Goal: Information Seeking & Learning: Learn about a topic

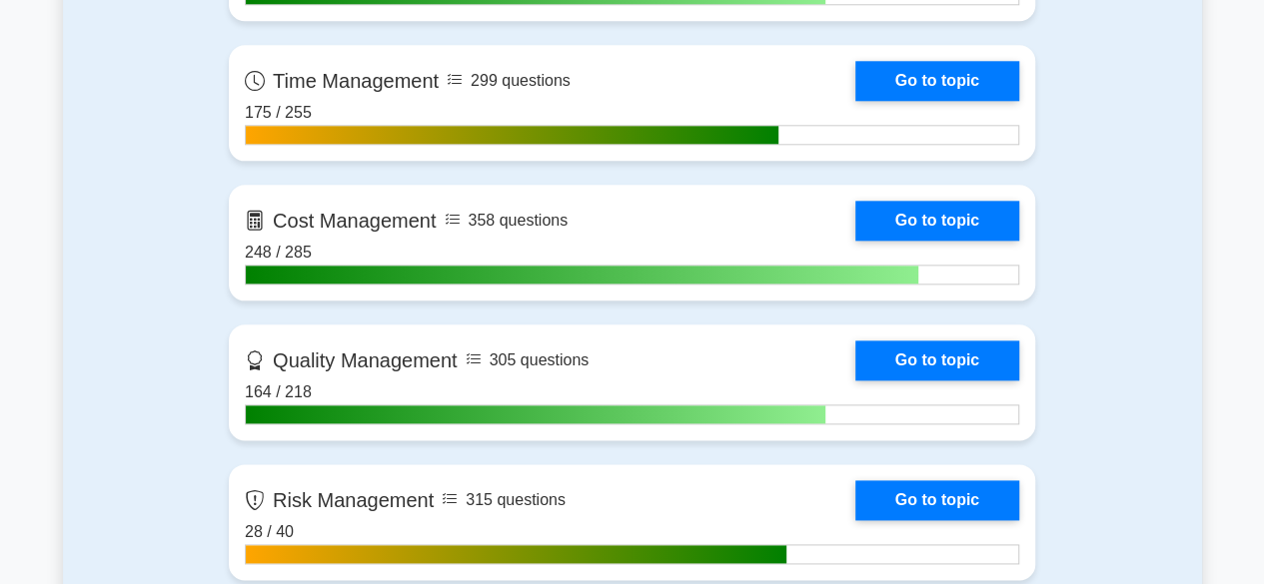
scroll to position [1099, 0]
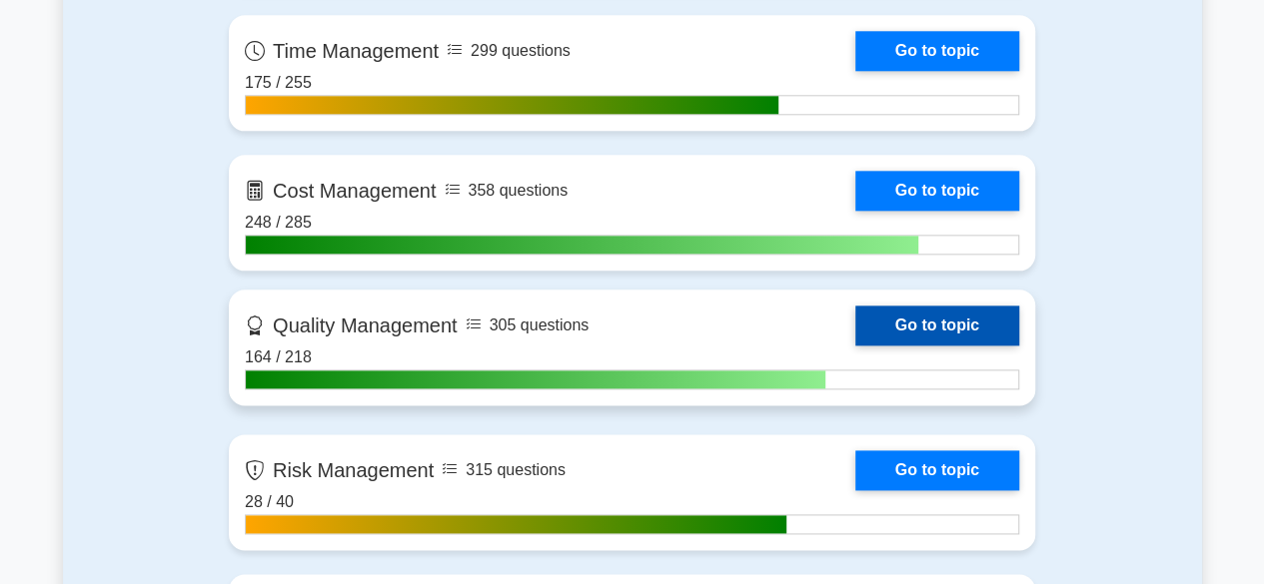
click at [950, 327] on link "Go to topic" at bounding box center [937, 326] width 164 height 40
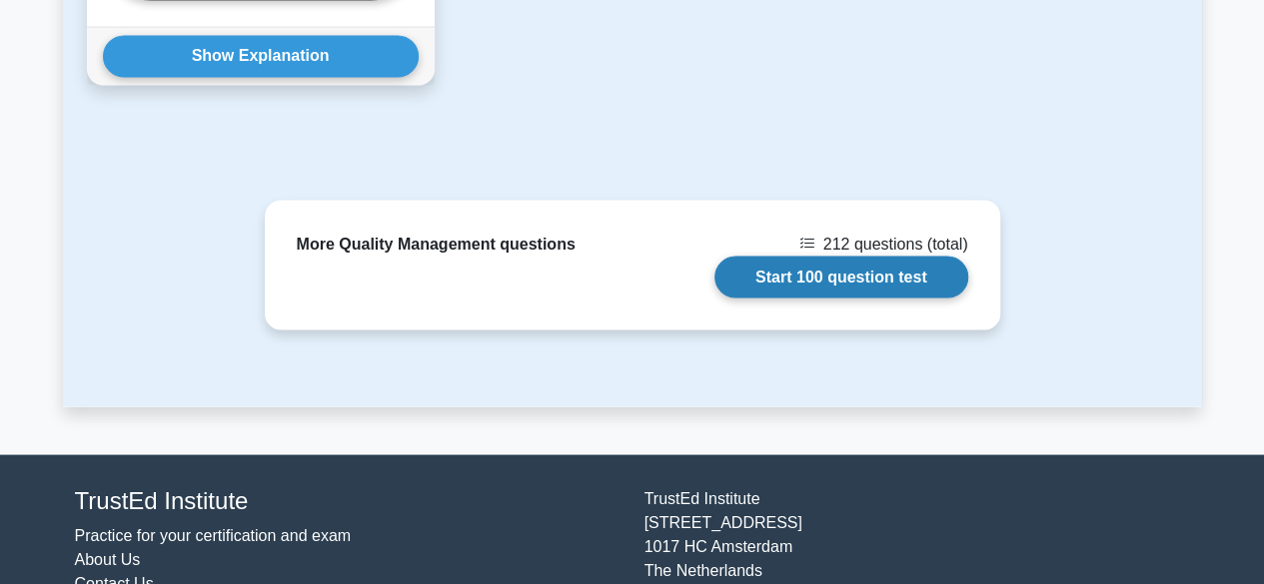
scroll to position [1788, 0]
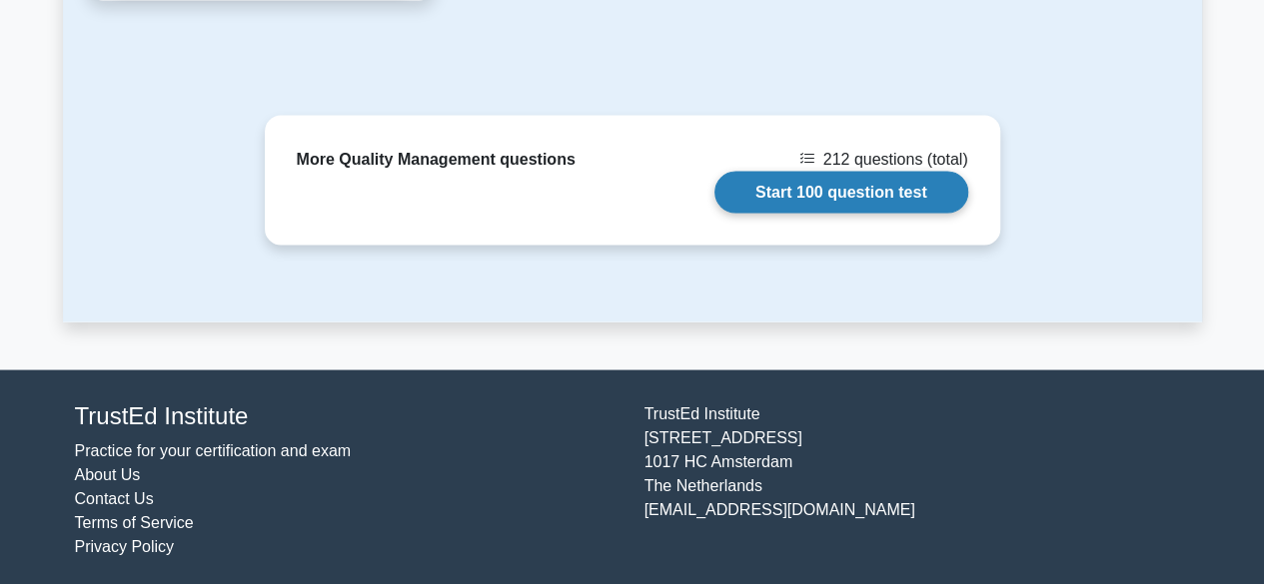
click at [859, 180] on link "Start 100 question test" at bounding box center [841, 192] width 254 height 42
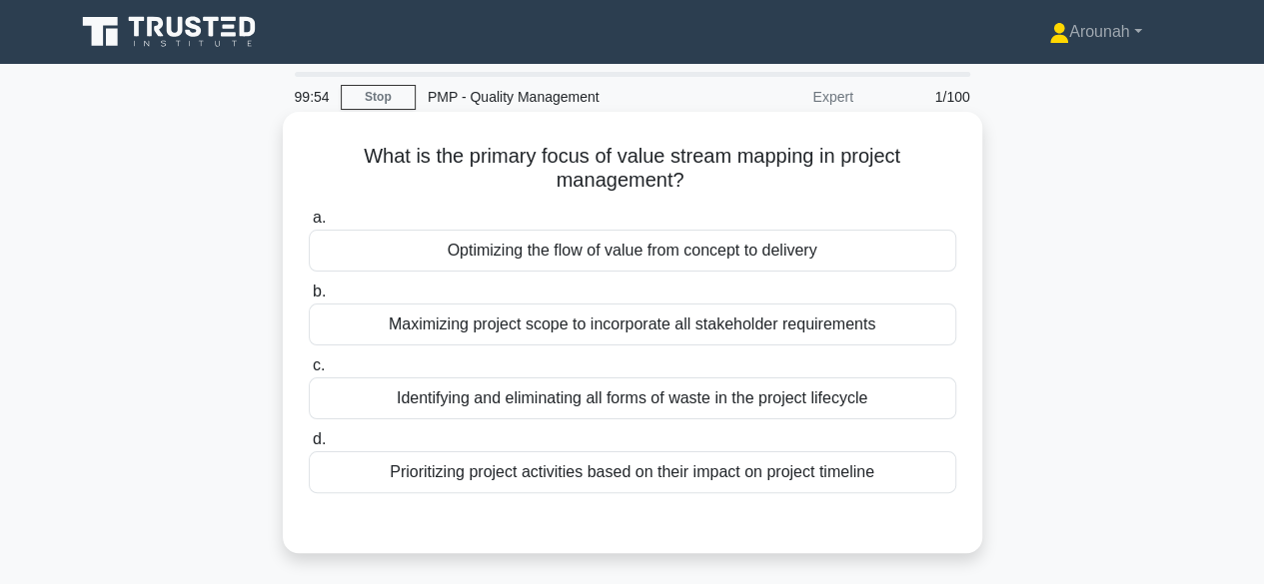
click at [736, 255] on div "Optimizing the flow of value from concept to delivery" at bounding box center [632, 251] width 647 height 42
click at [309, 225] on input "a. Optimizing the flow of value from concept to delivery" at bounding box center [309, 218] width 0 height 13
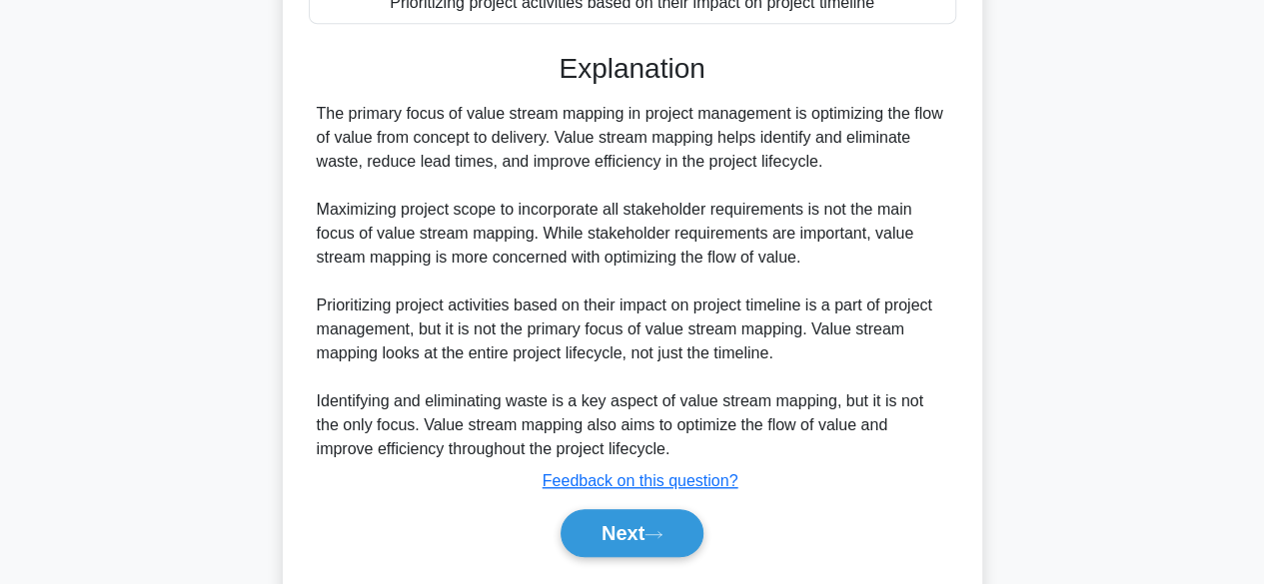
scroll to position [525, 0]
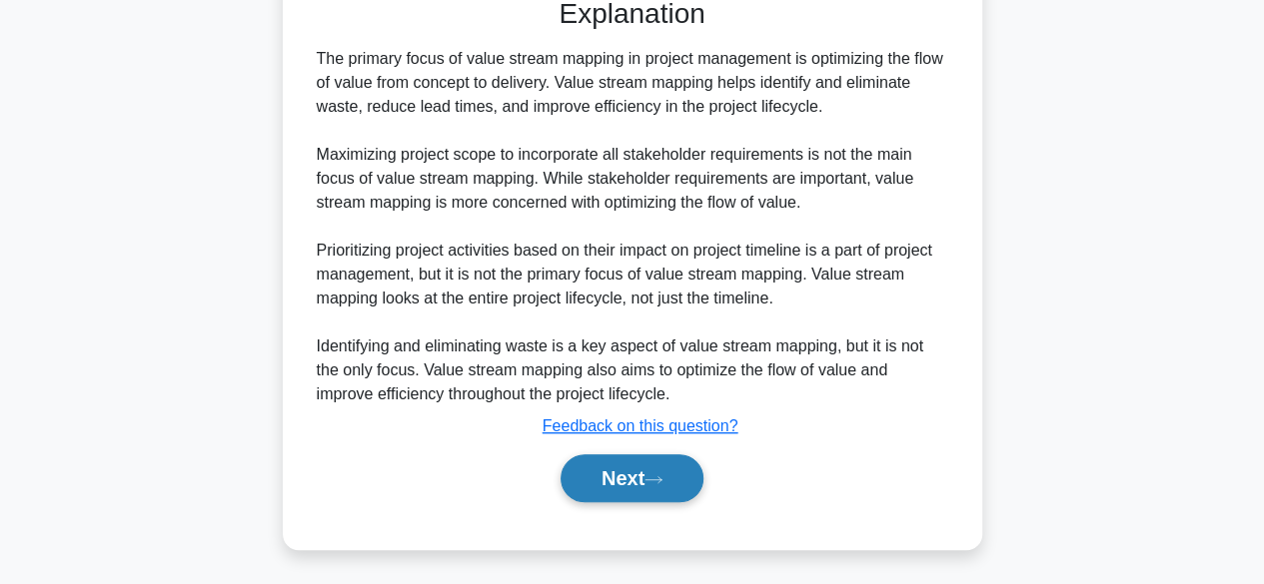
click at [673, 465] on button "Next" at bounding box center [631, 479] width 143 height 48
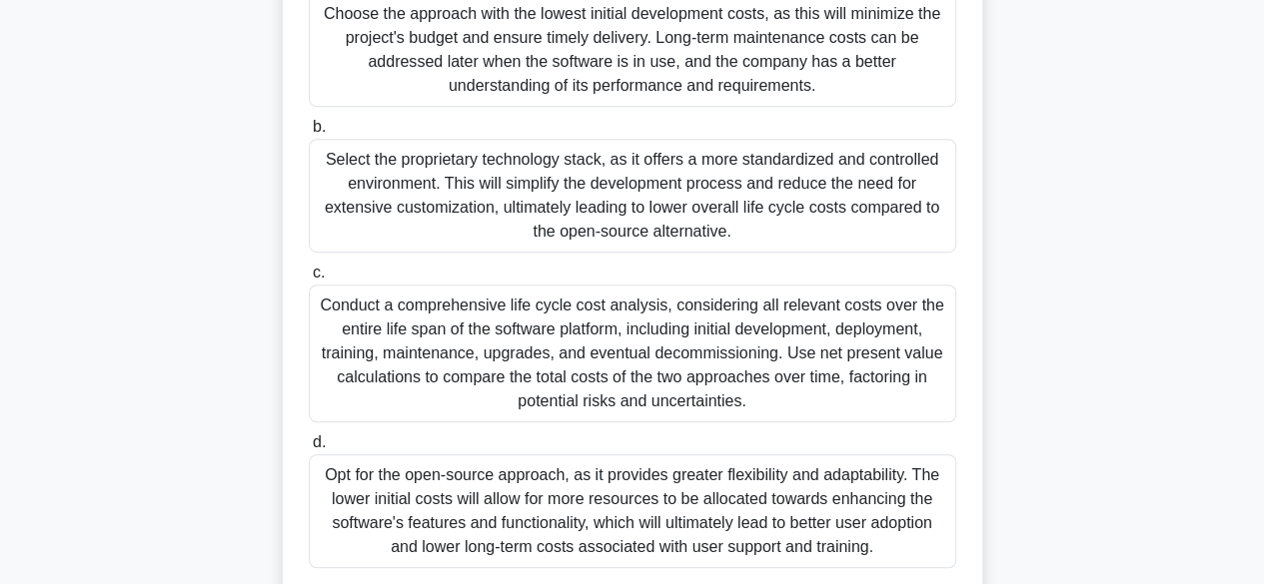
click at [811, 373] on div "Conduct a comprehensive life cycle cost analysis, considering all relevant cost…" at bounding box center [632, 354] width 647 height 138
click at [309, 280] on input "c. Conduct a comprehensive life cycle cost analysis, considering all relevant c…" at bounding box center [309, 273] width 0 height 13
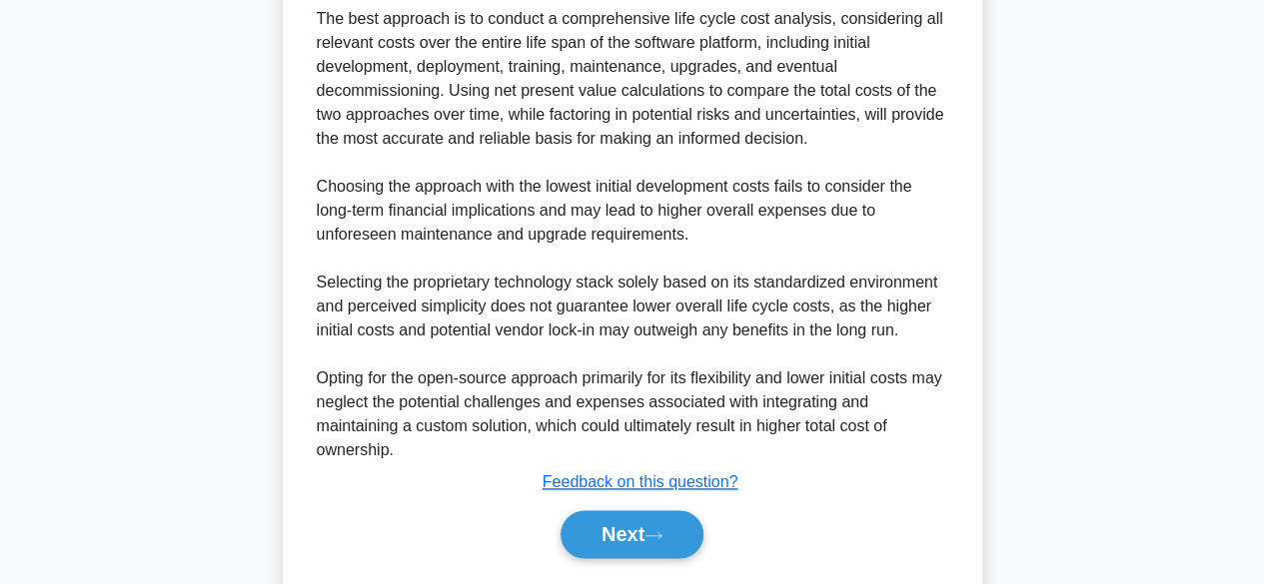
scroll to position [1220, 0]
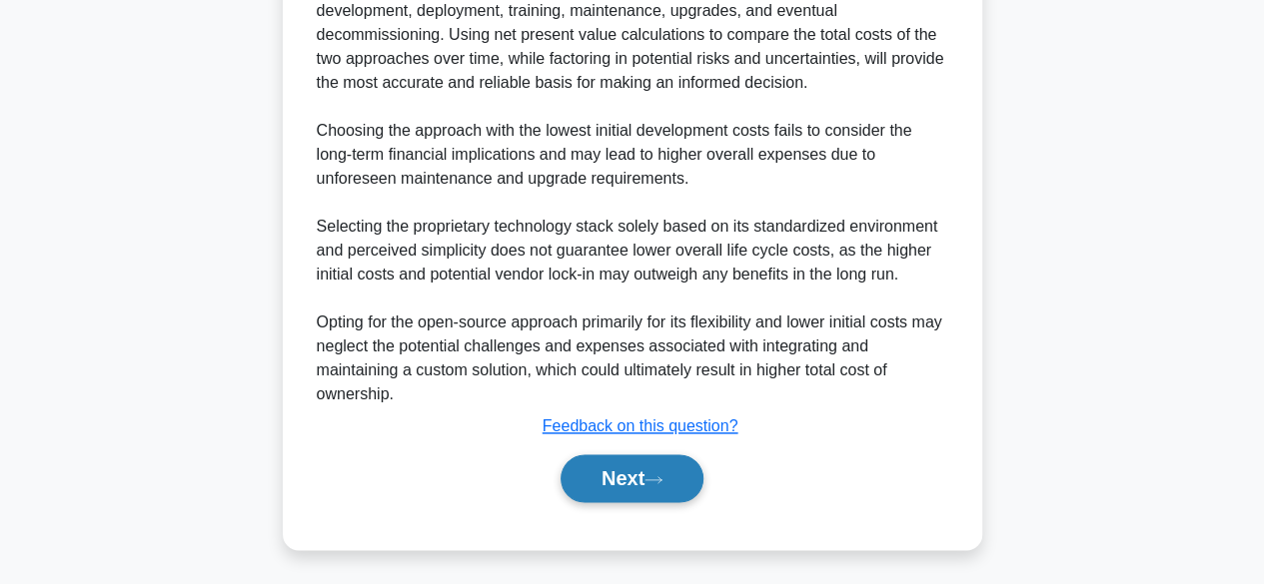
click at [613, 476] on button "Next" at bounding box center [631, 479] width 143 height 48
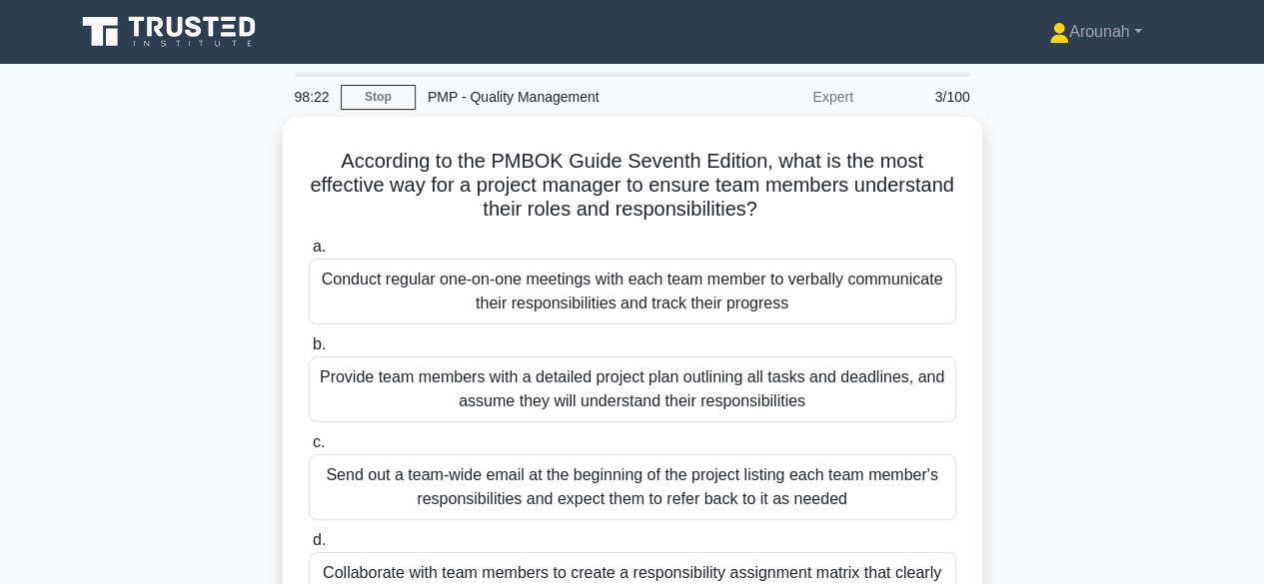
scroll to position [100, 0]
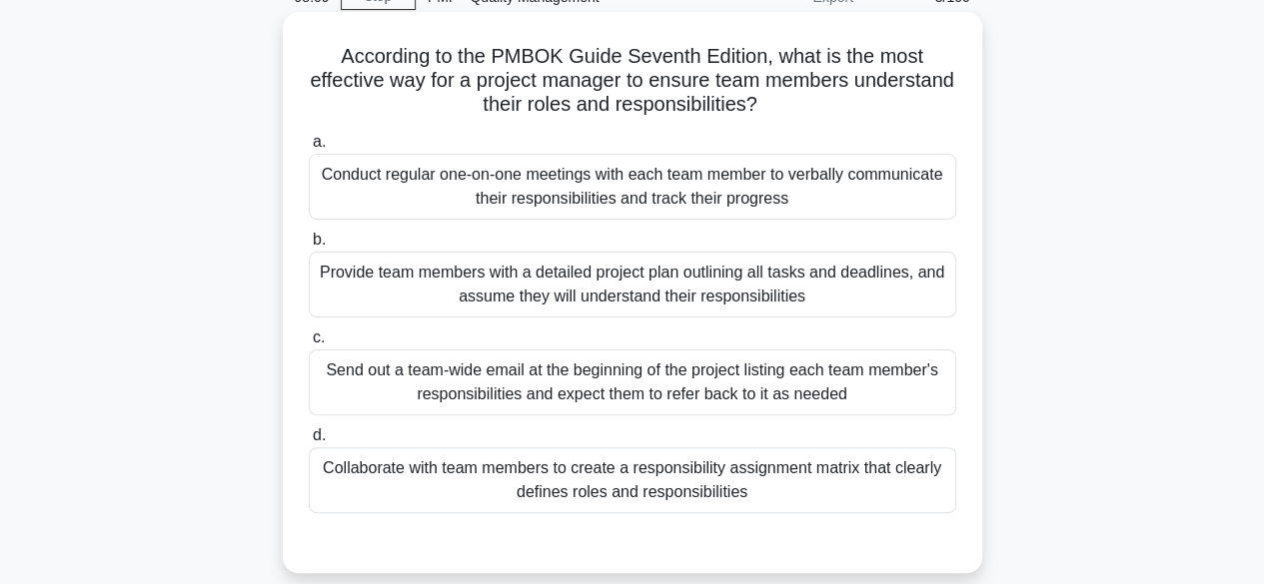
click at [850, 484] on div "Collaborate with team members to create a responsibility assignment matrix that…" at bounding box center [632, 481] width 647 height 66
click at [309, 443] on input "d. Collaborate with team members to create a responsibility assignment matrix t…" at bounding box center [309, 436] width 0 height 13
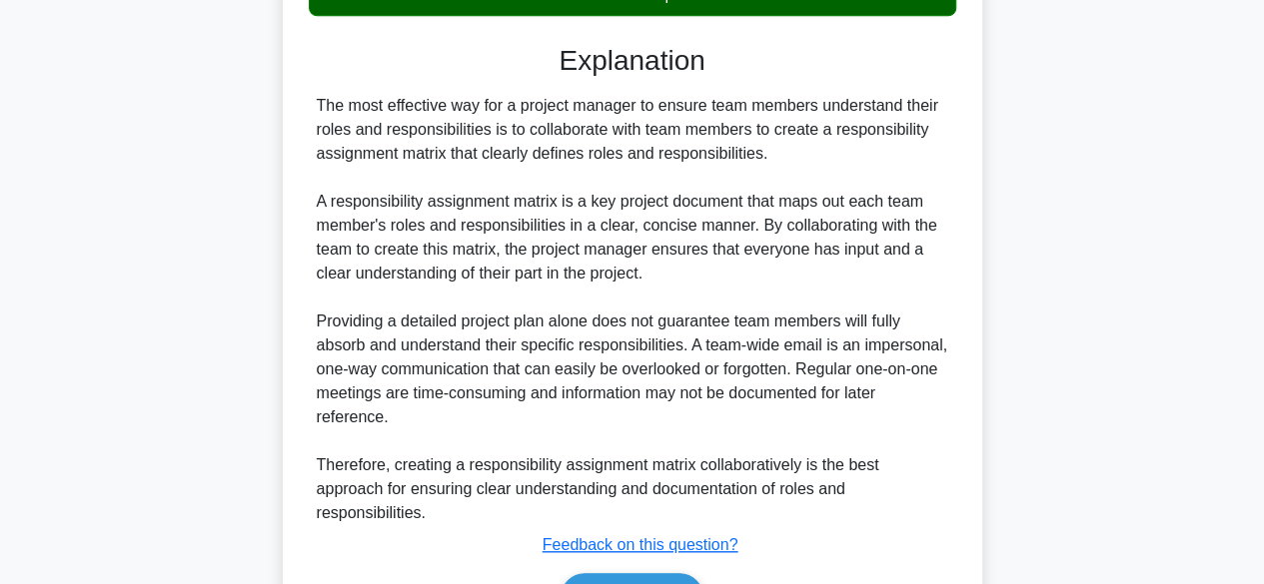
scroll to position [599, 0]
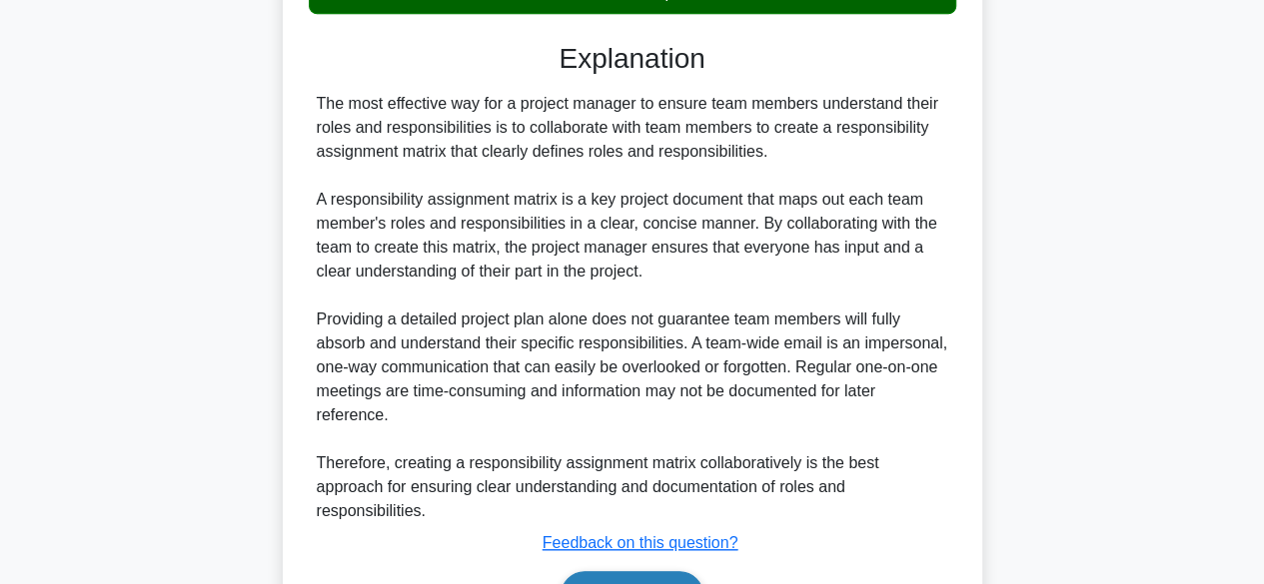
click at [637, 571] on button "Next" at bounding box center [631, 595] width 143 height 48
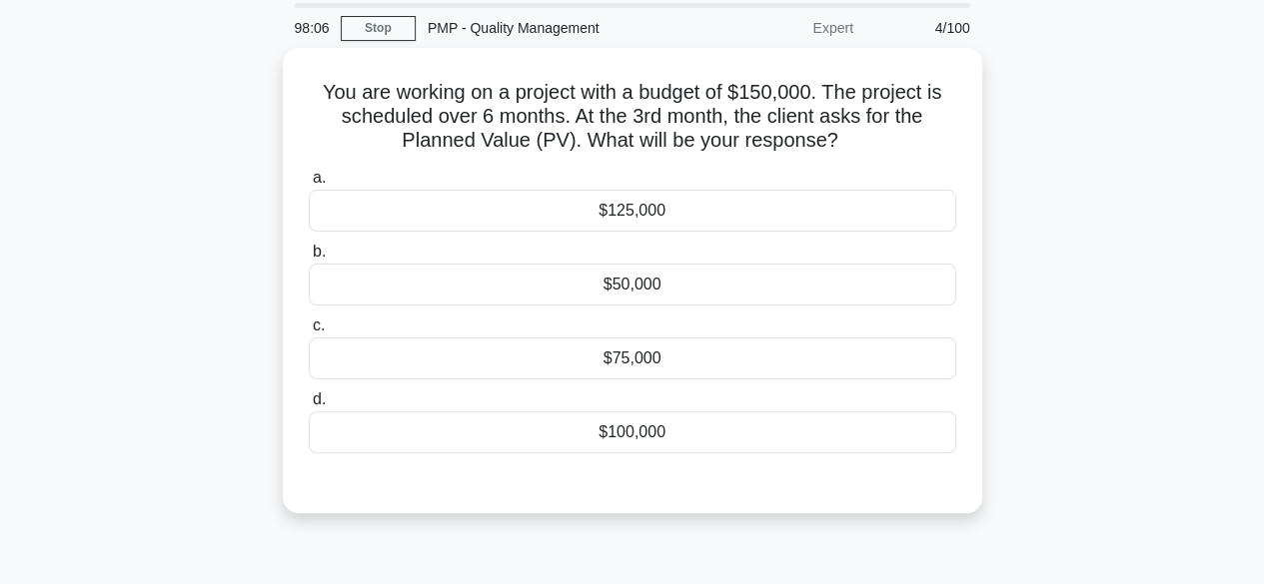
scroll to position [0, 0]
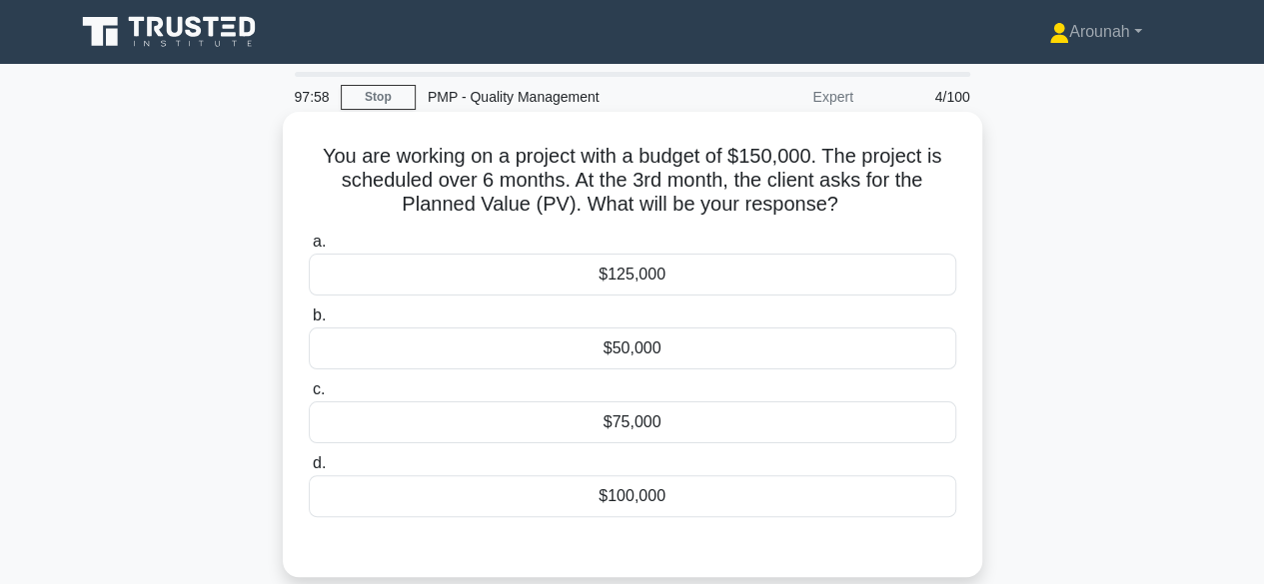
click at [631, 421] on div "$75,000" at bounding box center [632, 423] width 647 height 42
click at [309, 397] on input "c. $75,000" at bounding box center [309, 390] width 0 height 13
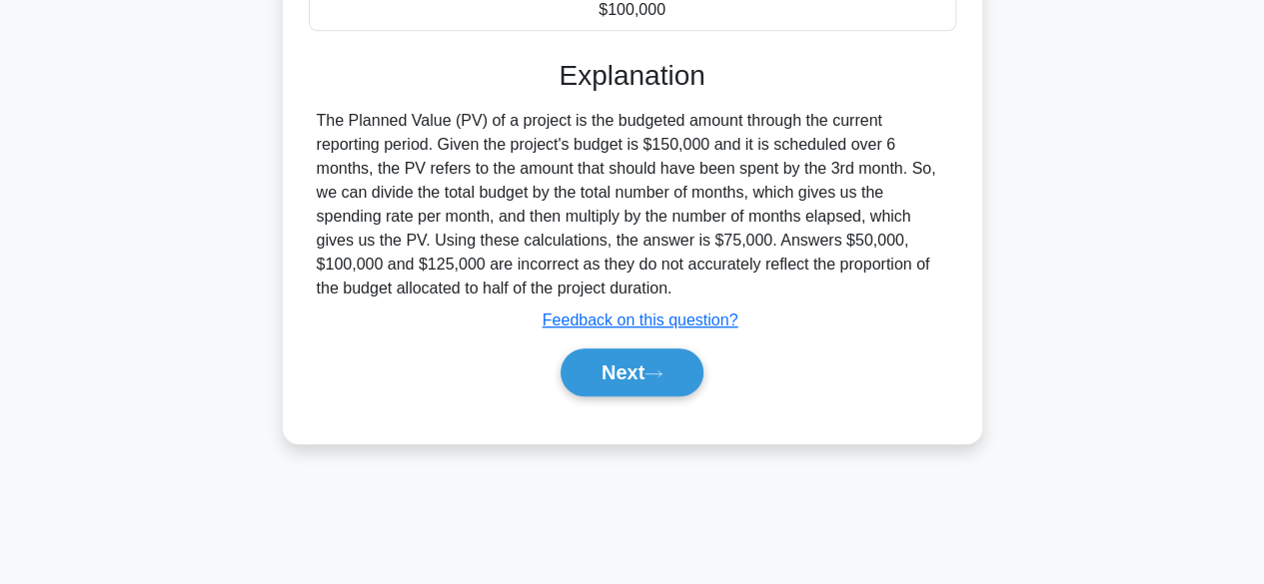
scroll to position [495, 0]
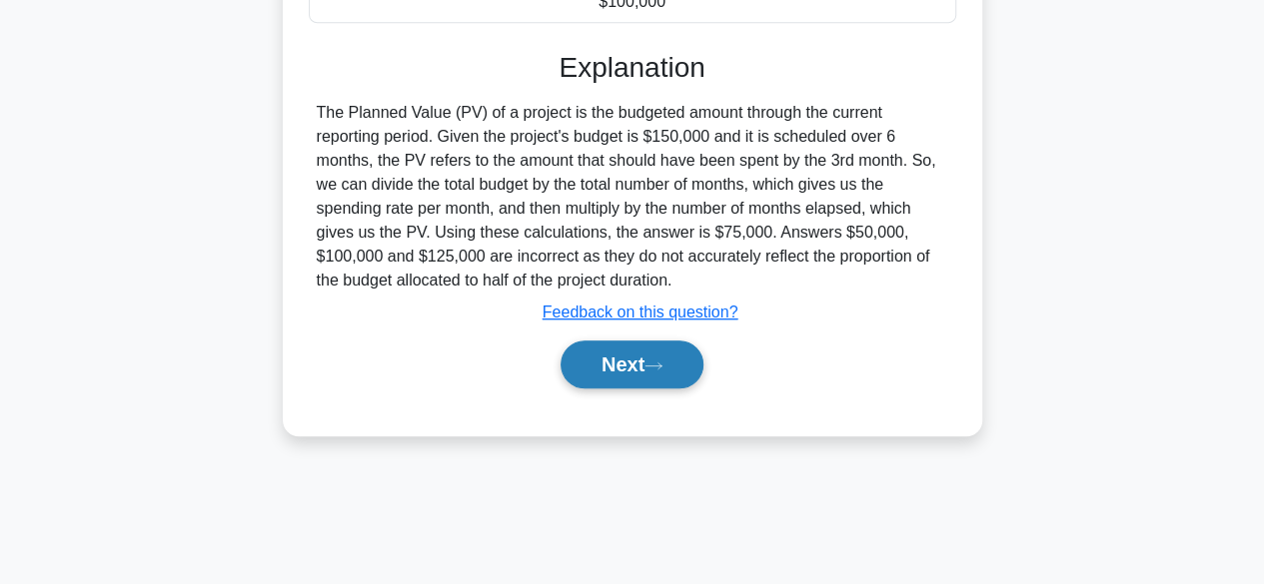
click at [661, 371] on button "Next" at bounding box center [631, 365] width 143 height 48
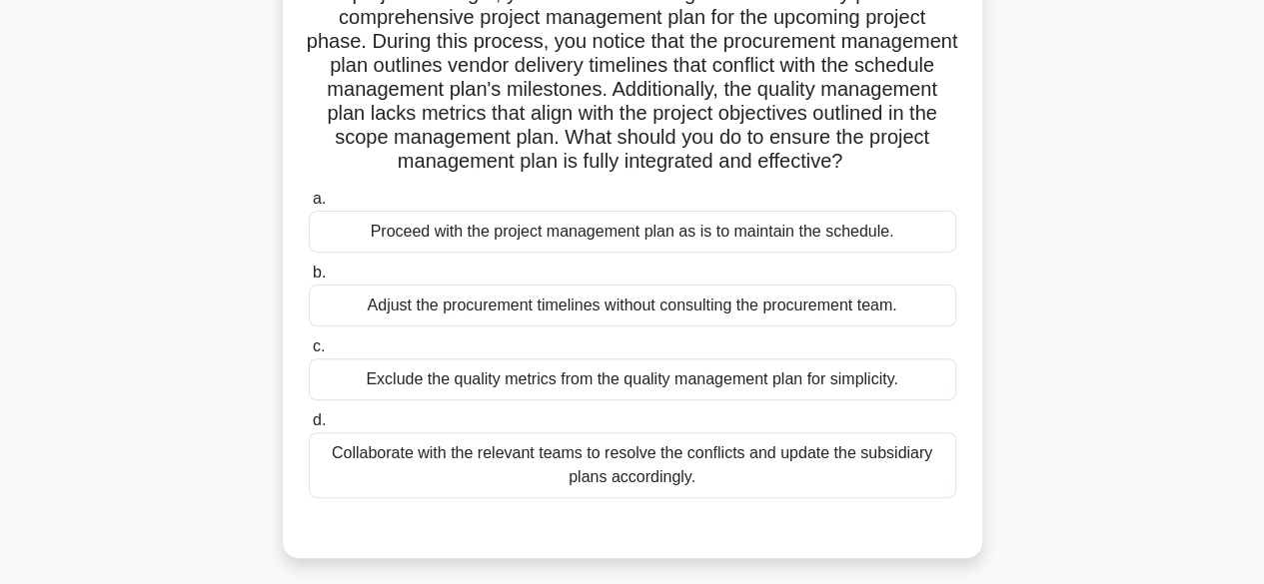
scroll to position [200, 0]
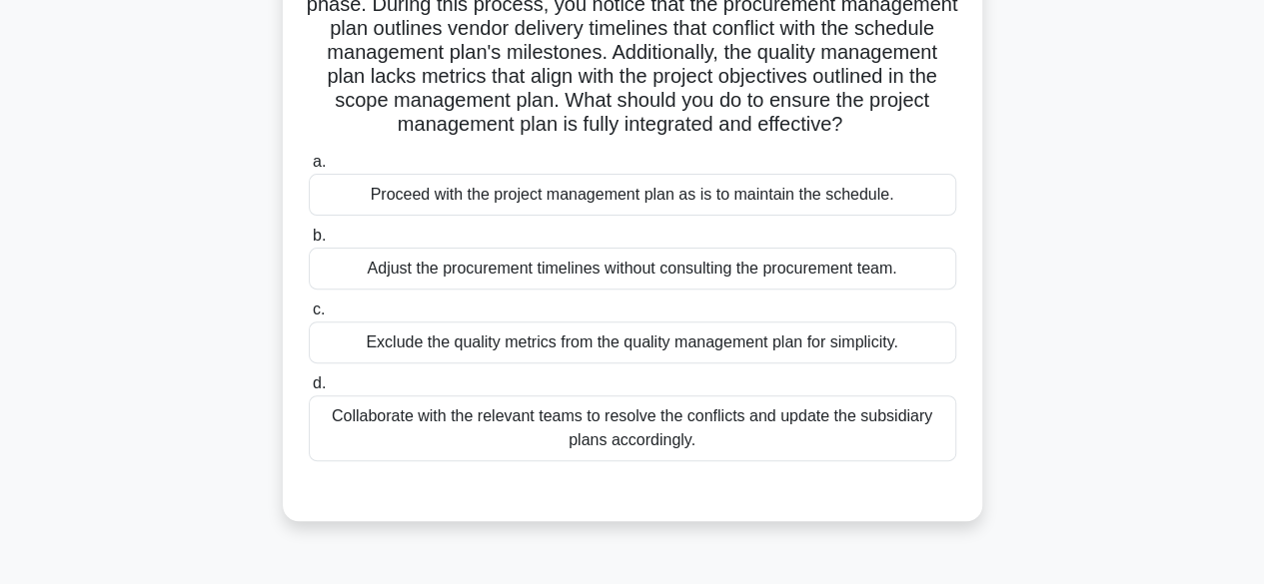
click at [856, 433] on div "Collaborate with the relevant teams to resolve the conflicts and update the sub…" at bounding box center [632, 429] width 647 height 66
click at [309, 391] on input "d. Collaborate with the relevant teams to resolve the conflicts and update the …" at bounding box center [309, 384] width 0 height 13
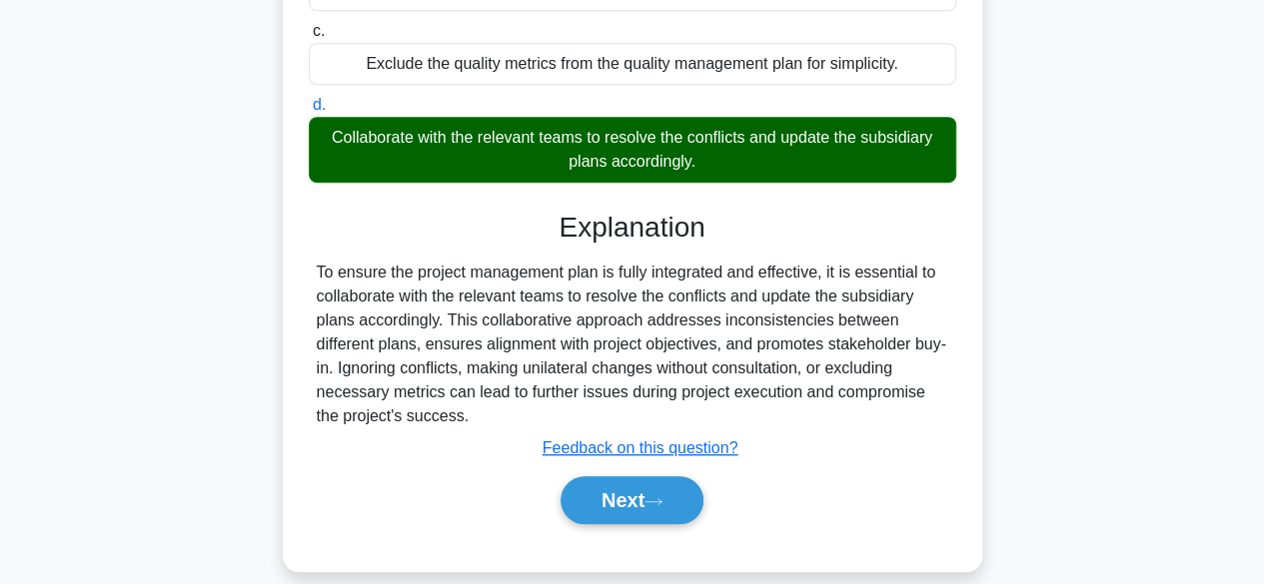
scroll to position [501, 0]
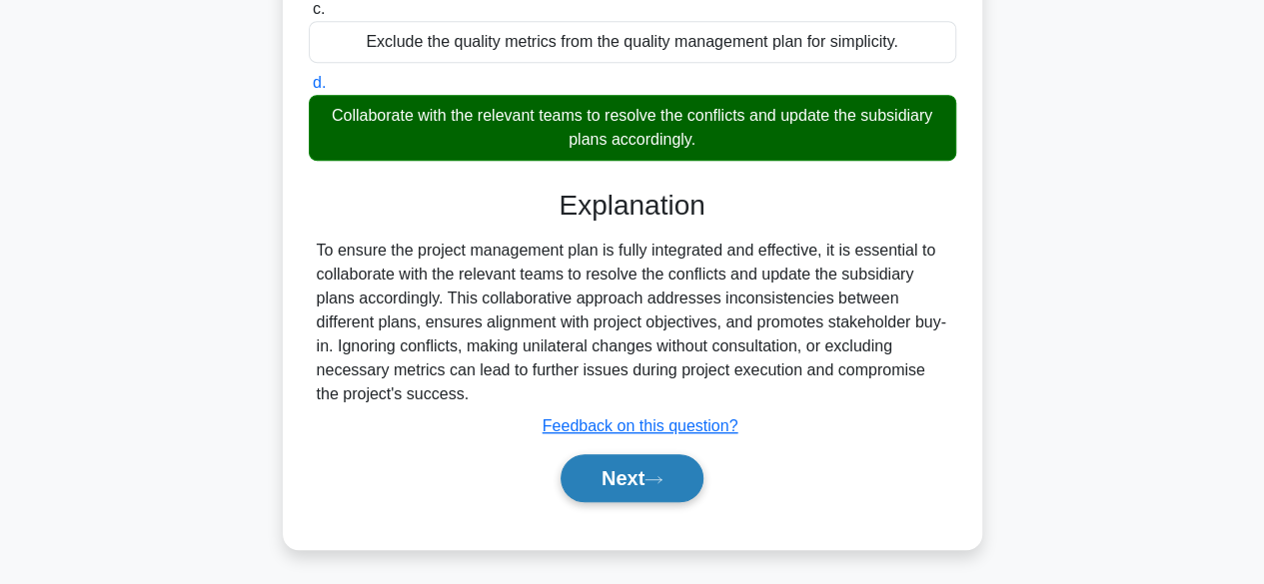
click at [641, 477] on button "Next" at bounding box center [631, 479] width 143 height 48
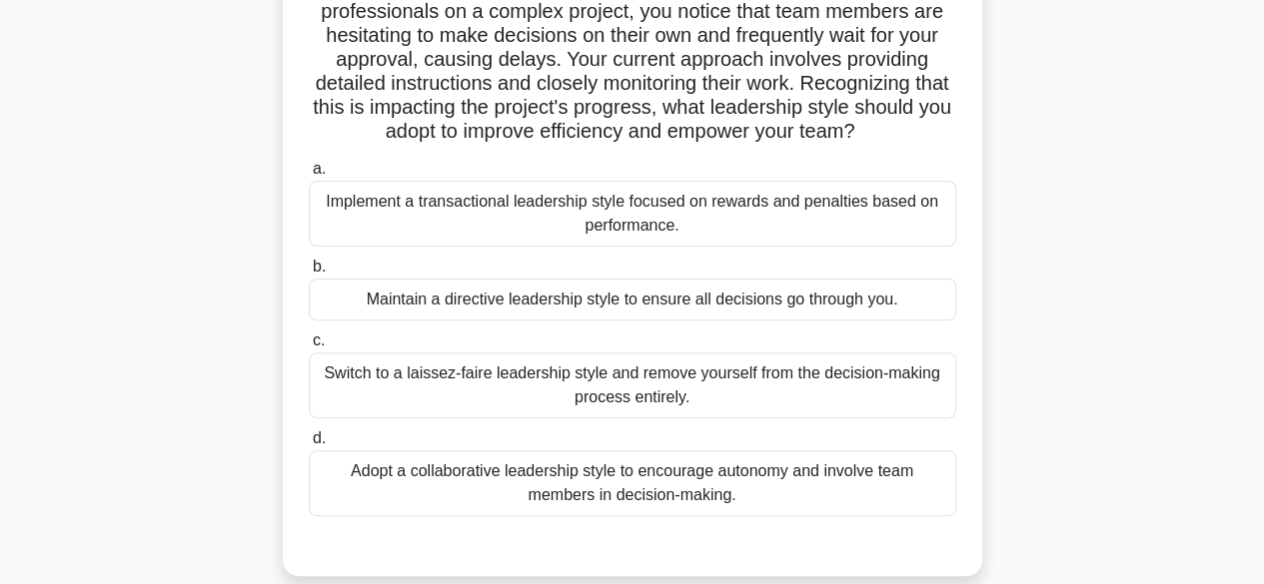
scroll to position [200, 0]
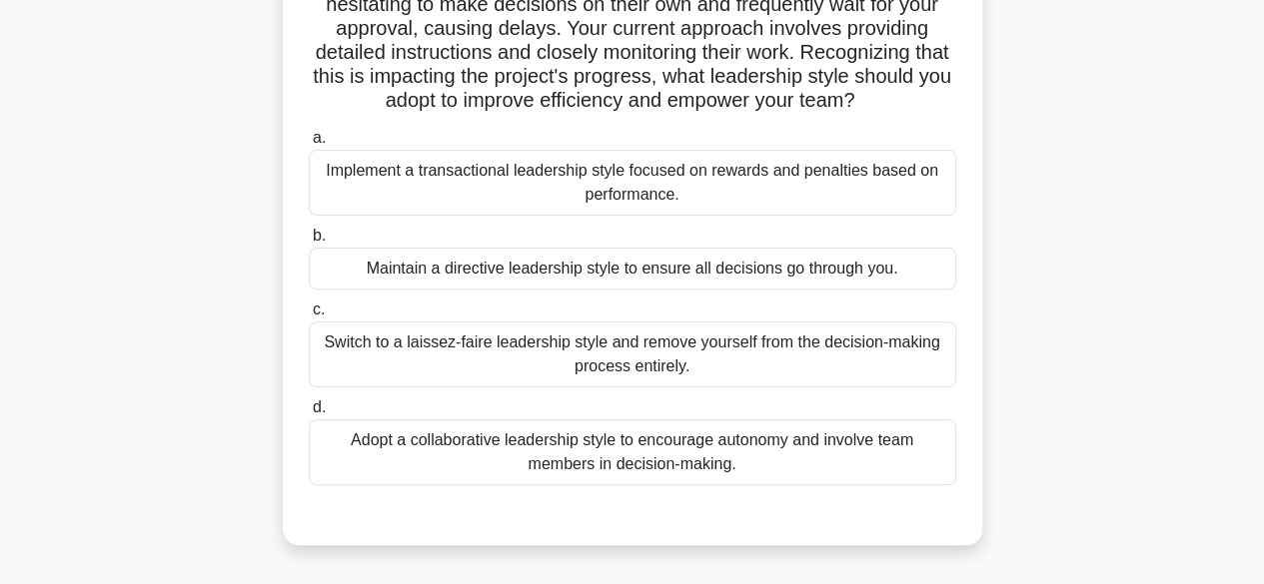
click at [711, 451] on div "Adopt a collaborative leadership style to encourage autonomy and involve team m…" at bounding box center [632, 453] width 647 height 66
click at [309, 415] on input "d. Adopt a collaborative leadership style to encourage autonomy and involve tea…" at bounding box center [309, 408] width 0 height 13
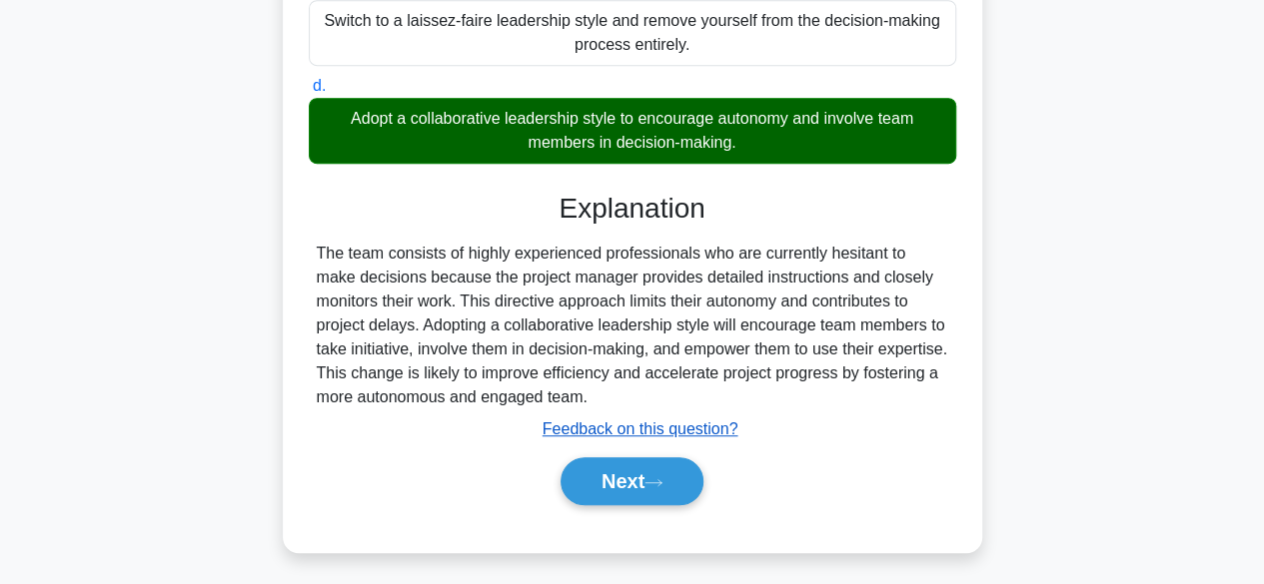
scroll to position [525, 0]
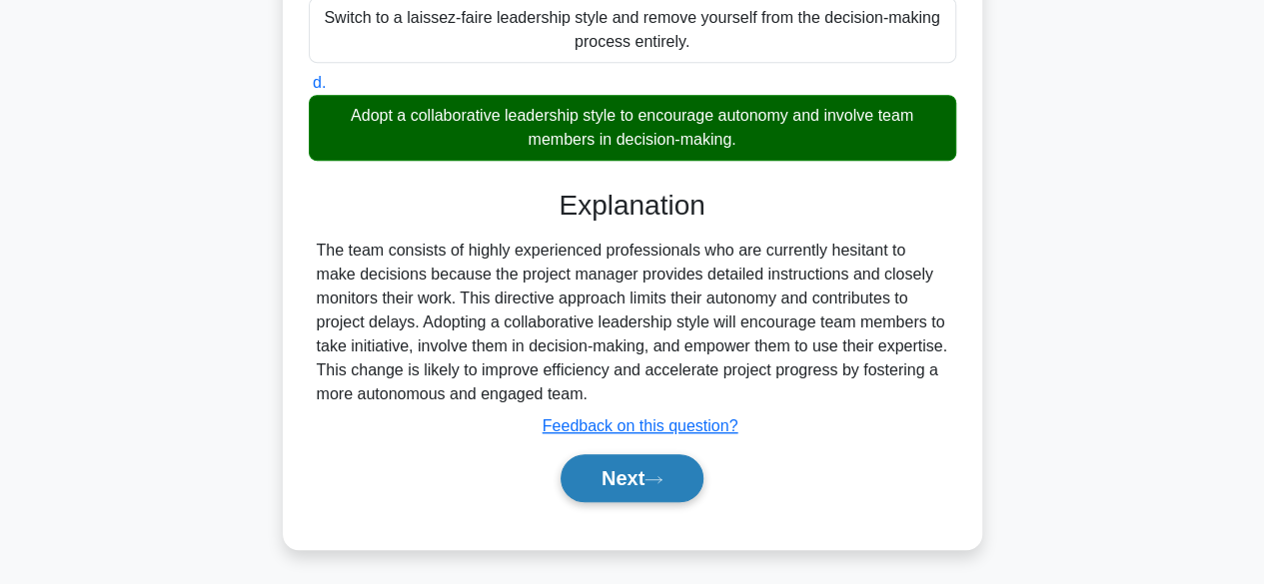
click at [624, 481] on button "Next" at bounding box center [631, 479] width 143 height 48
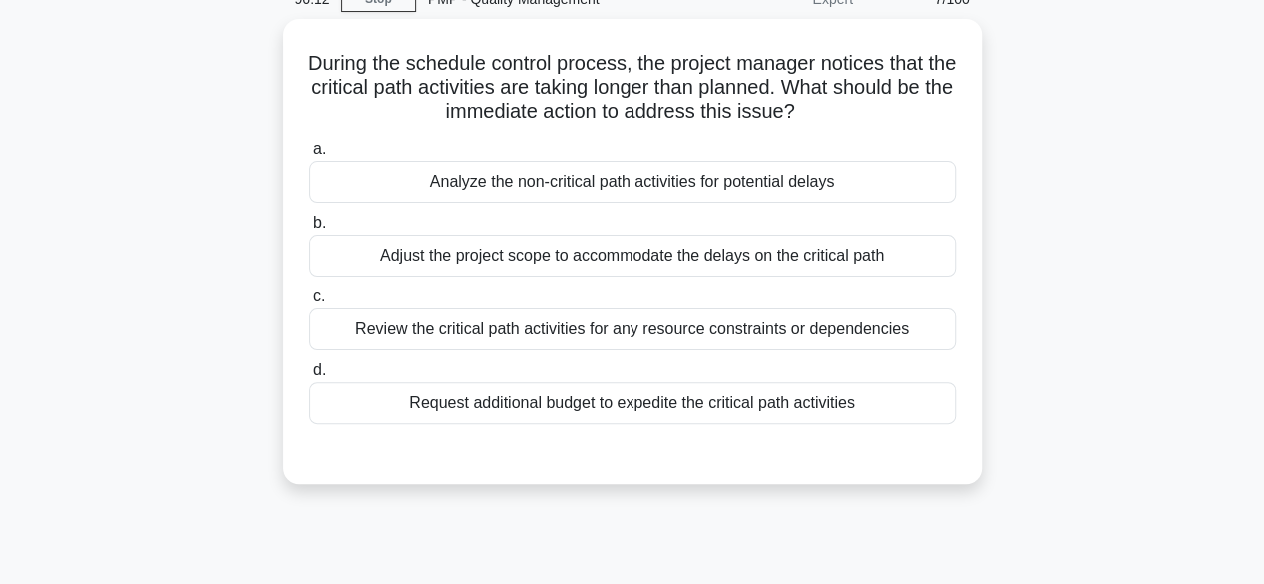
scroll to position [95, 0]
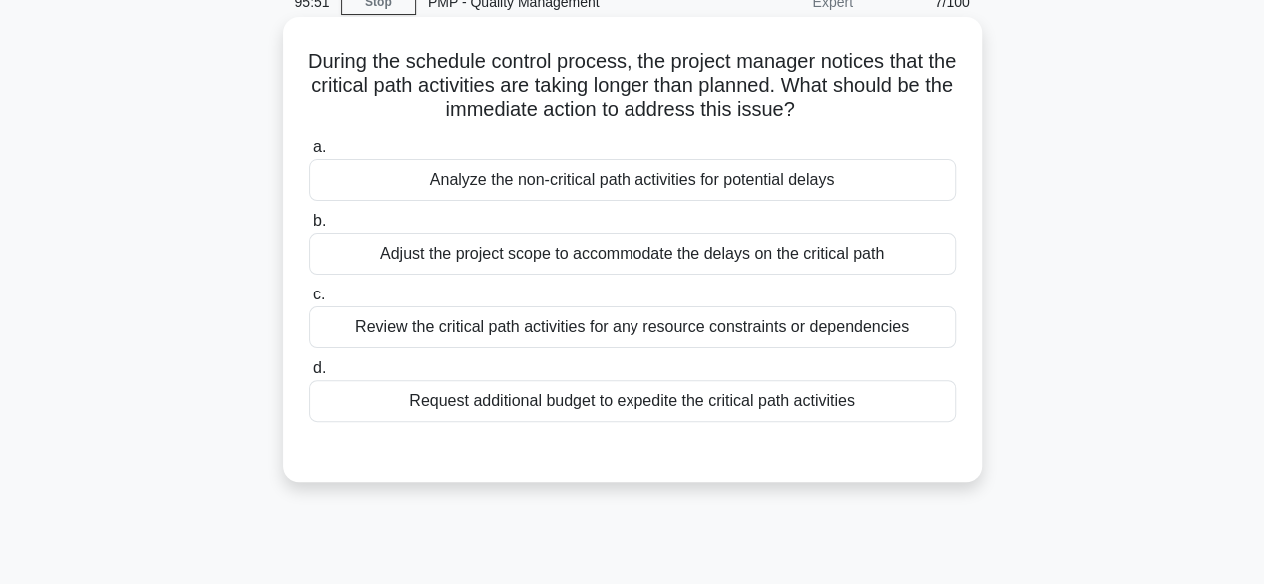
click at [725, 333] on div "Review the critical path activities for any resource constraints or dependencies" at bounding box center [632, 328] width 647 height 42
click at [309, 302] on input "c. Review the critical path activities for any resource constraints or dependen…" at bounding box center [309, 295] width 0 height 13
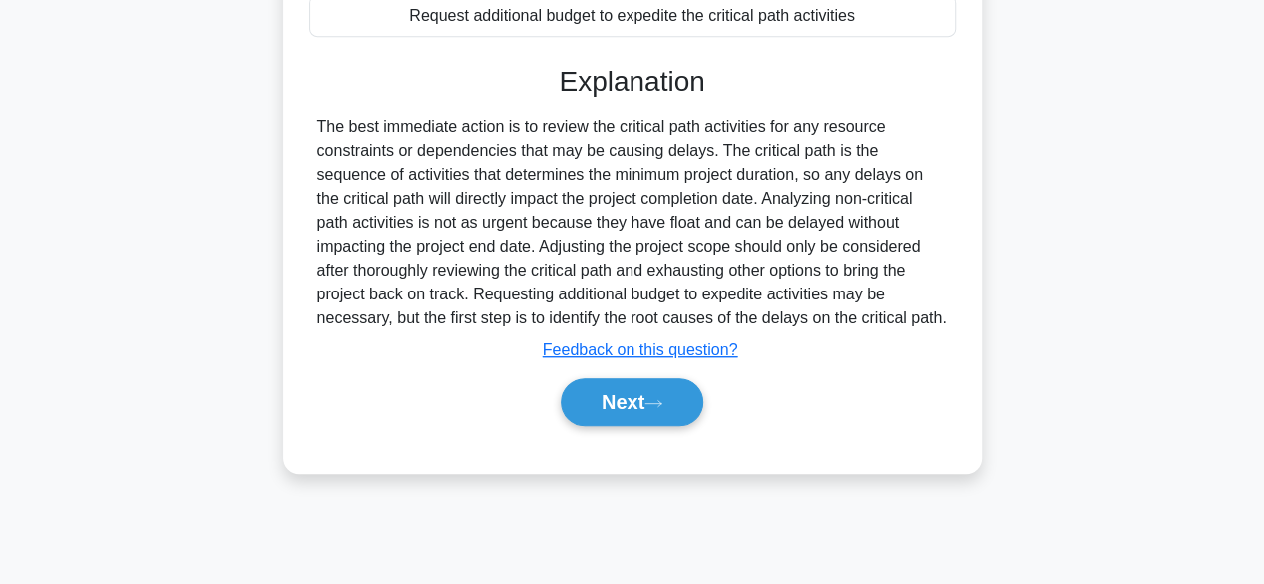
scroll to position [495, 0]
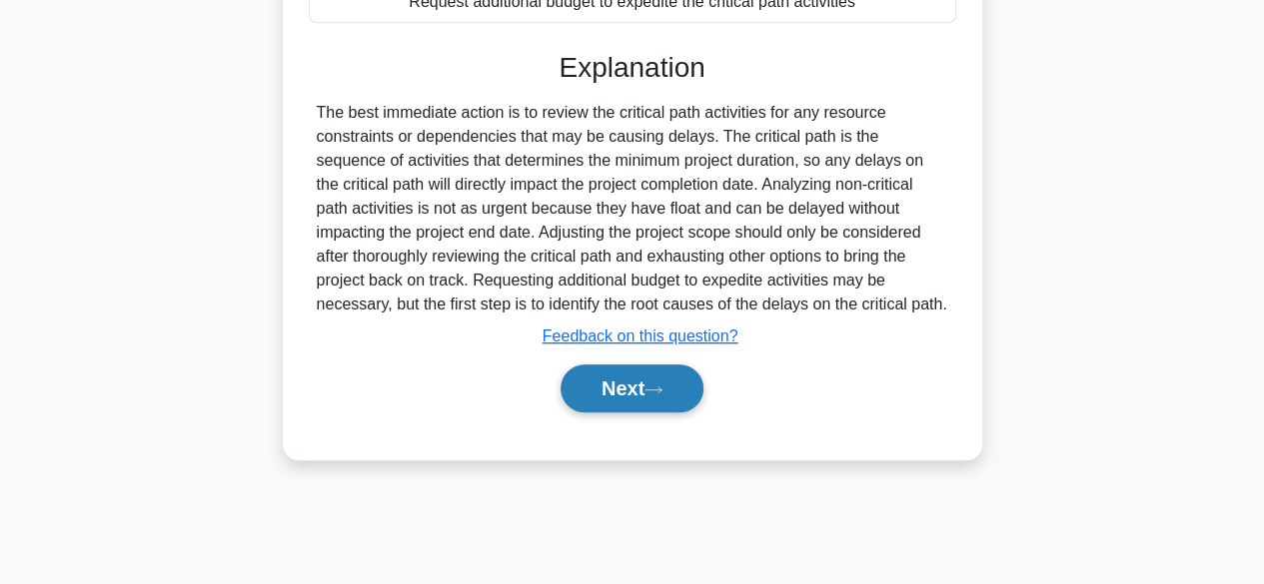
click at [674, 397] on button "Next" at bounding box center [631, 389] width 143 height 48
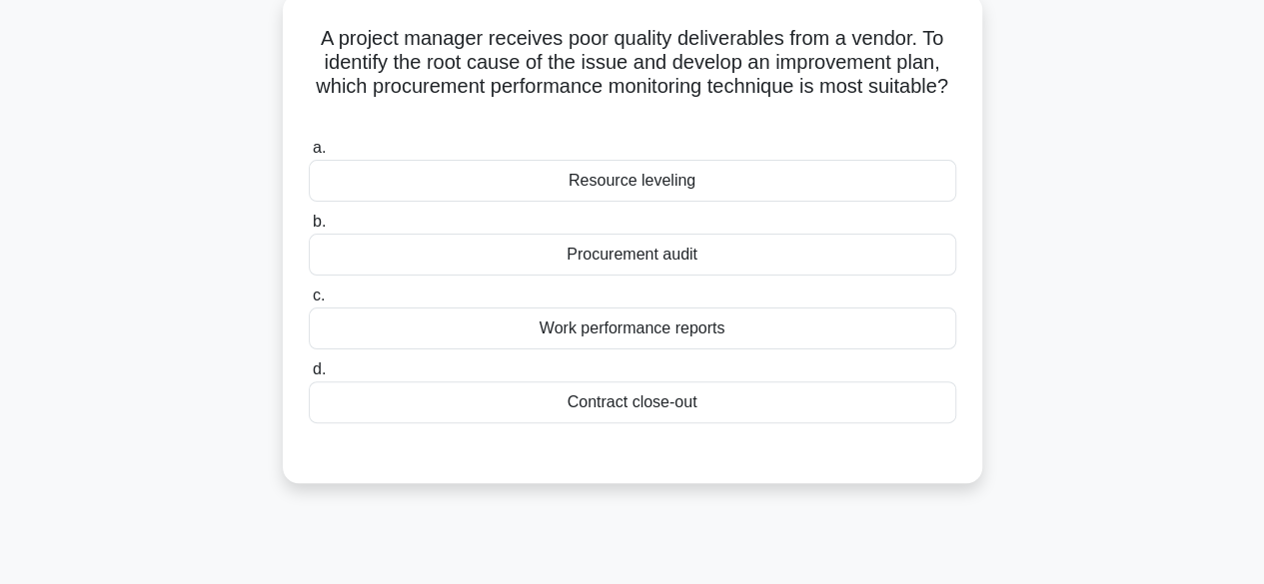
scroll to position [95, 0]
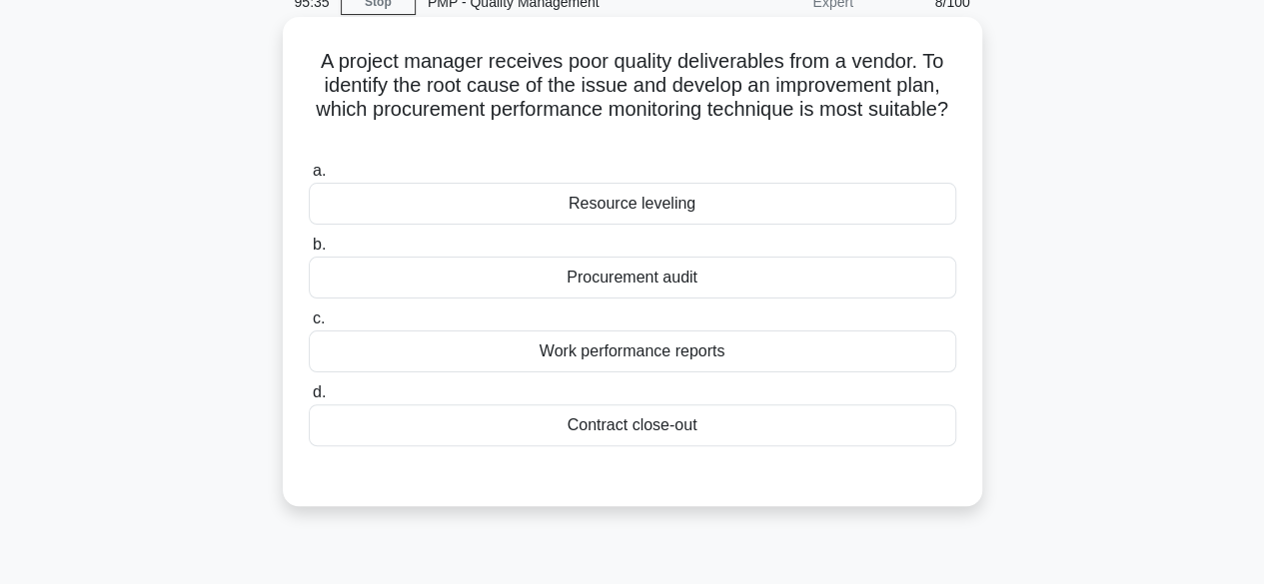
click at [728, 280] on div "Procurement audit" at bounding box center [632, 278] width 647 height 42
click at [309, 252] on input "b. Procurement audit" at bounding box center [309, 245] width 0 height 13
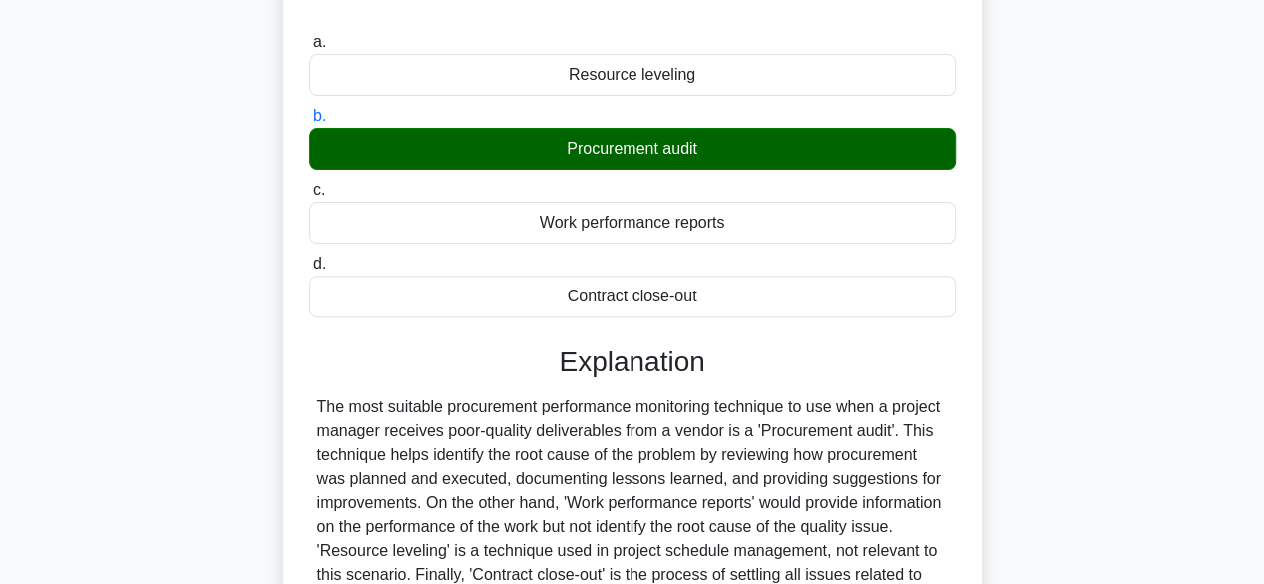
scroll to position [495, 0]
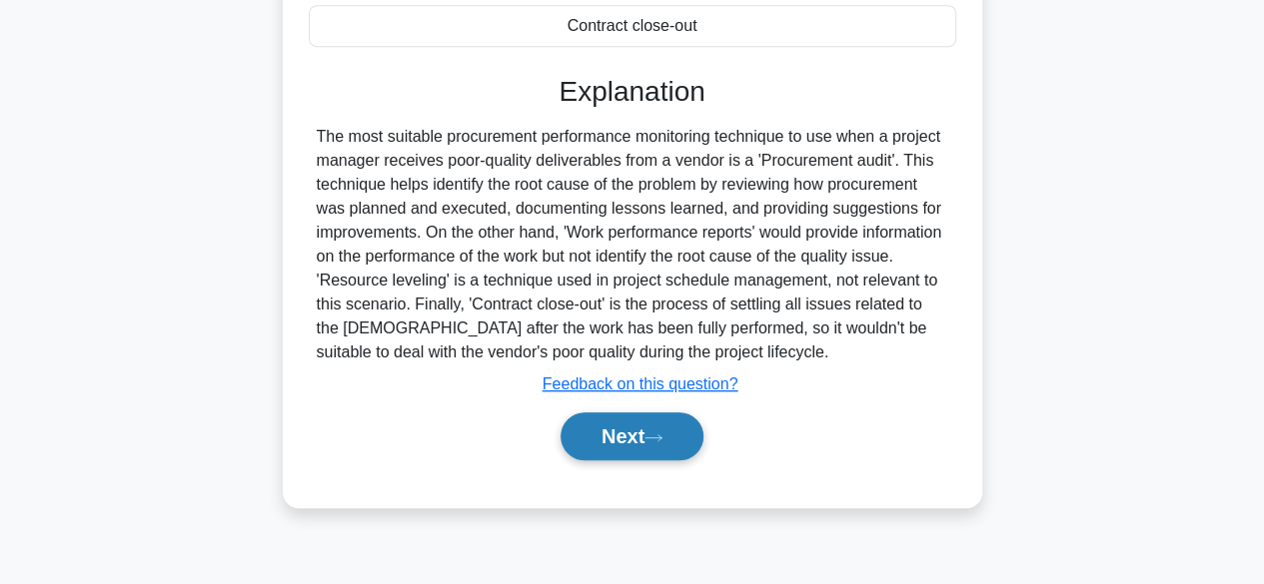
click at [672, 435] on button "Next" at bounding box center [631, 437] width 143 height 48
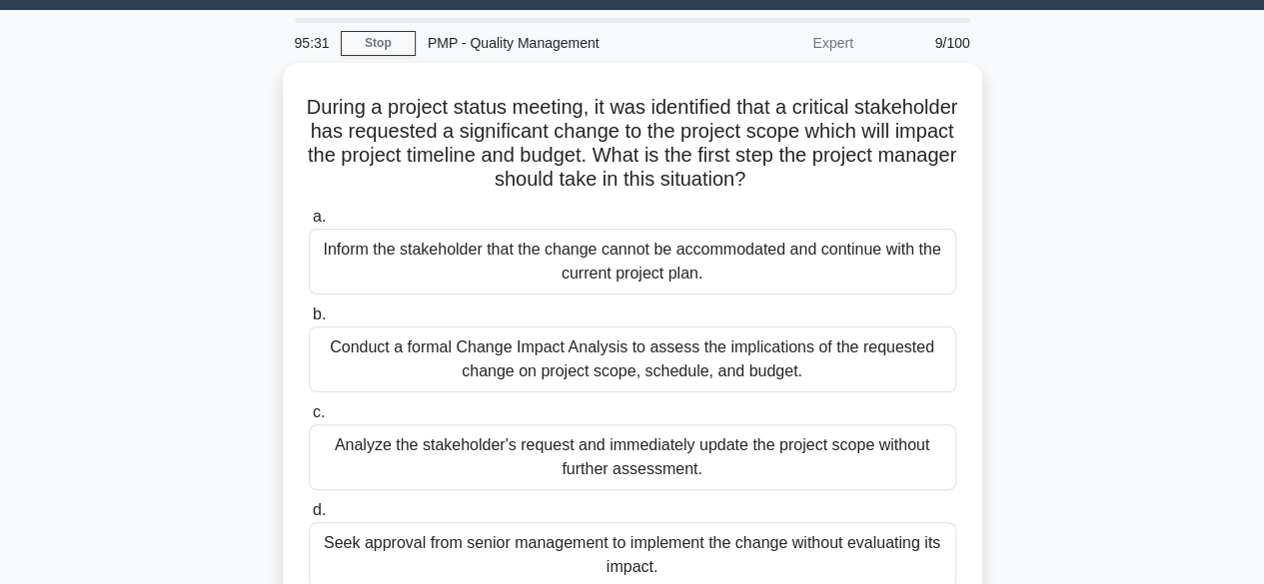
scroll to position [100, 0]
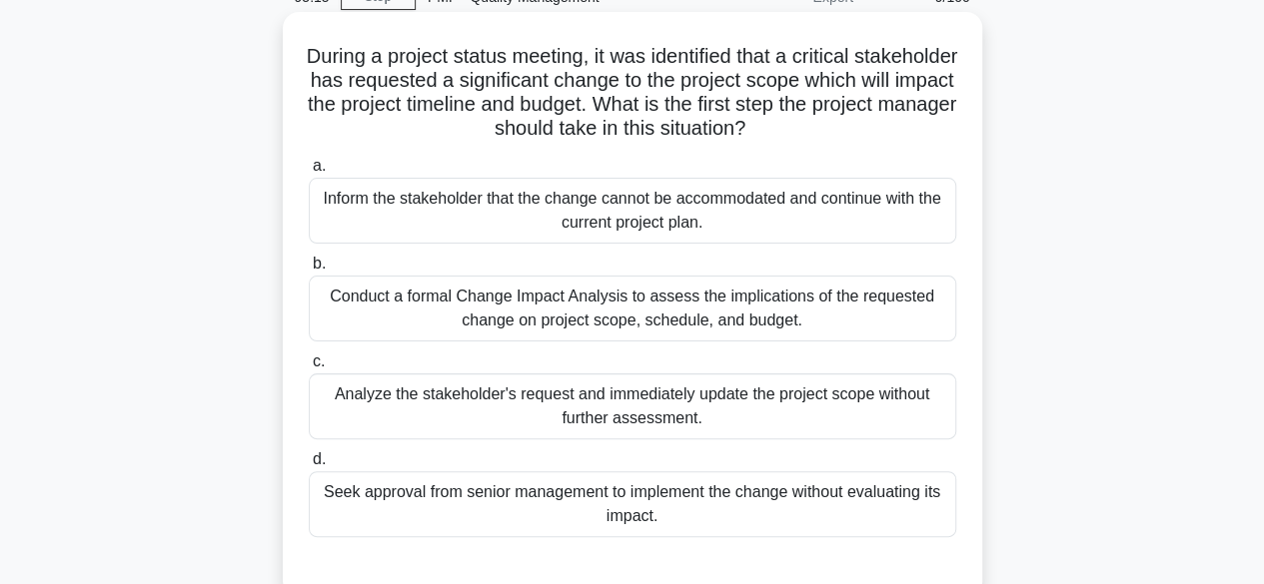
click at [760, 319] on div "Conduct a formal Change Impact Analysis to assess the implications of the reque…" at bounding box center [632, 309] width 647 height 66
click at [309, 271] on input "b. Conduct a formal Change Impact Analysis to assess the implications of the re…" at bounding box center [309, 264] width 0 height 13
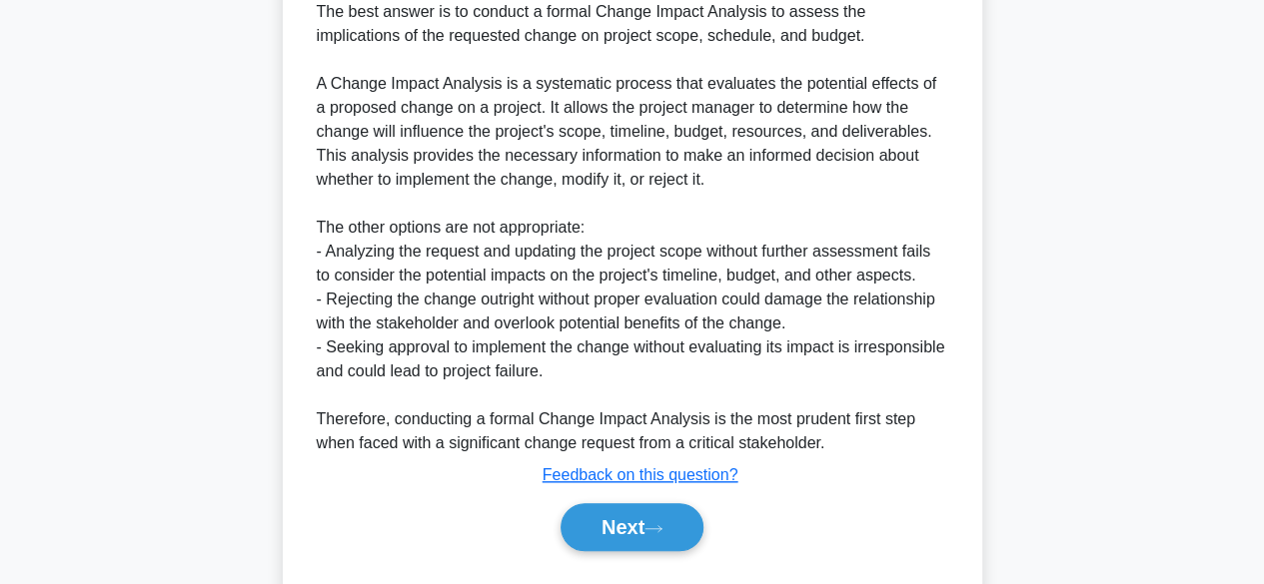
scroll to position [764, 0]
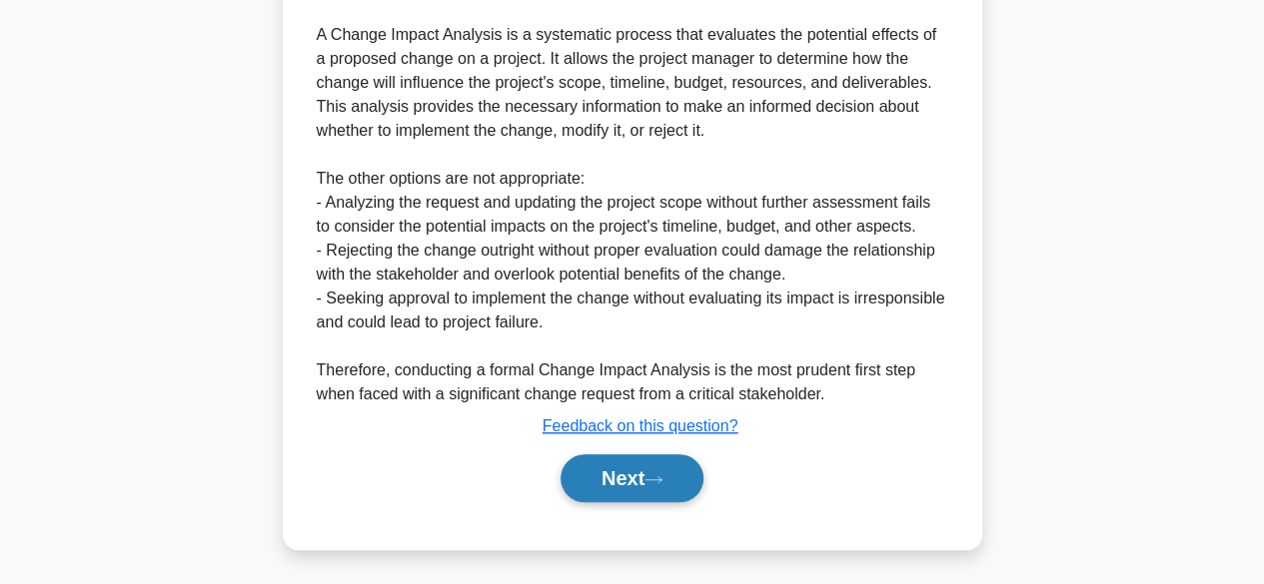
click at [628, 458] on button "Next" at bounding box center [631, 479] width 143 height 48
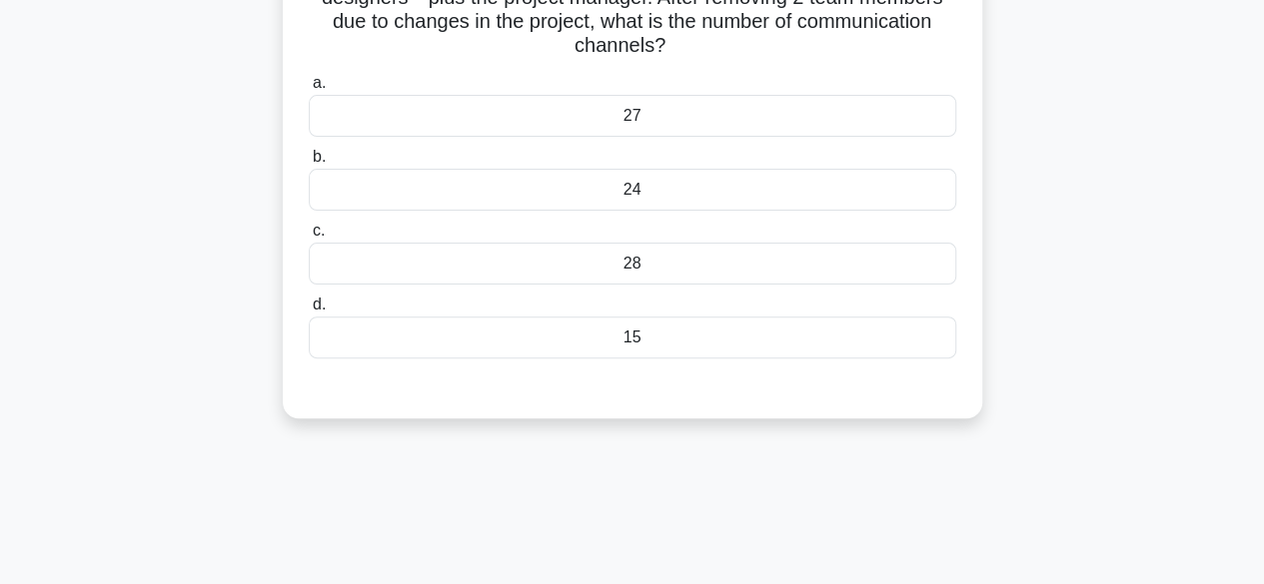
scroll to position [95, 0]
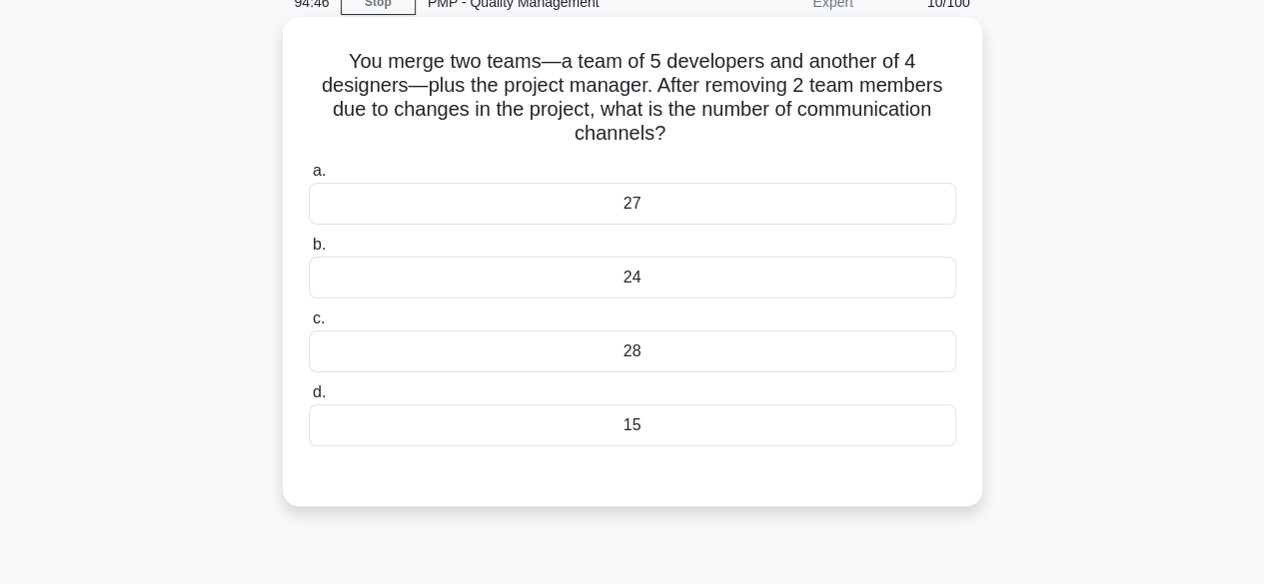
click at [744, 352] on div "28" at bounding box center [632, 352] width 647 height 42
click at [309, 326] on input "c. 28" at bounding box center [309, 319] width 0 height 13
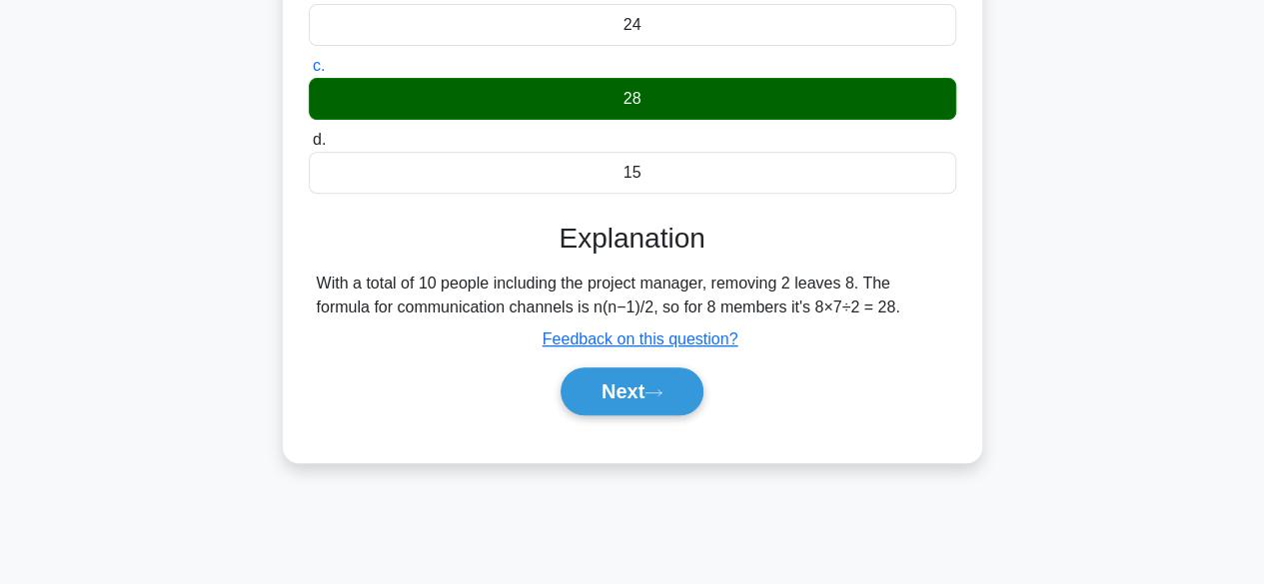
scroll to position [495, 0]
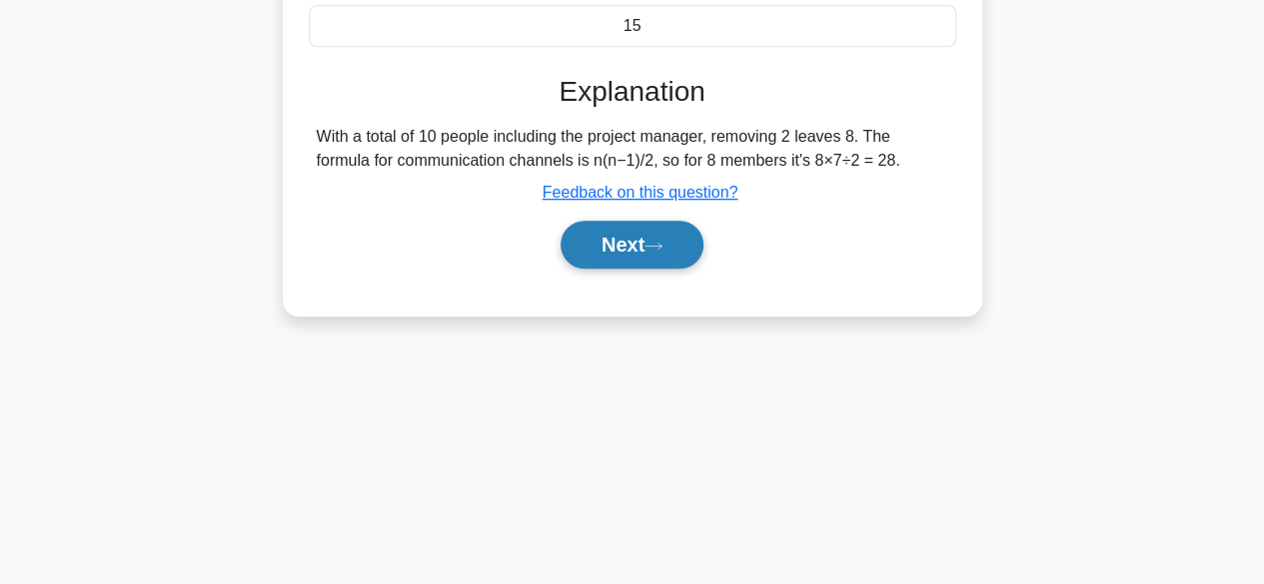
click at [662, 249] on icon at bounding box center [653, 246] width 18 height 11
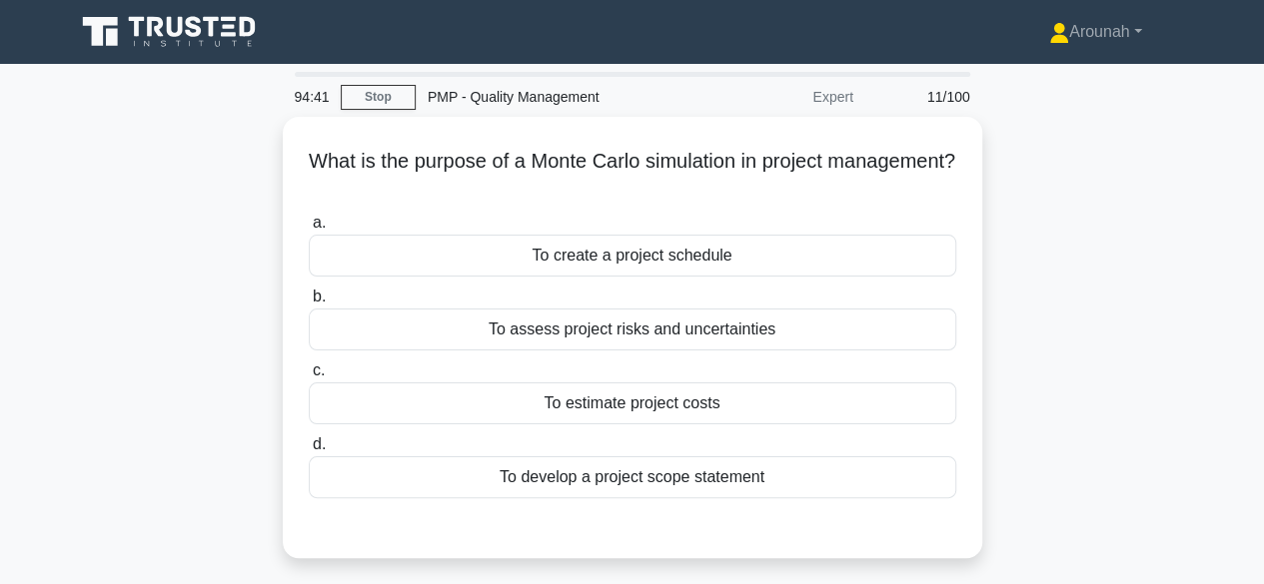
scroll to position [0, 0]
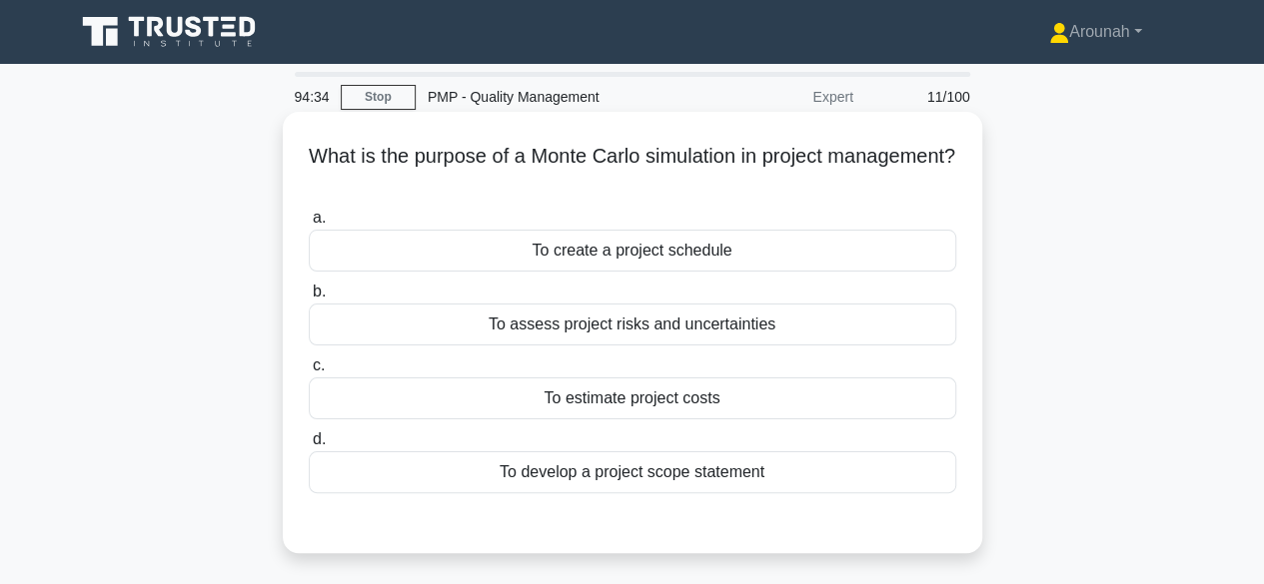
click at [777, 340] on div "To assess project risks and uncertainties" at bounding box center [632, 325] width 647 height 42
click at [309, 299] on input "b. To assess project risks and uncertainties" at bounding box center [309, 292] width 0 height 13
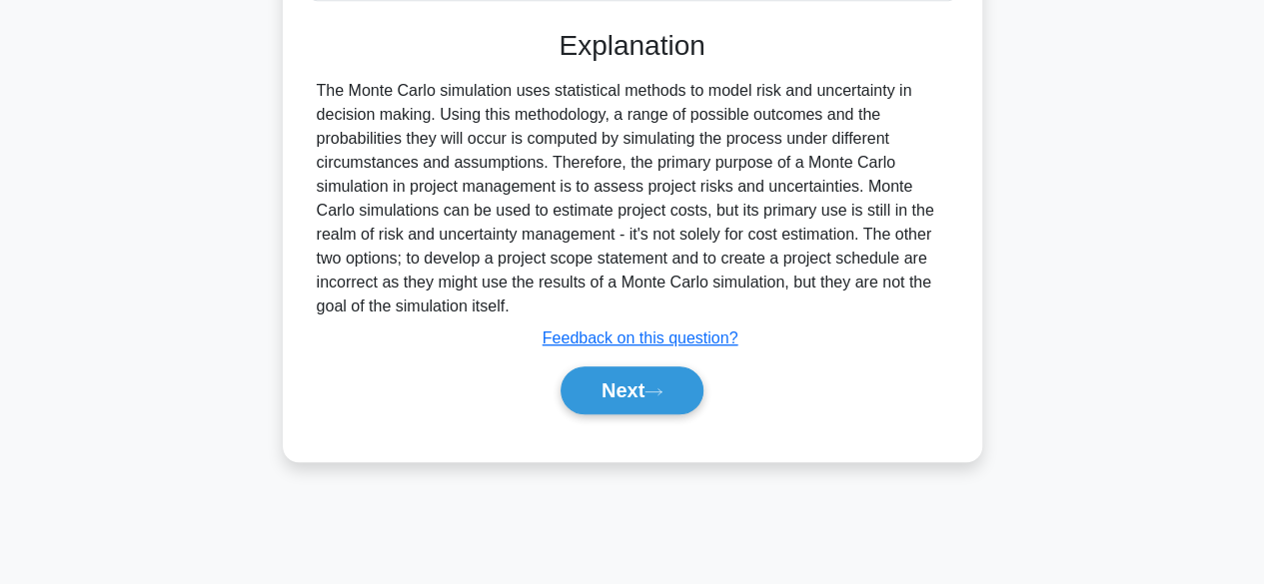
scroll to position [495, 0]
click at [661, 391] on icon at bounding box center [653, 390] width 16 height 6
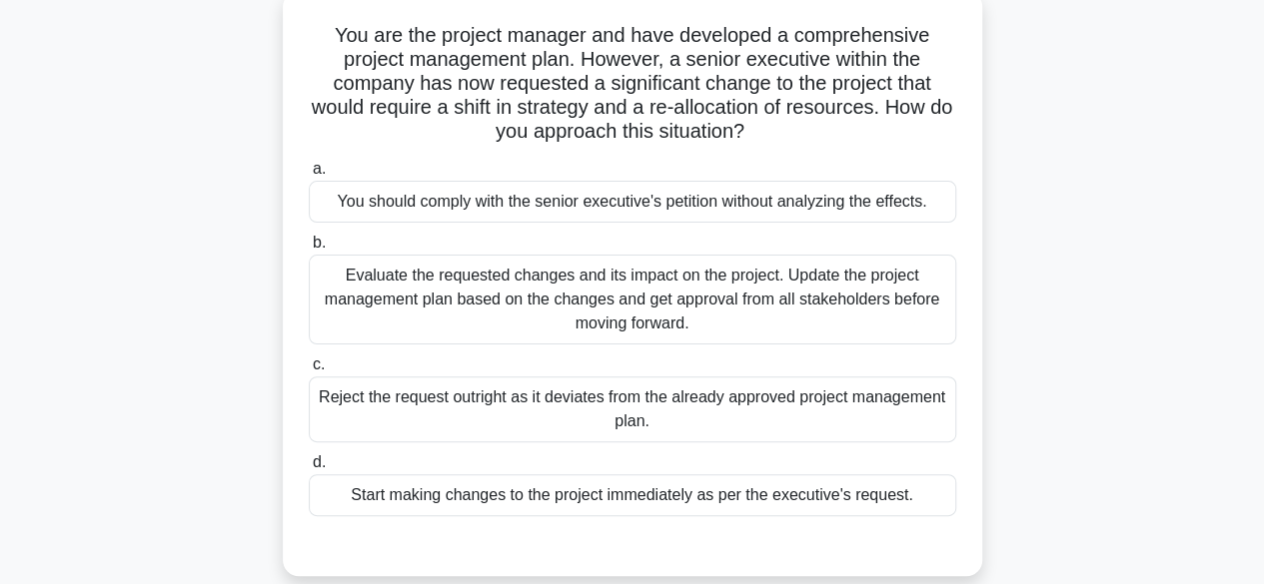
scroll to position [95, 0]
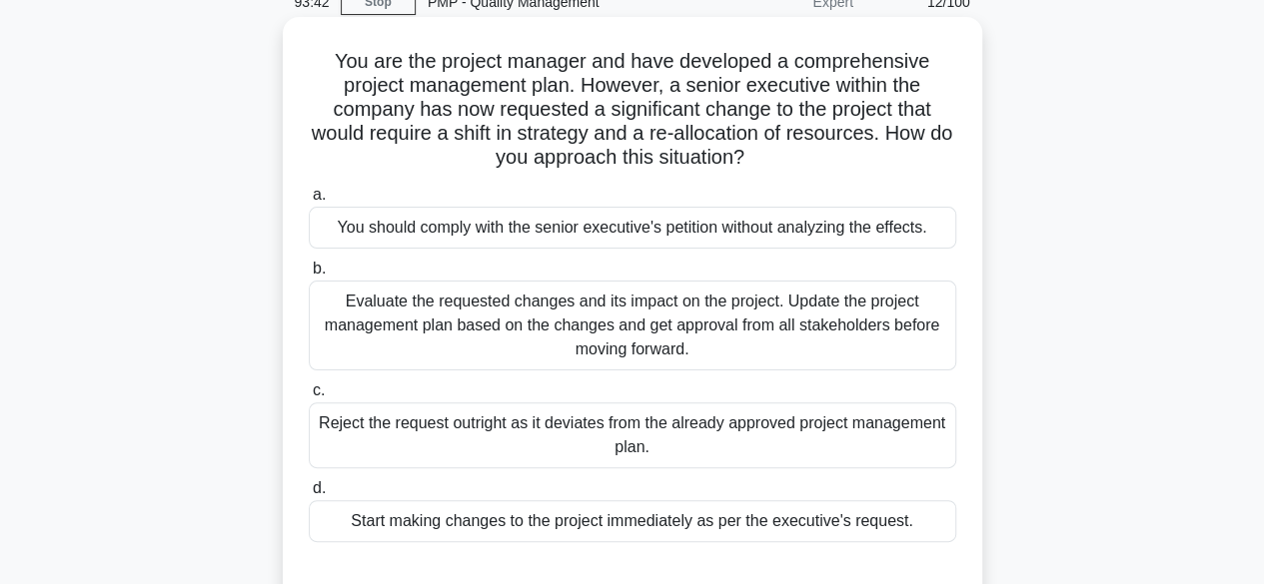
click at [837, 335] on div "Evaluate the requested changes and its impact on the project. Update the projec…" at bounding box center [632, 326] width 647 height 90
click at [309, 276] on input "b. Evaluate the requested changes and its impact on the project. Update the pro…" at bounding box center [309, 269] width 0 height 13
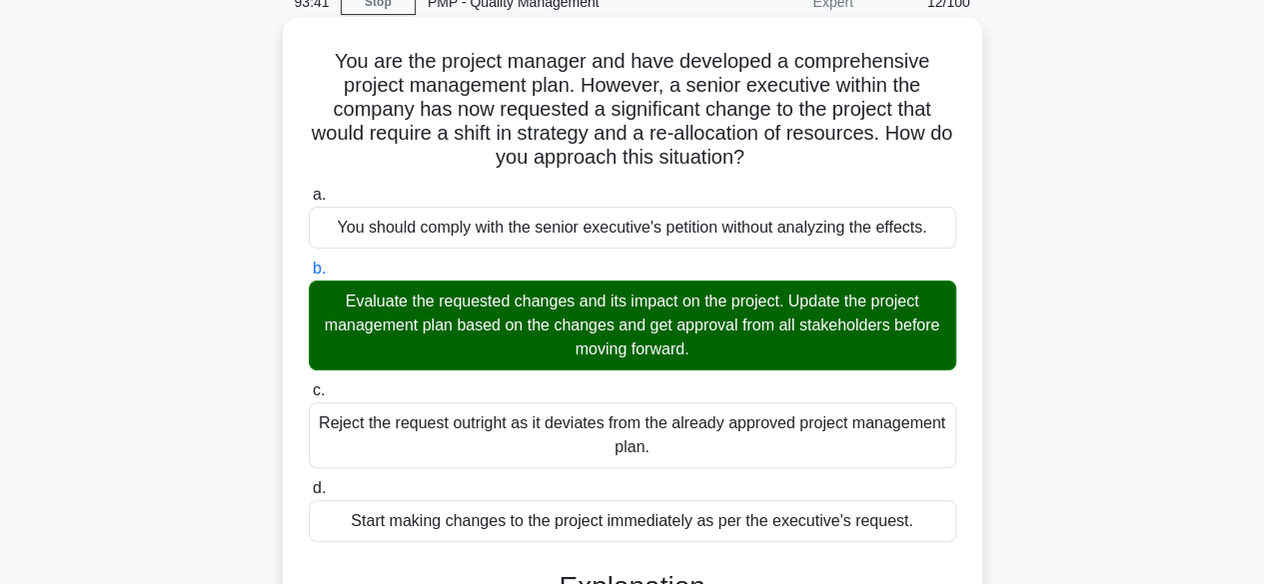
scroll to position [596, 0]
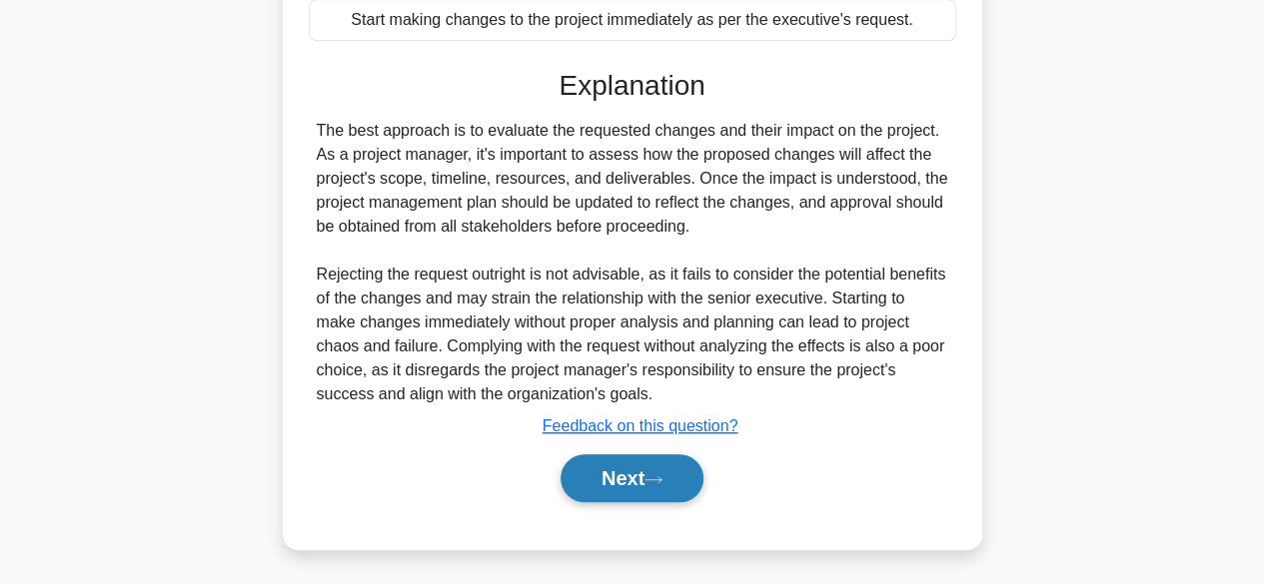
click at [682, 471] on button "Next" at bounding box center [631, 479] width 143 height 48
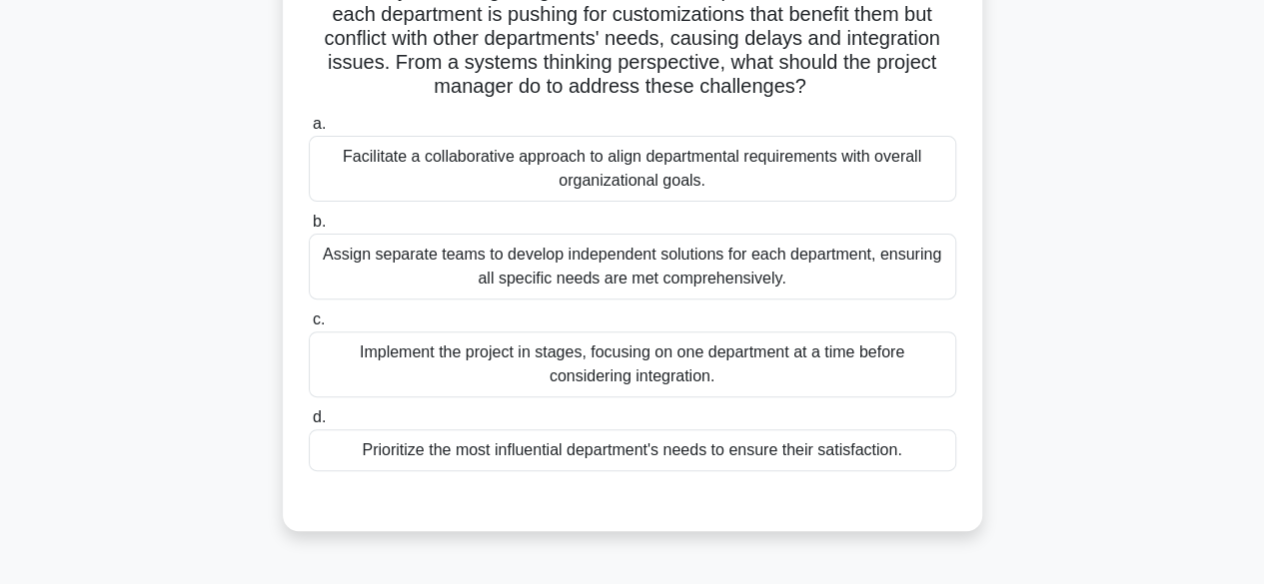
scroll to position [95, 0]
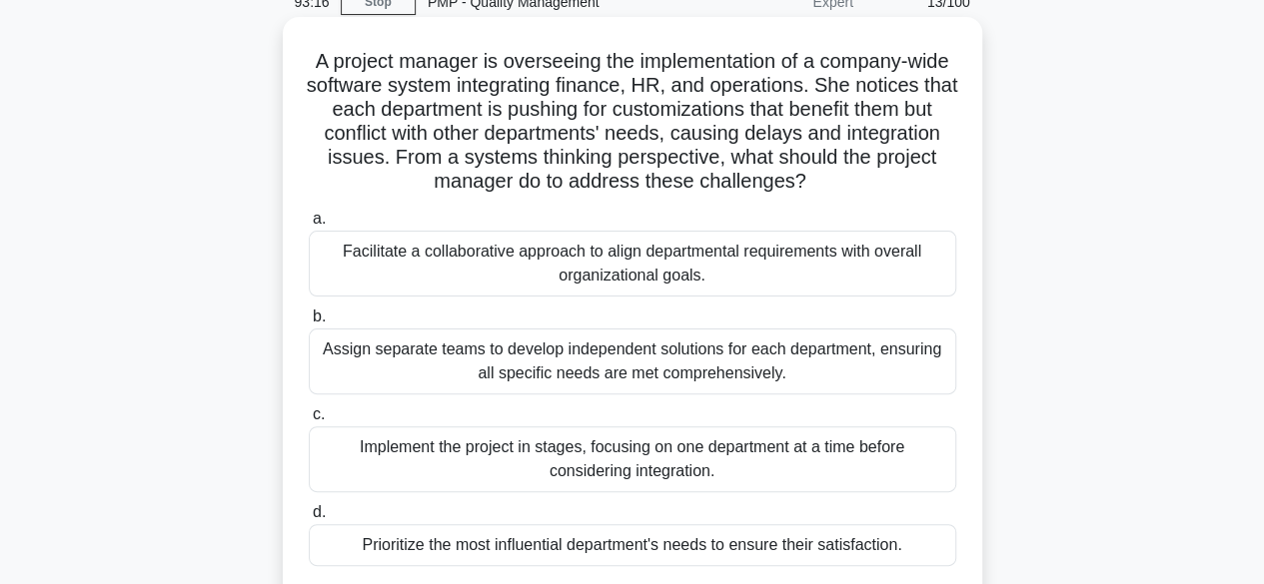
click at [709, 268] on div "Facilitate a collaborative approach to align departmental requirements with ove…" at bounding box center [632, 264] width 647 height 66
click at [309, 226] on input "a. Facilitate a collaborative approach to align departmental requirements with …" at bounding box center [309, 219] width 0 height 13
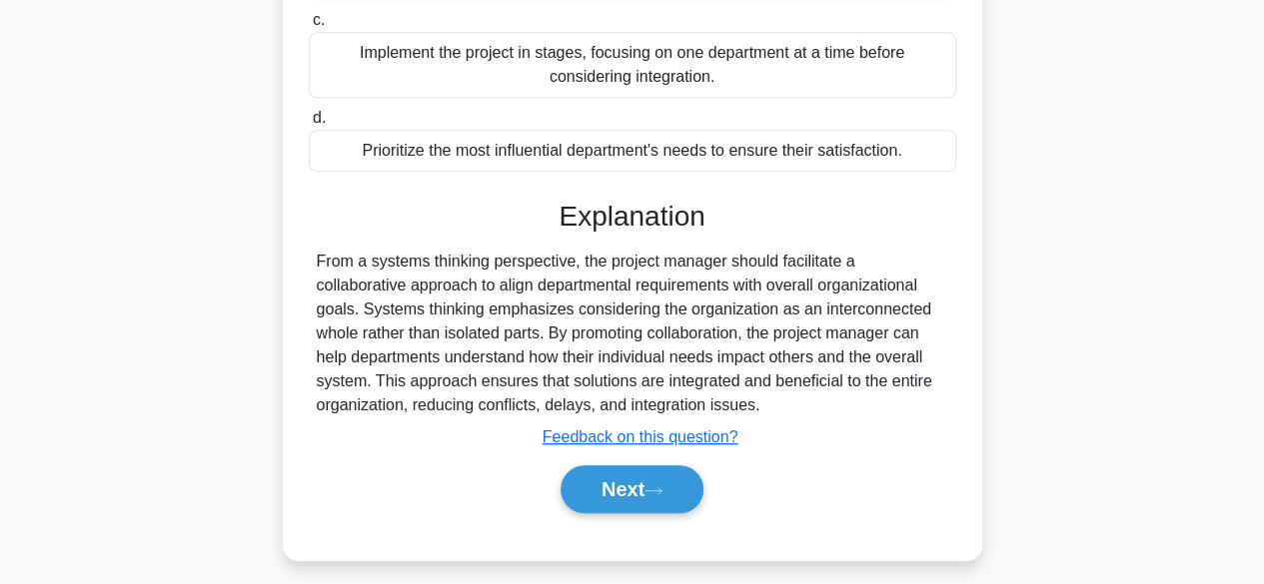
scroll to position [501, 0]
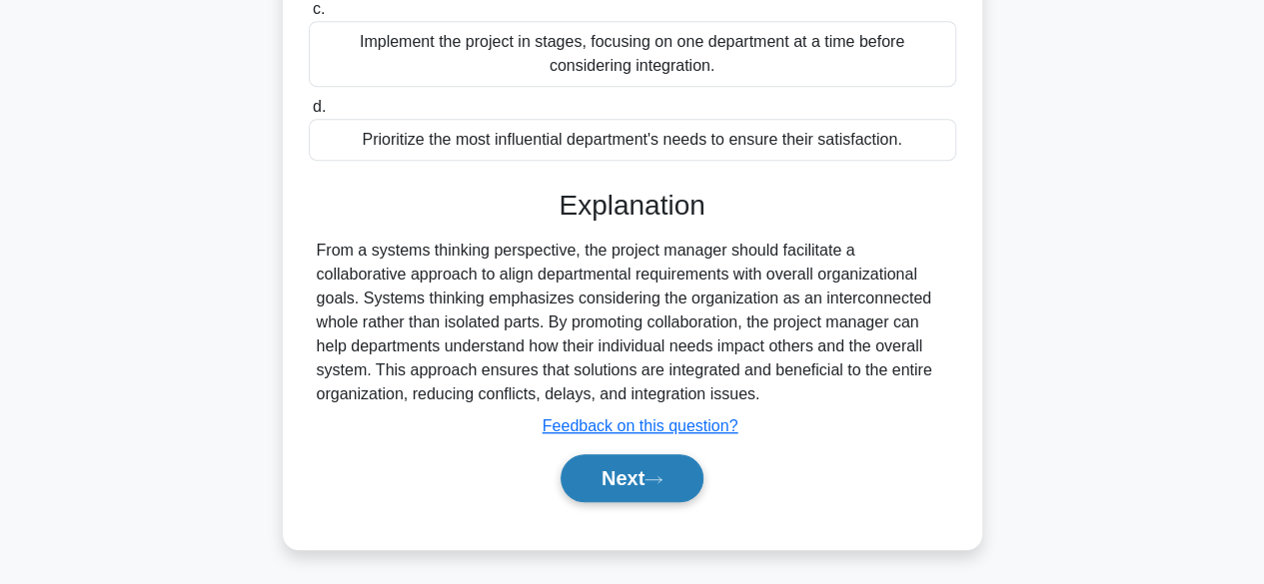
click at [631, 488] on button "Next" at bounding box center [631, 479] width 143 height 48
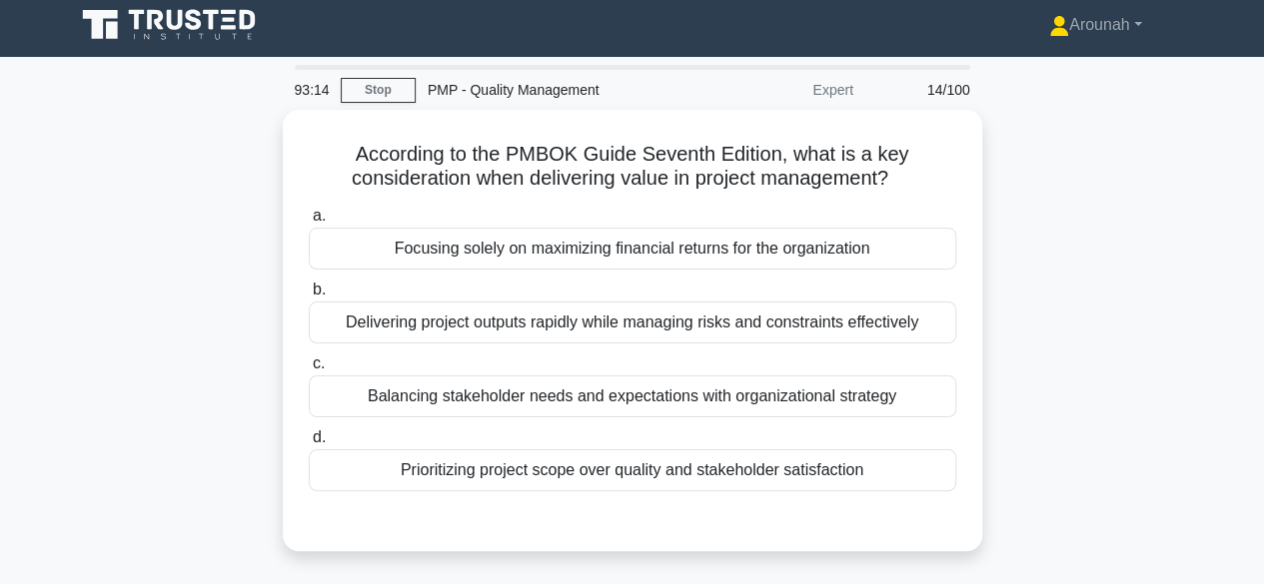
scroll to position [0, 0]
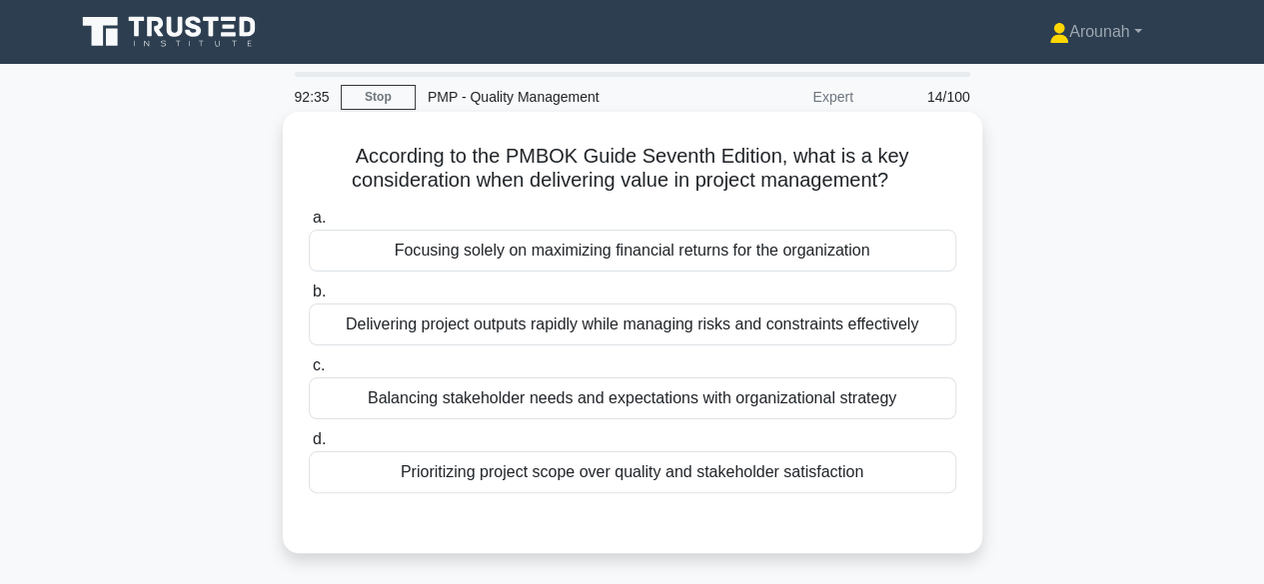
click at [803, 402] on div "Balancing stakeholder needs and expectations with organizational strategy" at bounding box center [632, 399] width 647 height 42
click at [309, 373] on input "c. Balancing stakeholder needs and expectations with organizational strategy" at bounding box center [309, 366] width 0 height 13
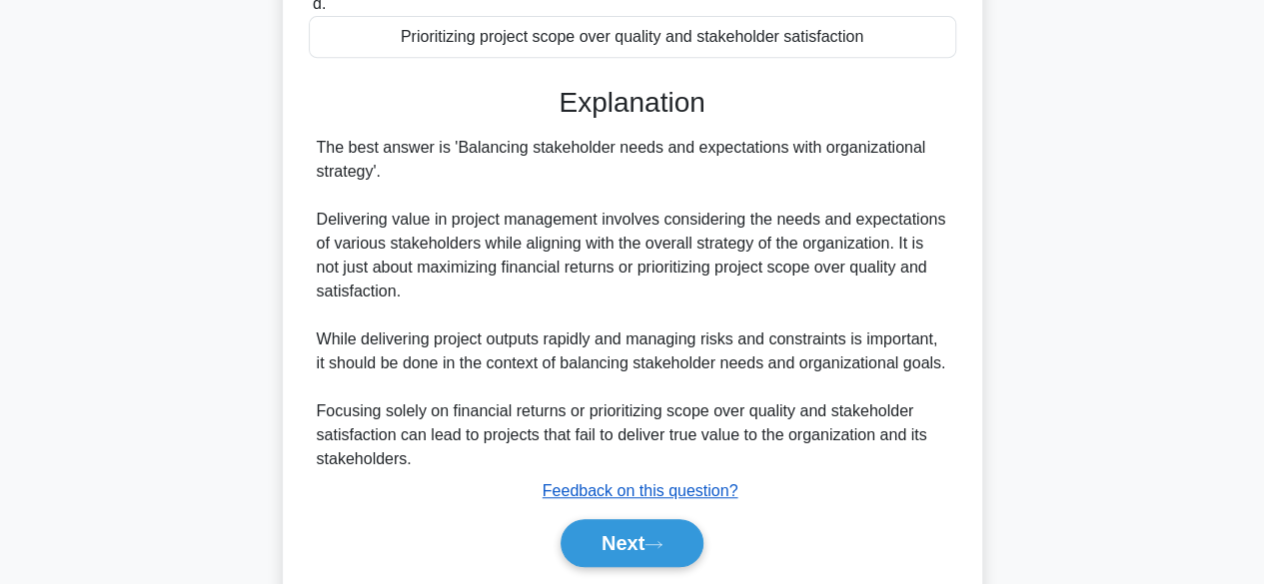
scroll to position [501, 0]
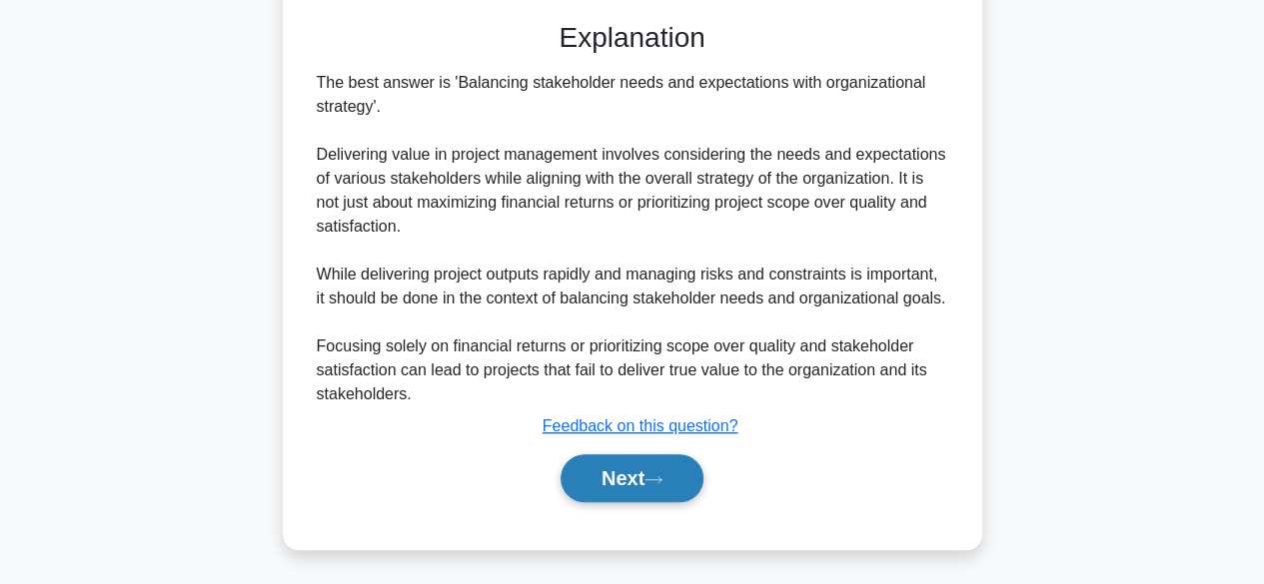
click at [645, 469] on button "Next" at bounding box center [631, 479] width 143 height 48
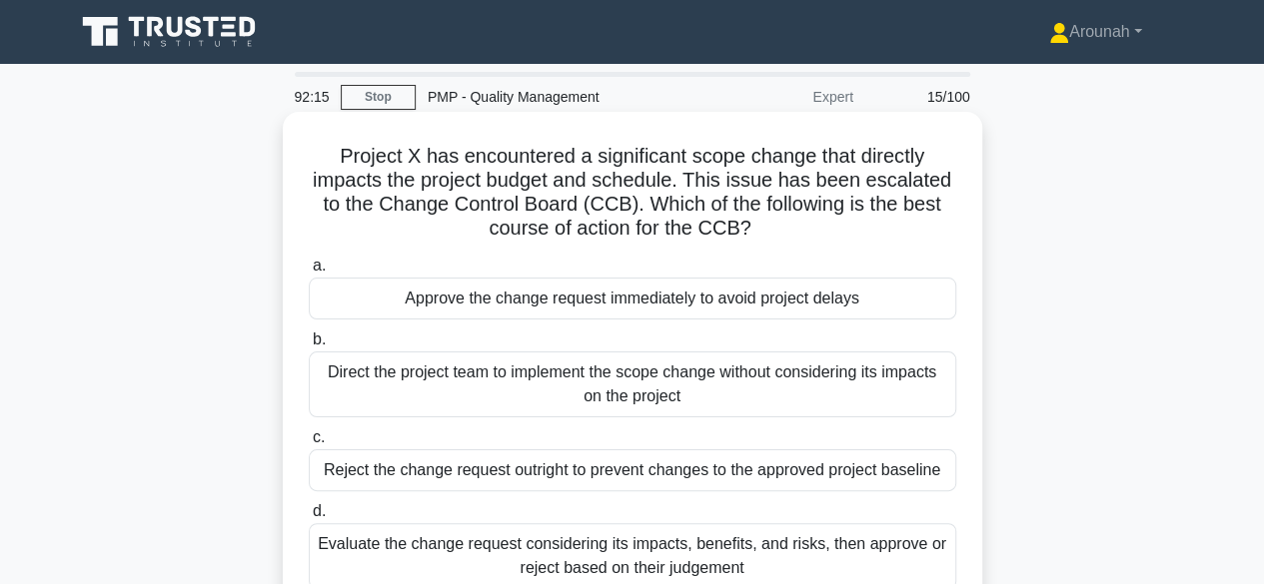
scroll to position [100, 0]
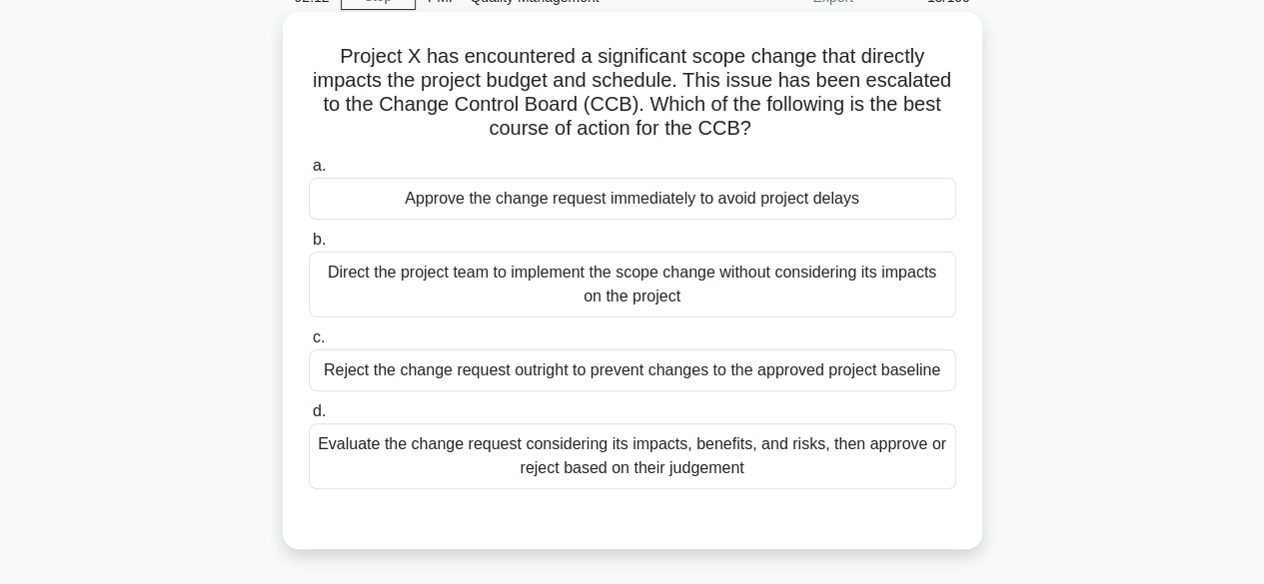
click at [805, 467] on div "Evaluate the change request considering its impacts, benefits, and risks, then …" at bounding box center [632, 457] width 647 height 66
click at [309, 419] on input "d. Evaluate the change request considering its impacts, benefits, and risks, th…" at bounding box center [309, 412] width 0 height 13
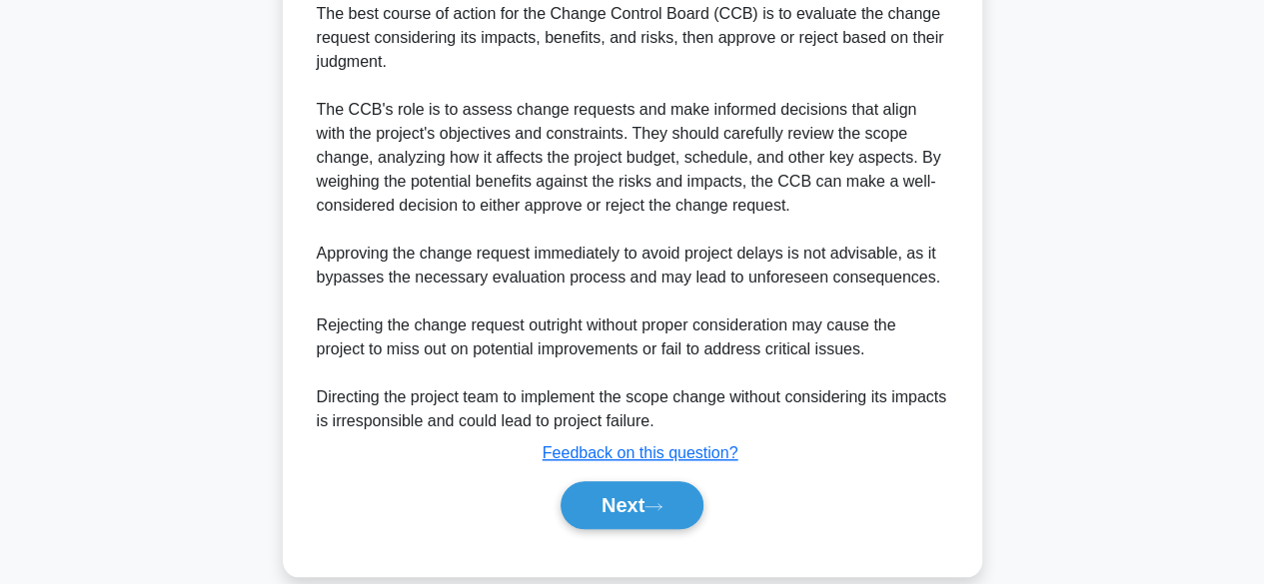
scroll to position [692, 0]
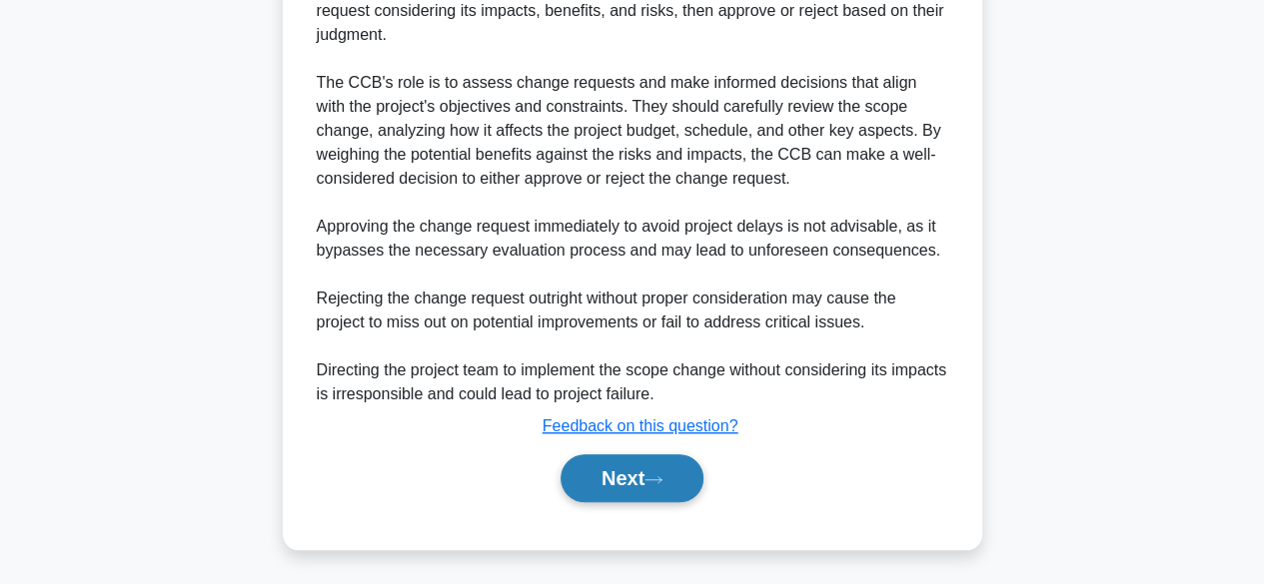
click at [662, 475] on icon at bounding box center [653, 480] width 18 height 11
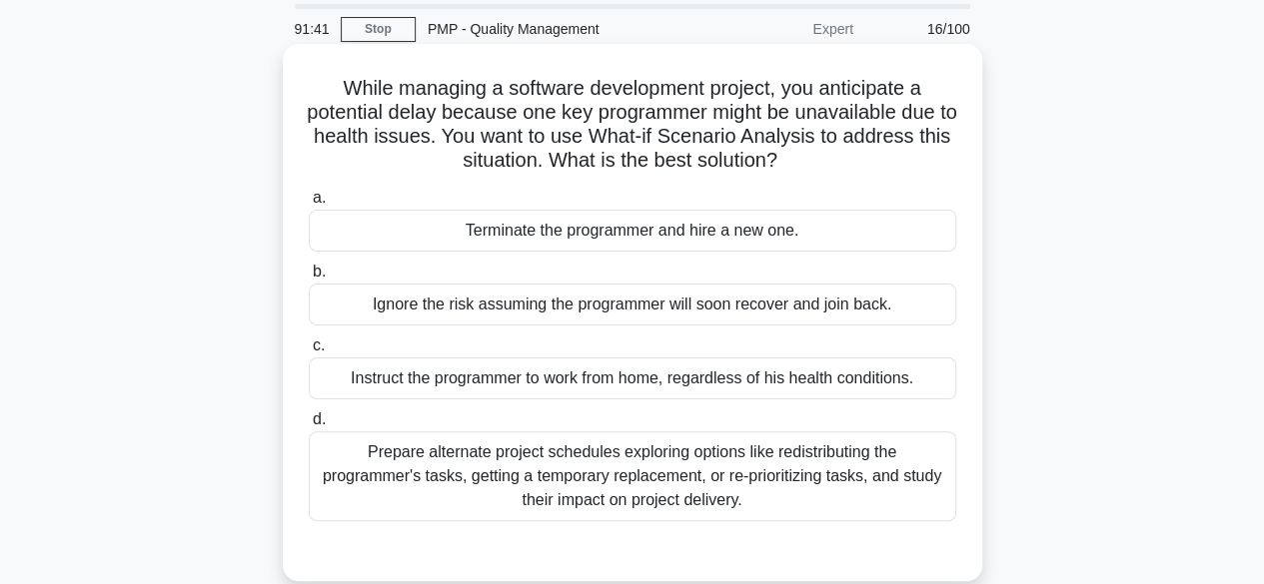
scroll to position [200, 0]
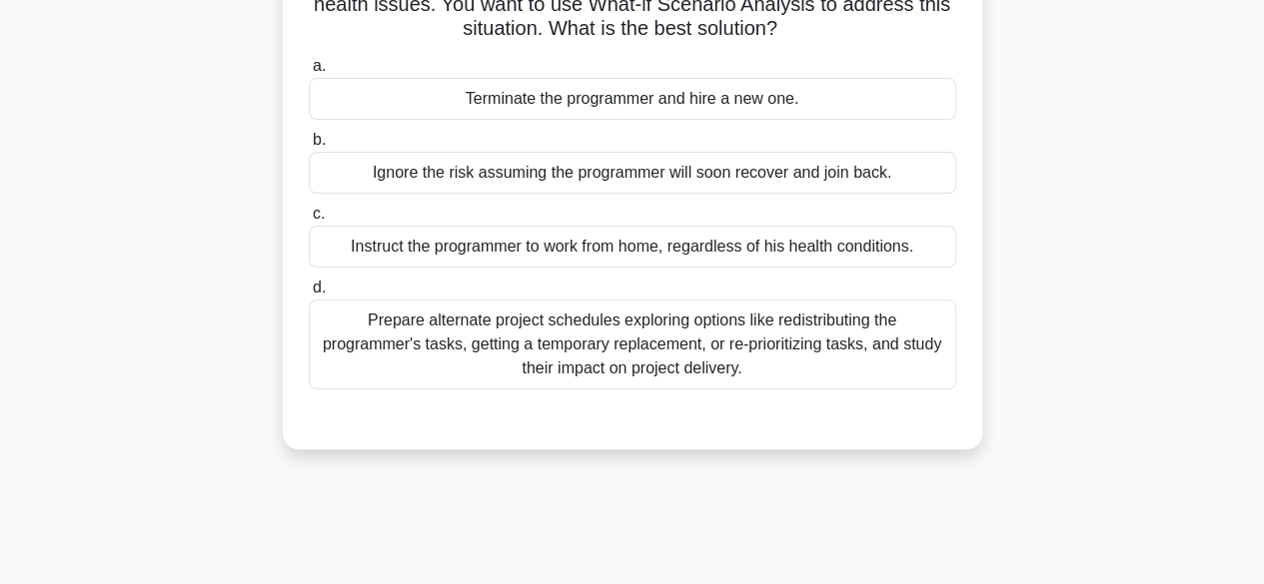
click at [847, 349] on div "Prepare alternate project schedules exploring options like redistributing the p…" at bounding box center [632, 345] width 647 height 90
click at [309, 295] on input "d. Prepare alternate project schedules exploring options like redistributing th…" at bounding box center [309, 288] width 0 height 13
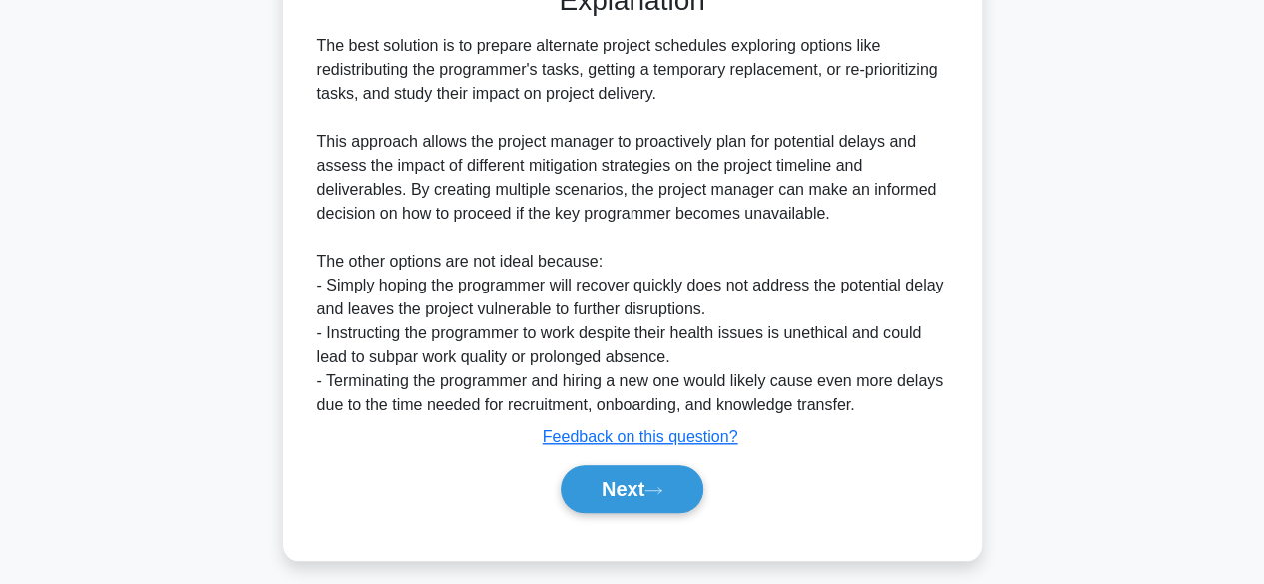
scroll to position [644, 0]
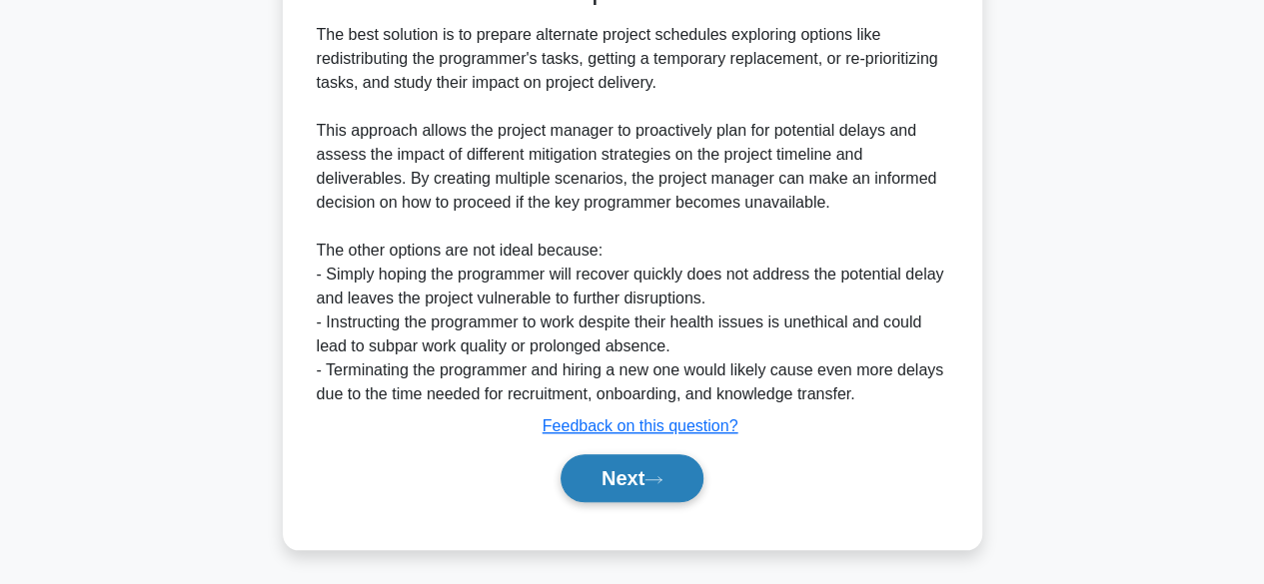
click at [623, 463] on button "Next" at bounding box center [631, 479] width 143 height 48
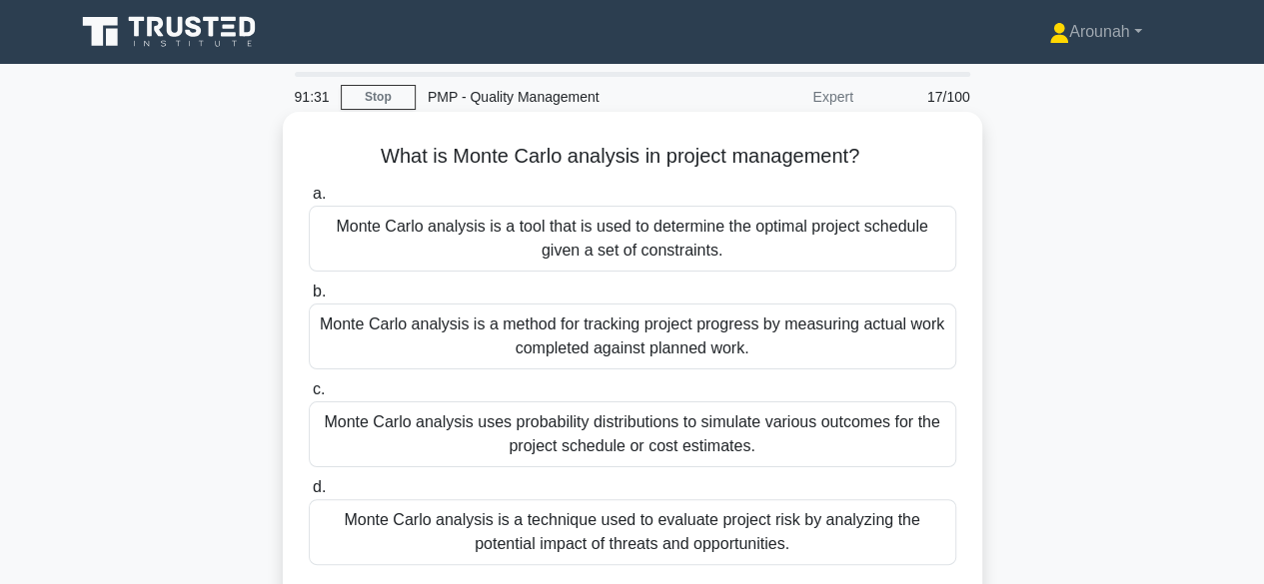
scroll to position [100, 0]
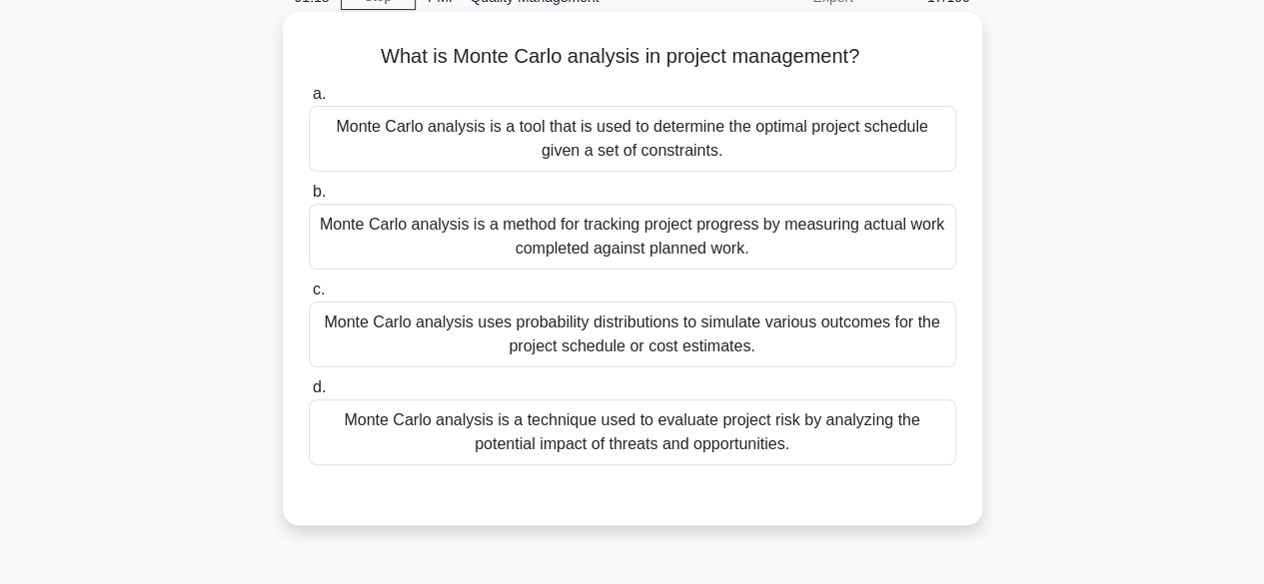
click at [777, 429] on div "Monte Carlo analysis is a technique used to evaluate project risk by analyzing …" at bounding box center [632, 433] width 647 height 66
click at [309, 395] on input "d. Monte Carlo analysis is a technique used to evaluate project risk by analyzi…" at bounding box center [309, 388] width 0 height 13
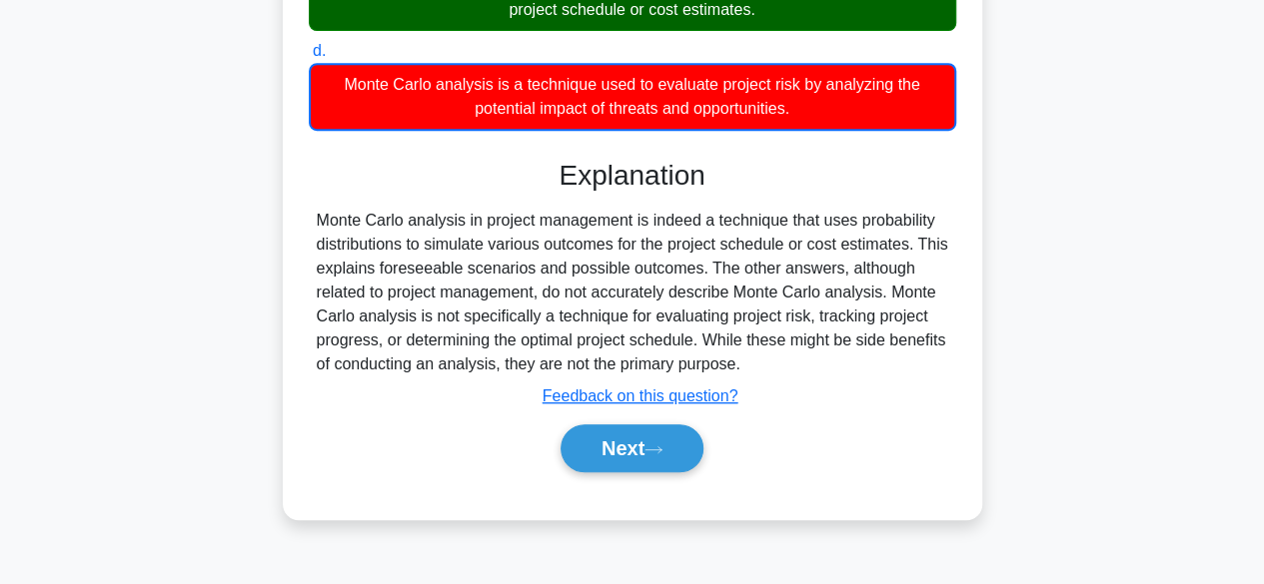
scroll to position [495, 0]
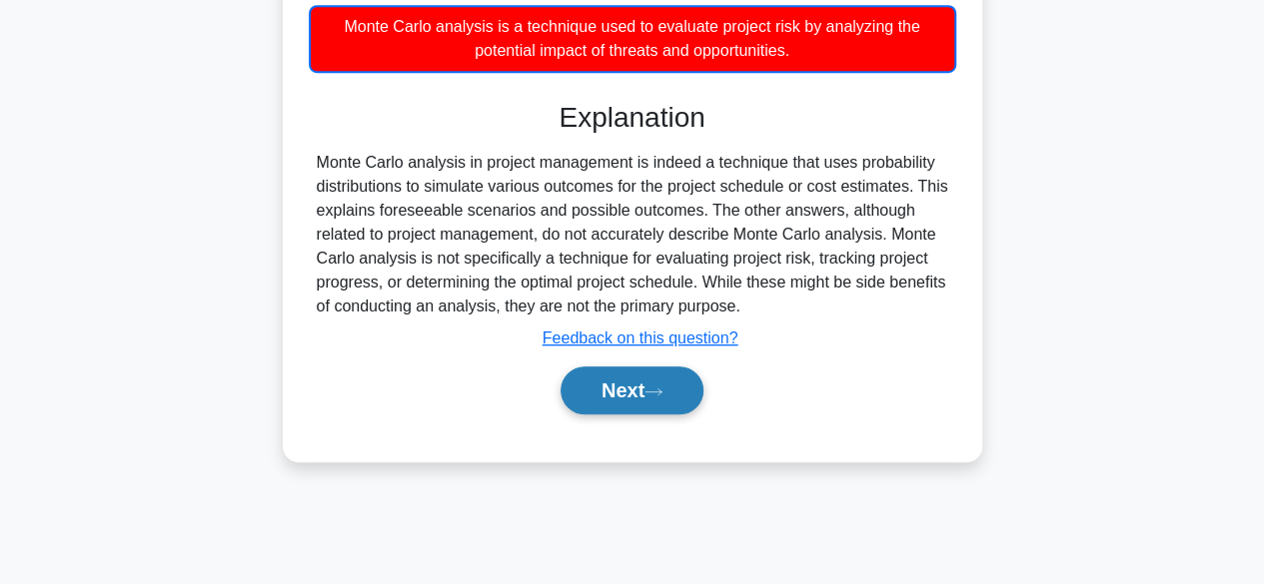
click at [649, 401] on button "Next" at bounding box center [631, 391] width 143 height 48
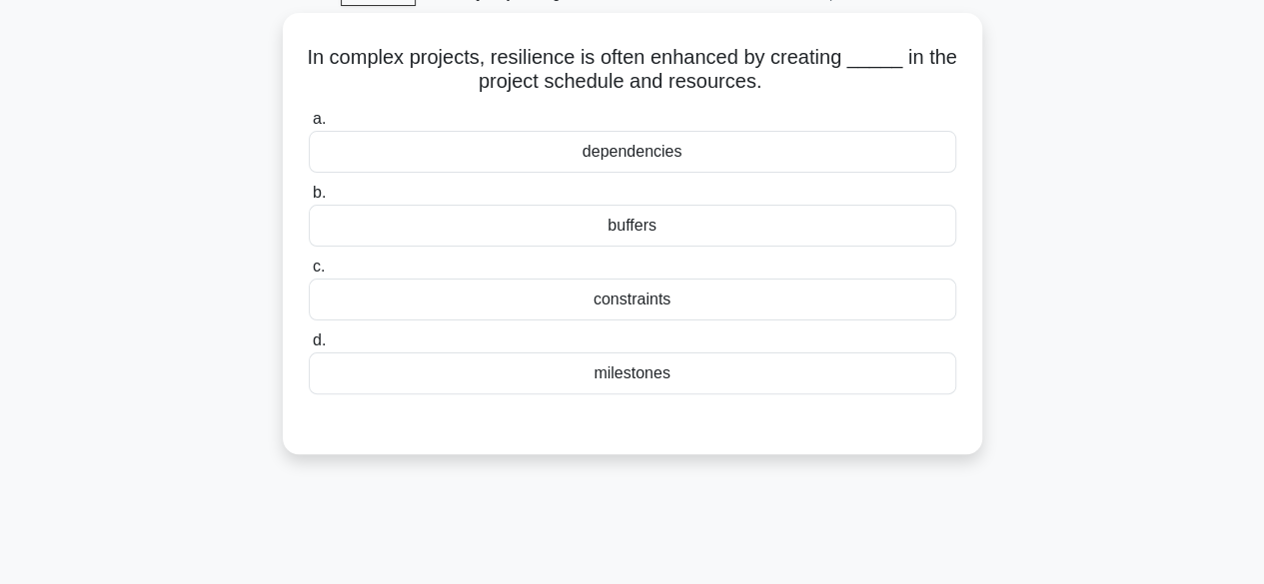
scroll to position [95, 0]
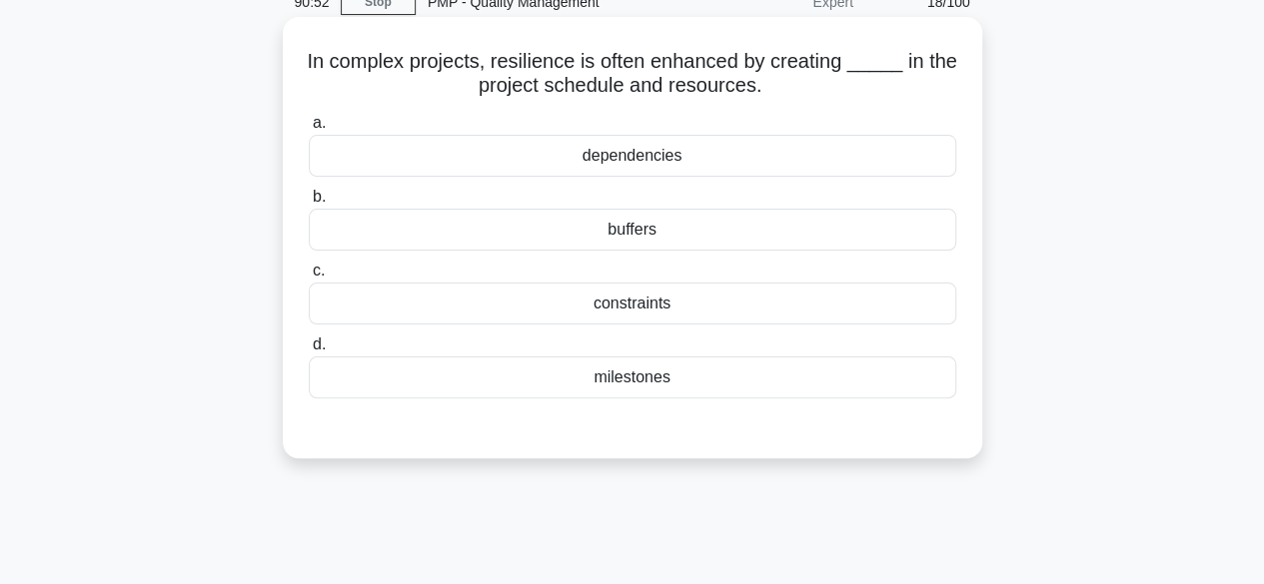
click at [657, 239] on div "buffers" at bounding box center [632, 230] width 647 height 42
click at [309, 204] on input "b. buffers" at bounding box center [309, 197] width 0 height 13
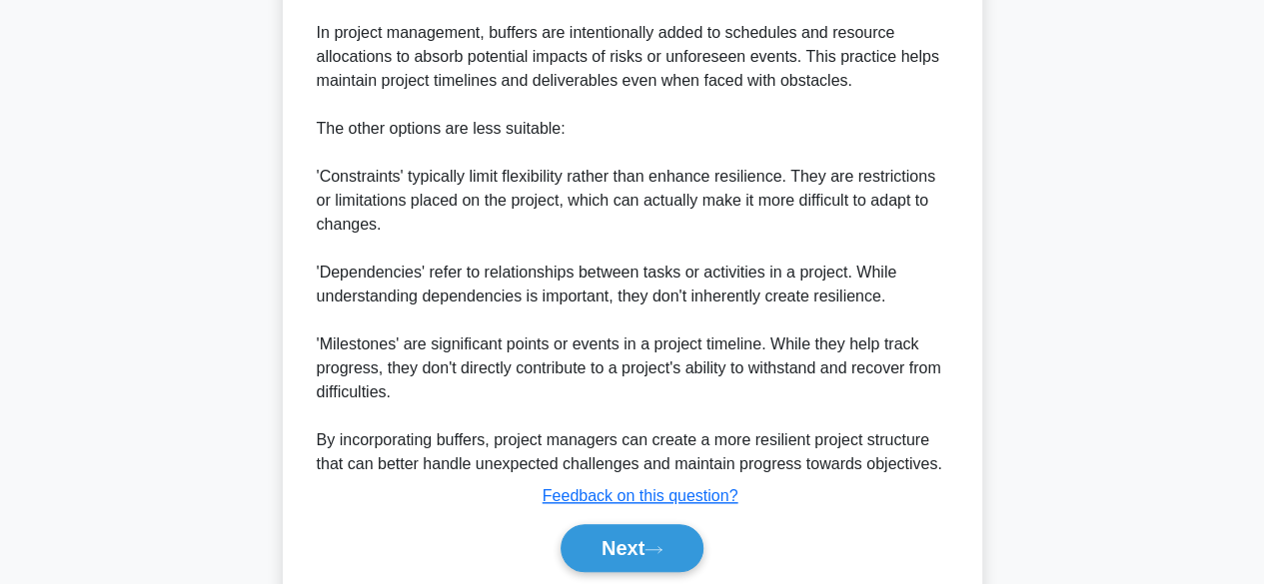
scroll to position [764, 0]
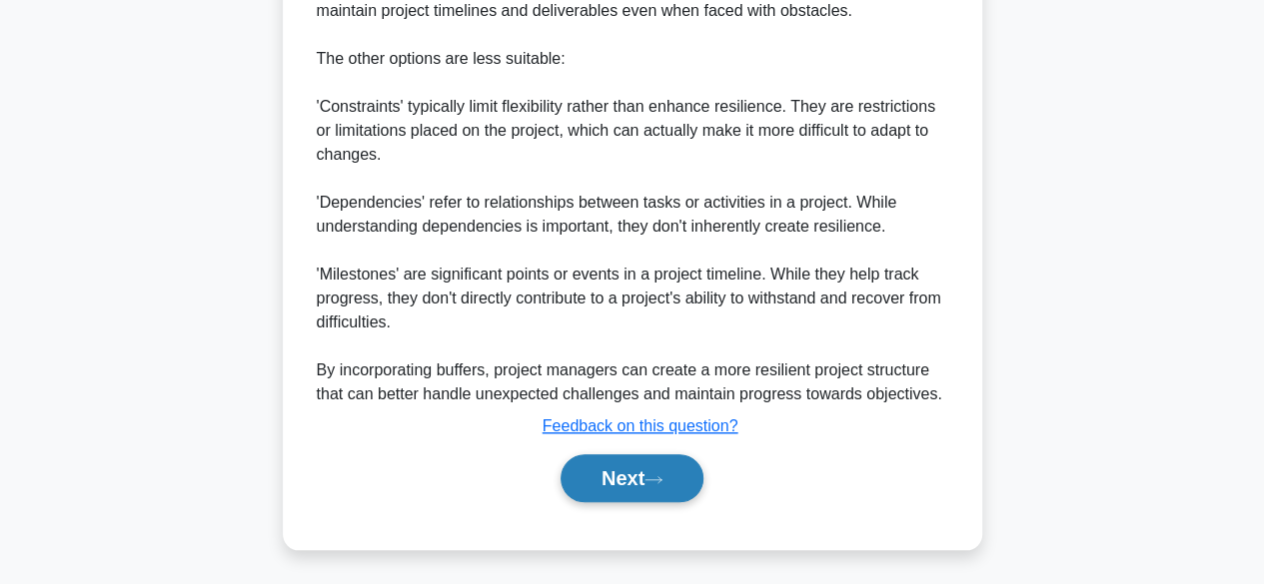
click at [589, 471] on button "Next" at bounding box center [631, 479] width 143 height 48
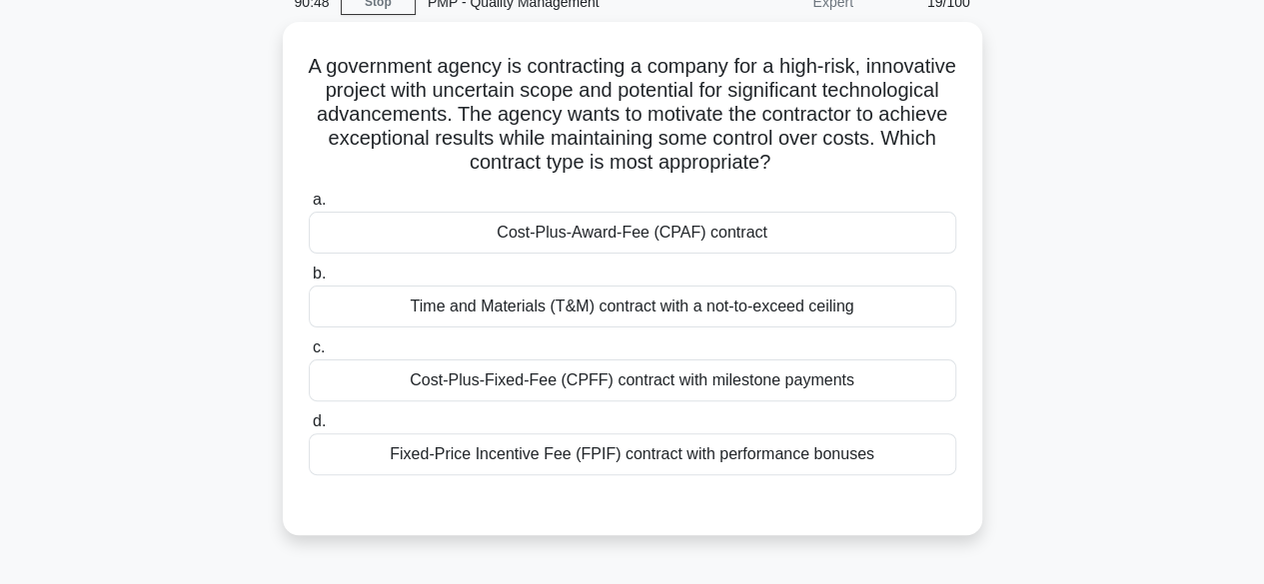
scroll to position [0, 0]
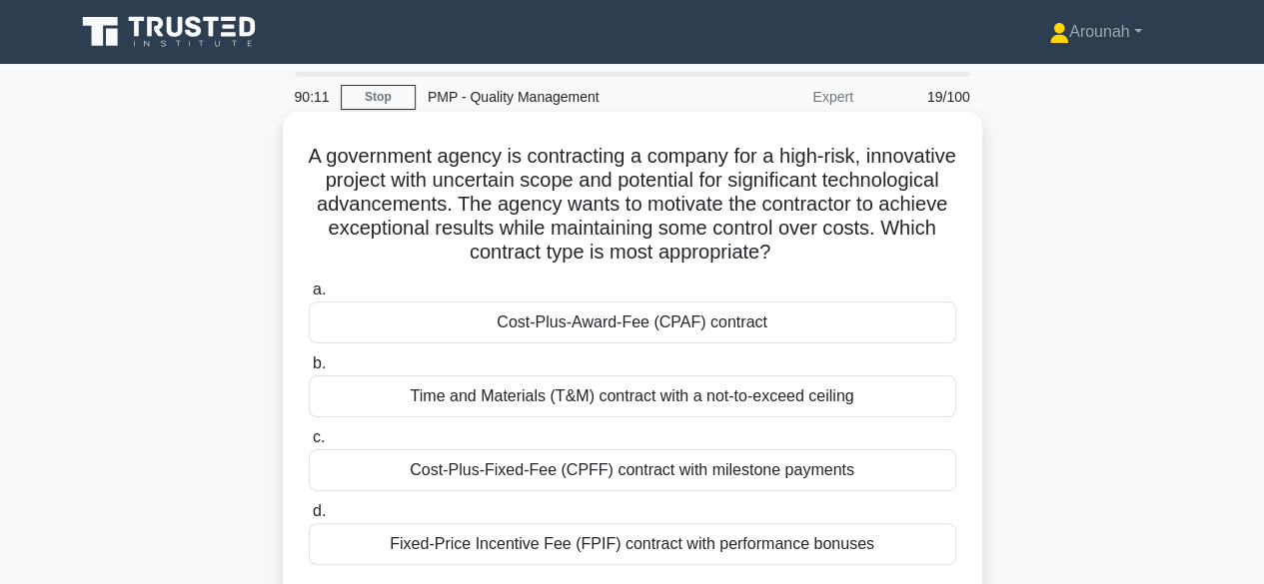
click at [617, 321] on div "Cost-Plus-Award-Fee (CPAF) contract" at bounding box center [632, 323] width 647 height 42
click at [309, 297] on input "a. Cost-Plus-Award-Fee (CPAF) contract" at bounding box center [309, 290] width 0 height 13
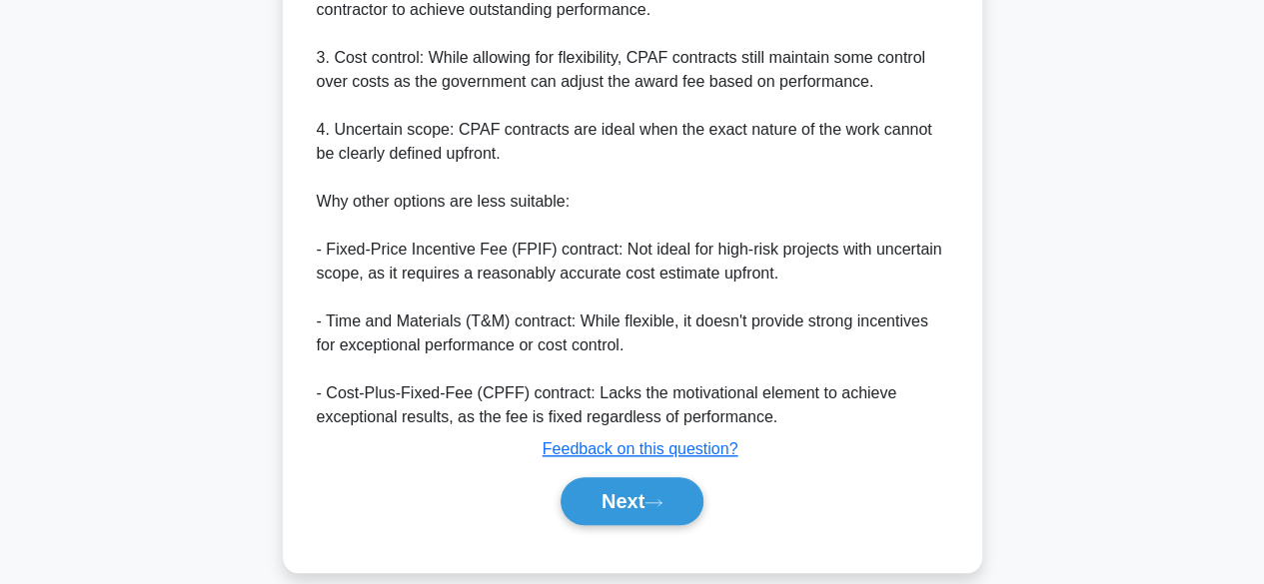
scroll to position [836, 0]
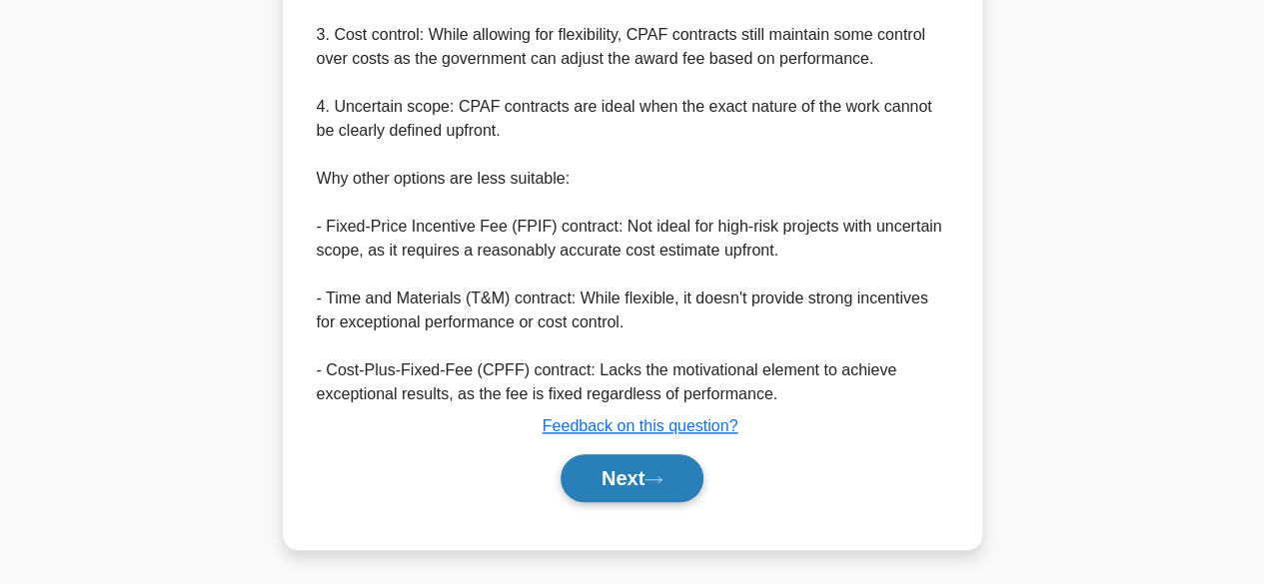
click at [612, 476] on button "Next" at bounding box center [631, 479] width 143 height 48
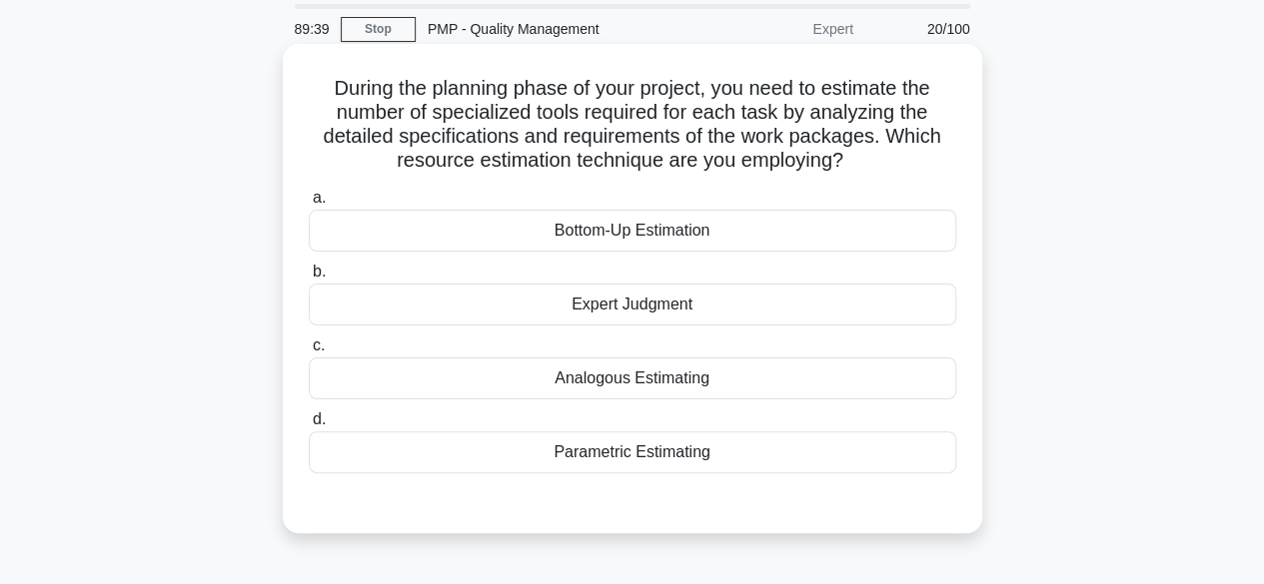
scroll to position [100, 0]
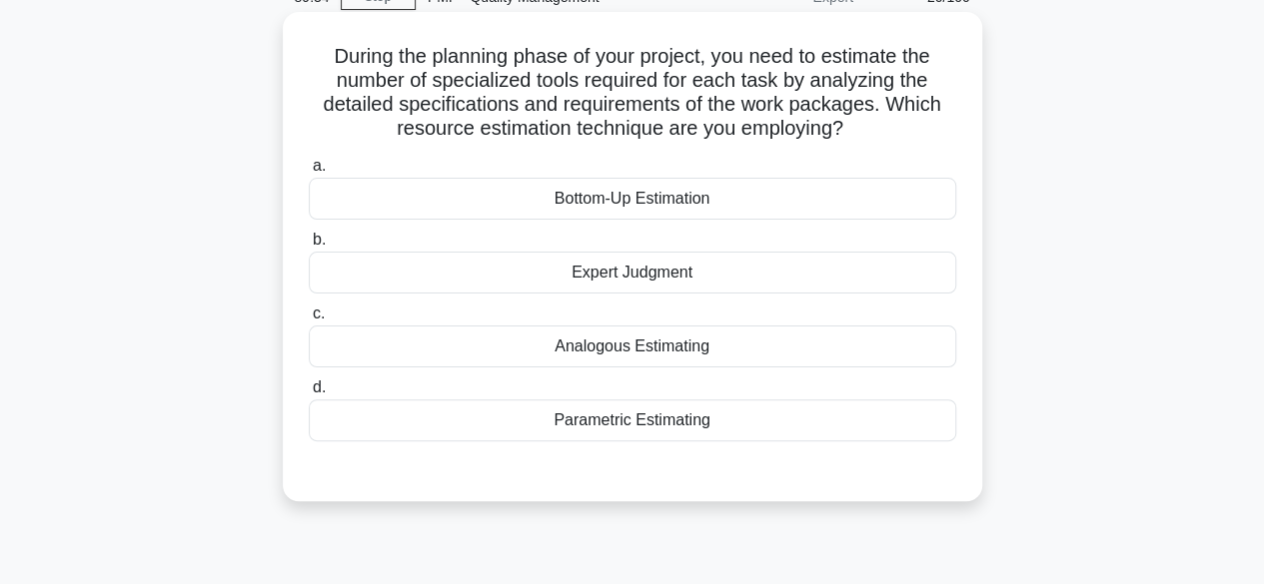
click at [679, 205] on div "Bottom-Up Estimation" at bounding box center [632, 199] width 647 height 42
click at [309, 173] on input "a. Bottom-Up Estimation" at bounding box center [309, 166] width 0 height 13
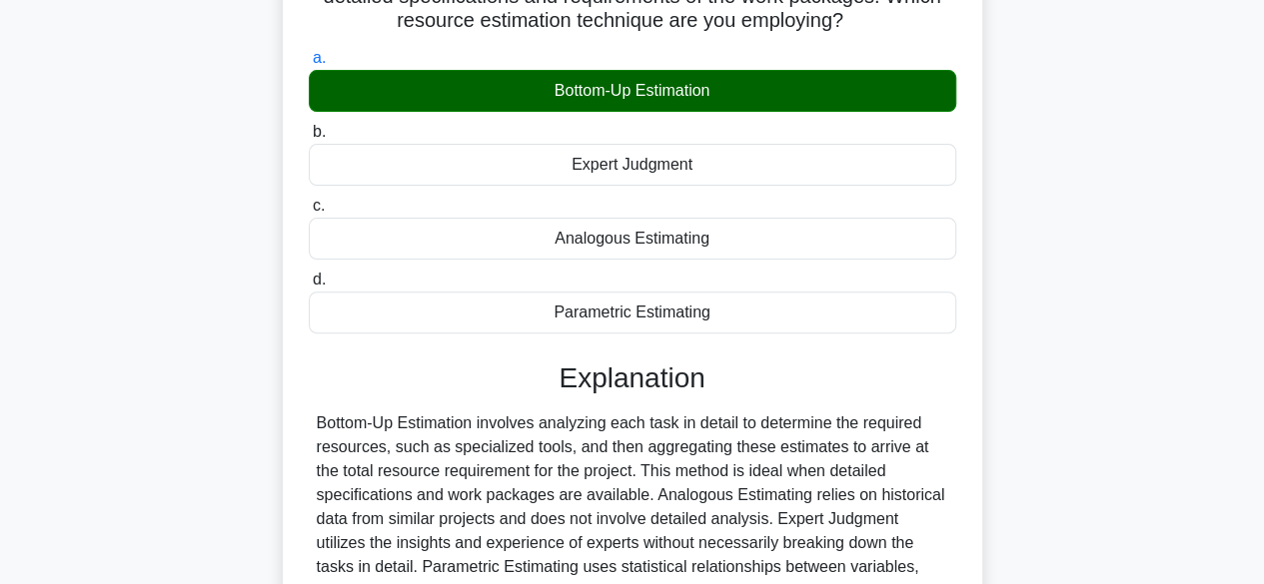
scroll to position [495, 0]
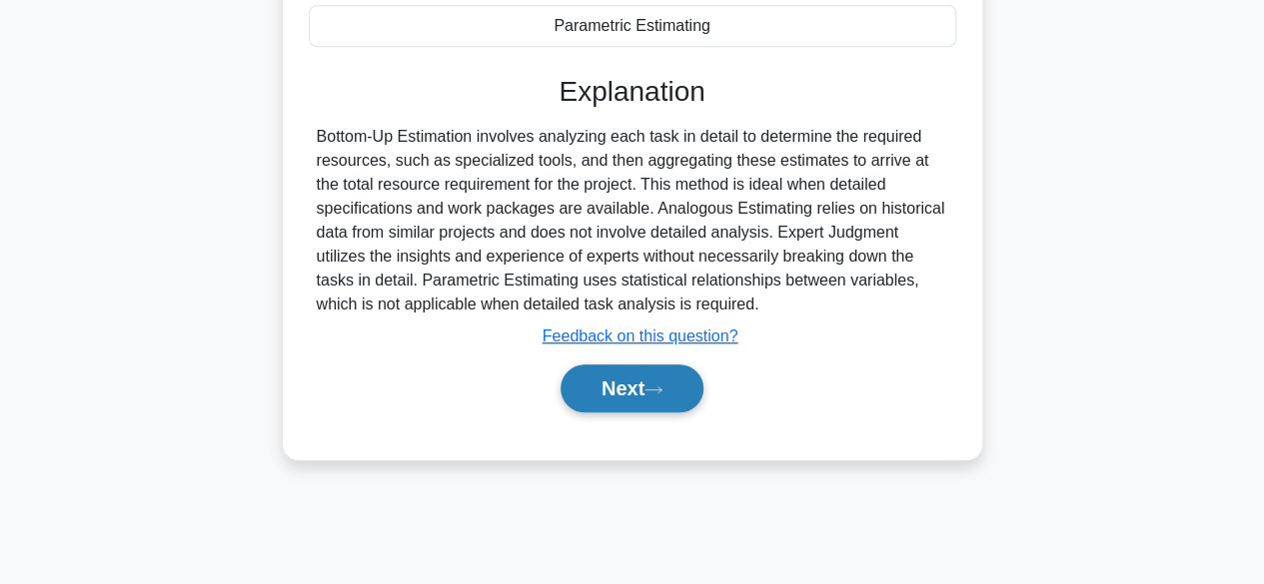
click at [643, 377] on button "Next" at bounding box center [631, 389] width 143 height 48
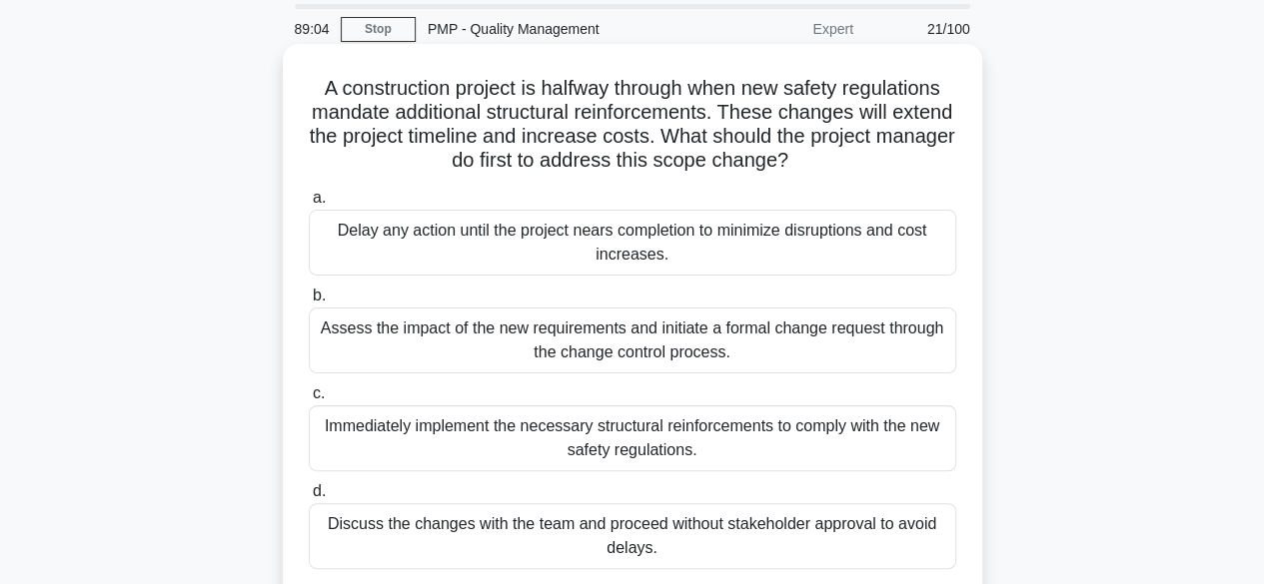
scroll to position [100, 0]
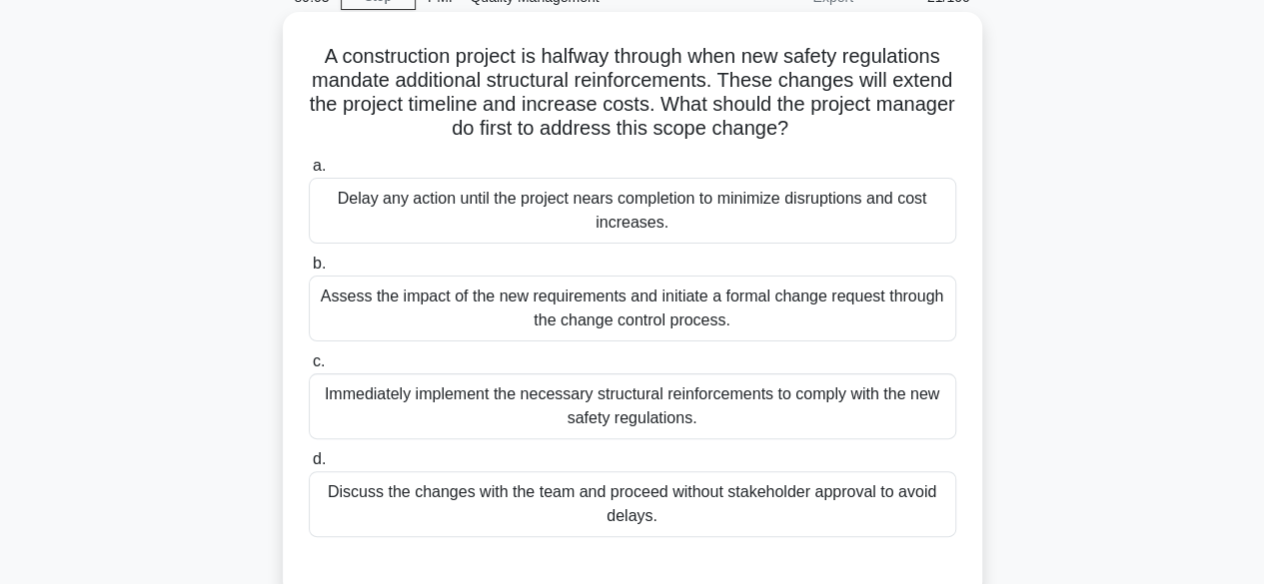
click at [804, 313] on div "Assess the impact of the new requirements and initiate a formal change request …" at bounding box center [632, 309] width 647 height 66
click at [309, 271] on input "b. Assess the impact of the new requirements and initiate a formal change reque…" at bounding box center [309, 264] width 0 height 13
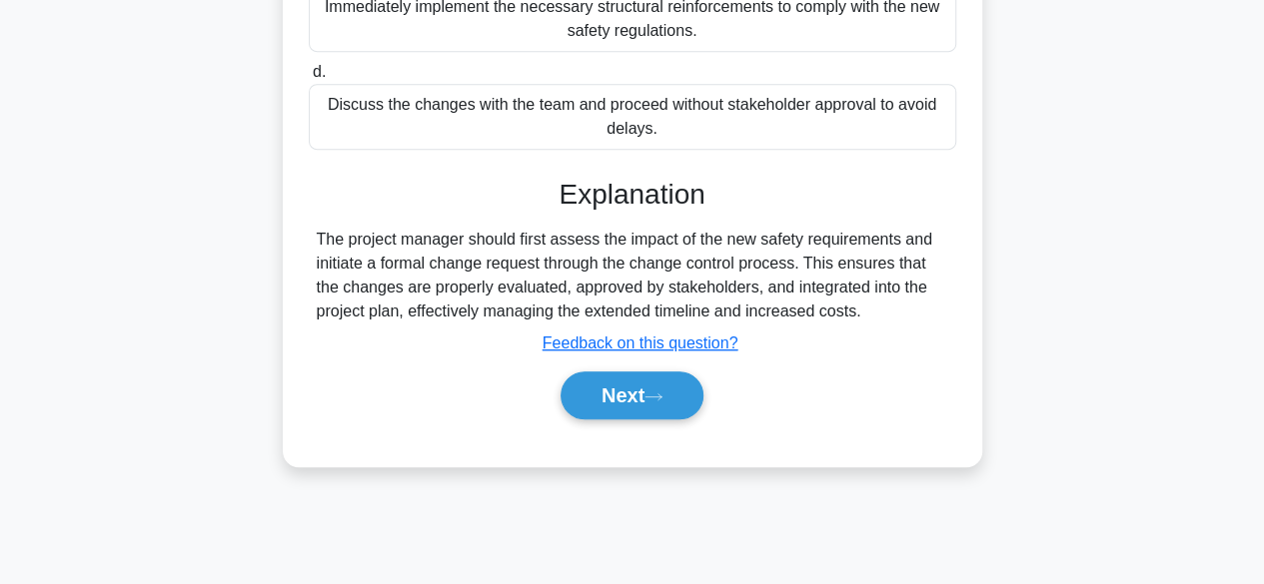
scroll to position [495, 0]
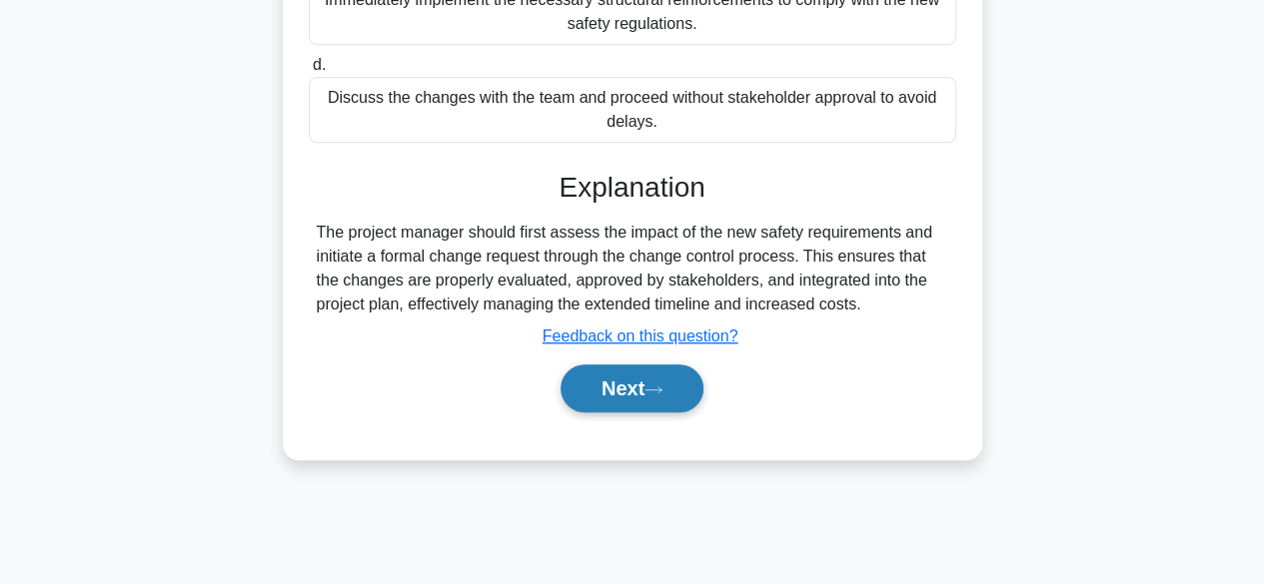
click at [647, 378] on button "Next" at bounding box center [631, 389] width 143 height 48
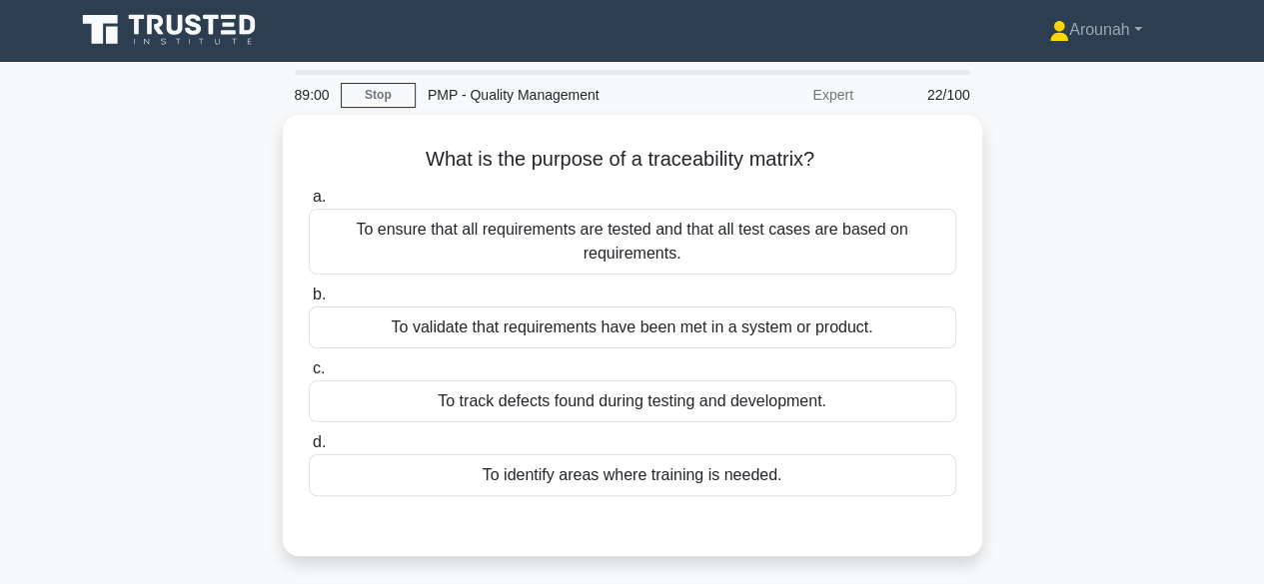
scroll to position [0, 0]
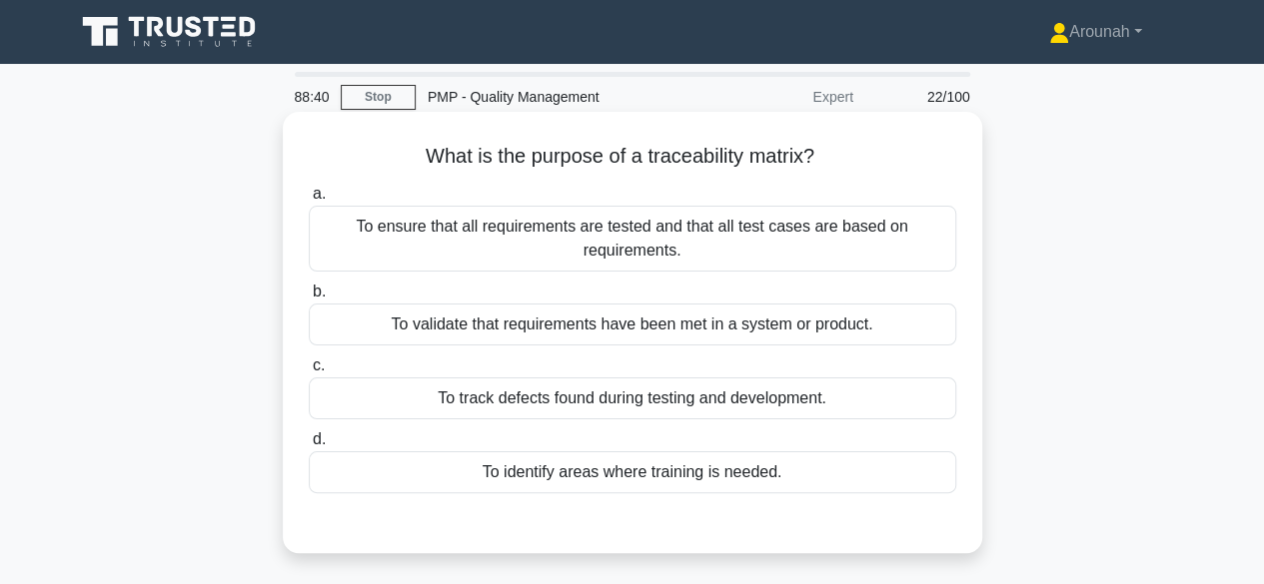
click at [846, 335] on div "To validate that requirements have been met in a system or product." at bounding box center [632, 325] width 647 height 42
click at [309, 299] on input "b. To validate that requirements have been met in a system or product." at bounding box center [309, 292] width 0 height 13
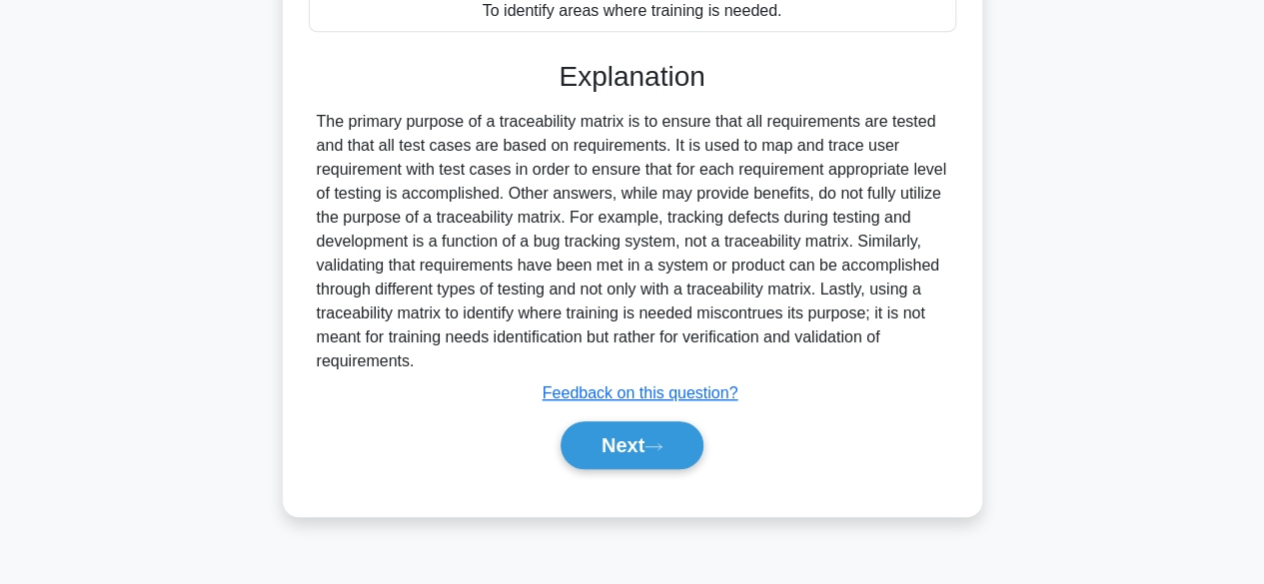
scroll to position [495, 0]
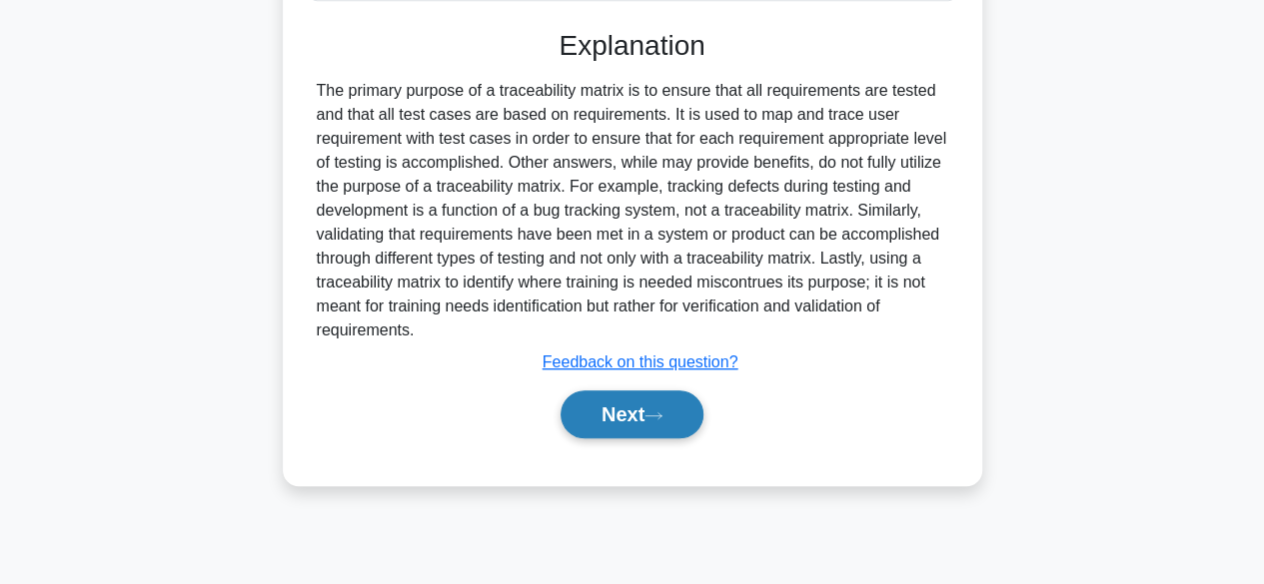
click at [673, 405] on button "Next" at bounding box center [631, 415] width 143 height 48
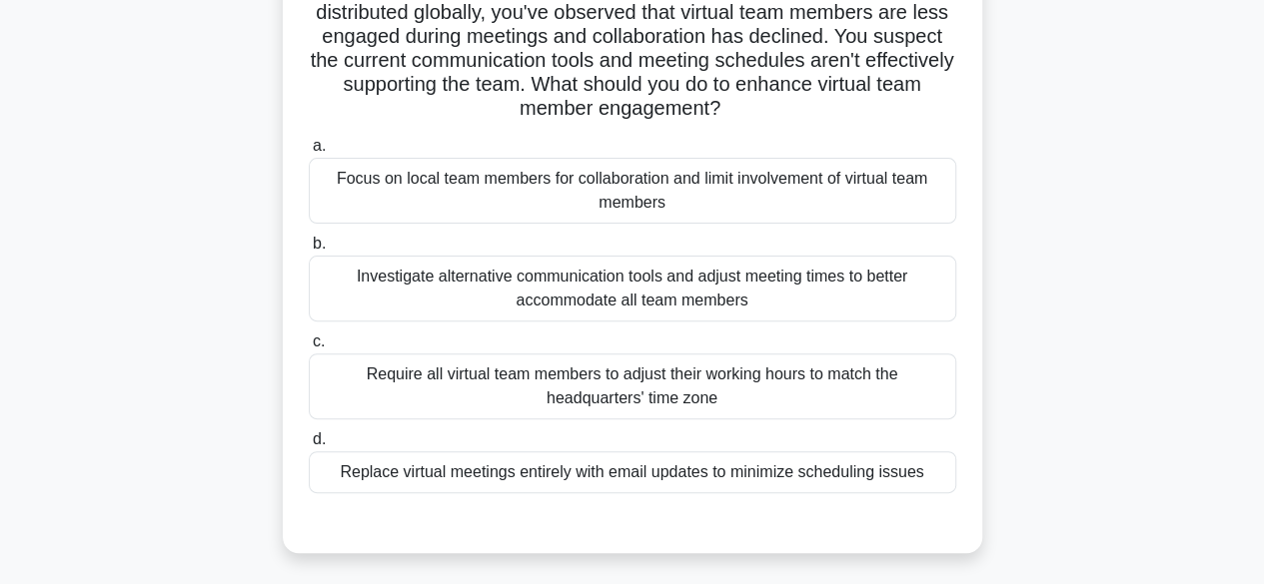
scroll to position [200, 0]
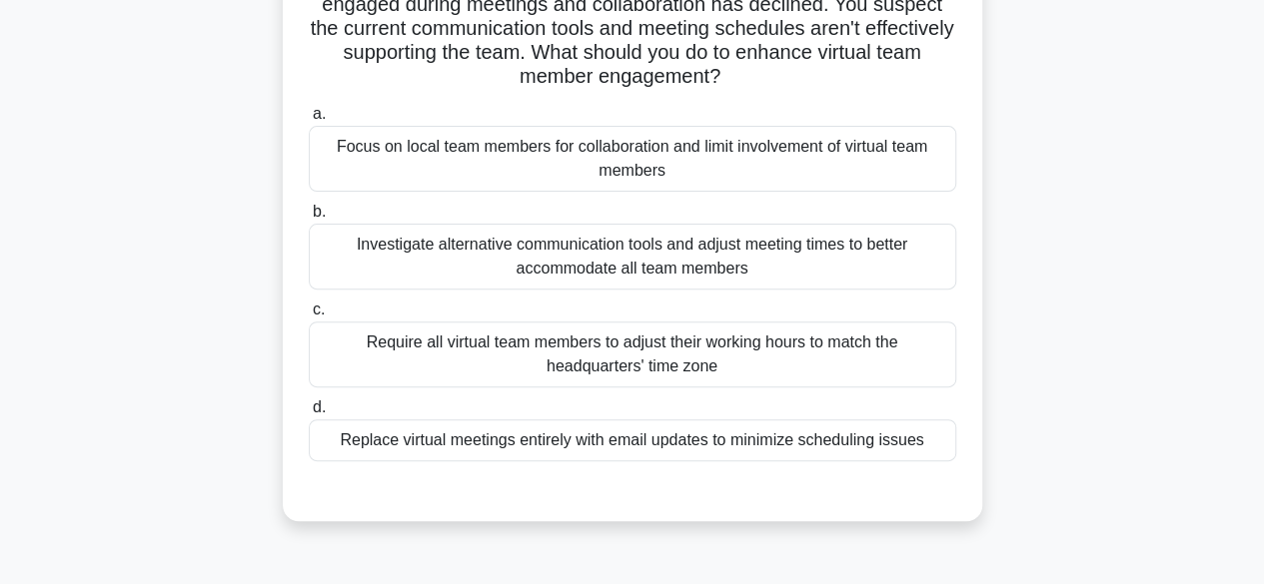
click at [801, 259] on div "Investigate alternative communication tools and adjust meeting times to better …" at bounding box center [632, 257] width 647 height 66
click at [309, 219] on input "b. Investigate alternative communication tools and adjust meeting times to bett…" at bounding box center [309, 212] width 0 height 13
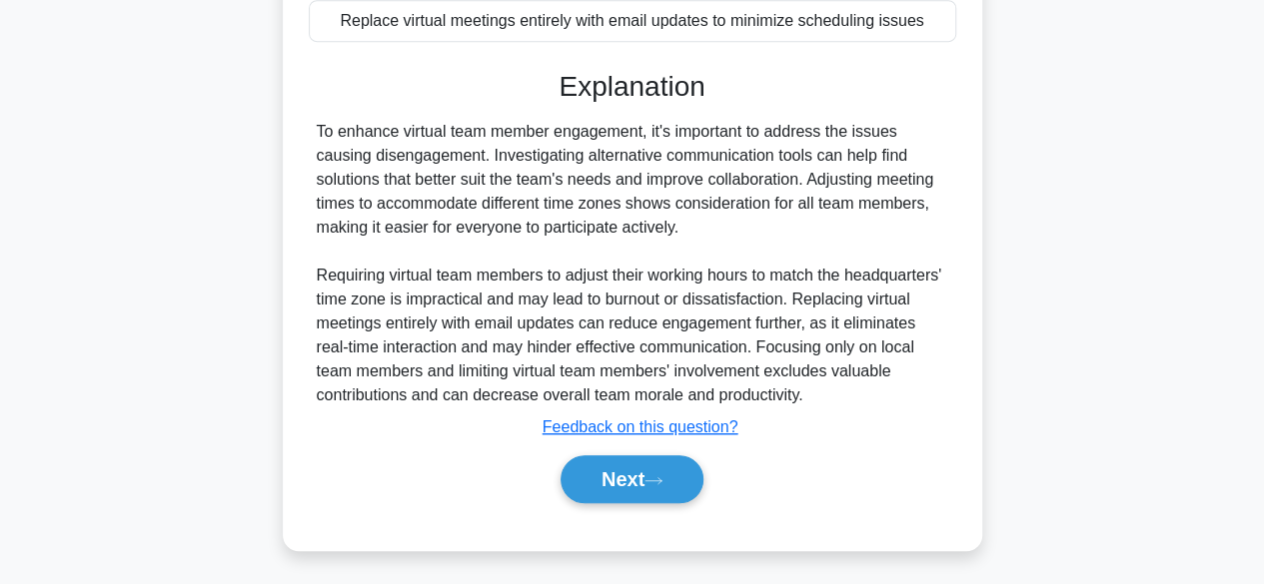
scroll to position [620, 0]
click at [692, 482] on button "Next" at bounding box center [631, 479] width 143 height 48
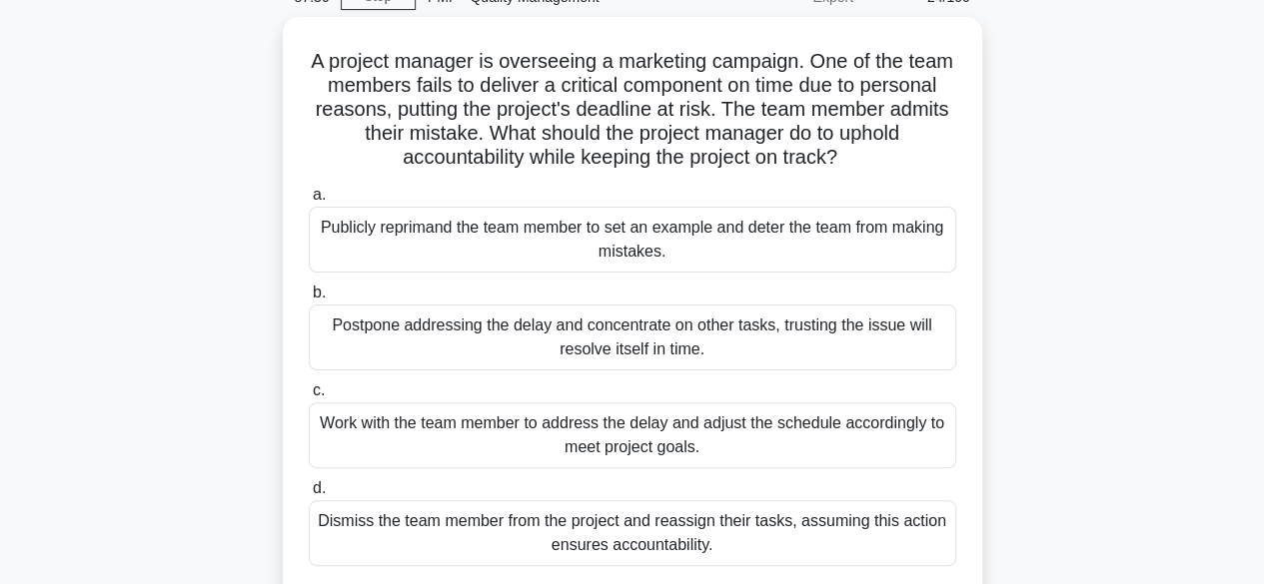
scroll to position [200, 0]
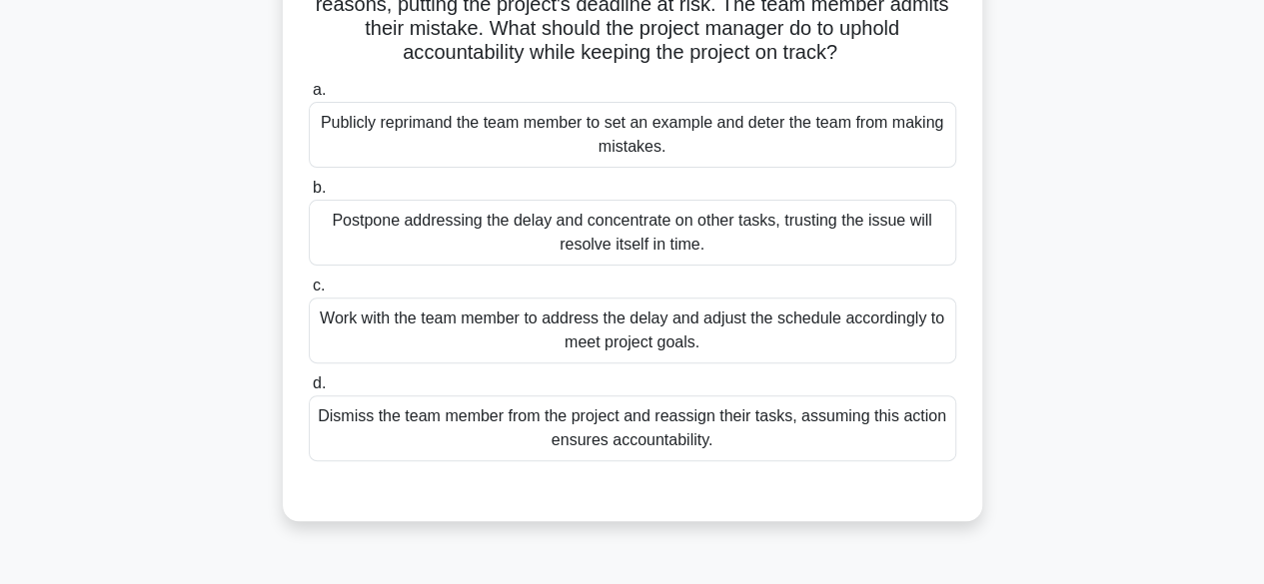
click at [847, 333] on div "Work with the team member to address the delay and adjust the schedule accordin…" at bounding box center [632, 331] width 647 height 66
click at [309, 293] on input "c. Work with the team member to address the delay and adjust the schedule accor…" at bounding box center [309, 286] width 0 height 13
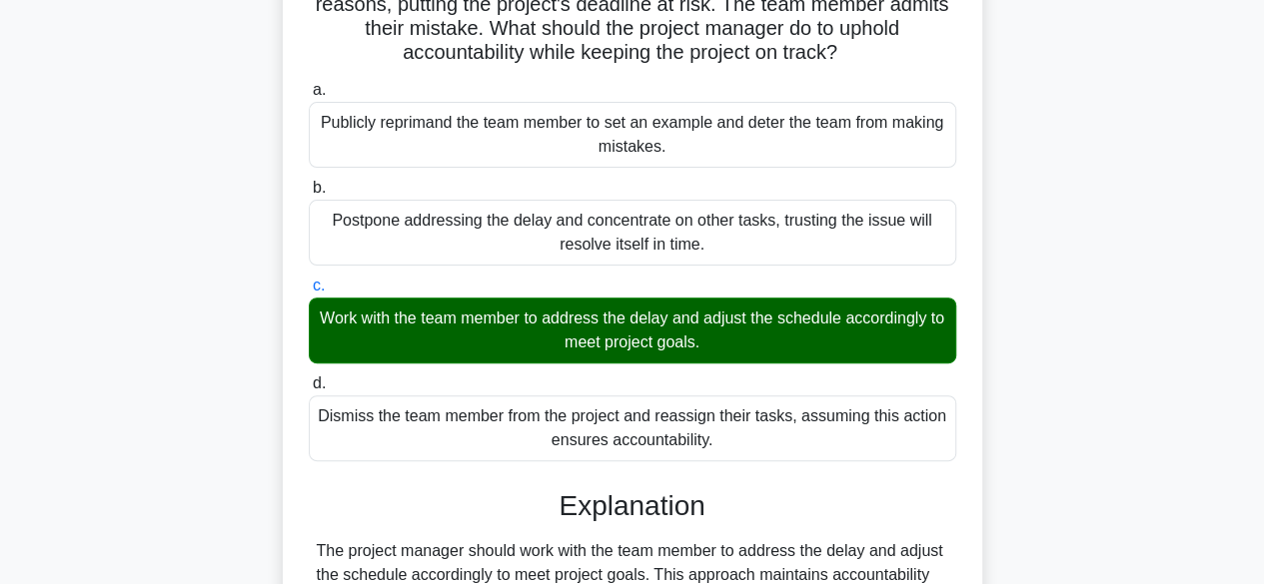
scroll to position [525, 0]
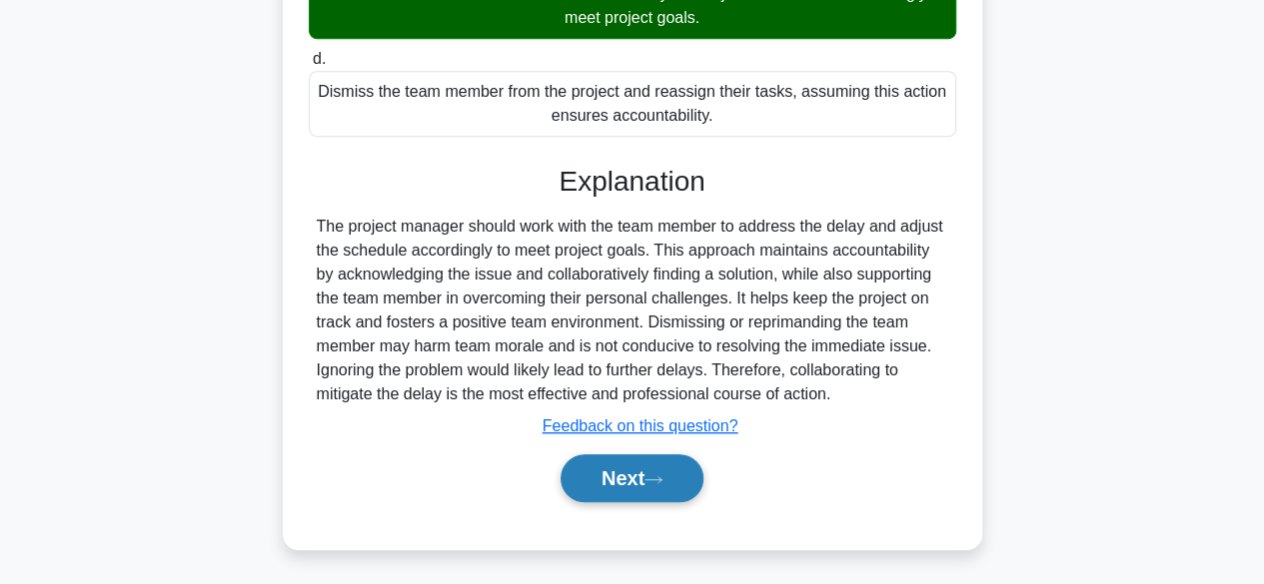
click at [651, 475] on button "Next" at bounding box center [631, 479] width 143 height 48
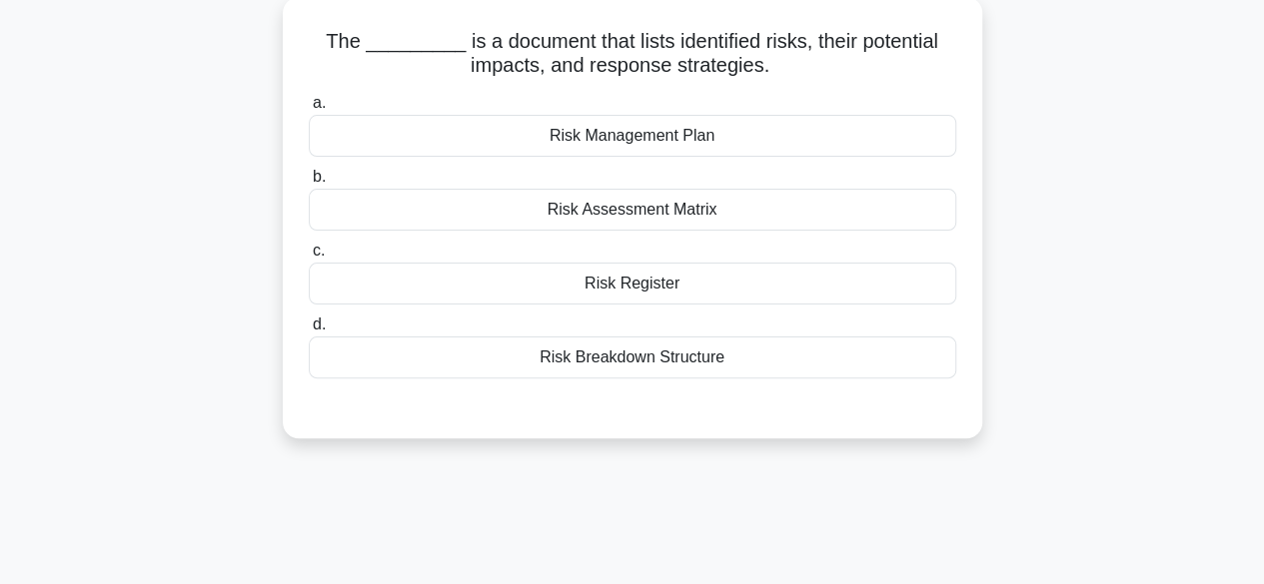
scroll to position [95, 0]
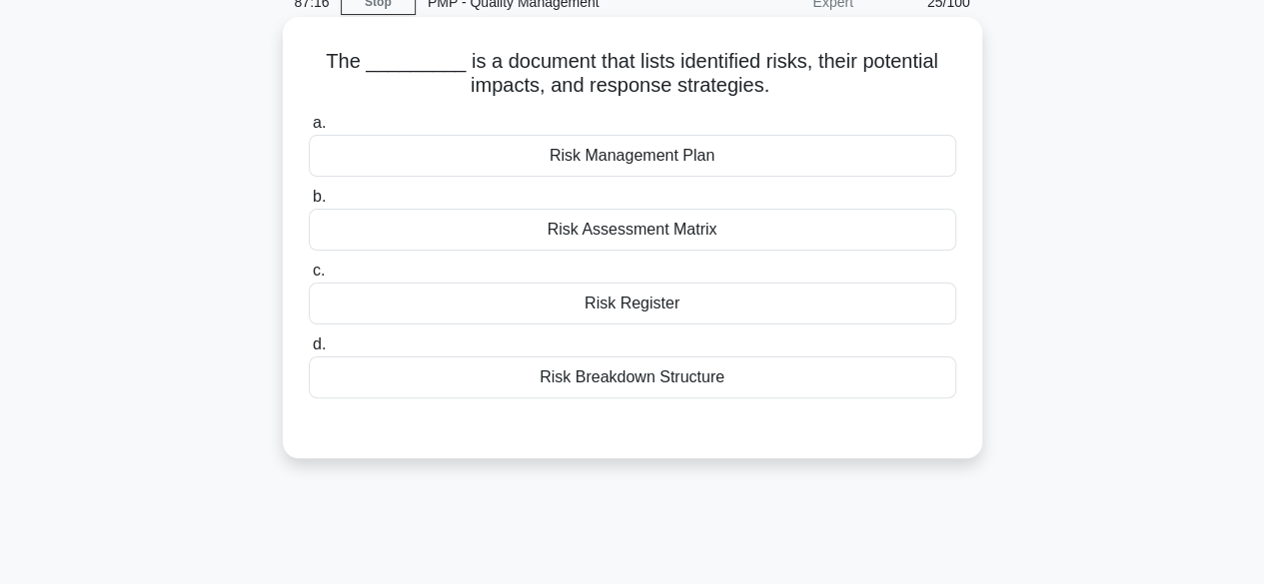
click at [630, 305] on div "Risk Register" at bounding box center [632, 304] width 647 height 42
click at [309, 278] on input "c. Risk Register" at bounding box center [309, 271] width 0 height 13
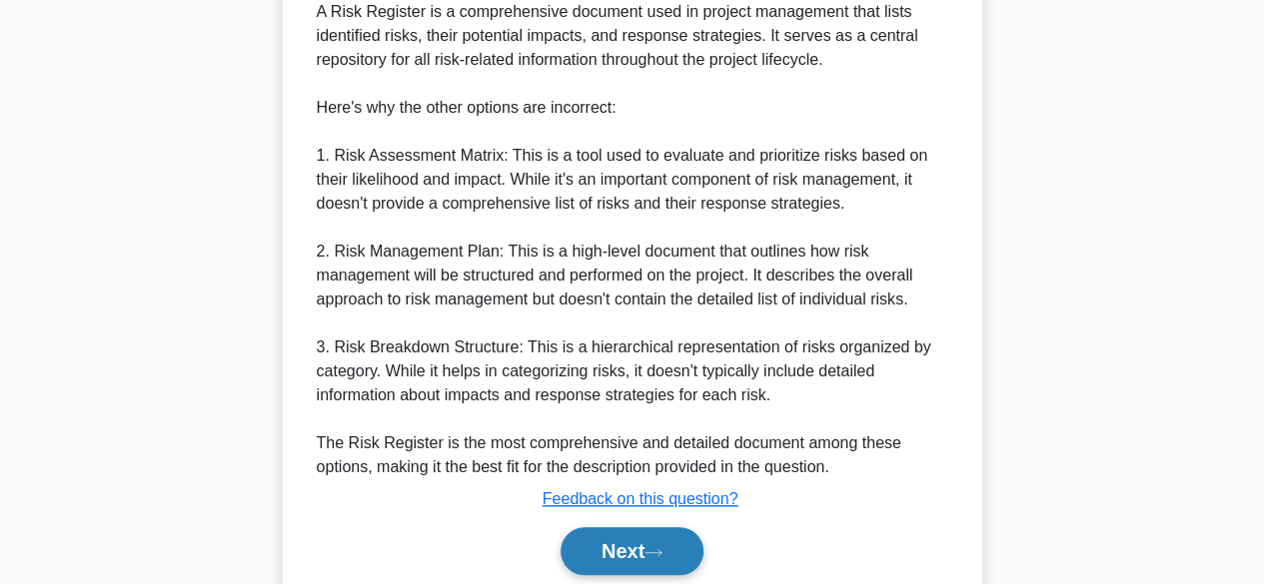
scroll to position [692, 0]
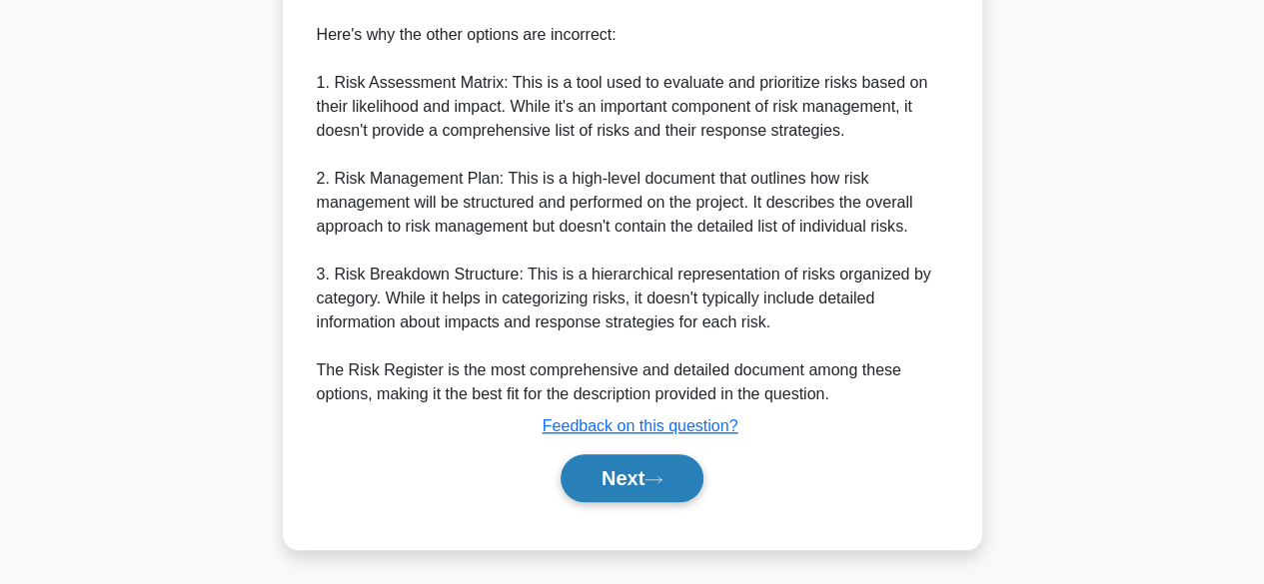
click at [620, 474] on button "Next" at bounding box center [631, 479] width 143 height 48
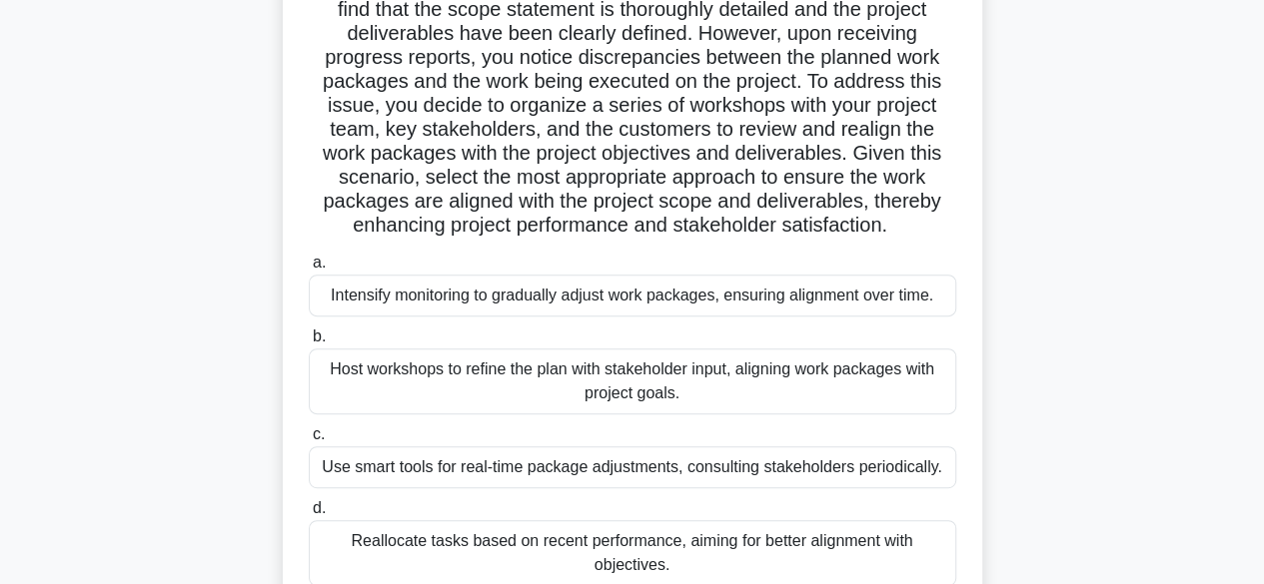
scroll to position [300, 0]
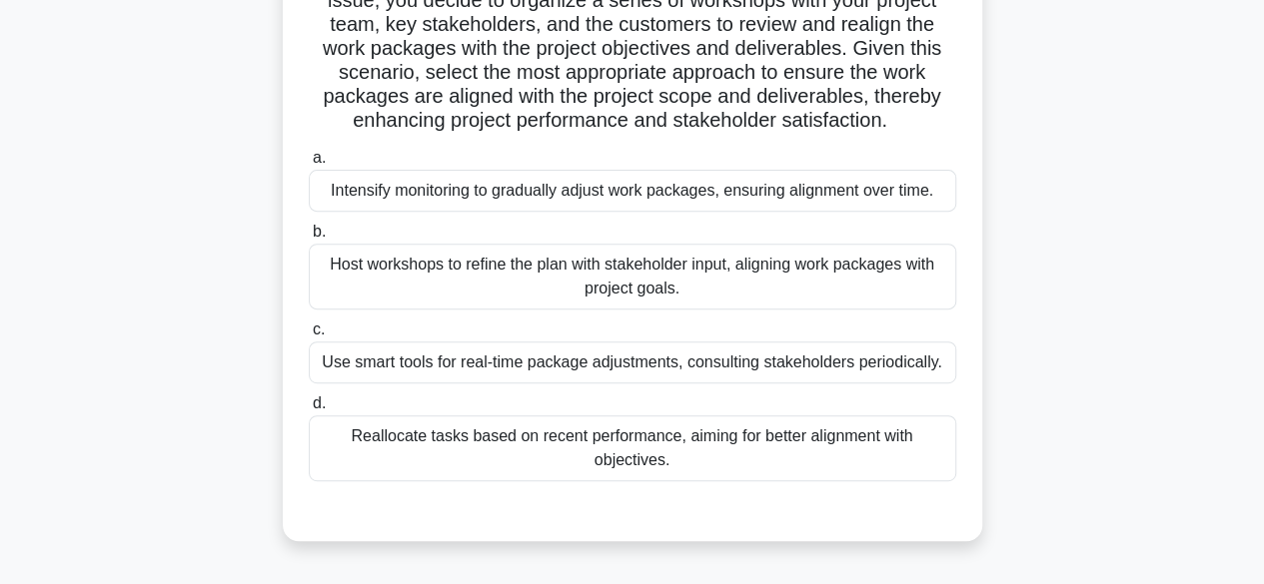
click at [742, 284] on div "Host workshops to refine the plan with stakeholder input, aligning work package…" at bounding box center [632, 277] width 647 height 66
click at [309, 239] on input "b. Host workshops to refine the plan with stakeholder input, aligning work pack…" at bounding box center [309, 232] width 0 height 13
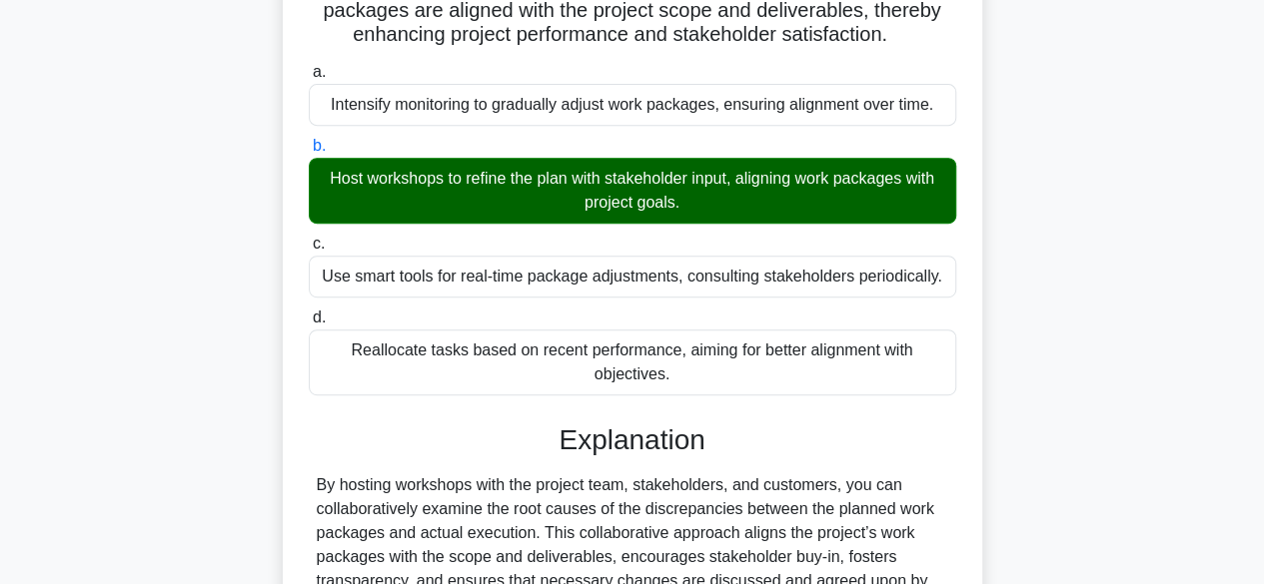
scroll to position [644, 0]
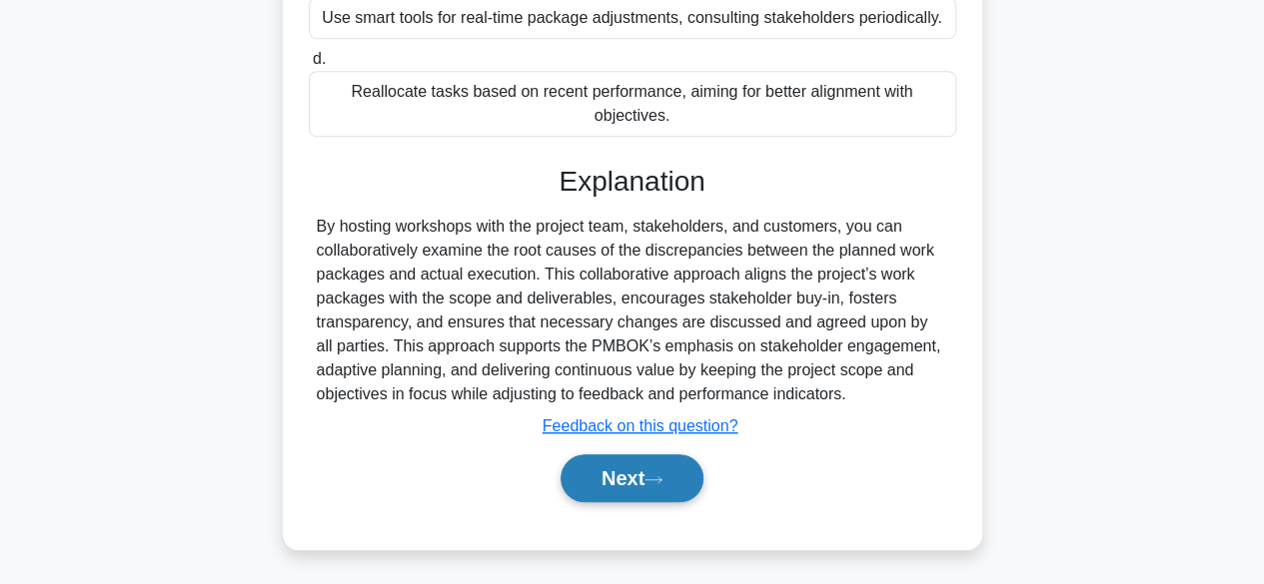
click at [635, 478] on button "Next" at bounding box center [631, 479] width 143 height 48
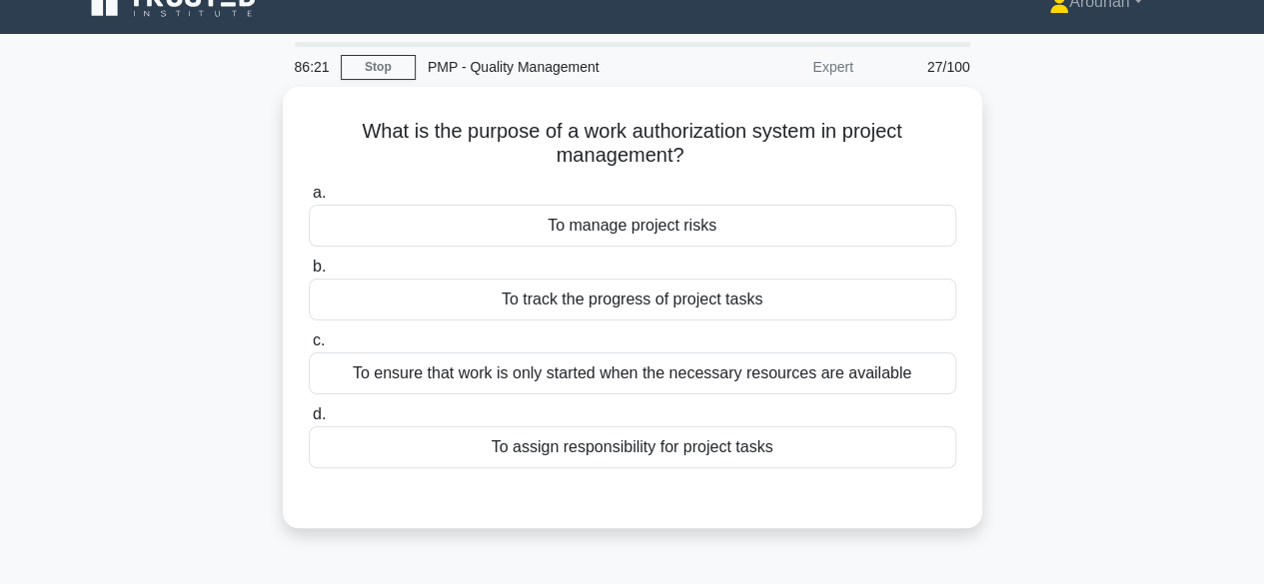
scroll to position [0, 0]
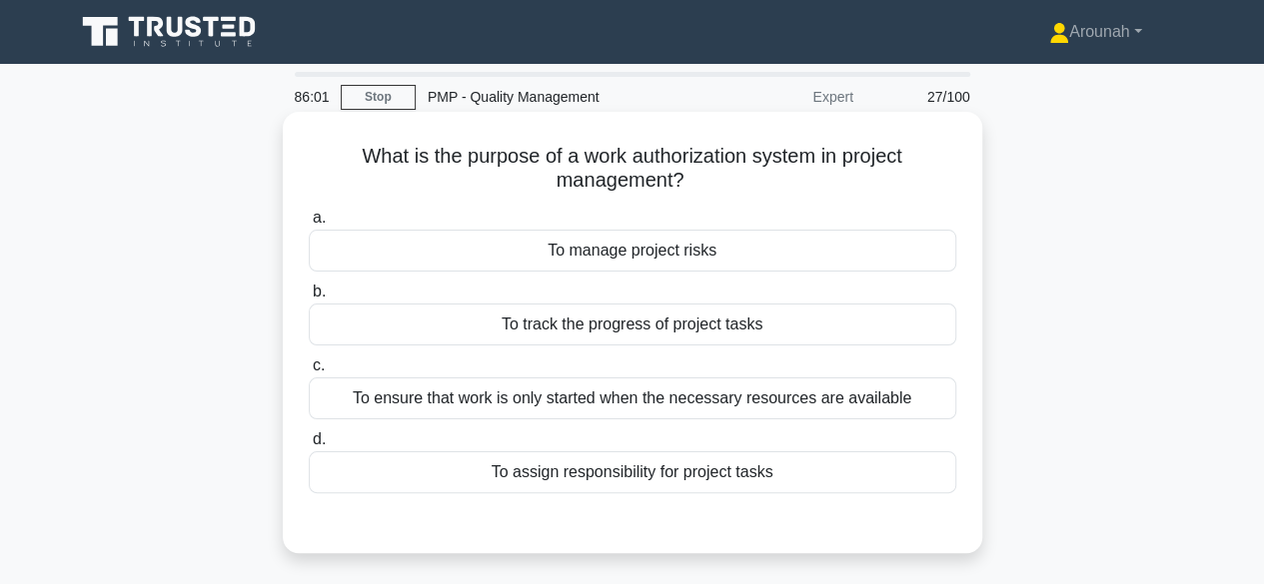
click at [699, 409] on div "To ensure that work is only started when the necessary resources are available" at bounding box center [632, 399] width 647 height 42
click at [309, 373] on input "c. To ensure that work is only started when the necessary resources are availab…" at bounding box center [309, 366] width 0 height 13
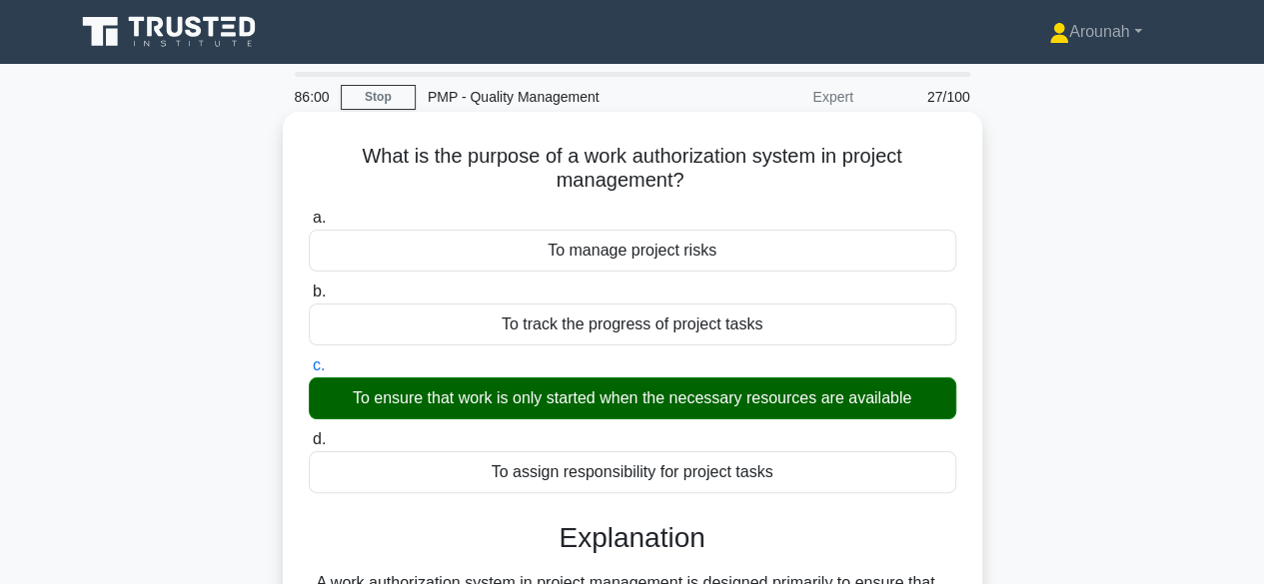
scroll to position [400, 0]
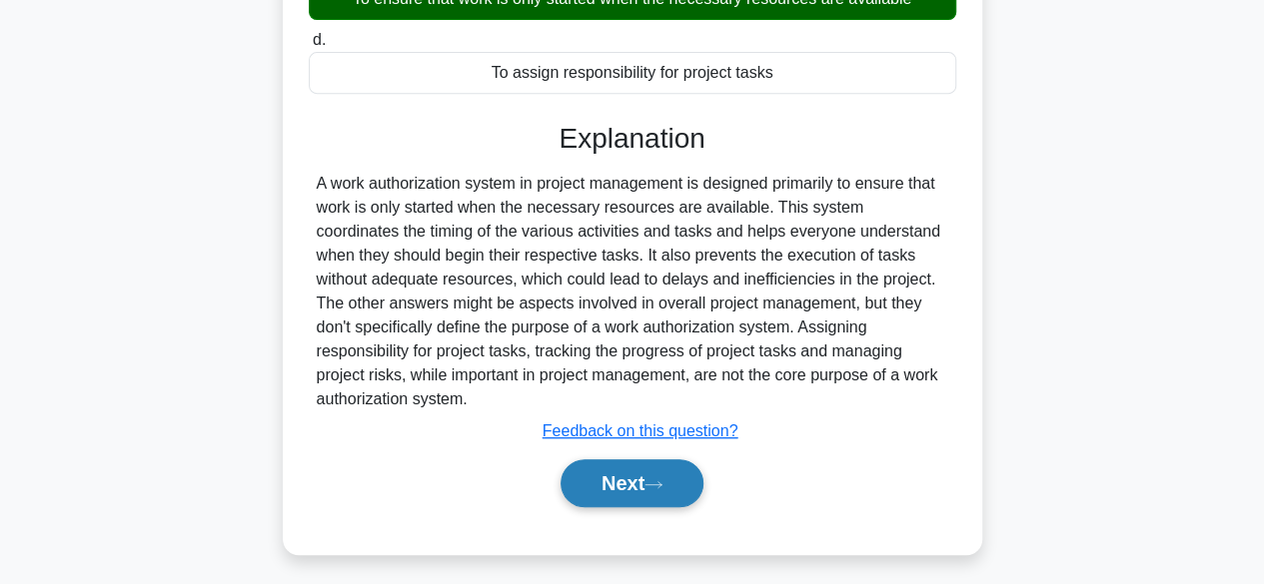
click at [684, 466] on button "Next" at bounding box center [631, 484] width 143 height 48
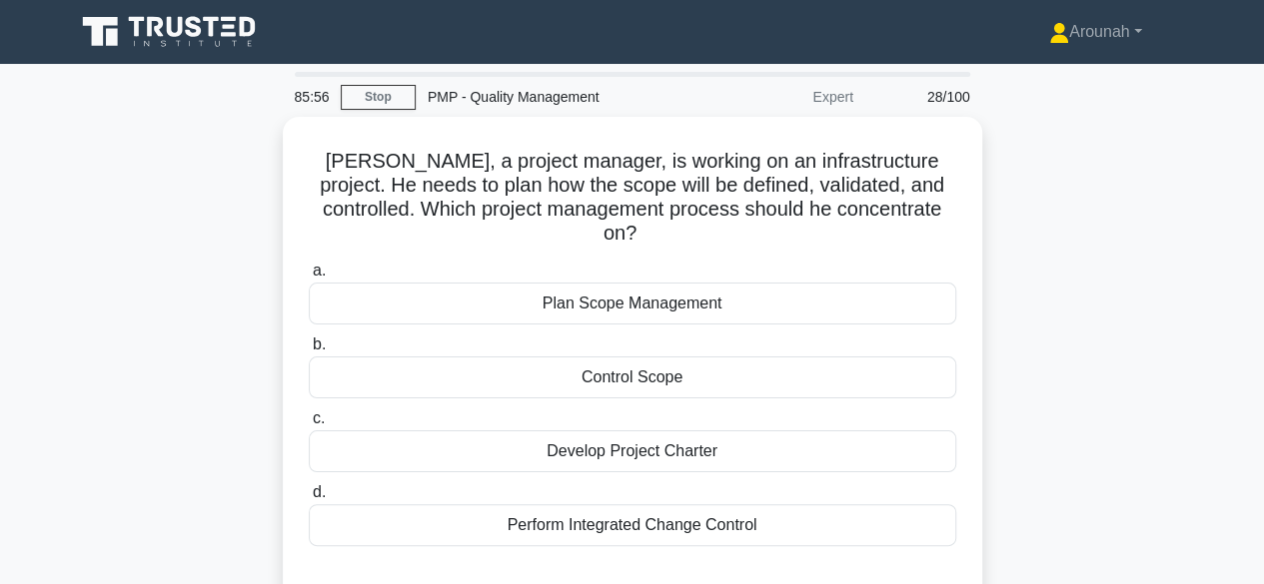
scroll to position [100, 0]
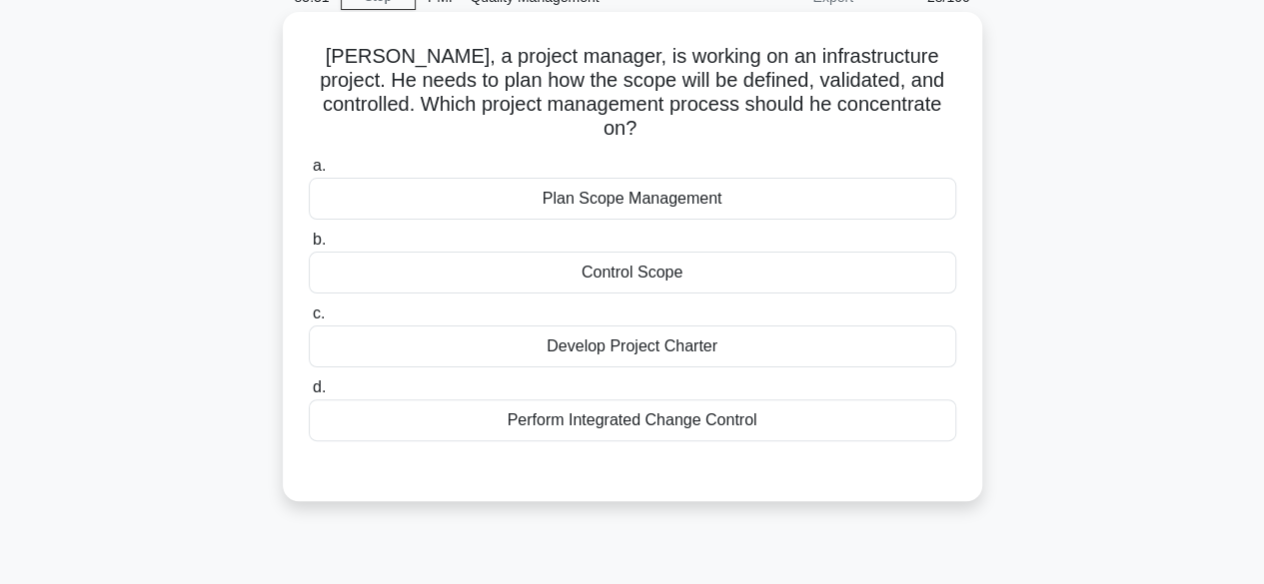
click at [698, 180] on div "Plan Scope Management" at bounding box center [632, 199] width 647 height 42
click at [309, 173] on input "a. Plan Scope Management" at bounding box center [309, 166] width 0 height 13
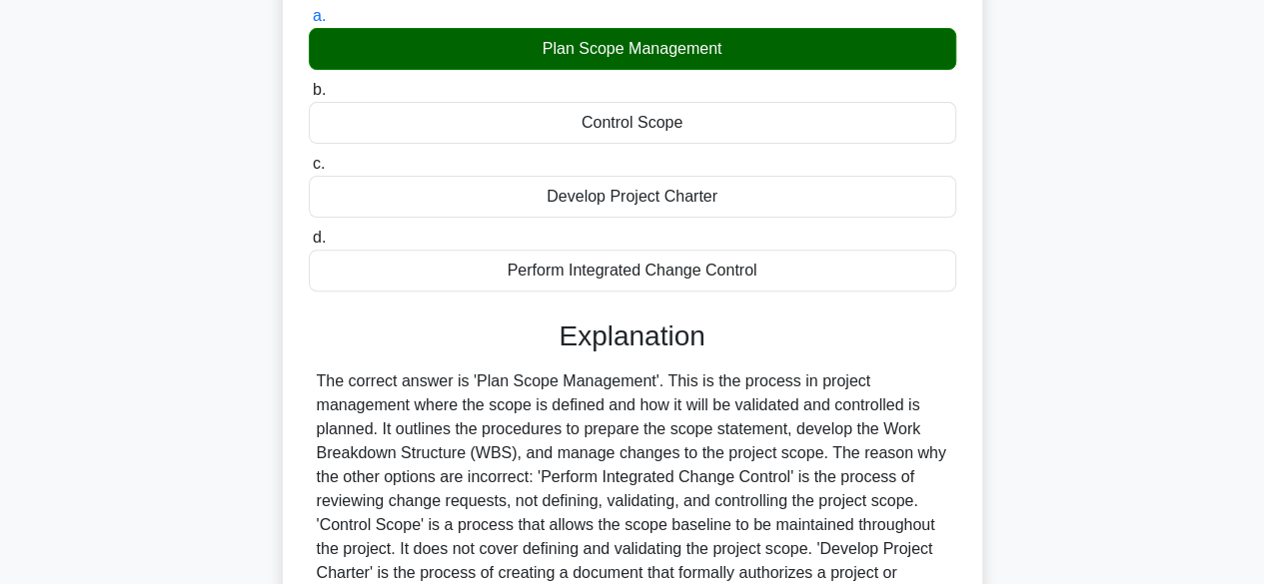
scroll to position [495, 0]
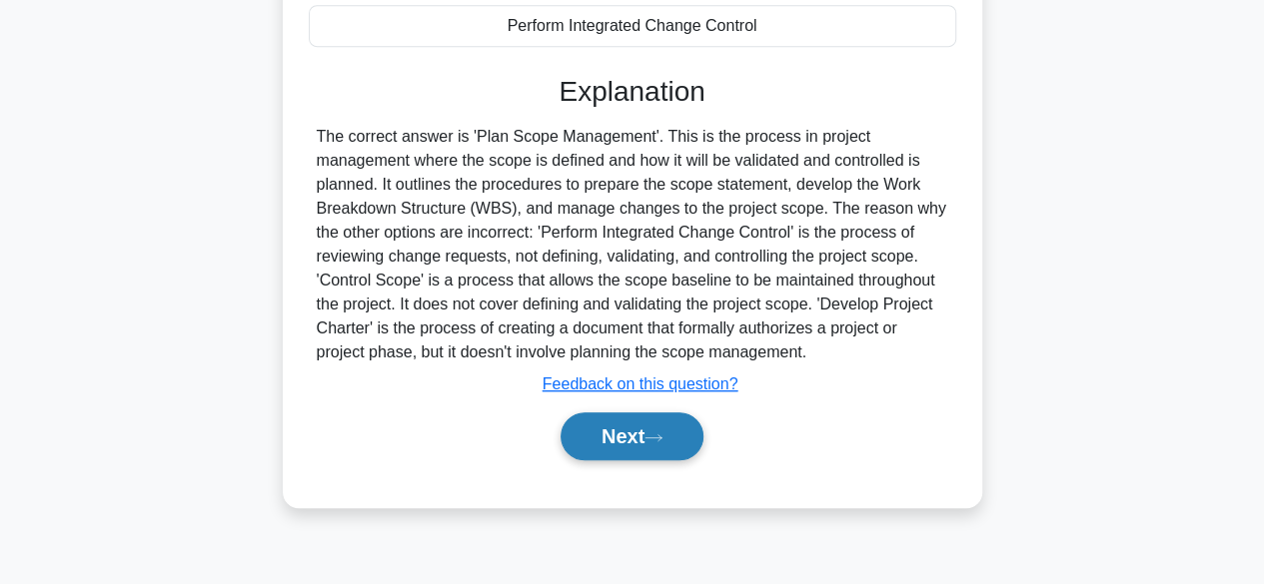
click at [658, 413] on button "Next" at bounding box center [631, 437] width 143 height 48
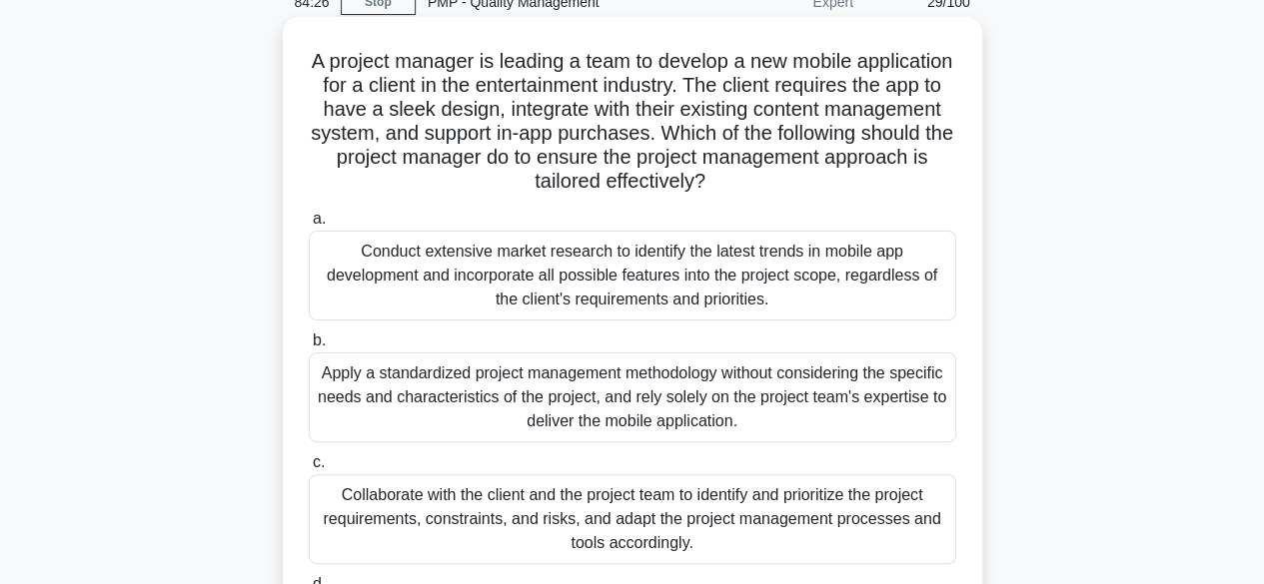
scroll to position [195, 0]
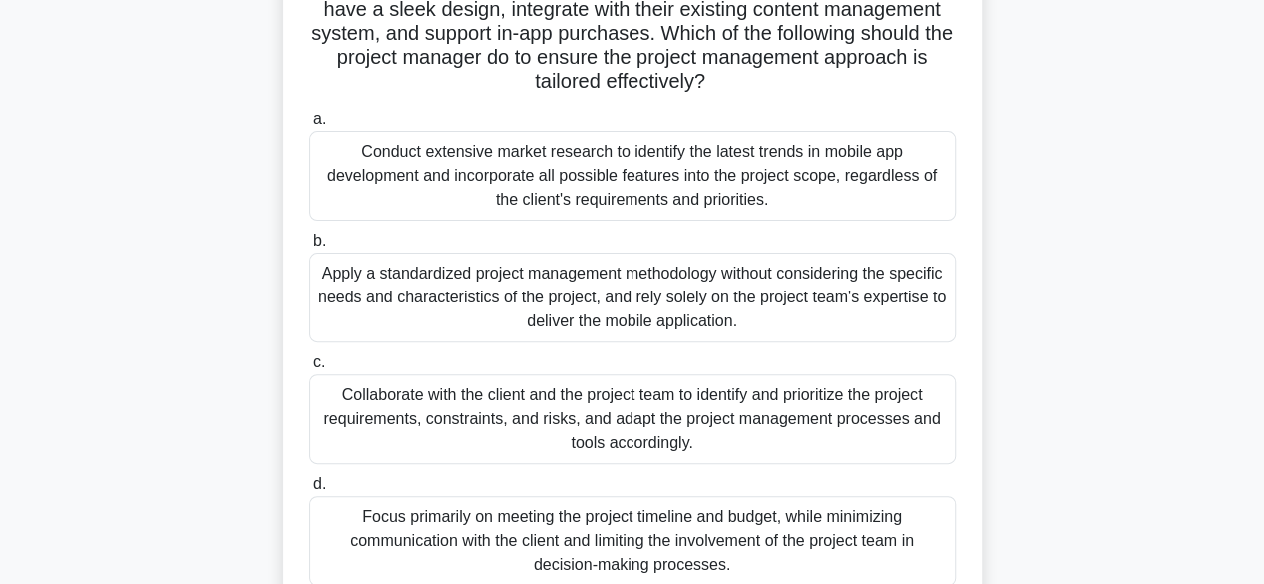
click at [764, 407] on div "Collaborate with the client and the project team to identify and prioritize the…" at bounding box center [632, 420] width 647 height 90
click at [309, 370] on input "c. Collaborate with the client and the project team to identify and prioritize …" at bounding box center [309, 363] width 0 height 13
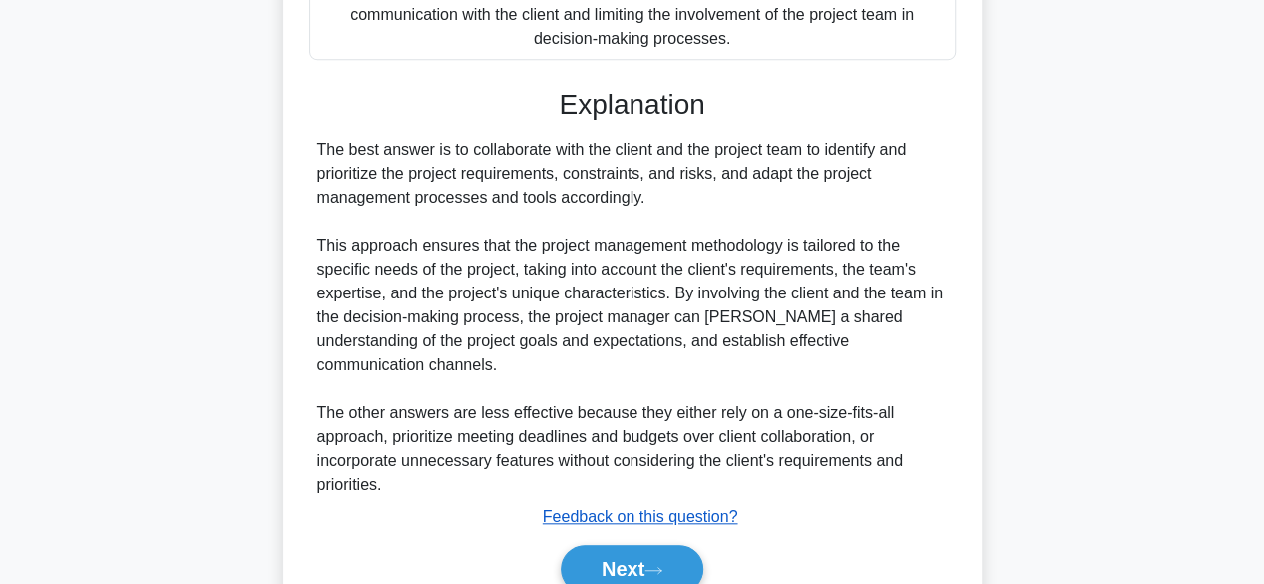
scroll to position [788, 0]
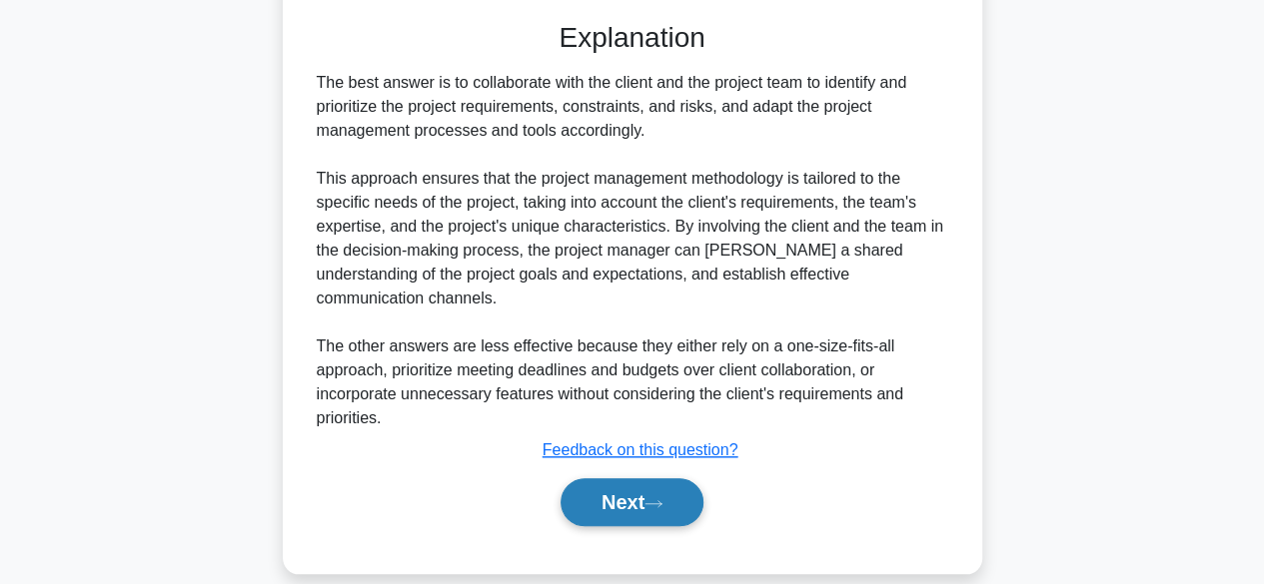
click at [661, 479] on button "Next" at bounding box center [631, 503] width 143 height 48
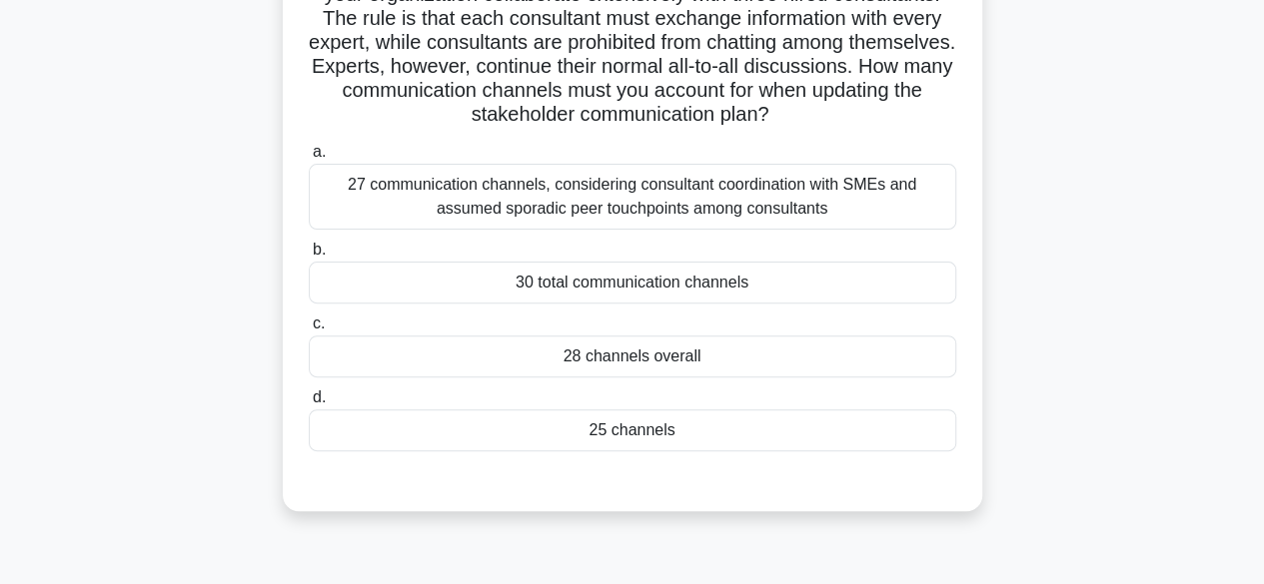
scroll to position [200, 0]
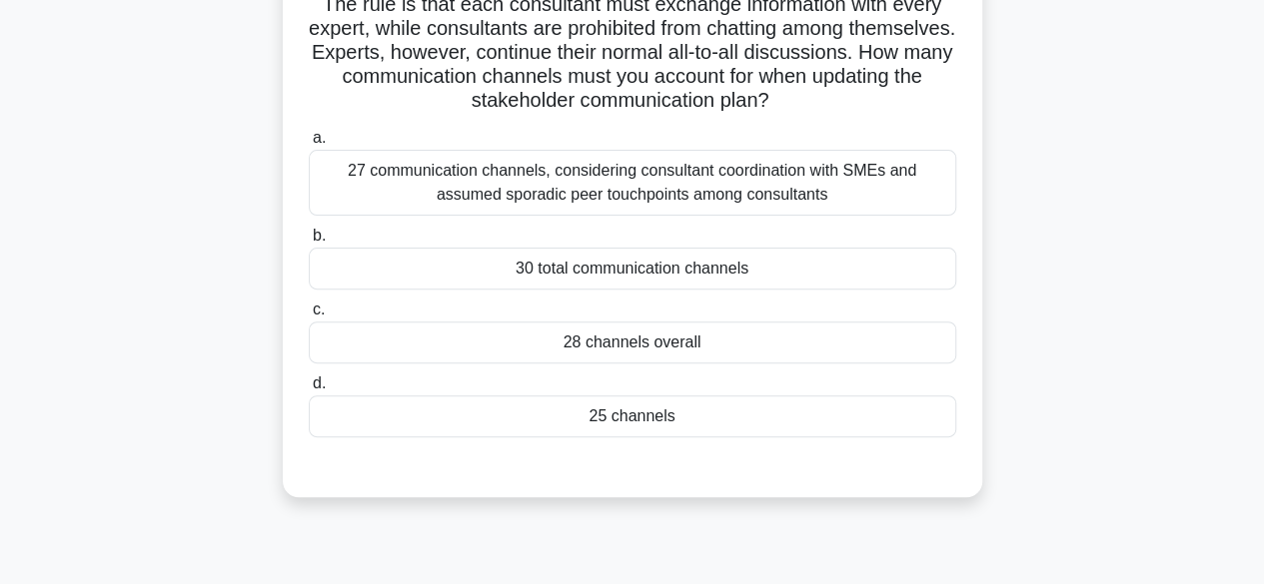
click at [659, 342] on div "28 channels overall" at bounding box center [632, 343] width 647 height 42
click at [309, 317] on input "c. 28 channels overall" at bounding box center [309, 310] width 0 height 13
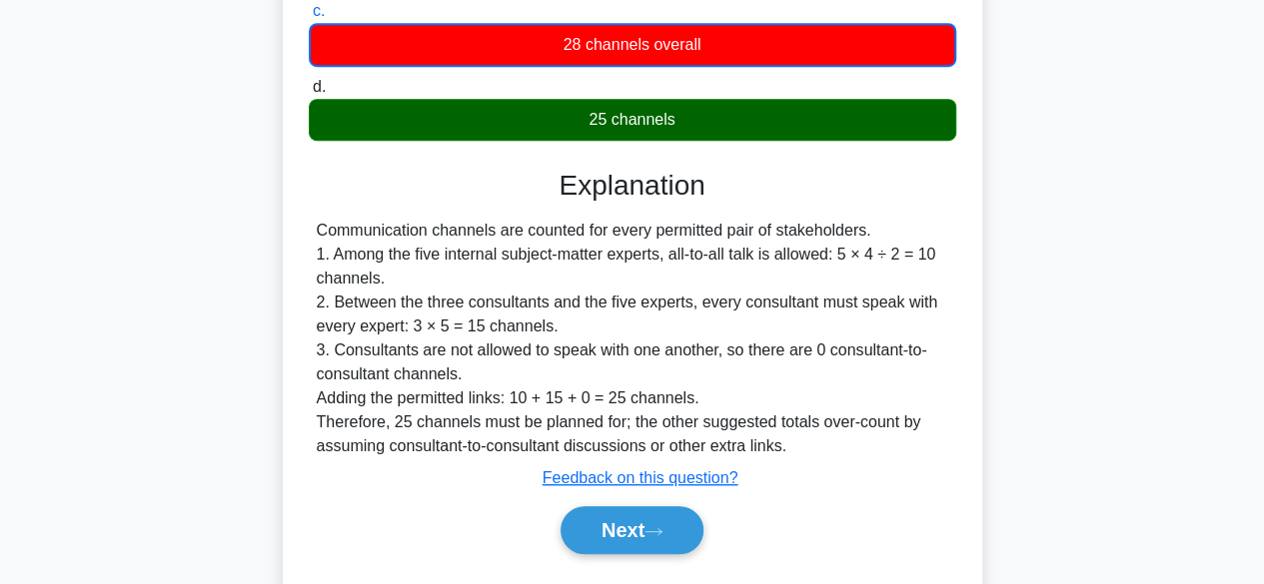
scroll to position [500, 0]
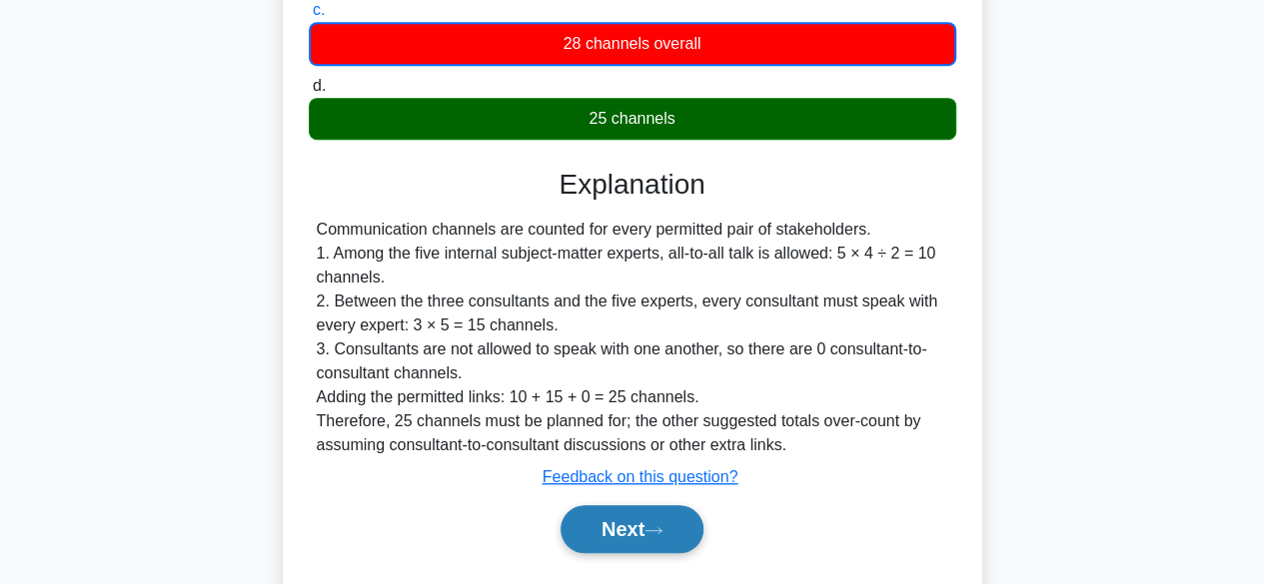
click at [637, 520] on button "Next" at bounding box center [631, 530] width 143 height 48
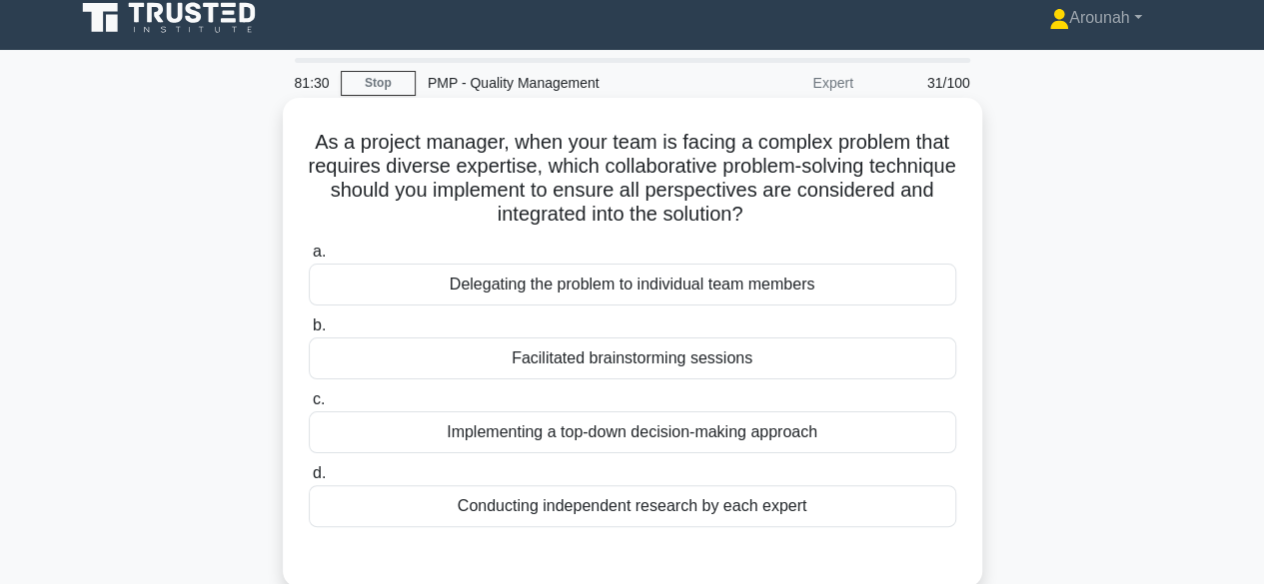
scroll to position [100, 0]
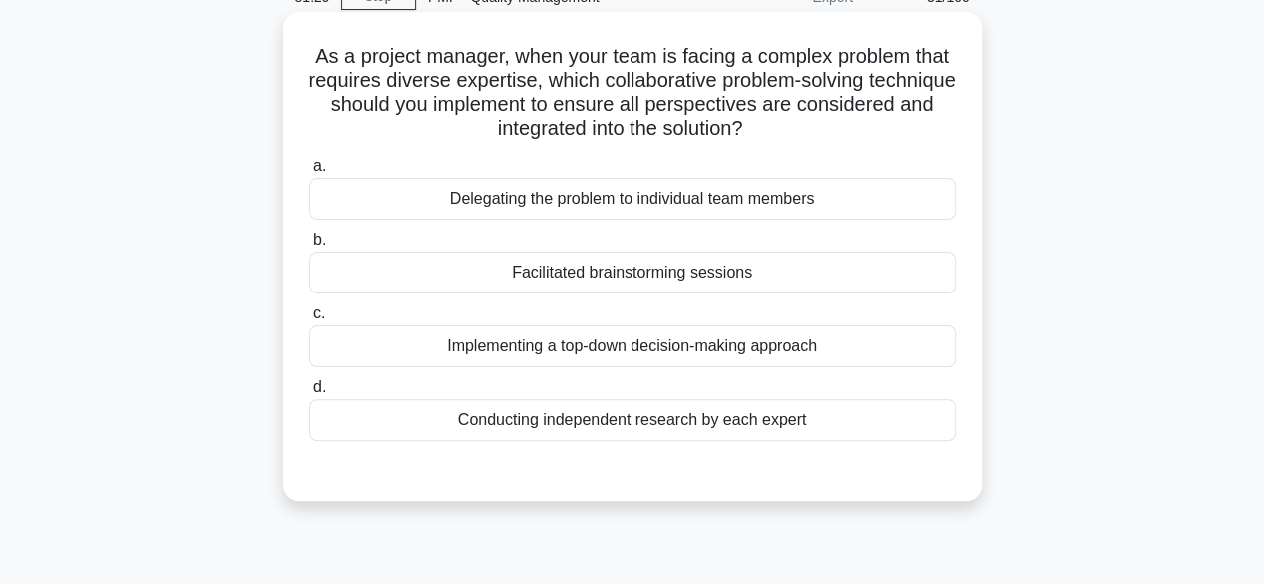
click at [679, 273] on div "Facilitated brainstorming sessions" at bounding box center [632, 273] width 647 height 42
click at [309, 247] on input "b. Facilitated brainstorming sessions" at bounding box center [309, 240] width 0 height 13
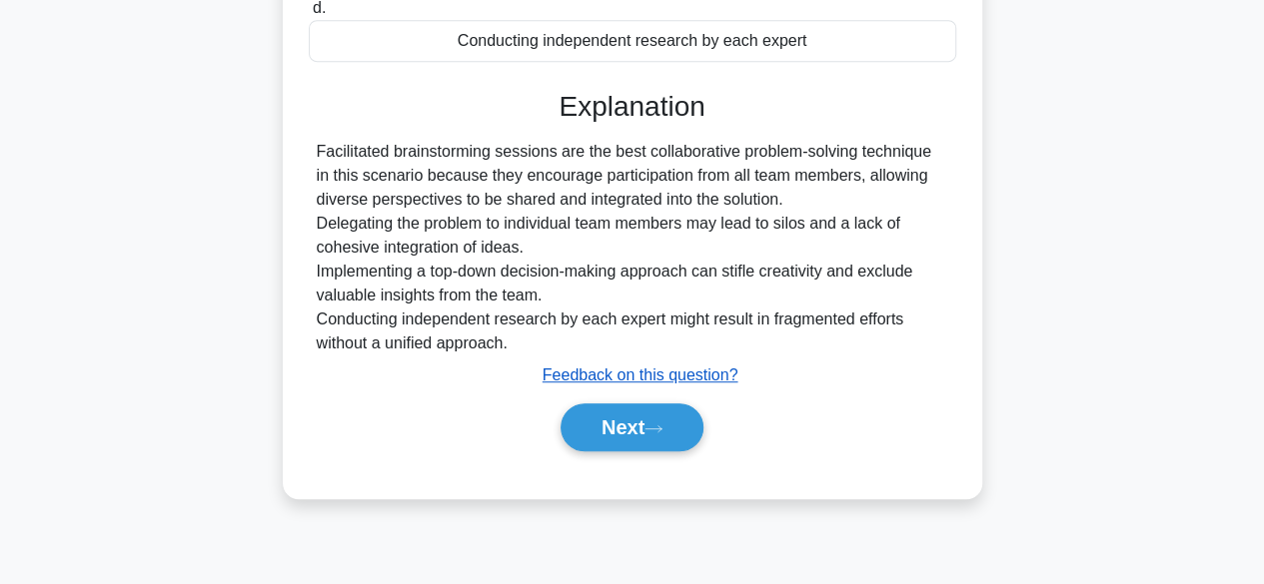
scroll to position [495, 0]
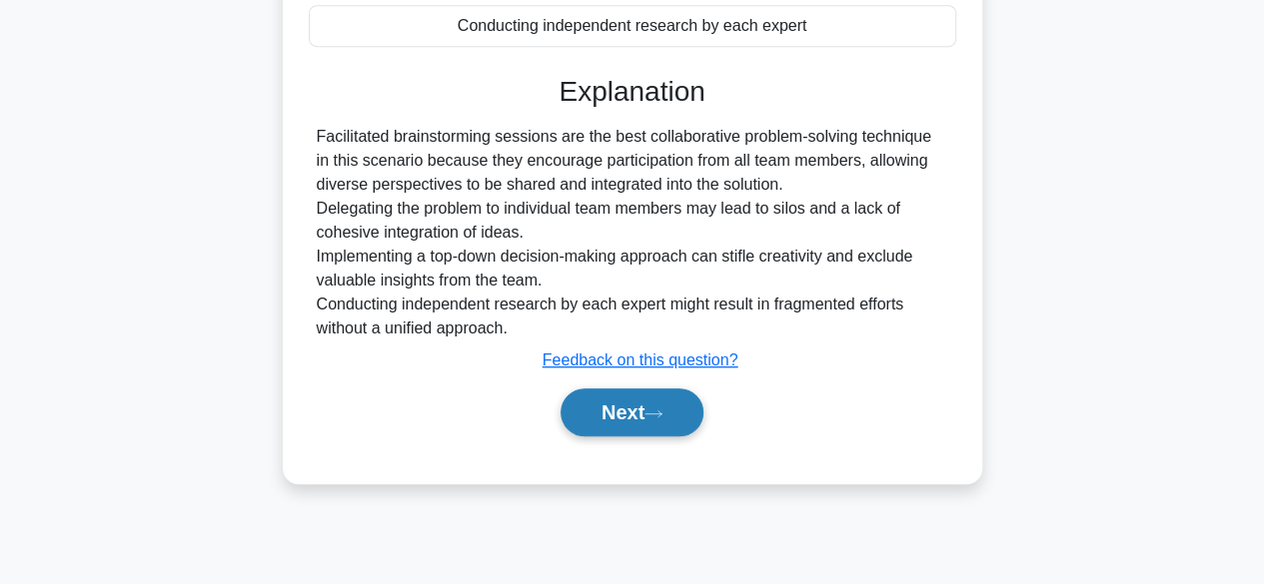
click at [571, 419] on button "Next" at bounding box center [631, 413] width 143 height 48
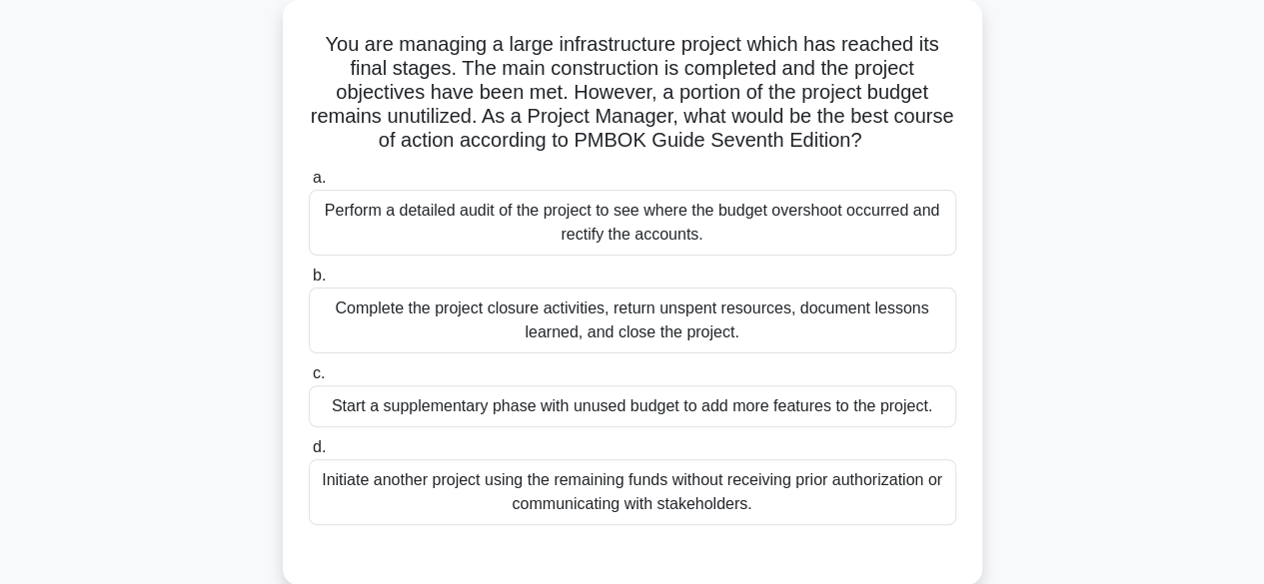
scroll to position [95, 0]
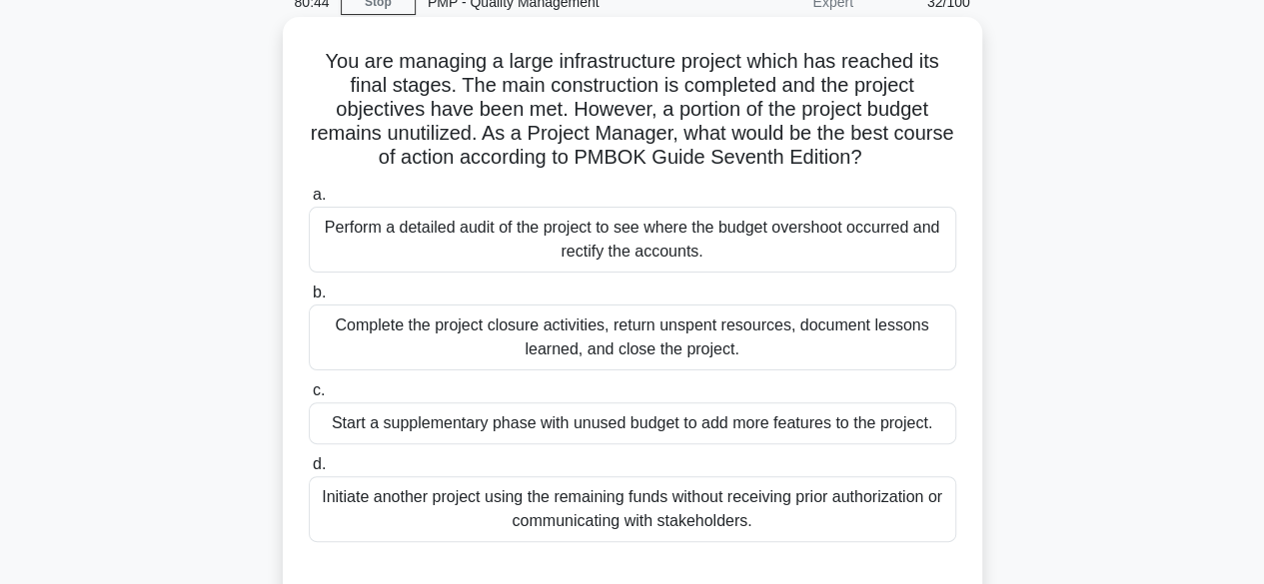
click at [827, 347] on div "Complete the project closure activities, return unspent resources, document les…" at bounding box center [632, 338] width 647 height 66
click at [309, 300] on input "b. Complete the project closure activities, return unspent resources, document …" at bounding box center [309, 293] width 0 height 13
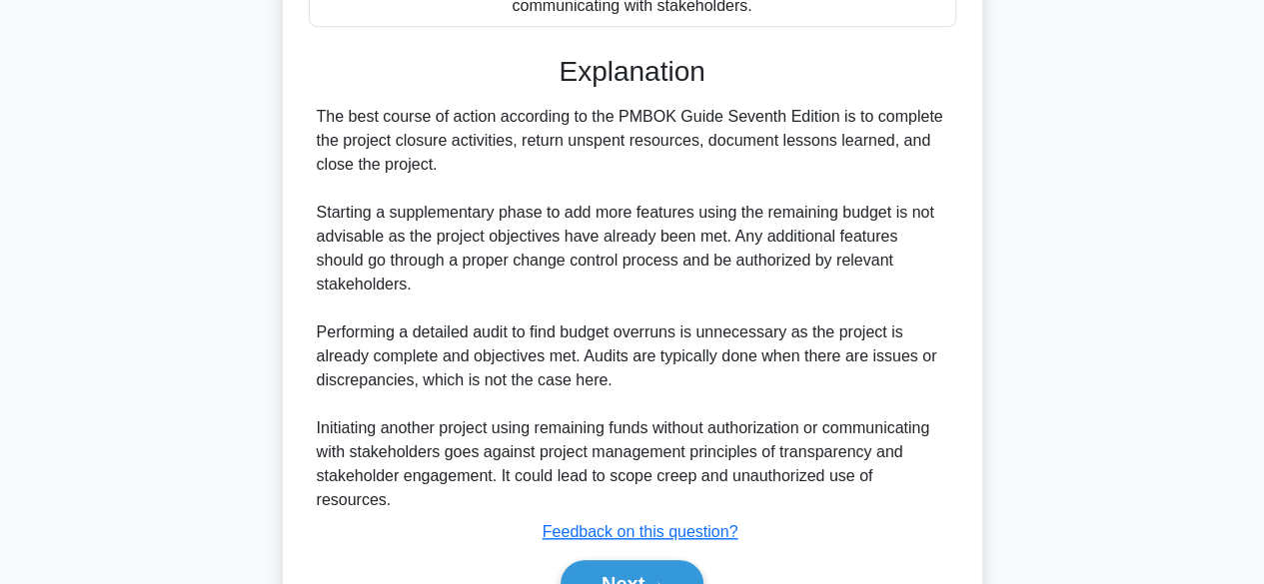
scroll to position [668, 0]
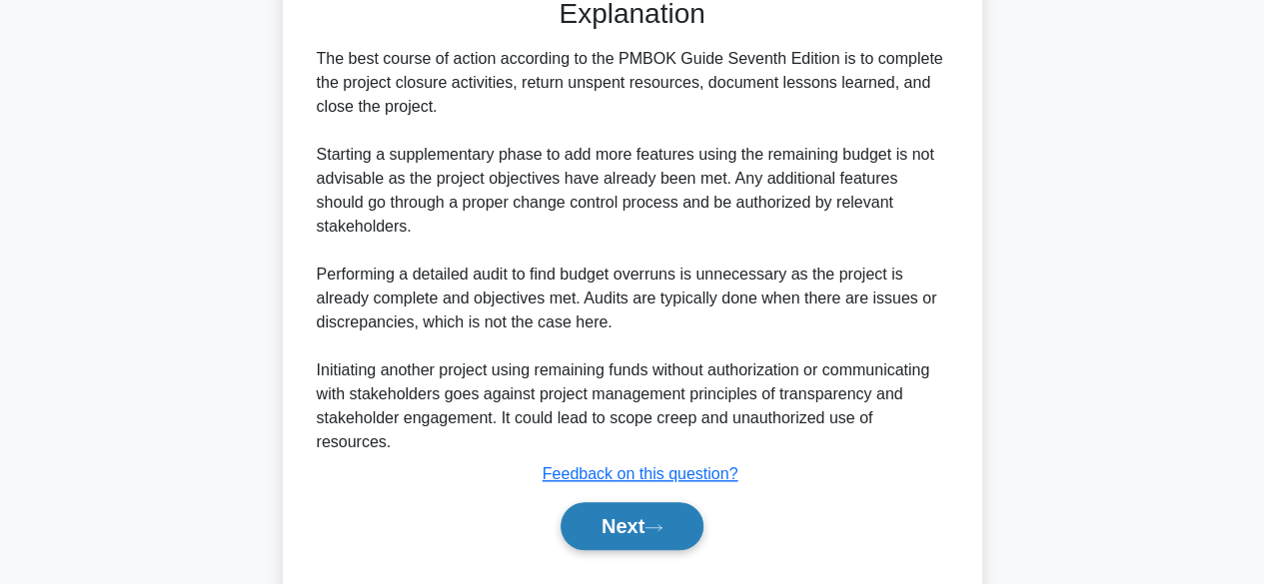
click at [689, 503] on button "Next" at bounding box center [631, 527] width 143 height 48
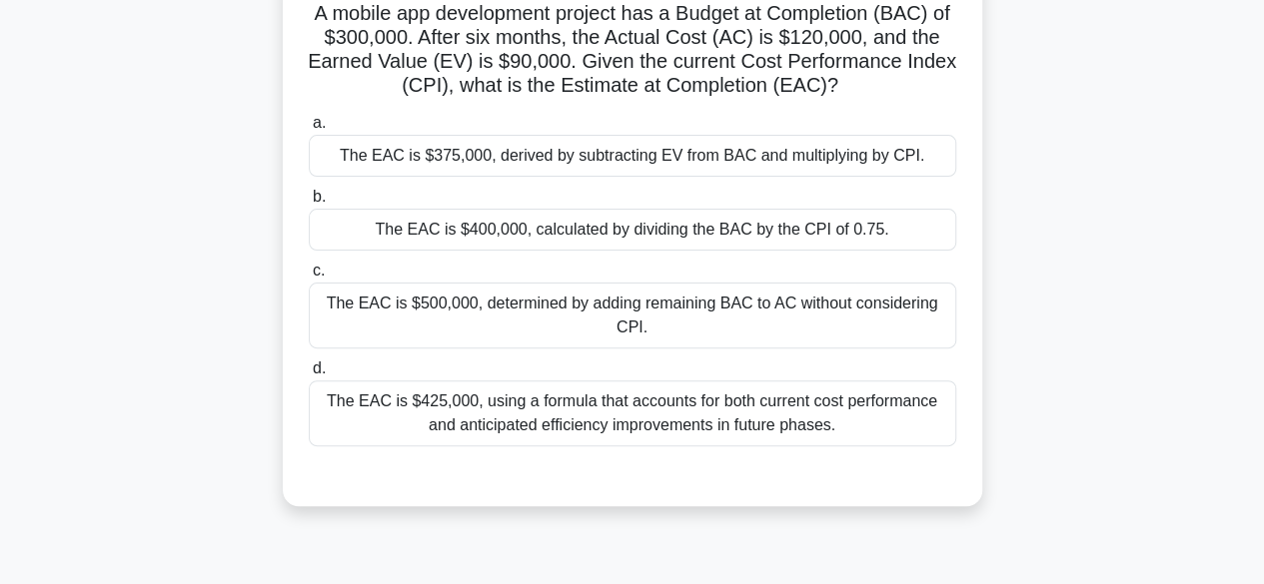
scroll to position [95, 0]
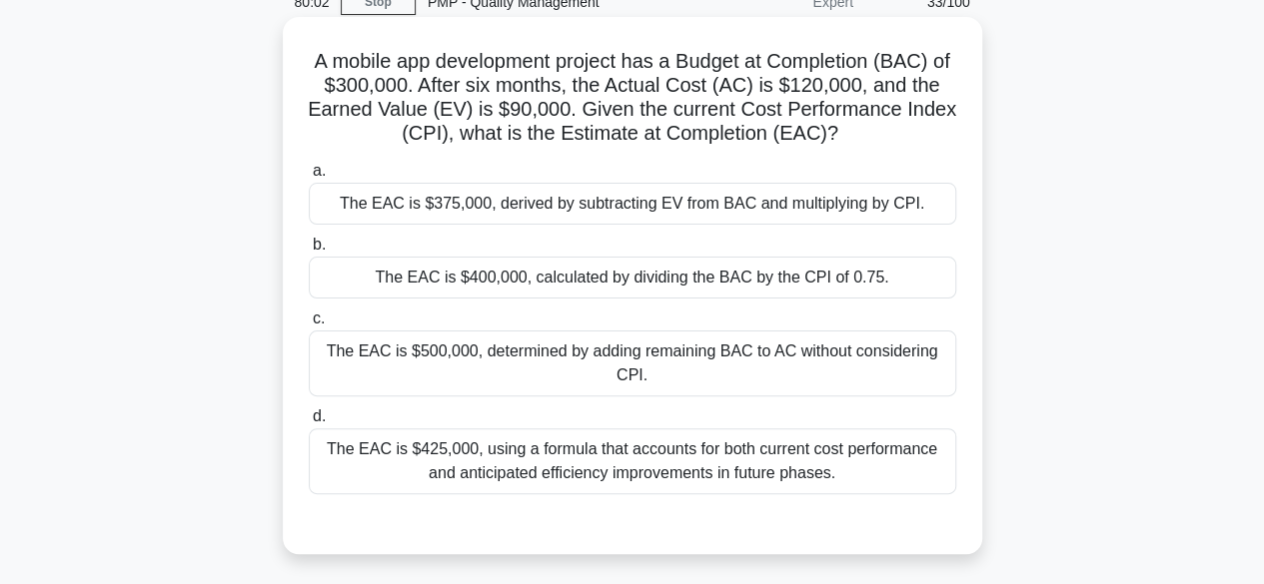
click at [799, 281] on div "The EAC is $400,000, calculated by dividing the BAC by the CPI of 0.75." at bounding box center [632, 278] width 647 height 42
click at [748, 277] on div "The EAC is $400,000, calculated by dividing the BAC by the CPI of 0.75." at bounding box center [632, 278] width 647 height 42
click at [309, 252] on input "b. The EAC is $400,000, calculated by dividing the BAC by the CPI of 0.75." at bounding box center [309, 245] width 0 height 13
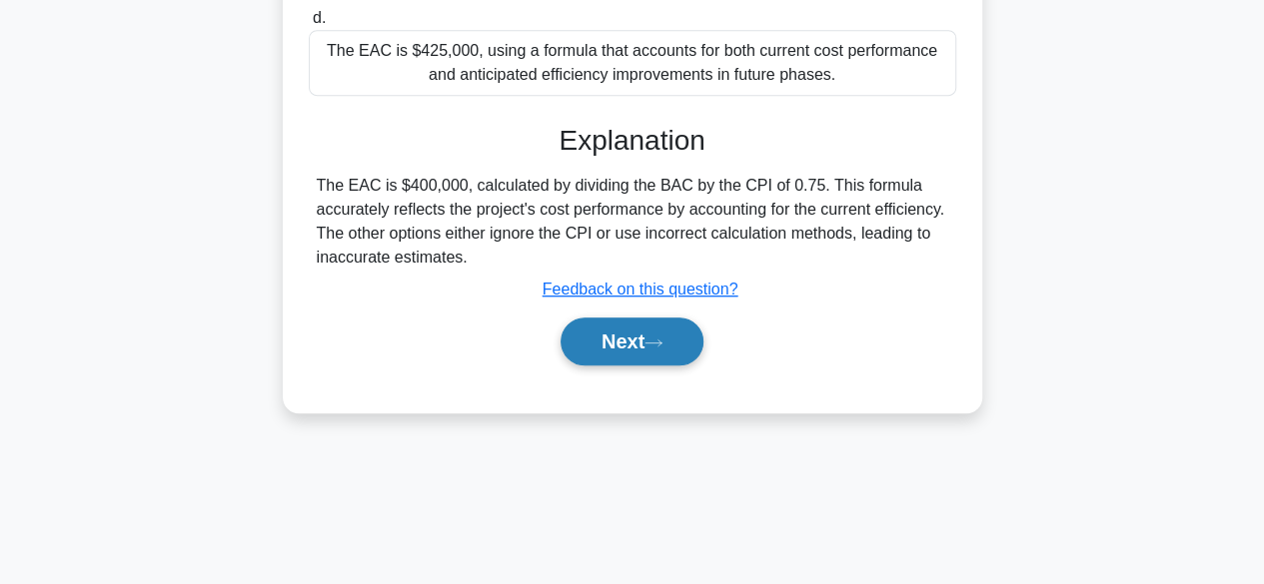
scroll to position [495, 0]
click at [661, 348] on button "Next" at bounding box center [631, 341] width 143 height 48
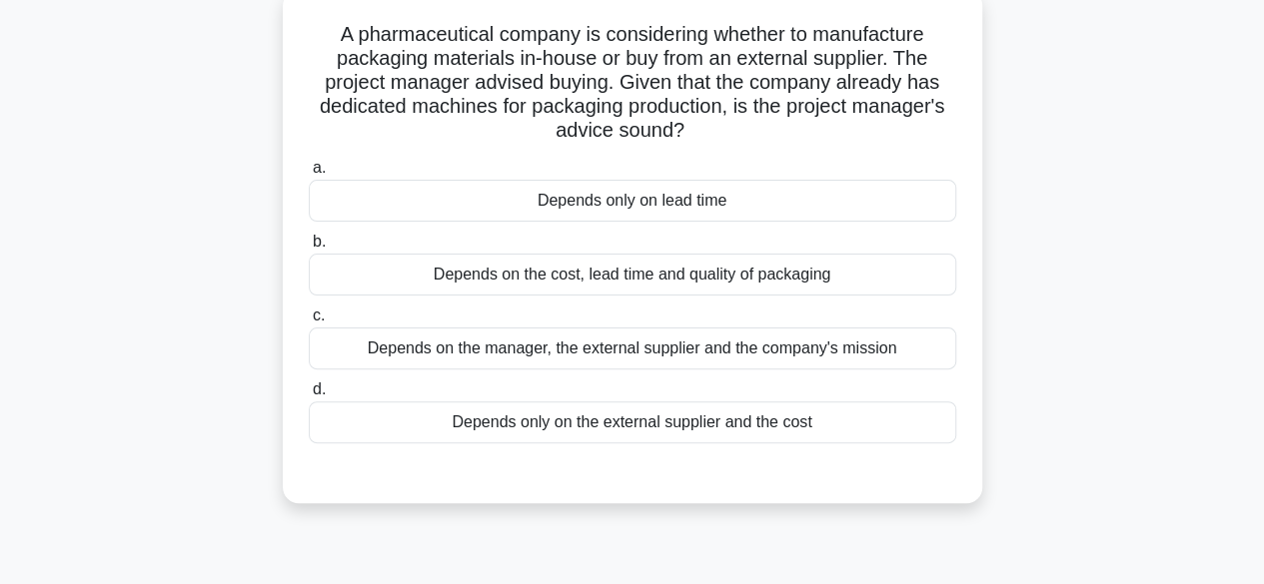
scroll to position [95, 0]
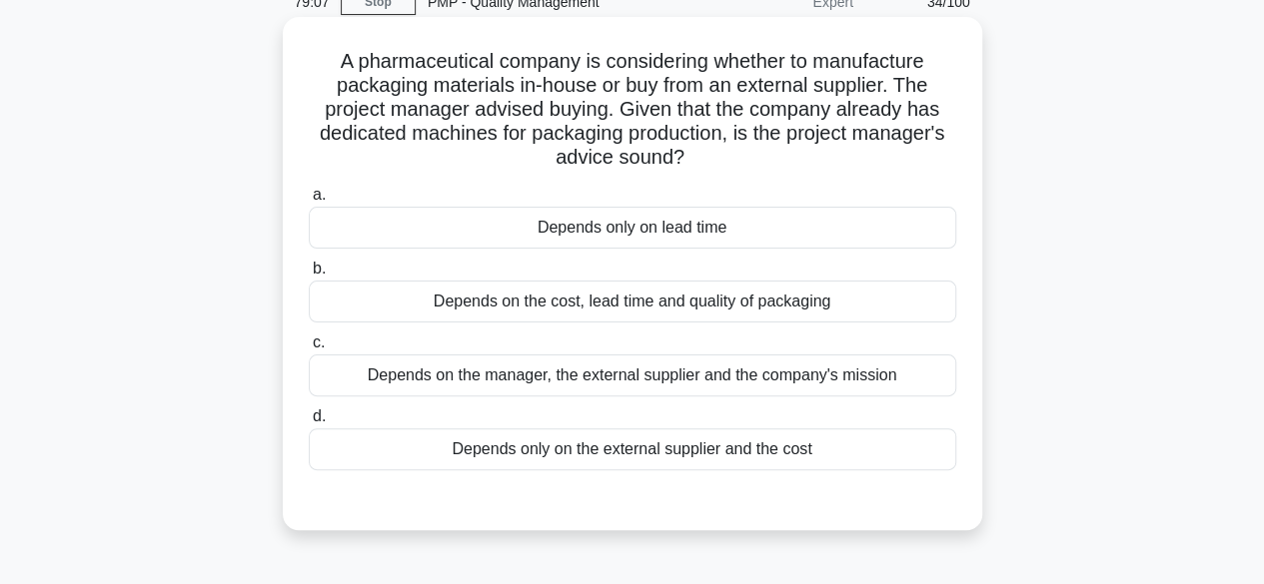
click at [645, 306] on div "Depends on the cost, lead time and quality of packaging" at bounding box center [632, 302] width 647 height 42
click at [309, 276] on input "b. Depends on the cost, lead time and quality of packaging" at bounding box center [309, 269] width 0 height 13
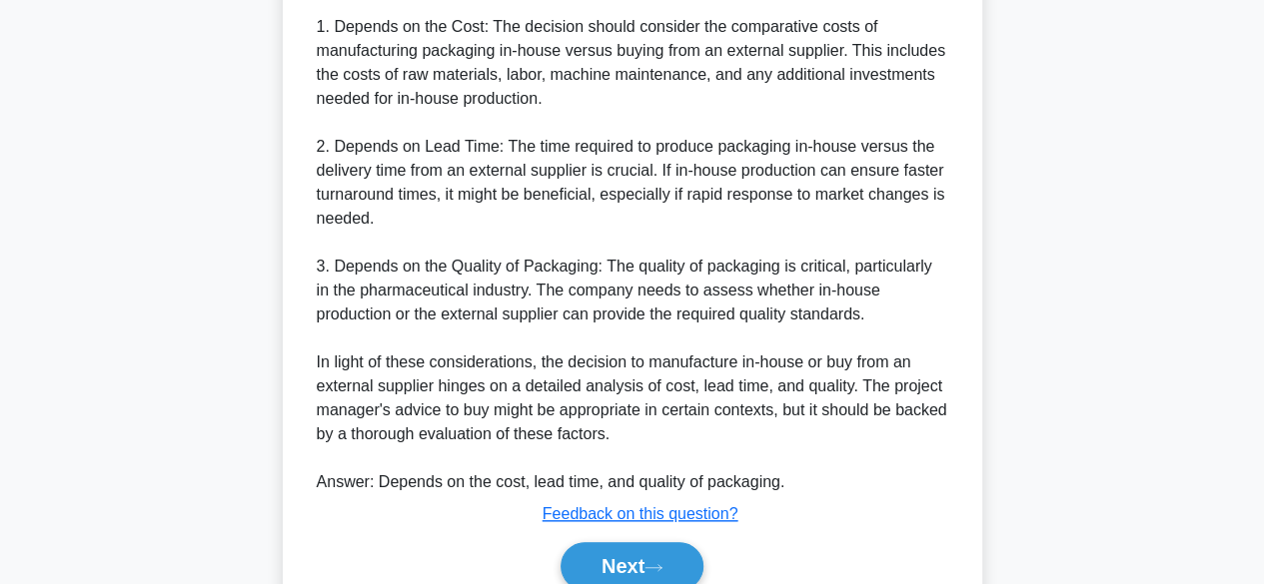
scroll to position [812, 0]
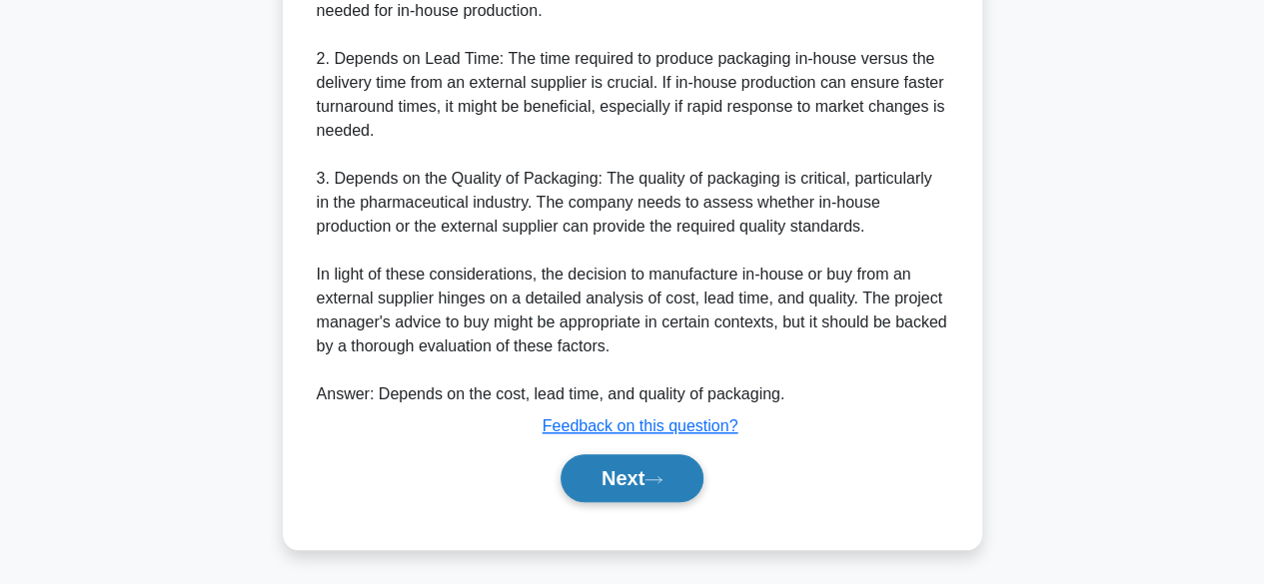
click at [632, 462] on button "Next" at bounding box center [631, 479] width 143 height 48
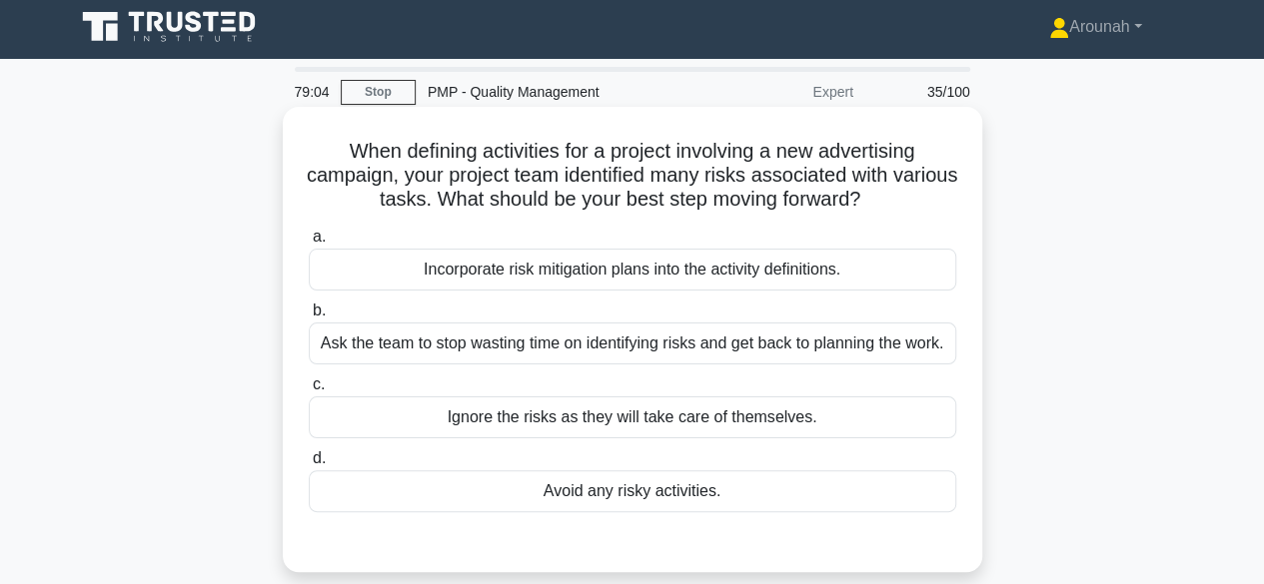
scroll to position [0, 0]
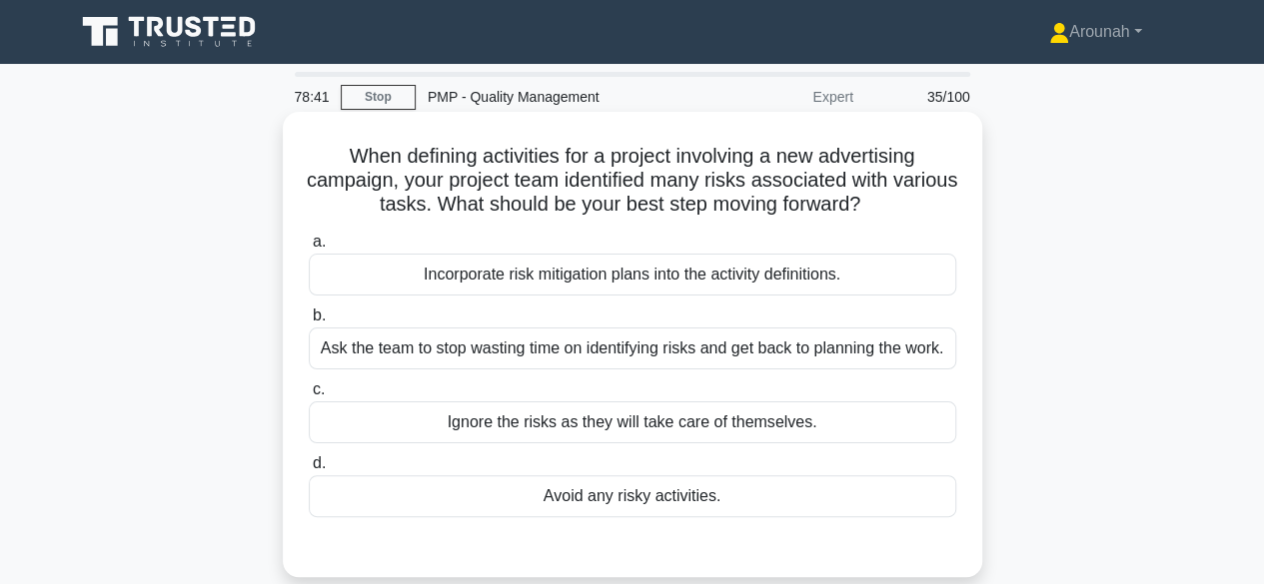
click at [664, 283] on div "Incorporate risk mitigation plans into the activity definitions." at bounding box center [632, 275] width 647 height 42
click at [309, 249] on input "a. Incorporate risk mitigation plans into the activity definitions." at bounding box center [309, 242] width 0 height 13
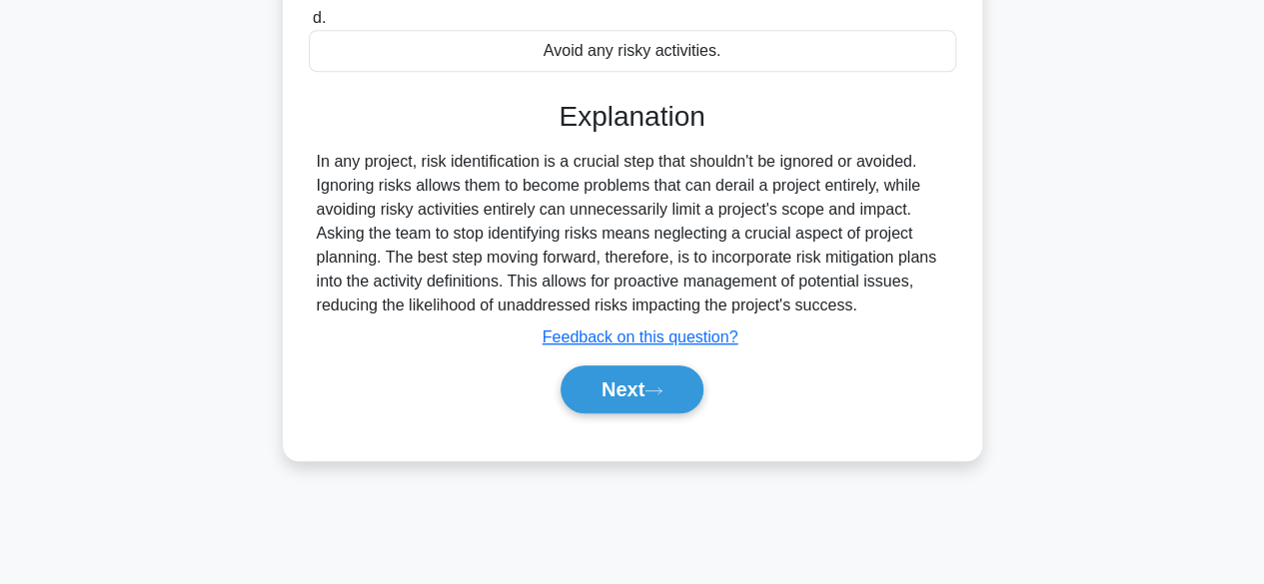
scroll to position [495, 0]
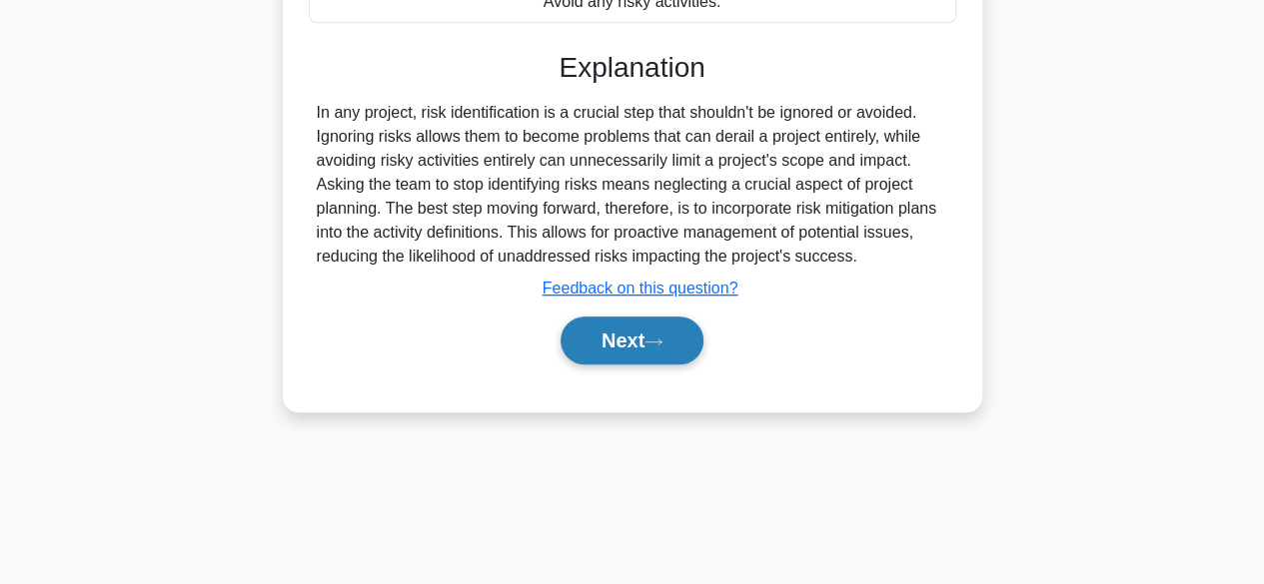
click at [638, 341] on button "Next" at bounding box center [631, 341] width 143 height 48
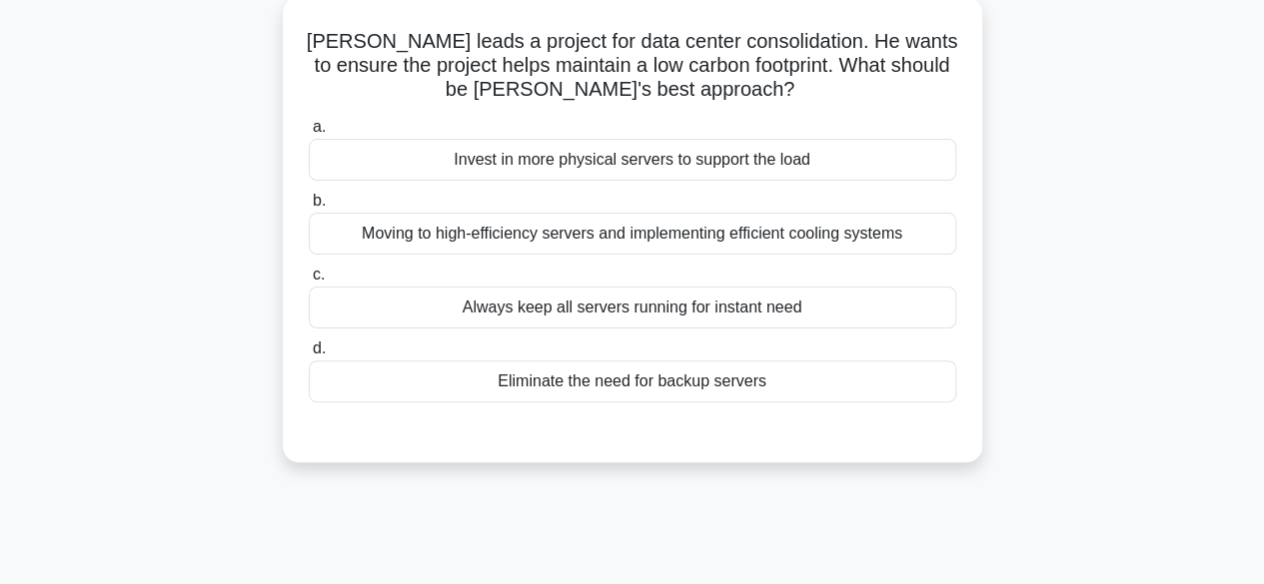
scroll to position [95, 0]
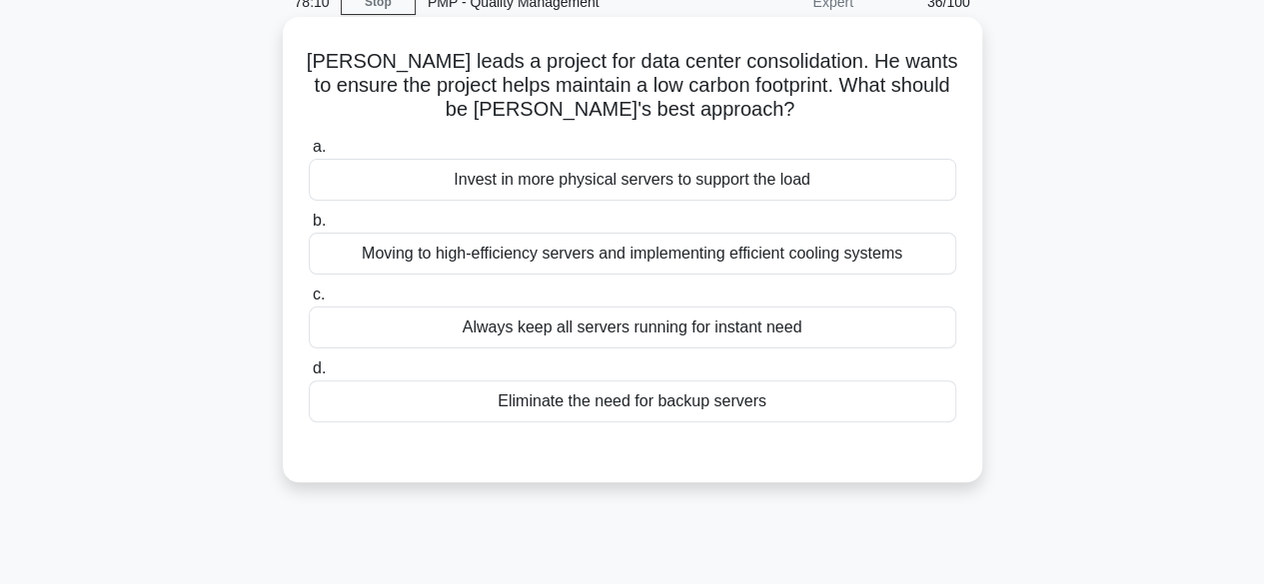
click at [705, 264] on div "Moving to high-efficiency servers and implementing efficient cooling systems" at bounding box center [632, 254] width 647 height 42
click at [309, 228] on input "b. Moving to high-efficiency servers and implementing efficient cooling systems" at bounding box center [309, 221] width 0 height 13
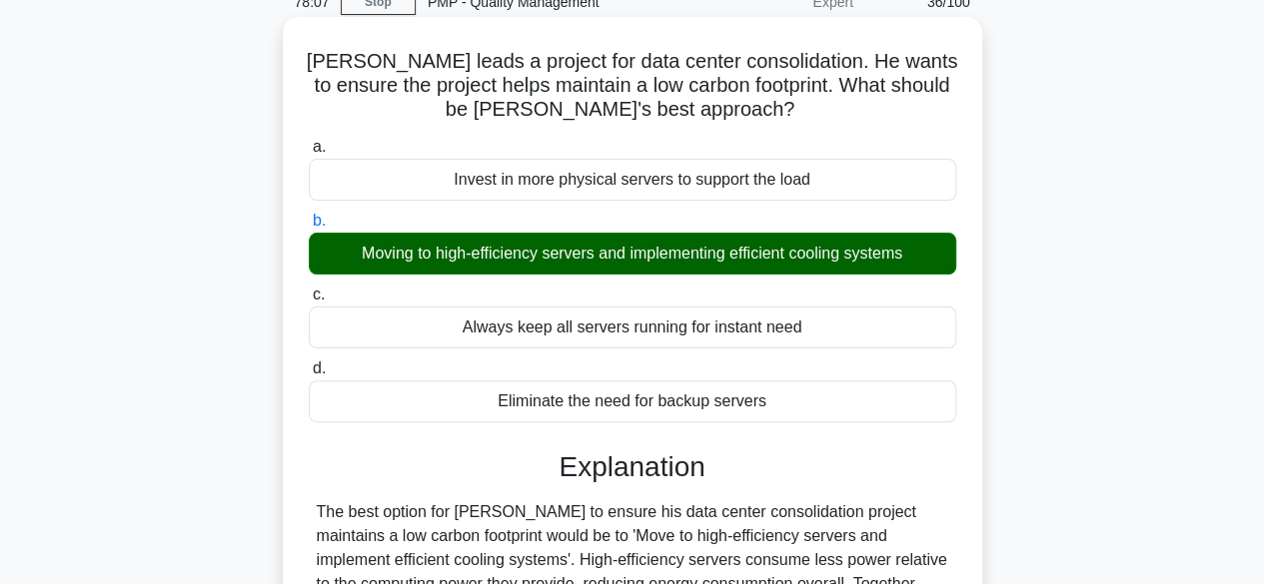
drag, startPoint x: 348, startPoint y: 251, endPoint x: 509, endPoint y: 243, distance: 161.1
click at [509, 243] on div "Moving to high-efficiency servers and implementing efficient cooling systems" at bounding box center [632, 254] width 647 height 42
drag, startPoint x: 545, startPoint y: 247, endPoint x: 557, endPoint y: 243, distance: 13.6
click at [551, 244] on div "Moving to high-efficiency servers and implementing efficient cooling systems" at bounding box center [632, 254] width 647 height 42
drag, startPoint x: 922, startPoint y: 252, endPoint x: 346, endPoint y: 245, distance: 576.5
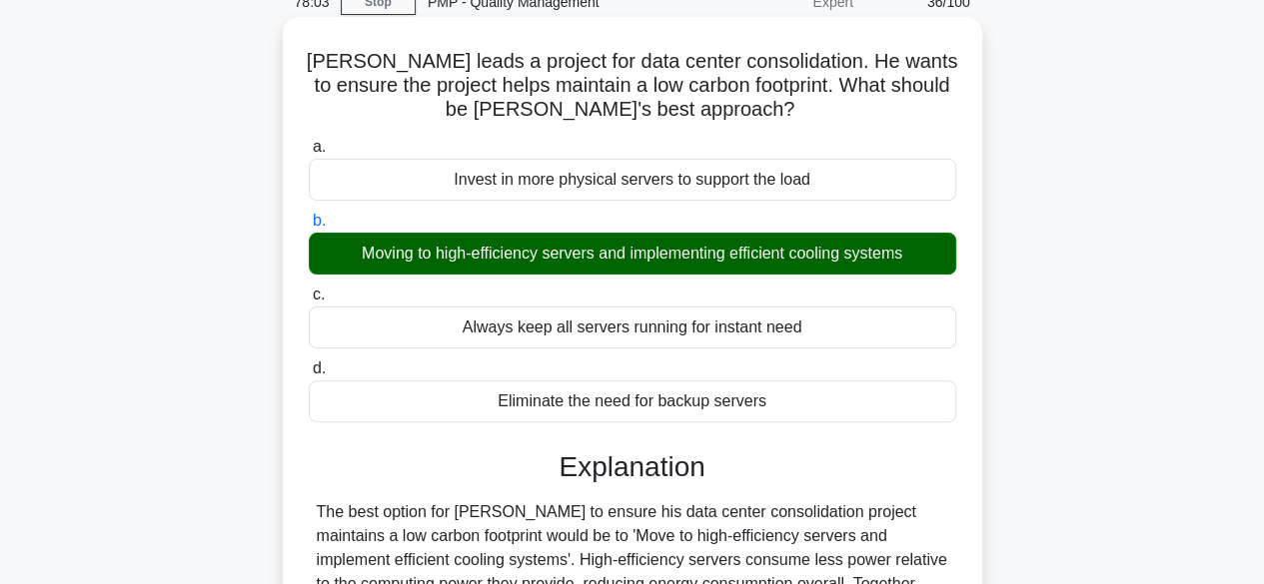
click at [348, 247] on div "Moving to high-efficiency servers and implementing efficient cooling systems" at bounding box center [632, 254] width 647 height 42
copy div "Moving to high-efficiency servers and implementing efficient cooling systems"
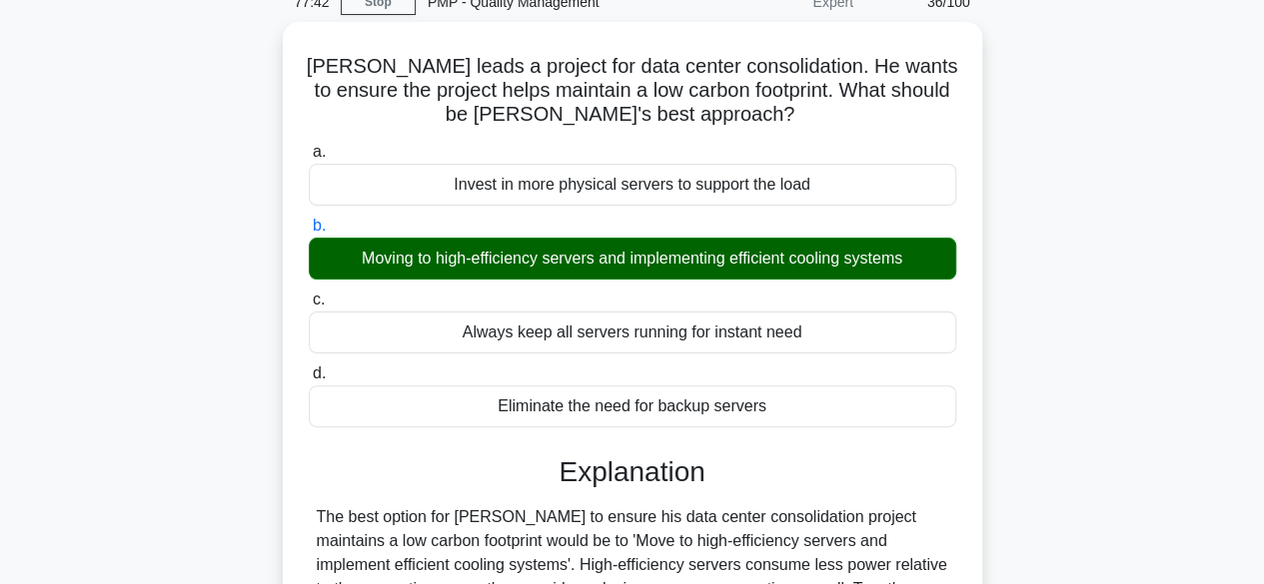
click at [1075, 203] on div "Michael leads a project for data center consolidation. He wants to ensure the p…" at bounding box center [632, 479] width 1139 height 914
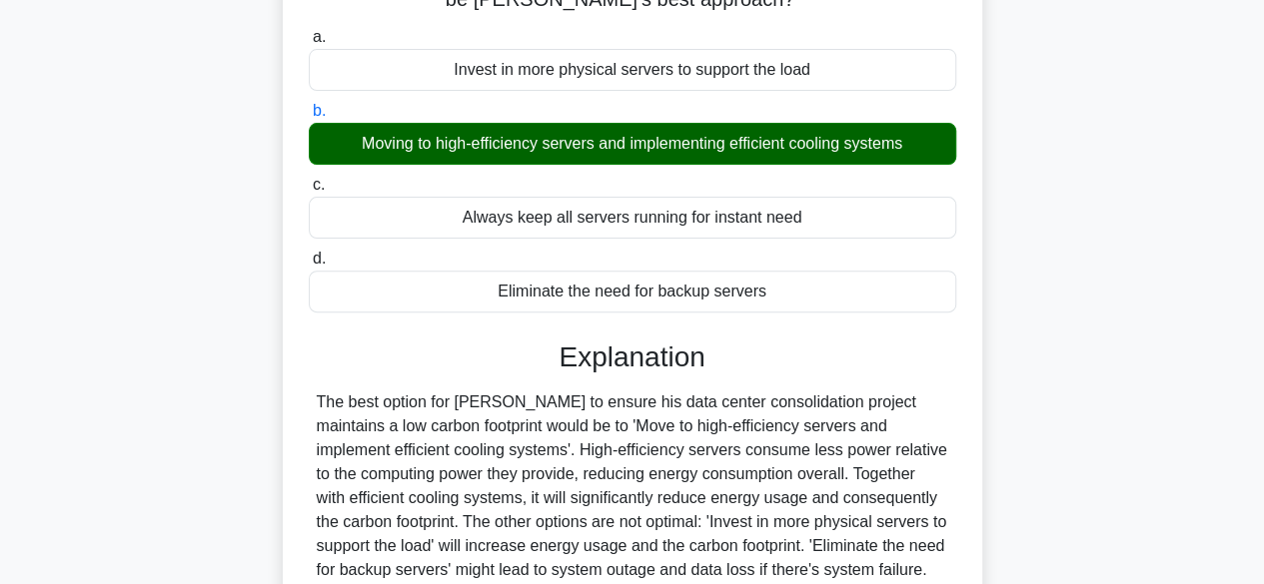
scroll to position [495, 0]
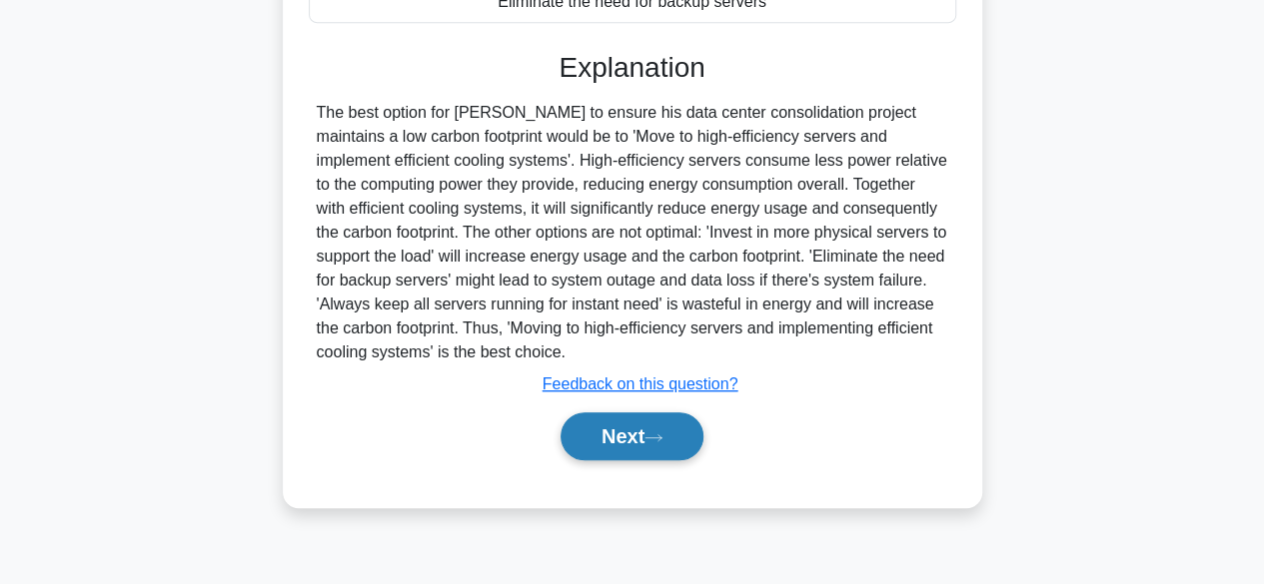
click at [643, 437] on button "Next" at bounding box center [631, 437] width 143 height 48
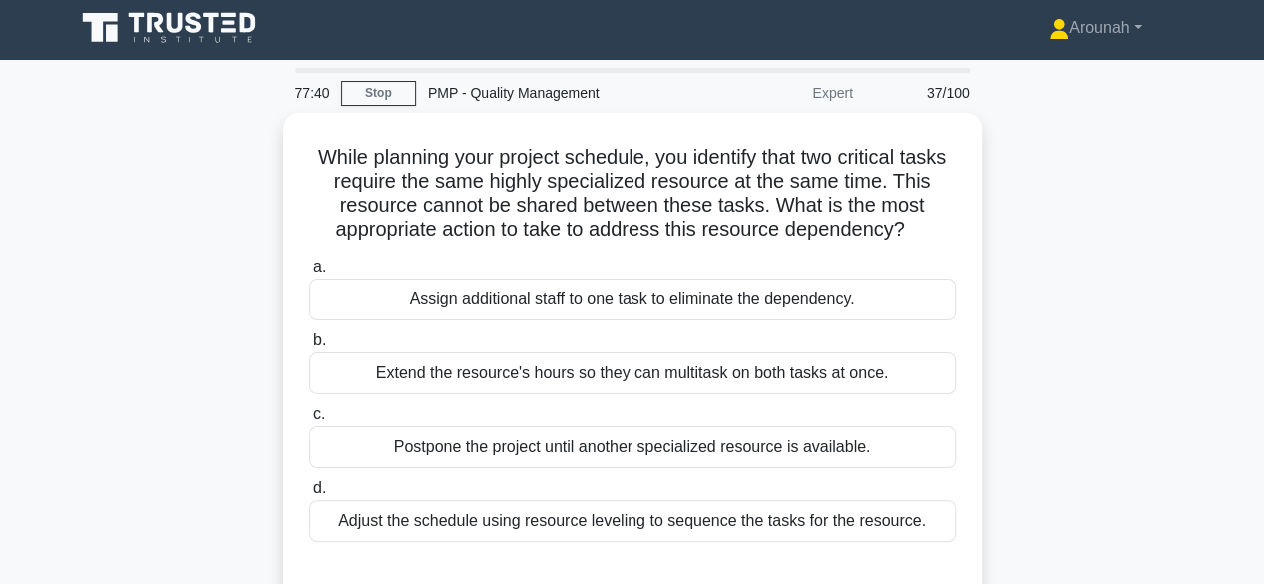
scroll to position [0, 0]
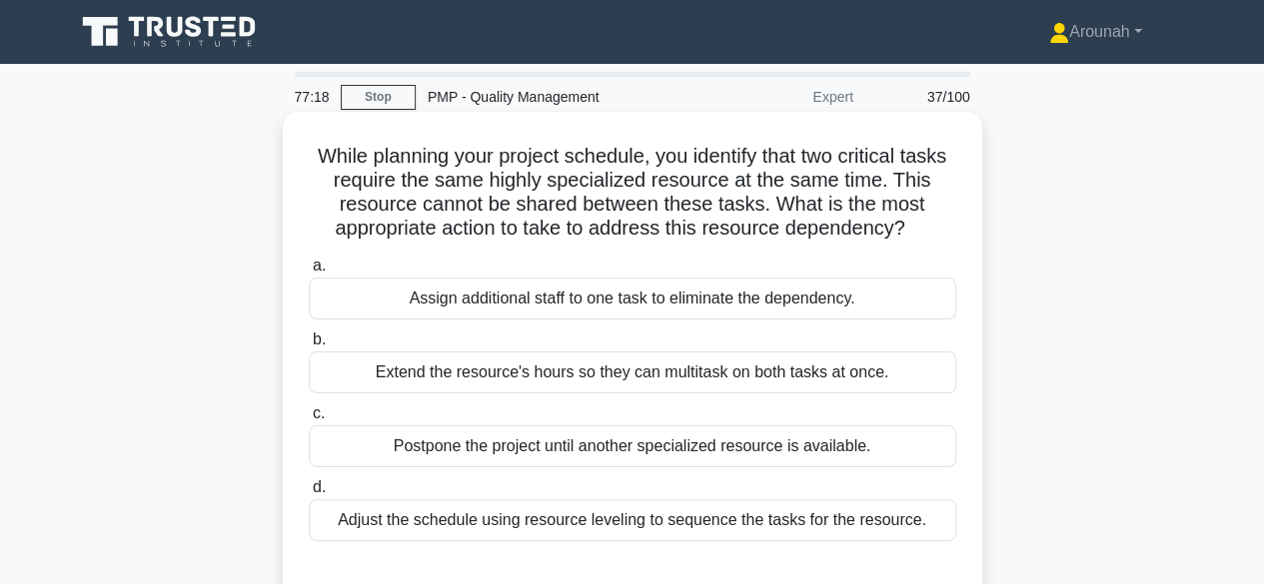
click at [921, 528] on div "Adjust the schedule using resource leveling to sequence the tasks for the resou…" at bounding box center [632, 521] width 647 height 42
click at [309, 495] on input "d. Adjust the schedule using resource leveling to sequence the tasks for the re…" at bounding box center [309, 488] width 0 height 13
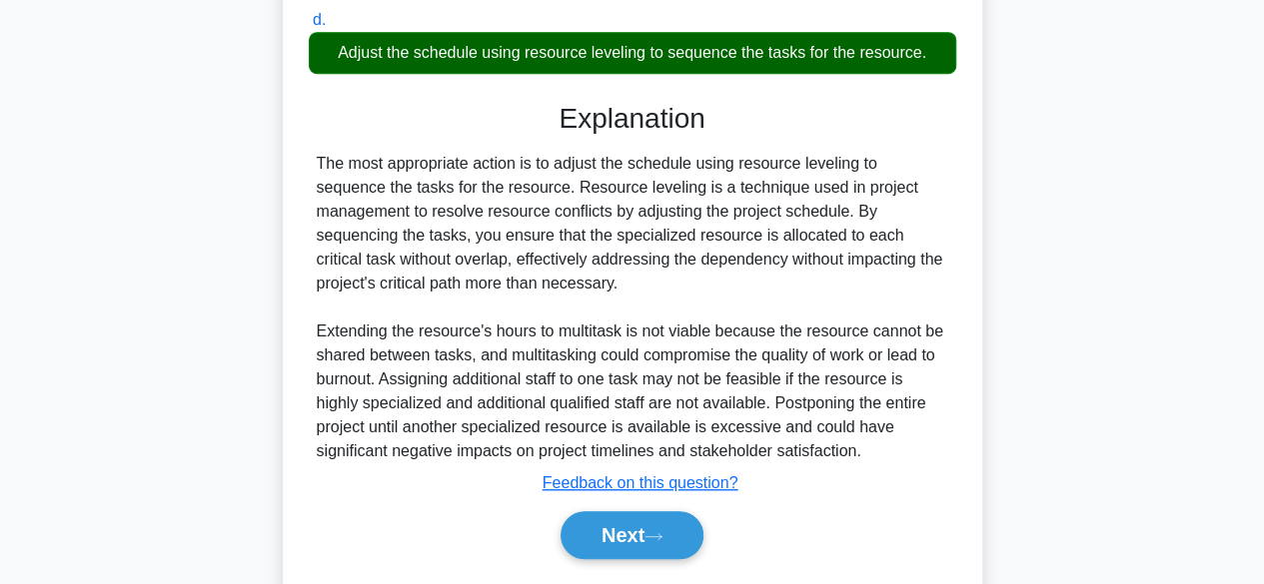
scroll to position [525, 0]
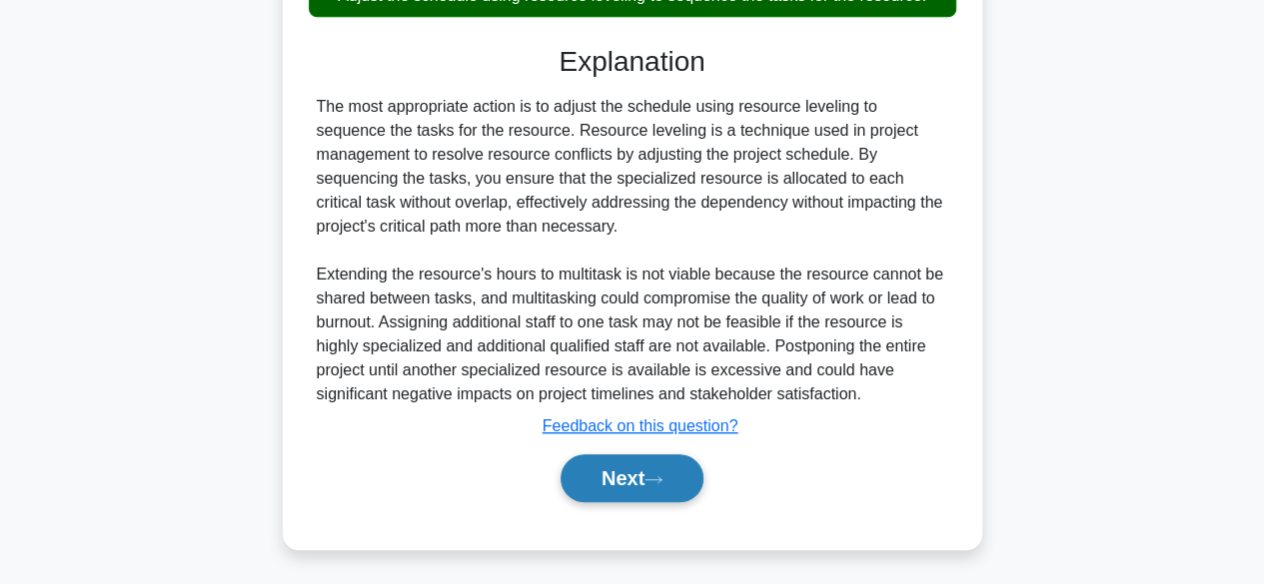
click at [662, 477] on icon at bounding box center [653, 480] width 18 height 11
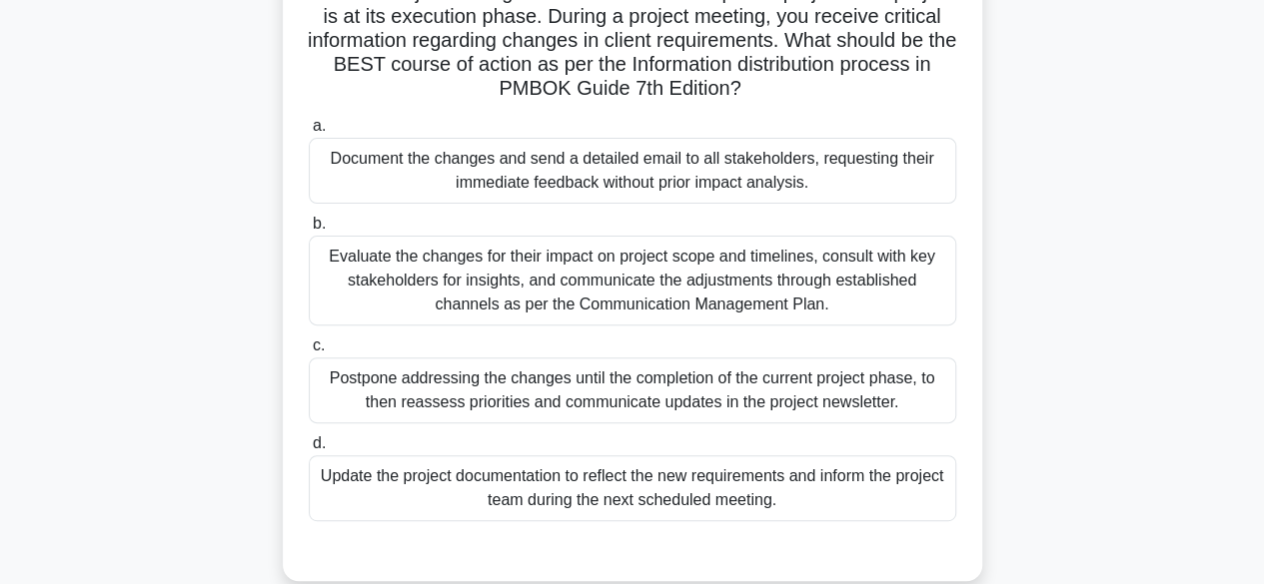
scroll to position [195, 0]
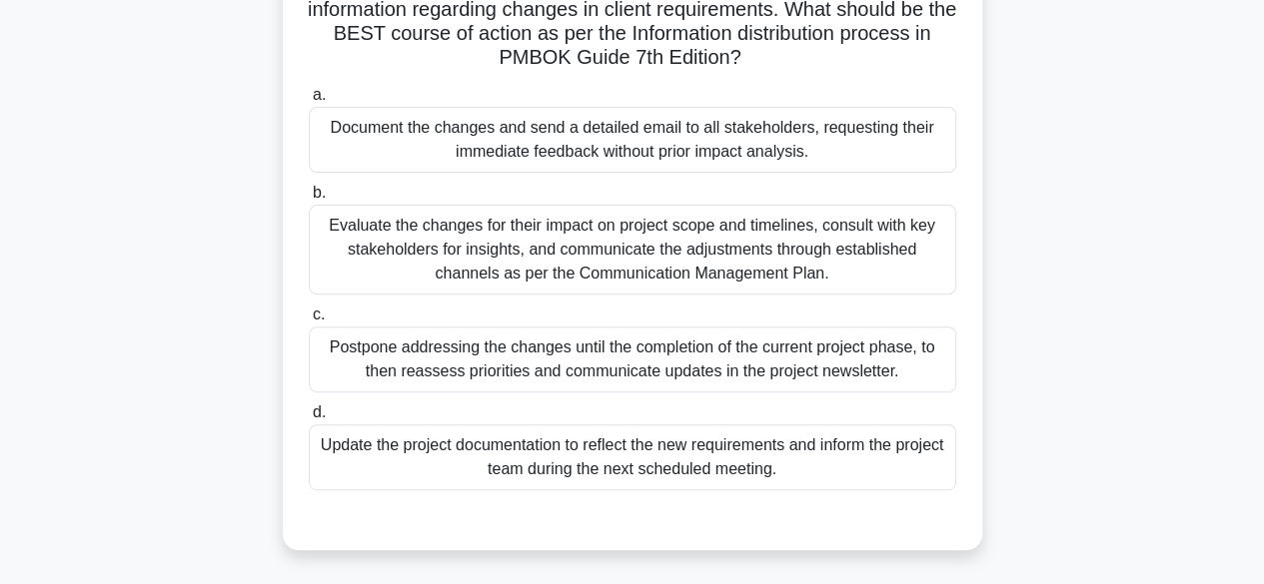
click at [862, 243] on div "Evaluate the changes for their impact on project scope and timelines, consult w…" at bounding box center [632, 250] width 647 height 90
click at [309, 200] on input "b. Evaluate the changes for their impact on project scope and timelines, consul…" at bounding box center [309, 193] width 0 height 13
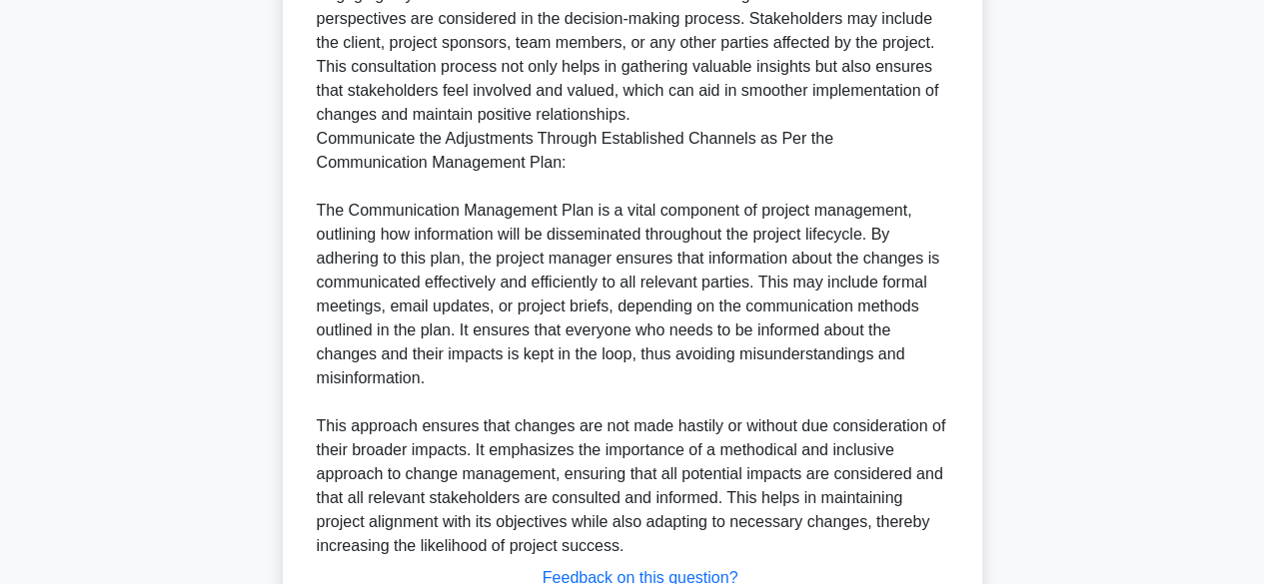
scroll to position [1340, 0]
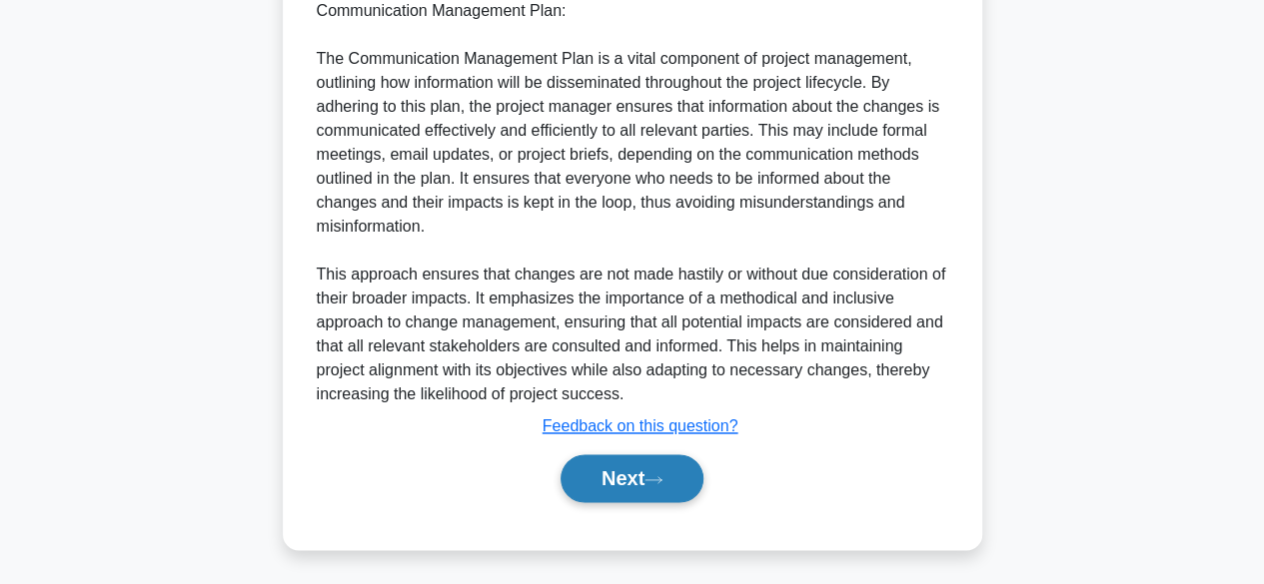
click at [623, 476] on button "Next" at bounding box center [631, 479] width 143 height 48
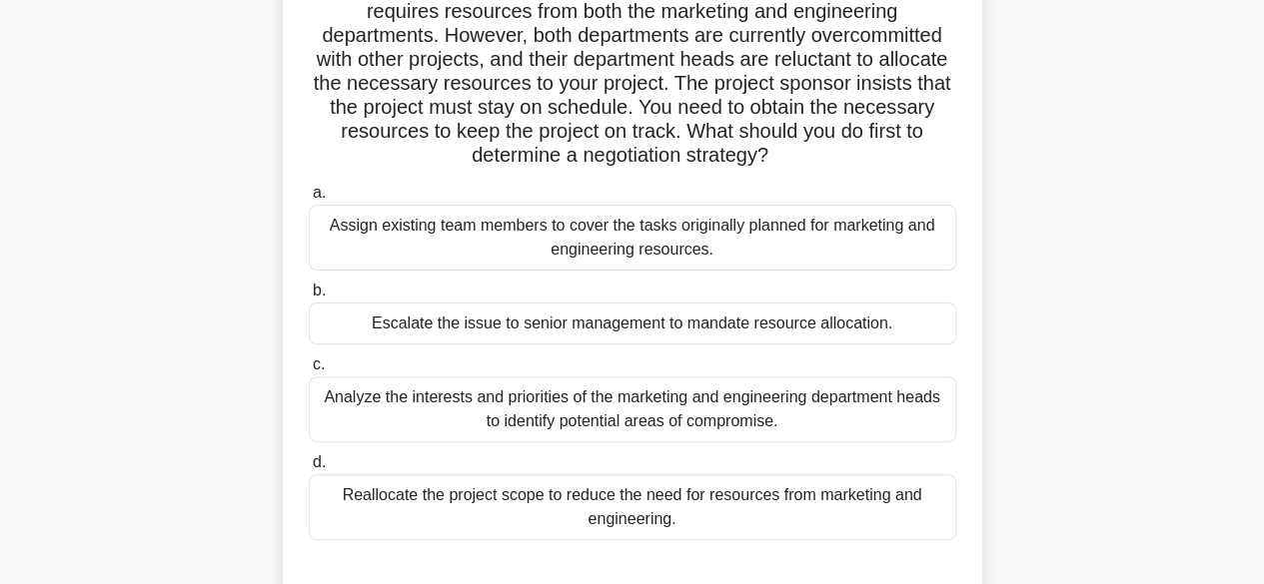
scroll to position [200, 0]
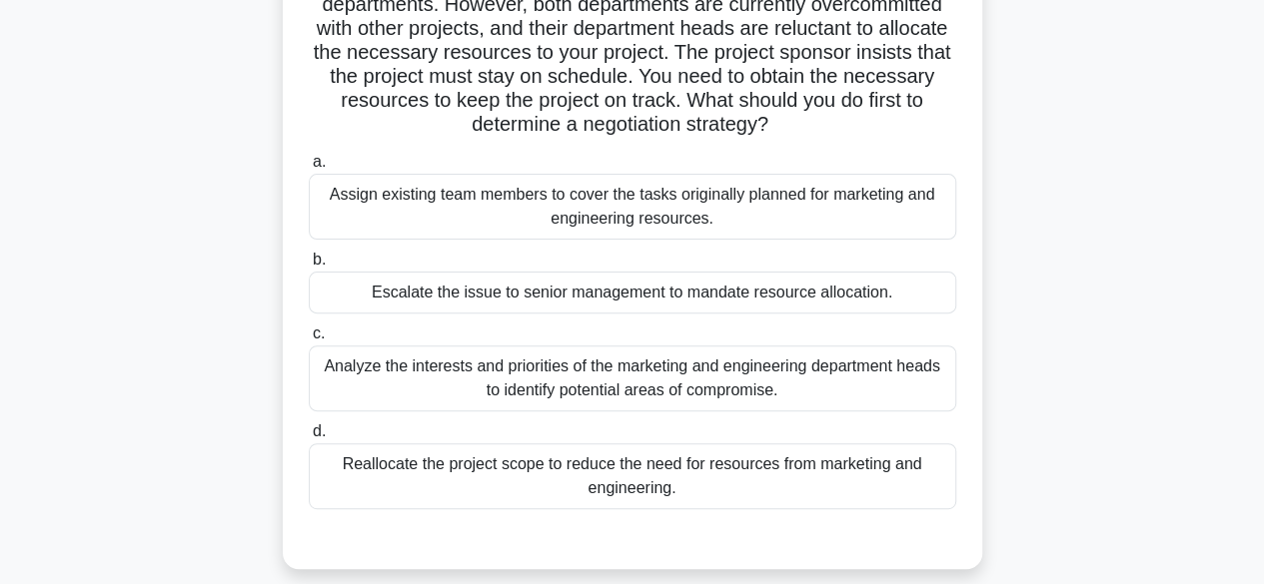
click at [649, 482] on div "Reallocate the project scope to reduce the need for resources from marketing an…" at bounding box center [632, 477] width 647 height 66
click at [309, 439] on input "d. Reallocate the project scope to reduce the need for resources from marketing…" at bounding box center [309, 432] width 0 height 13
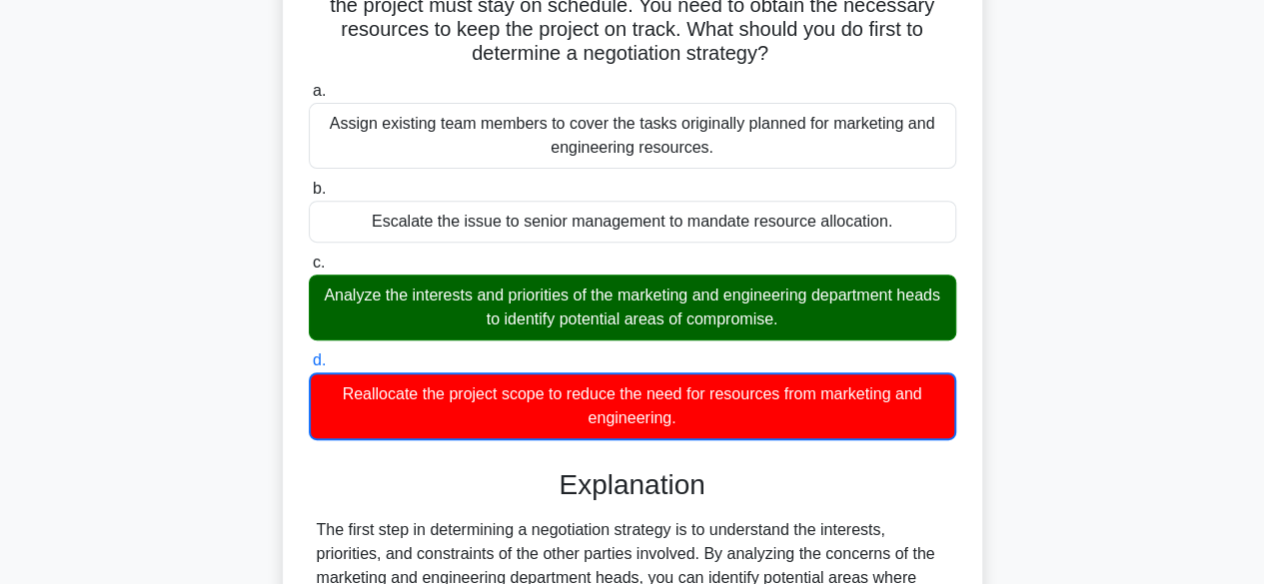
scroll to position [599, 0]
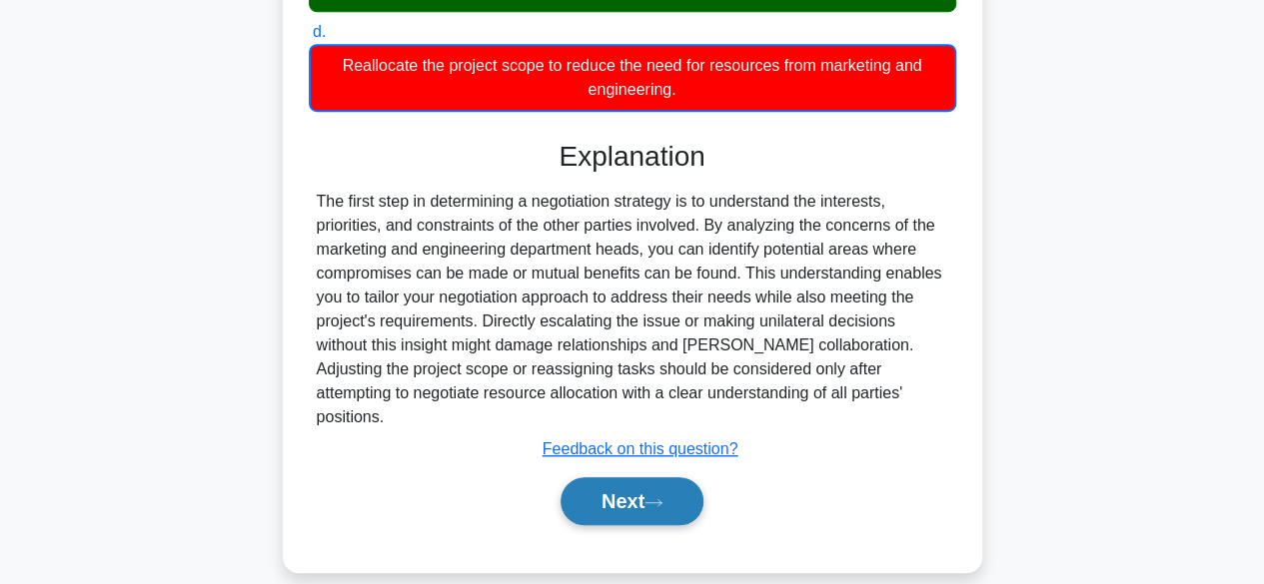
click at [639, 478] on button "Next" at bounding box center [631, 502] width 143 height 48
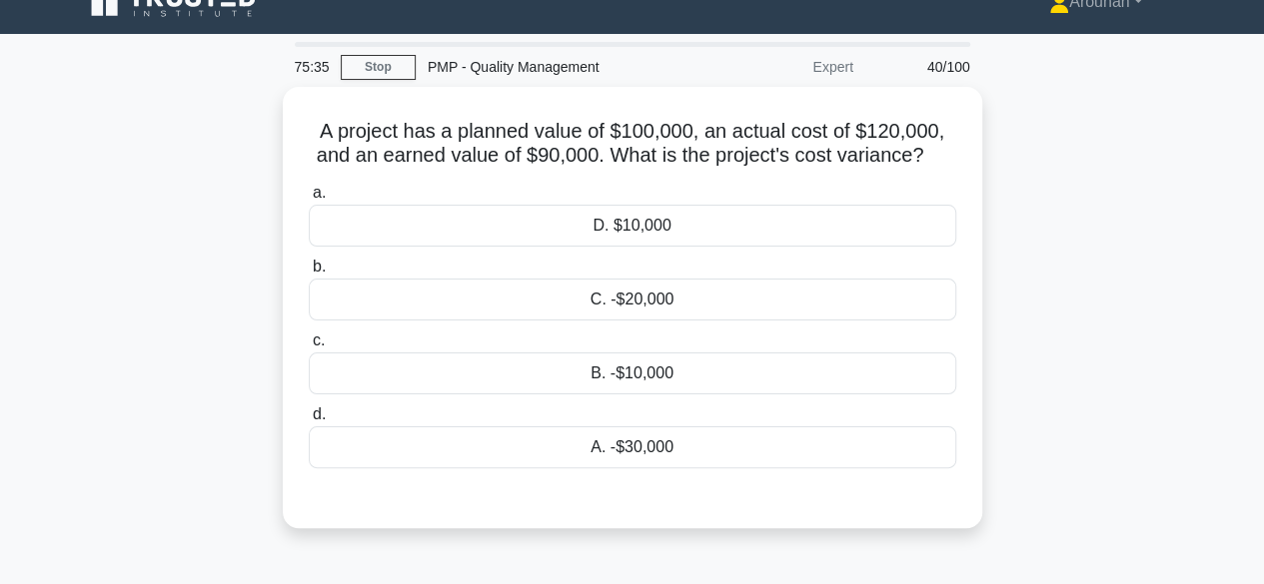
scroll to position [0, 0]
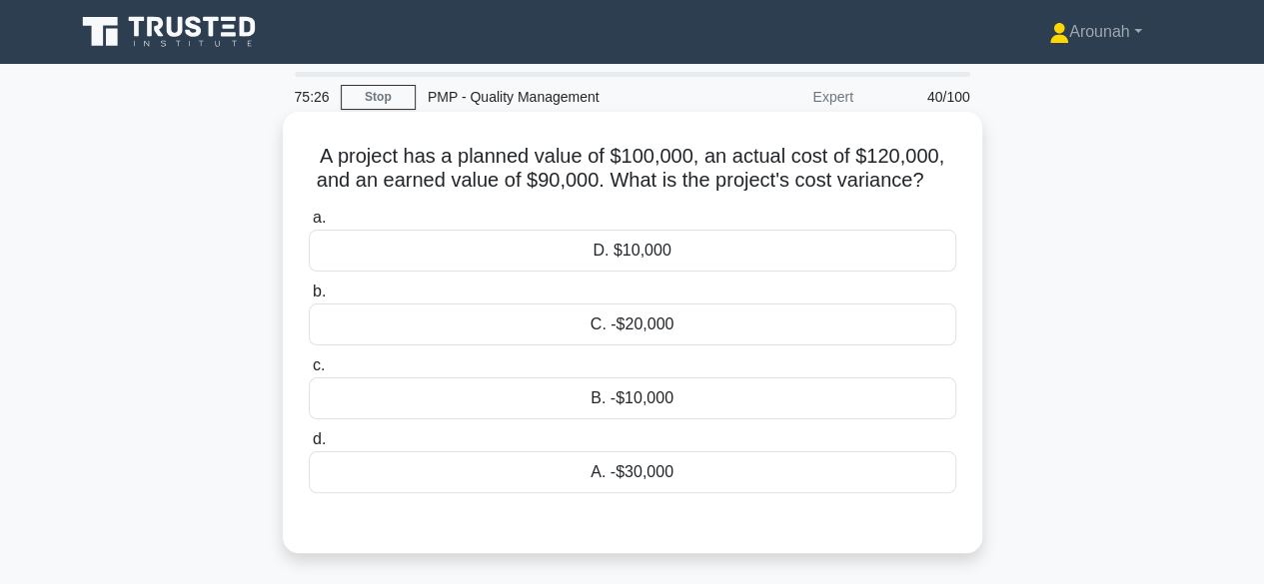
click at [607, 472] on div "A. -$30,000" at bounding box center [632, 473] width 647 height 42
click at [309, 447] on input "d. A. -$30,000" at bounding box center [309, 440] width 0 height 13
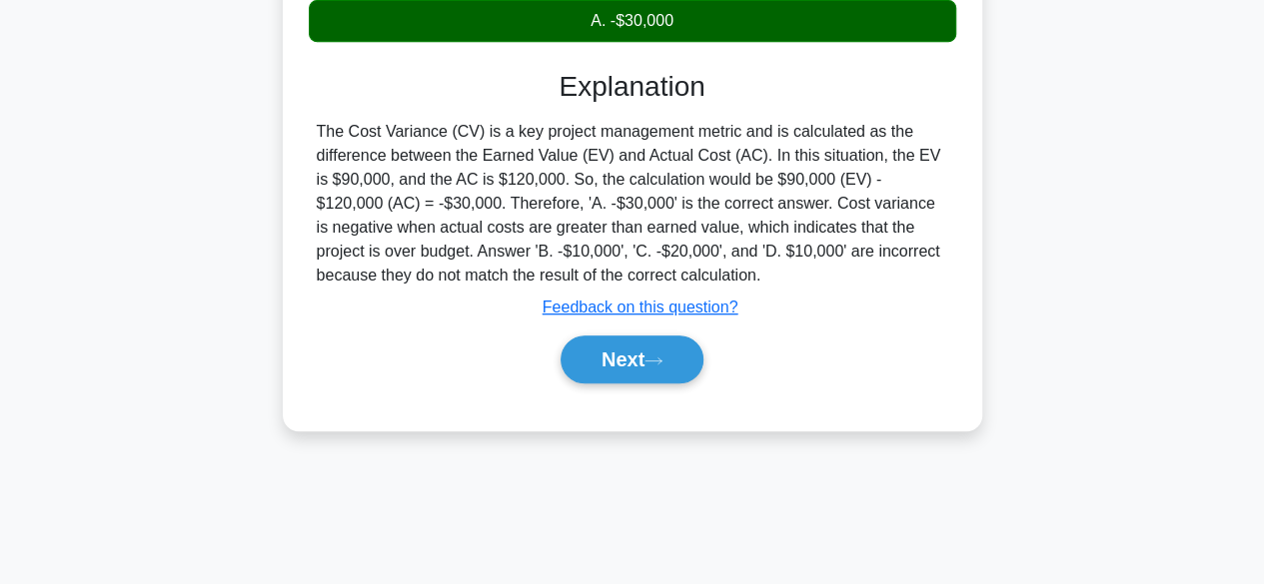
scroll to position [495, 0]
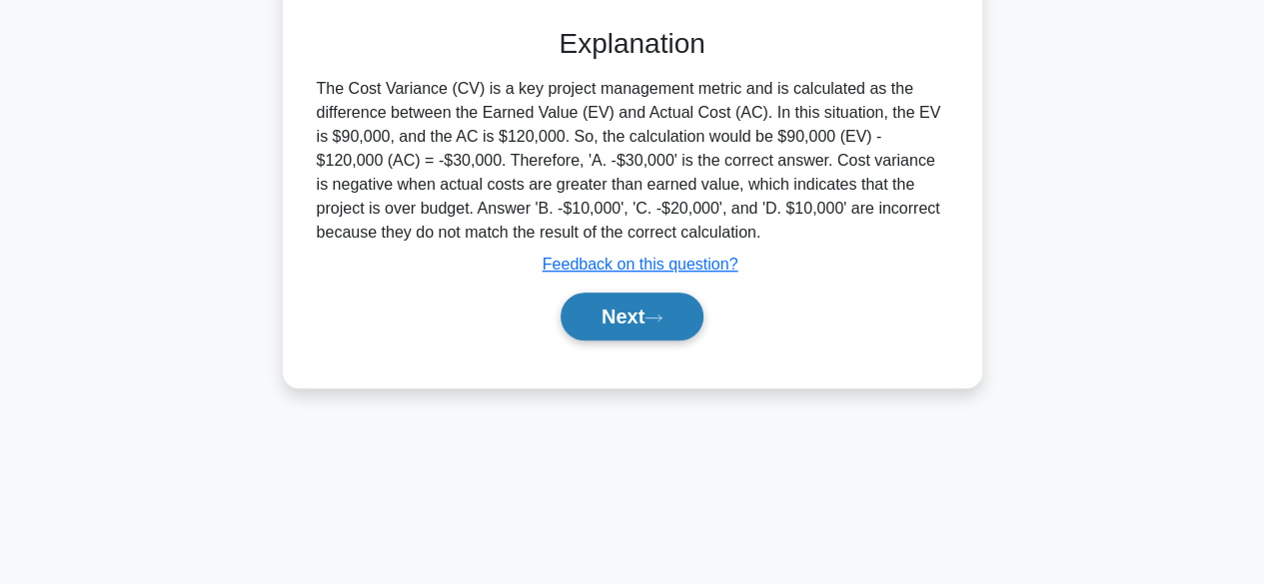
click at [653, 321] on icon at bounding box center [653, 318] width 18 height 11
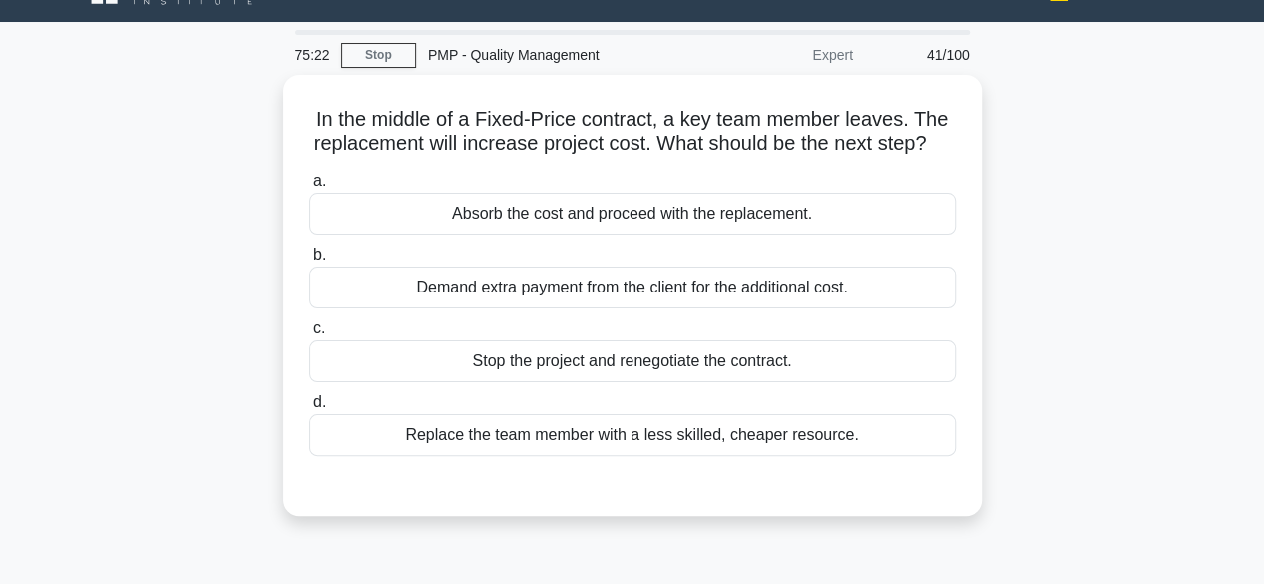
scroll to position [0, 0]
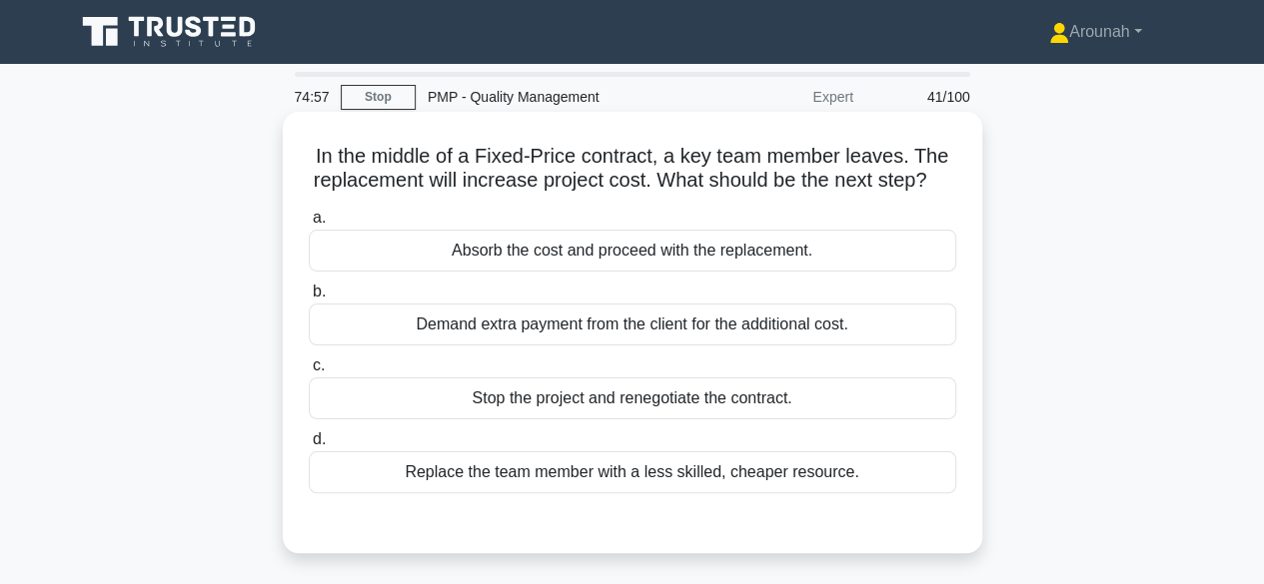
click at [796, 272] on div "Absorb the cost and proceed with the replacement." at bounding box center [632, 251] width 647 height 42
click at [309, 225] on input "a. Absorb the cost and proceed with the replacement." at bounding box center [309, 218] width 0 height 13
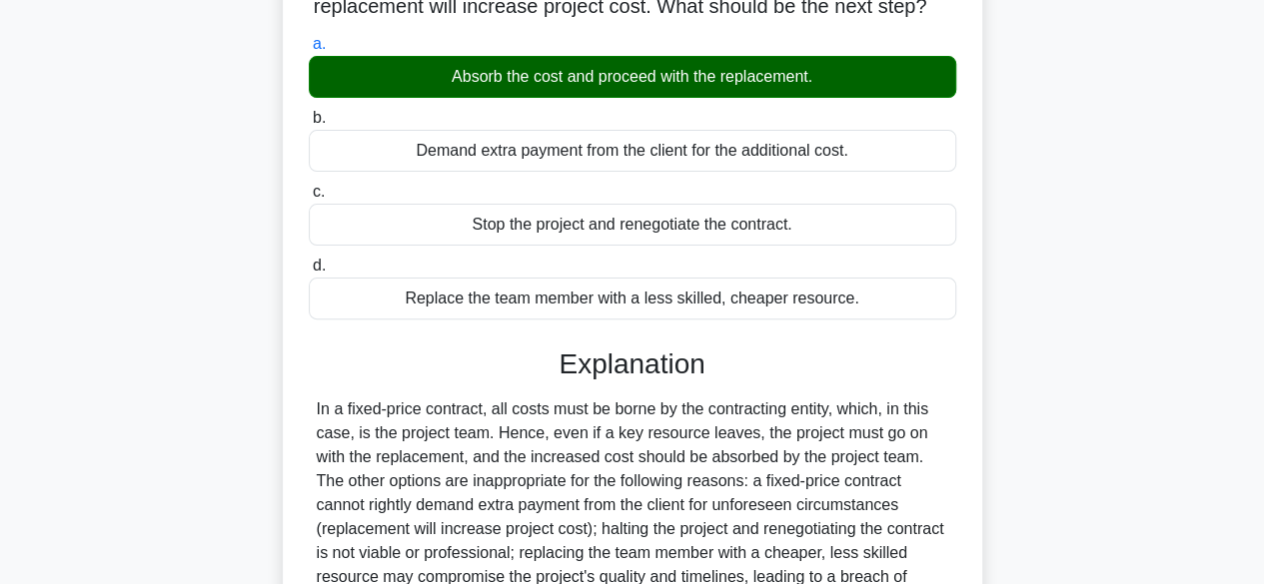
scroll to position [400, 0]
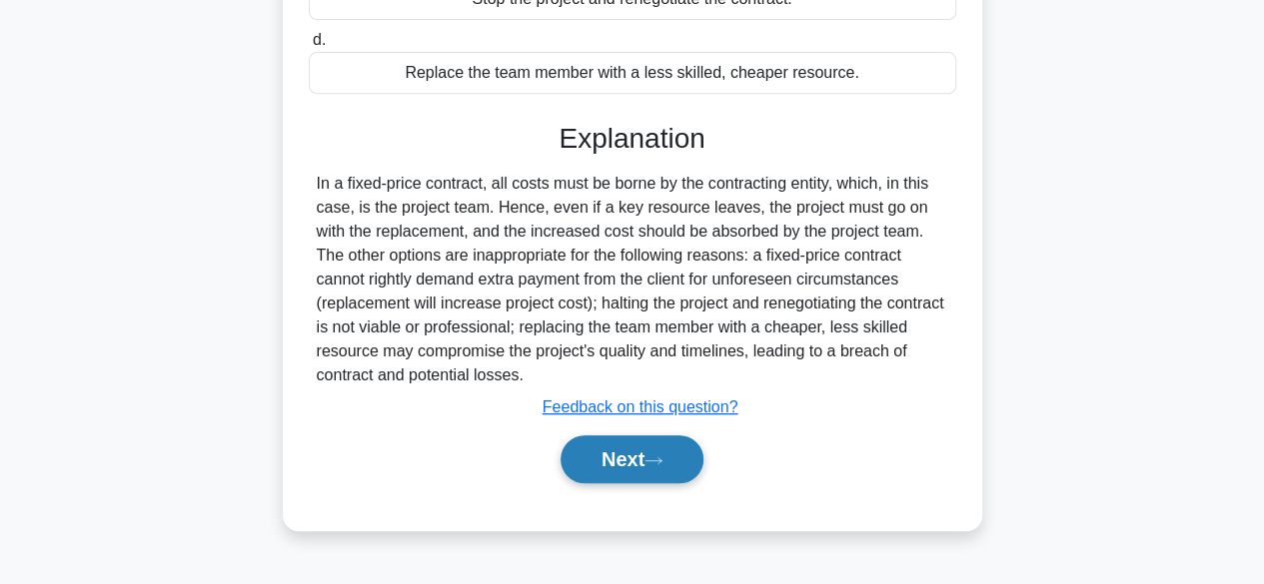
click at [651, 479] on button "Next" at bounding box center [631, 460] width 143 height 48
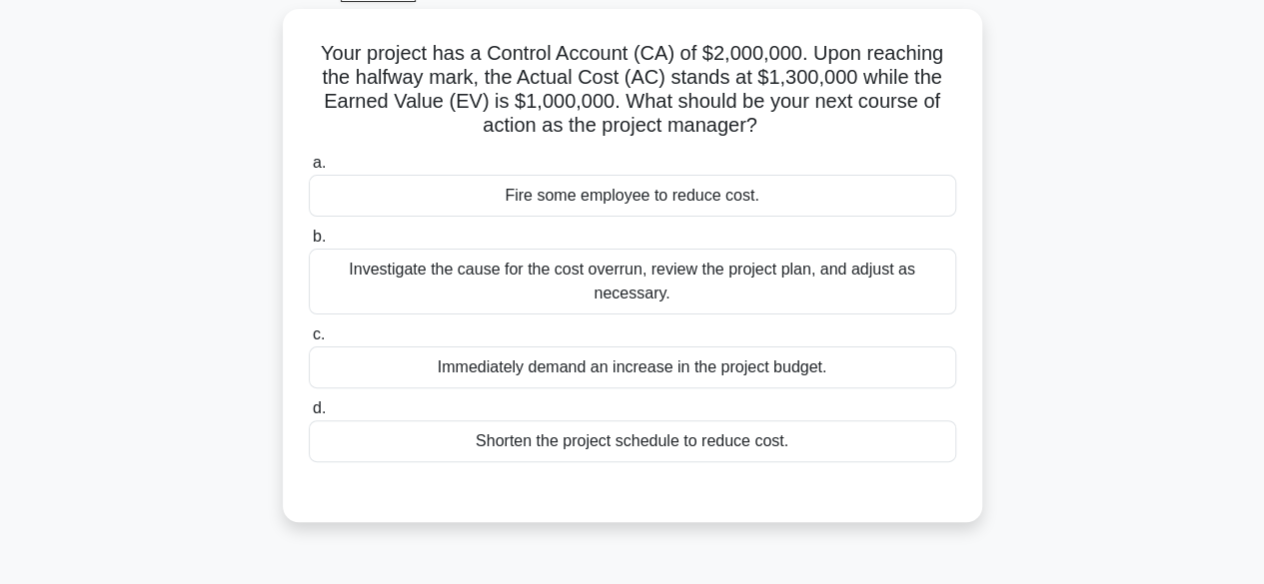
scroll to position [100, 0]
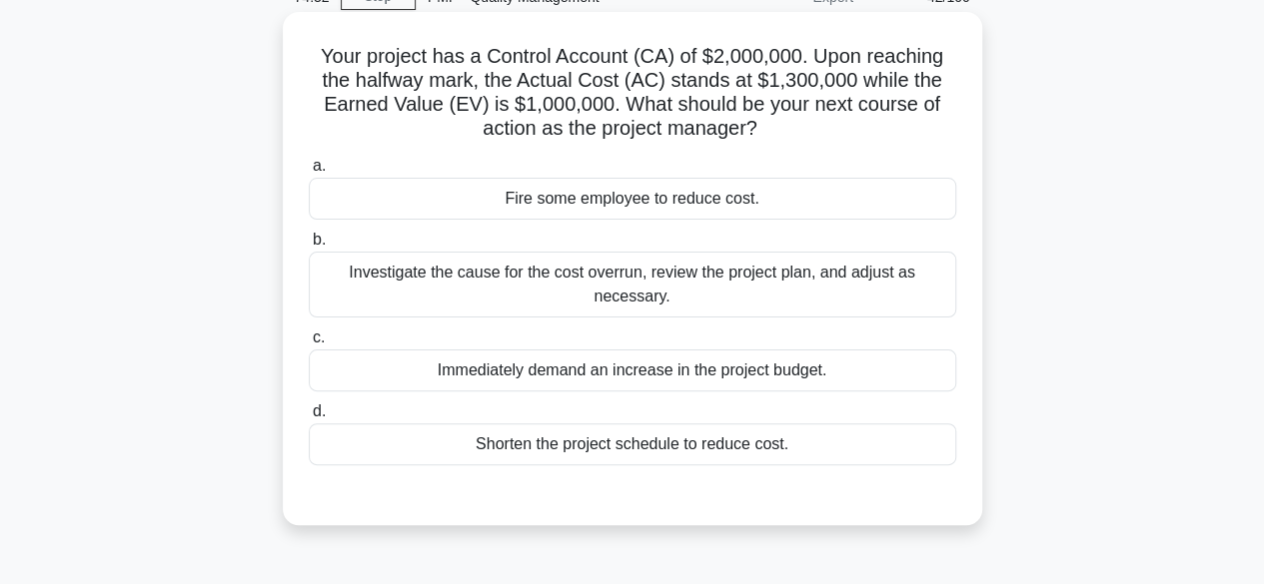
click at [770, 292] on div "Investigate the cause for the cost overrun, review the project plan, and adjust…" at bounding box center [632, 285] width 647 height 66
click at [309, 247] on input "b. Investigate the cause for the cost overrun, review the project plan, and adj…" at bounding box center [309, 240] width 0 height 13
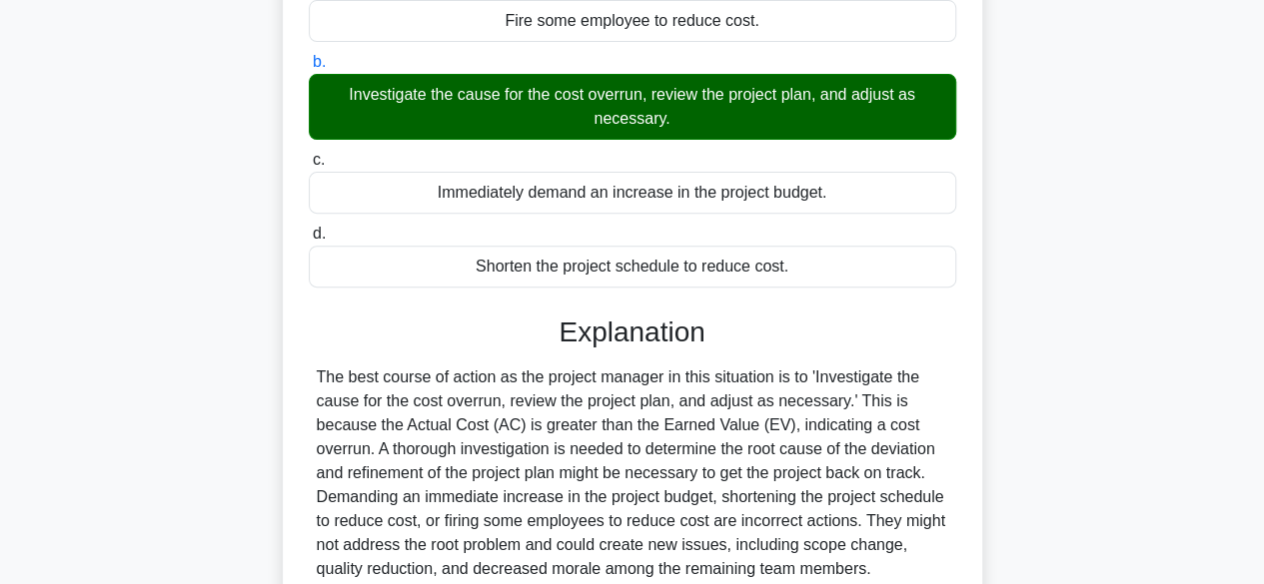
scroll to position [495, 0]
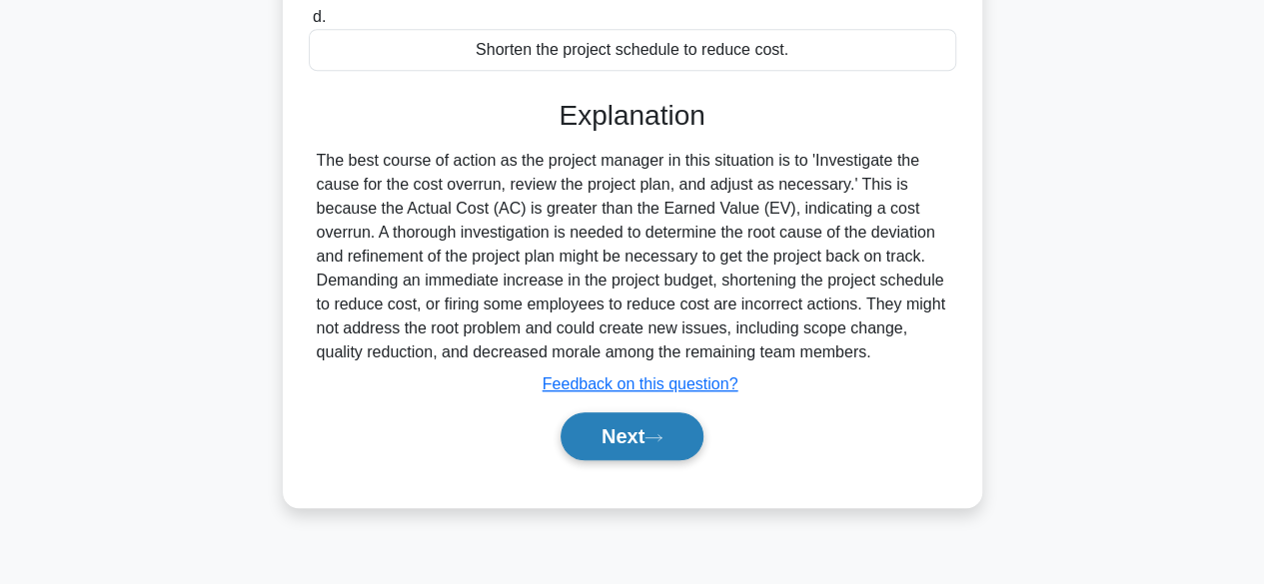
click at [622, 439] on button "Next" at bounding box center [631, 437] width 143 height 48
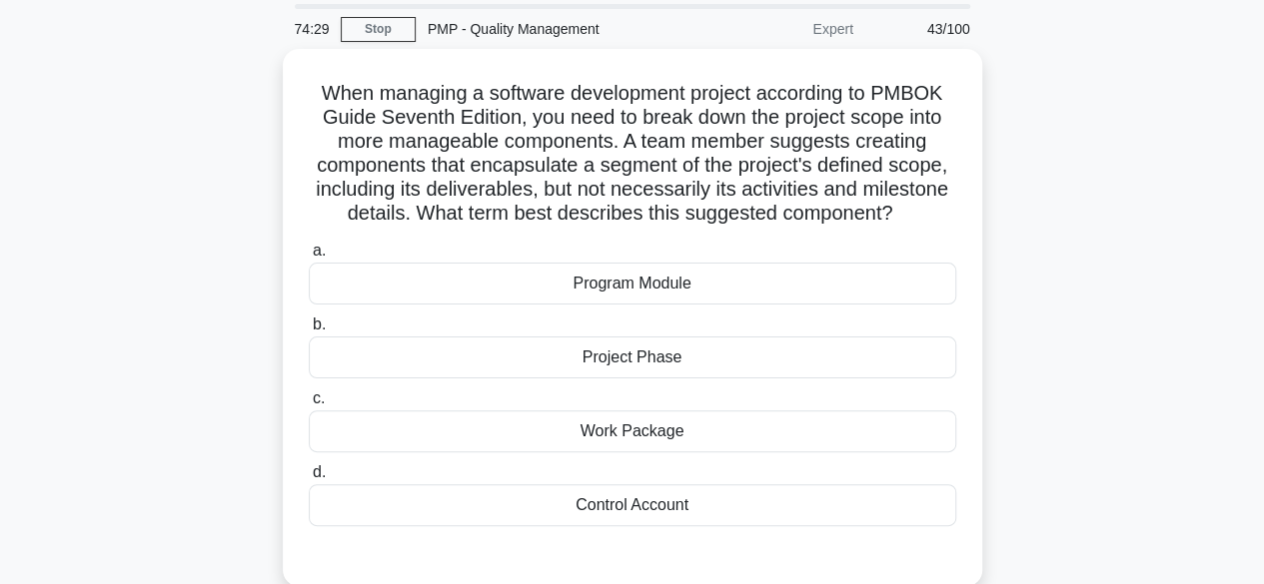
scroll to position [100, 0]
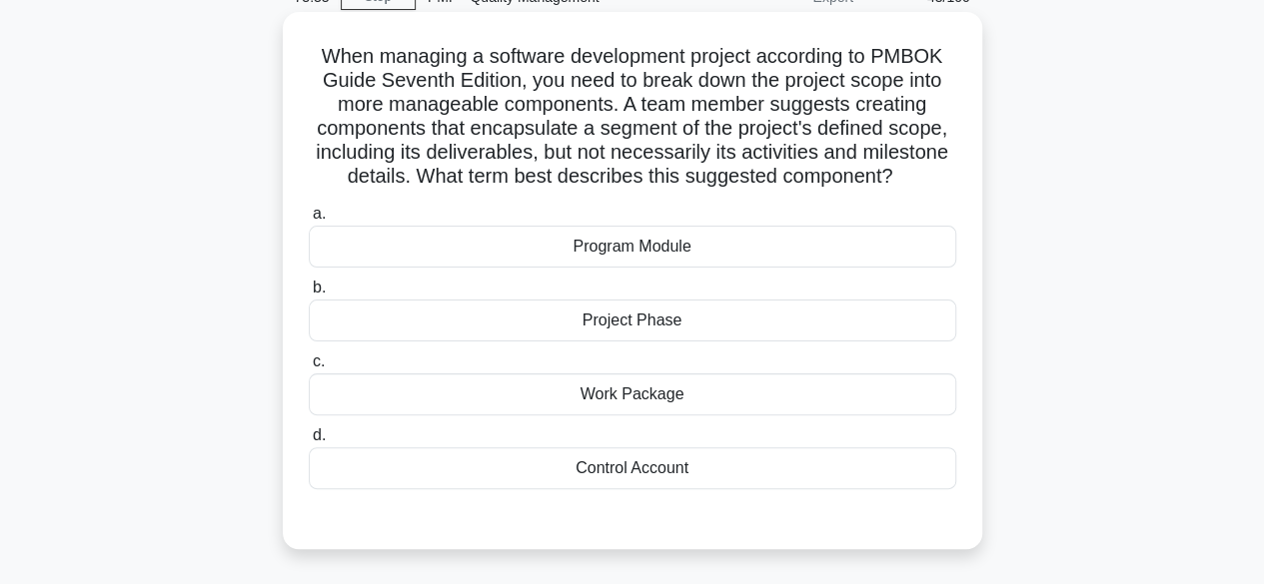
click at [708, 323] on div "Project Phase" at bounding box center [632, 321] width 647 height 42
click at [309, 295] on input "b. Project Phase" at bounding box center [309, 288] width 0 height 13
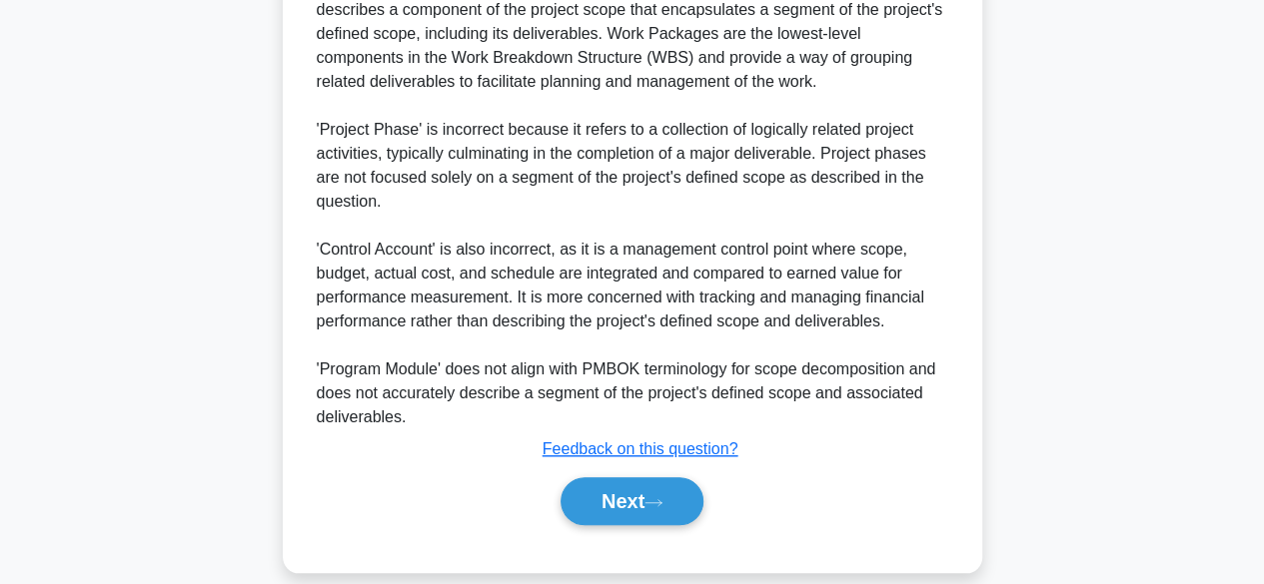
scroll to position [699, 0]
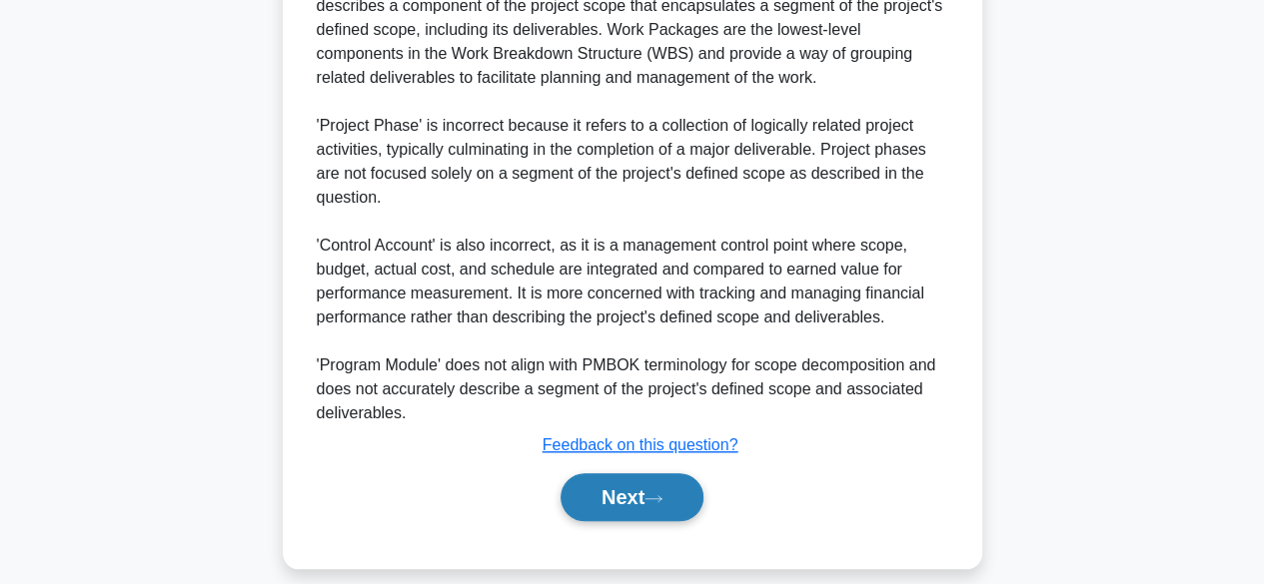
click at [618, 496] on button "Next" at bounding box center [631, 498] width 143 height 48
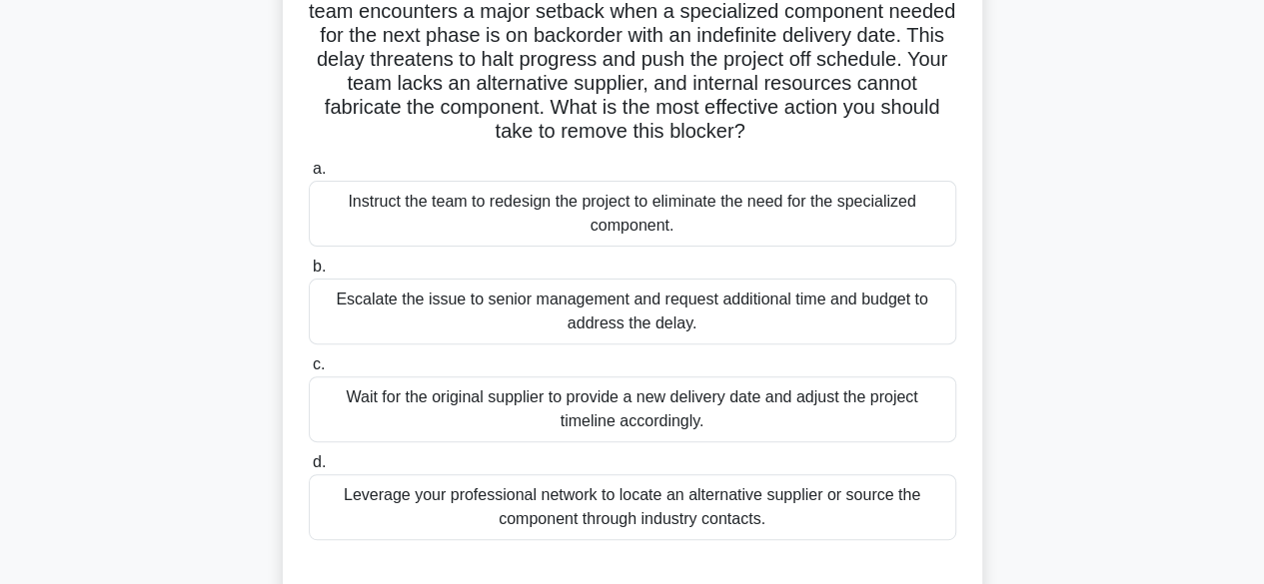
scroll to position [200, 0]
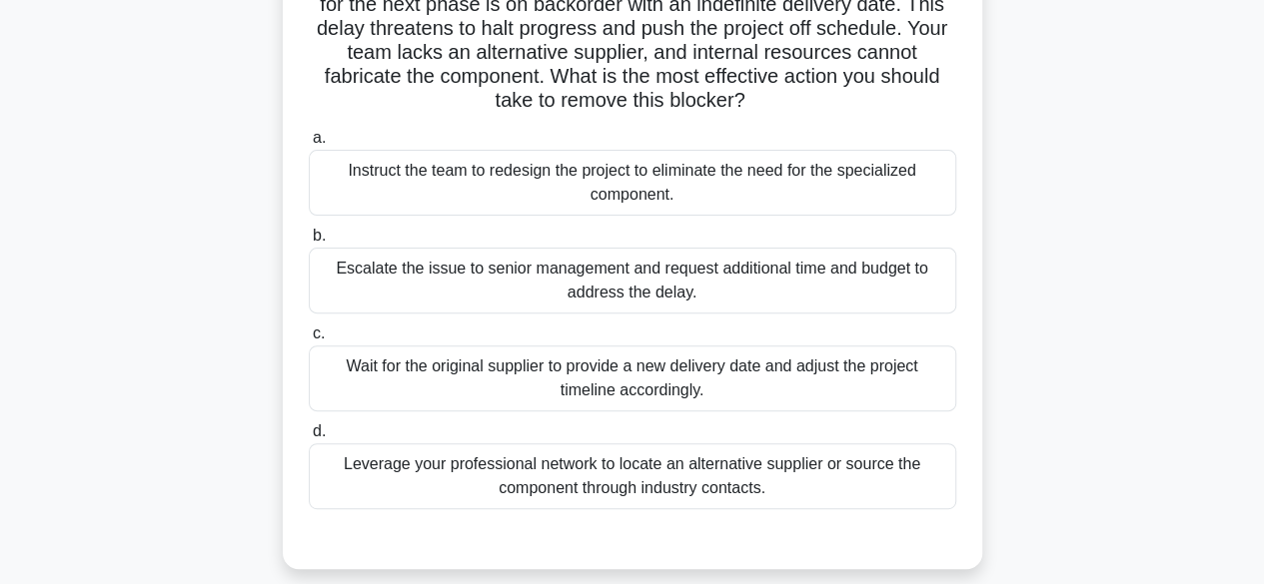
click at [827, 476] on div "Leverage your professional network to locate an alternative supplier or source …" at bounding box center [632, 477] width 647 height 66
click at [309, 439] on input "d. Leverage your professional network to locate an alternative supplier or sour…" at bounding box center [309, 432] width 0 height 13
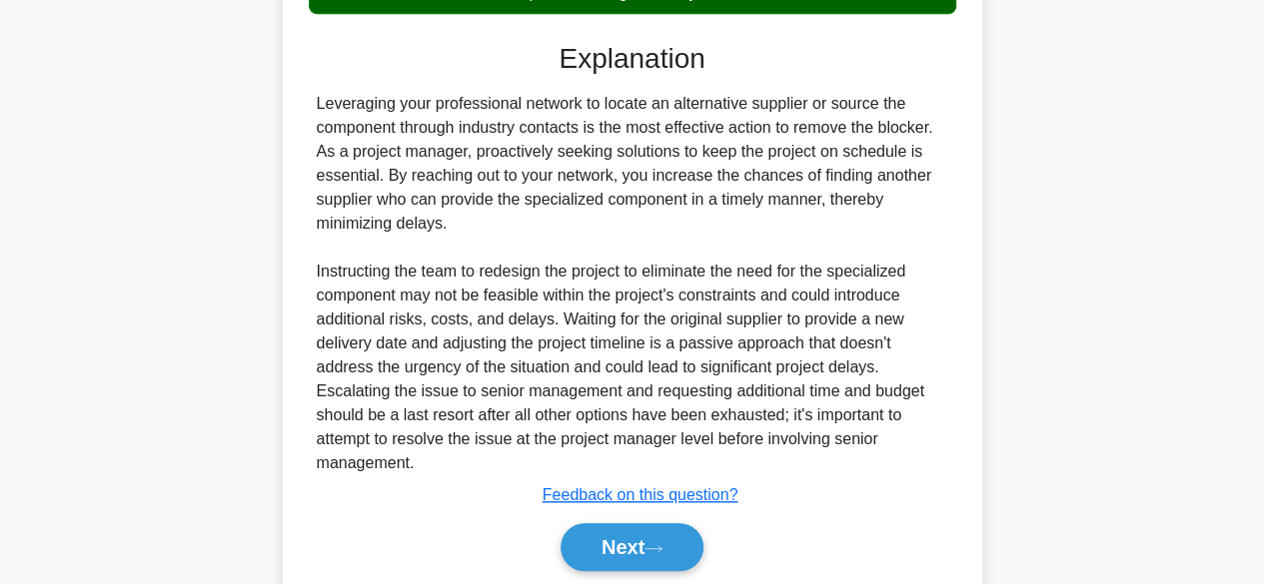
scroll to position [764, 0]
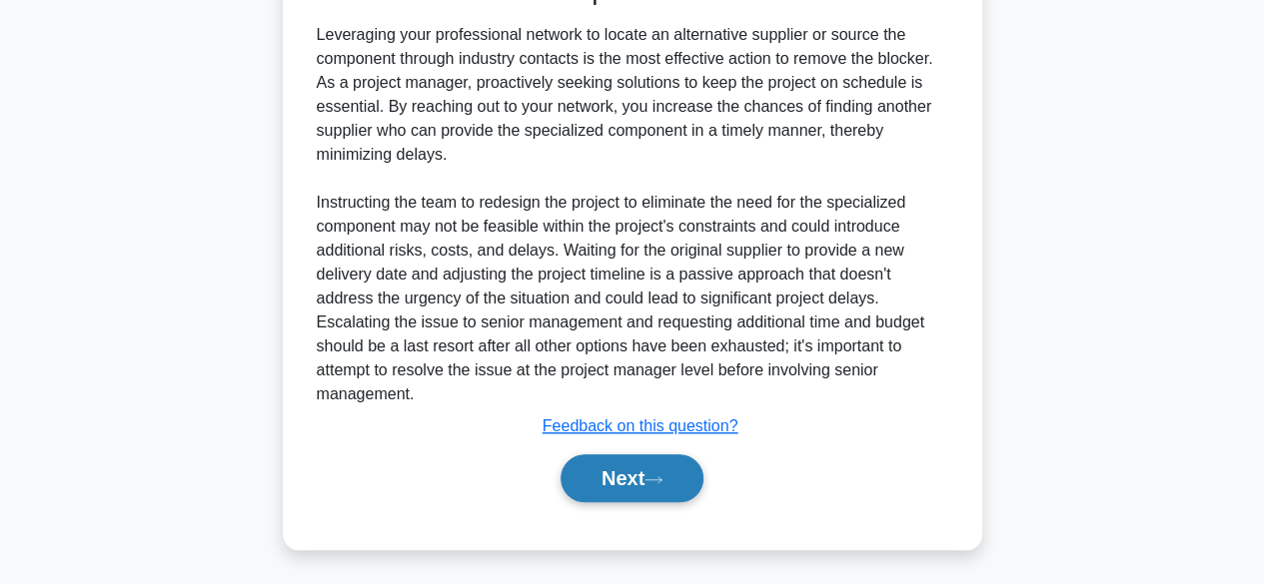
click at [653, 487] on button "Next" at bounding box center [631, 479] width 143 height 48
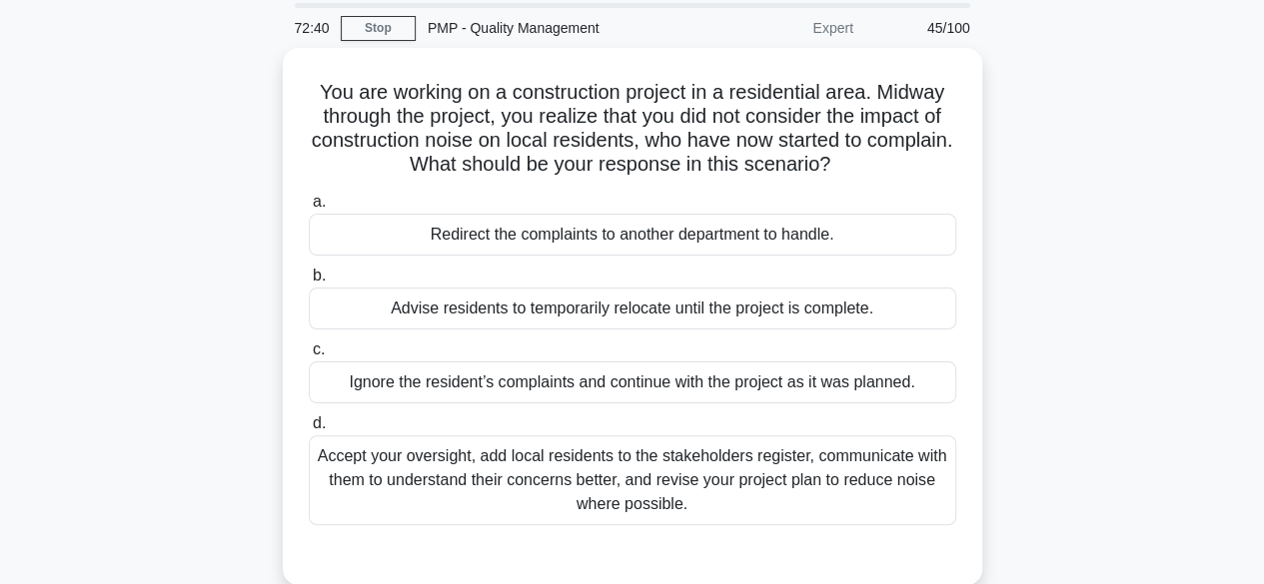
scroll to position [100, 0]
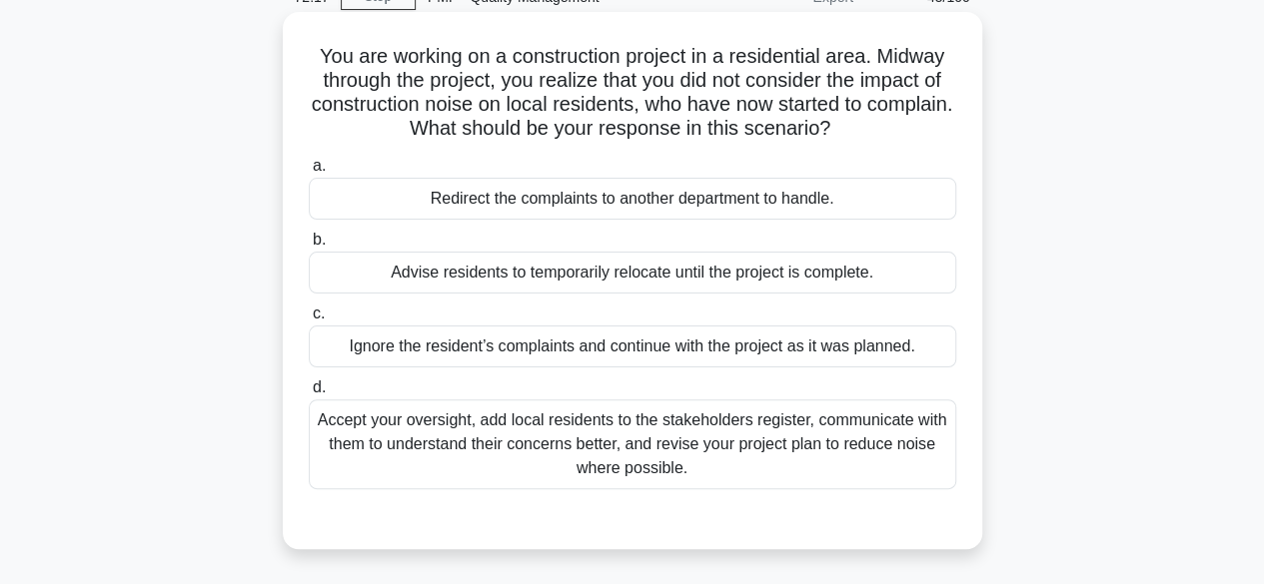
click at [751, 450] on div "Accept your oversight, add local residents to the stakeholders register, commun…" at bounding box center [632, 445] width 647 height 90
click at [309, 395] on input "d. Accept your oversight, add local residents to the stakeholders register, com…" at bounding box center [309, 388] width 0 height 13
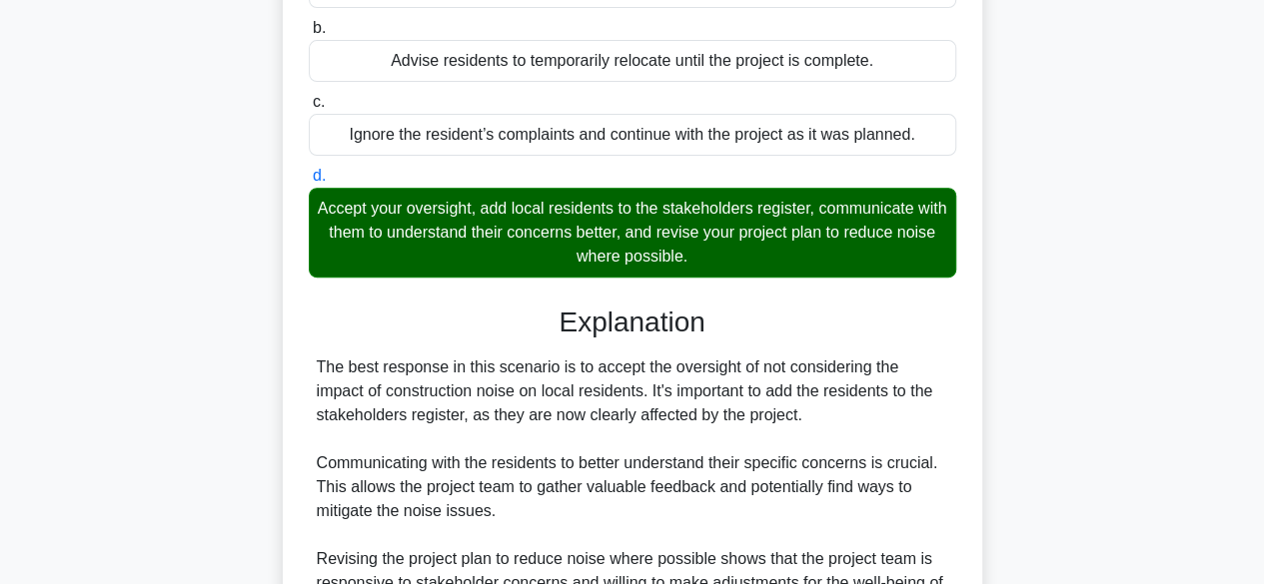
scroll to position [599, 0]
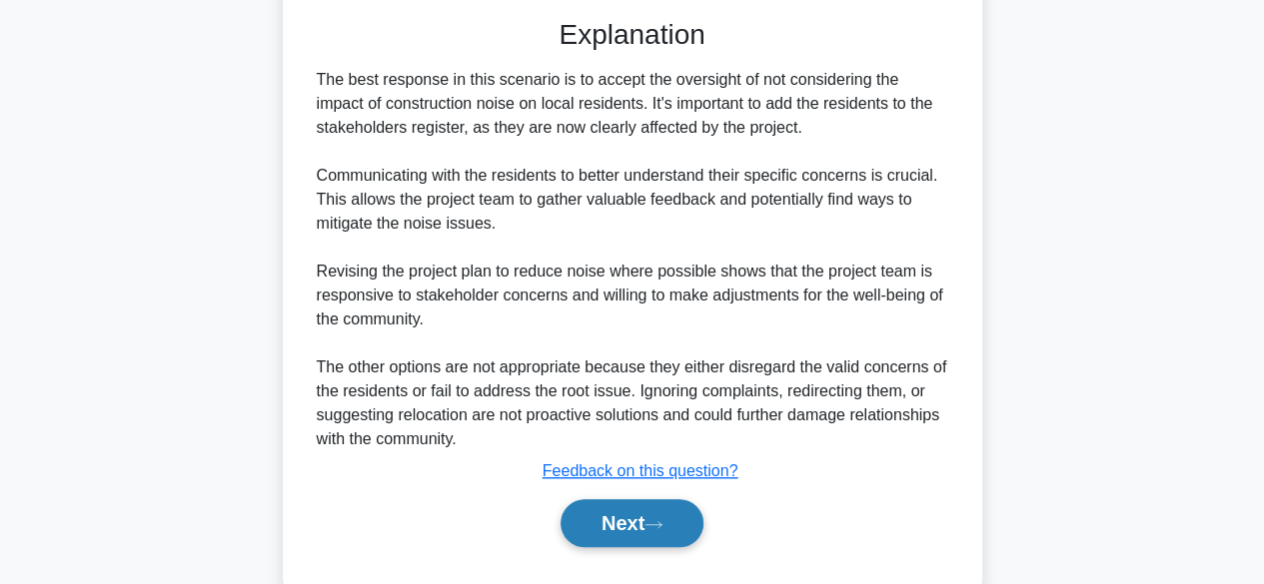
click at [647, 521] on button "Next" at bounding box center [631, 524] width 143 height 48
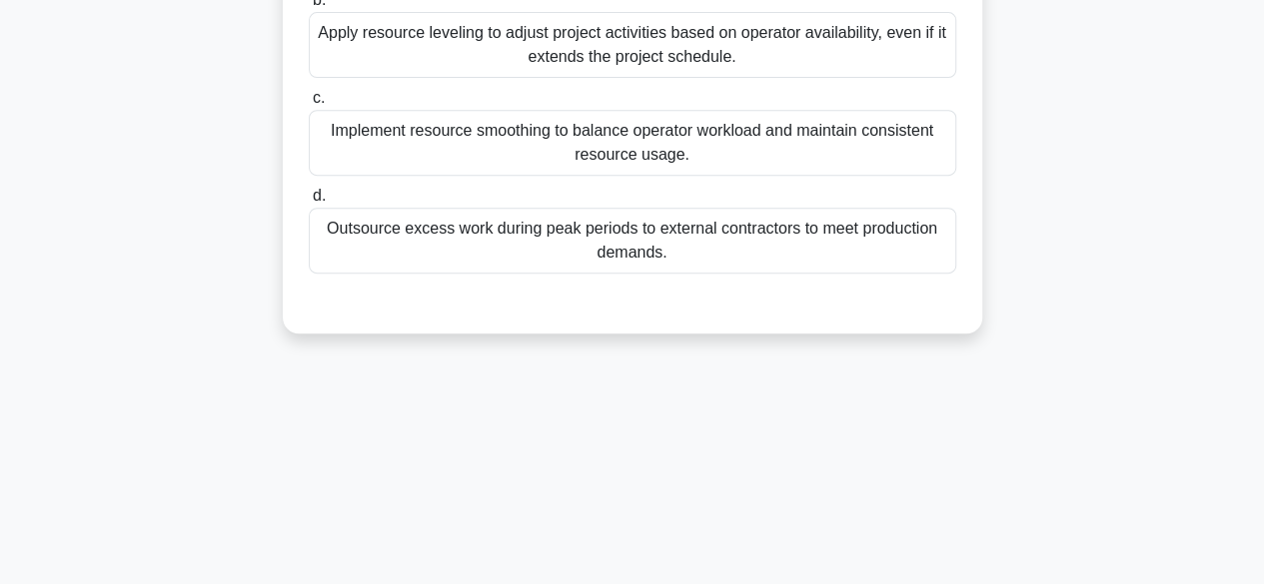
scroll to position [95, 0]
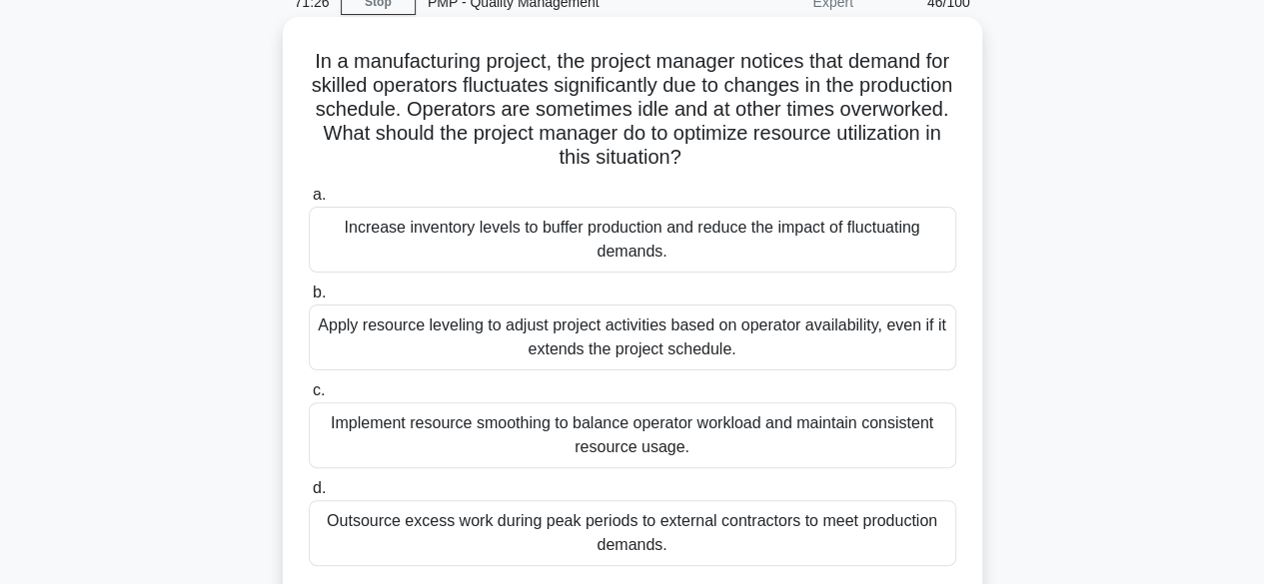
click at [765, 345] on div "Apply resource leveling to adjust project activities based on operator availabi…" at bounding box center [632, 338] width 647 height 66
click at [309, 300] on input "b. Apply resource leveling to adjust project activities based on operator avail…" at bounding box center [309, 293] width 0 height 13
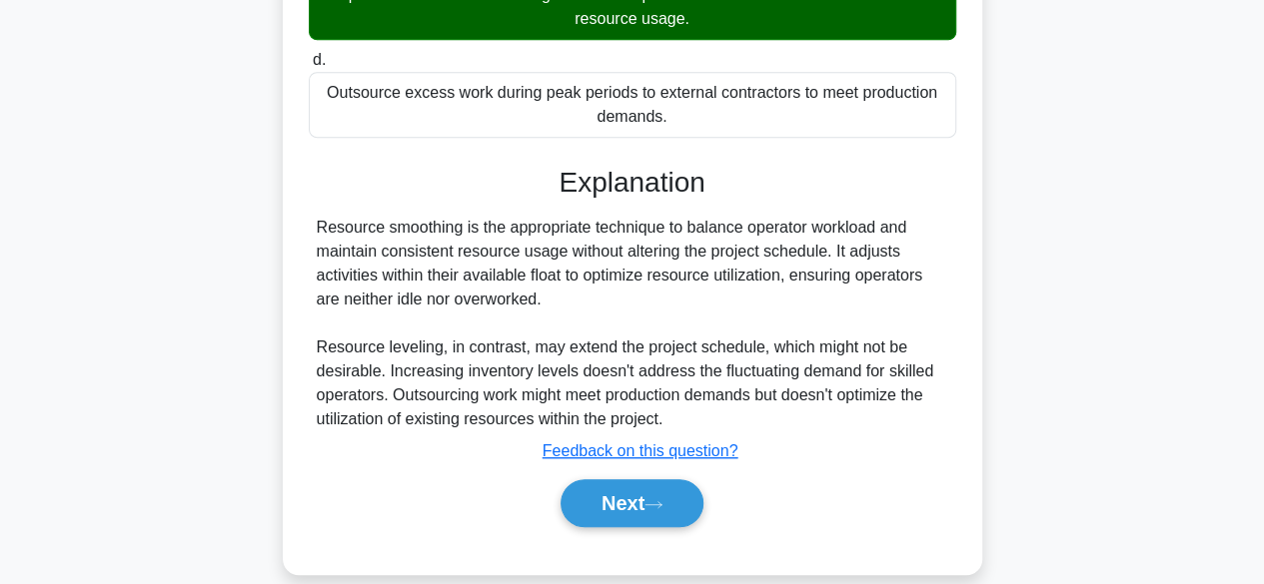
scroll to position [551, 0]
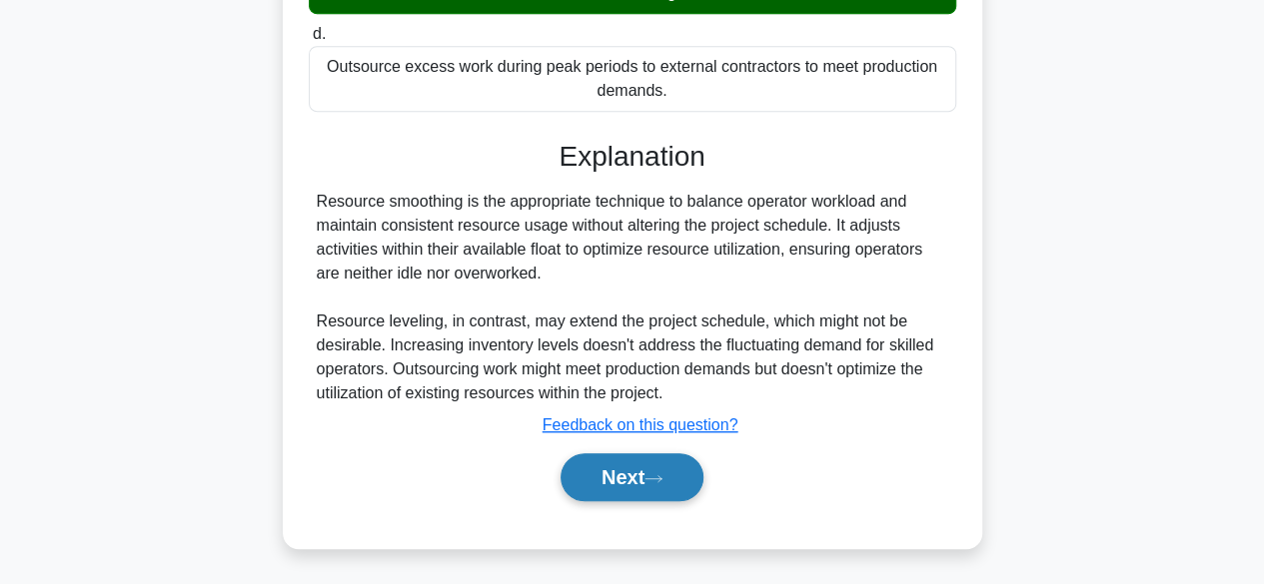
click at [645, 470] on button "Next" at bounding box center [631, 478] width 143 height 48
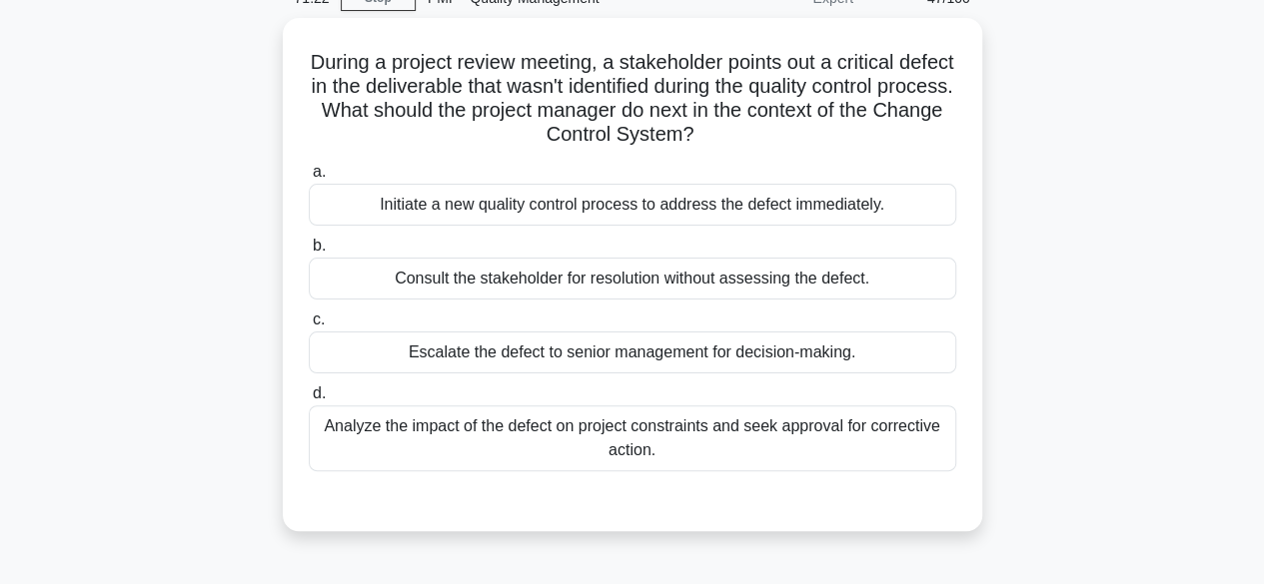
scroll to position [95, 0]
click at [712, 432] on div "Analyze the impact of the defect on project constraints and seek approval for c…" at bounding box center [632, 438] width 647 height 66
click at [309, 400] on input "d. Analyze the impact of the defect on project constraints and seek approval fo…" at bounding box center [309, 393] width 0 height 13
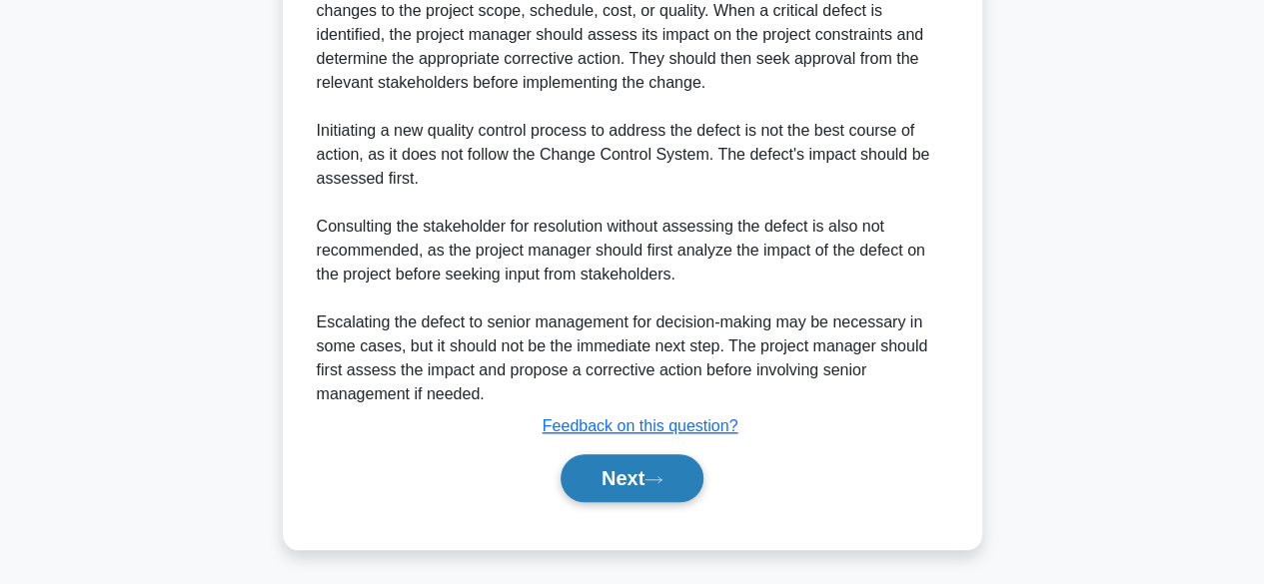
click at [627, 483] on button "Next" at bounding box center [631, 479] width 143 height 48
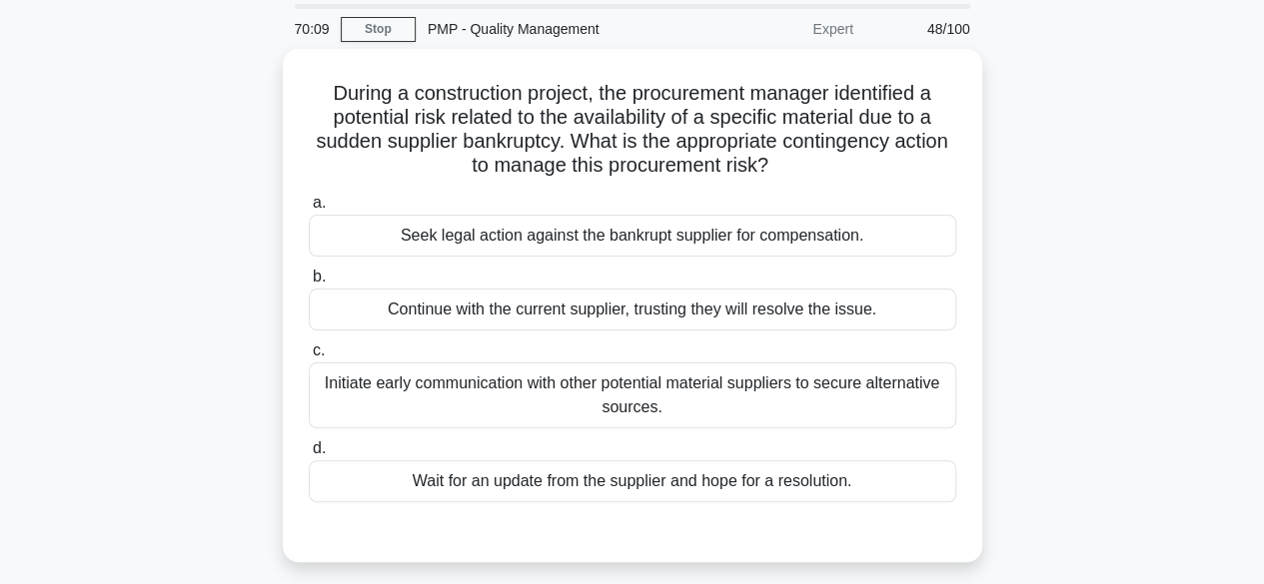
scroll to position [100, 0]
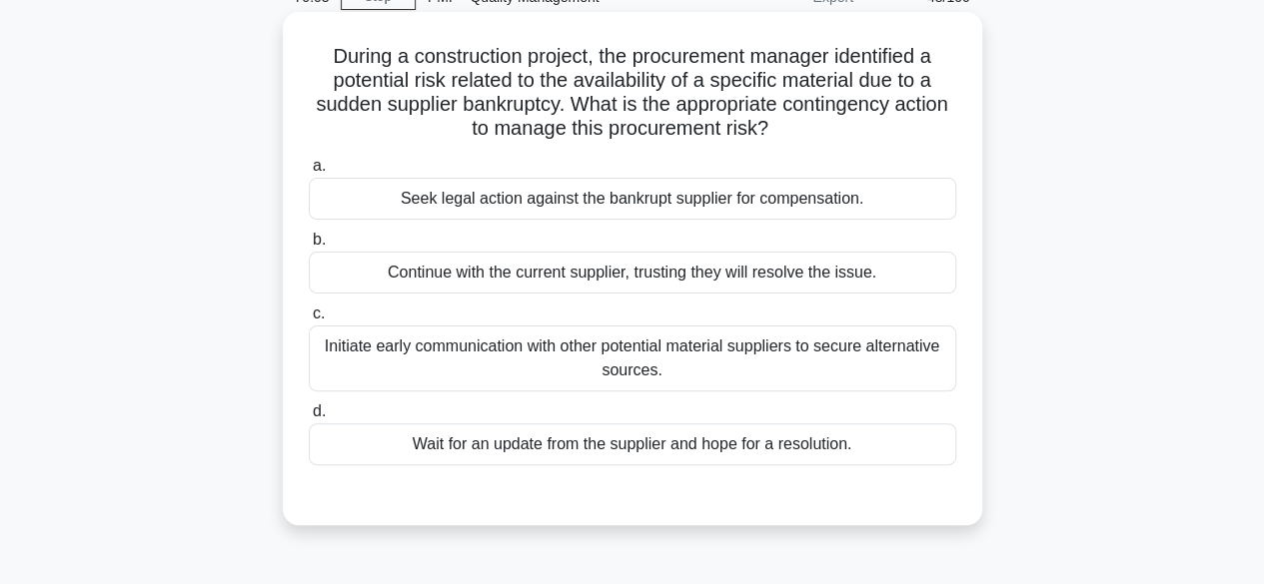
click at [819, 367] on div "Initiate early communication with other potential material suppliers to secure …" at bounding box center [632, 359] width 647 height 66
click at [309, 321] on input "c. Initiate early communication with other potential material suppliers to secu…" at bounding box center [309, 314] width 0 height 13
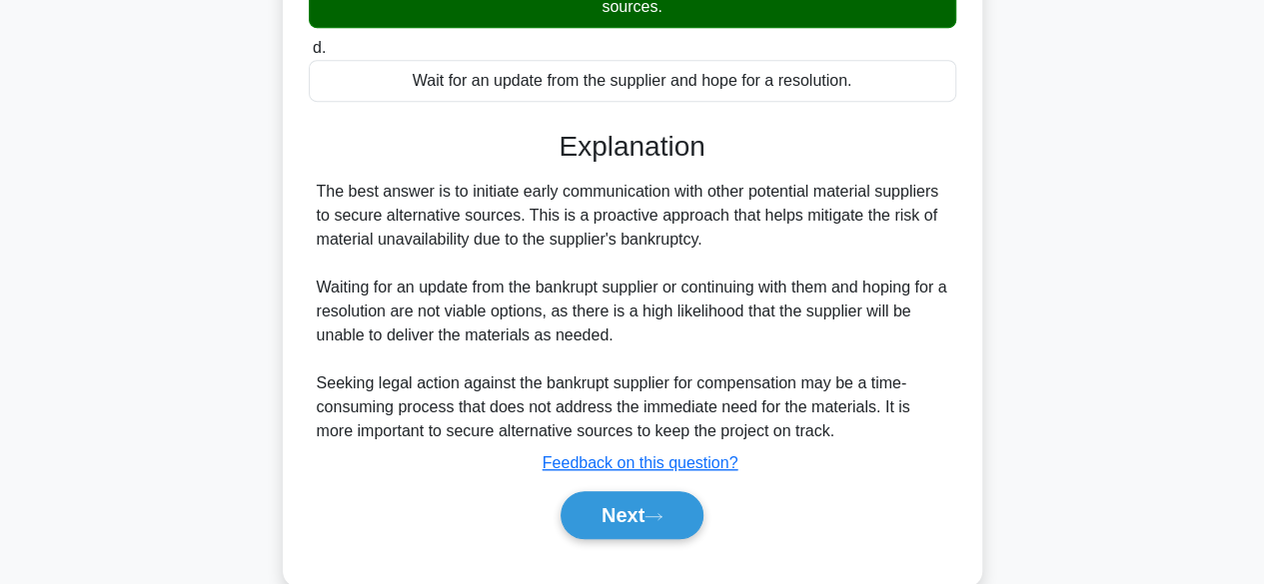
scroll to position [501, 0]
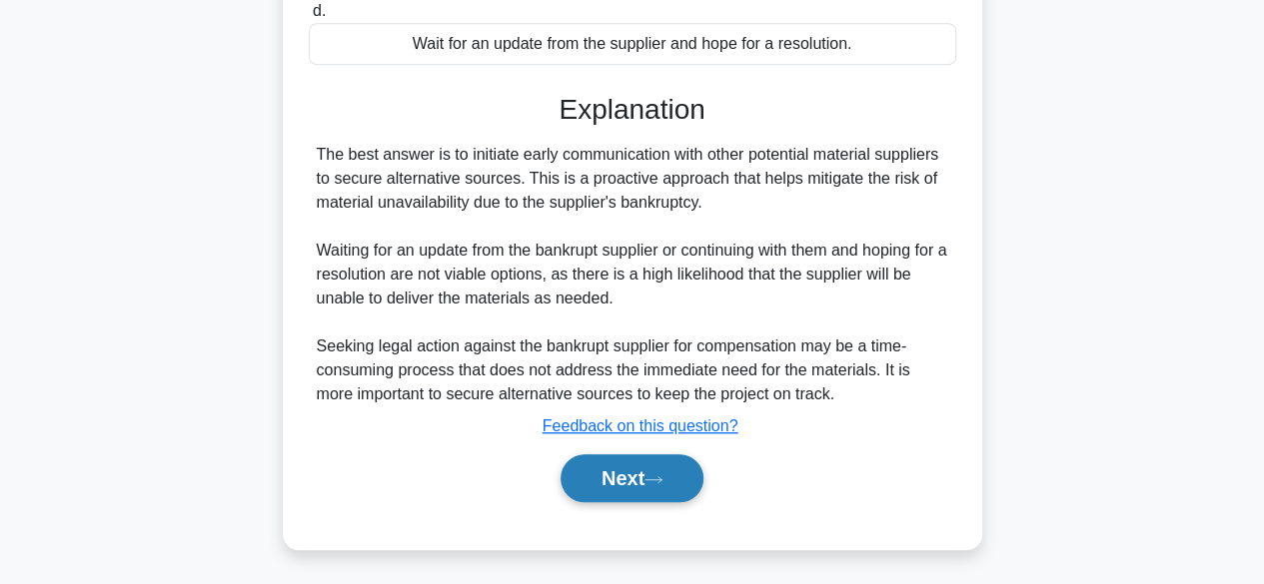
click at [631, 469] on button "Next" at bounding box center [631, 479] width 143 height 48
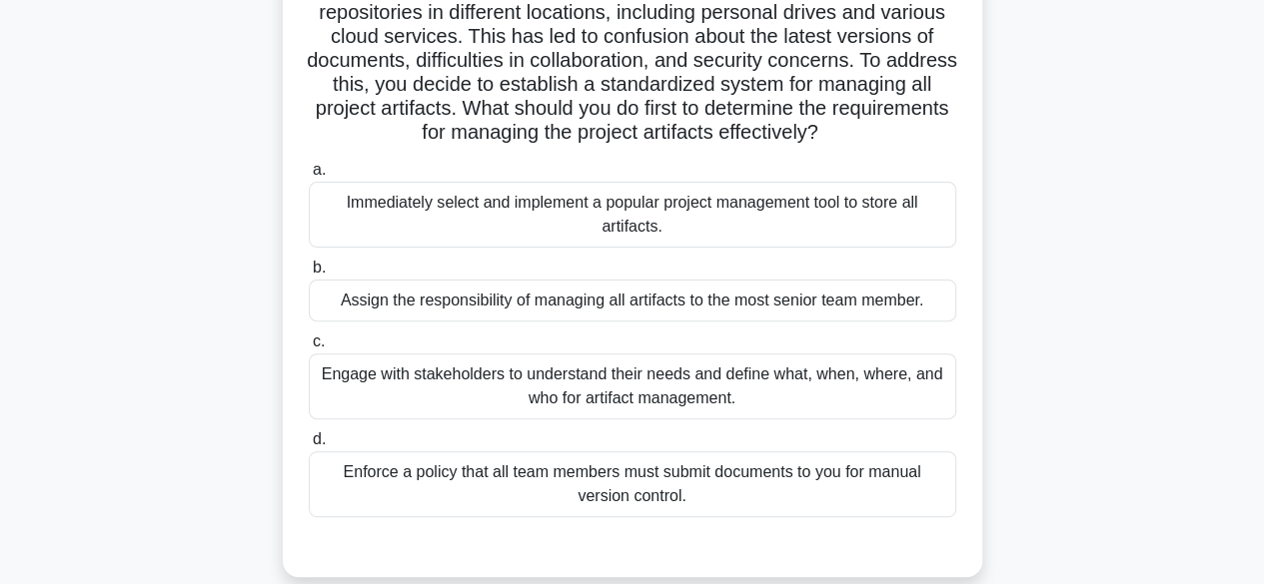
scroll to position [200, 0]
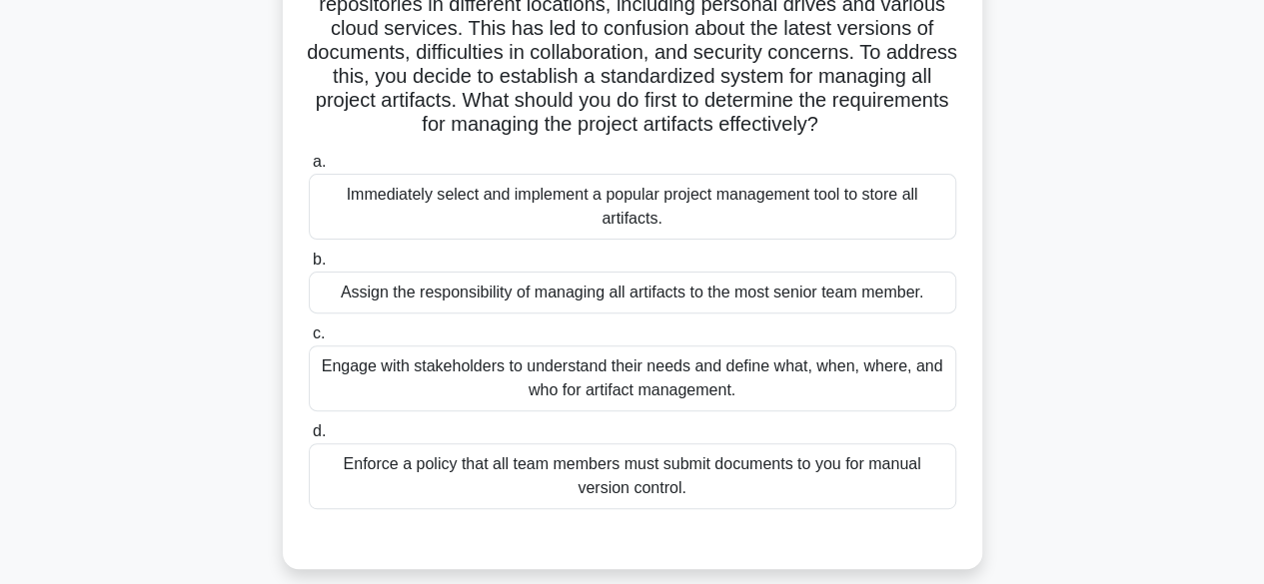
click at [805, 412] on div "Engage with stakeholders to understand their needs and define what, when, where…" at bounding box center [632, 379] width 647 height 66
click at [309, 341] on input "c. Engage with stakeholders to understand their needs and define what, when, wh…" at bounding box center [309, 334] width 0 height 13
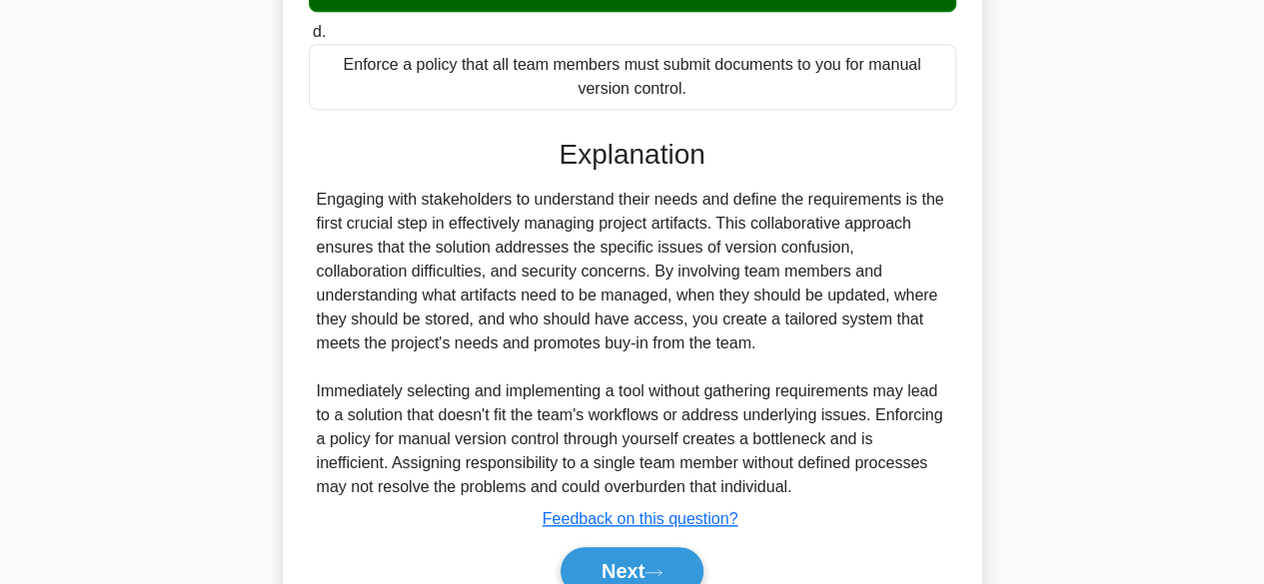
scroll to position [716, 0]
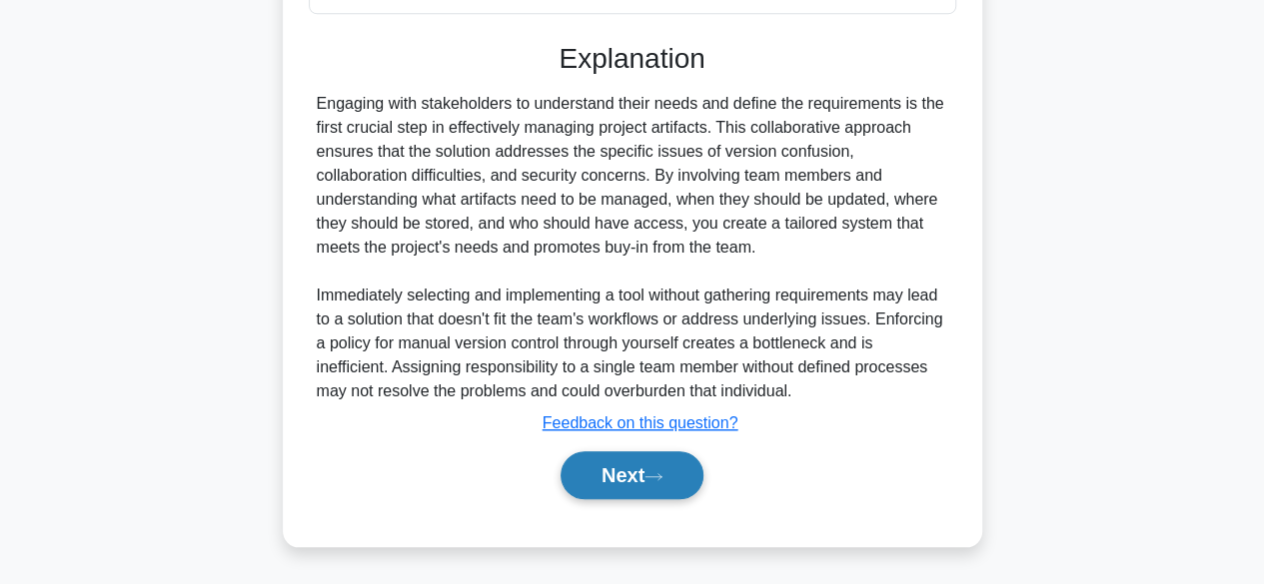
click at [658, 469] on button "Next" at bounding box center [631, 476] width 143 height 48
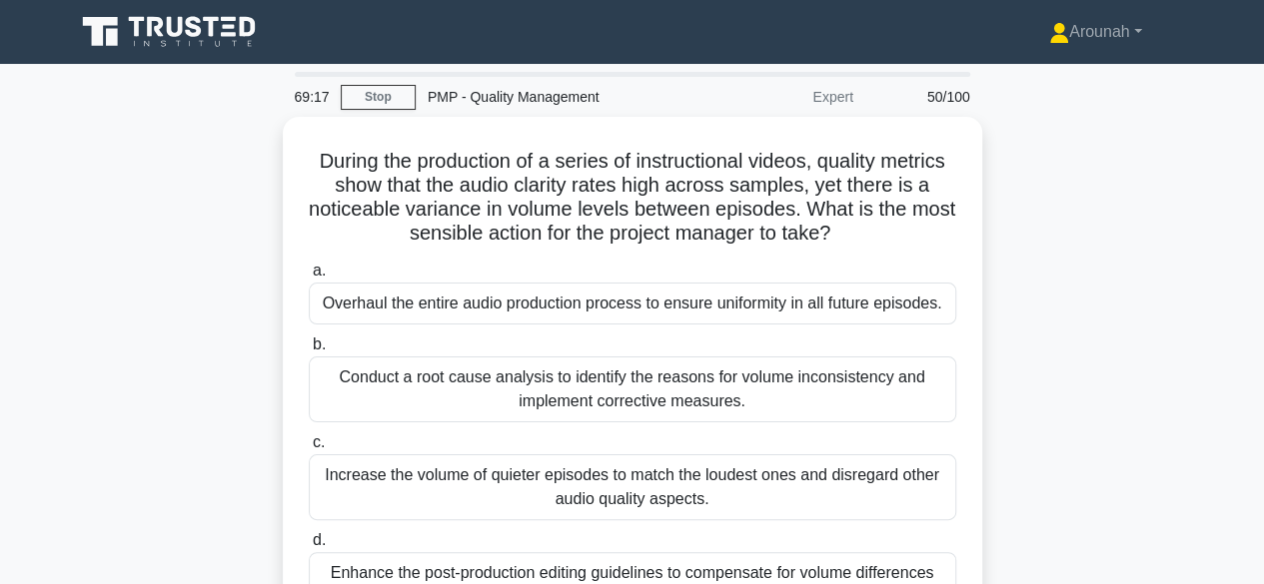
scroll to position [100, 0]
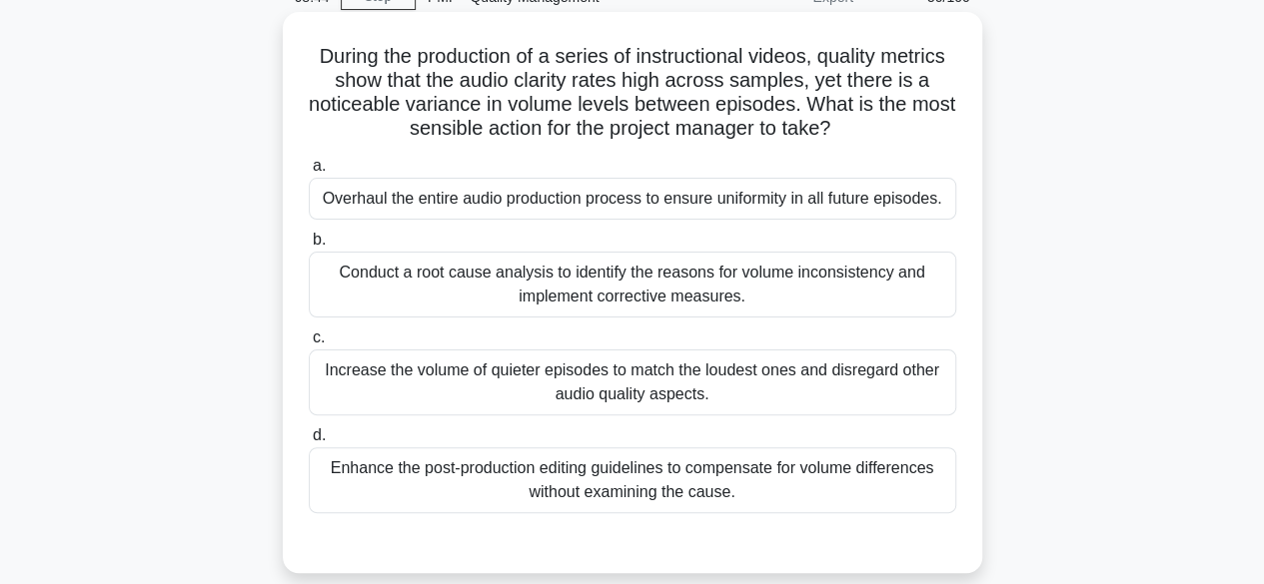
drag, startPoint x: 877, startPoint y: 289, endPoint x: 885, endPoint y: 277, distance: 14.4
click at [880, 285] on div "Conduct a root cause analysis to identify the reasons for volume inconsistency …" at bounding box center [632, 285] width 647 height 66
click at [657, 270] on div "Conduct a root cause analysis to identify the reasons for volume inconsistency …" at bounding box center [632, 285] width 647 height 66
click at [309, 247] on input "b. Conduct a root cause analysis to identify the reasons for volume inconsisten…" at bounding box center [309, 240] width 0 height 13
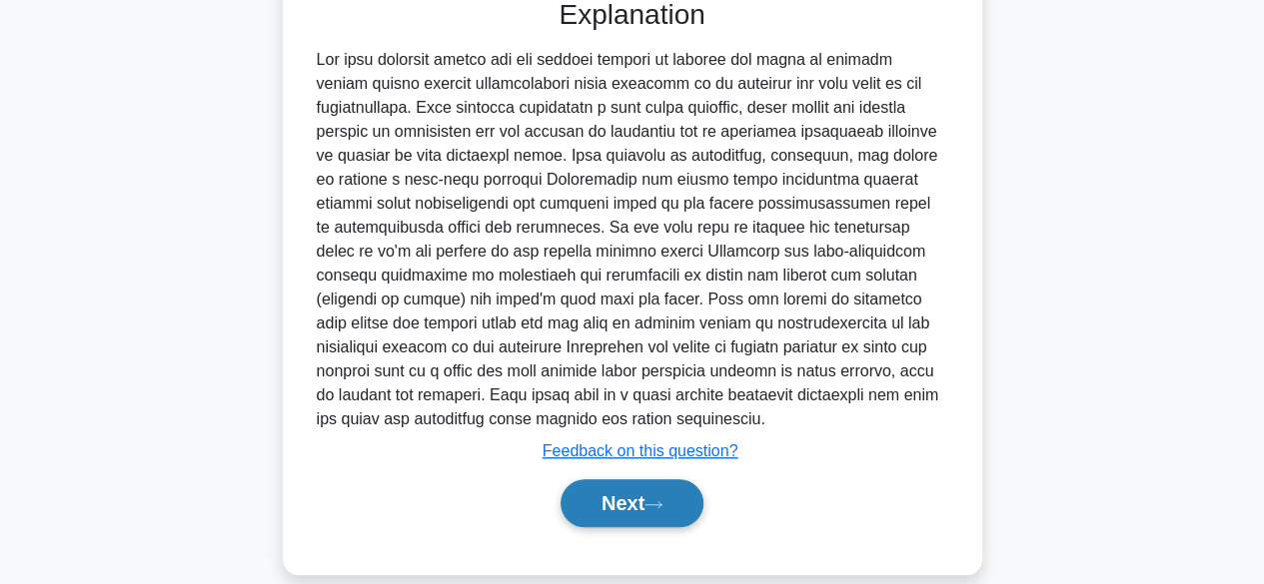
scroll to position [668, 0]
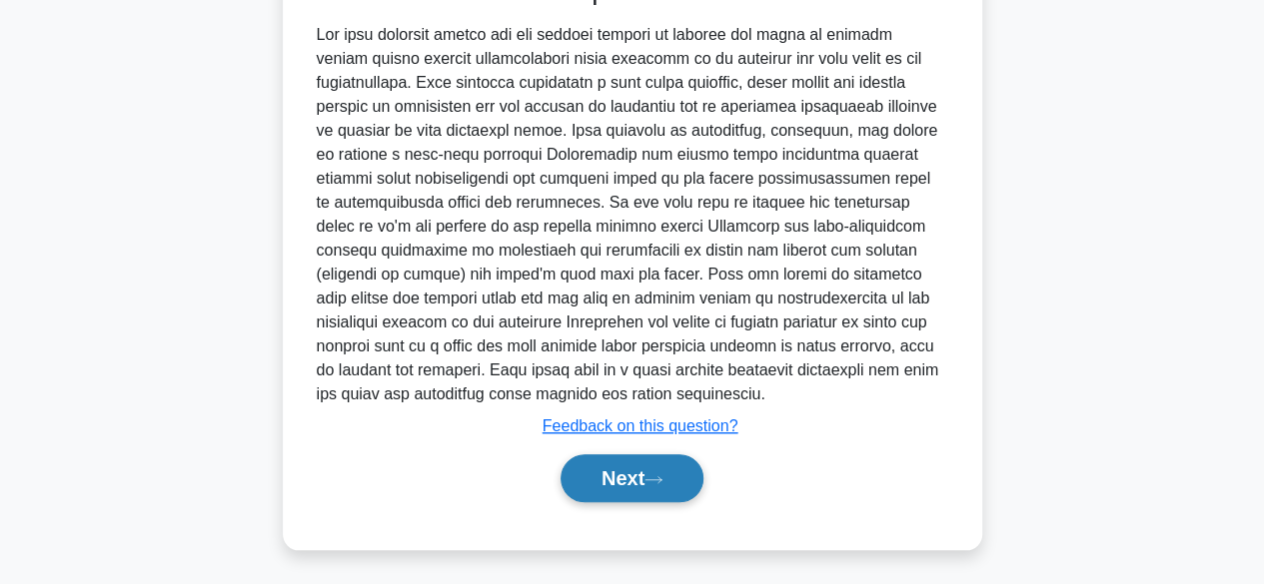
click at [615, 475] on button "Next" at bounding box center [631, 479] width 143 height 48
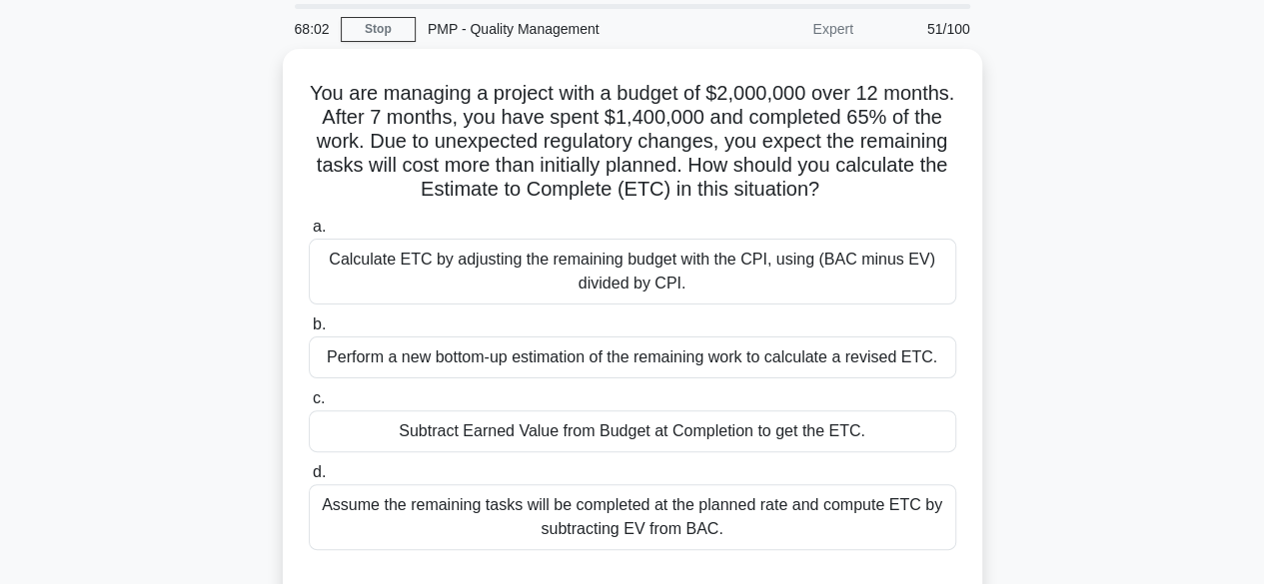
scroll to position [100, 0]
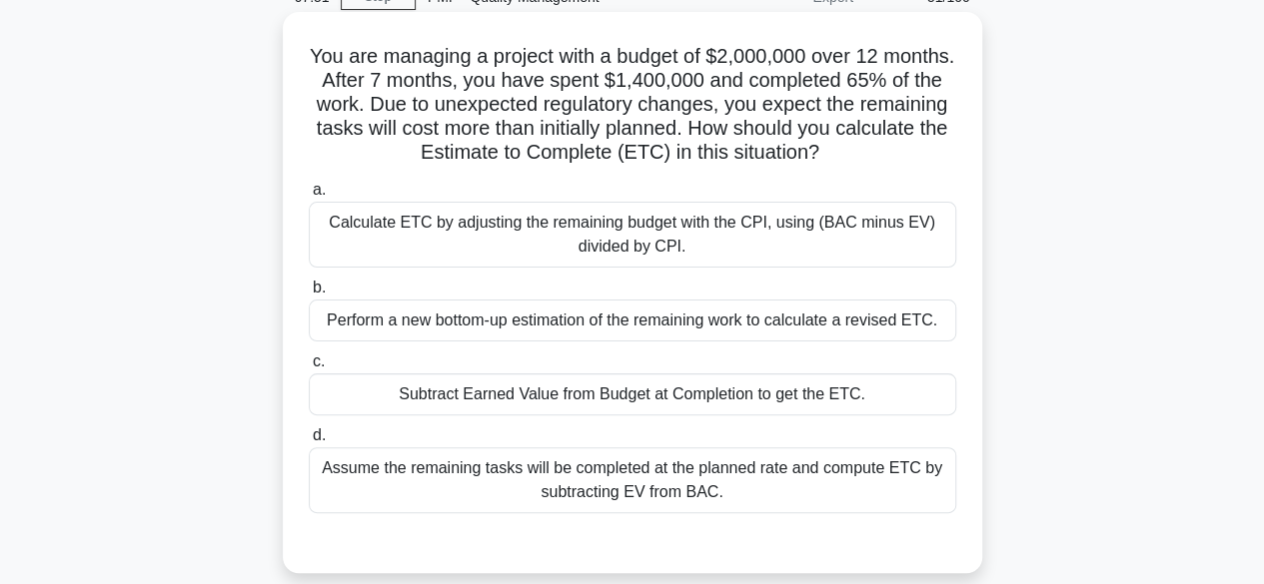
click at [833, 247] on div "Calculate ETC by adjusting the remaining budget with the CPI, using (BAC minus …" at bounding box center [632, 235] width 647 height 66
click at [309, 197] on input "a. Calculate ETC by adjusting the remaining budget with the CPI, using (BAC min…" at bounding box center [309, 190] width 0 height 13
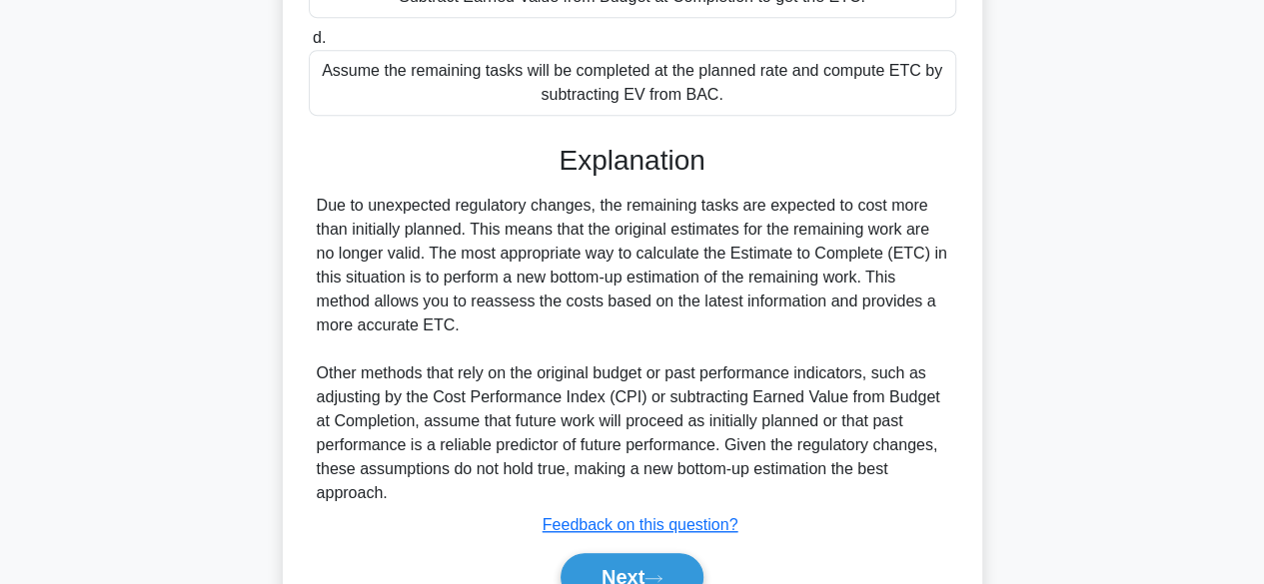
scroll to position [599, 0]
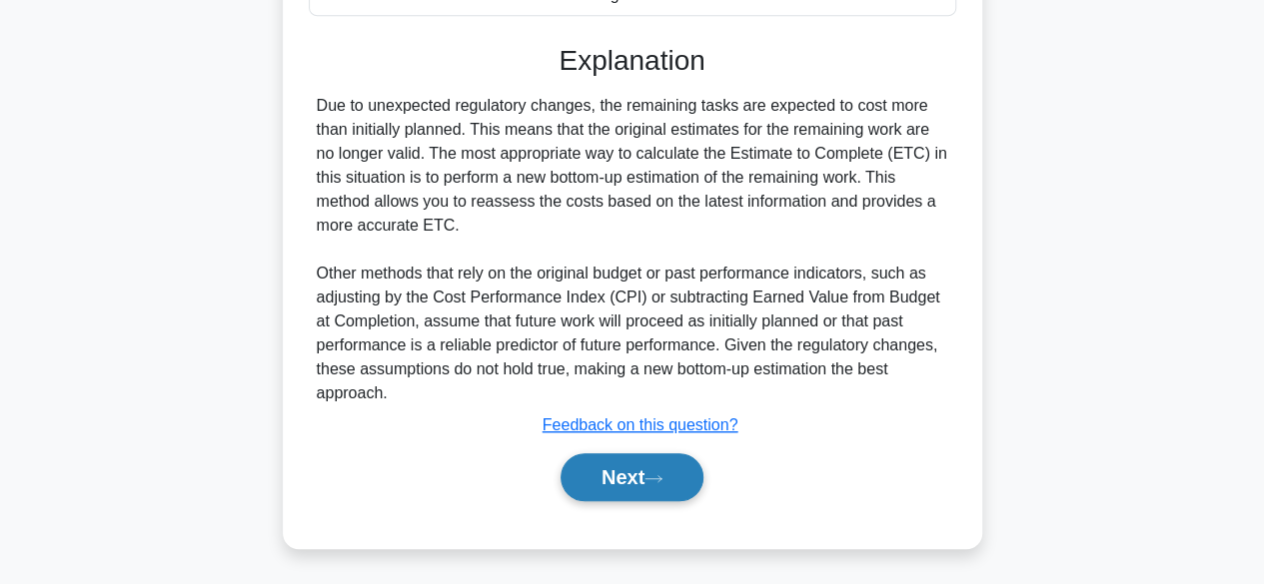
click at [615, 477] on button "Next" at bounding box center [631, 478] width 143 height 48
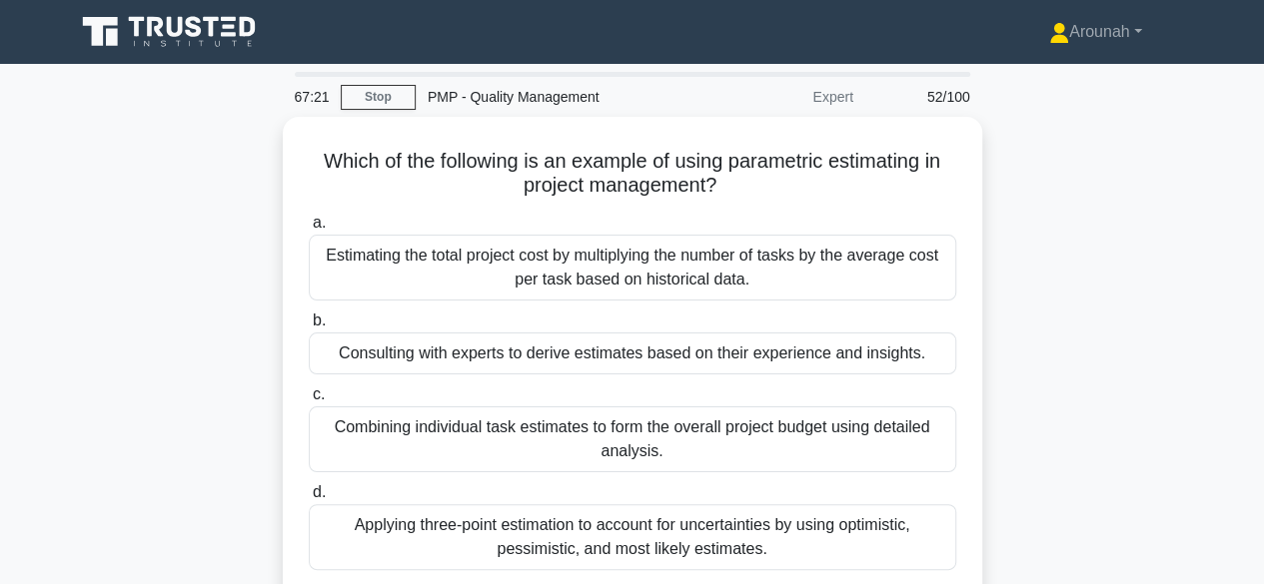
scroll to position [100, 0]
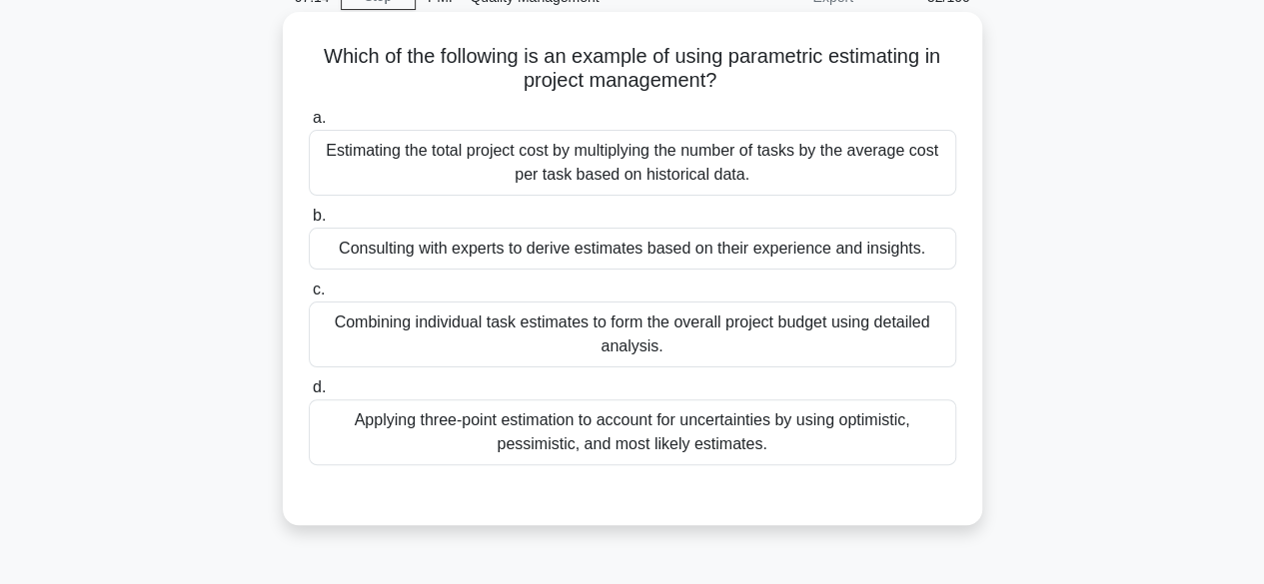
click at [805, 436] on div "Applying three-point estimation to account for uncertainties by using optimisti…" at bounding box center [632, 433] width 647 height 66
click at [309, 395] on input "d. Applying three-point estimation to account for uncertainties by using optimi…" at bounding box center [309, 388] width 0 height 13
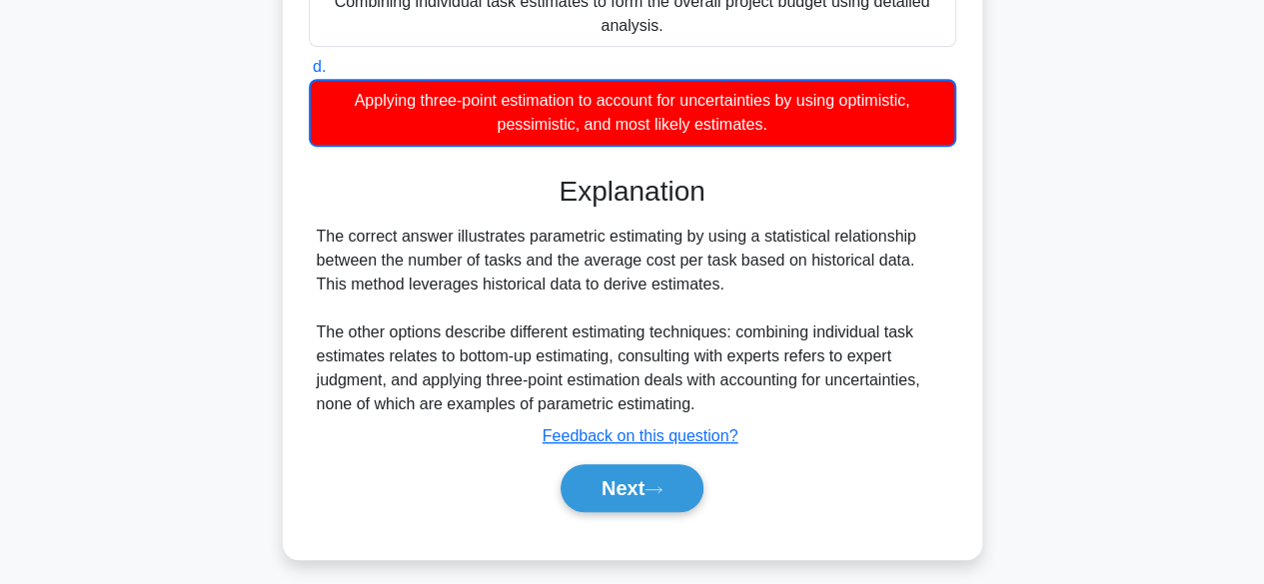
scroll to position [495, 0]
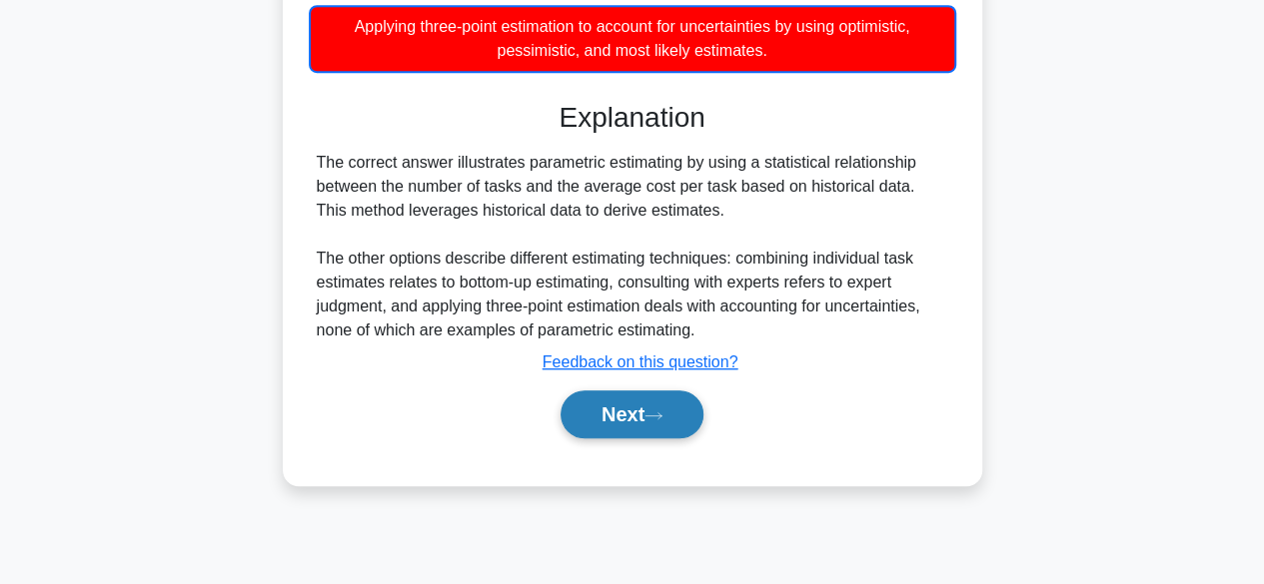
click at [611, 403] on button "Next" at bounding box center [631, 415] width 143 height 48
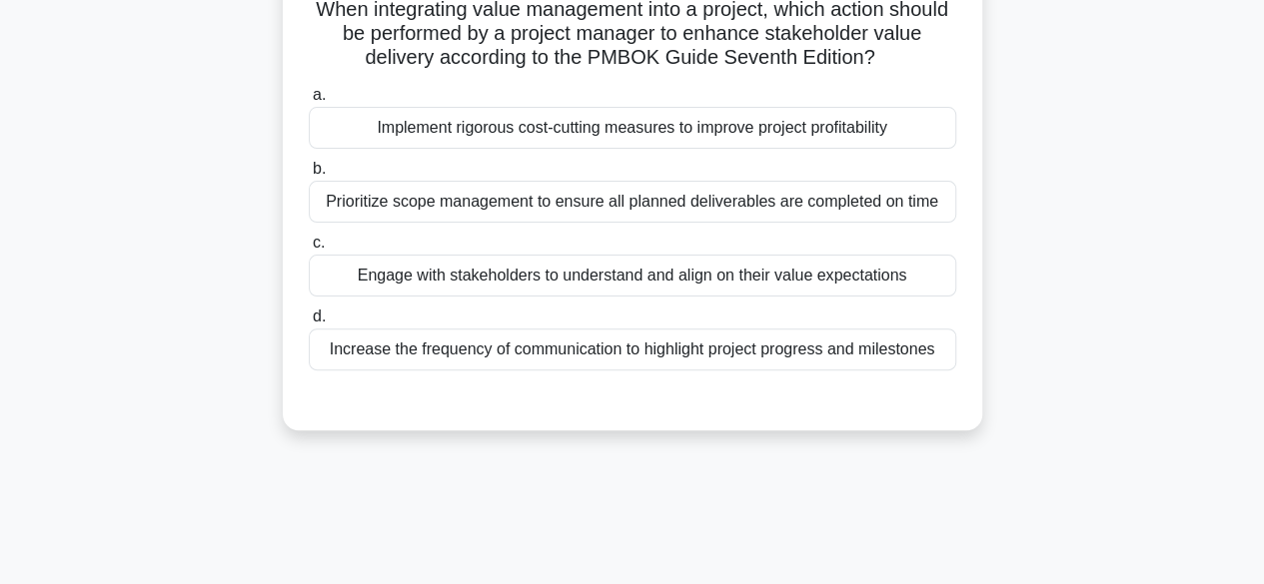
scroll to position [95, 0]
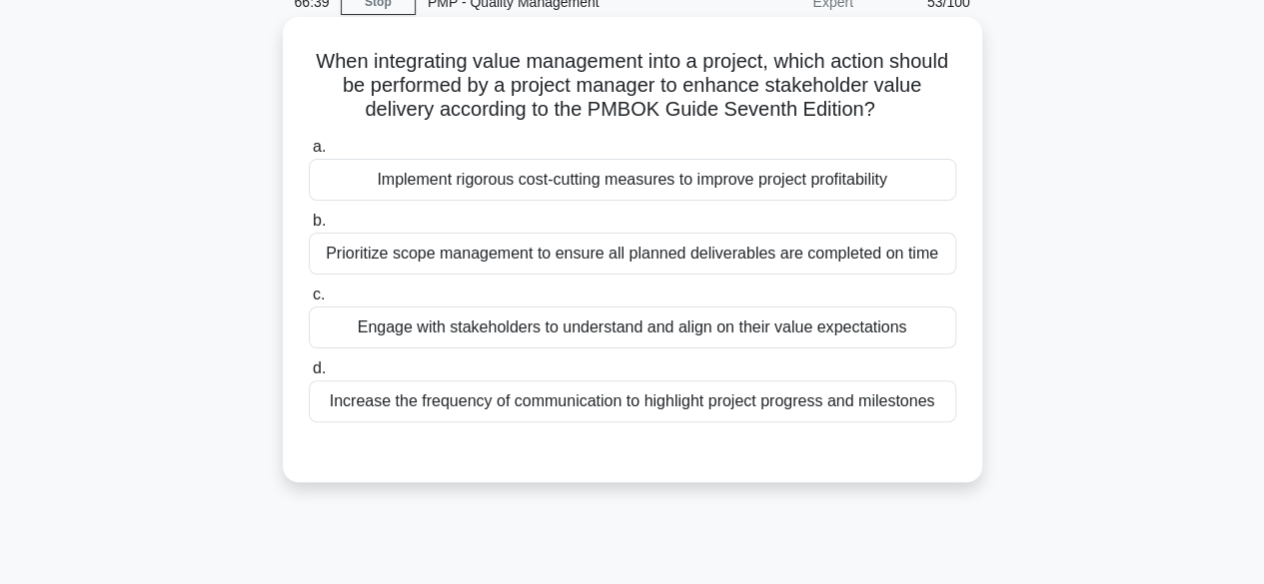
click at [787, 335] on div "Engage with stakeholders to understand and align on their value expectations" at bounding box center [632, 328] width 647 height 42
click at [309, 302] on input "c. Engage with stakeholders to understand and align on their value expectations" at bounding box center [309, 295] width 0 height 13
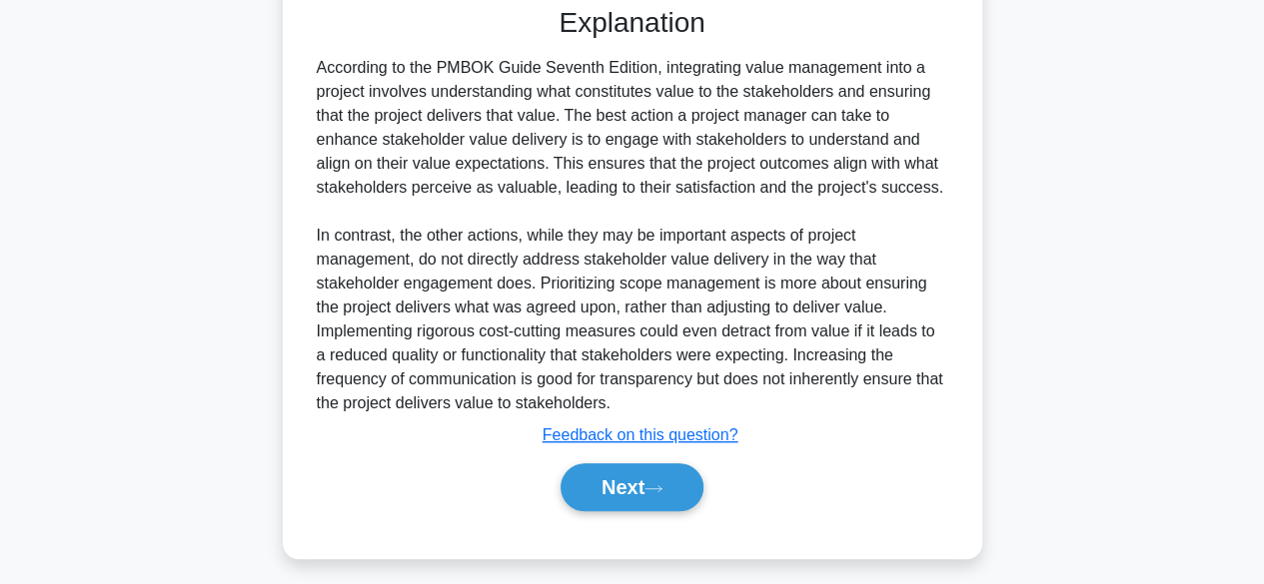
scroll to position [549, 0]
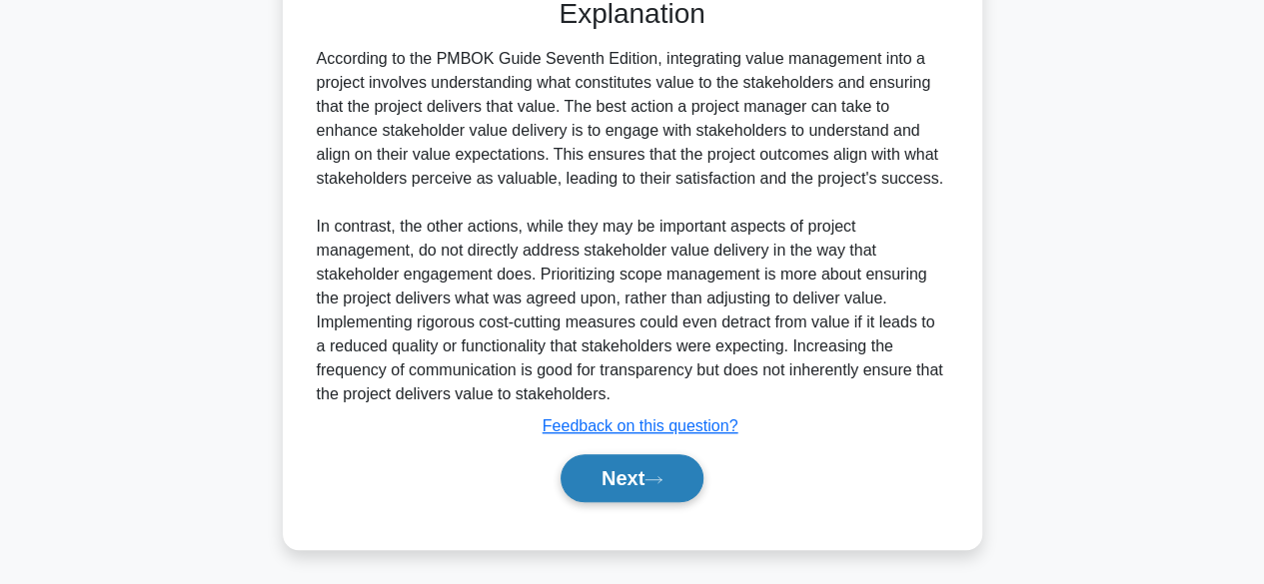
click at [656, 480] on icon at bounding box center [653, 480] width 18 height 11
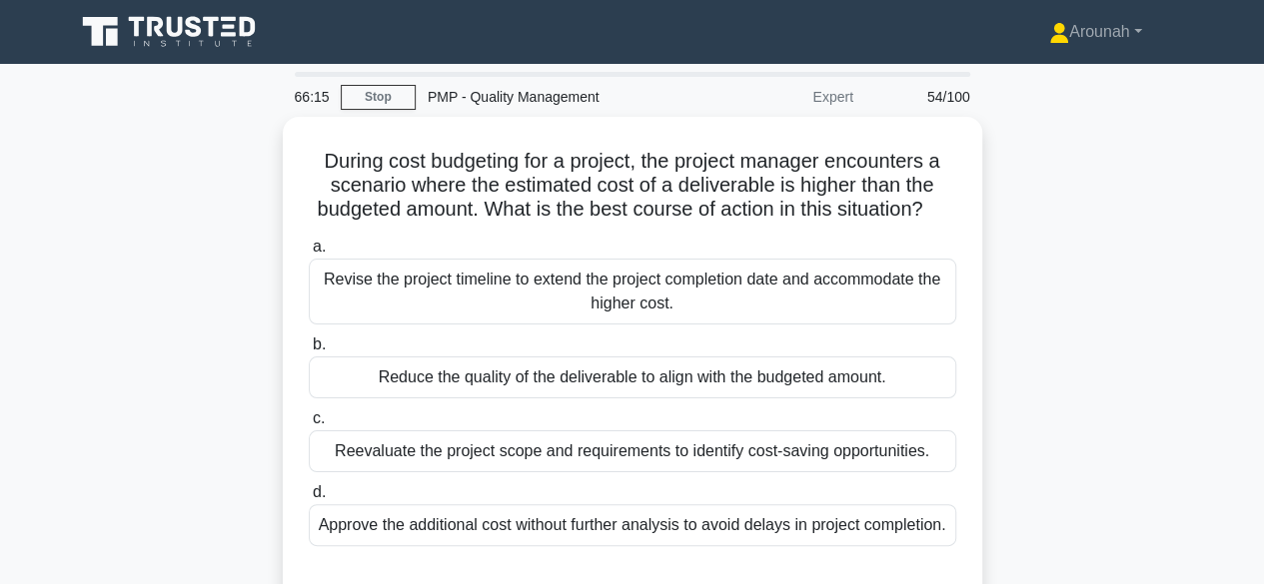
scroll to position [100, 0]
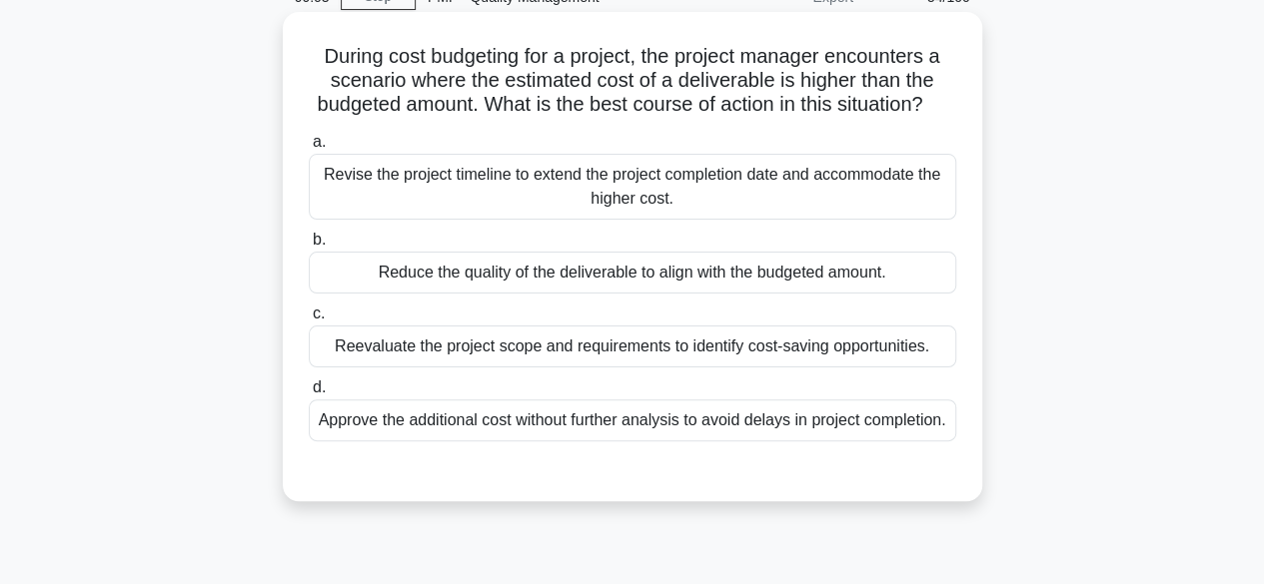
click at [667, 368] on div "Reevaluate the project scope and requirements to identify cost-saving opportuni…" at bounding box center [632, 347] width 647 height 42
click at [309, 321] on input "c. Reevaluate the project scope and requirements to identify cost-saving opport…" at bounding box center [309, 314] width 0 height 13
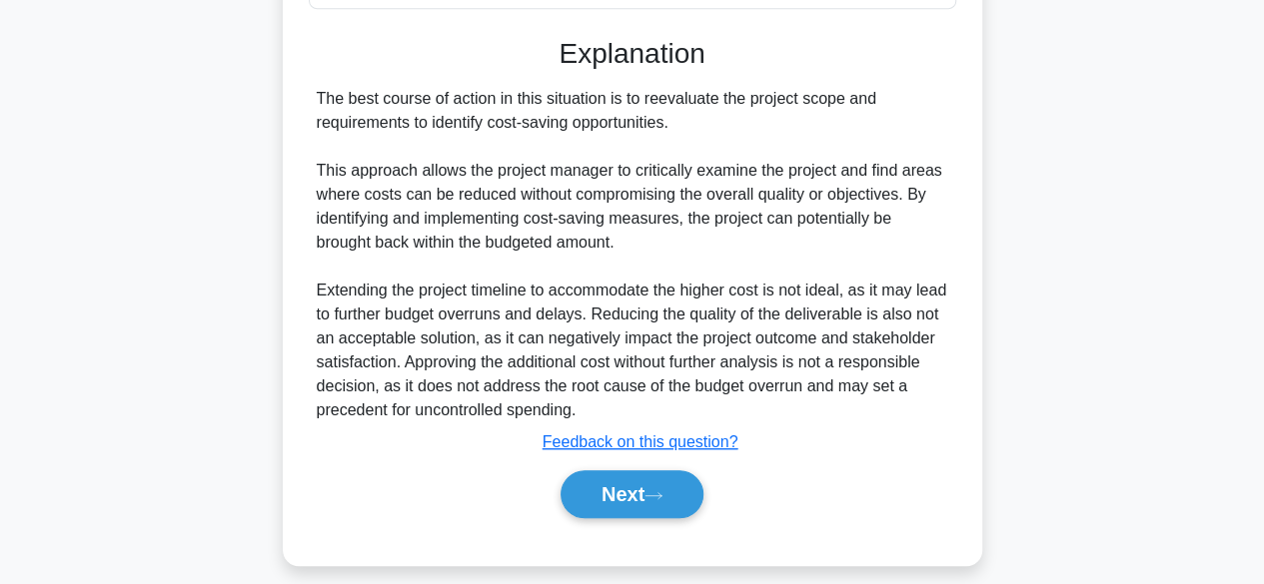
scroll to position [596, 0]
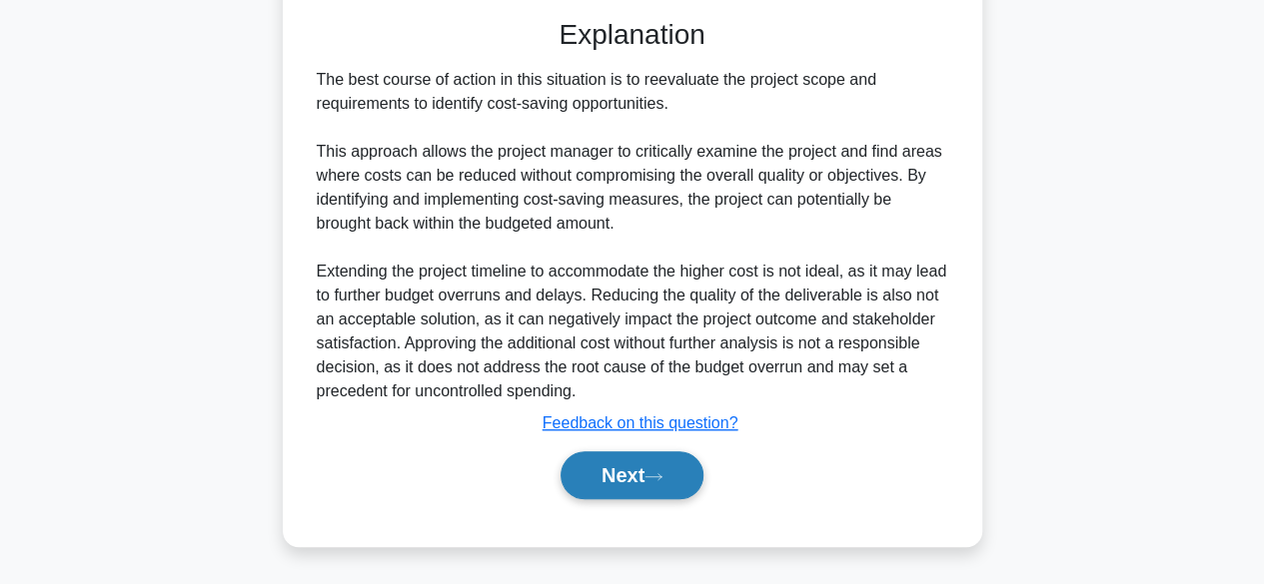
click at [625, 489] on button "Next" at bounding box center [631, 476] width 143 height 48
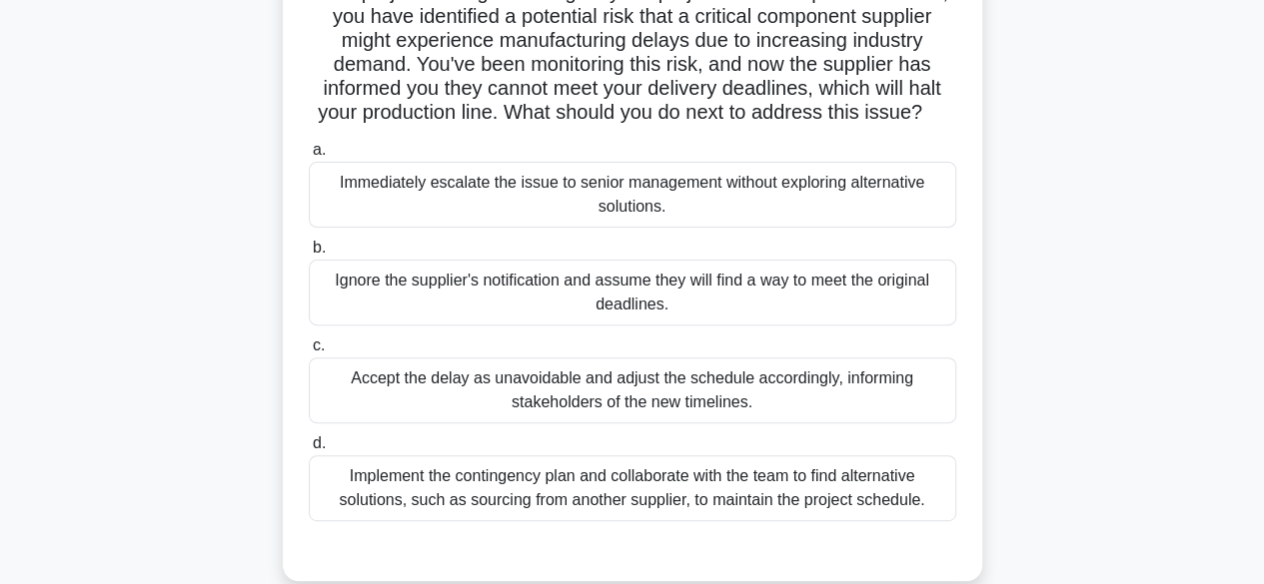
scroll to position [200, 0]
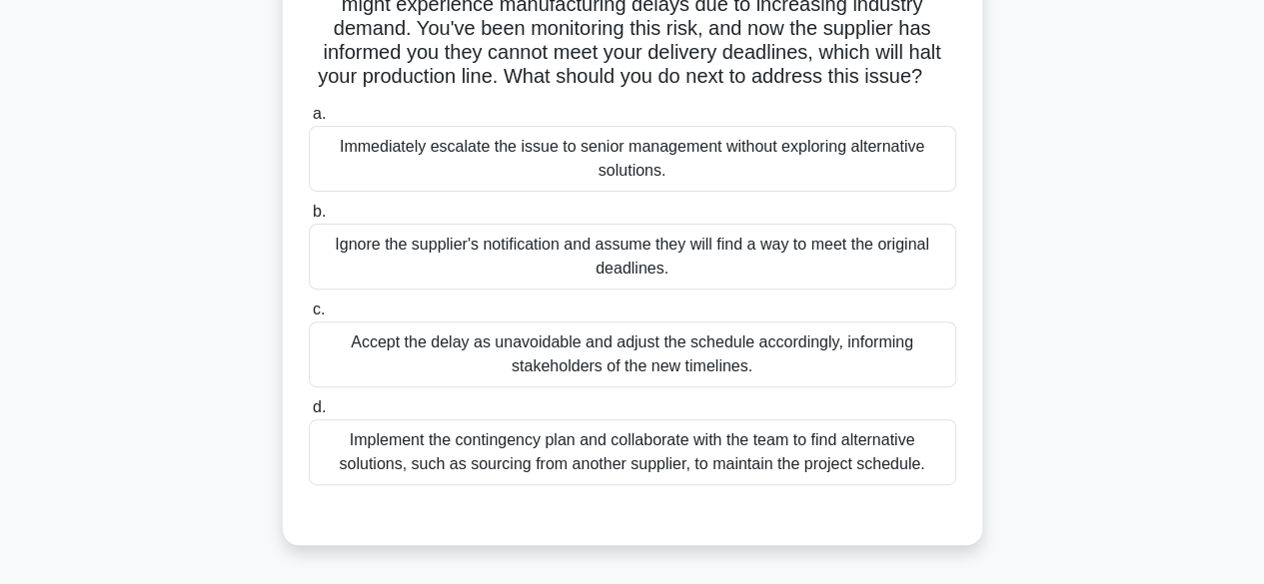
click at [657, 486] on div "Implement the contingency plan and collaborate with the team to find alternativ…" at bounding box center [632, 453] width 647 height 66
click at [309, 415] on input "d. Implement the contingency plan and collaborate with the team to find alterna…" at bounding box center [309, 408] width 0 height 13
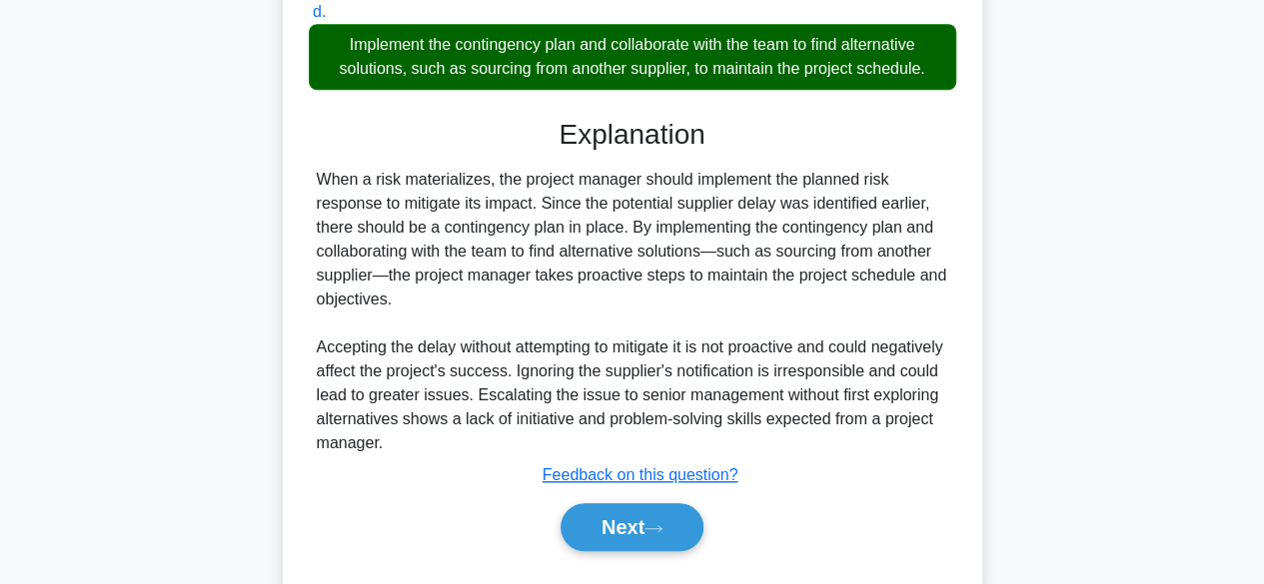
scroll to position [599, 0]
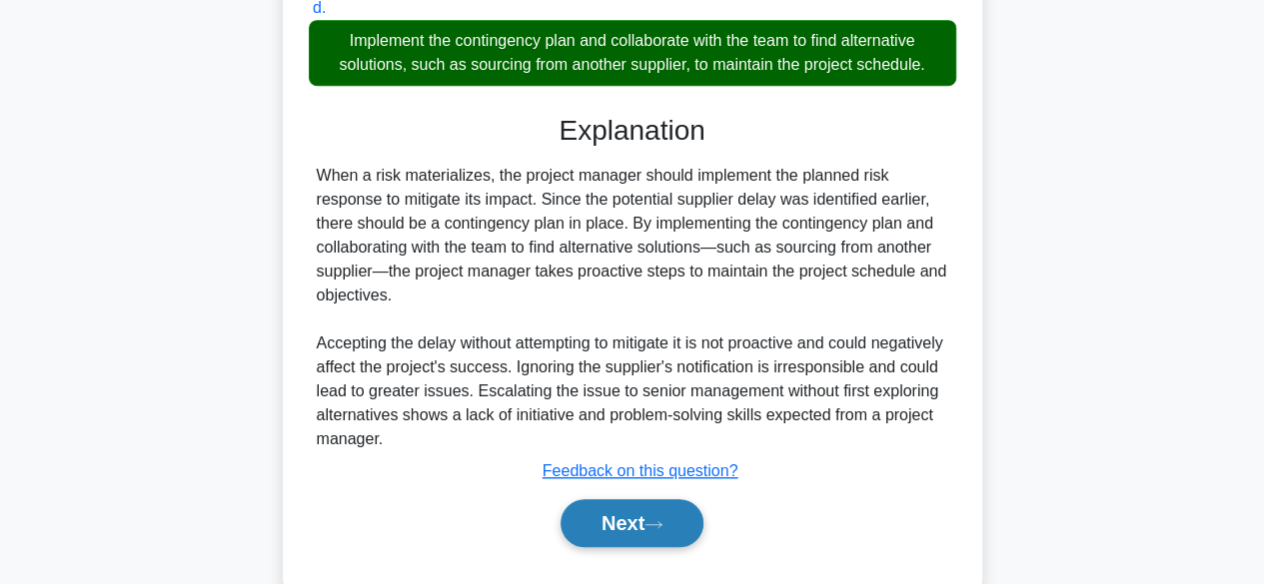
click at [620, 545] on button "Next" at bounding box center [631, 524] width 143 height 48
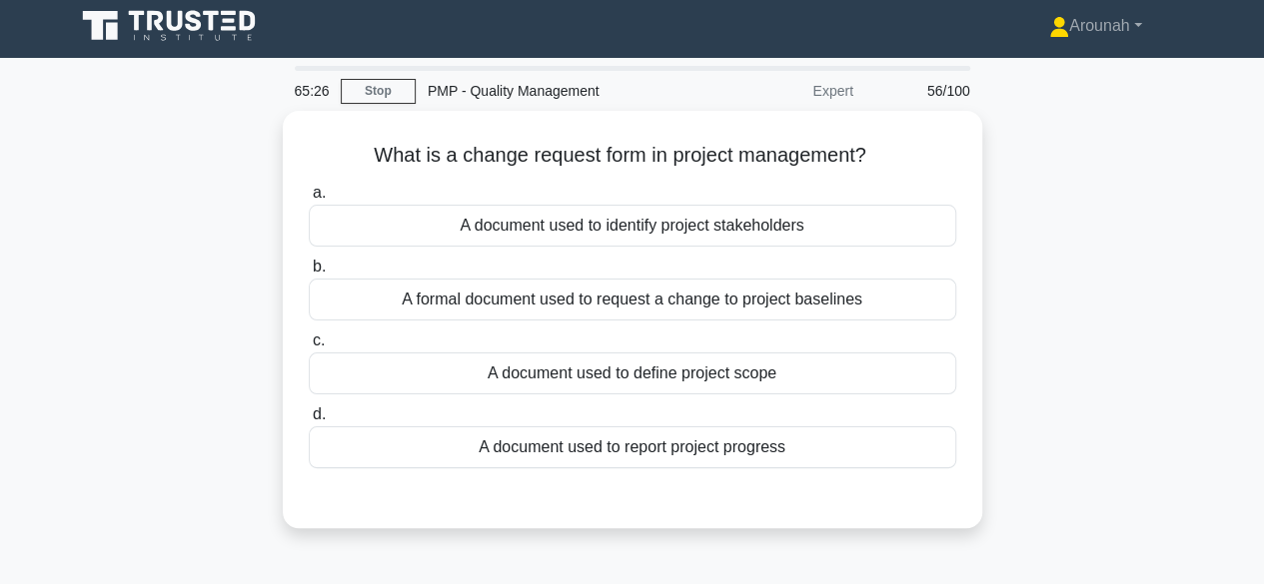
scroll to position [0, 0]
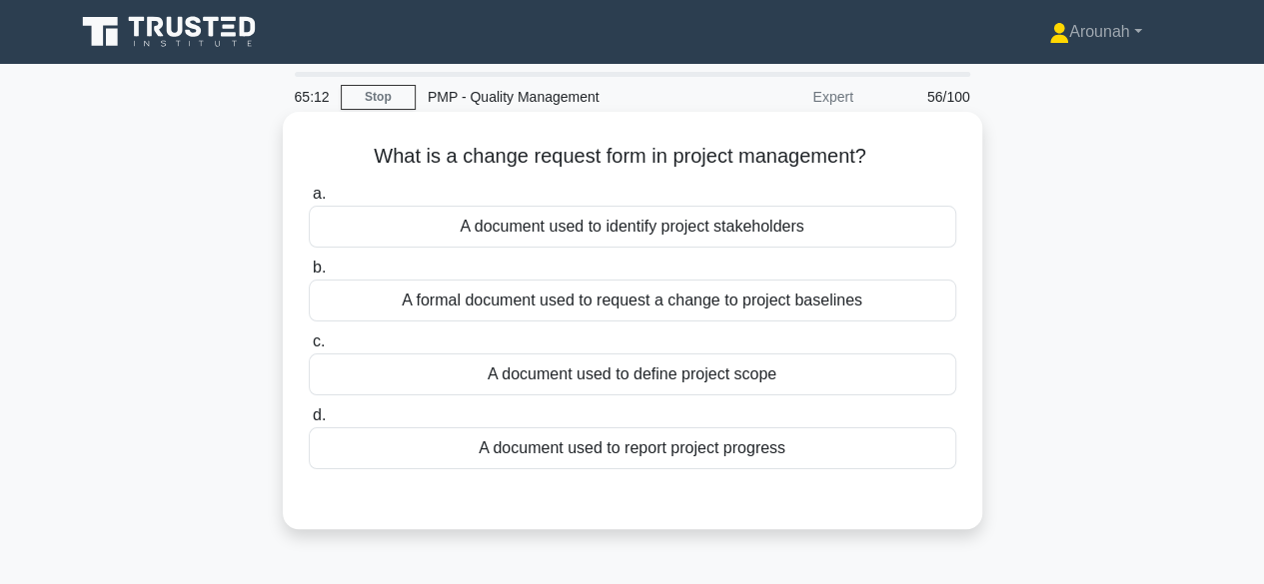
click at [740, 301] on div "A formal document used to request a change to project baselines" at bounding box center [632, 301] width 647 height 42
click at [309, 275] on input "b. A formal document used to request a change to project baselines" at bounding box center [309, 268] width 0 height 13
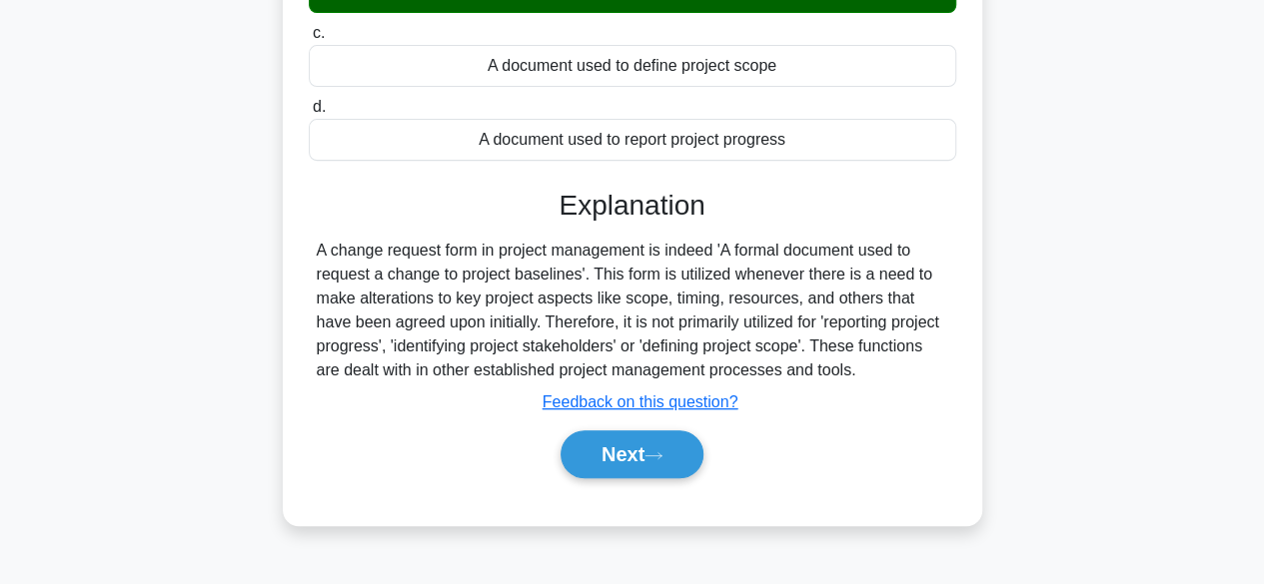
scroll to position [400, 0]
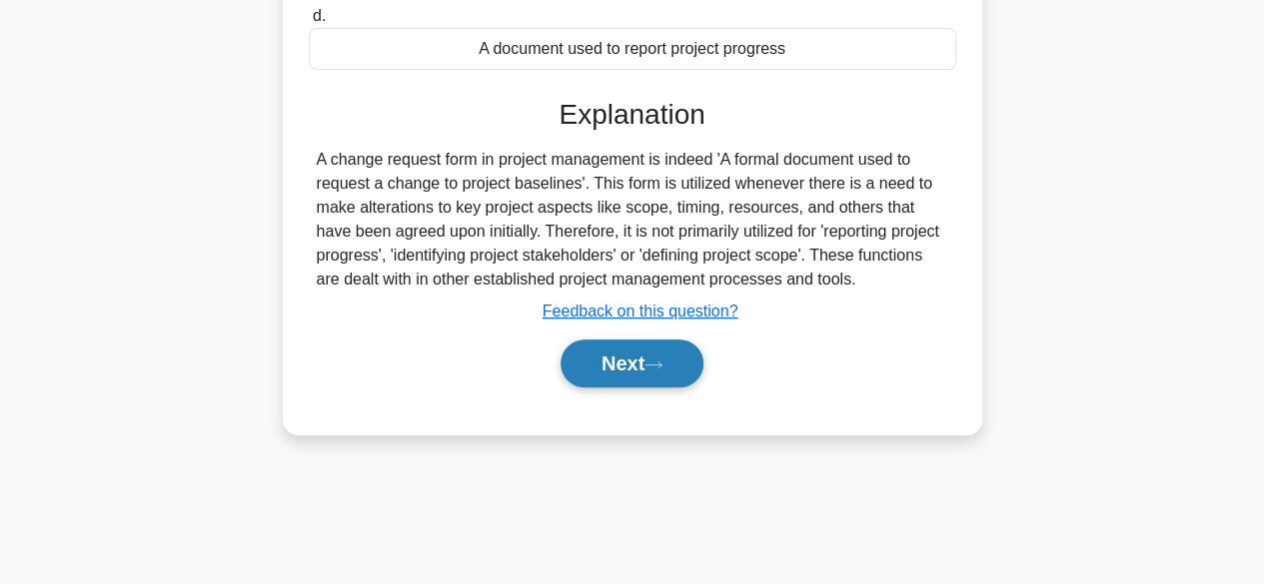
click at [571, 363] on button "Next" at bounding box center [631, 364] width 143 height 48
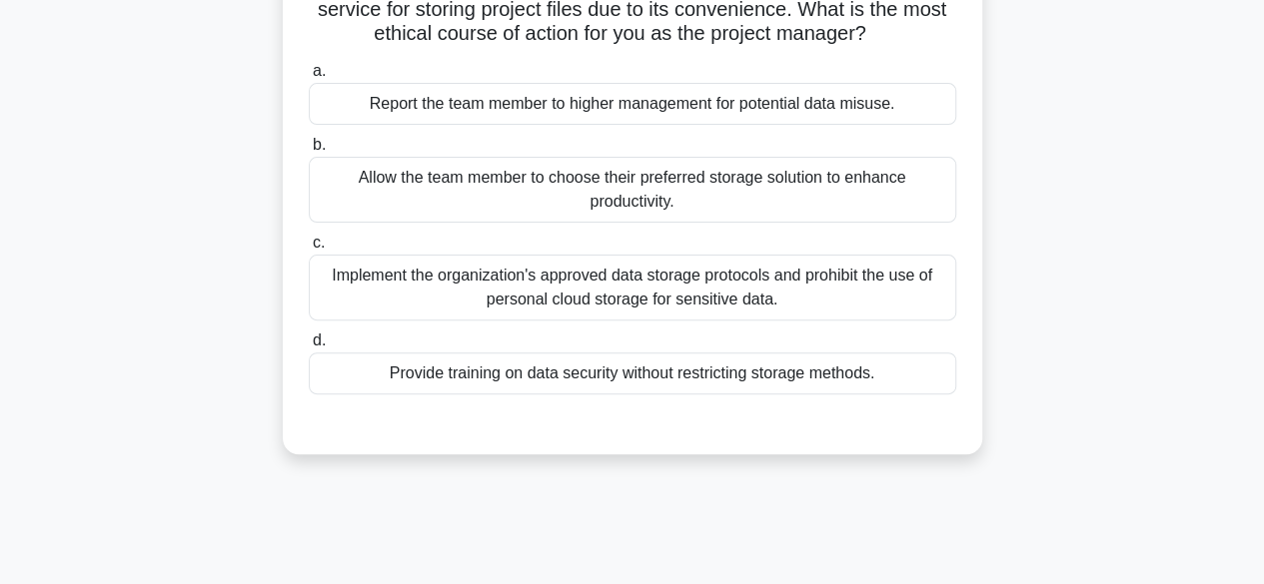
scroll to position [100, 0]
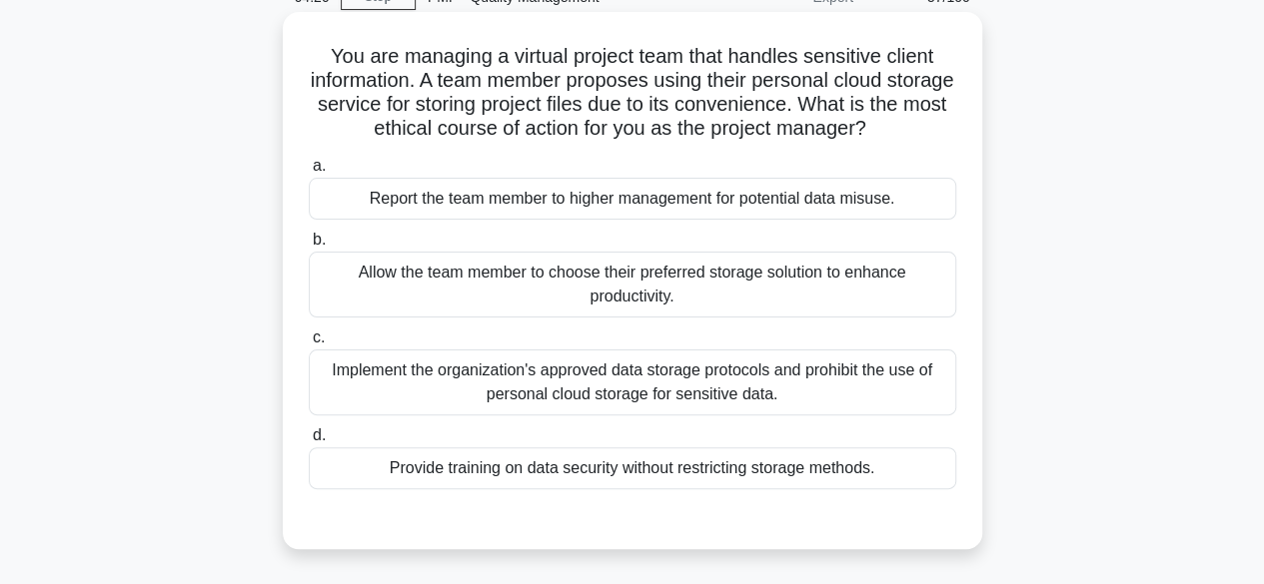
click at [762, 379] on div "Implement the organization's approved data storage protocols and prohibit the u…" at bounding box center [632, 383] width 647 height 66
click at [309, 345] on input "c. Implement the organization's approved data storage protocols and prohibit th…" at bounding box center [309, 338] width 0 height 13
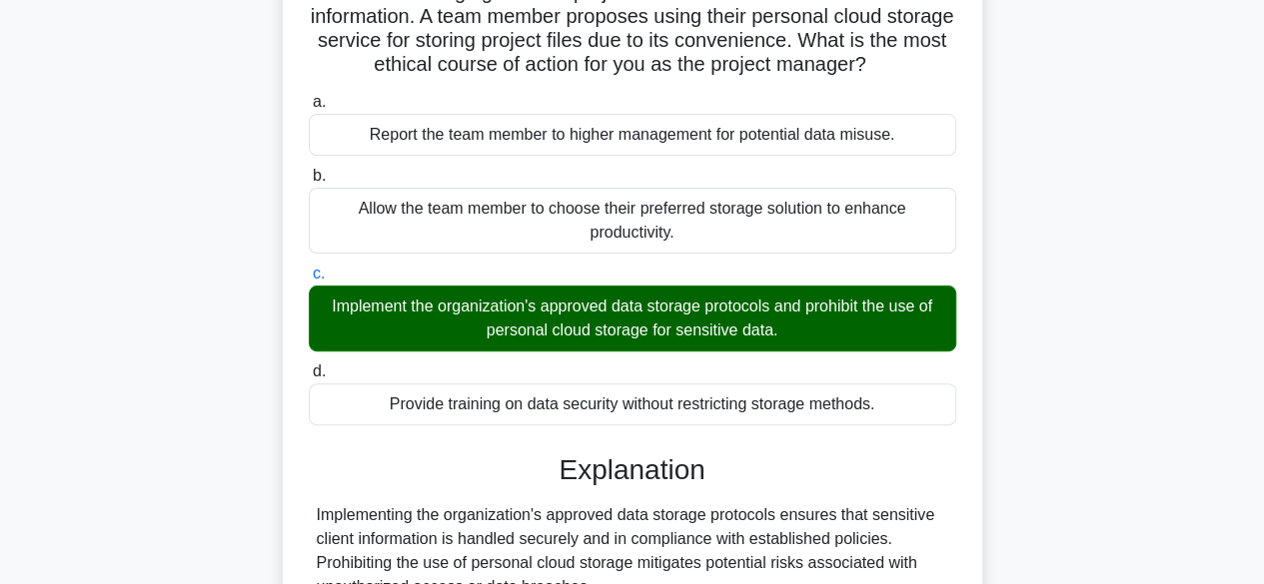
scroll to position [495, 0]
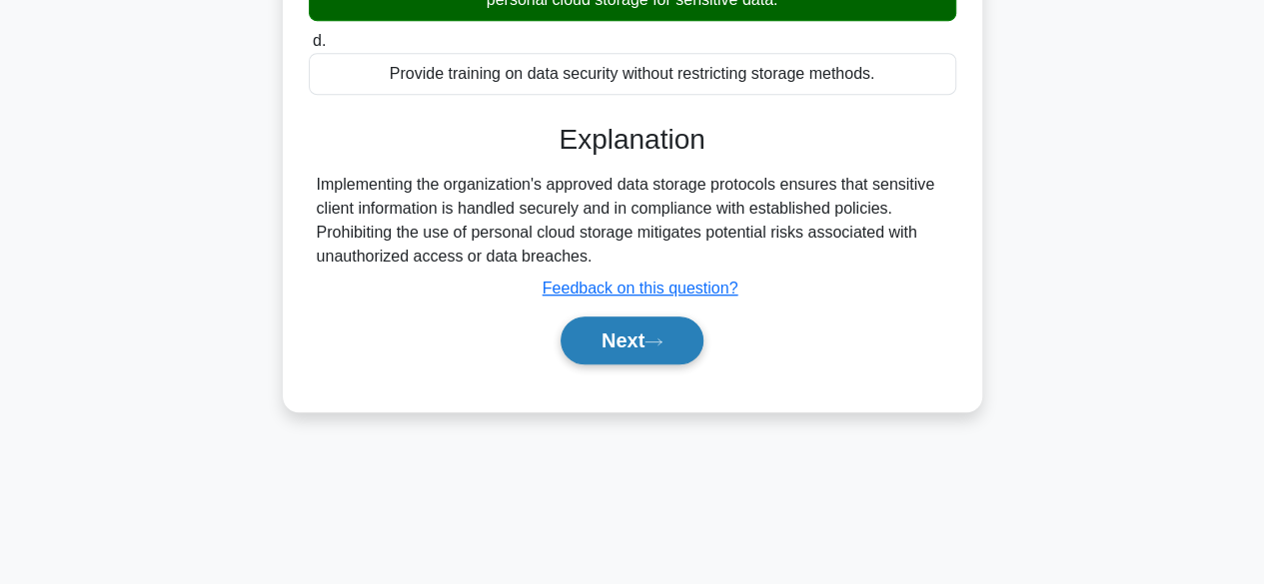
click at [608, 334] on button "Next" at bounding box center [631, 341] width 143 height 48
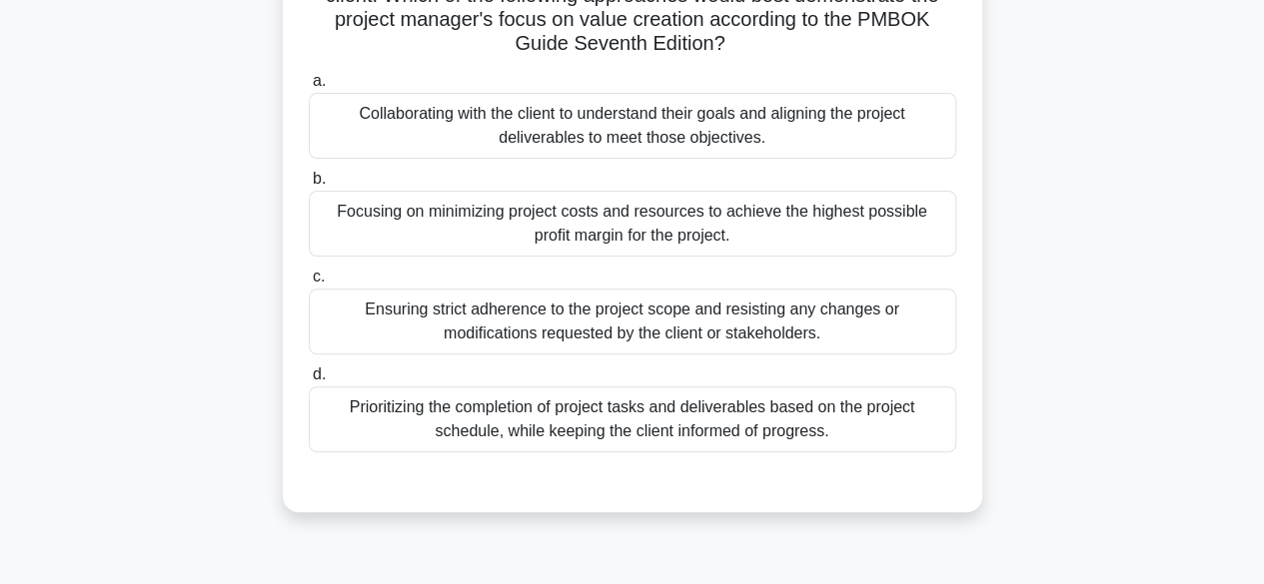
scroll to position [95, 0]
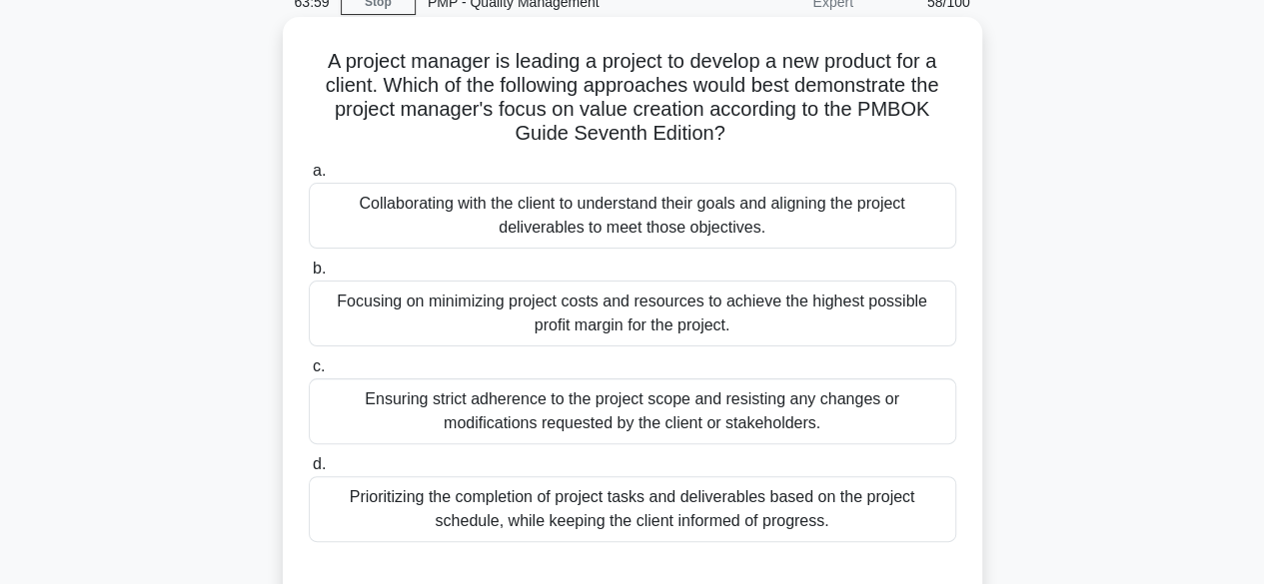
click at [739, 199] on div "Collaborating with the client to understand their goals and aligning the projec…" at bounding box center [632, 216] width 647 height 66
click at [309, 178] on input "a. Collaborating with the client to understand their goals and aligning the pro…" at bounding box center [309, 171] width 0 height 13
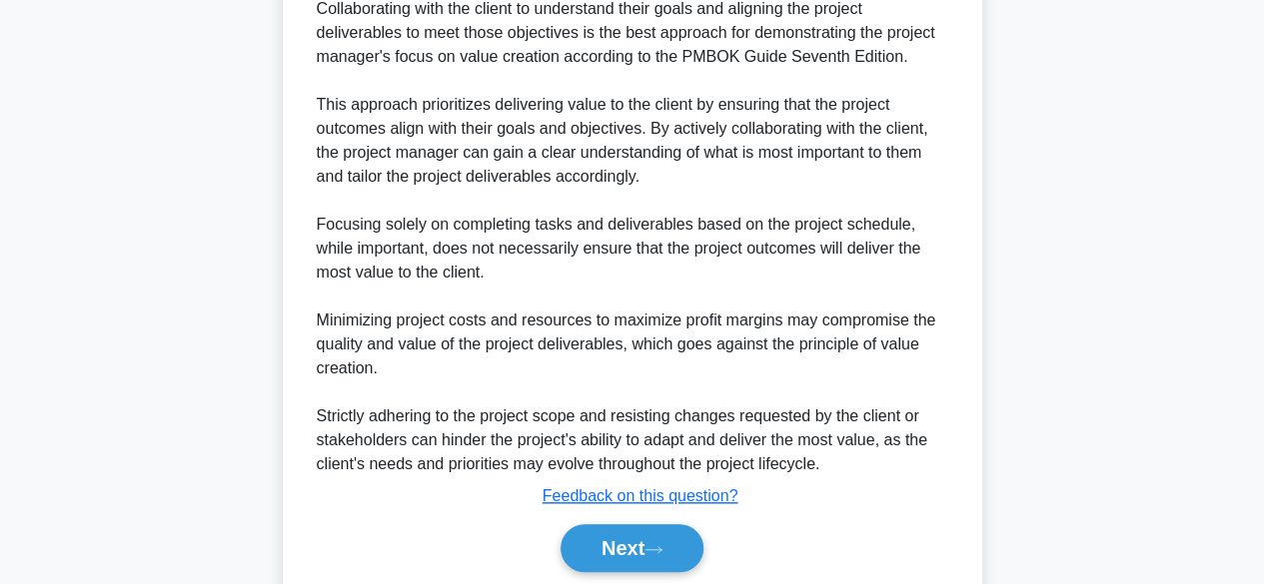
scroll to position [788, 0]
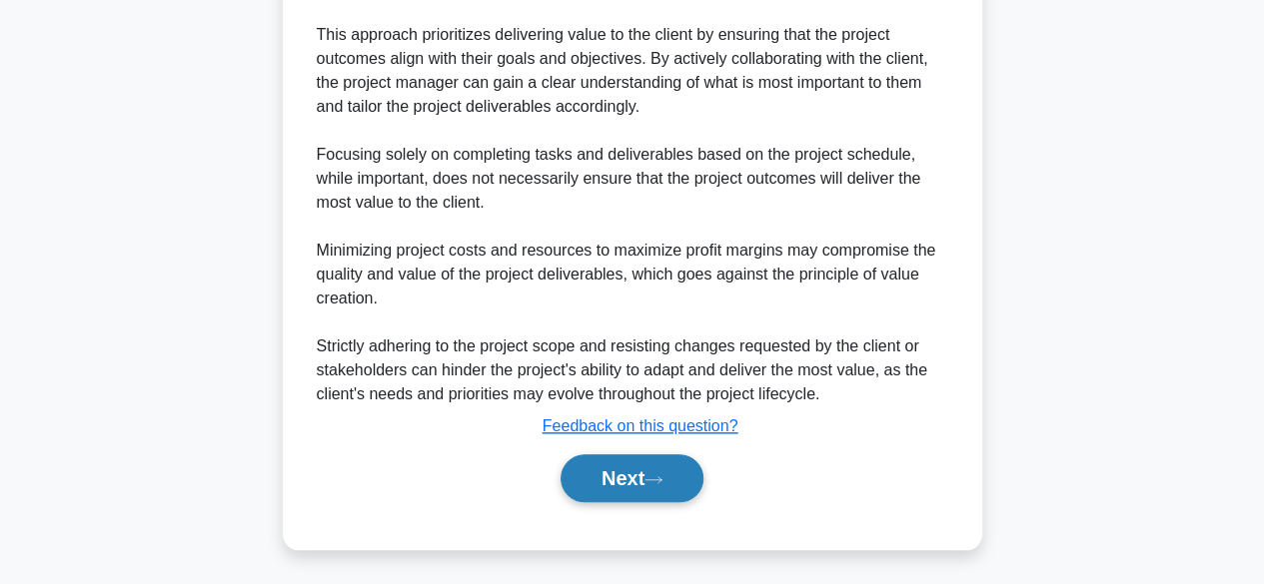
click at [672, 466] on button "Next" at bounding box center [631, 479] width 143 height 48
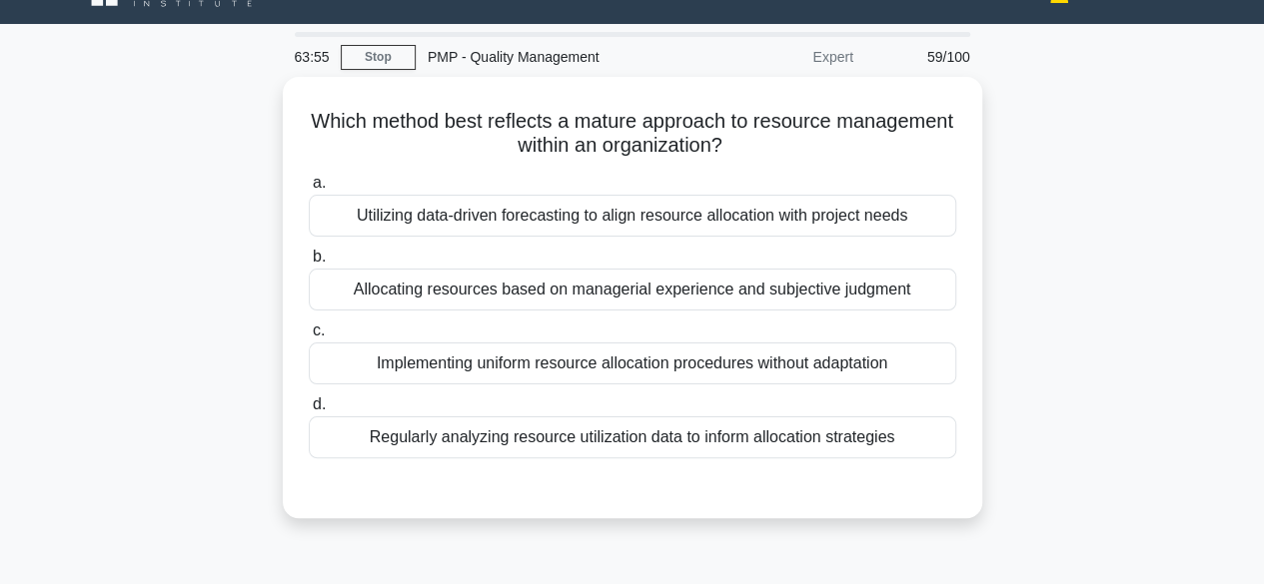
scroll to position [0, 0]
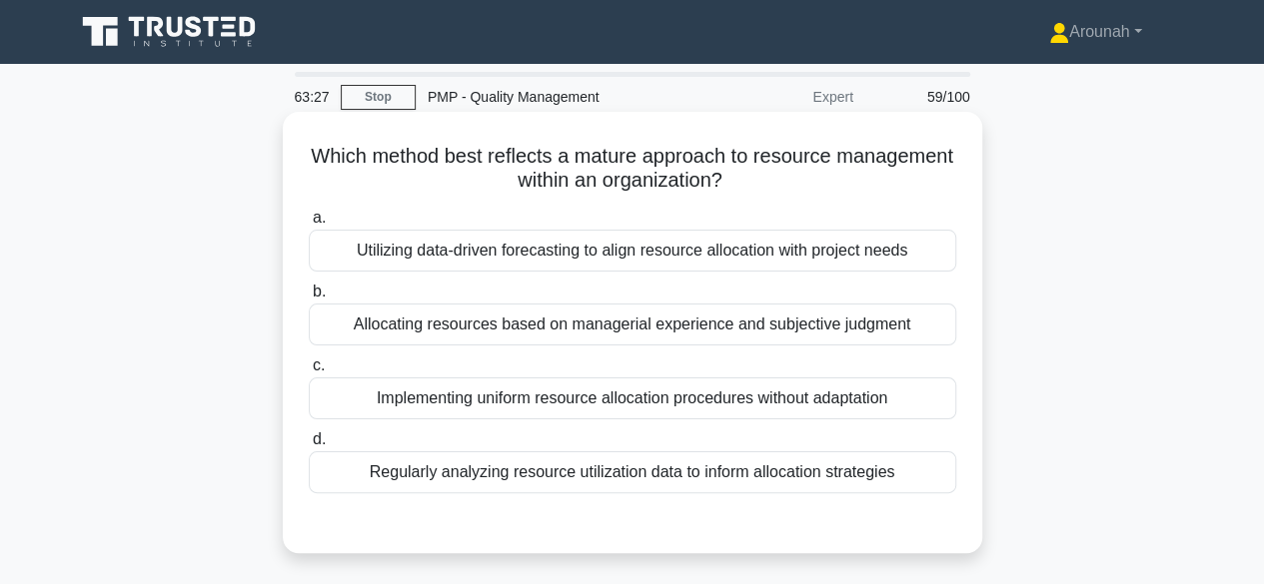
click at [743, 257] on div "Utilizing data-driven forecasting to align resource allocation with project nee…" at bounding box center [632, 251] width 647 height 42
click at [309, 225] on input "a. Utilizing data-driven forecasting to align resource allocation with project …" at bounding box center [309, 218] width 0 height 13
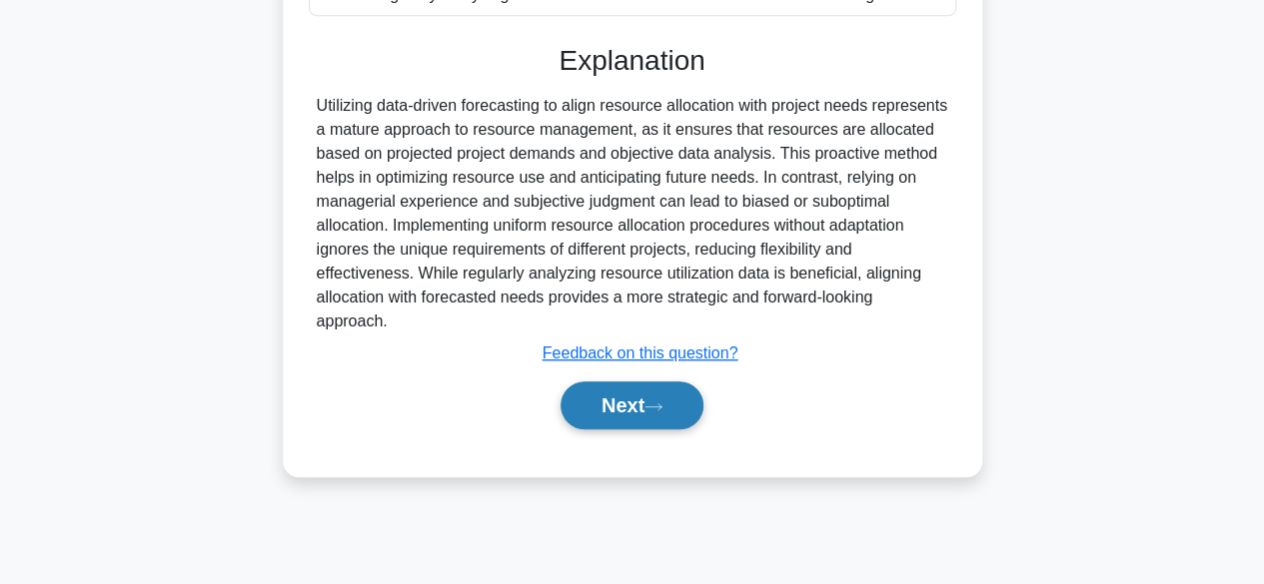
scroll to position [495, 0]
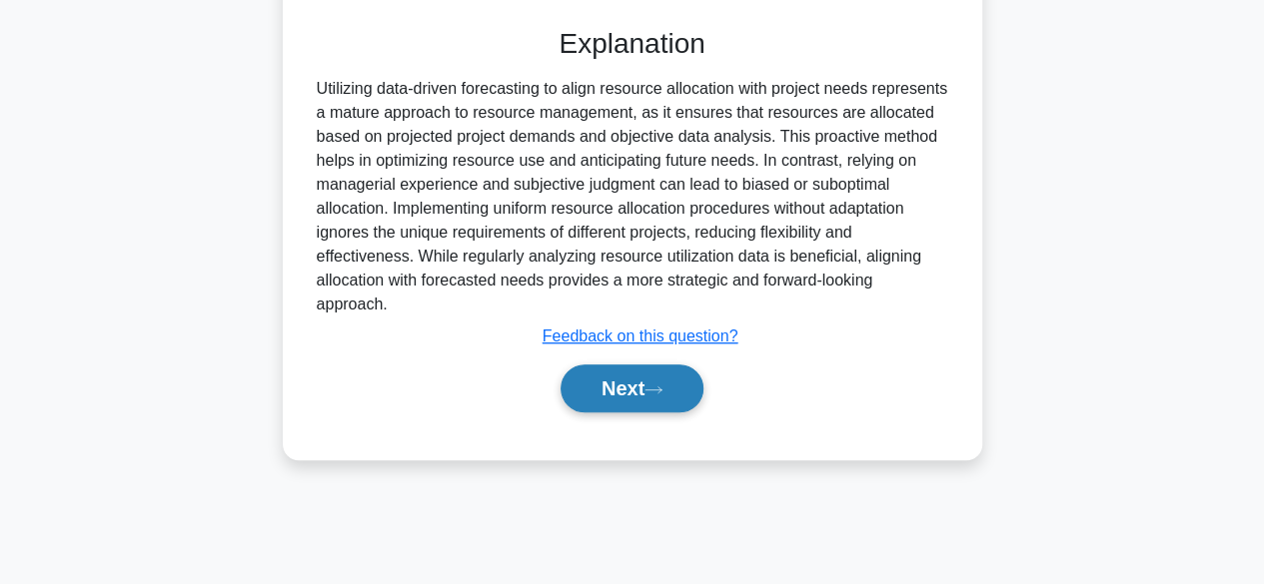
click at [639, 394] on button "Next" at bounding box center [631, 389] width 143 height 48
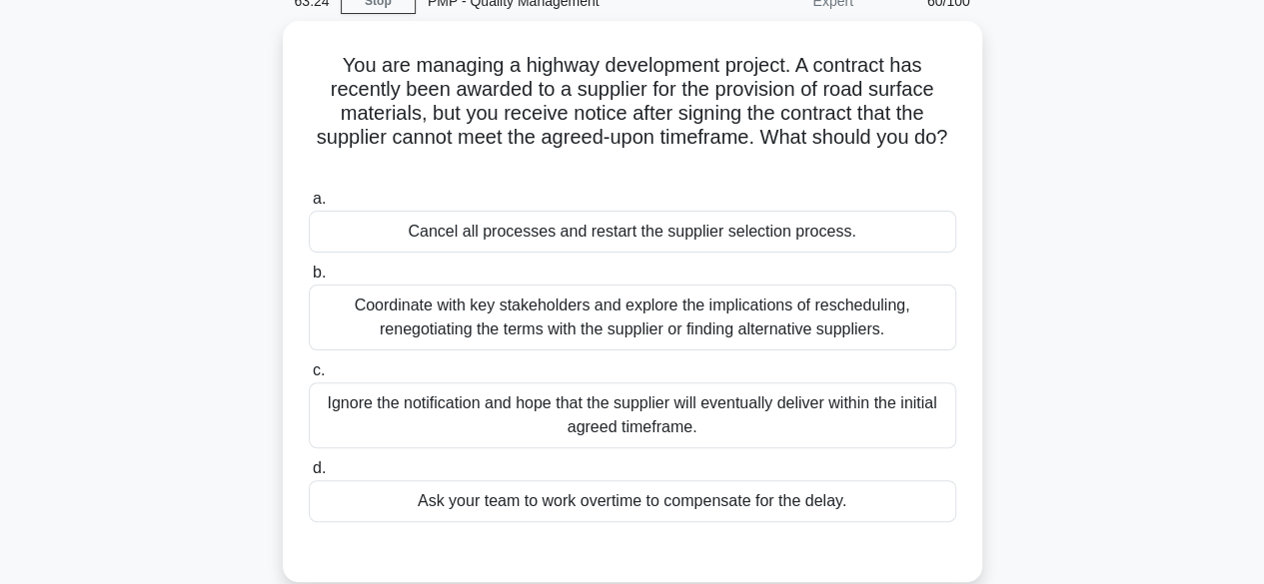
scroll to position [95, 0]
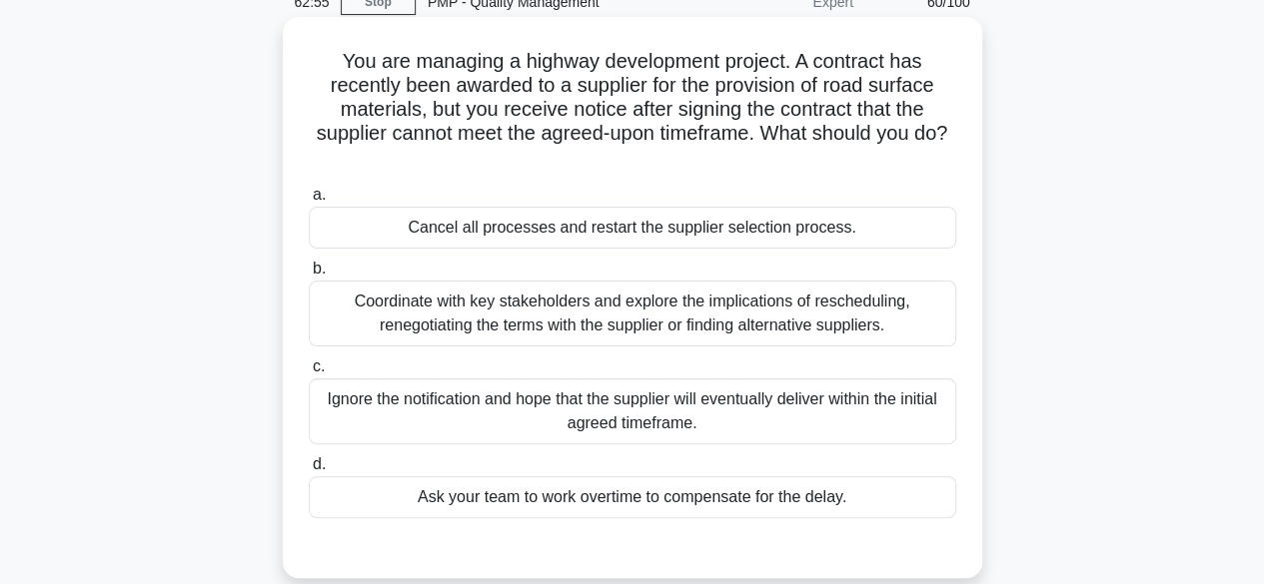
click at [719, 324] on div "Coordinate with key stakeholders and explore the implications of rescheduling, …" at bounding box center [632, 314] width 647 height 66
click at [309, 276] on input "b. Coordinate with key stakeholders and explore the implications of reschedulin…" at bounding box center [309, 269] width 0 height 13
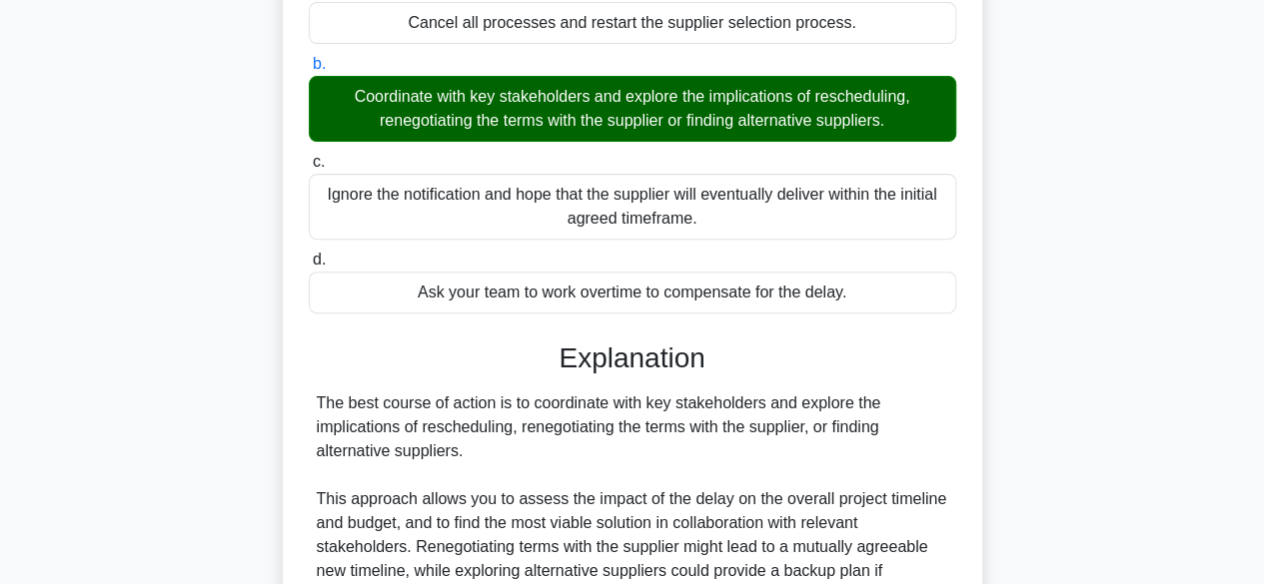
scroll to position [668, 0]
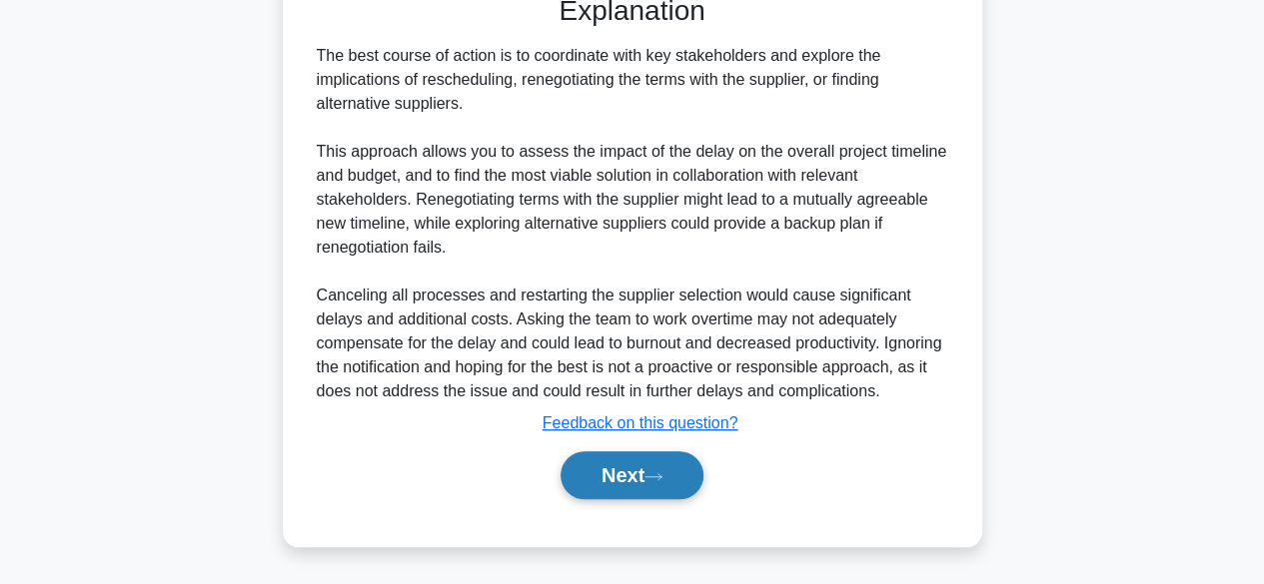
click at [619, 473] on button "Next" at bounding box center [631, 476] width 143 height 48
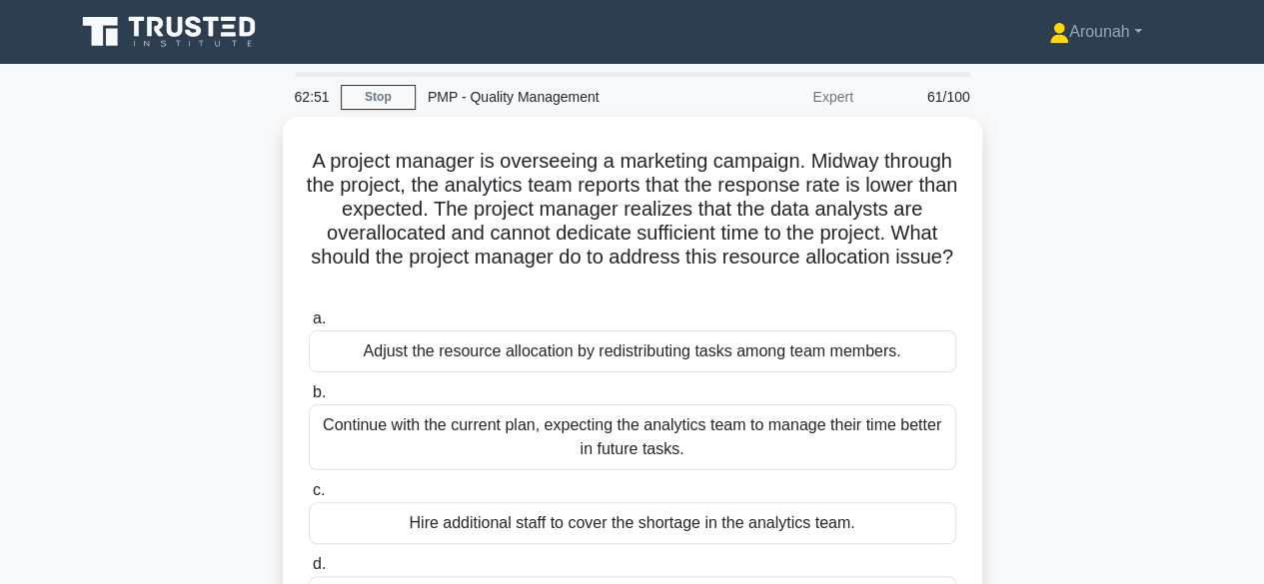
scroll to position [100, 0]
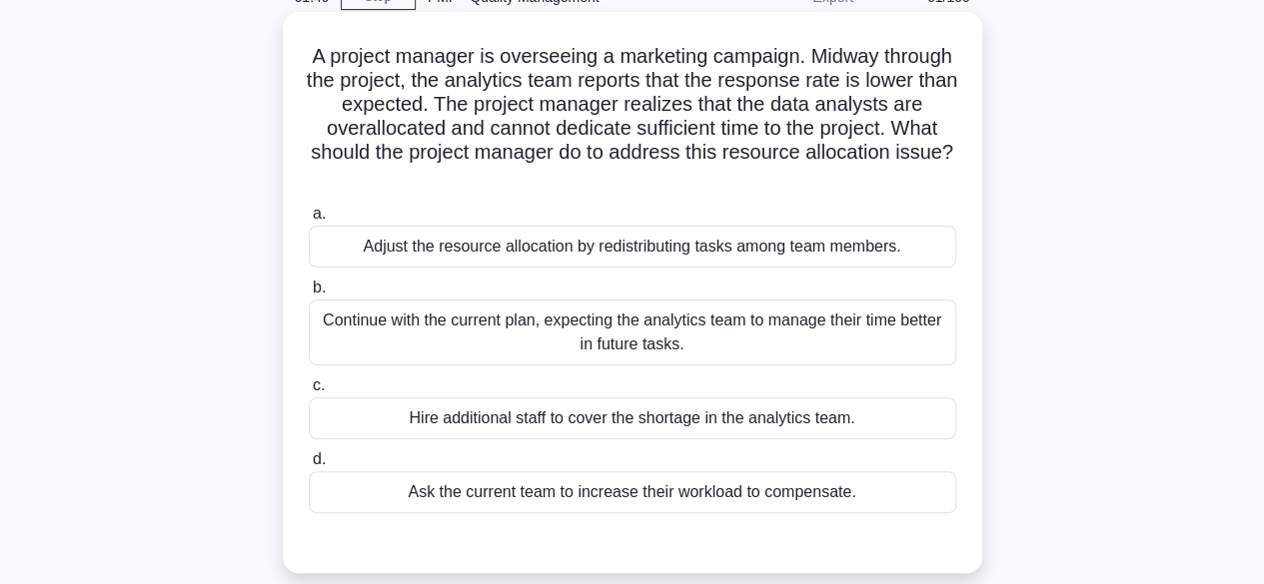
click at [822, 255] on div "Adjust the resource allocation by redistributing tasks among team members." at bounding box center [632, 247] width 647 height 42
click at [309, 221] on input "a. Adjust the resource allocation by redistributing tasks among team members." at bounding box center [309, 214] width 0 height 13
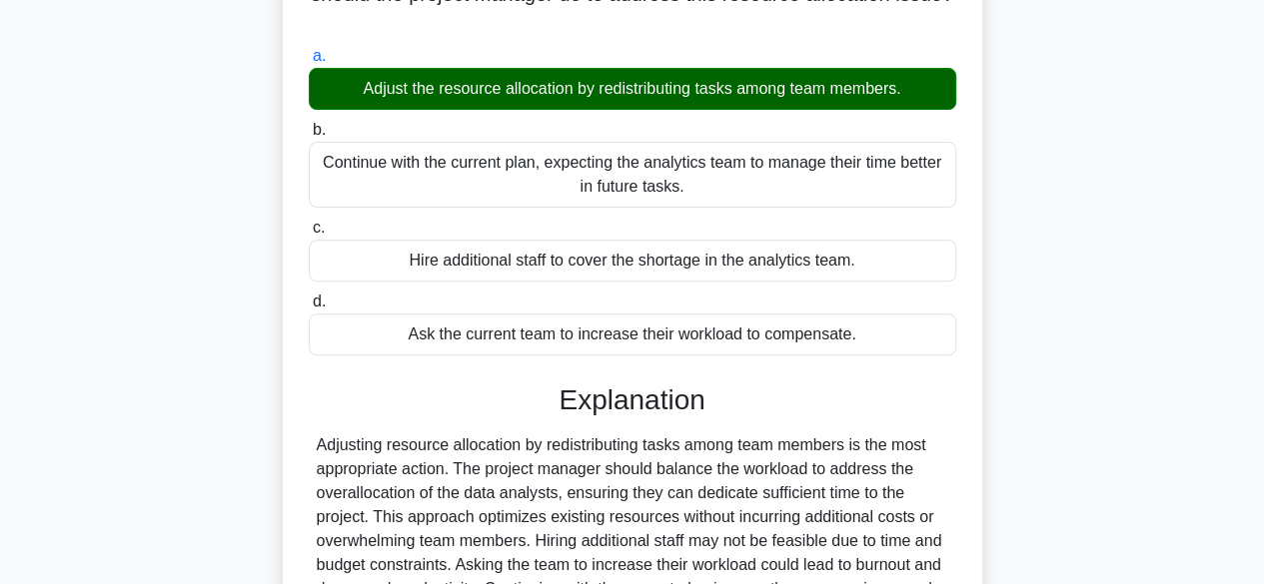
scroll to position [495, 0]
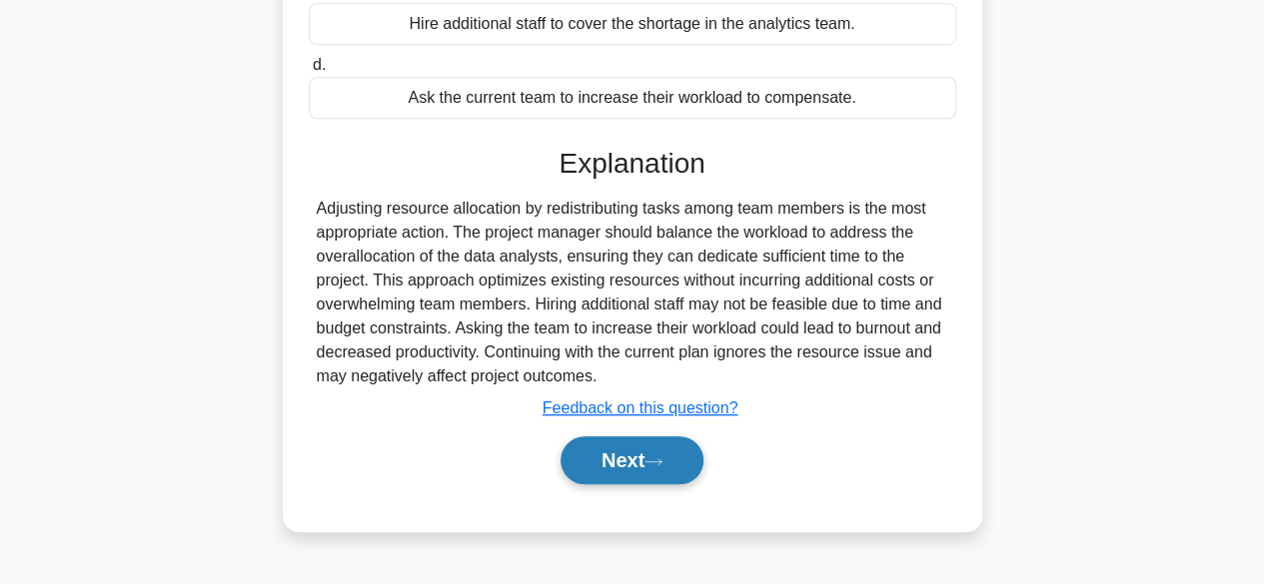
click at [640, 467] on button "Next" at bounding box center [631, 461] width 143 height 48
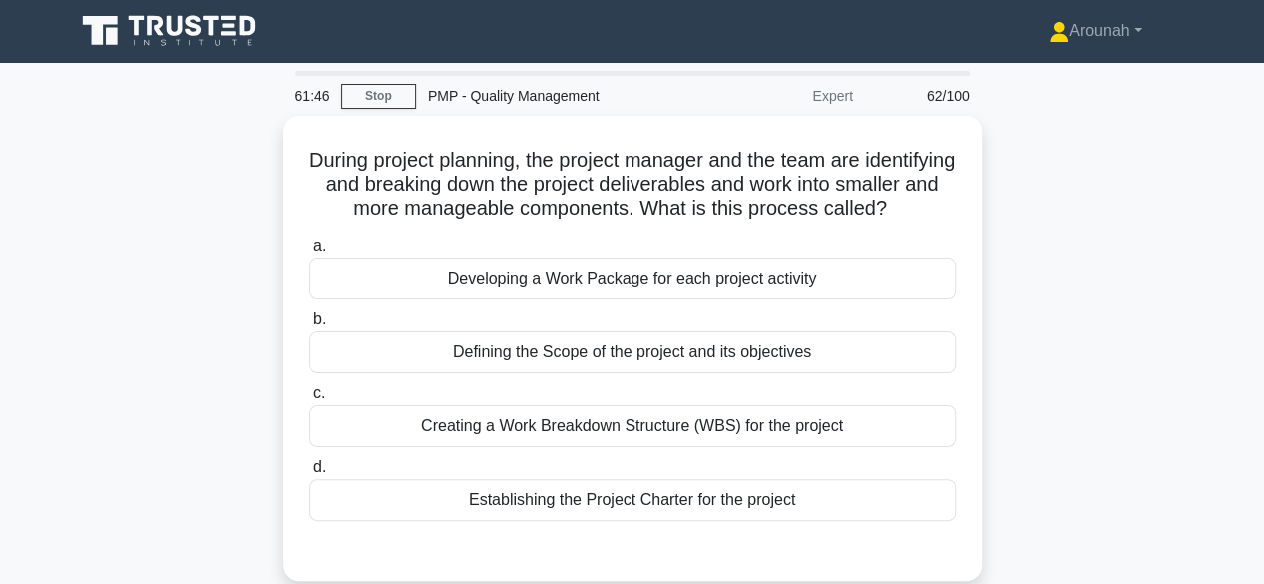
scroll to position [0, 0]
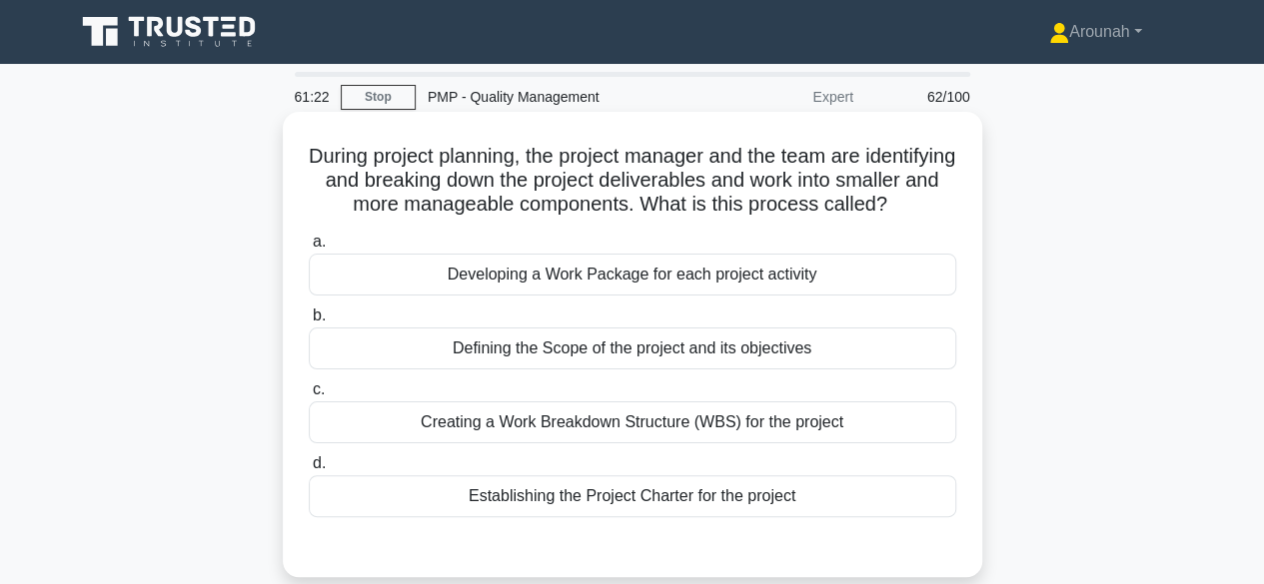
click at [796, 444] on div "Creating a Work Breakdown Structure (WBS) for the project" at bounding box center [632, 423] width 647 height 42
click at [309, 397] on input "c. Creating a Work Breakdown Structure (WBS) for the project" at bounding box center [309, 390] width 0 height 13
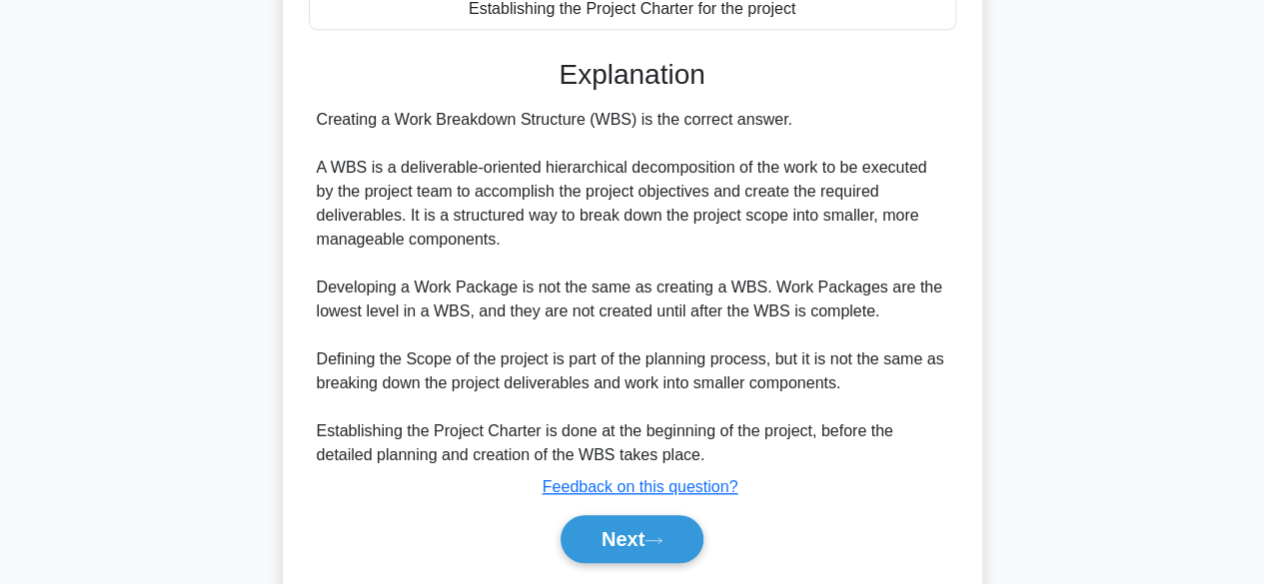
scroll to position [572, 0]
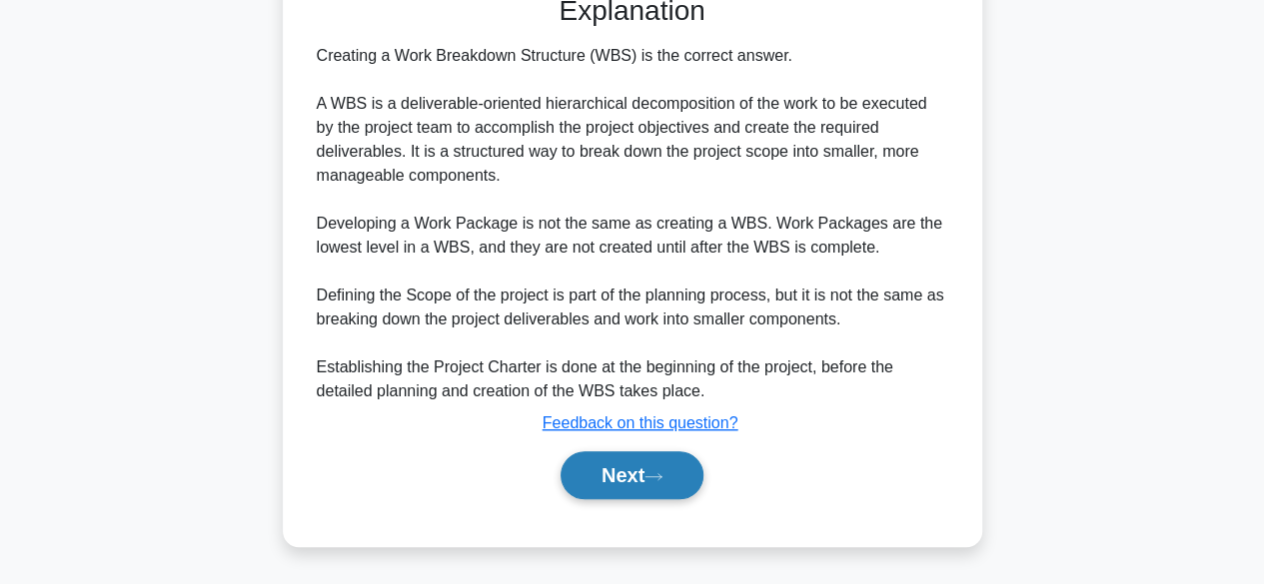
click at [662, 479] on icon at bounding box center [653, 477] width 18 height 11
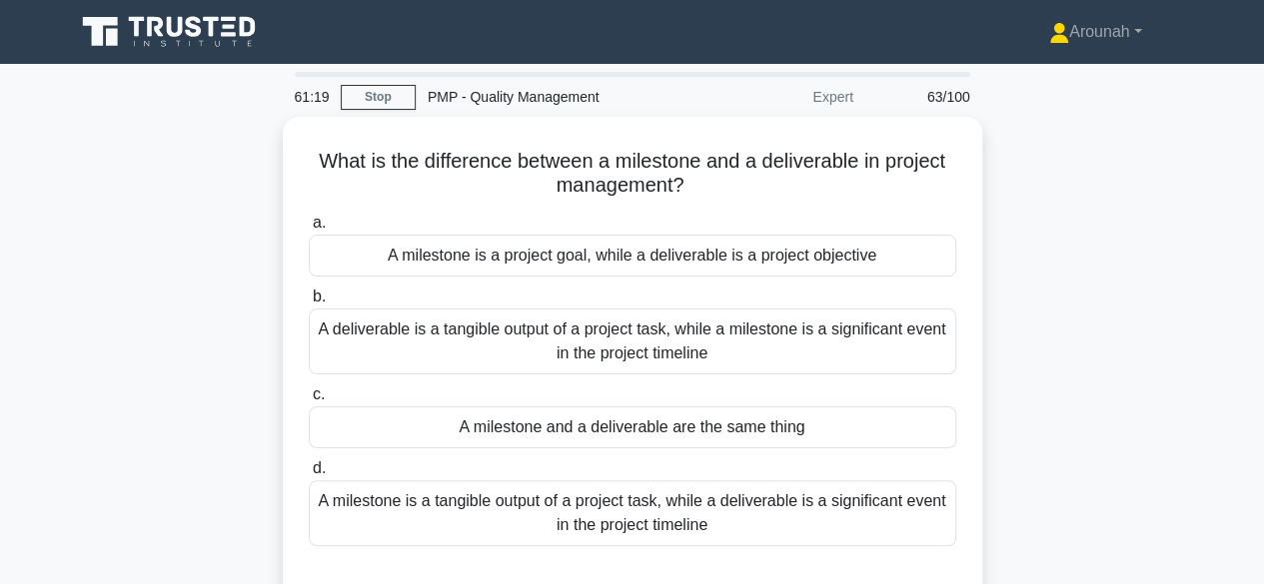
scroll to position [0, 0]
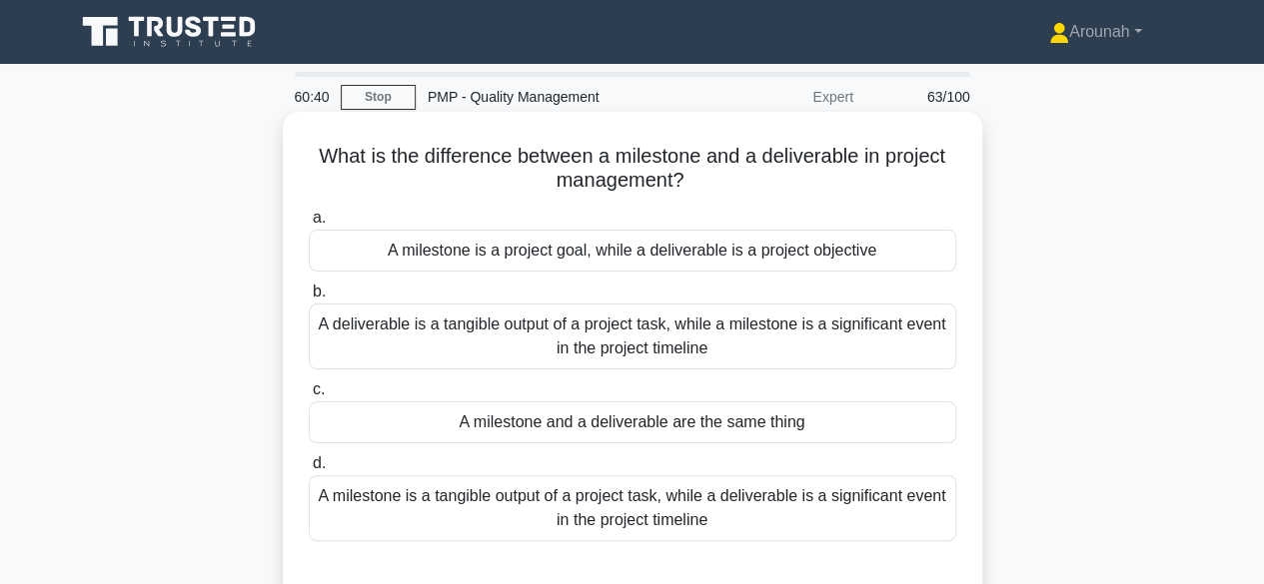
click at [490, 357] on div "A deliverable is a tangible output of a project task, while a milestone is a si…" at bounding box center [632, 337] width 647 height 66
click at [309, 299] on input "b. A deliverable is a tangible output of a project task, while a milestone is a…" at bounding box center [309, 292] width 0 height 13
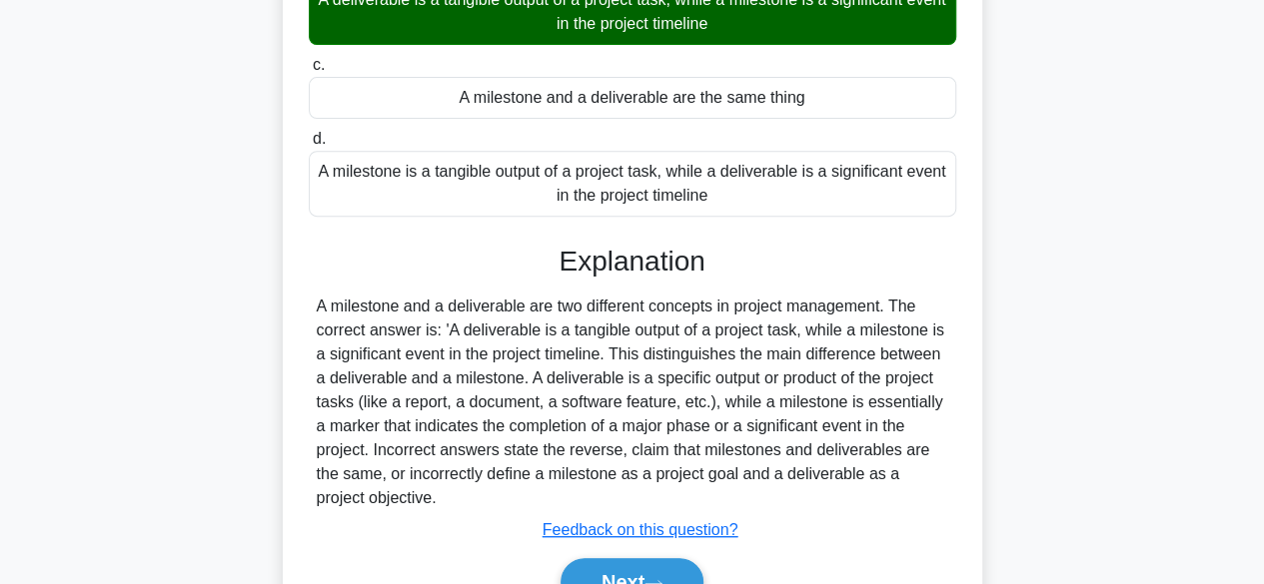
scroll to position [400, 0]
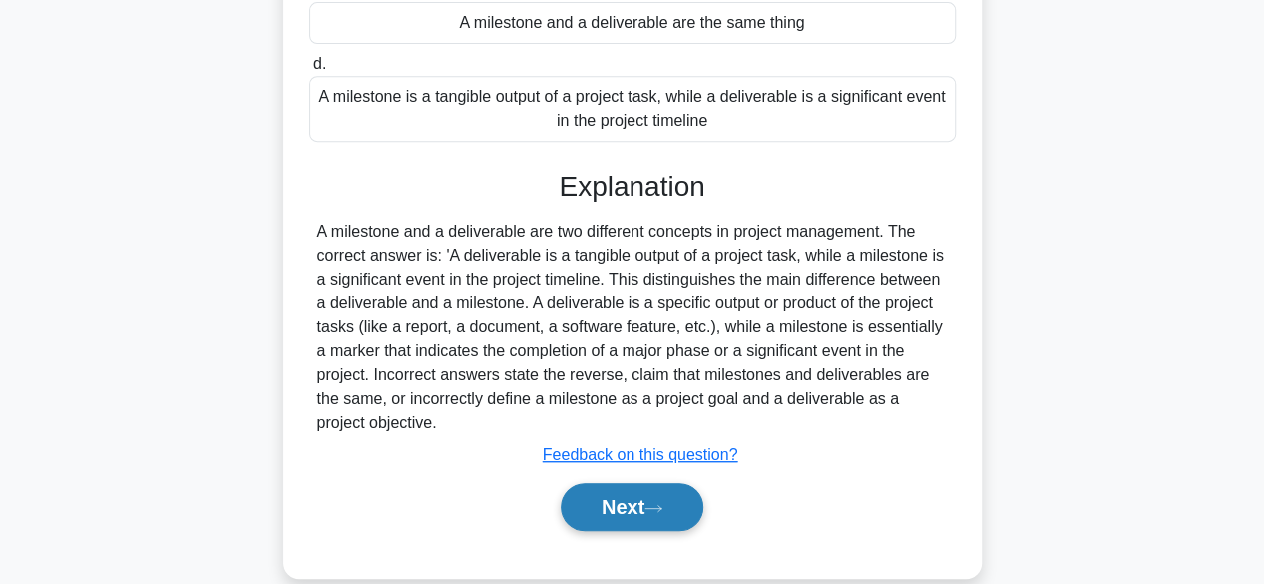
click at [612, 509] on button "Next" at bounding box center [631, 508] width 143 height 48
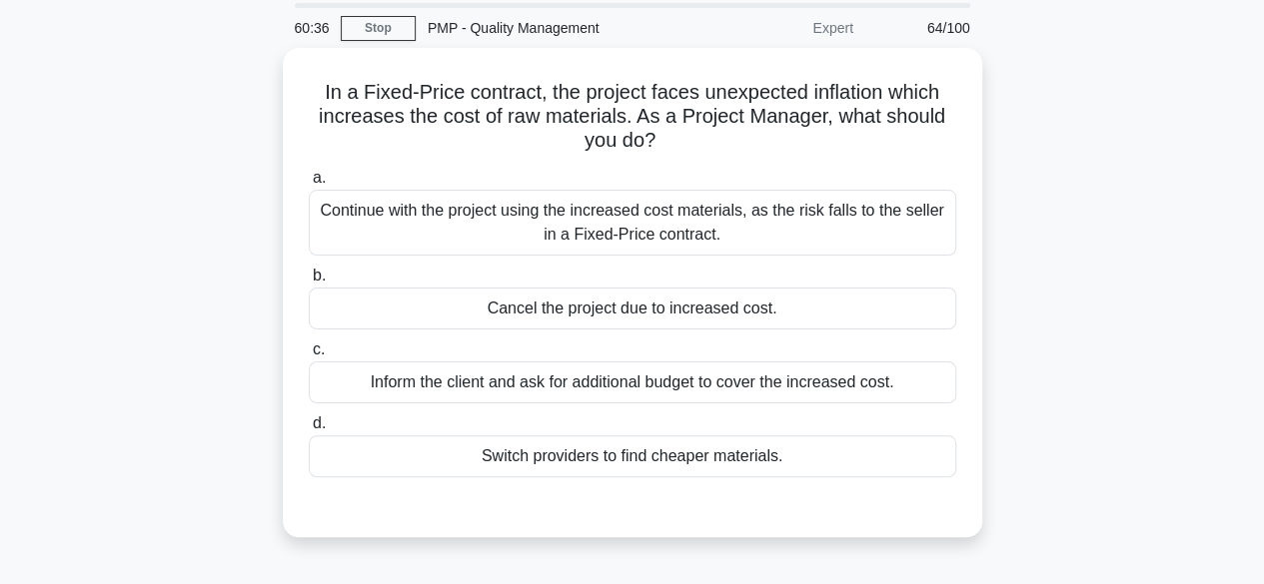
scroll to position [100, 0]
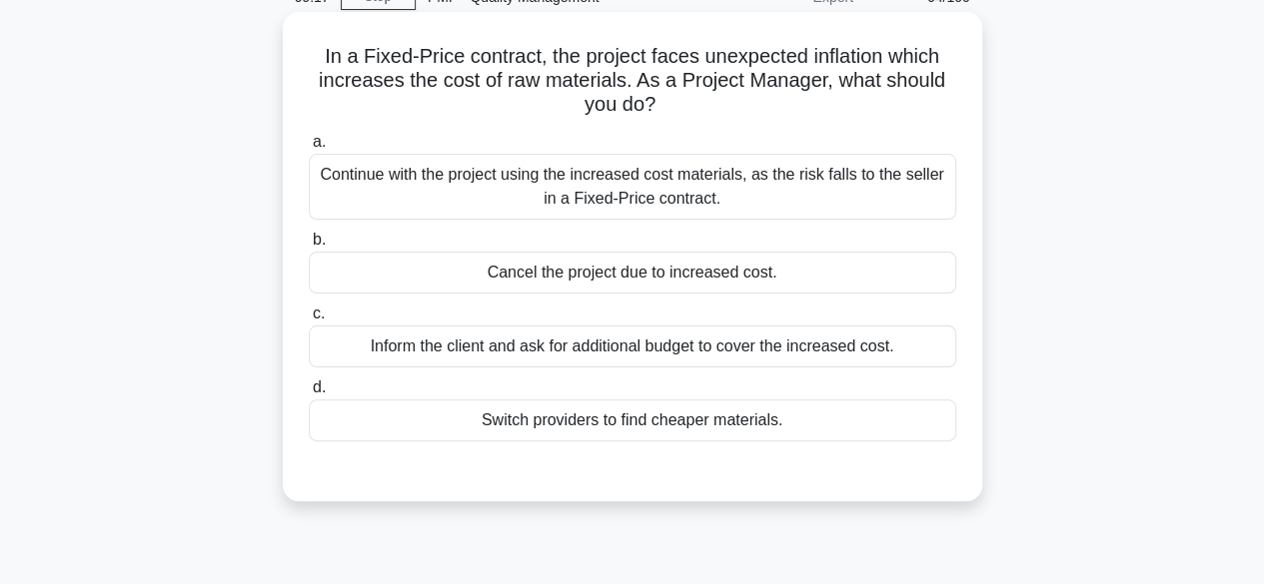
click at [655, 203] on div "Continue with the project using the increased cost materials, as the risk falls…" at bounding box center [632, 187] width 647 height 66
click at [309, 149] on input "a. Continue with the project using the increased cost materials, as the risk fa…" at bounding box center [309, 142] width 0 height 13
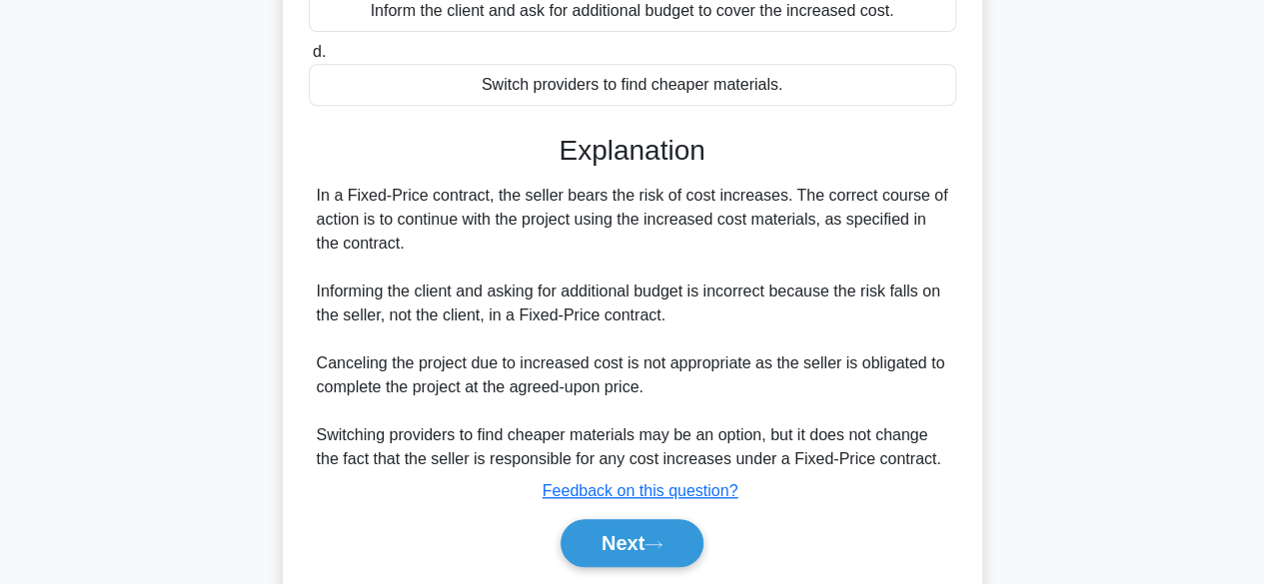
scroll to position [501, 0]
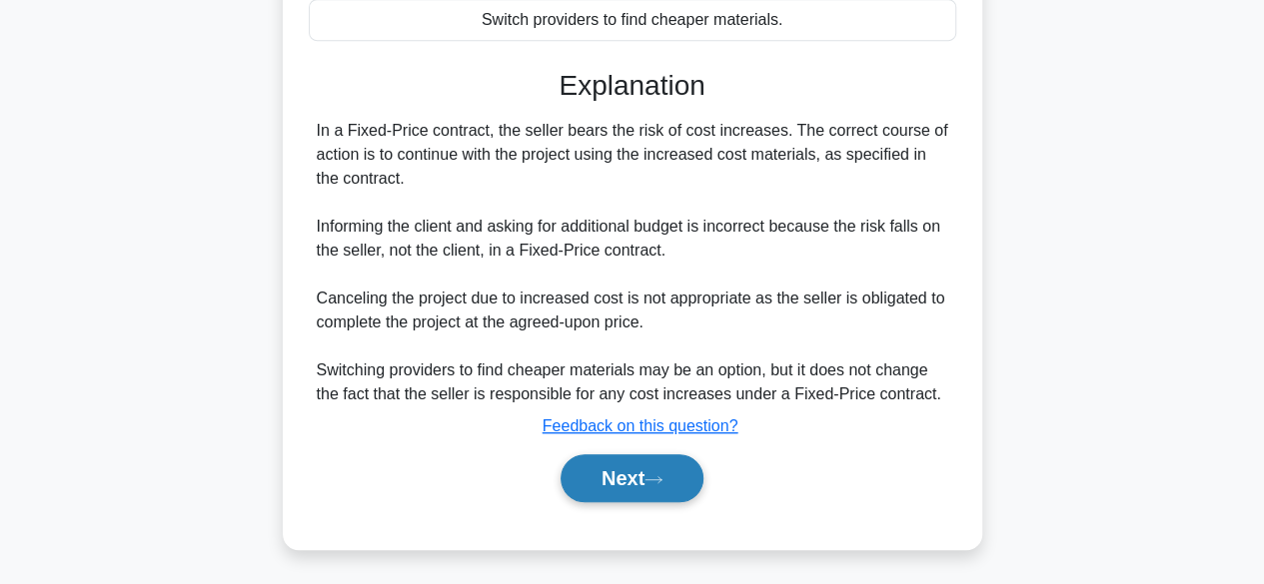
click at [625, 478] on button "Next" at bounding box center [631, 479] width 143 height 48
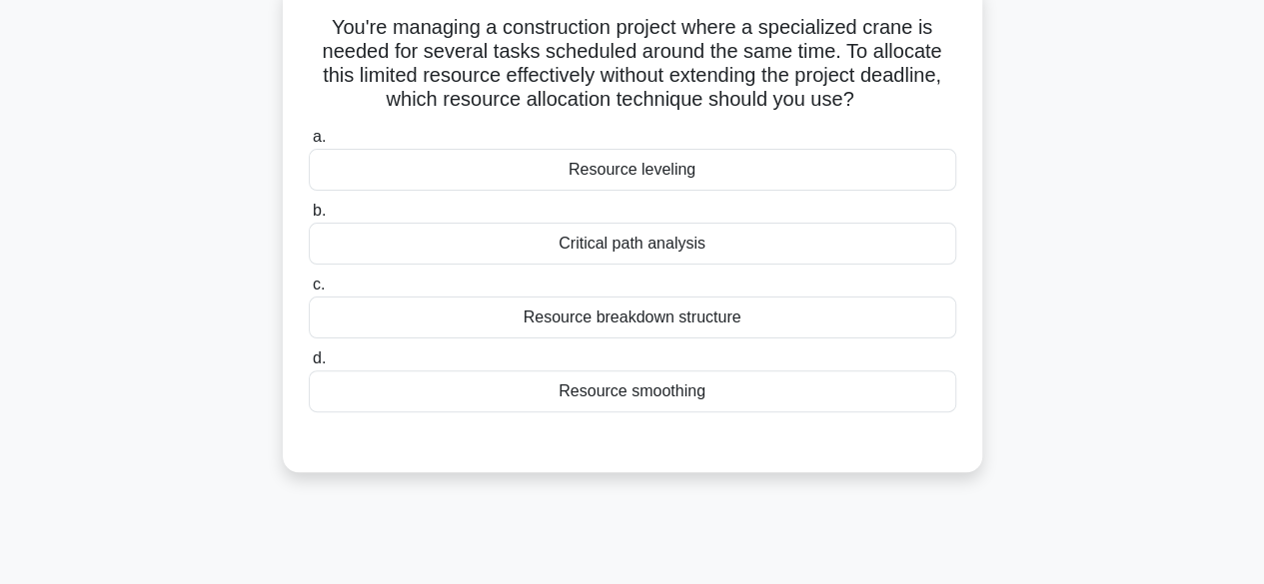
scroll to position [95, 0]
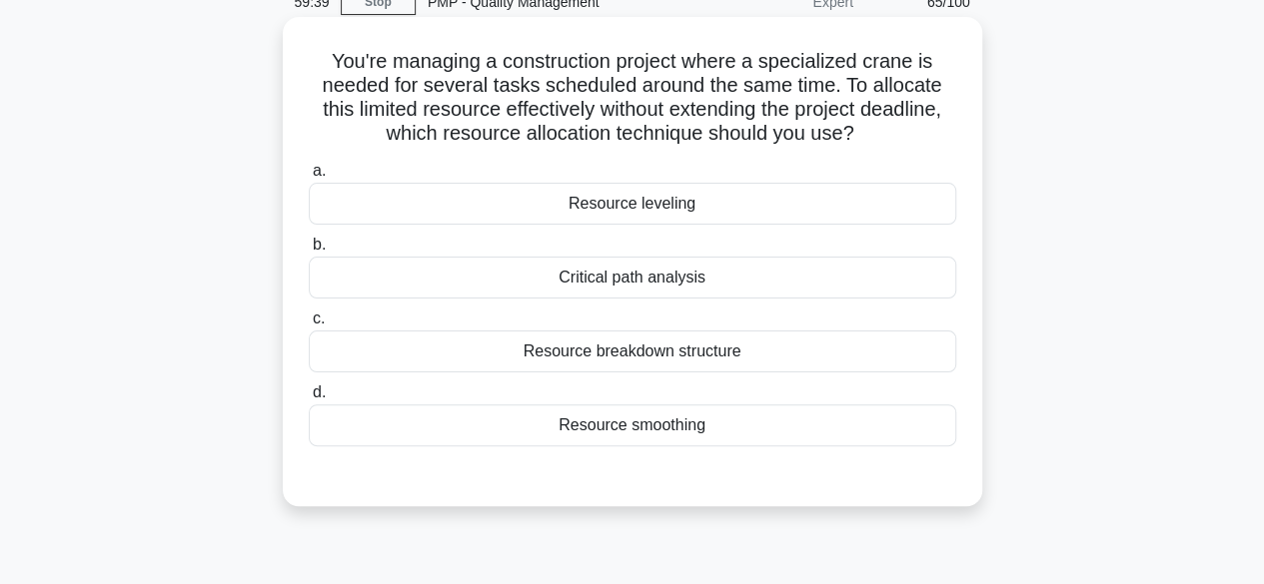
click at [709, 277] on div "Critical path analysis" at bounding box center [632, 278] width 647 height 42
click at [309, 252] on input "b. Critical path analysis" at bounding box center [309, 245] width 0 height 13
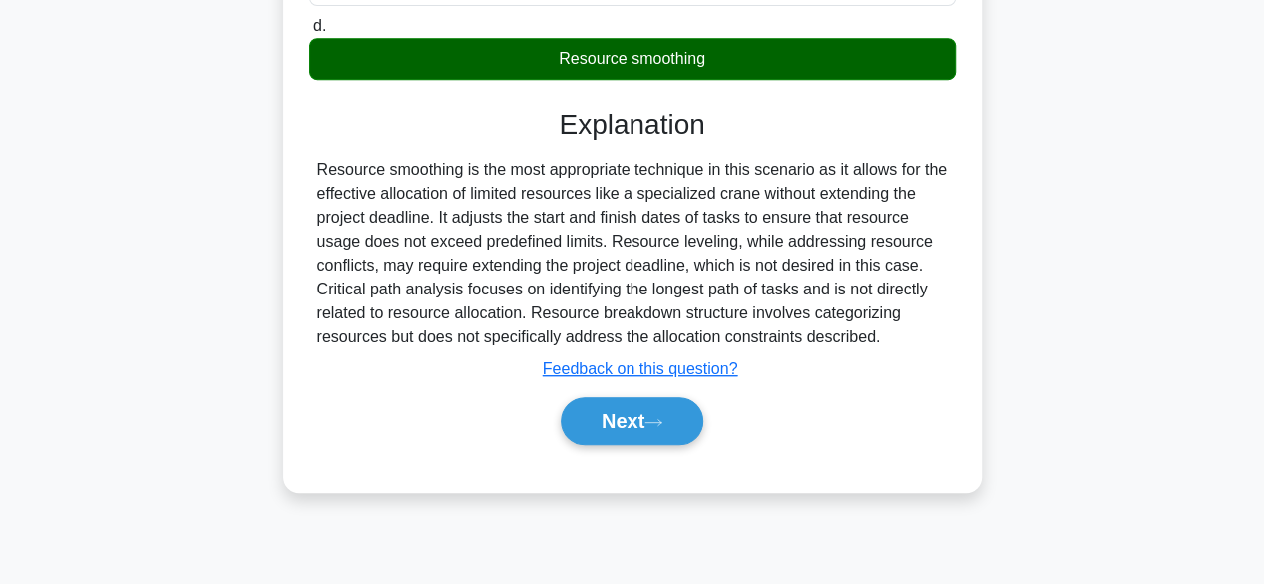
scroll to position [495, 0]
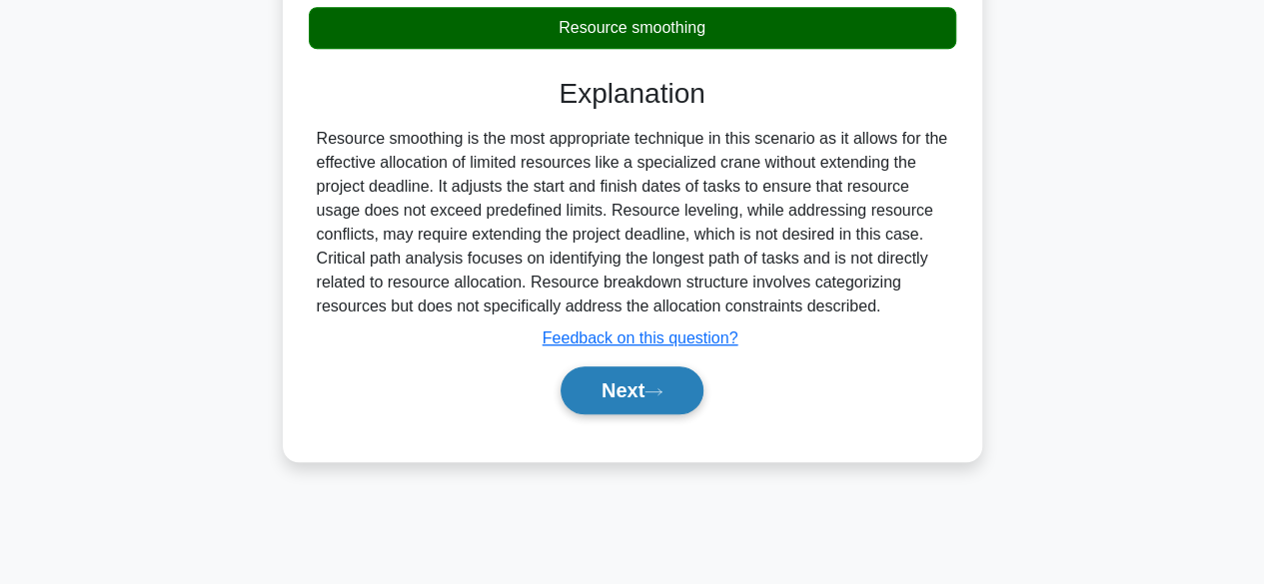
click at [671, 395] on button "Next" at bounding box center [631, 391] width 143 height 48
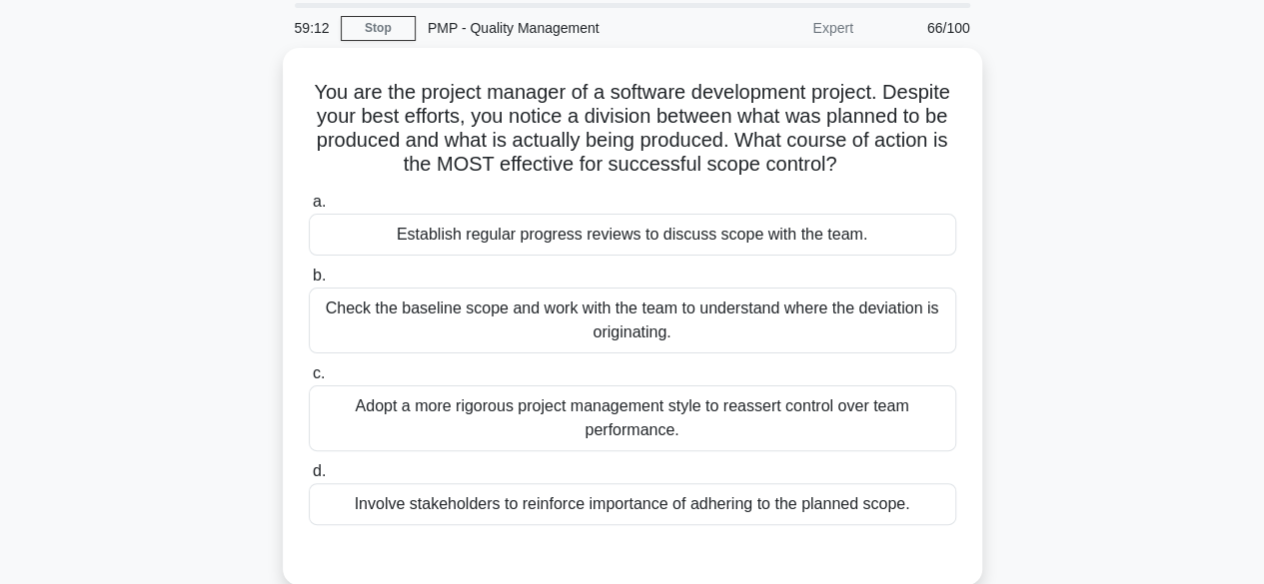
scroll to position [100, 0]
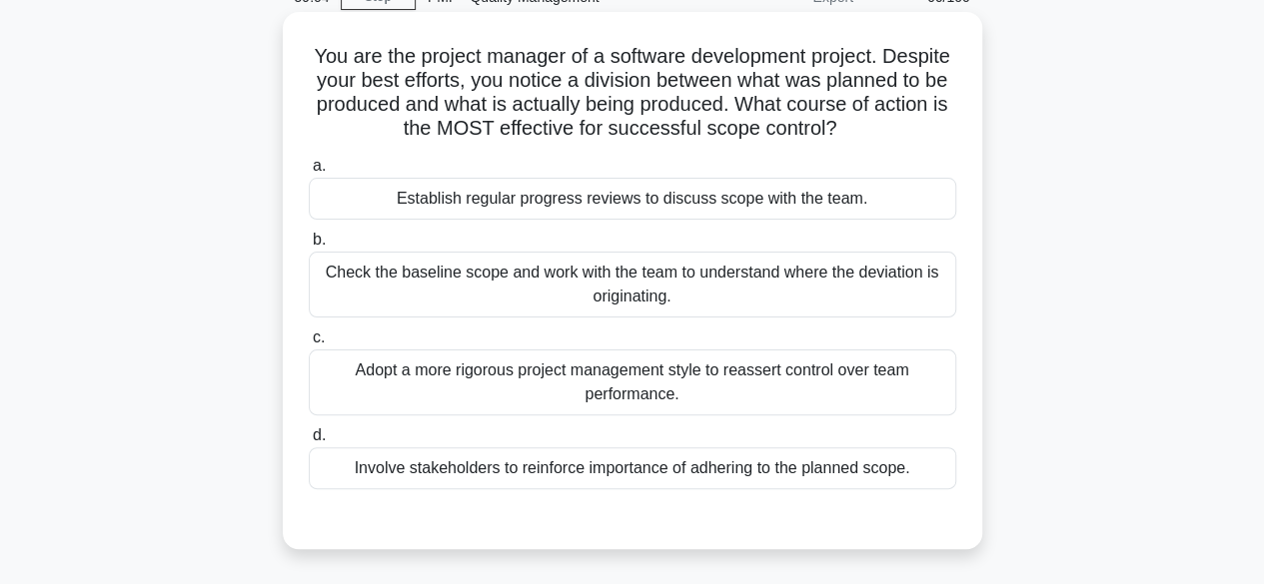
click at [813, 295] on div "Check the baseline scope and work with the team to understand where the deviati…" at bounding box center [632, 285] width 647 height 66
click at [309, 247] on input "b. Check the baseline scope and work with the team to understand where the devi…" at bounding box center [309, 240] width 0 height 13
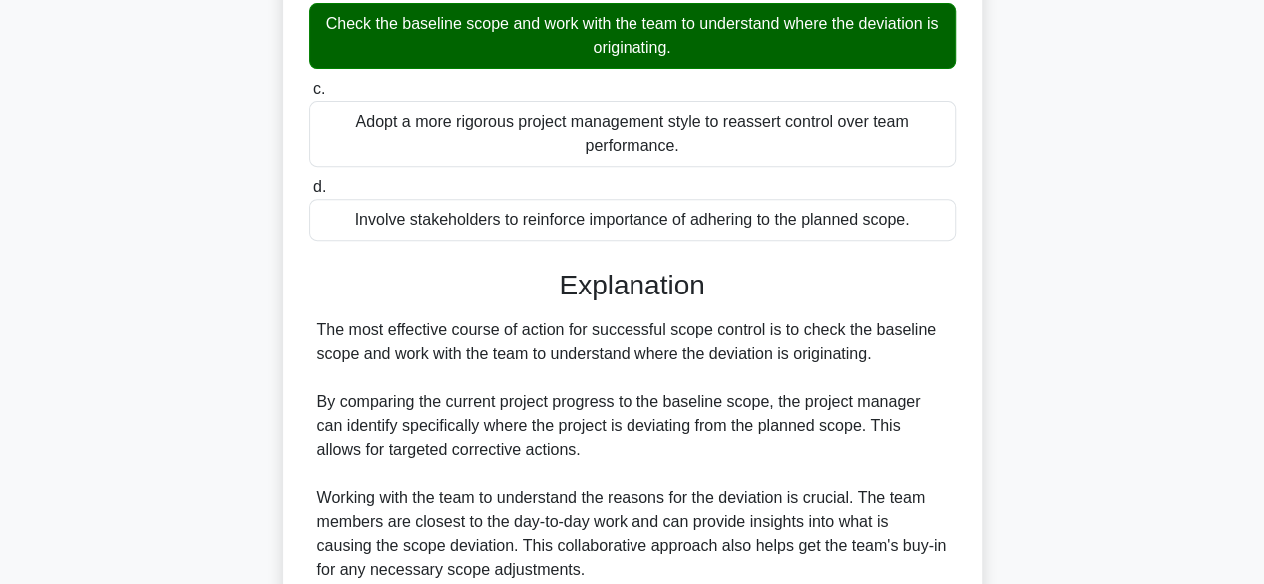
scroll to position [699, 0]
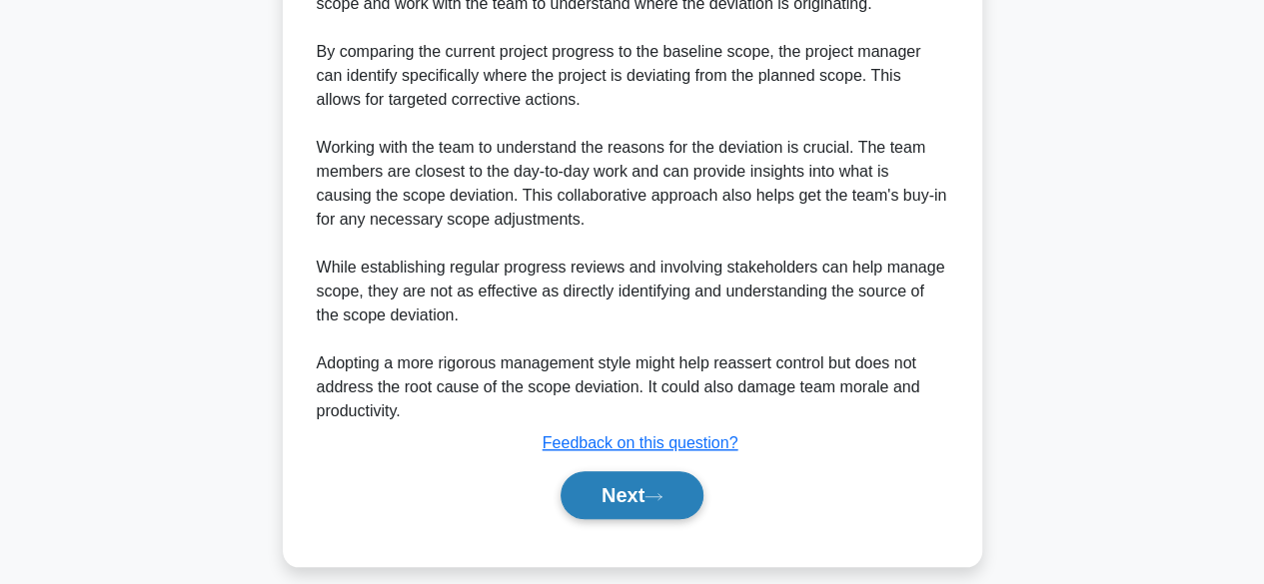
click at [611, 497] on button "Next" at bounding box center [631, 496] width 143 height 48
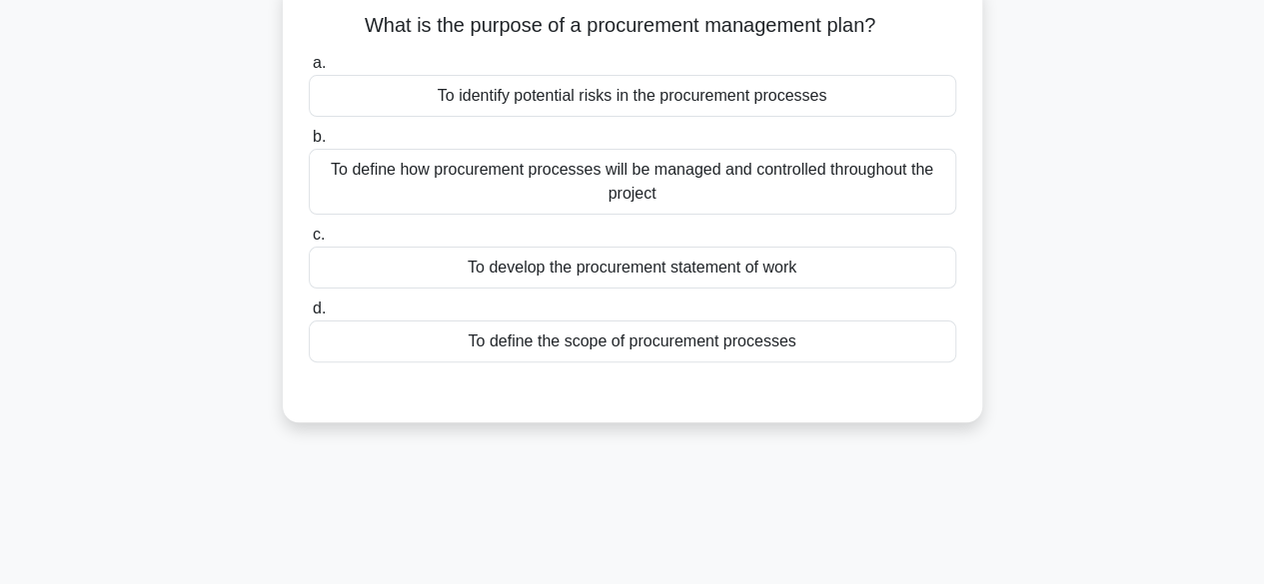
scroll to position [95, 0]
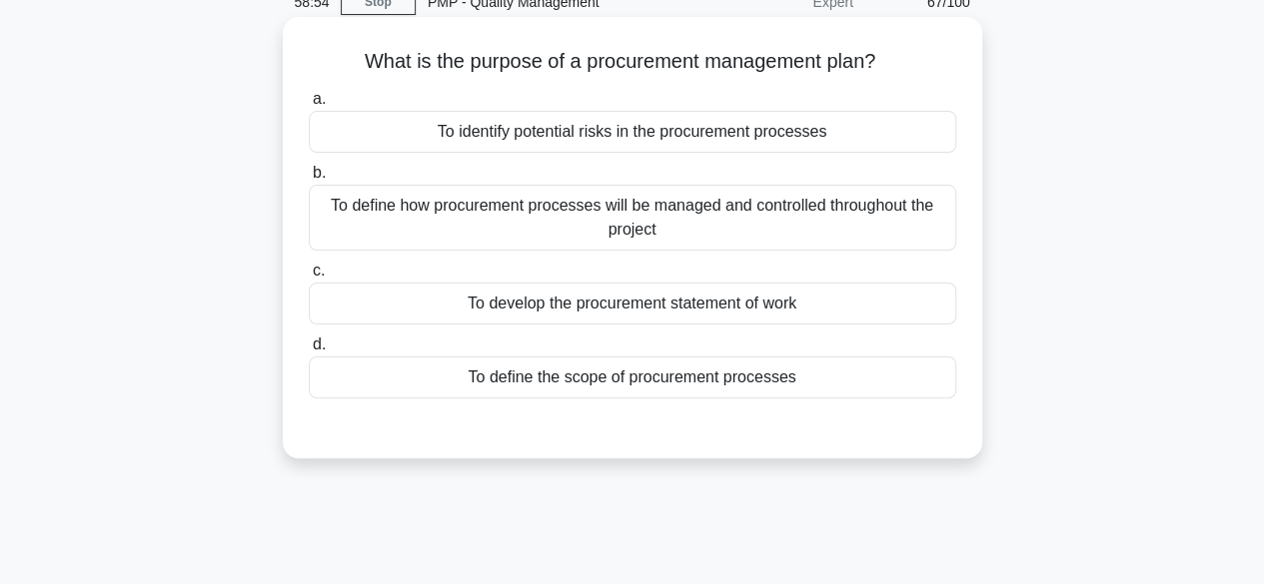
click at [743, 222] on div "To define how procurement processes will be managed and controlled throughout t…" at bounding box center [632, 218] width 647 height 66
click at [309, 180] on input "b. To define how procurement processes will be managed and controlled throughou…" at bounding box center [309, 173] width 0 height 13
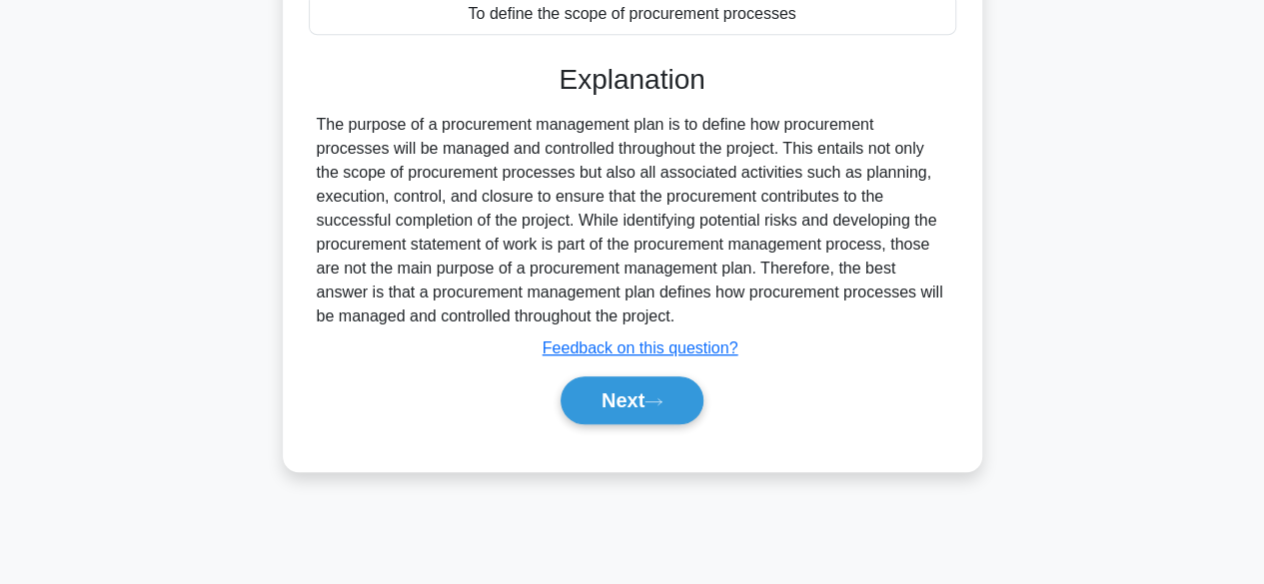
scroll to position [495, 0]
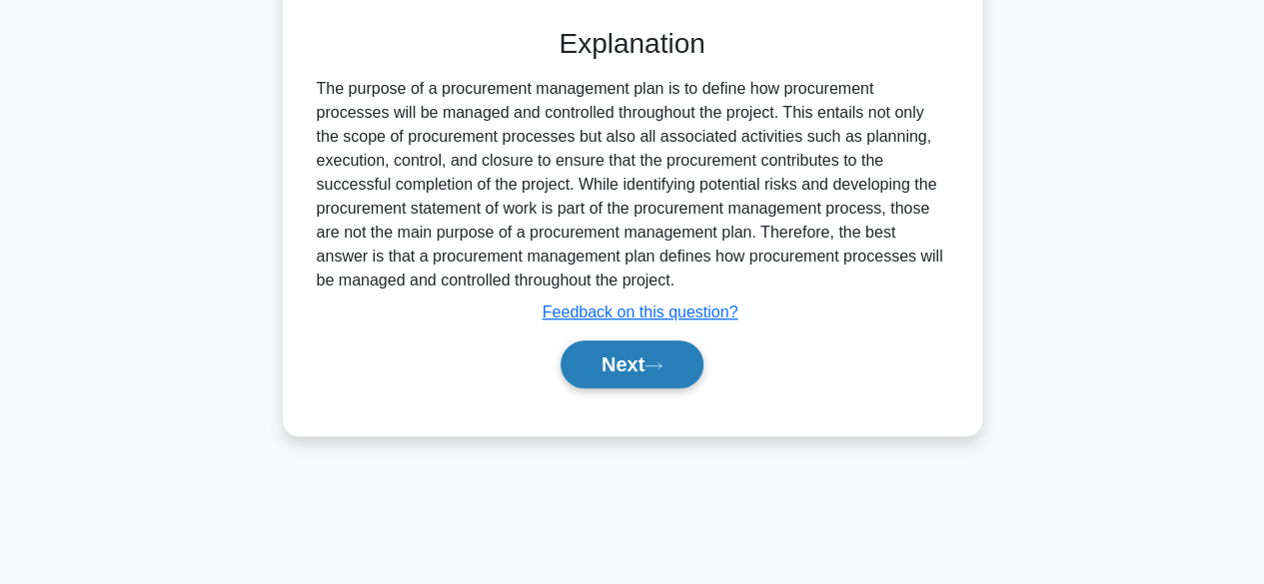
click at [654, 361] on icon at bounding box center [653, 366] width 18 height 11
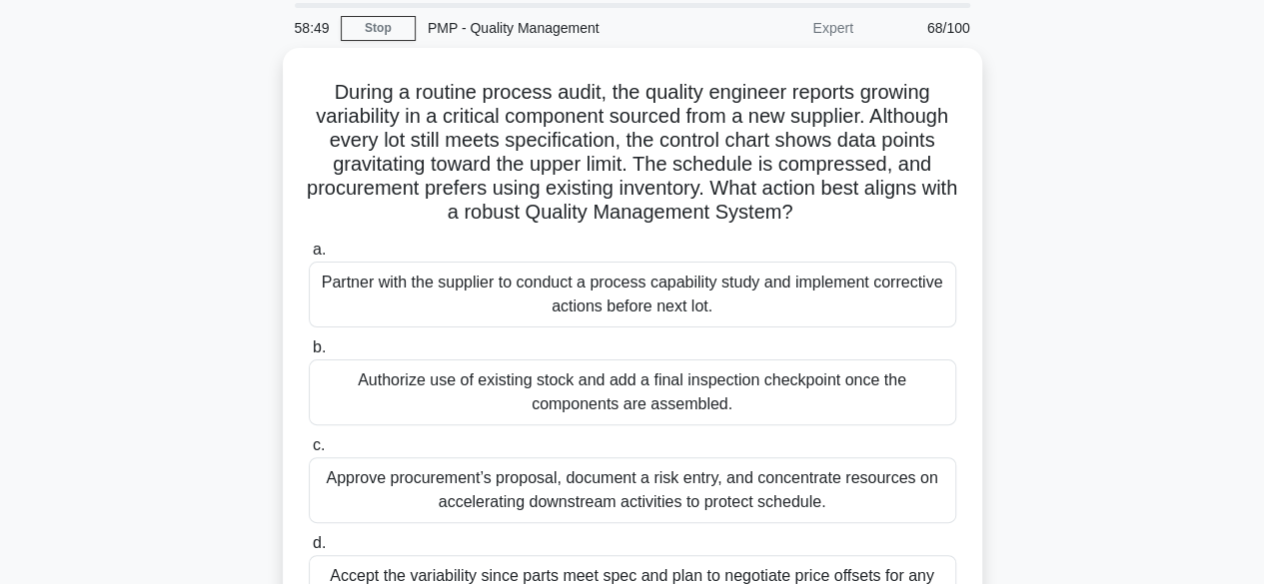
scroll to position [100, 0]
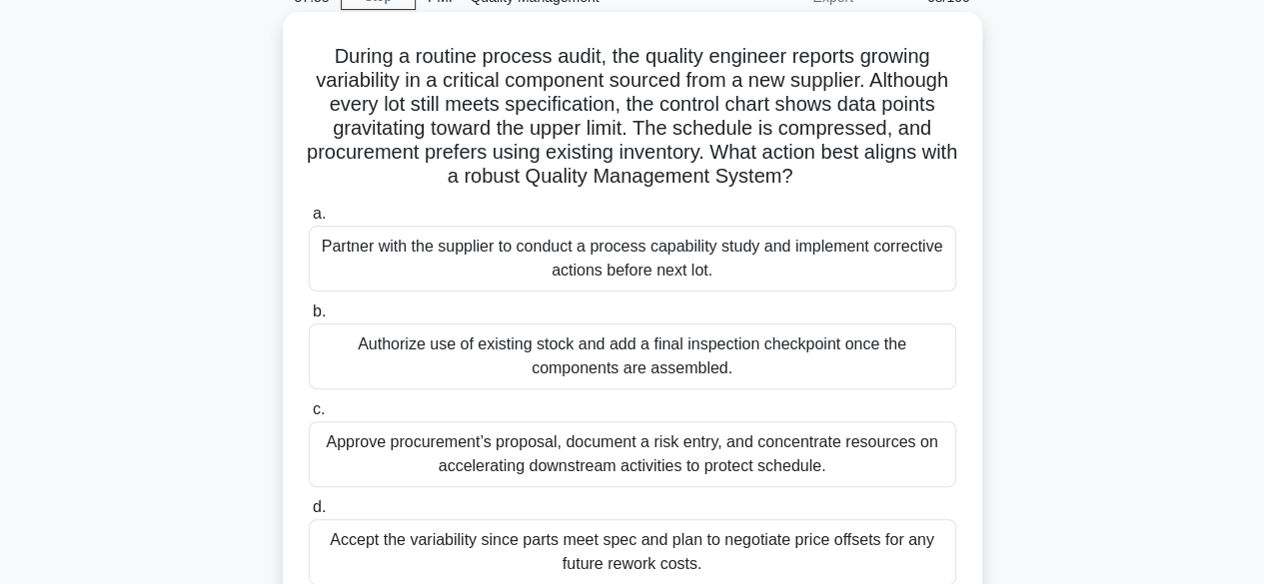
click at [757, 265] on div "Partner with the supplier to conduct a process capability study and implement c…" at bounding box center [632, 259] width 647 height 66
click at [309, 221] on input "a. Partner with the supplier to conduct a process capability study and implemen…" at bounding box center [309, 214] width 0 height 13
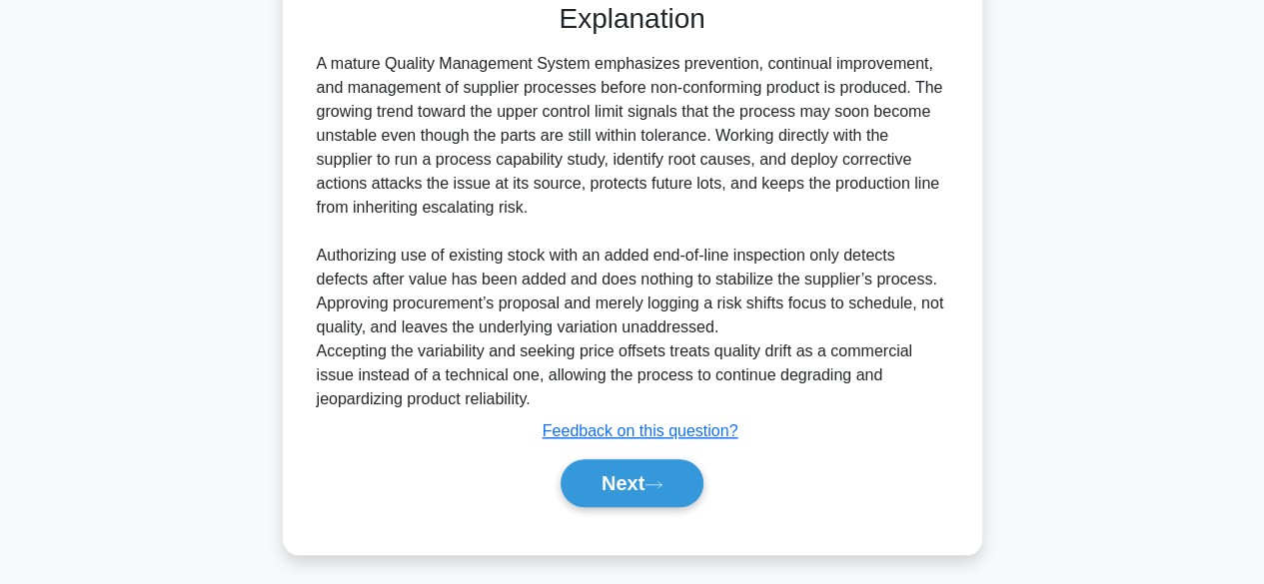
scroll to position [716, 0]
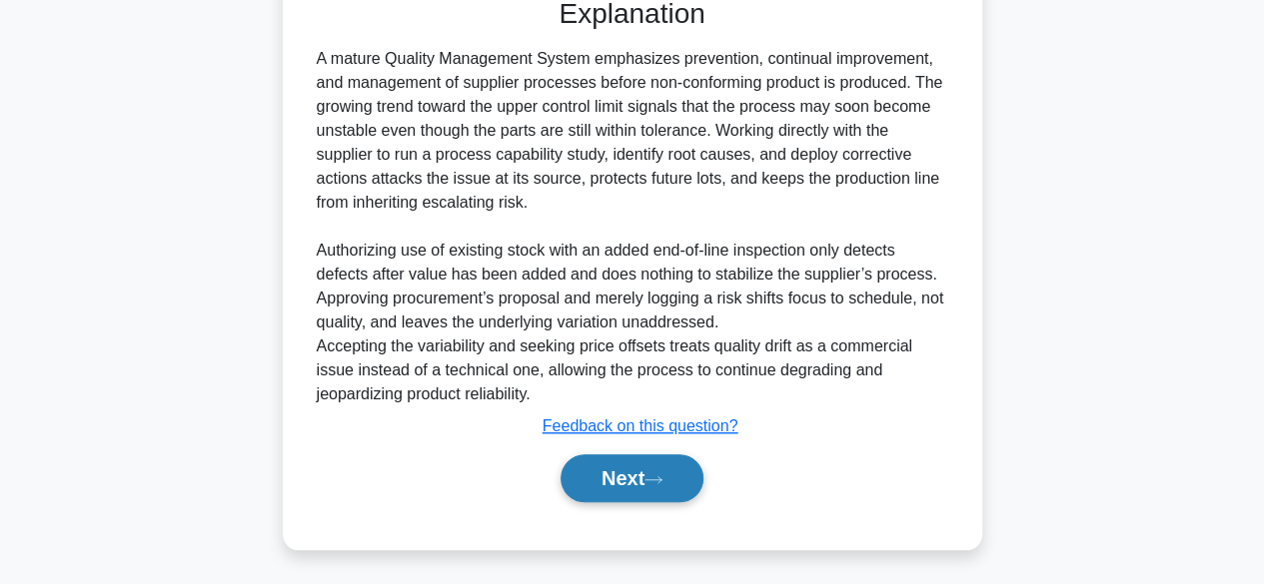
click at [627, 469] on button "Next" at bounding box center [631, 479] width 143 height 48
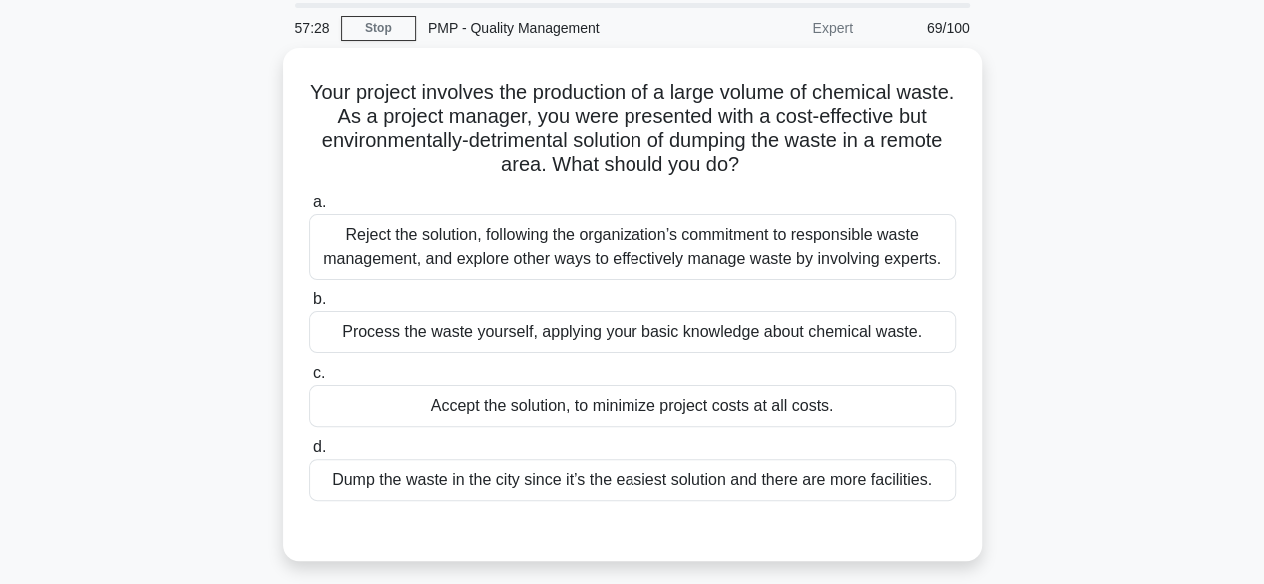
scroll to position [100, 0]
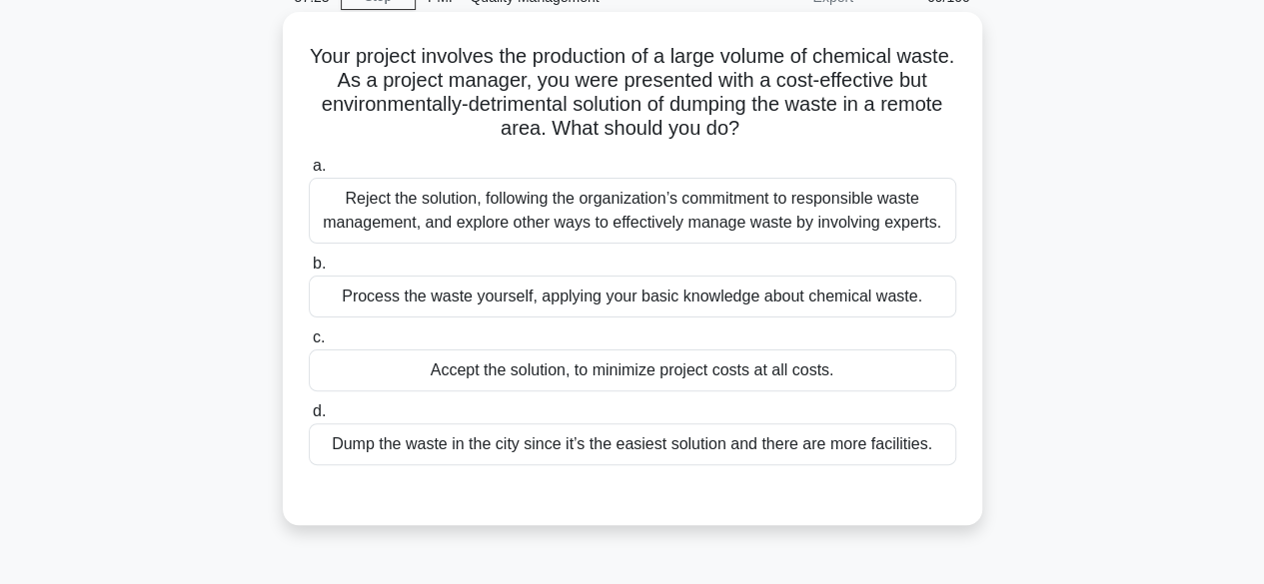
click at [733, 215] on div "Reject the solution, following the organization’s commitment to responsible was…" at bounding box center [632, 211] width 647 height 66
click at [309, 173] on input "a. Reject the solution, following the organization’s commitment to responsible …" at bounding box center [309, 166] width 0 height 13
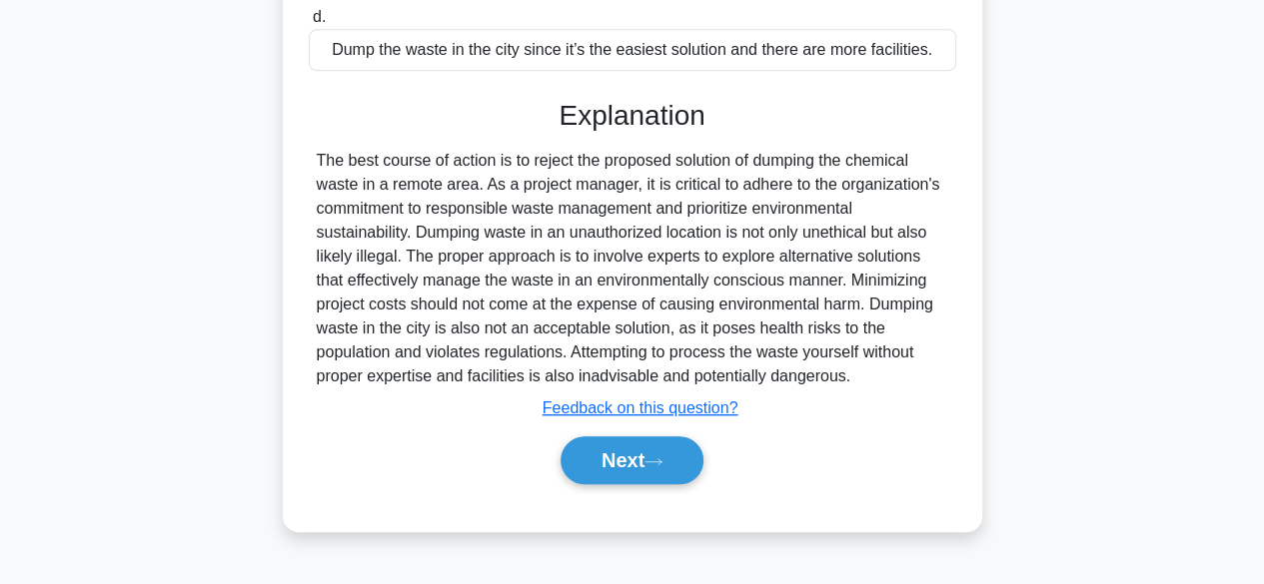
scroll to position [501, 0]
click at [623, 483] on button "Next" at bounding box center [631, 461] width 143 height 48
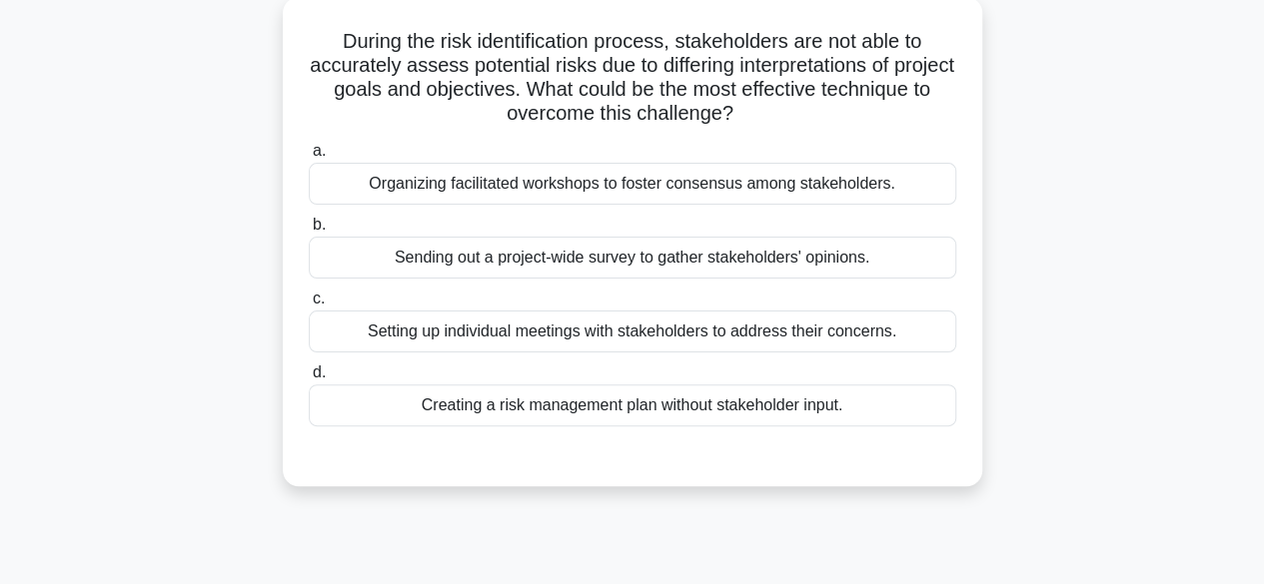
scroll to position [95, 0]
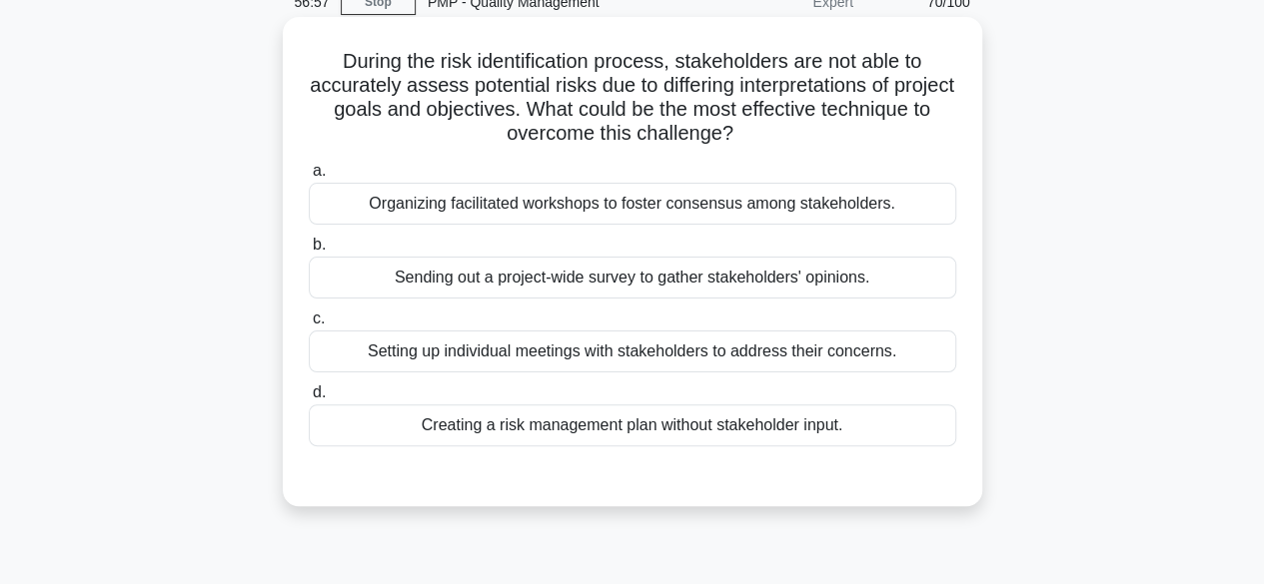
click at [777, 210] on div "Organizing facilitated workshops to foster consensus among stakeholders." at bounding box center [632, 204] width 647 height 42
click at [309, 178] on input "a. Organizing facilitated workshops to foster consensus among stakeholders." at bounding box center [309, 171] width 0 height 13
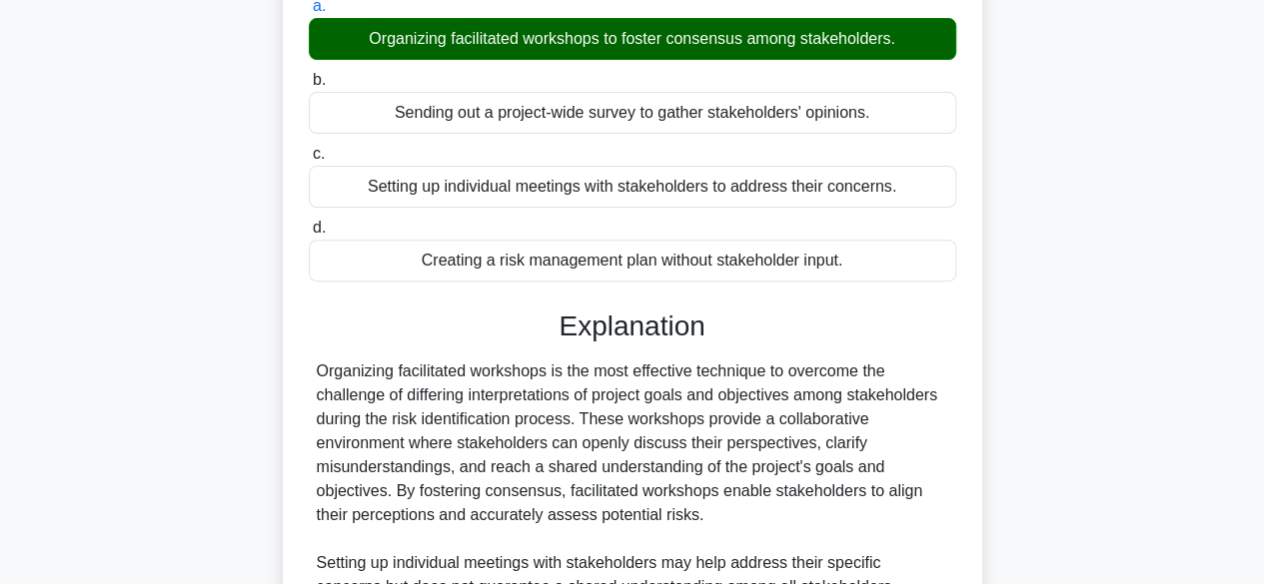
scroll to position [549, 0]
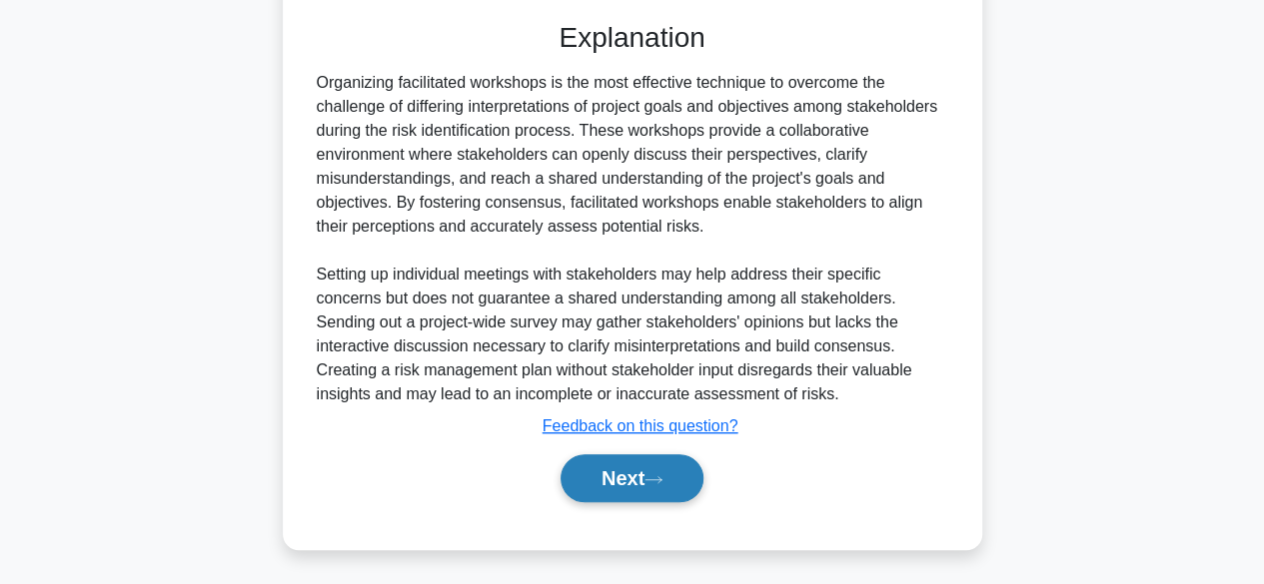
click at [635, 471] on button "Next" at bounding box center [631, 479] width 143 height 48
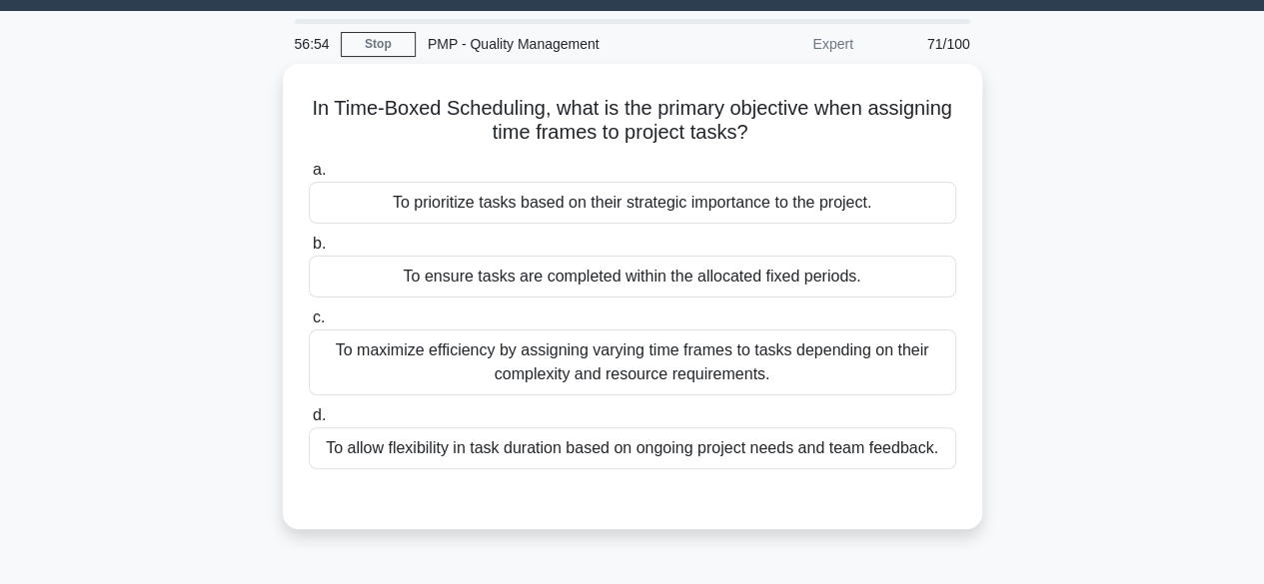
scroll to position [0, 0]
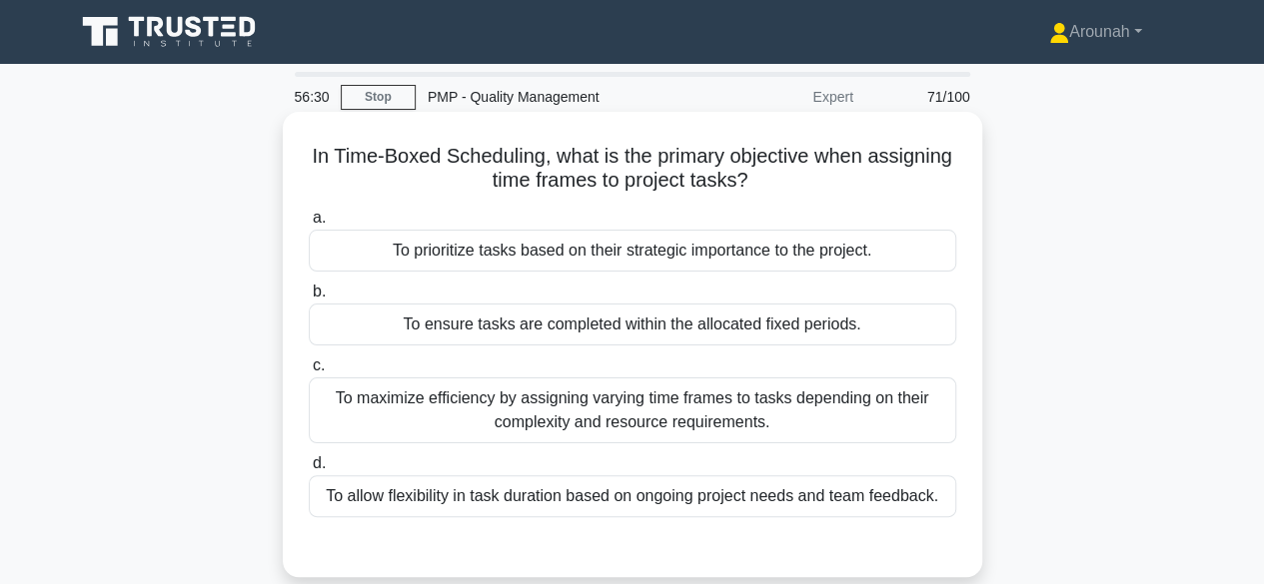
click at [787, 332] on div "To ensure tasks are completed within the allocated fixed periods." at bounding box center [632, 325] width 647 height 42
click at [729, 331] on div "To ensure tasks are completed within the allocated fixed periods." at bounding box center [632, 325] width 647 height 42
click at [309, 299] on input "b. To ensure tasks are completed within the allocated fixed periods." at bounding box center [309, 292] width 0 height 13
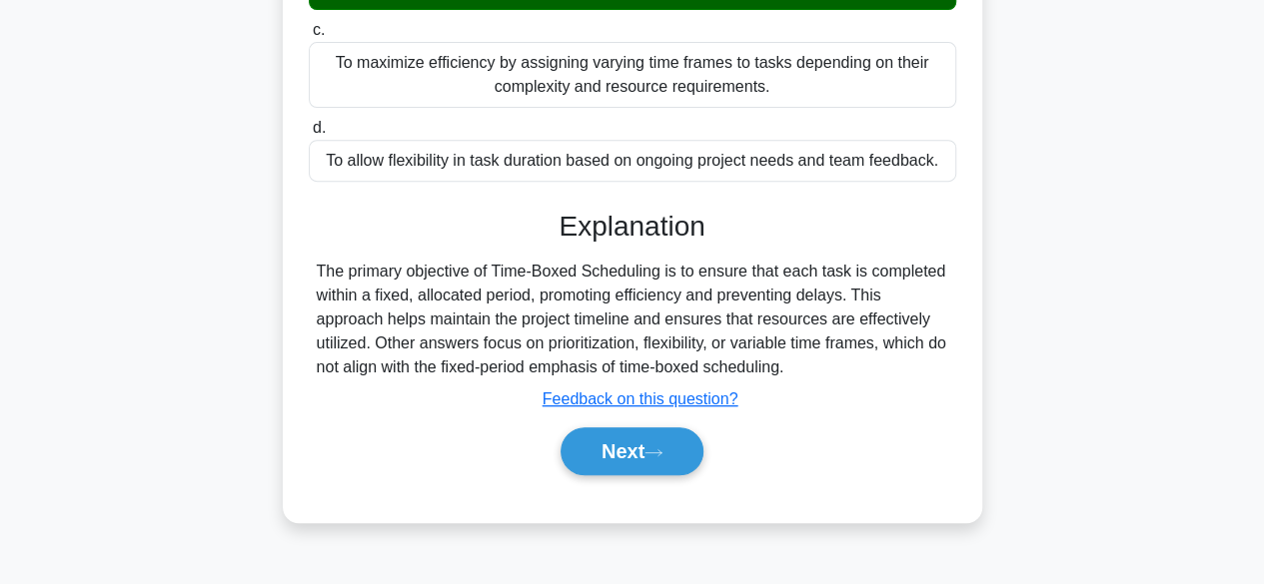
scroll to position [400, 0]
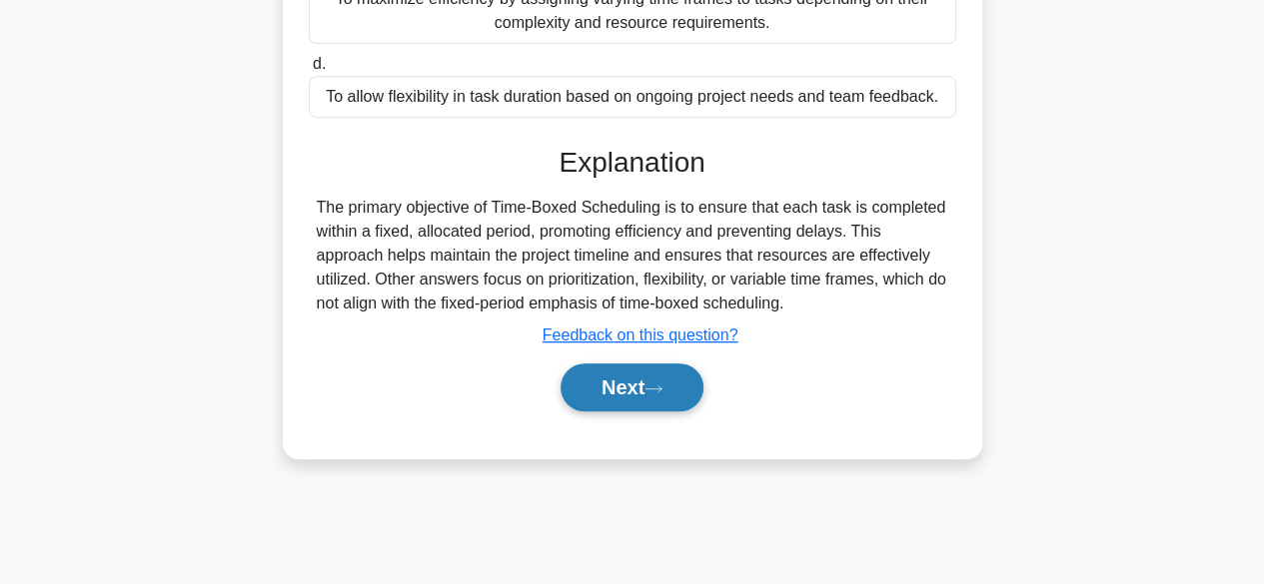
click at [655, 386] on icon at bounding box center [653, 389] width 18 height 11
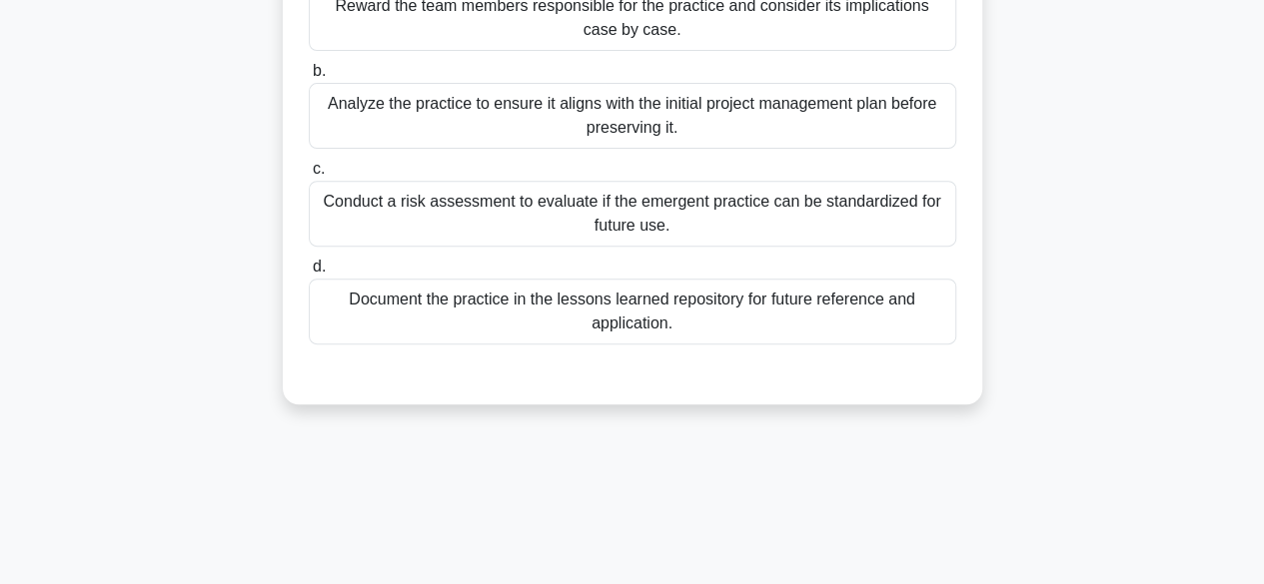
scroll to position [100, 0]
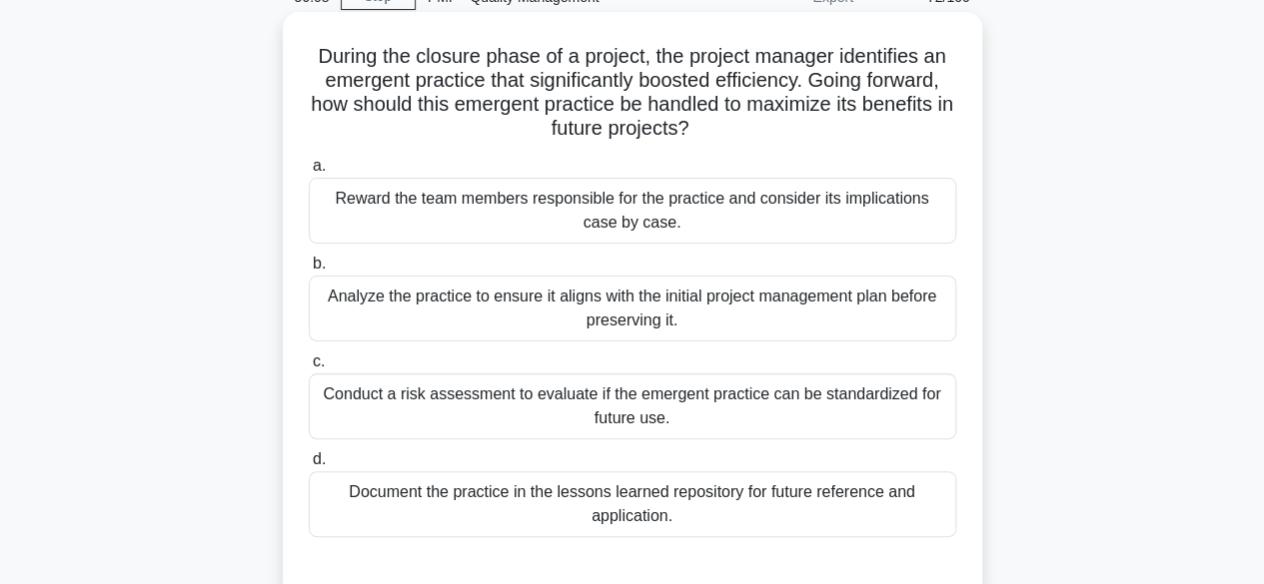
click at [867, 503] on div "Document the practice in the lessons learned repository for future reference an…" at bounding box center [632, 505] width 647 height 66
click at [309, 467] on input "d. Document the practice in the lessons learned repository for future reference…" at bounding box center [309, 460] width 0 height 13
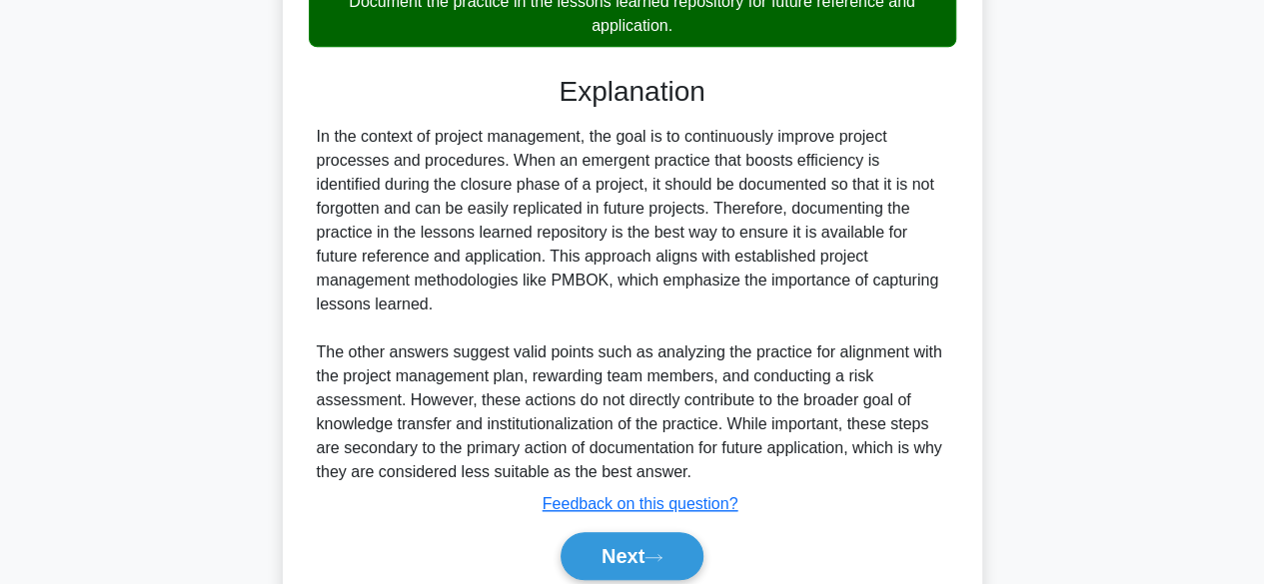
scroll to position [644, 0]
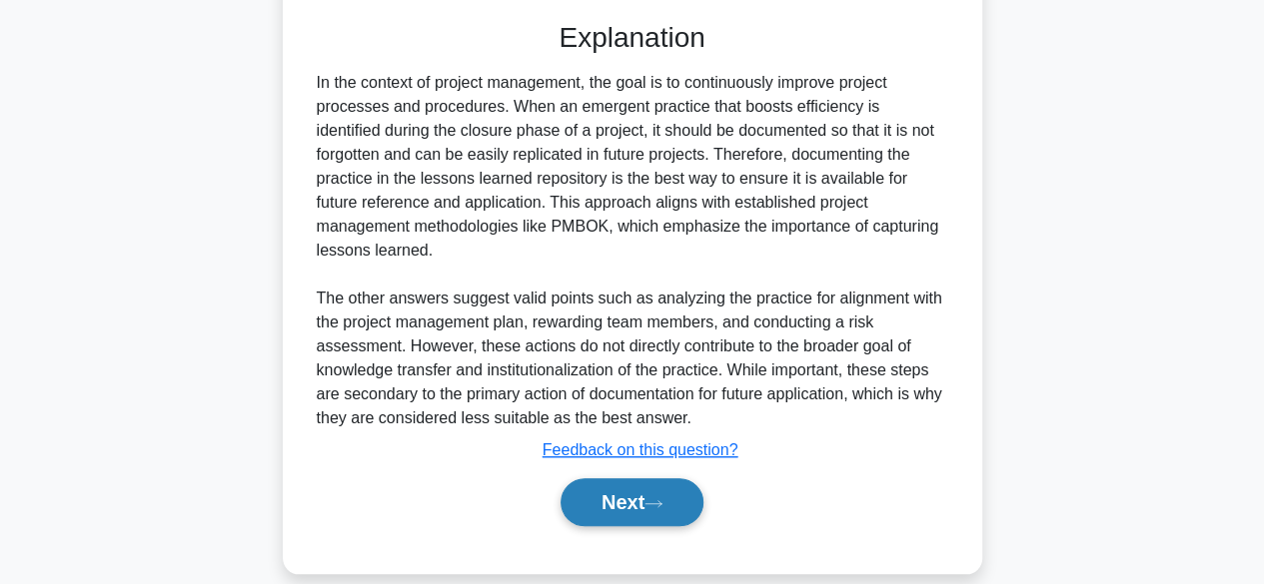
click at [642, 484] on button "Next" at bounding box center [631, 503] width 143 height 48
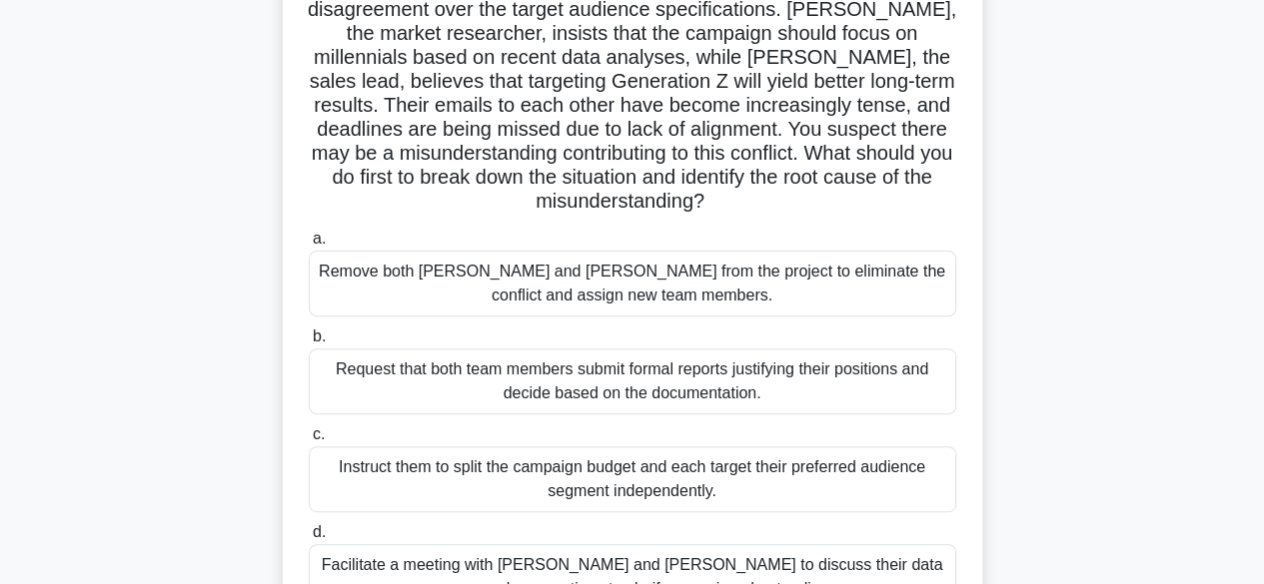
scroll to position [295, 0]
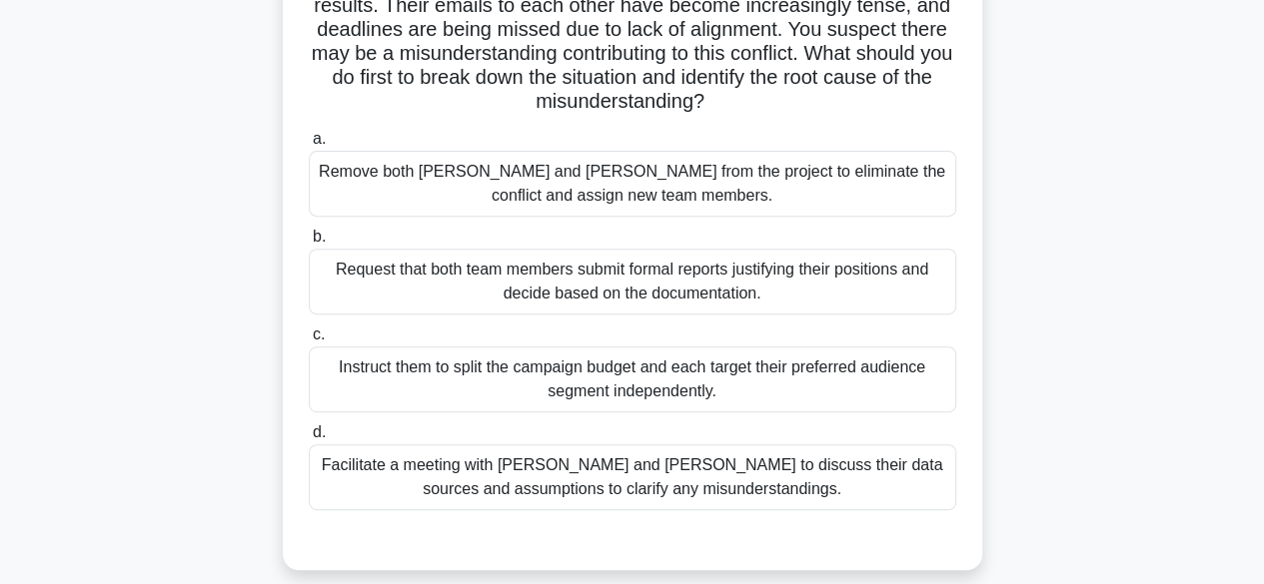
click at [690, 445] on div "Facilitate a meeting with Samantha and Carlos to discuss their data sources and…" at bounding box center [632, 478] width 647 height 66
click at [309, 440] on input "d. Facilitate a meeting with Samantha and Carlos to discuss their data sources …" at bounding box center [309, 433] width 0 height 13
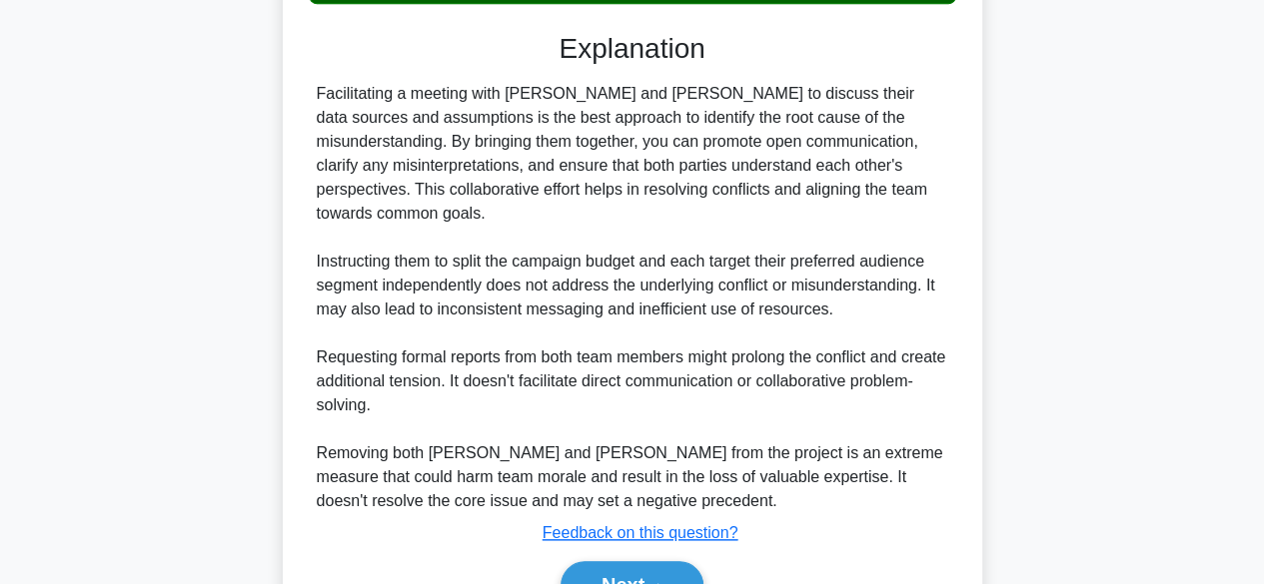
scroll to position [884, 0]
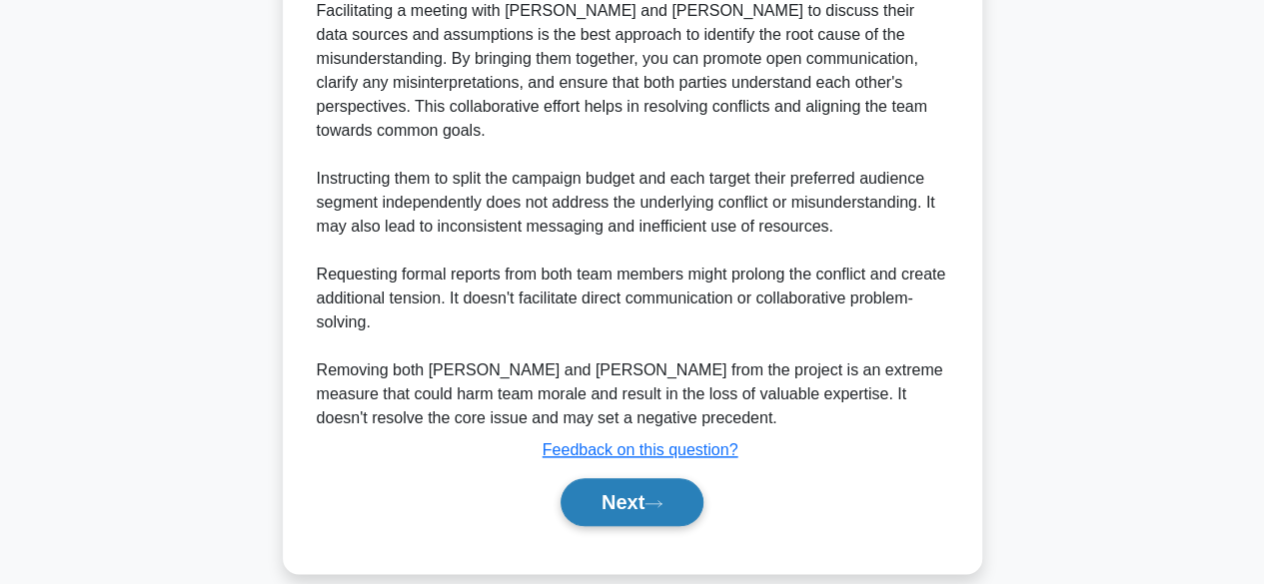
click at [610, 479] on button "Next" at bounding box center [631, 503] width 143 height 48
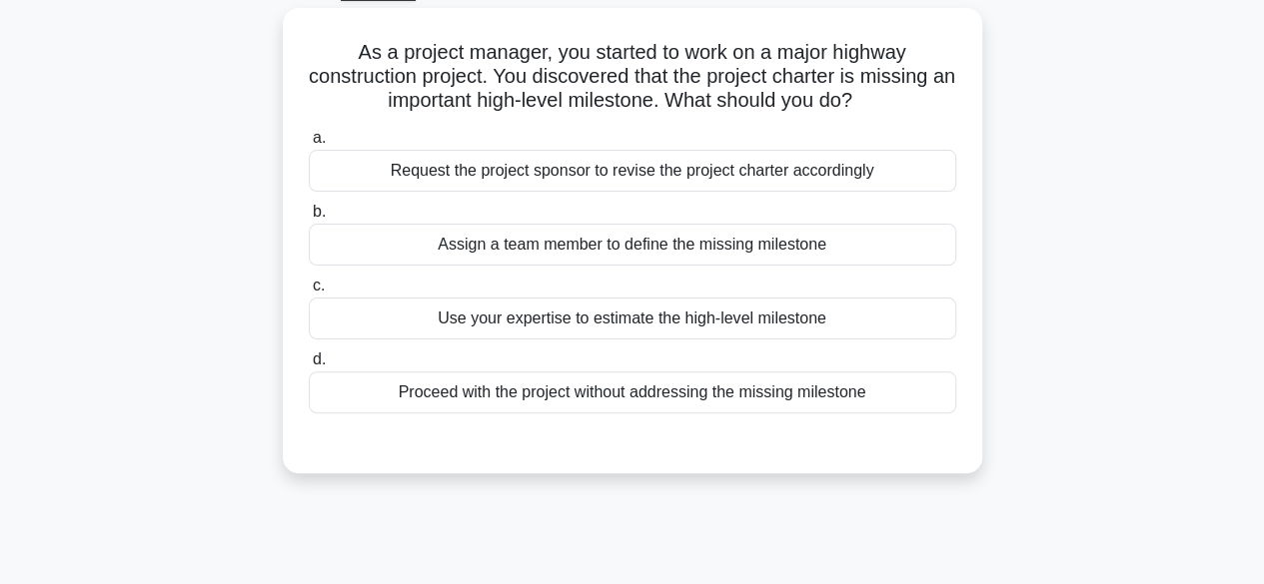
scroll to position [95, 0]
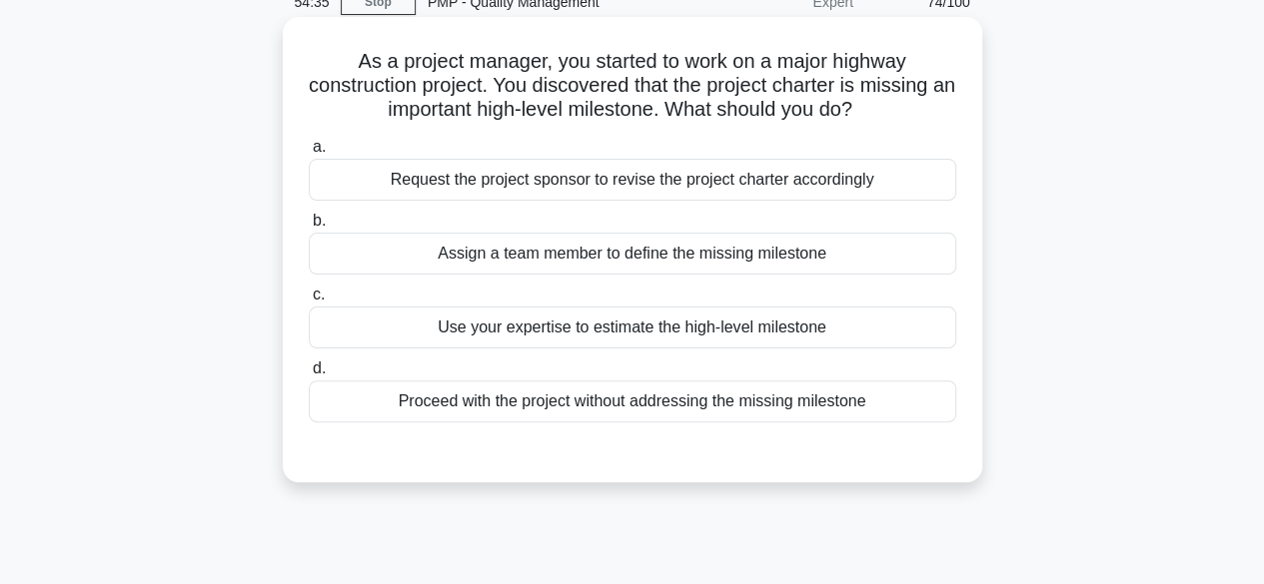
click at [683, 257] on div "Assign a team member to define the missing milestone" at bounding box center [632, 254] width 647 height 42
click at [309, 228] on input "b. Assign a team member to define the missing milestone" at bounding box center [309, 221] width 0 height 13
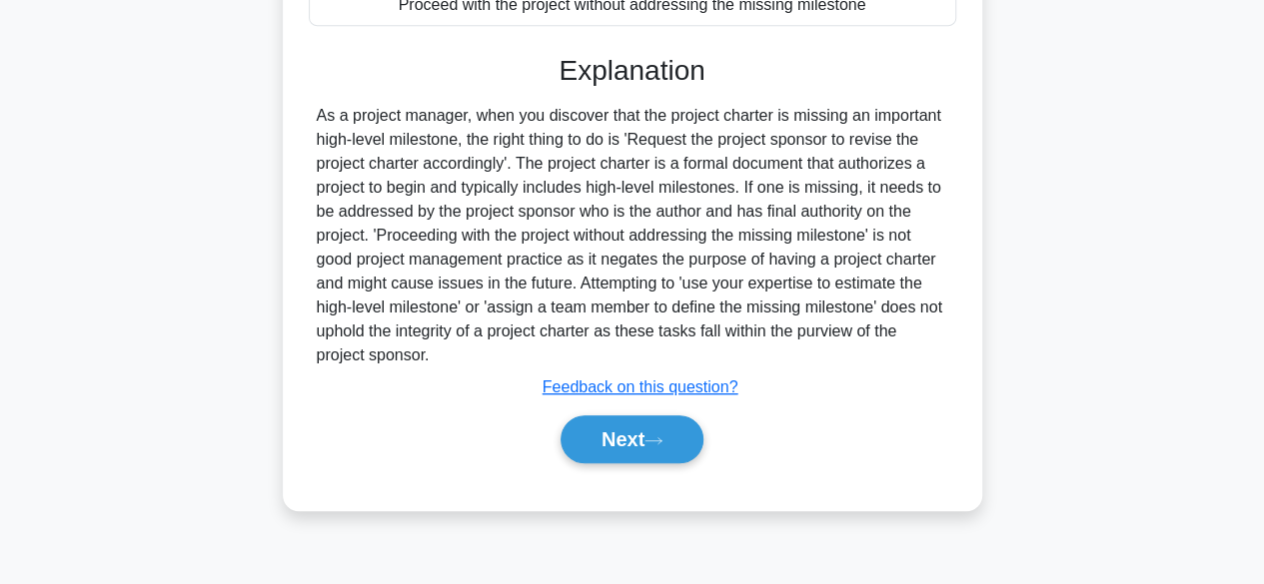
scroll to position [495, 0]
click at [622, 421] on button "Next" at bounding box center [631, 439] width 143 height 48
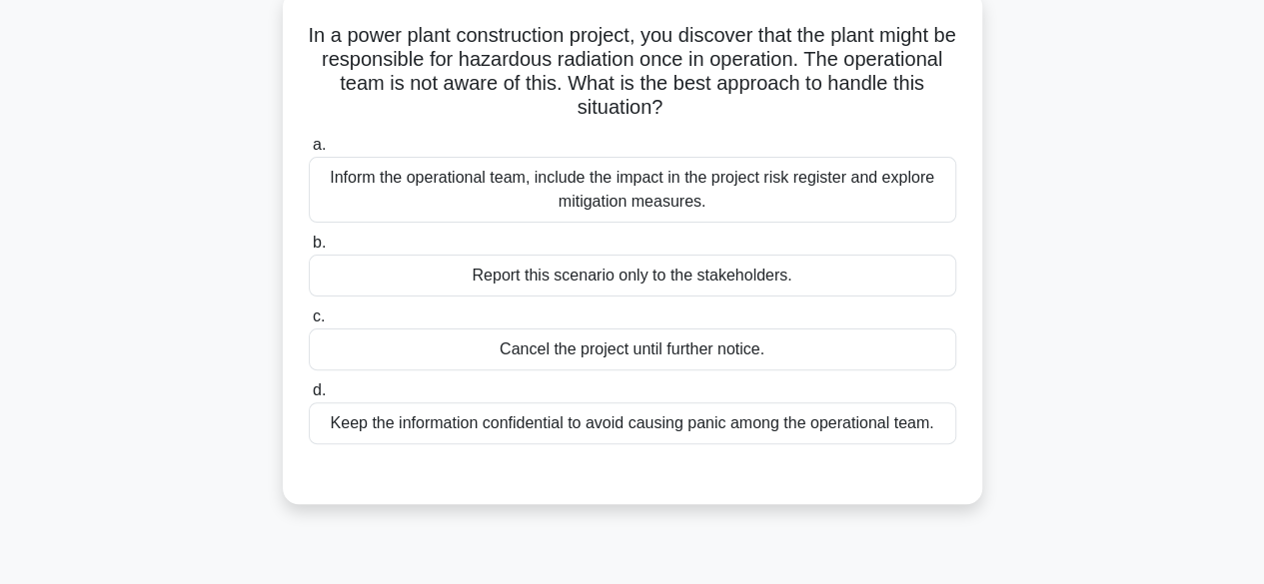
scroll to position [95, 0]
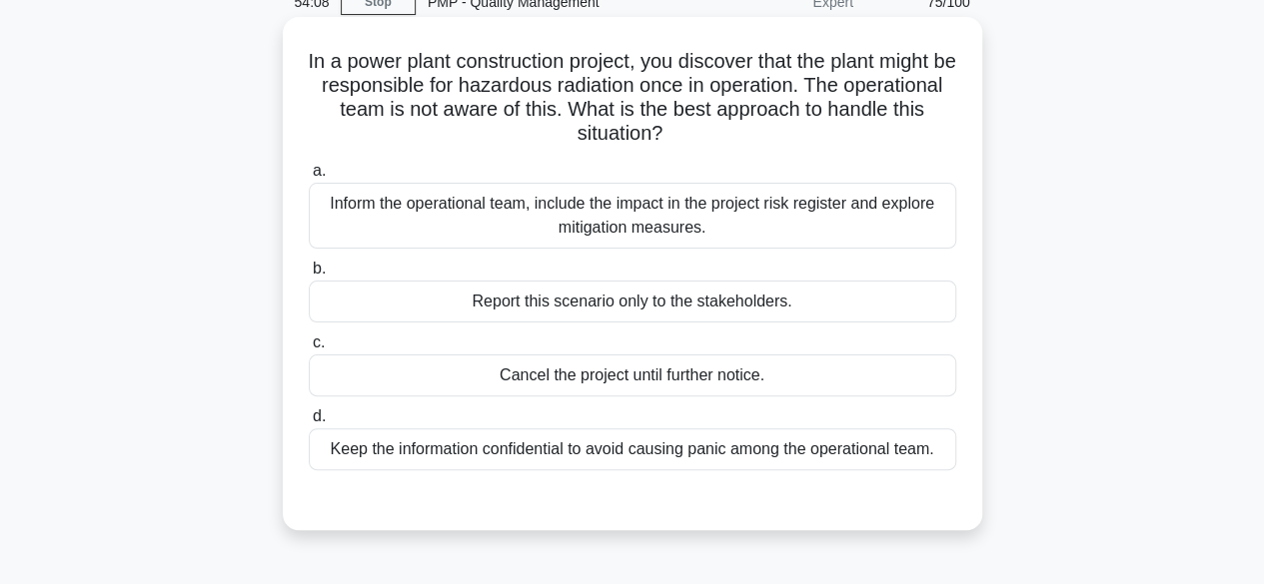
click at [816, 209] on div "Inform the operational team, include the impact in the project risk register an…" at bounding box center [632, 216] width 647 height 66
click at [309, 178] on input "a. Inform the operational team, include the impact in the project risk register…" at bounding box center [309, 171] width 0 height 13
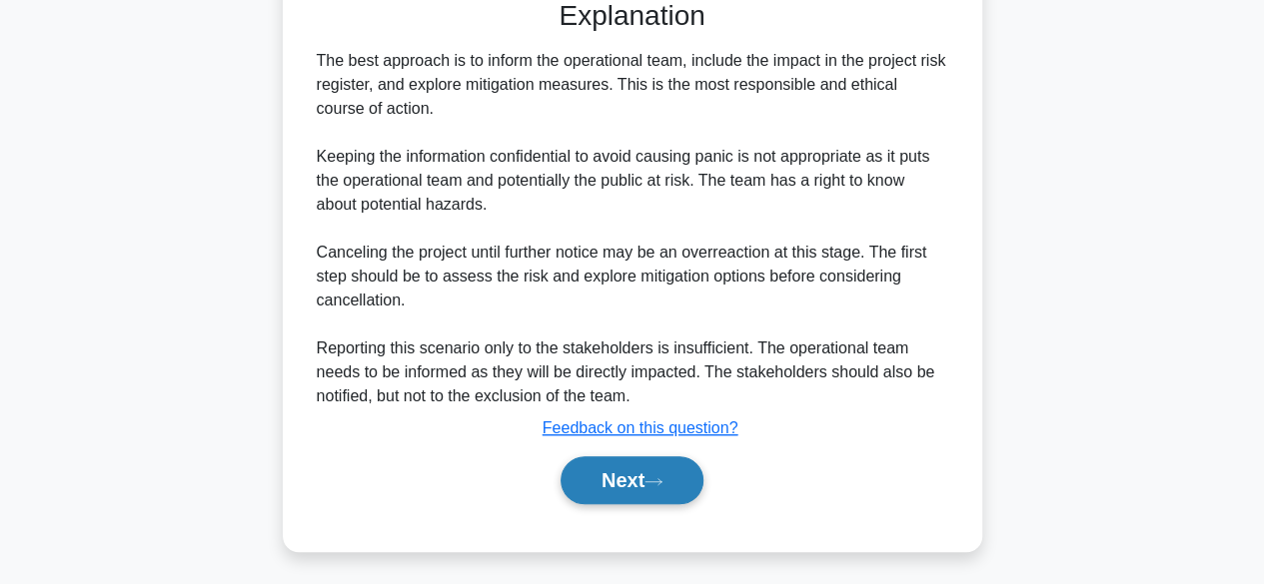
scroll to position [596, 0]
click at [621, 484] on button "Next" at bounding box center [631, 479] width 143 height 48
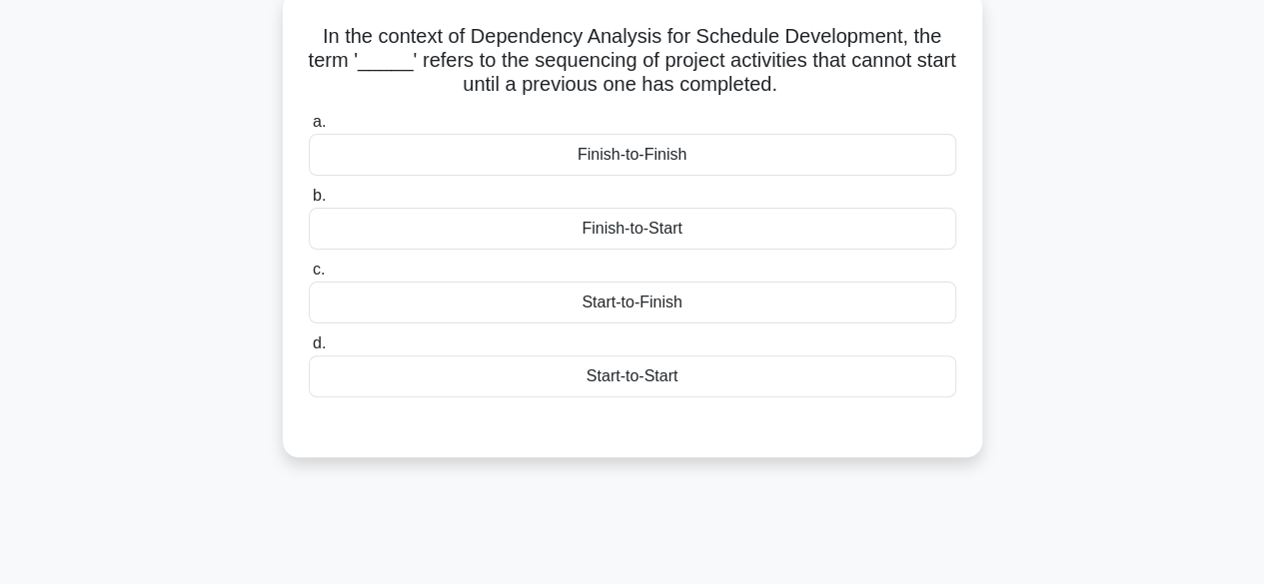
scroll to position [95, 0]
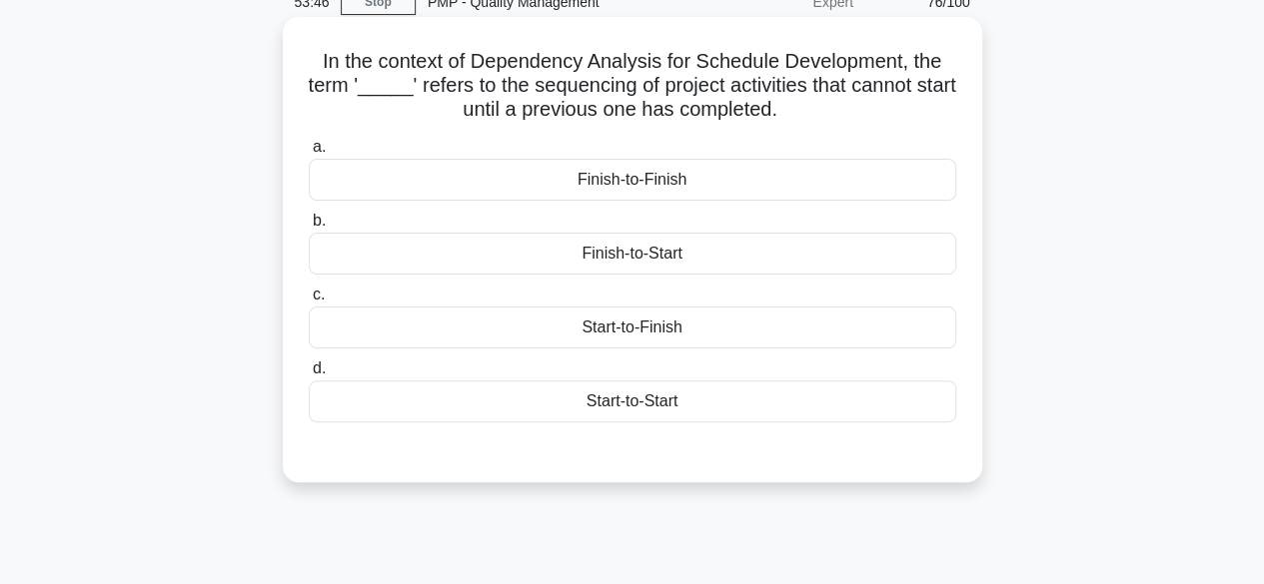
click at [754, 260] on div "Finish-to-Start" at bounding box center [632, 254] width 647 height 42
click at [309, 228] on input "b. Finish-to-Start" at bounding box center [309, 221] width 0 height 13
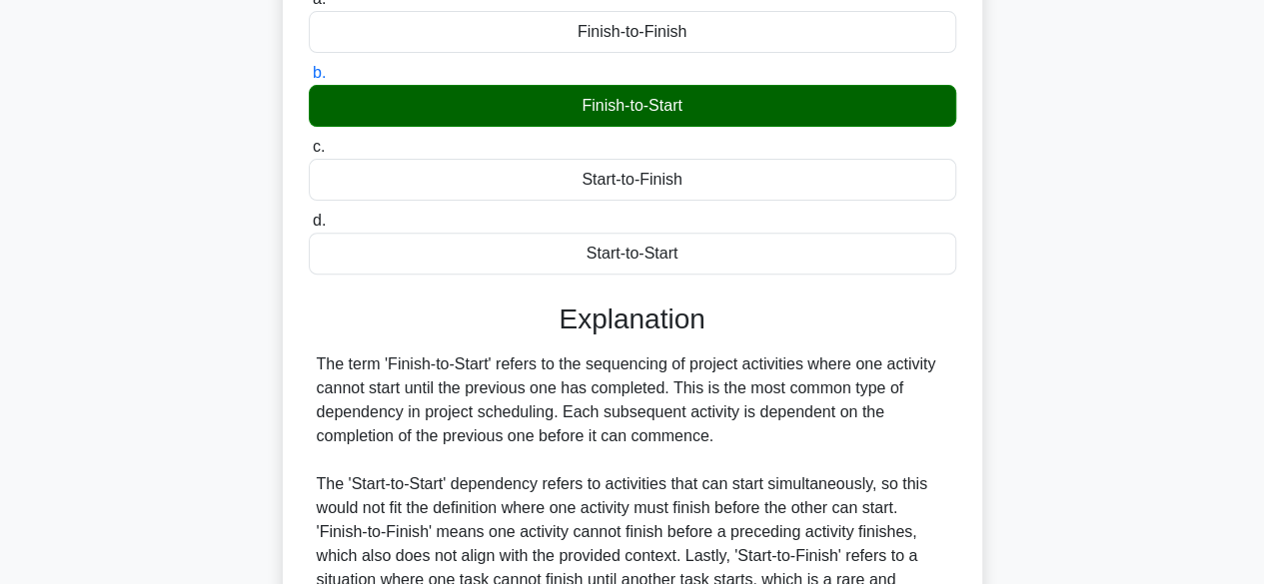
scroll to position [495, 0]
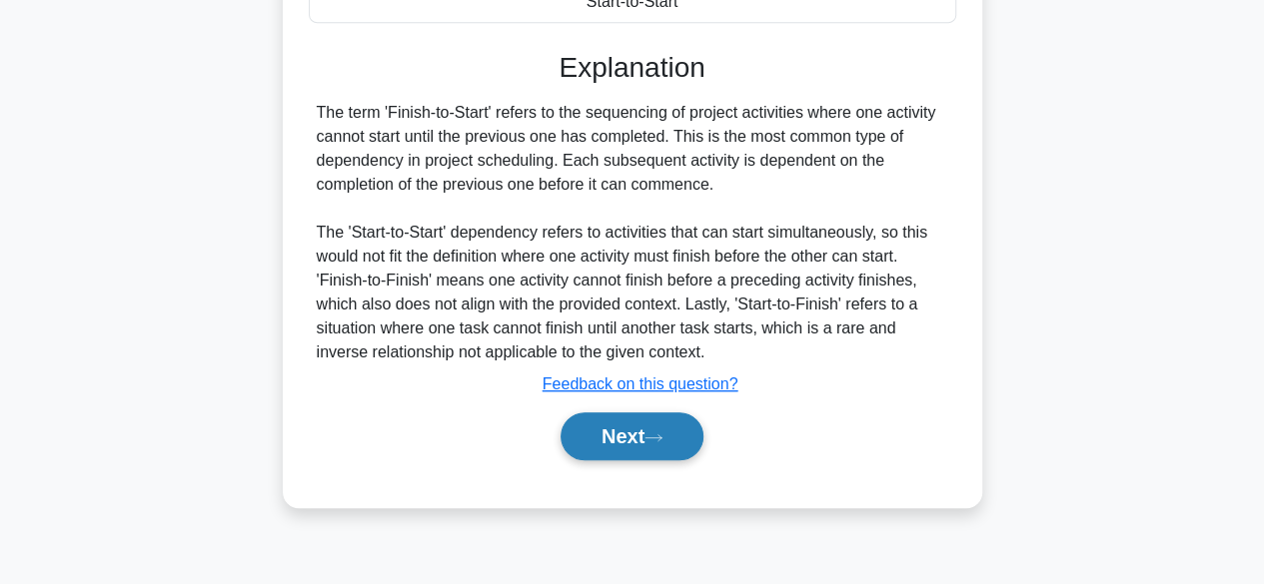
click at [588, 433] on button "Next" at bounding box center [631, 437] width 143 height 48
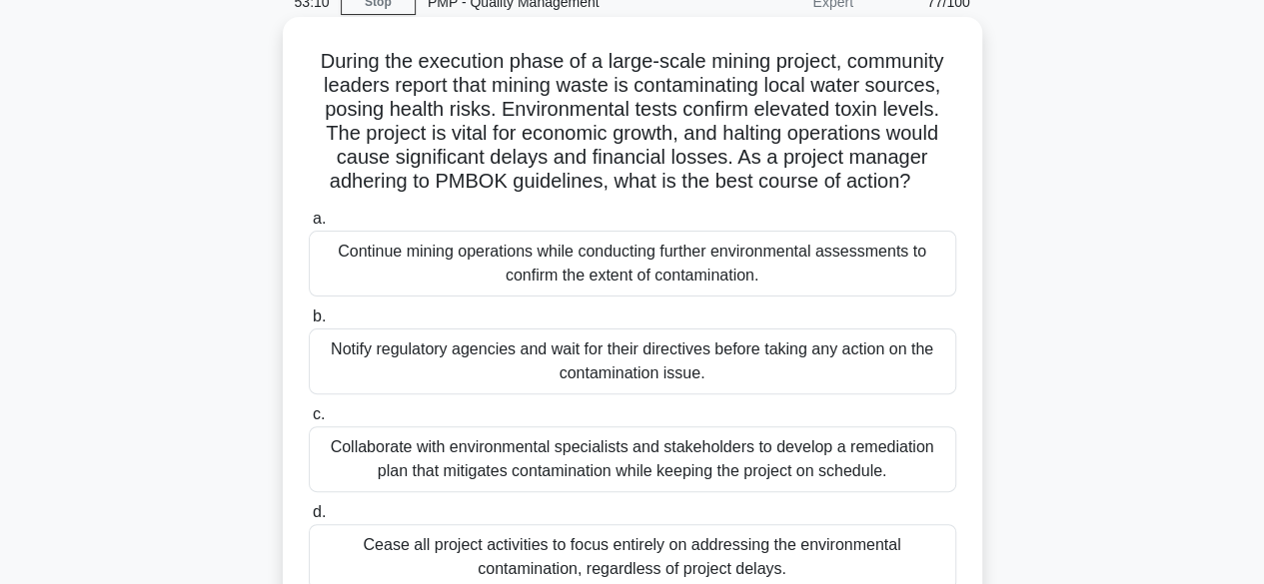
scroll to position [195, 0]
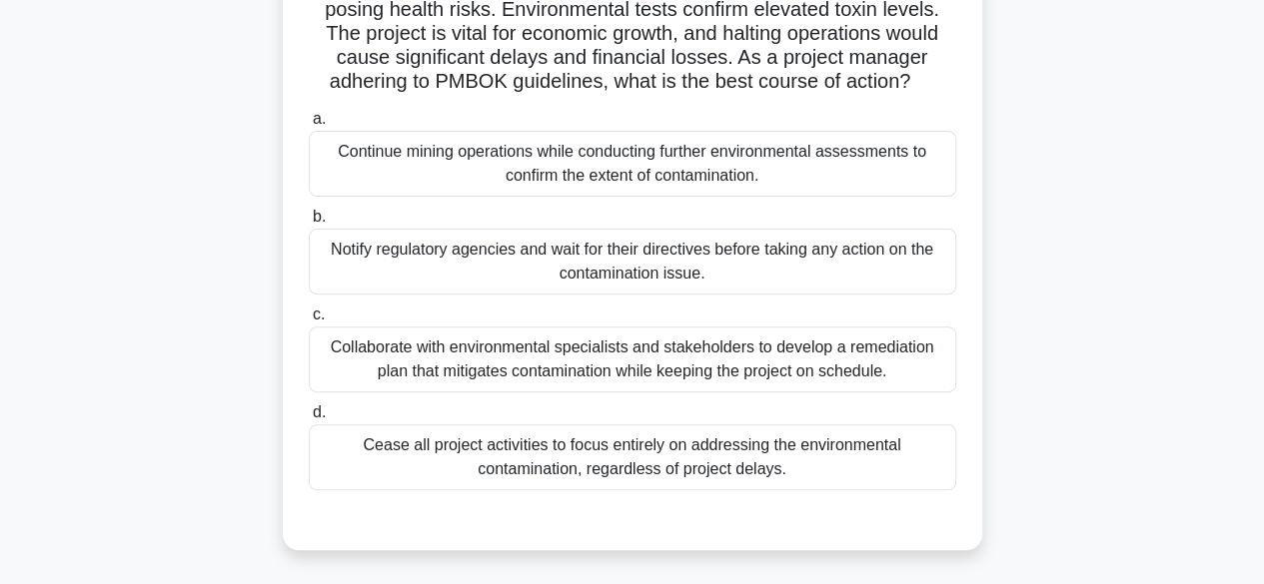
click at [818, 367] on div "Collaborate with environmental specialists and stakeholders to develop a remedi…" at bounding box center [632, 360] width 647 height 66
click at [309, 322] on input "c. Collaborate with environmental specialists and stakeholders to develop a rem…" at bounding box center [309, 315] width 0 height 13
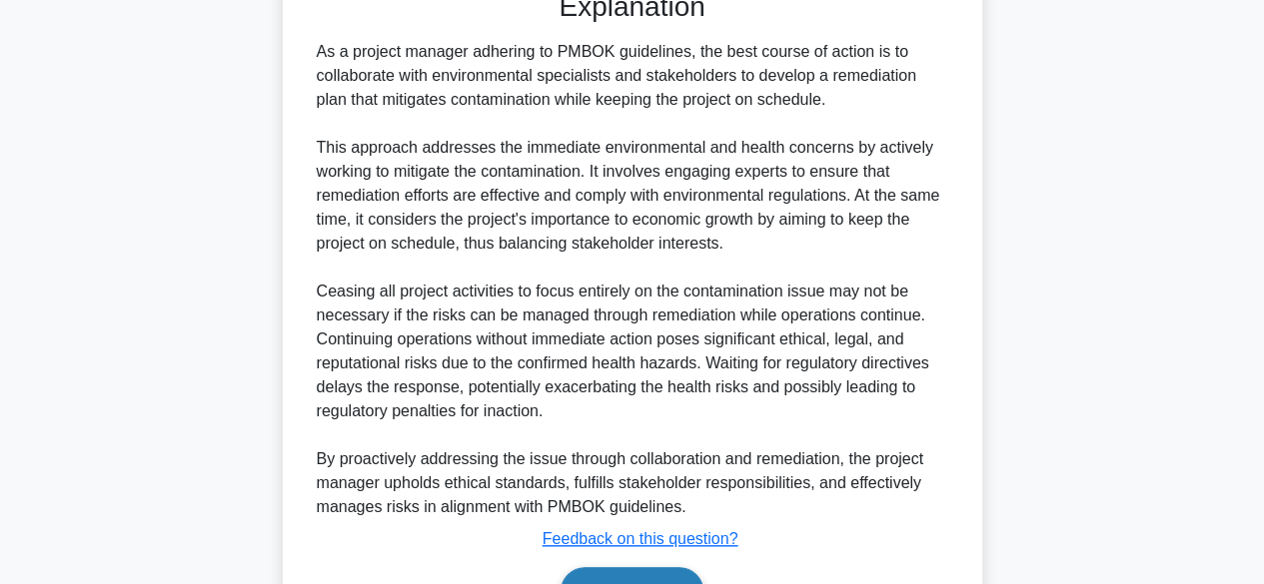
scroll to position [836, 0]
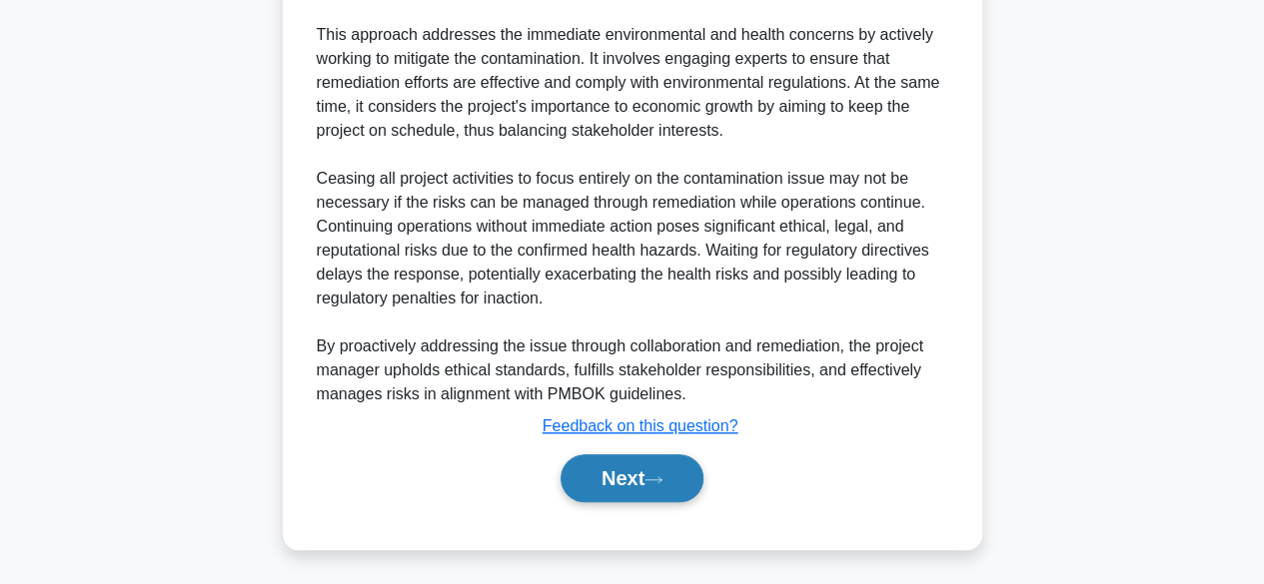
click at [621, 471] on button "Next" at bounding box center [631, 479] width 143 height 48
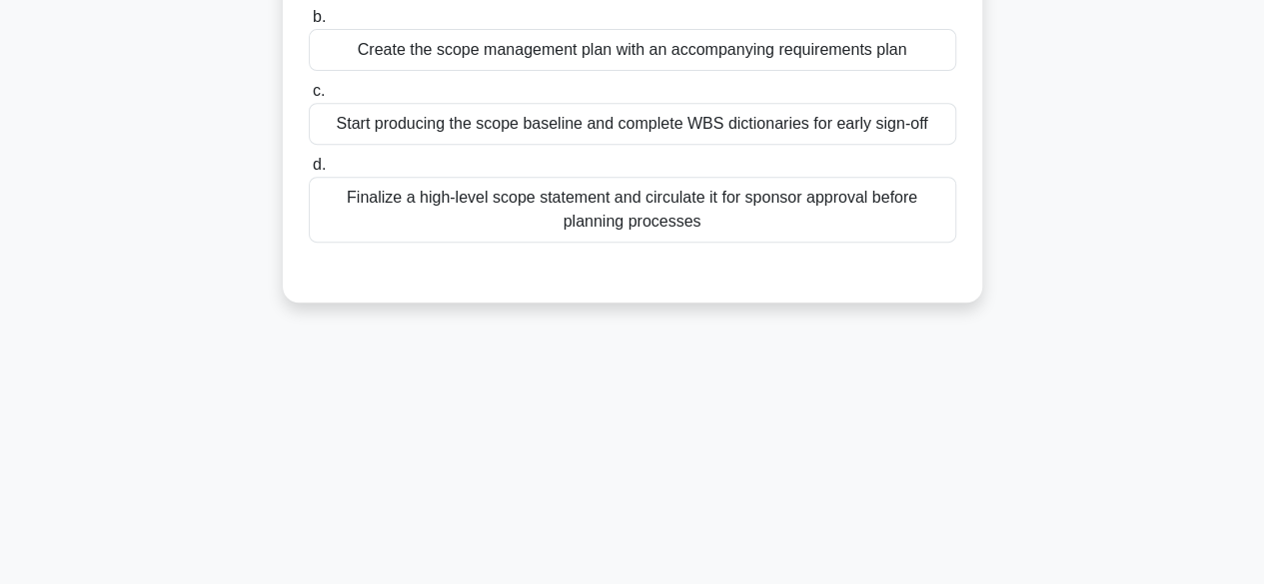
scroll to position [95, 0]
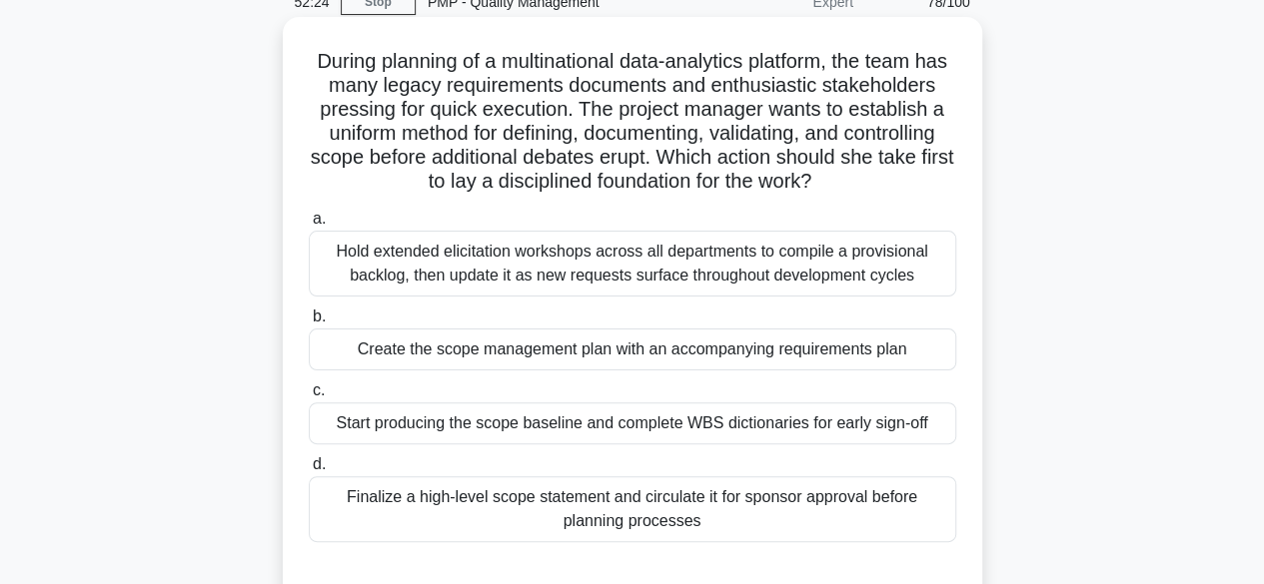
click at [811, 269] on div "Hold extended elicitation workshops across all departments to compile a provisi…" at bounding box center [632, 264] width 647 height 66
click at [309, 226] on input "a. Hold extended elicitation workshops across all departments to compile a prov…" at bounding box center [309, 219] width 0 height 13
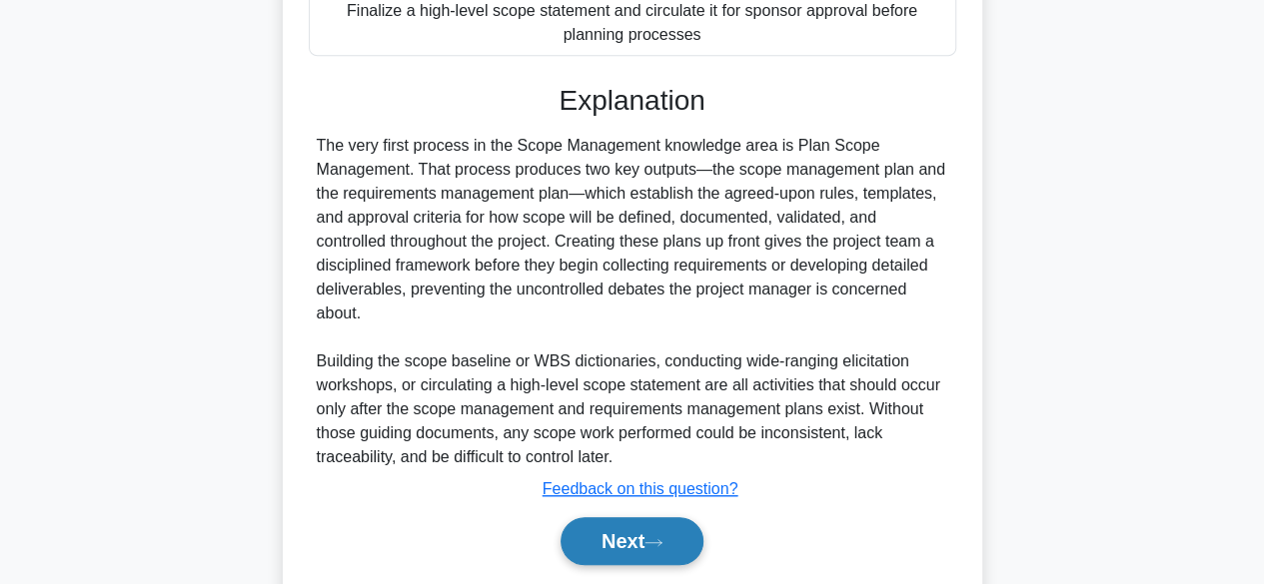
scroll to position [599, 0]
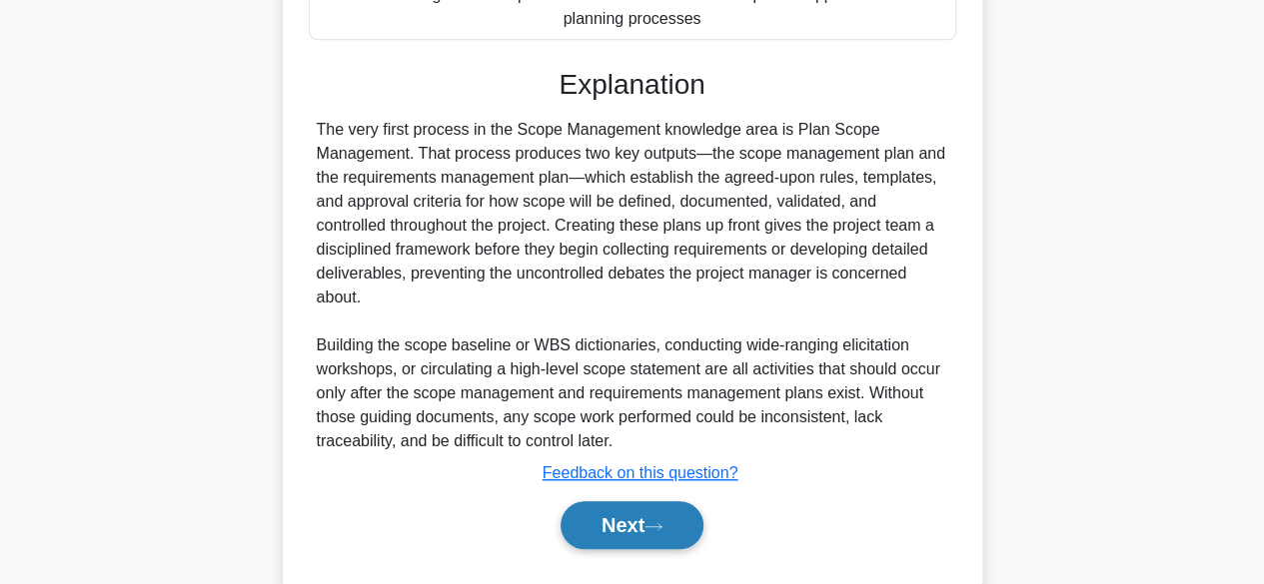
click at [643, 533] on button "Next" at bounding box center [631, 526] width 143 height 48
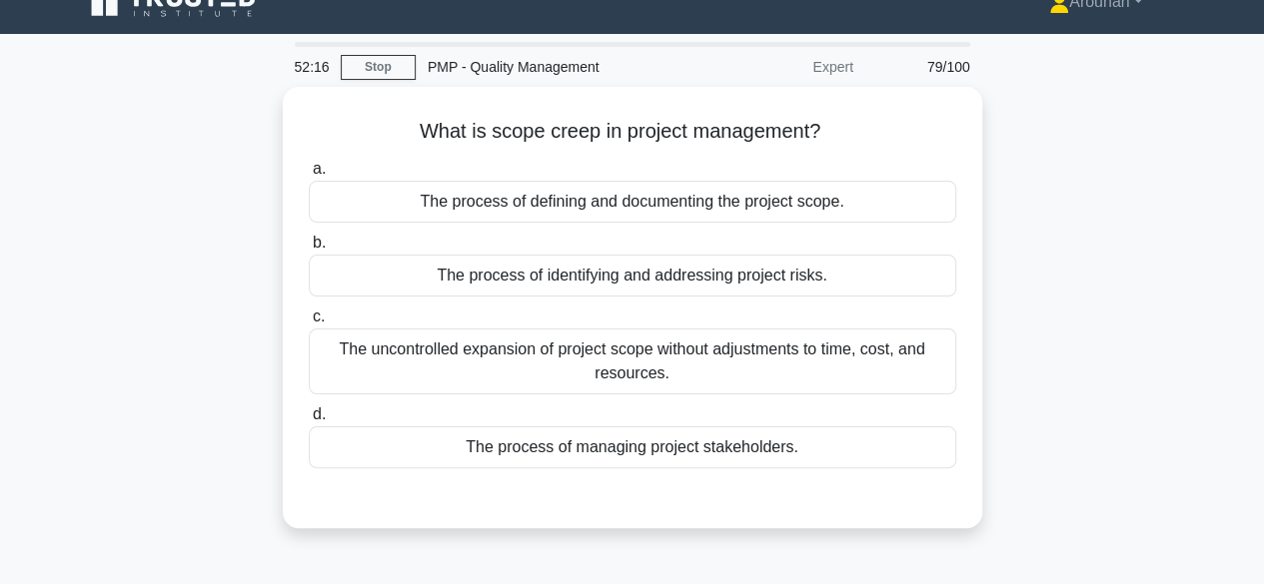
scroll to position [0, 0]
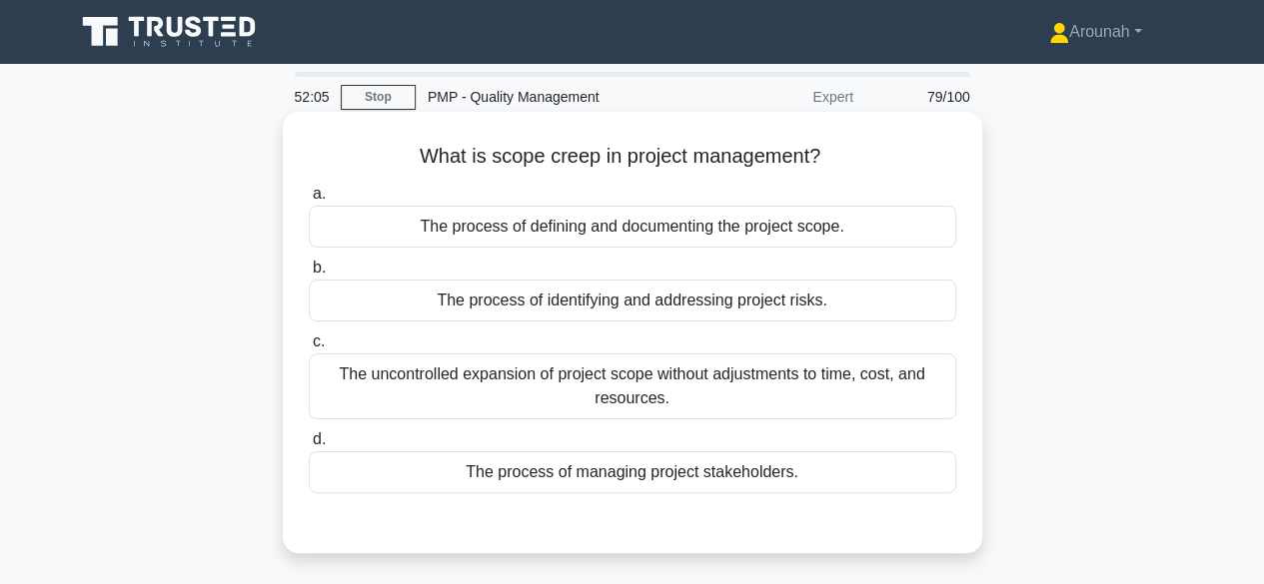
click at [807, 383] on div "The uncontrolled expansion of project scope without adjustments to time, cost, …" at bounding box center [632, 387] width 647 height 66
click at [309, 349] on input "c. The uncontrolled expansion of project scope without adjustments to time, cos…" at bounding box center [309, 342] width 0 height 13
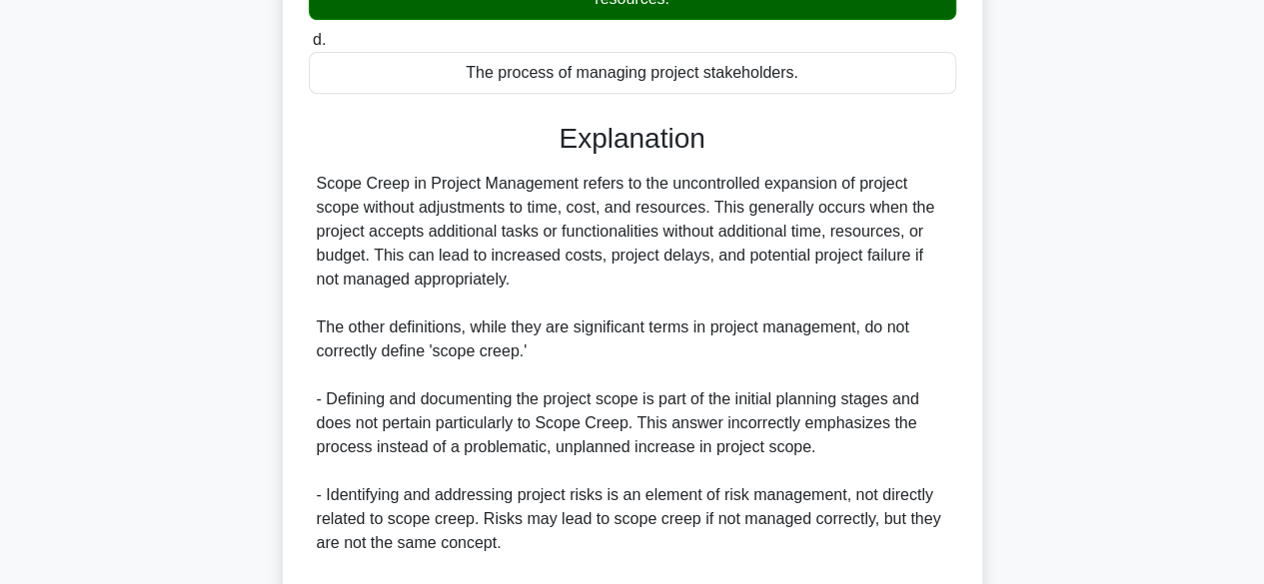
scroll to position [668, 0]
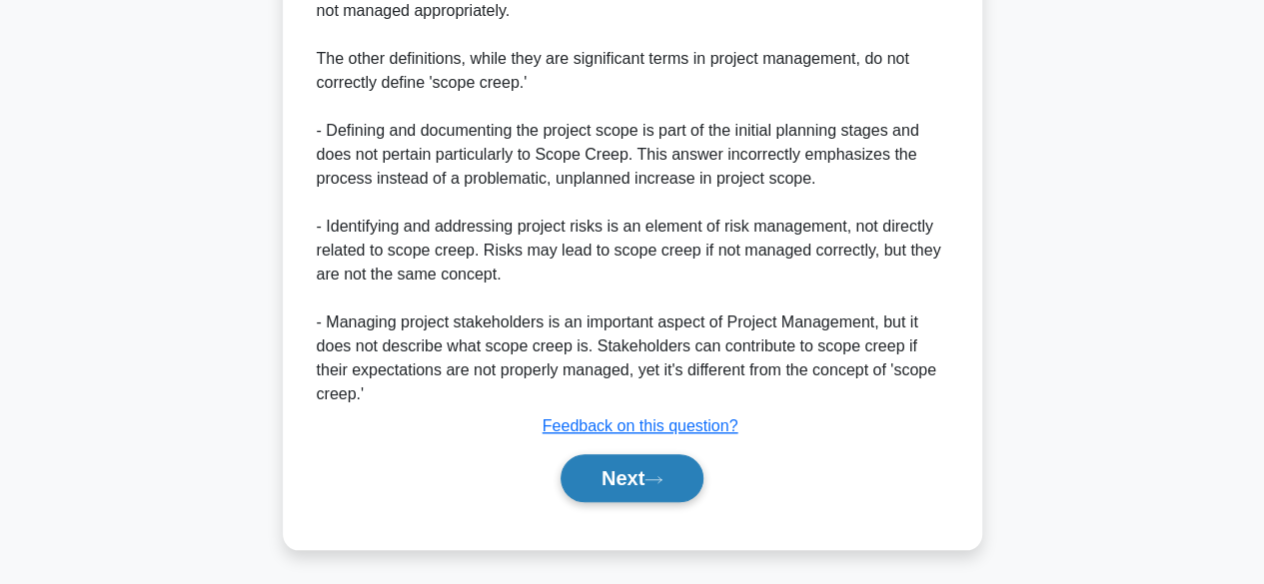
click at [619, 481] on button "Next" at bounding box center [631, 479] width 143 height 48
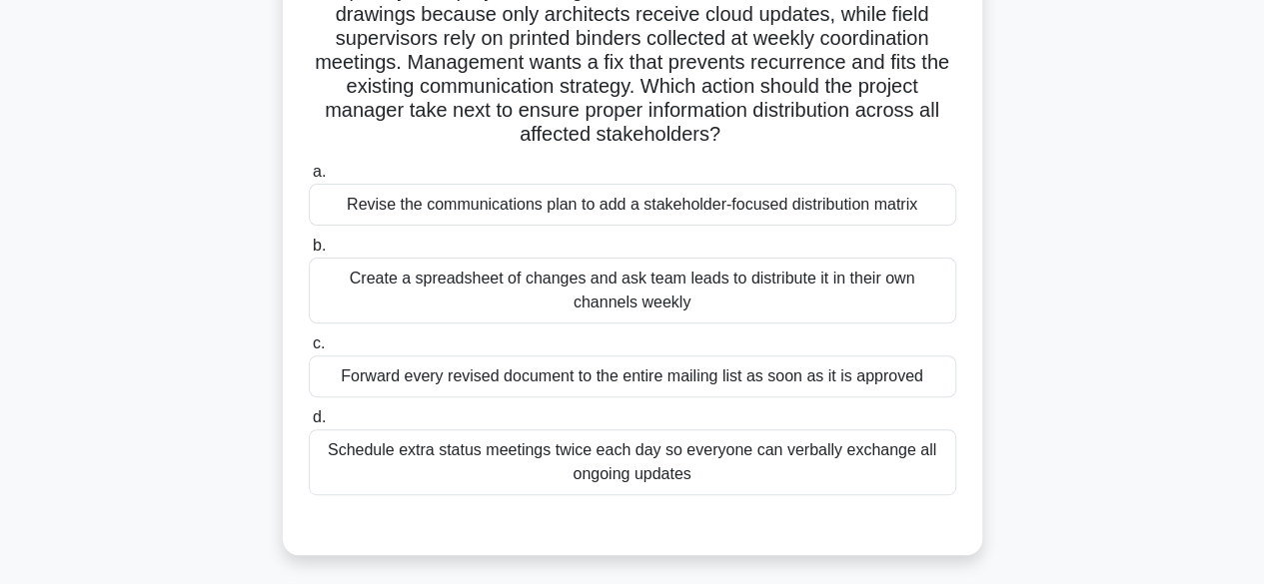
scroll to position [95, 0]
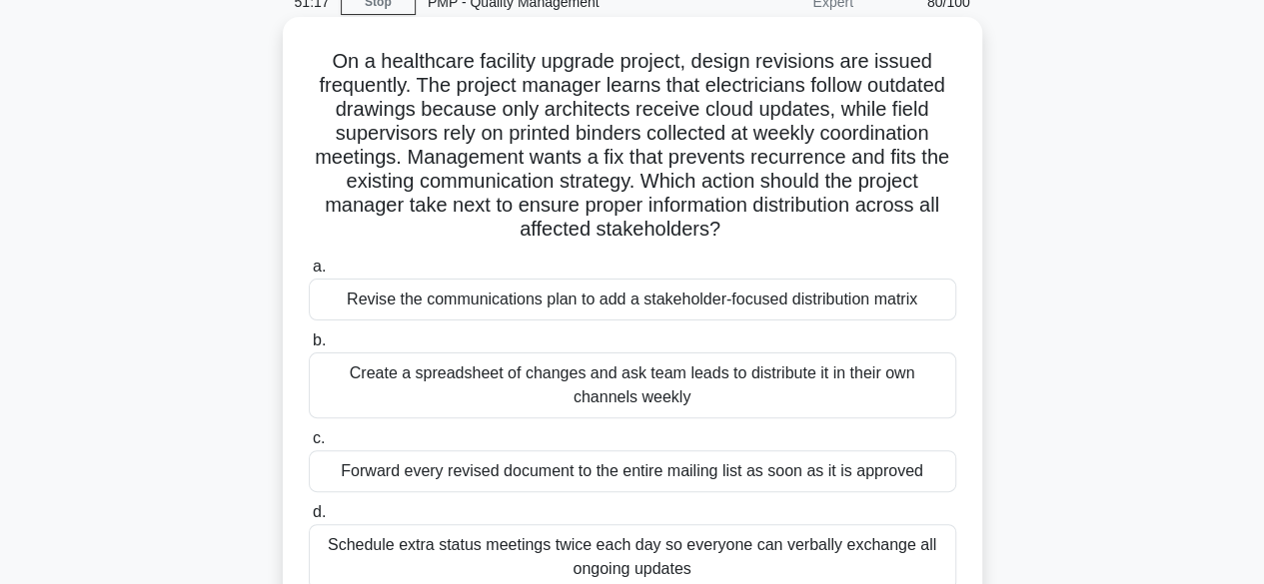
click at [810, 302] on div "Revise the communications plan to add a stakeholder-focused distribution matrix" at bounding box center [632, 300] width 647 height 42
click at [309, 274] on input "a. Revise the communications plan to add a stakeholder-focused distribution mat…" at bounding box center [309, 267] width 0 height 13
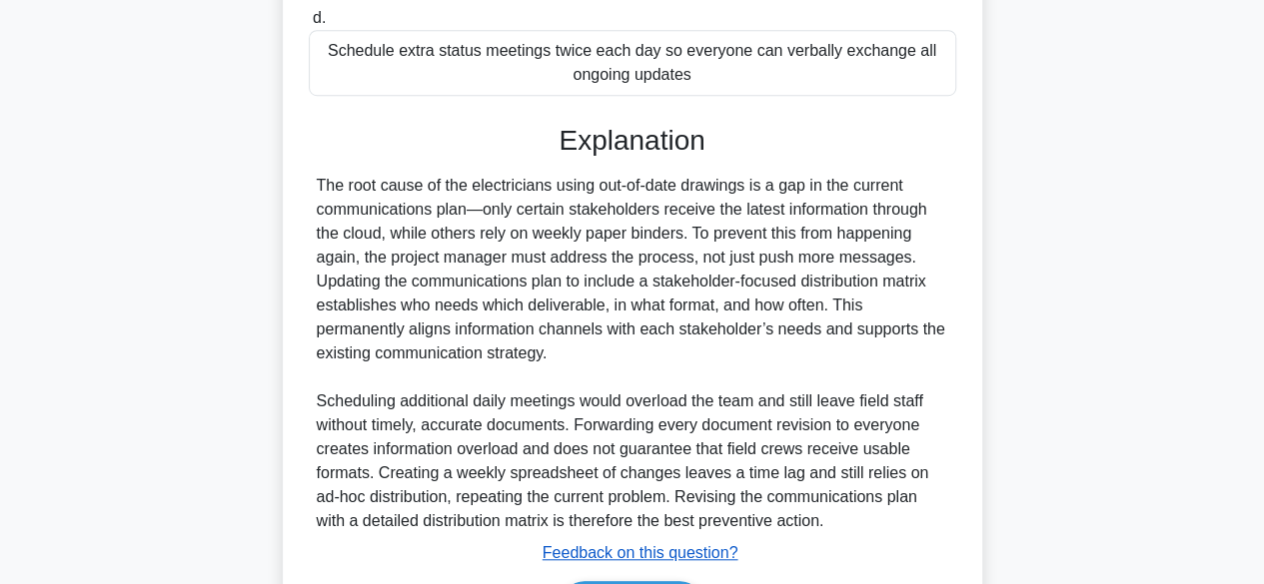
scroll to position [716, 0]
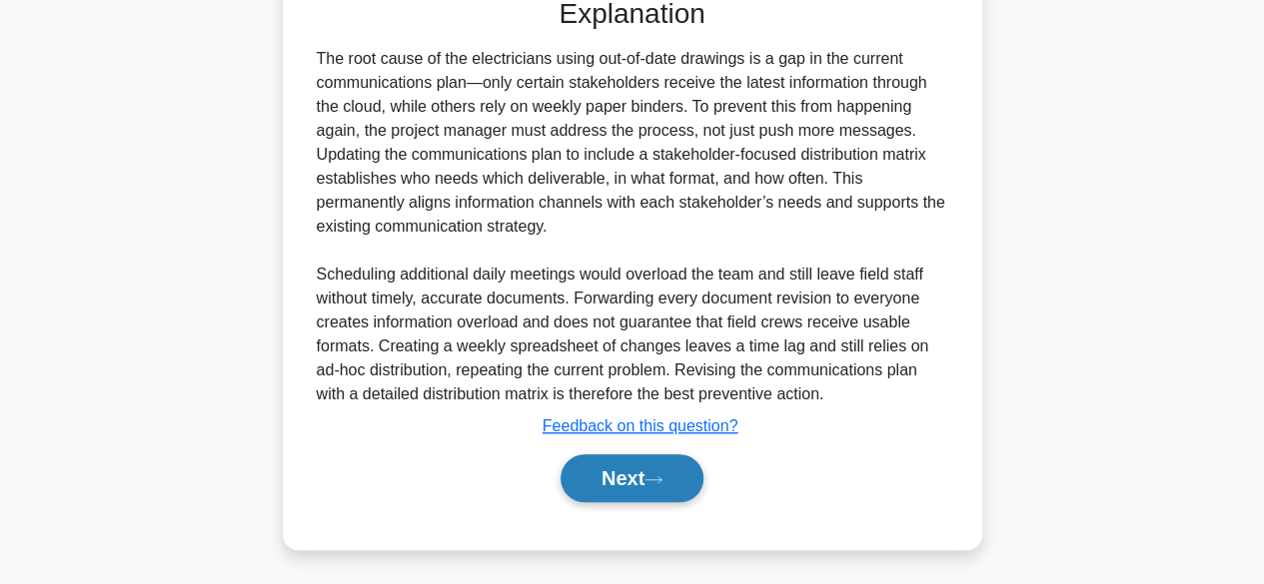
click at [649, 468] on button "Next" at bounding box center [631, 479] width 143 height 48
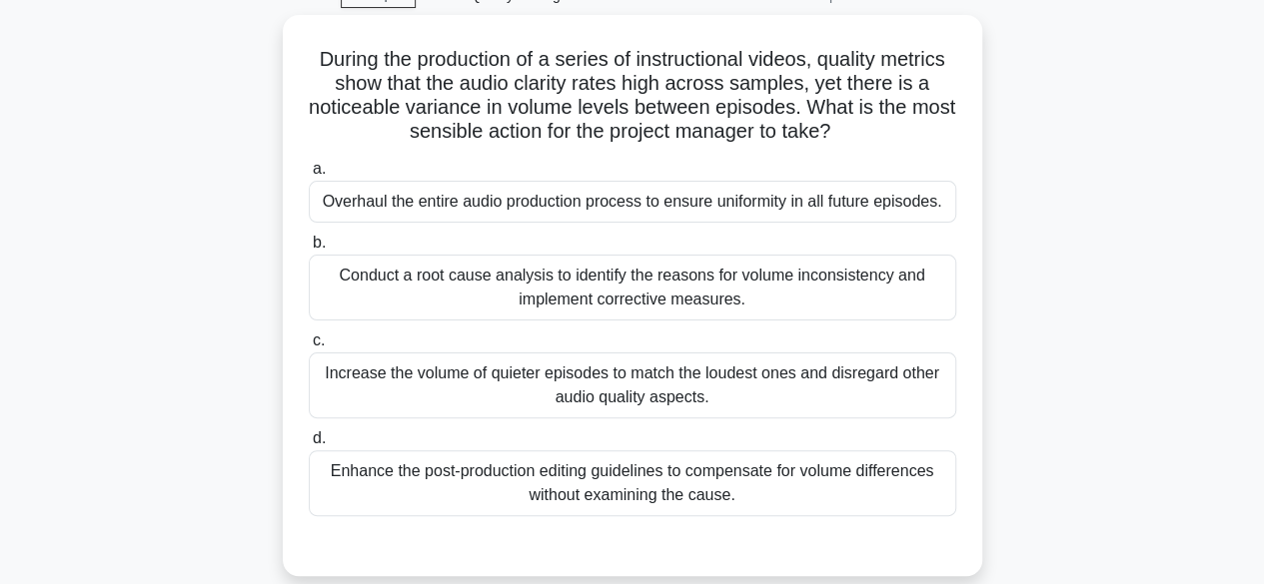
scroll to position [0, 0]
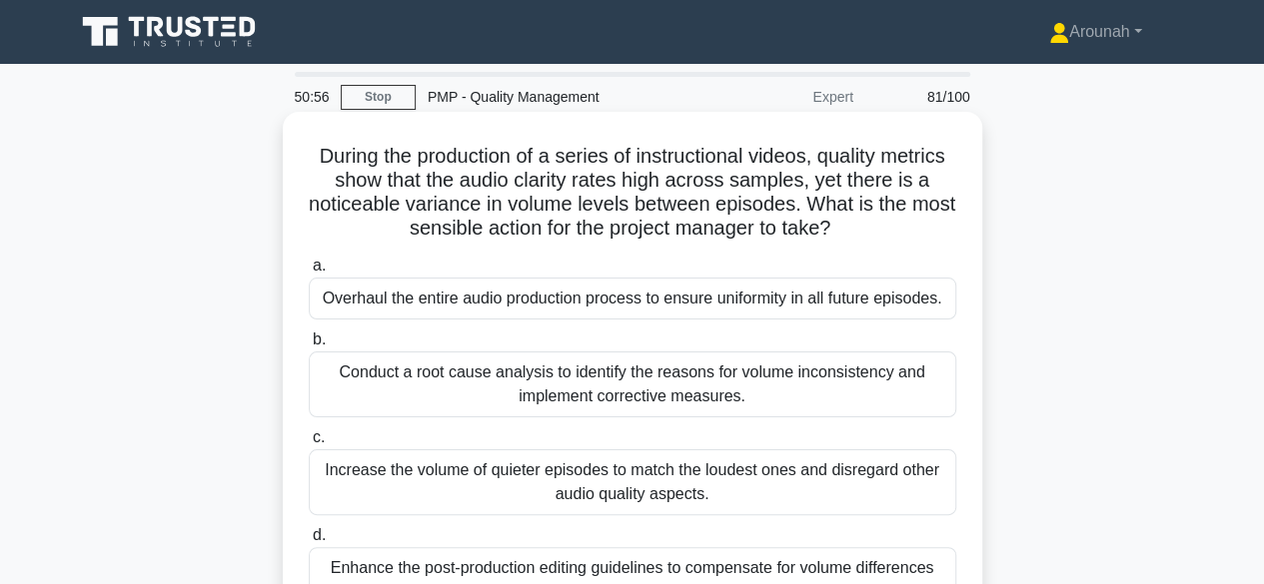
click at [591, 393] on div "Conduct a root cause analysis to identify the reasons for volume inconsistency …" at bounding box center [632, 385] width 647 height 66
click at [309, 347] on input "b. Conduct a root cause analysis to identify the reasons for volume inconsisten…" at bounding box center [309, 340] width 0 height 13
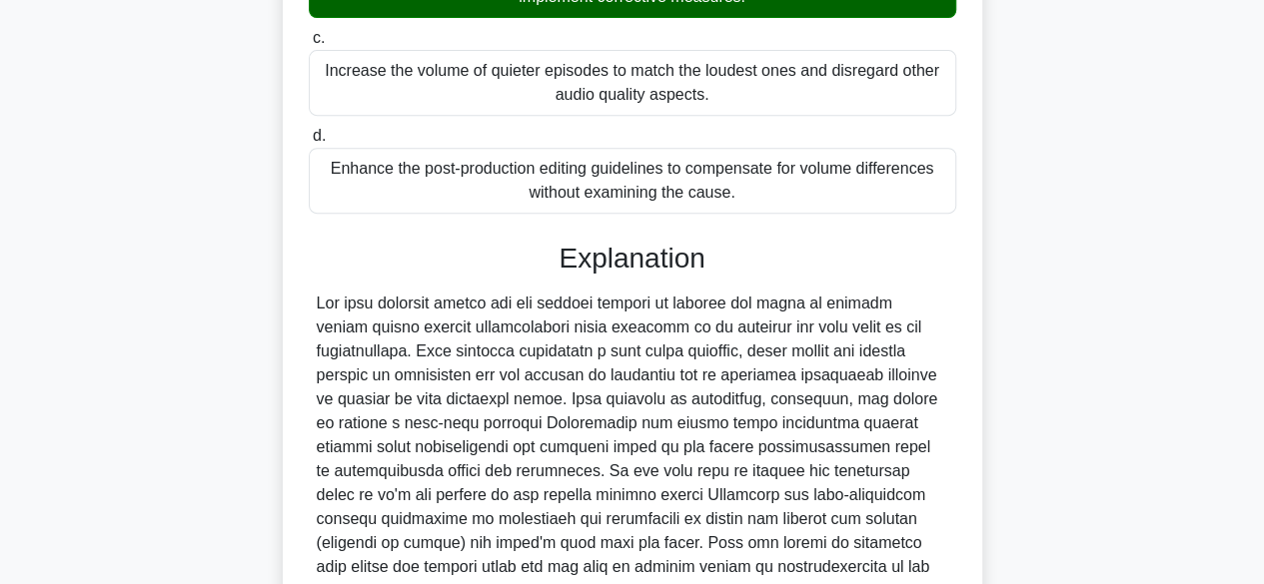
scroll to position [668, 0]
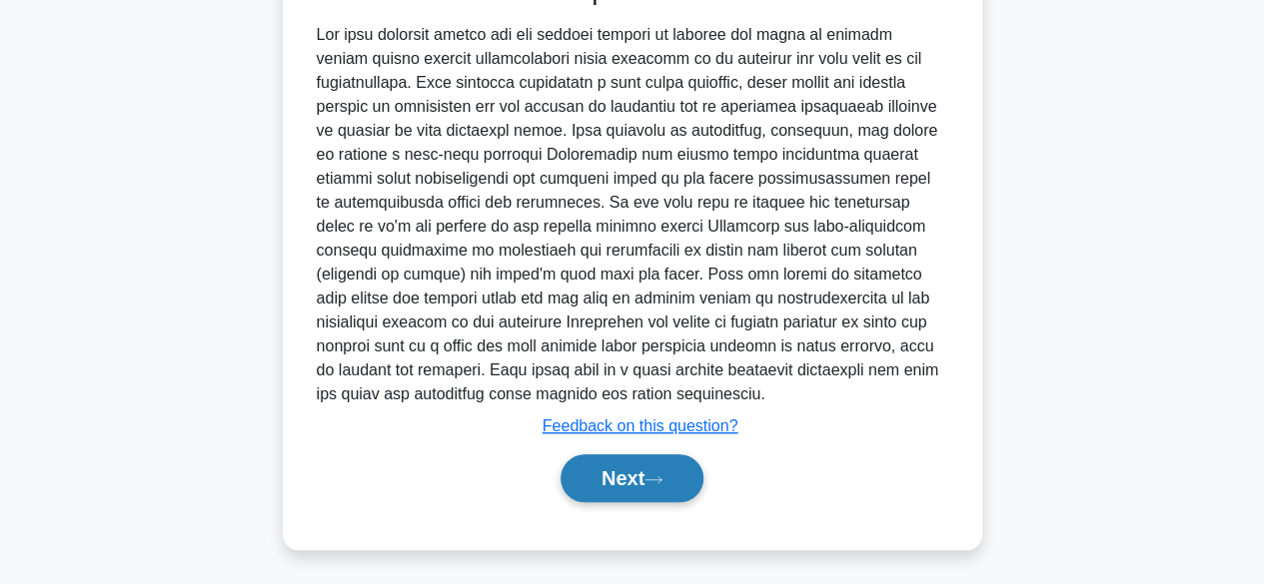
click at [598, 474] on button "Next" at bounding box center [631, 479] width 143 height 48
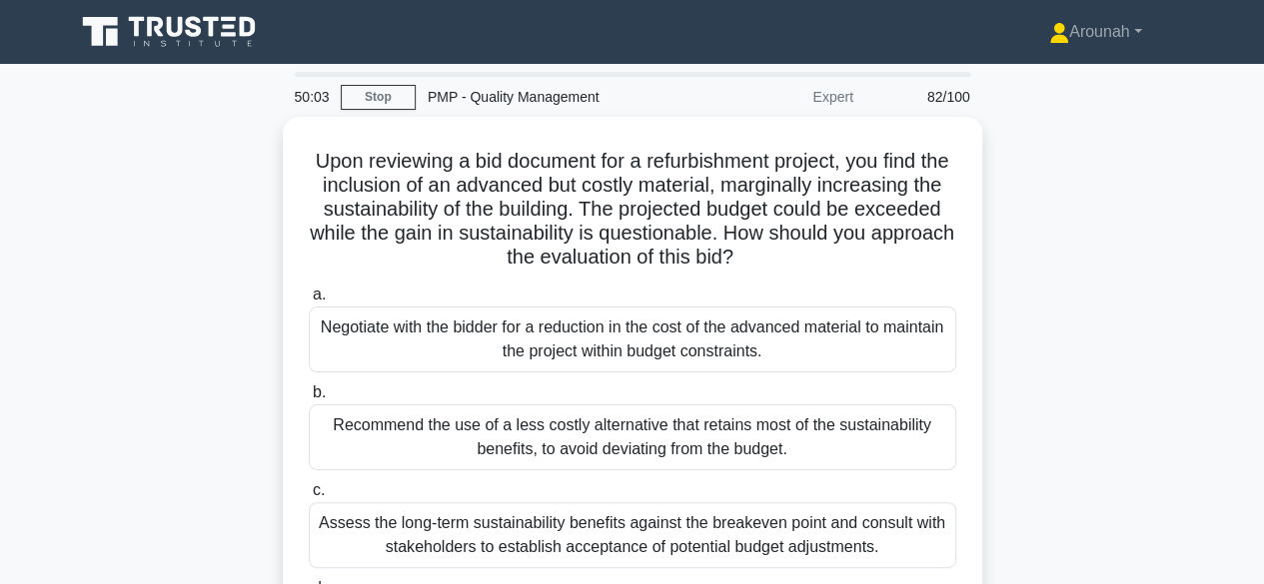
scroll to position [100, 0]
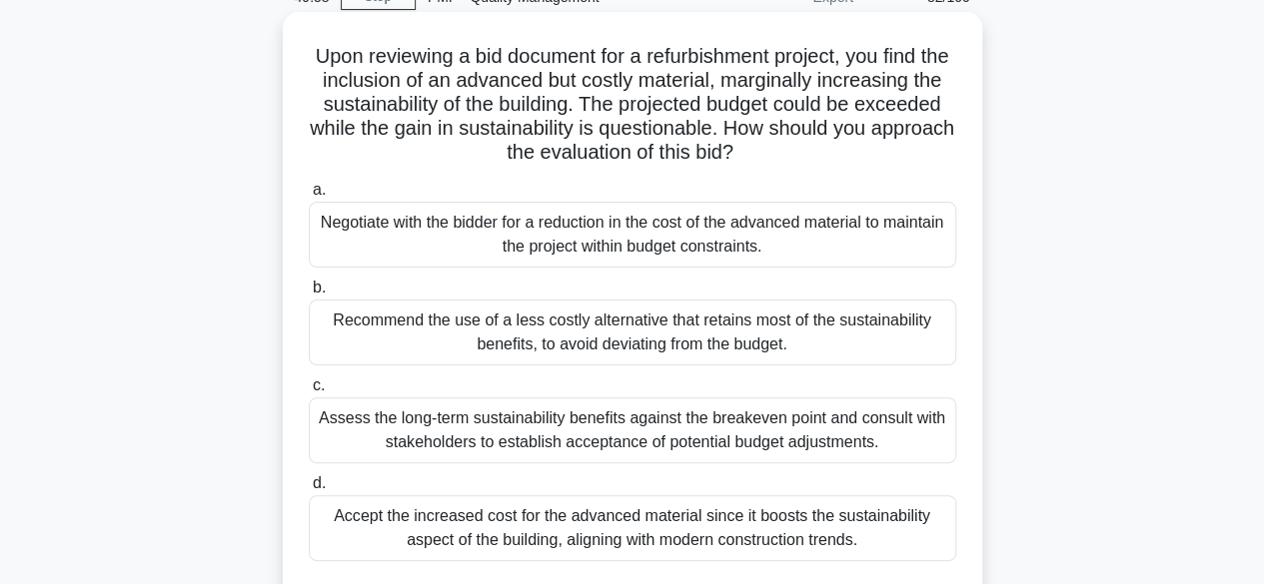
click at [783, 431] on div "Assess the long-term sustainability benefits against the breakeven point and co…" at bounding box center [632, 431] width 647 height 66
click at [309, 393] on input "c. Assess the long-term sustainability benefits against the breakeven point and…" at bounding box center [309, 386] width 0 height 13
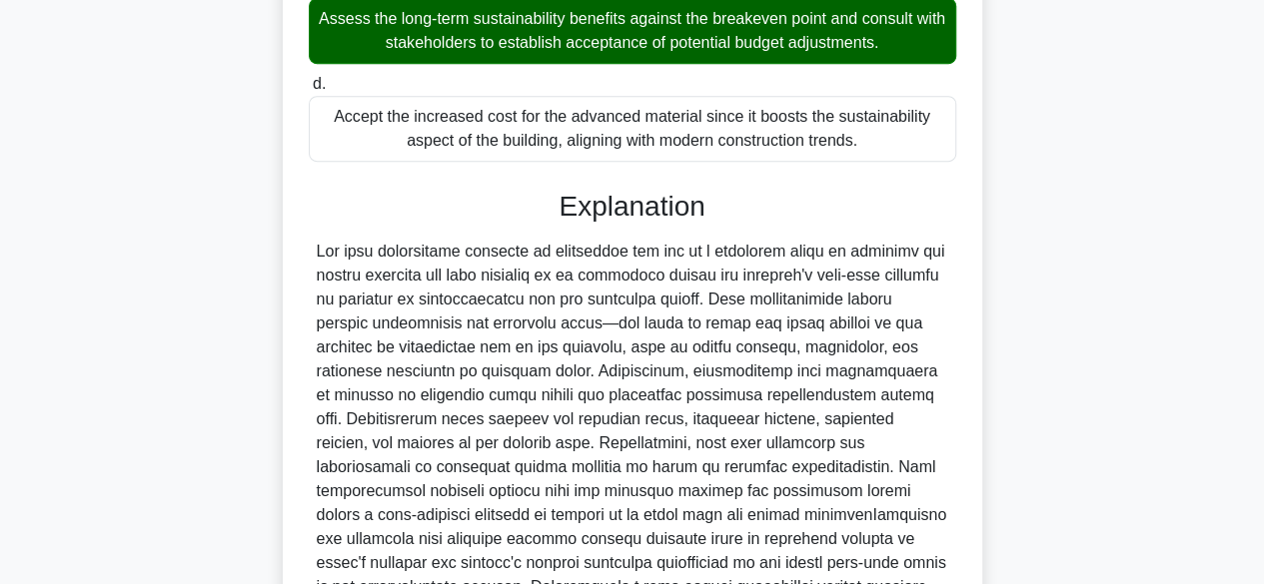
scroll to position [799, 0]
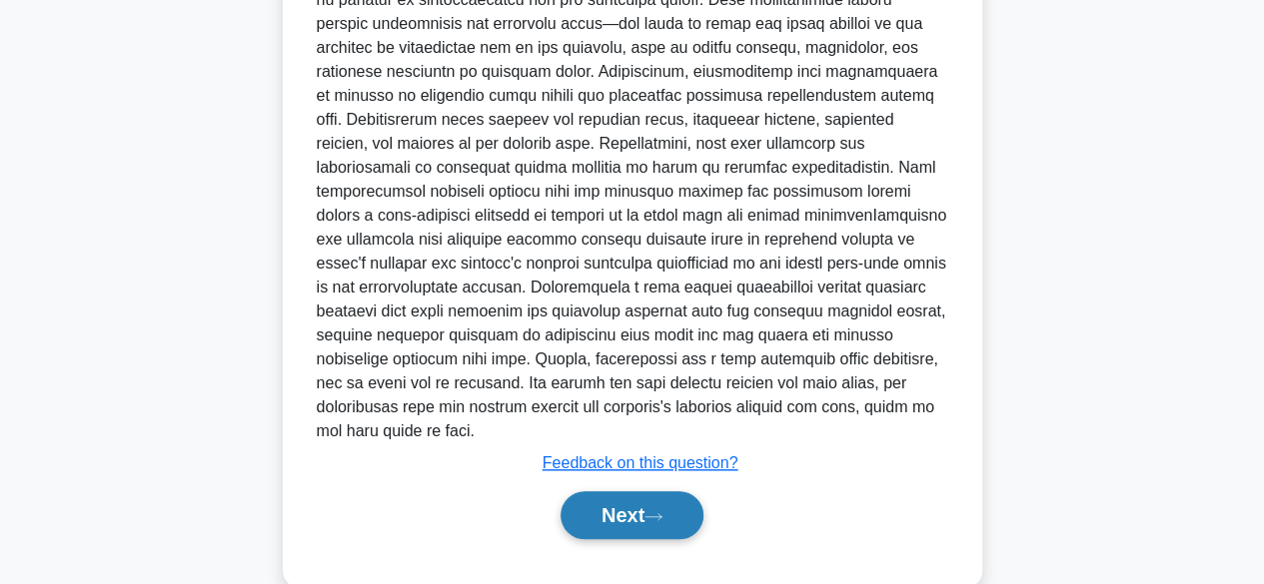
click at [603, 492] on button "Next" at bounding box center [631, 516] width 143 height 48
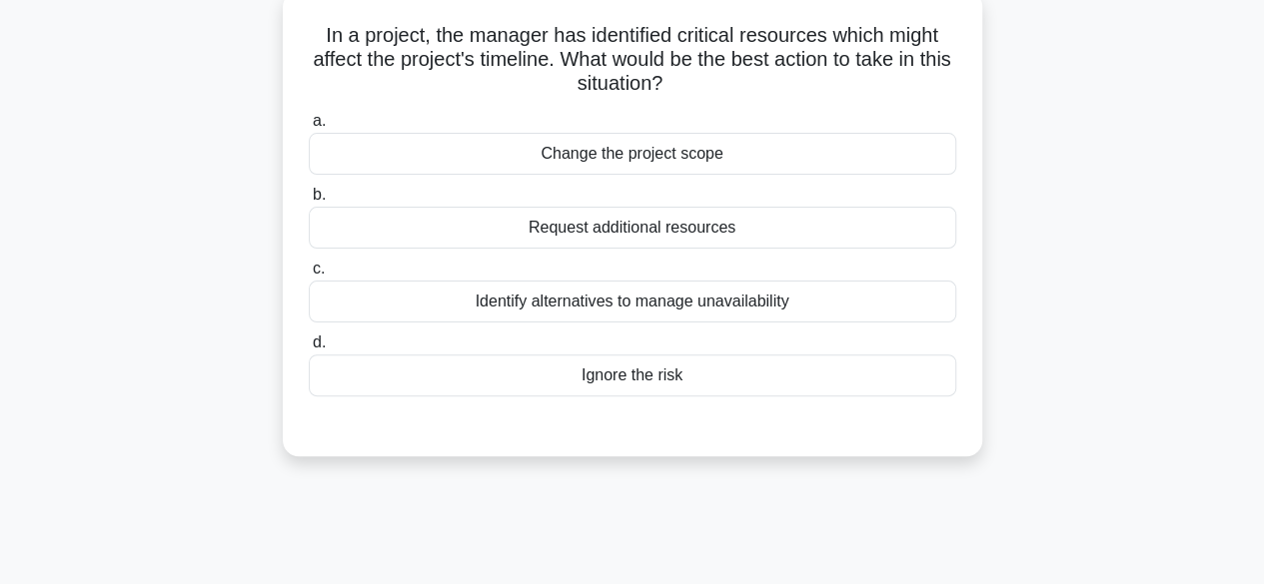
scroll to position [95, 0]
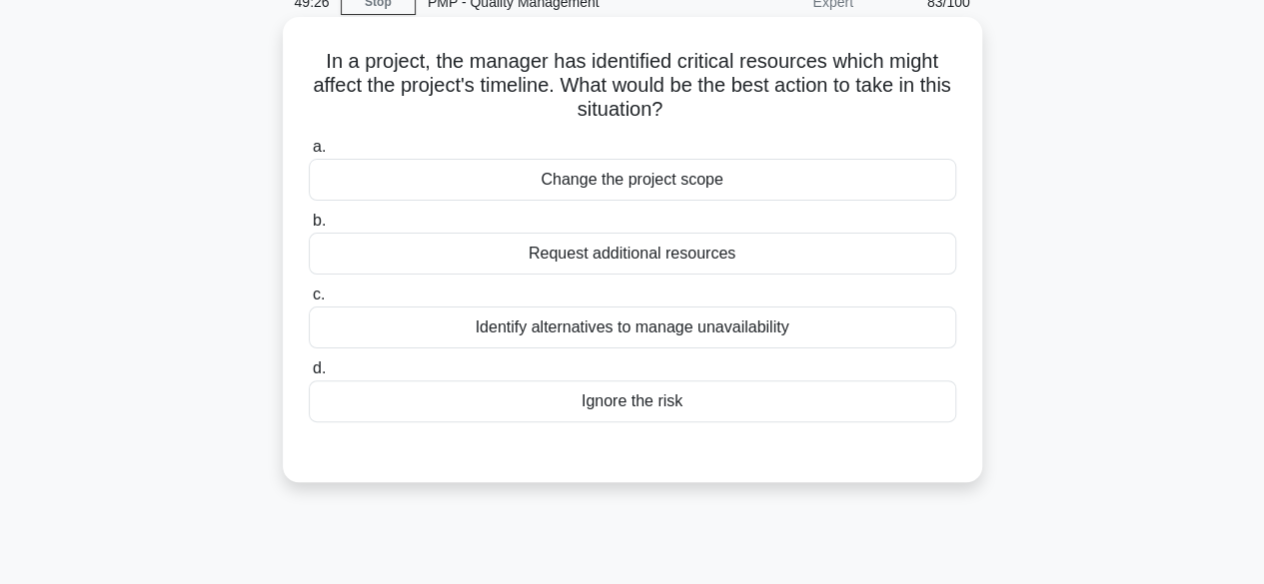
click at [561, 327] on div "Identify alternatives to manage unavailability" at bounding box center [632, 328] width 647 height 42
click at [309, 302] on input "c. Identify alternatives to manage unavailability" at bounding box center [309, 295] width 0 height 13
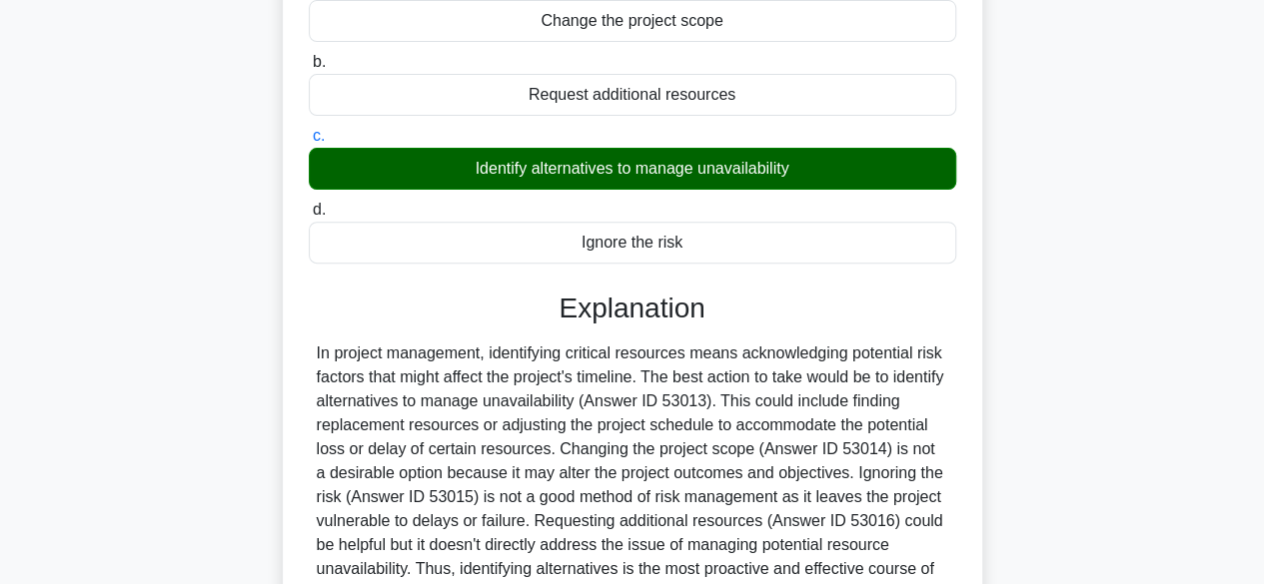
scroll to position [495, 0]
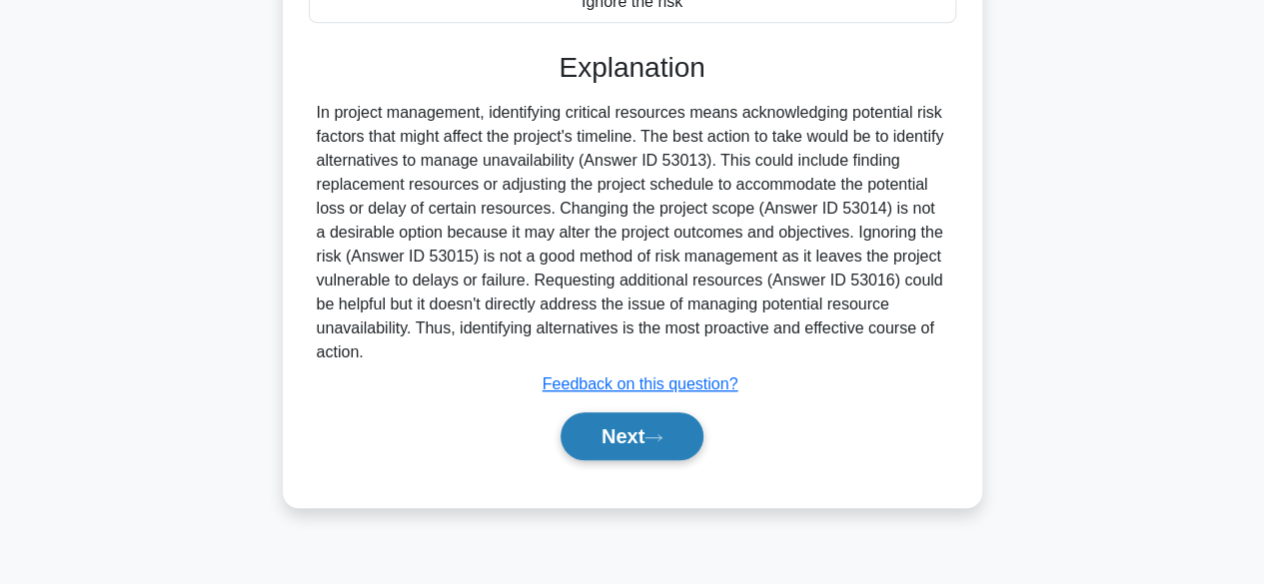
click at [649, 433] on button "Next" at bounding box center [631, 437] width 143 height 48
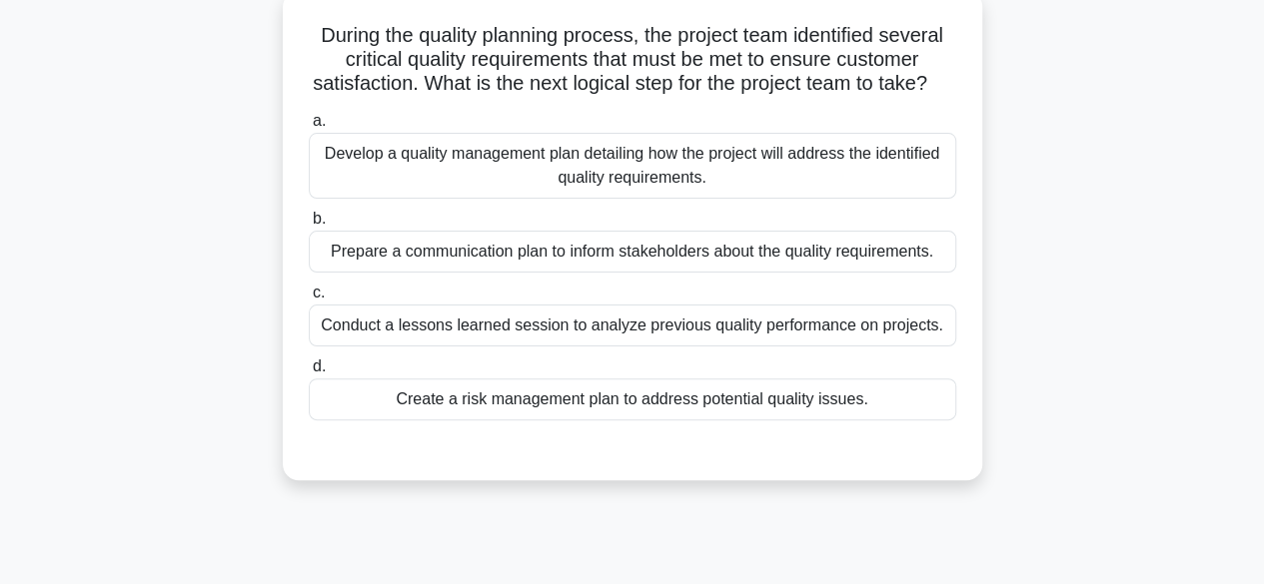
scroll to position [95, 0]
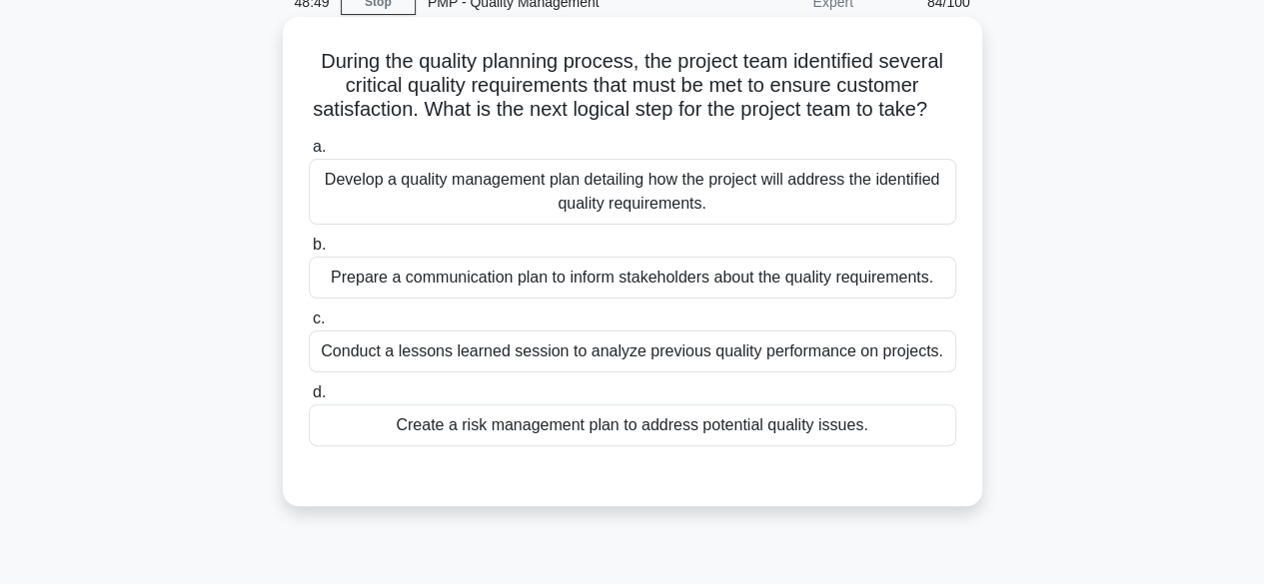
click at [835, 373] on div "Conduct a lessons learned session to analyze previous quality performance on pr…" at bounding box center [632, 352] width 647 height 42
click at [309, 326] on input "c. Conduct a lessons learned session to analyze previous quality performance on…" at bounding box center [309, 319] width 0 height 13
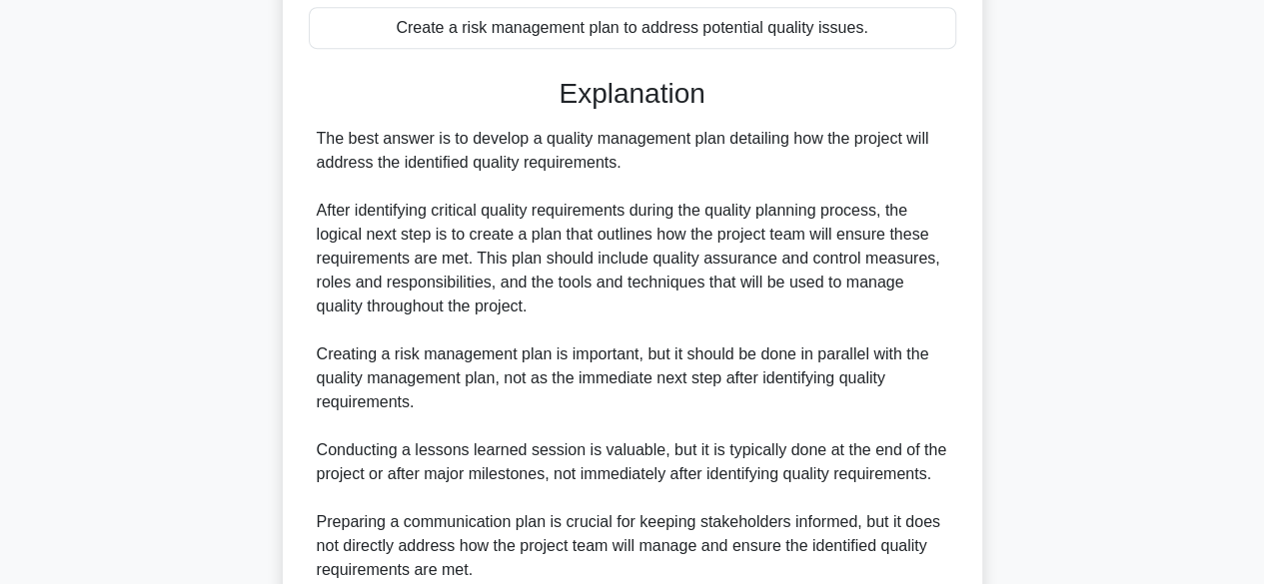
scroll to position [719, 0]
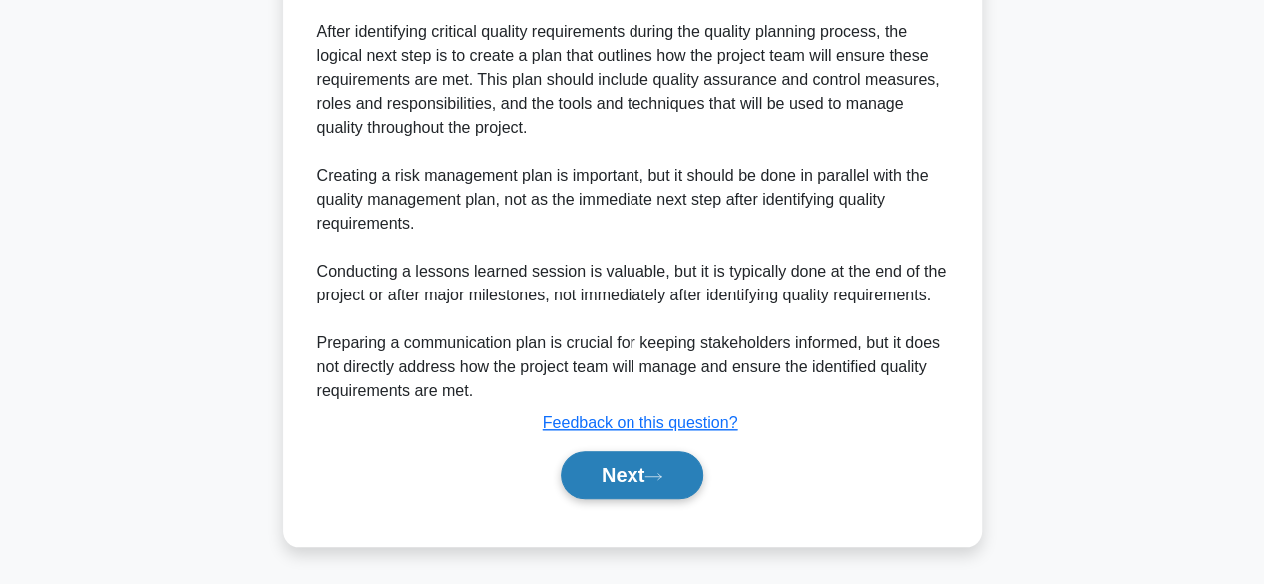
click at [632, 465] on button "Next" at bounding box center [631, 476] width 143 height 48
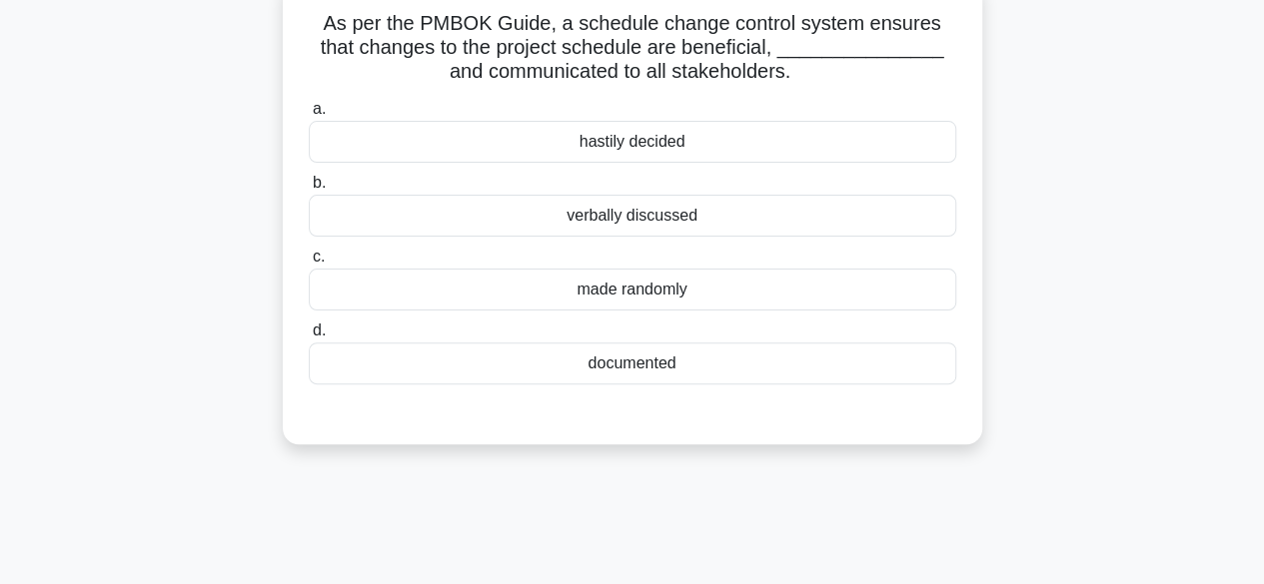
scroll to position [95, 0]
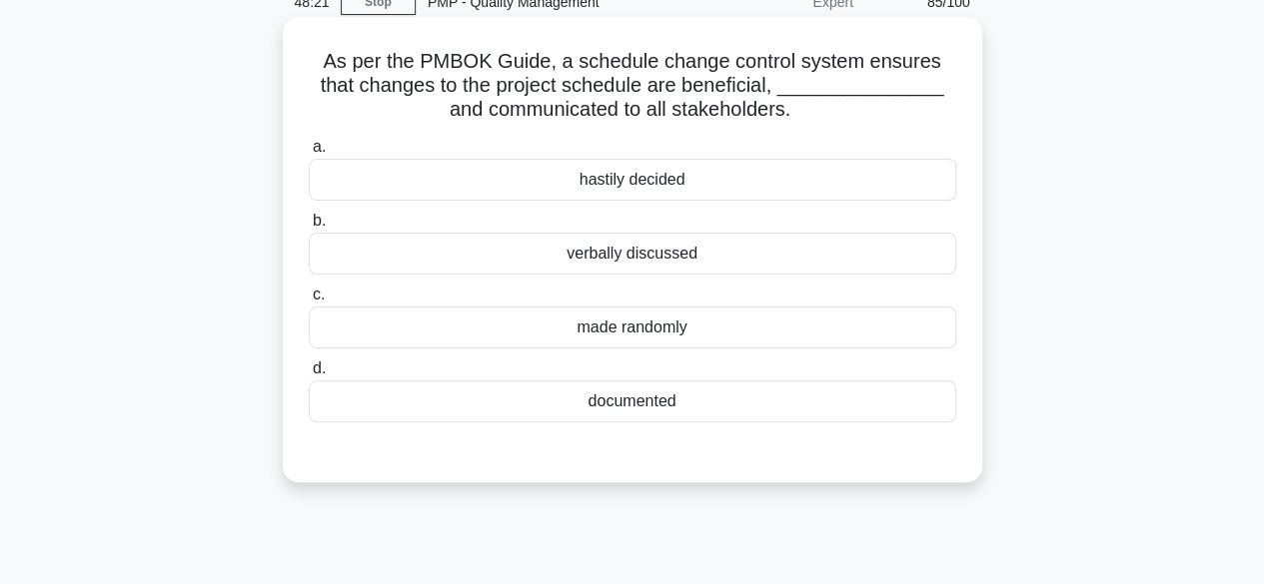
click at [624, 402] on div "documented" at bounding box center [632, 402] width 647 height 42
click at [309, 376] on input "d. documented" at bounding box center [309, 369] width 0 height 13
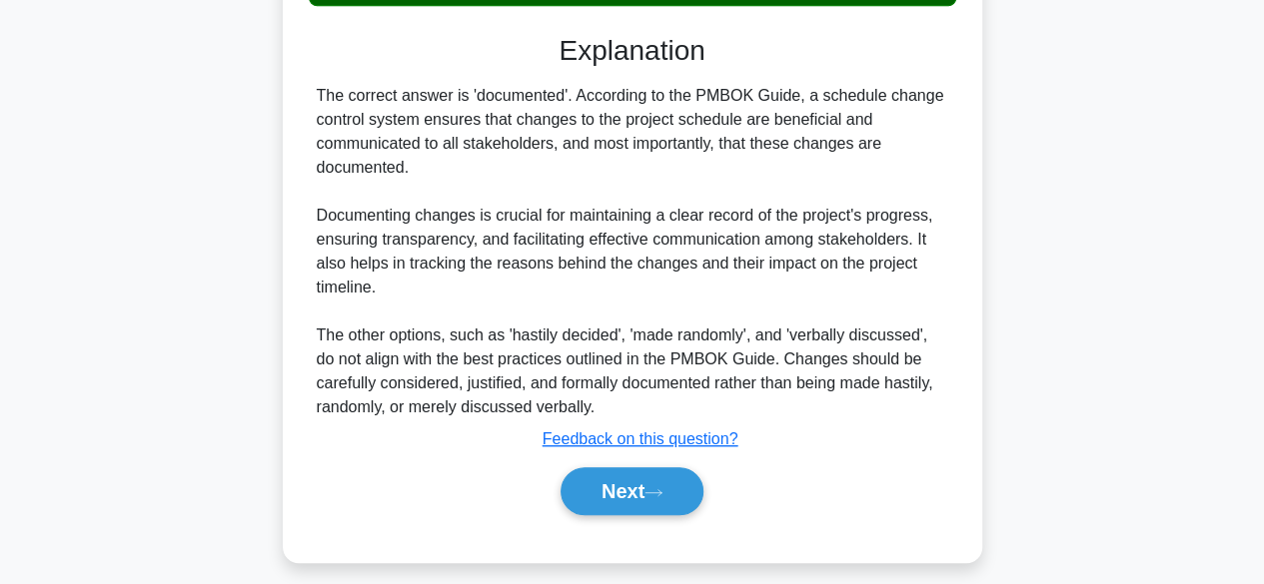
scroll to position [525, 0]
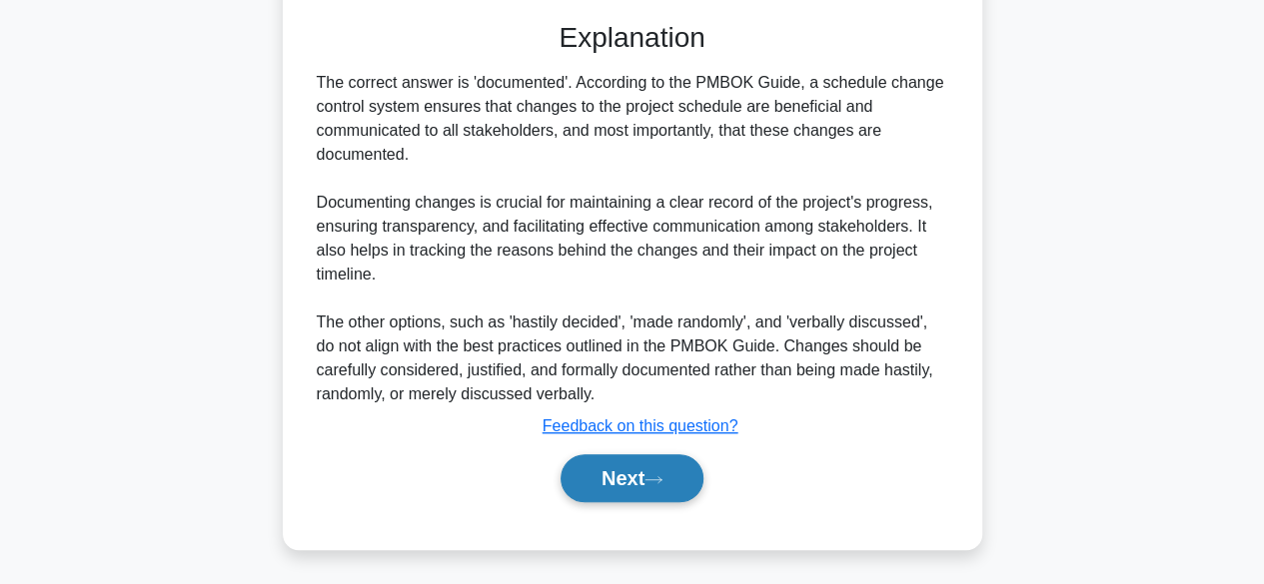
click at [641, 479] on button "Next" at bounding box center [631, 479] width 143 height 48
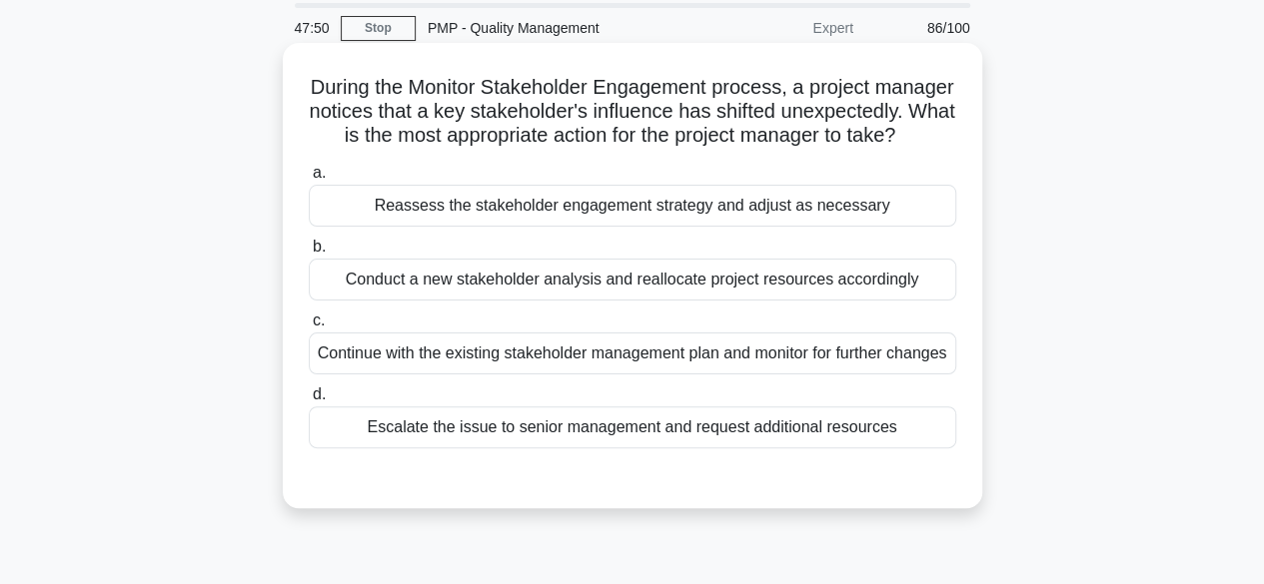
scroll to position [100, 0]
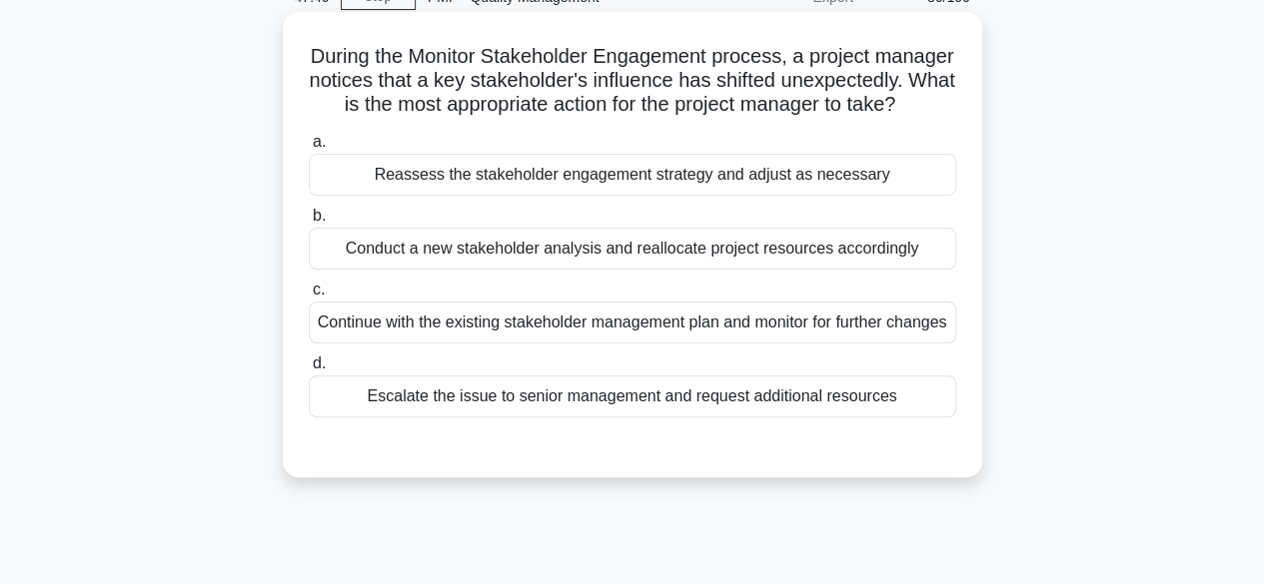
click at [833, 196] on div "Reassess the stakeholder engagement strategy and adjust as necessary" at bounding box center [632, 175] width 647 height 42
click at [309, 149] on input "a. Reassess the stakeholder engagement strategy and adjust as necessary" at bounding box center [309, 142] width 0 height 13
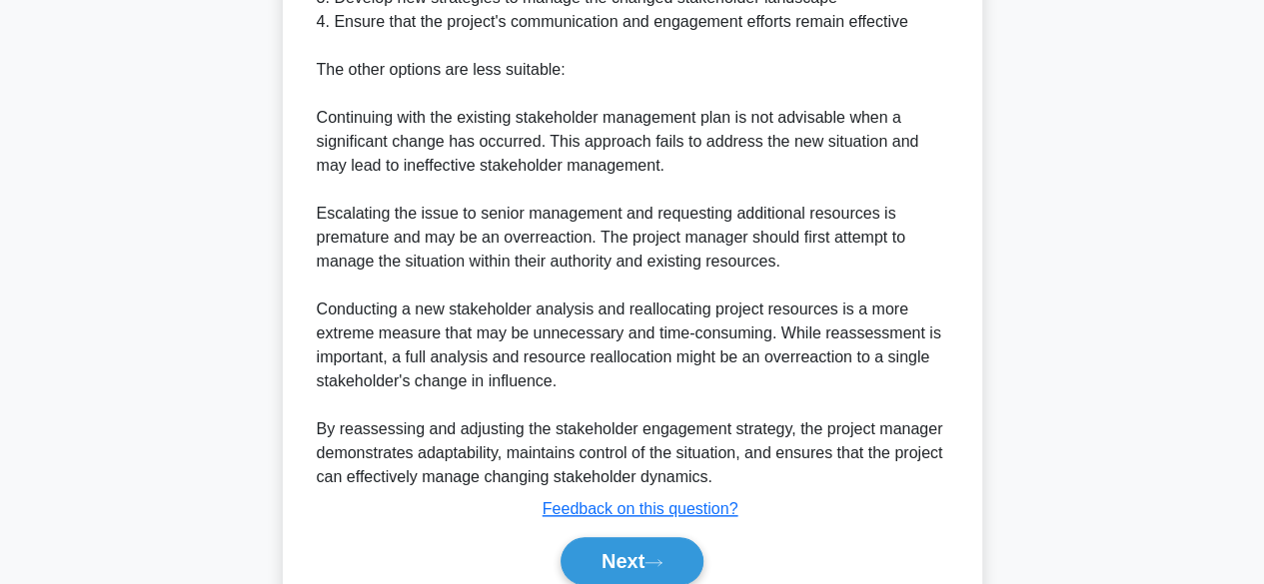
scroll to position [932, 0]
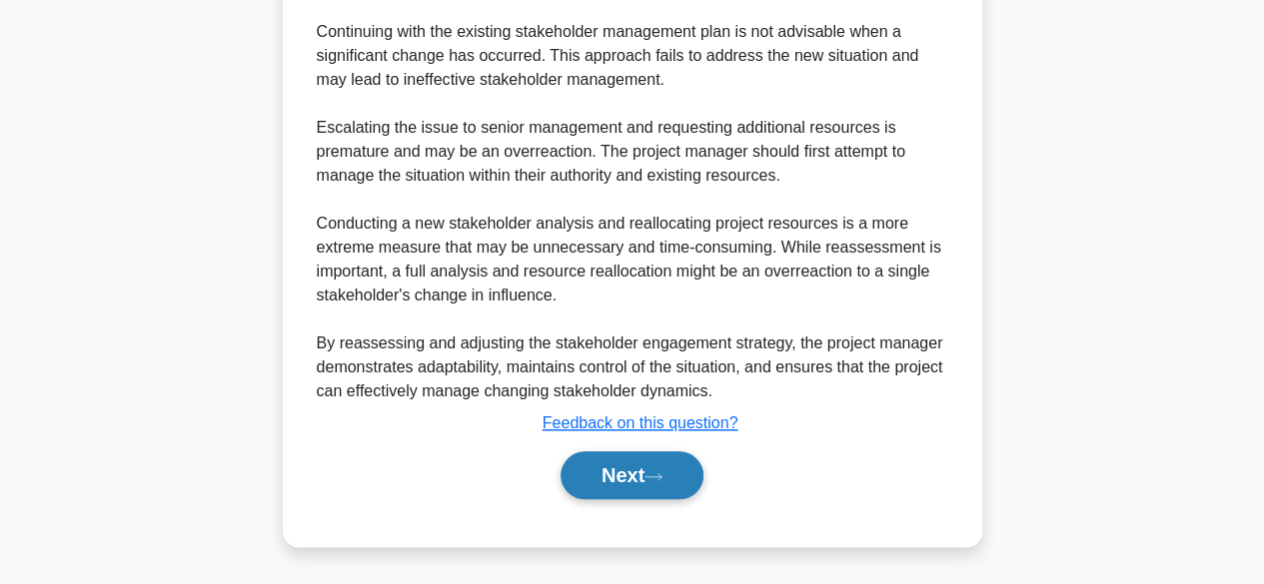
click at [601, 467] on button "Next" at bounding box center [631, 476] width 143 height 48
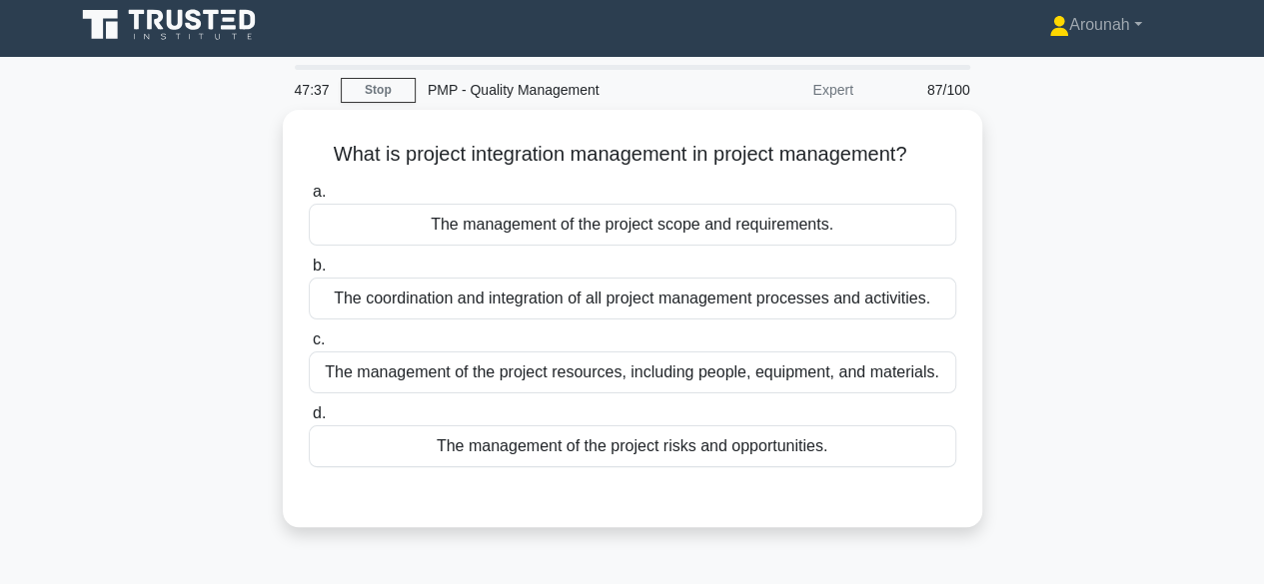
scroll to position [1, 0]
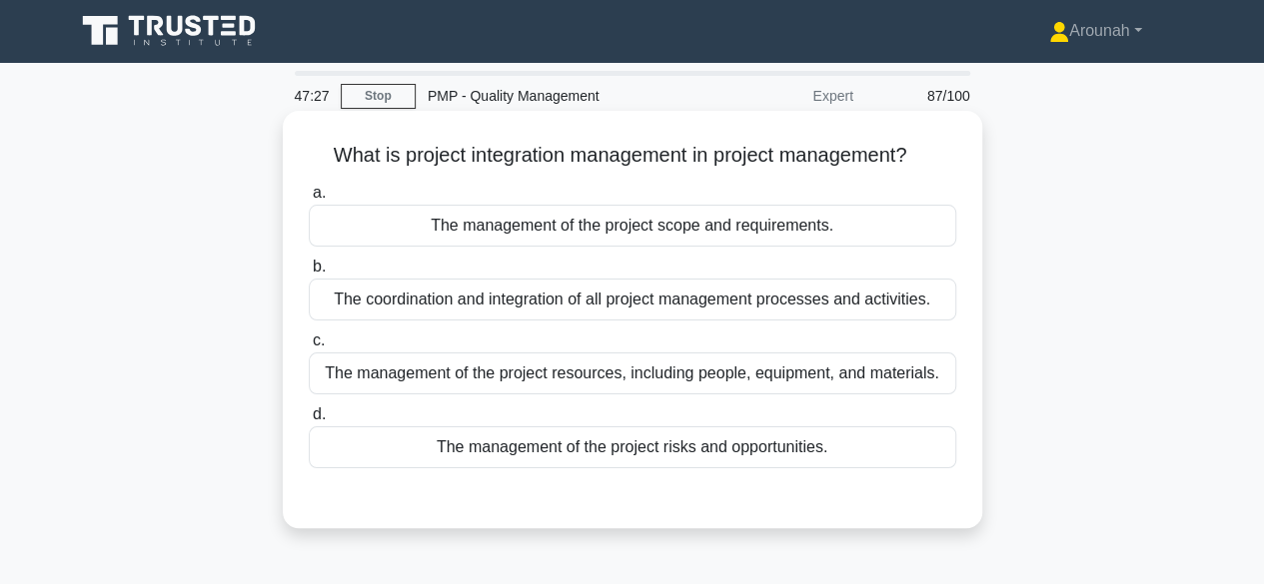
click at [893, 312] on div "The coordination and integration of all project management processes and activi…" at bounding box center [632, 300] width 647 height 42
click at [309, 274] on input "b. The coordination and integration of all project management processes and act…" at bounding box center [309, 267] width 0 height 13
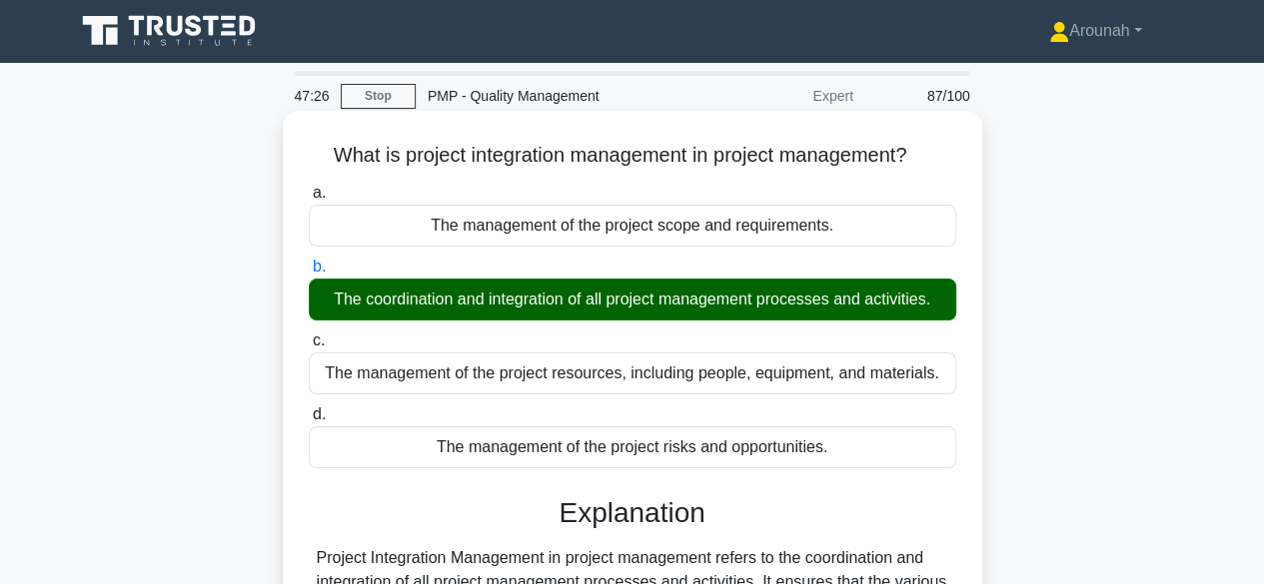
scroll to position [495, 0]
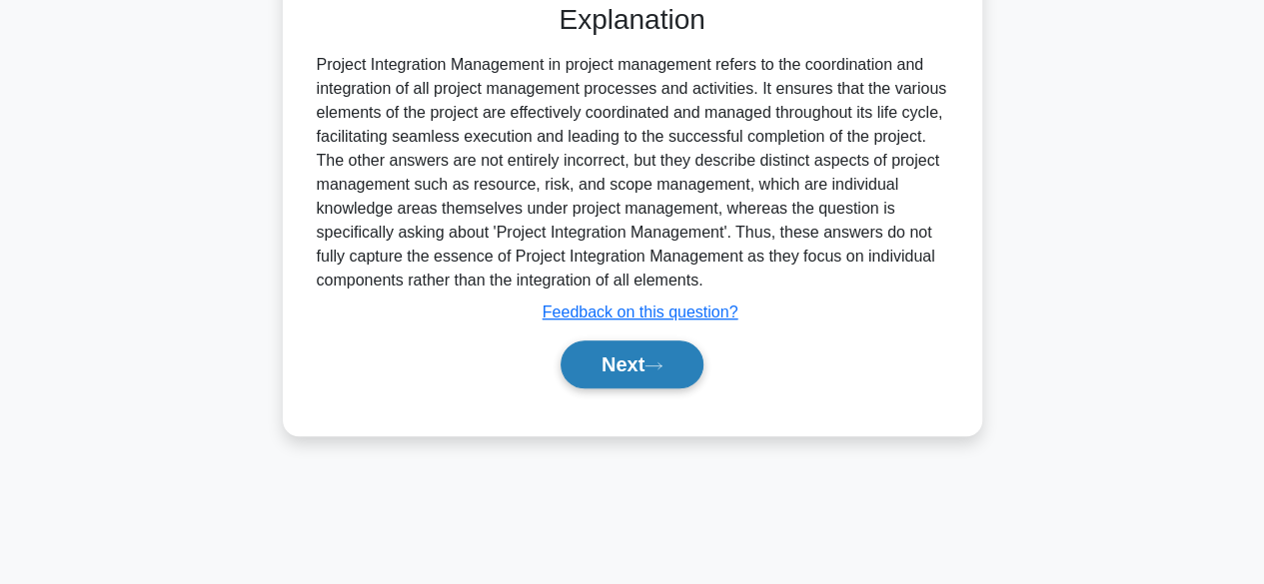
click at [687, 353] on button "Next" at bounding box center [631, 365] width 143 height 48
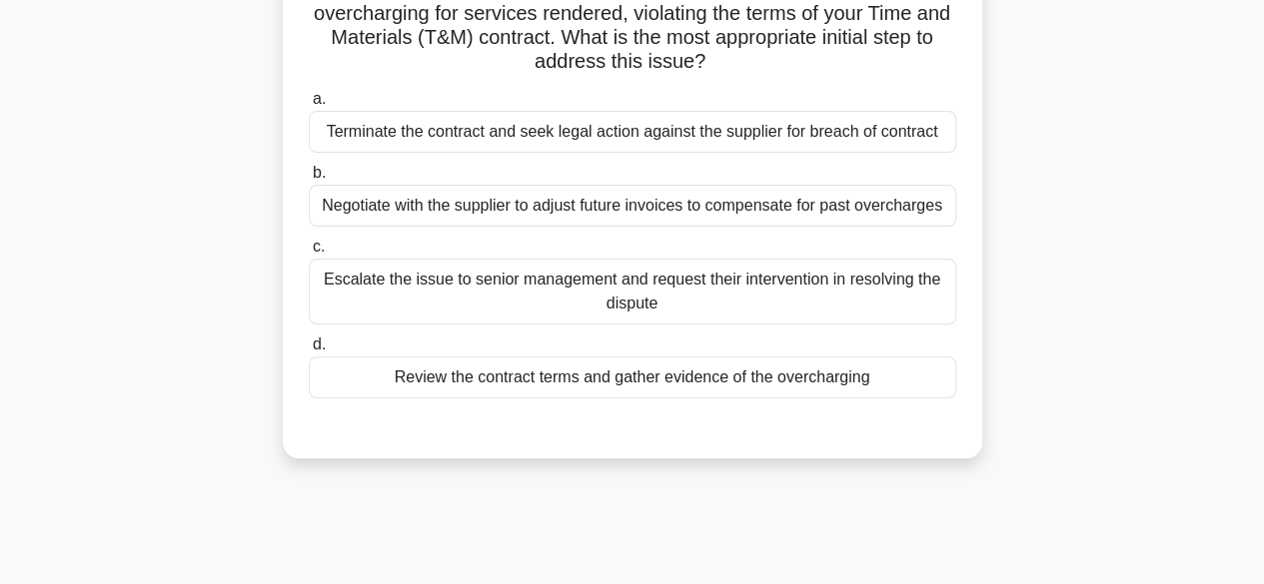
scroll to position [200, 0]
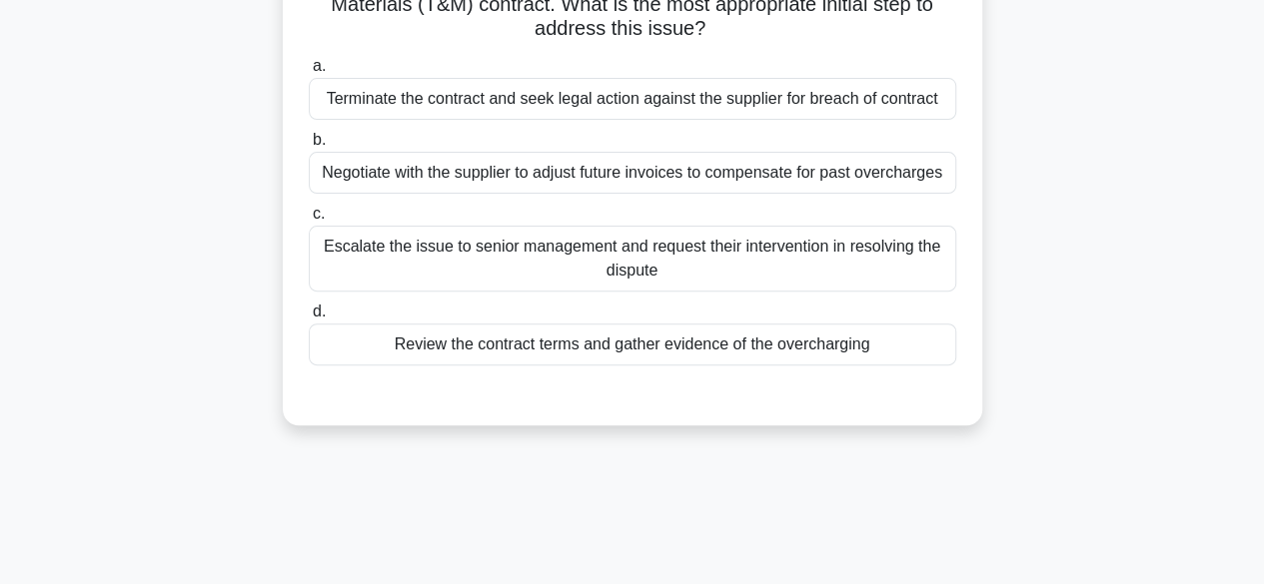
click at [697, 344] on div "Review the contract terms and gather evidence of the overcharging" at bounding box center [632, 345] width 647 height 42
click at [309, 319] on input "d. Review the contract terms and gather evidence of the overcharging" at bounding box center [309, 312] width 0 height 13
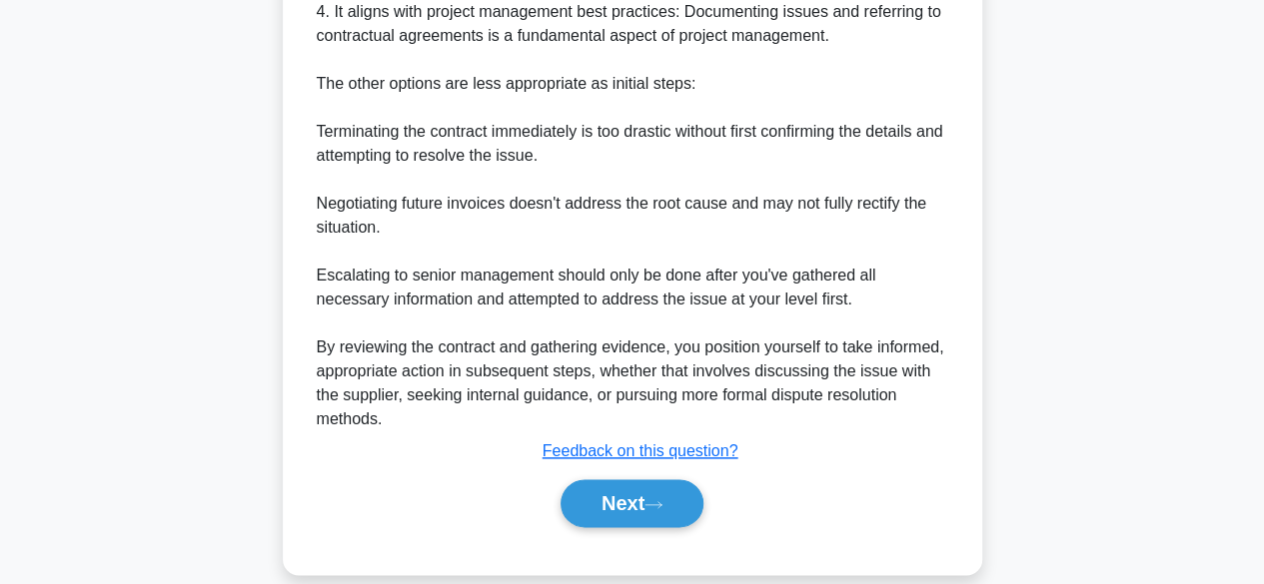
scroll to position [1028, 0]
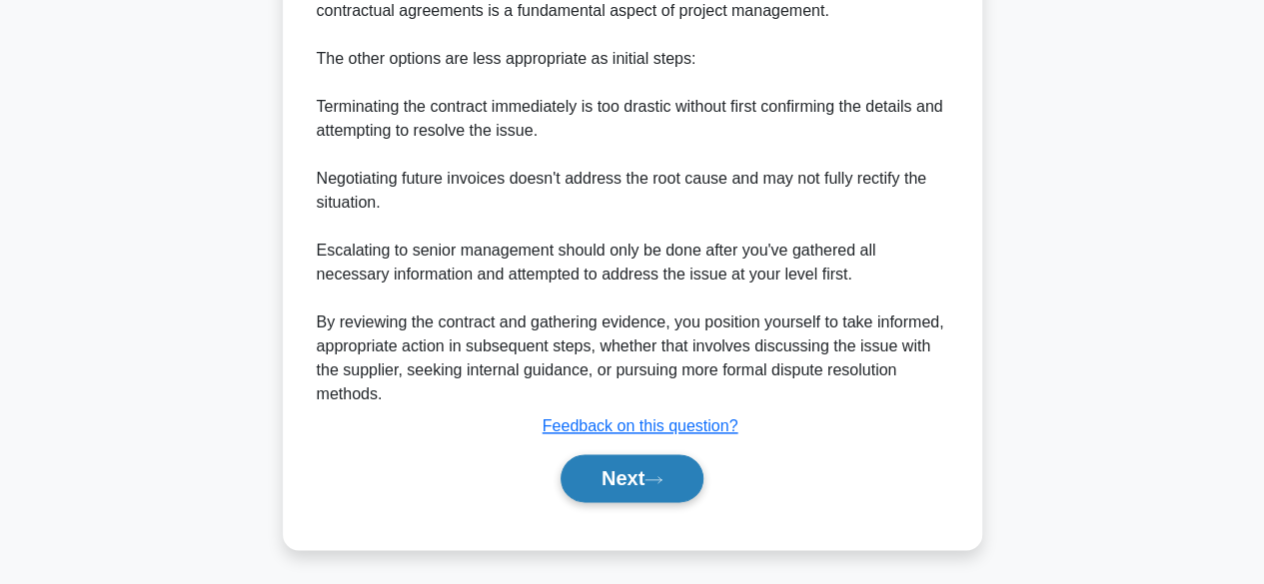
click at [597, 469] on button "Next" at bounding box center [631, 479] width 143 height 48
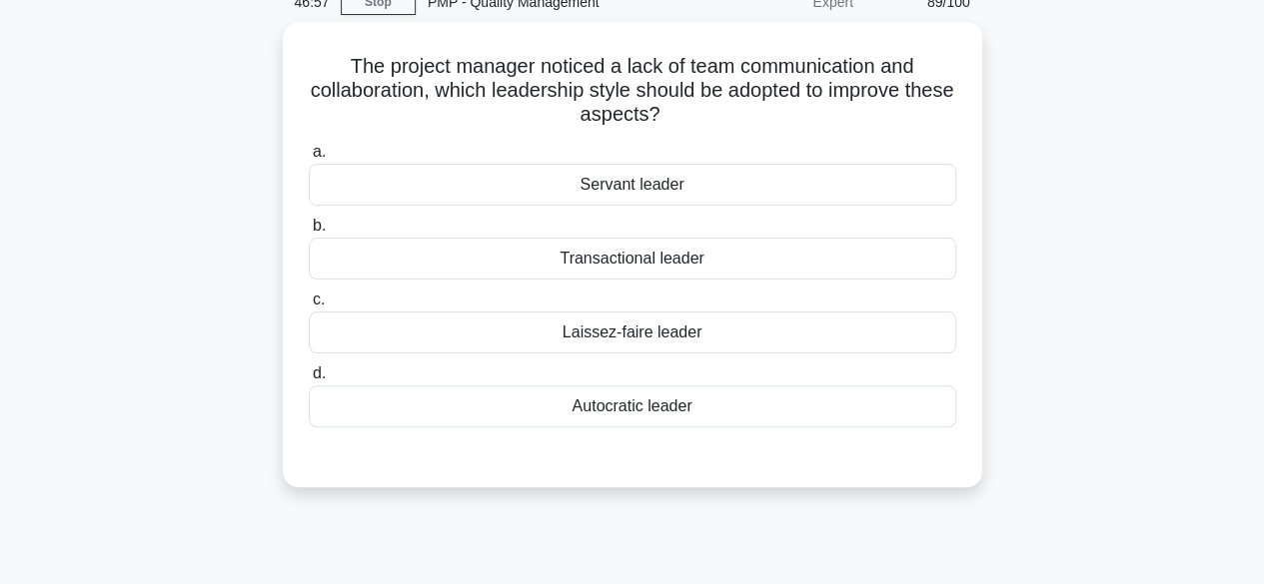
scroll to position [0, 0]
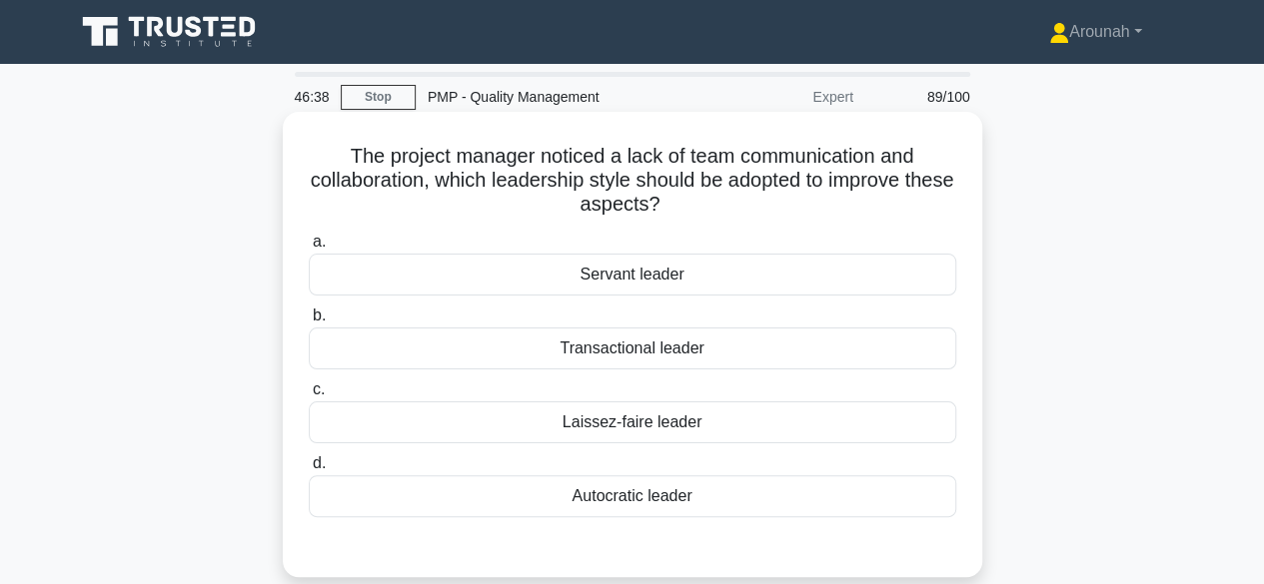
click at [697, 279] on div "Servant leader" at bounding box center [632, 275] width 647 height 42
click at [309, 249] on input "a. Servant leader" at bounding box center [309, 242] width 0 height 13
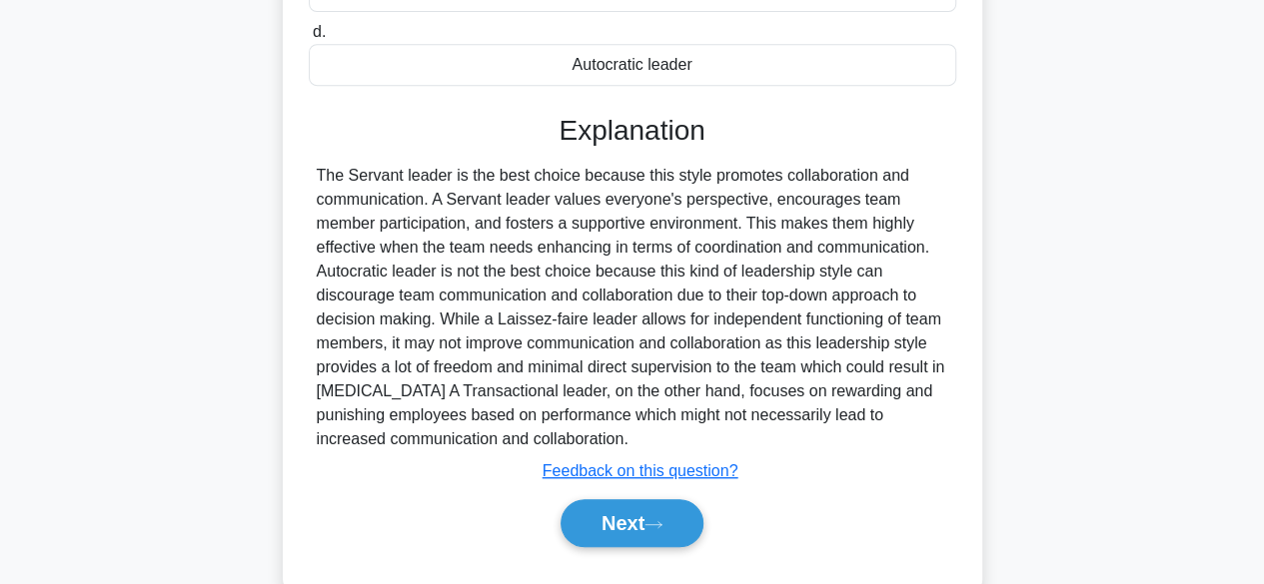
scroll to position [495, 0]
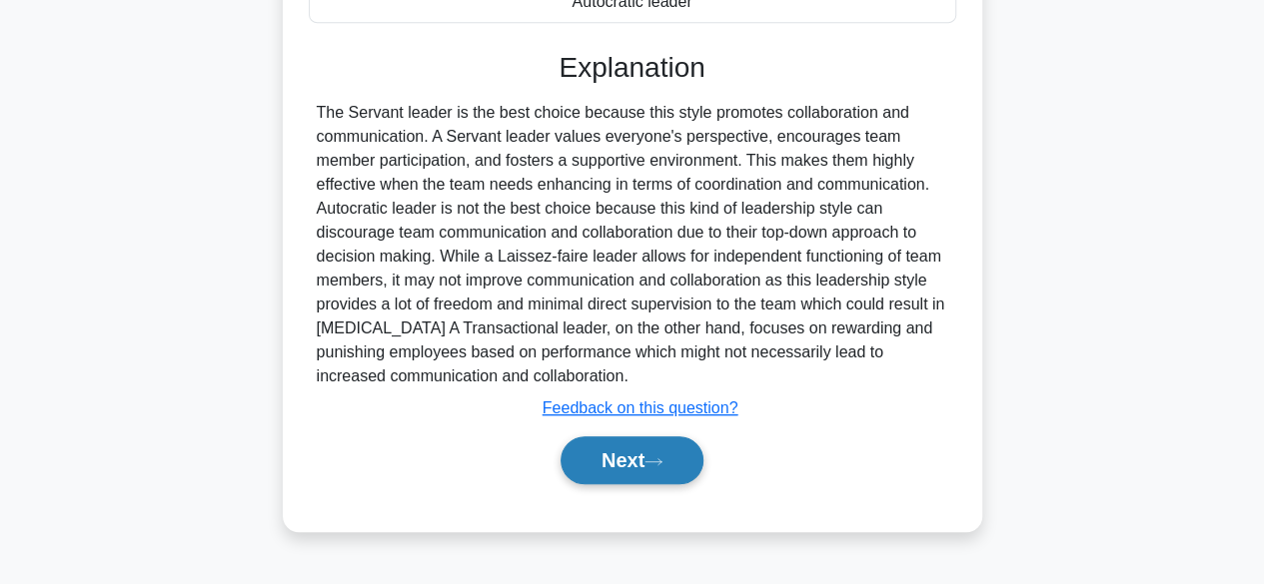
click at [627, 453] on button "Next" at bounding box center [631, 461] width 143 height 48
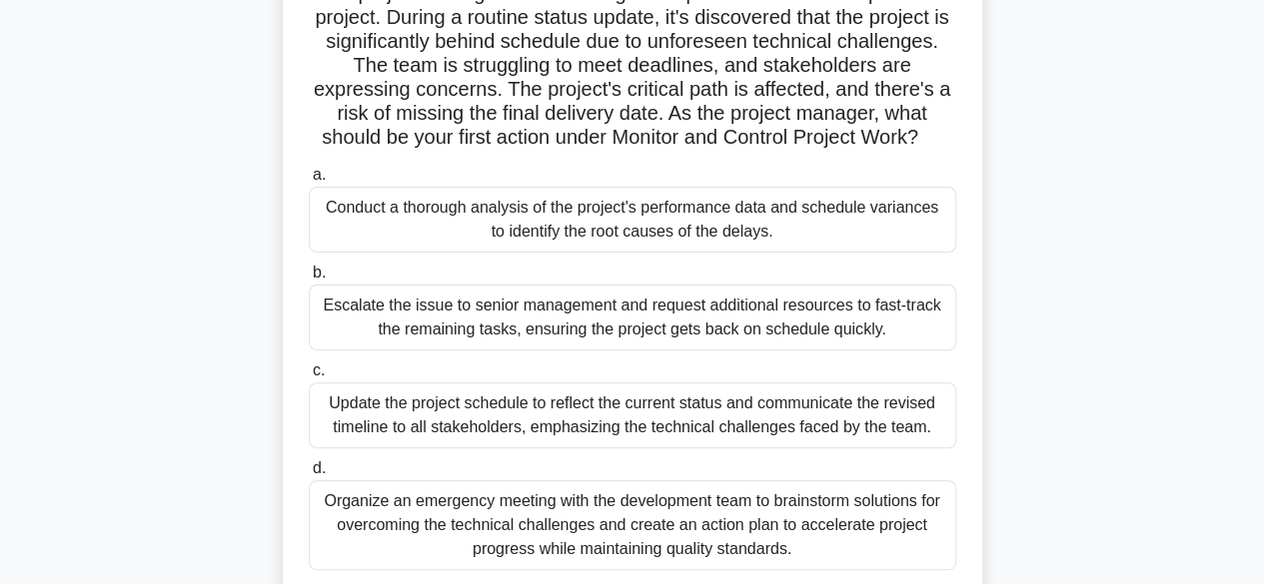
scroll to position [200, 0]
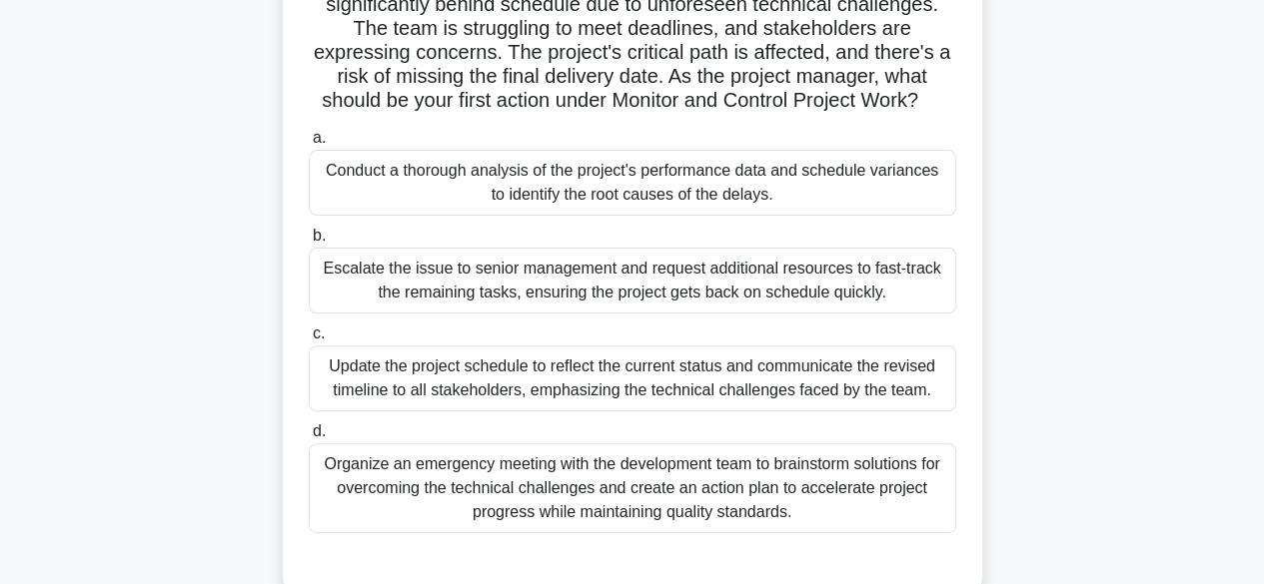
click at [667, 189] on div "Conduct a thorough analysis of the project's performance data and schedule vari…" at bounding box center [632, 183] width 647 height 66
click at [309, 145] on input "a. Conduct a thorough analysis of the project's performance data and schedule v…" at bounding box center [309, 138] width 0 height 13
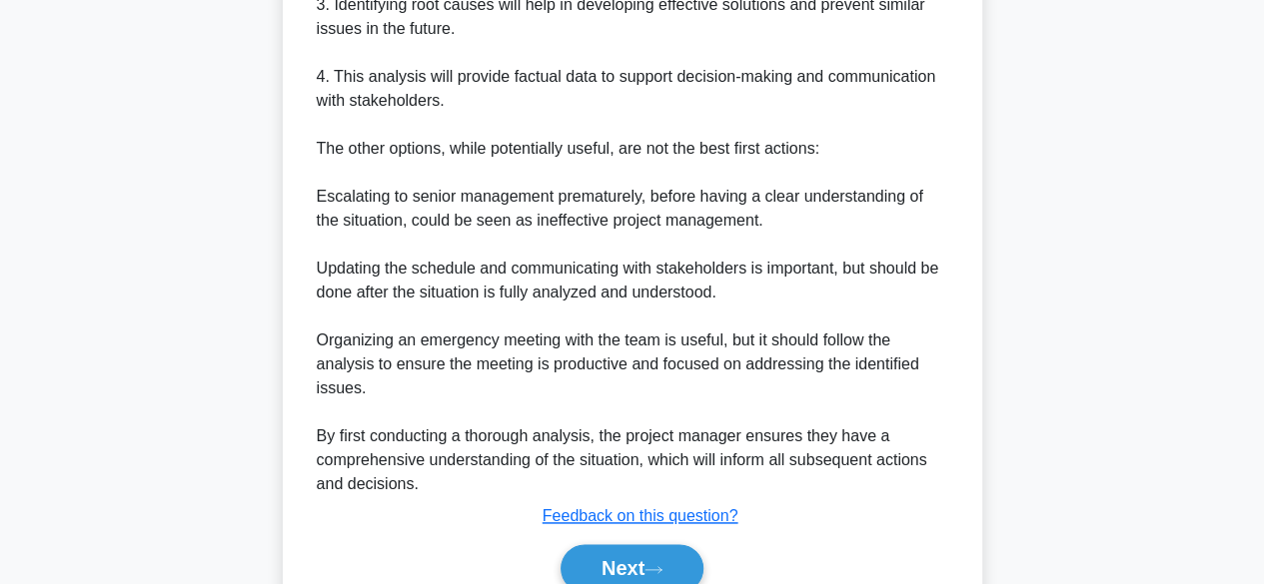
scroll to position [1196, 0]
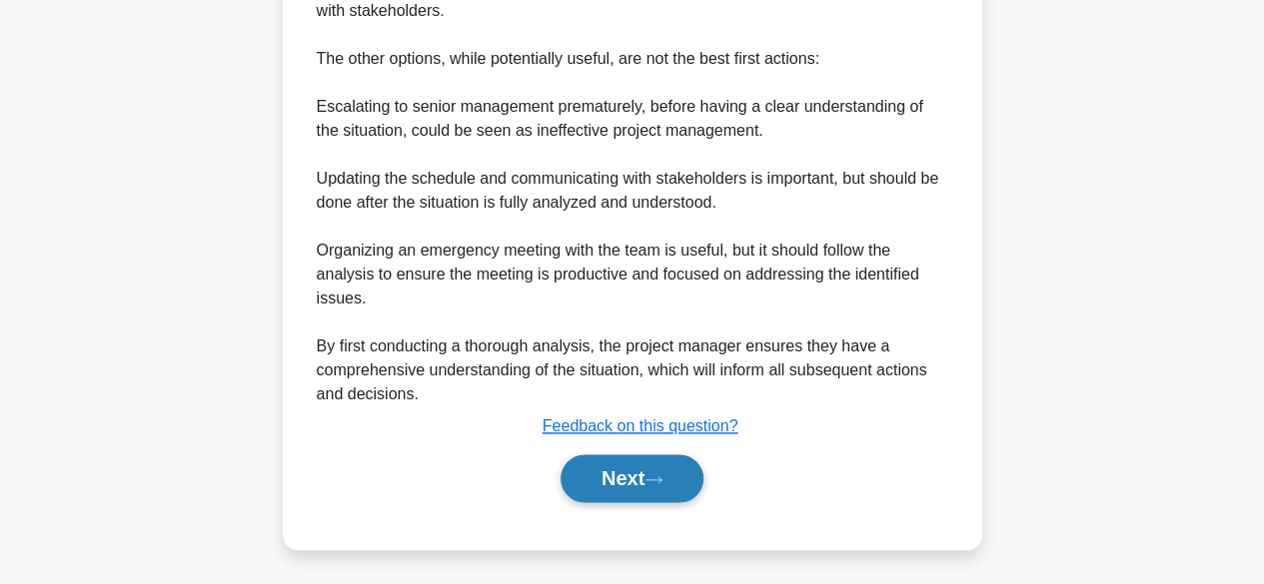
click at [591, 471] on button "Next" at bounding box center [631, 479] width 143 height 48
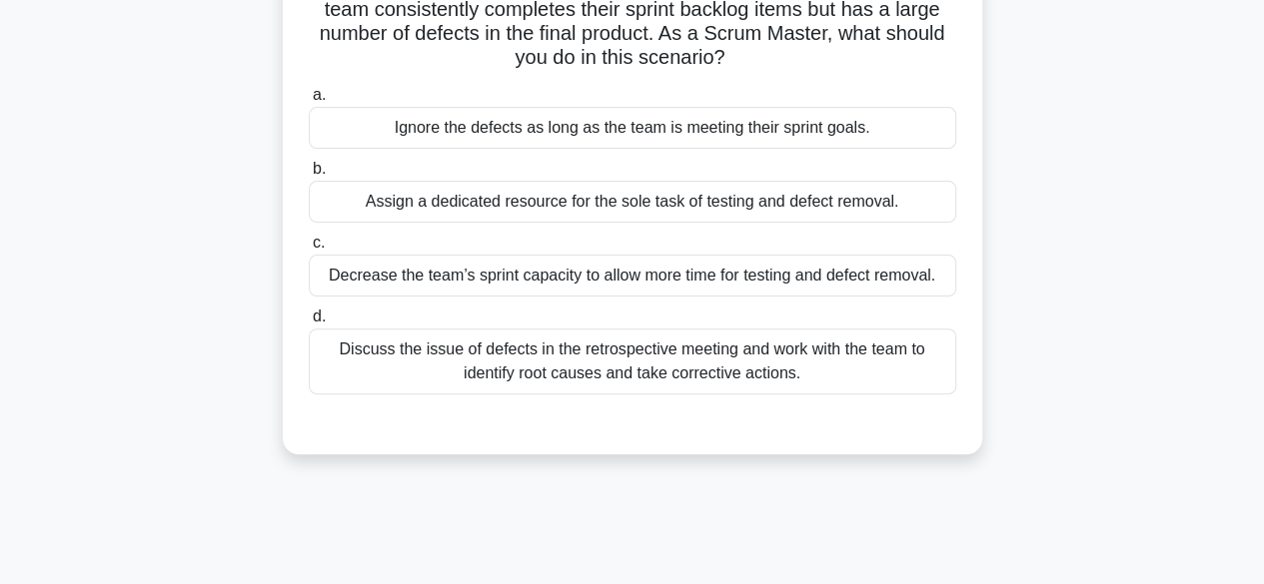
scroll to position [95, 0]
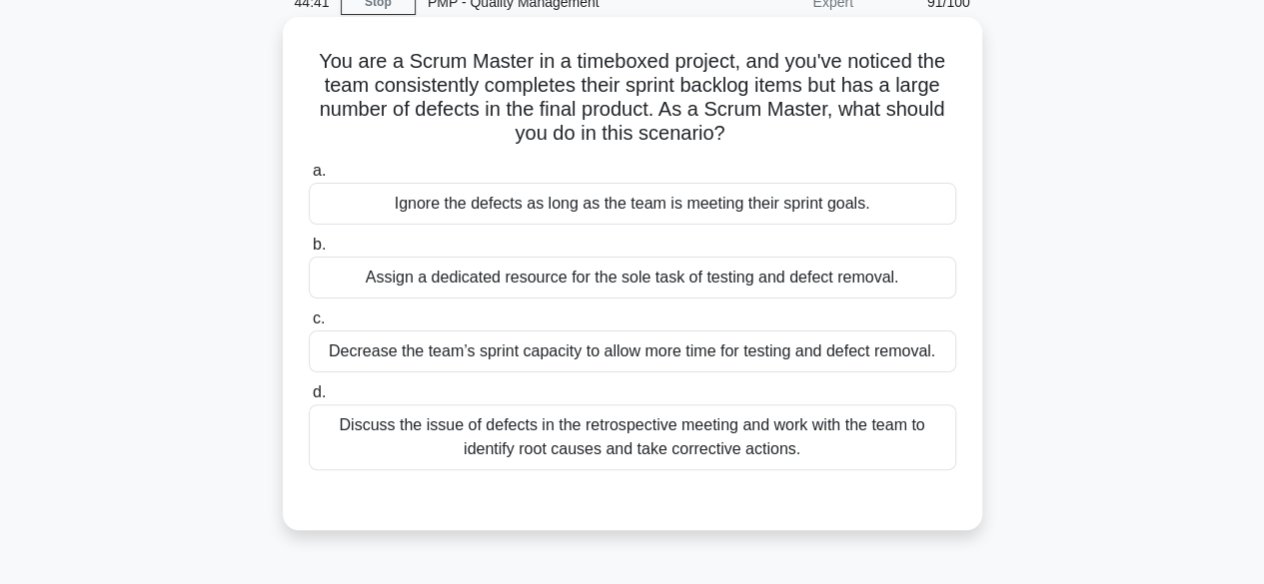
click at [715, 434] on div "Discuss the issue of defects in the retrospective meeting and work with the tea…" at bounding box center [632, 438] width 647 height 66
click at [309, 400] on input "d. Discuss the issue of defects in the retrospective meeting and work with the …" at bounding box center [309, 393] width 0 height 13
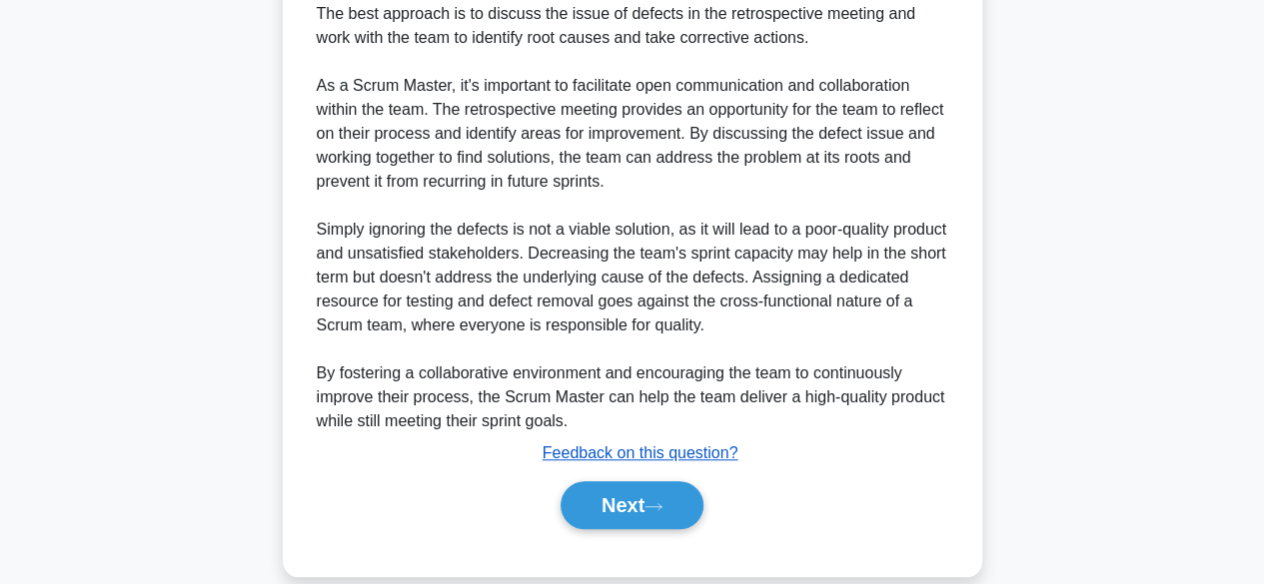
scroll to position [668, 0]
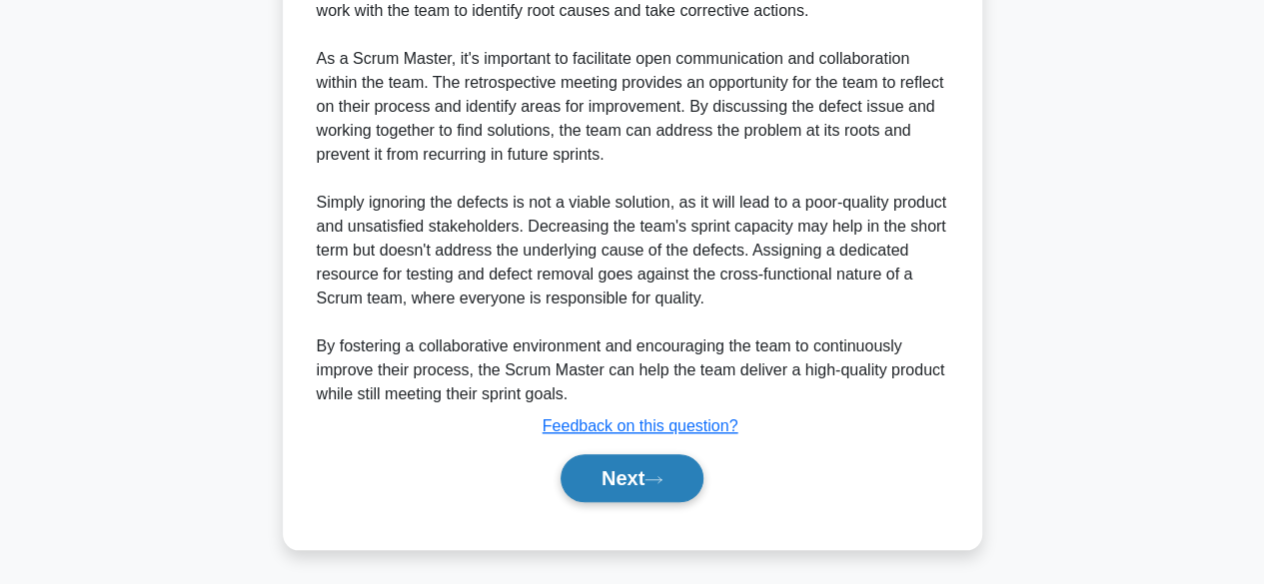
click at [629, 493] on button "Next" at bounding box center [631, 479] width 143 height 48
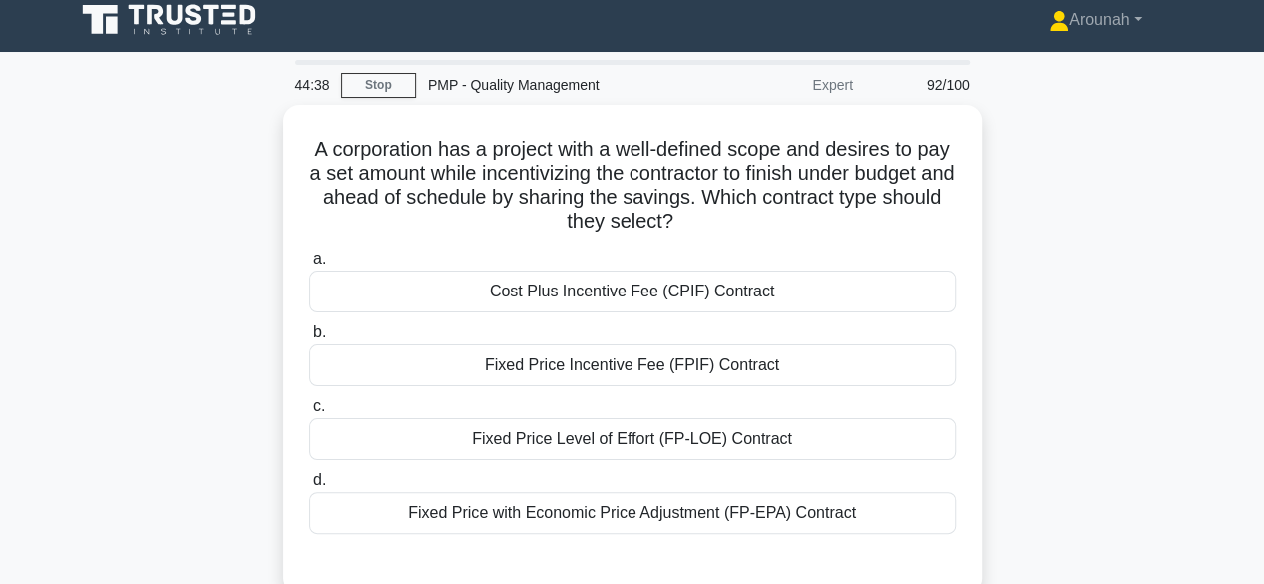
scroll to position [0, 0]
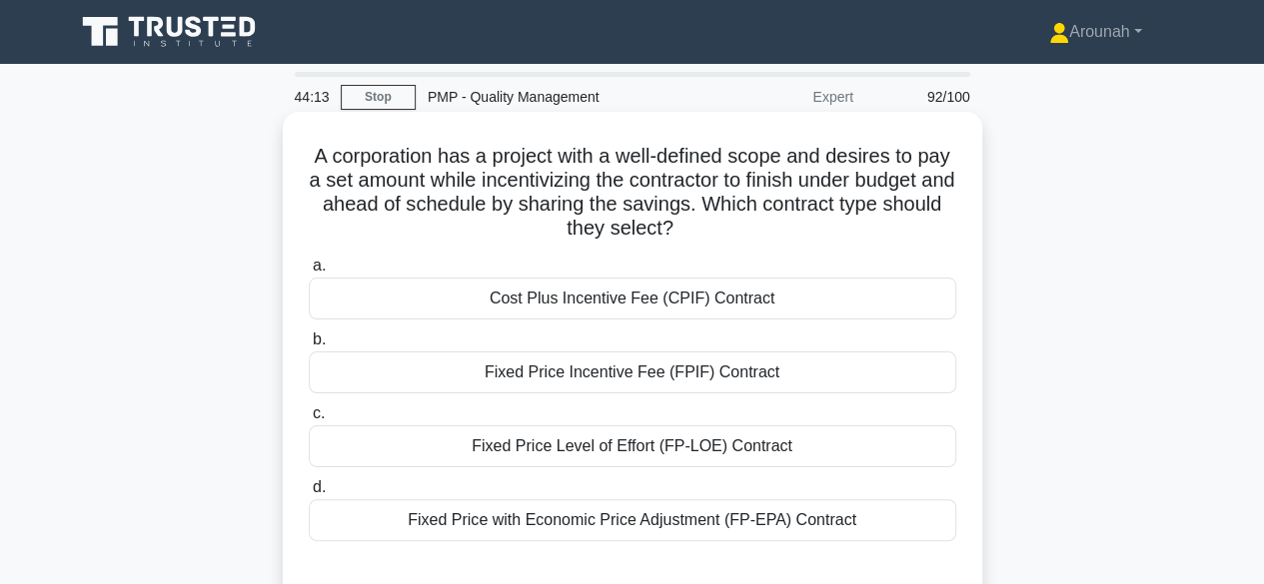
click at [660, 371] on div "Fixed Price Incentive Fee (FPIF) Contract" at bounding box center [632, 373] width 647 height 42
click at [309, 347] on input "b. Fixed Price Incentive Fee (FPIF) Contract" at bounding box center [309, 340] width 0 height 13
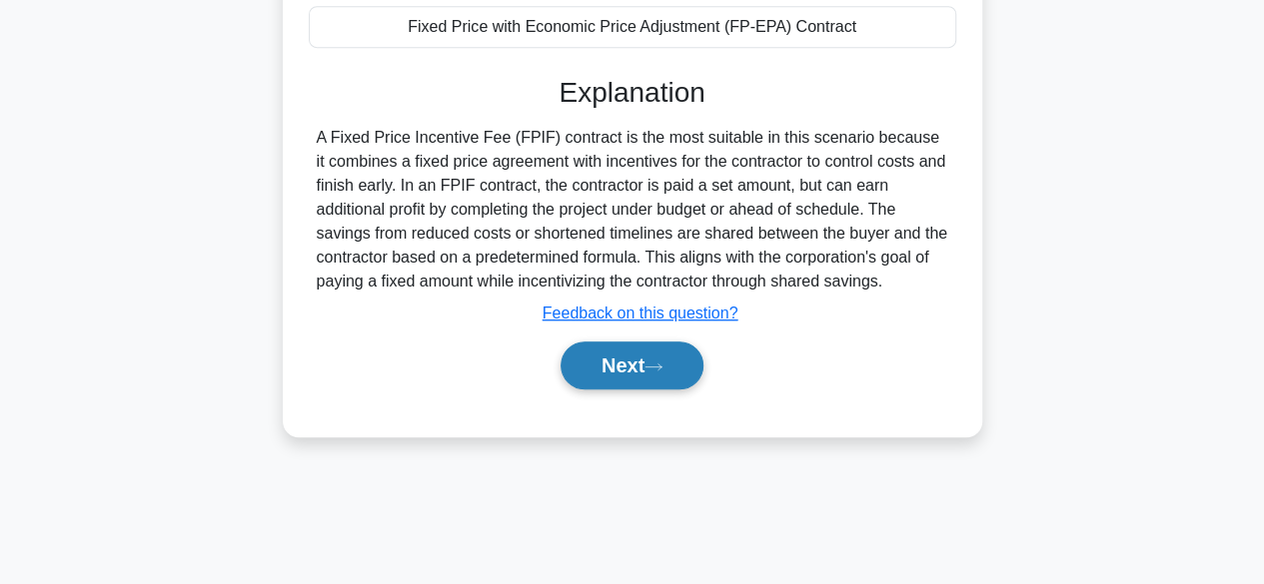
scroll to position [495, 0]
click at [640, 359] on button "Next" at bounding box center [631, 365] width 143 height 48
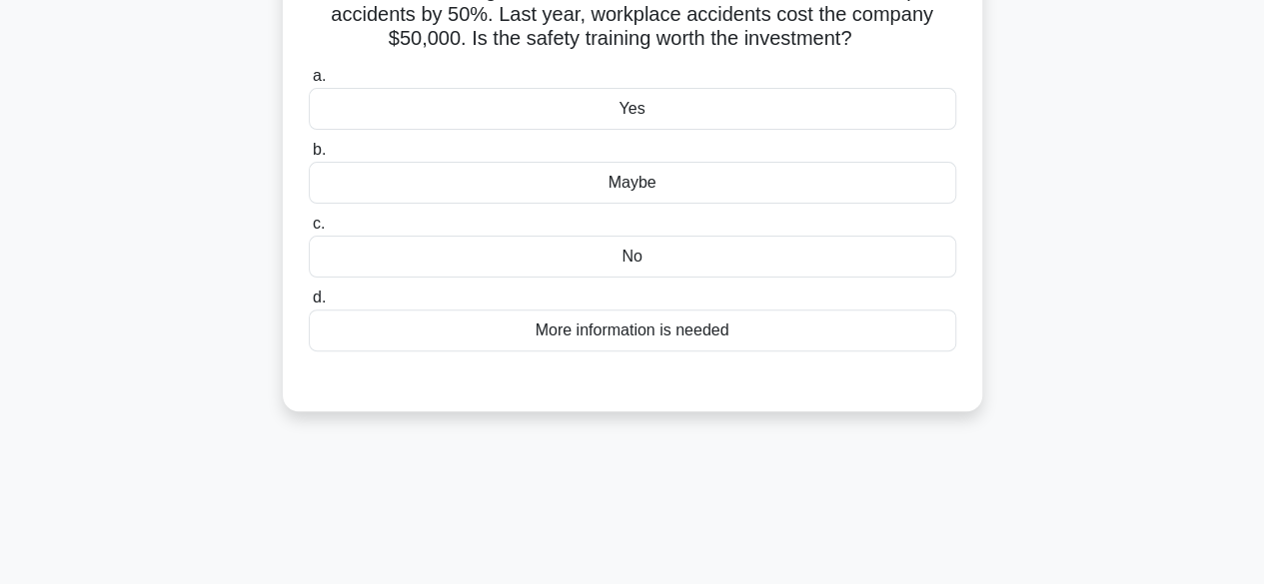
scroll to position [95, 0]
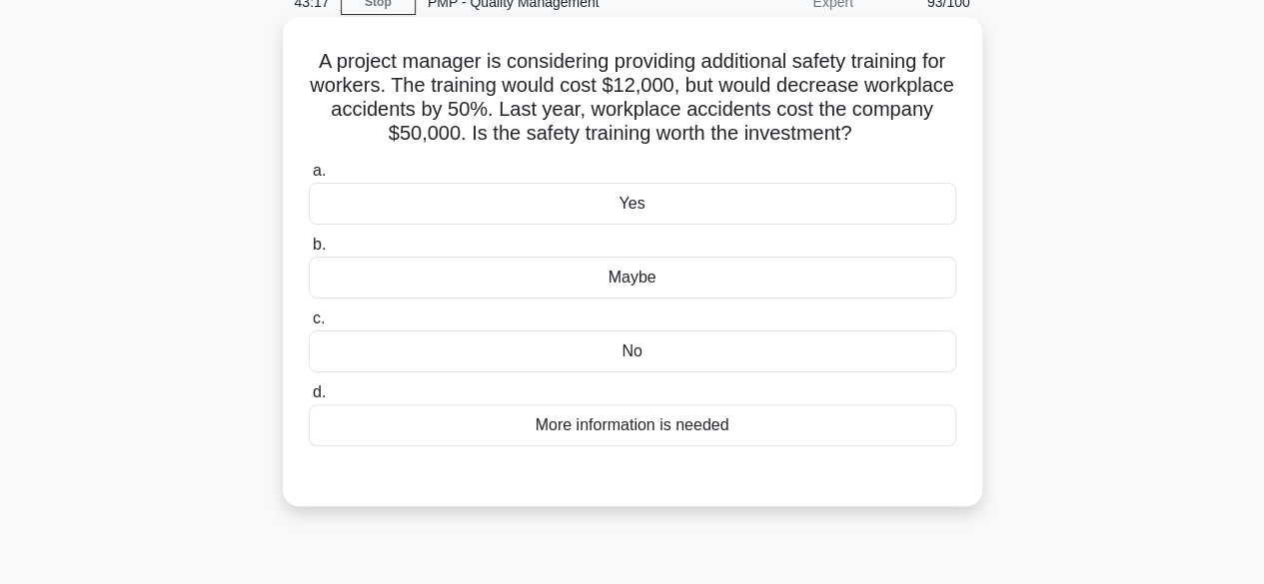
click at [661, 351] on div "No" at bounding box center [632, 352] width 647 height 42
click at [309, 326] on input "c. No" at bounding box center [309, 319] width 0 height 13
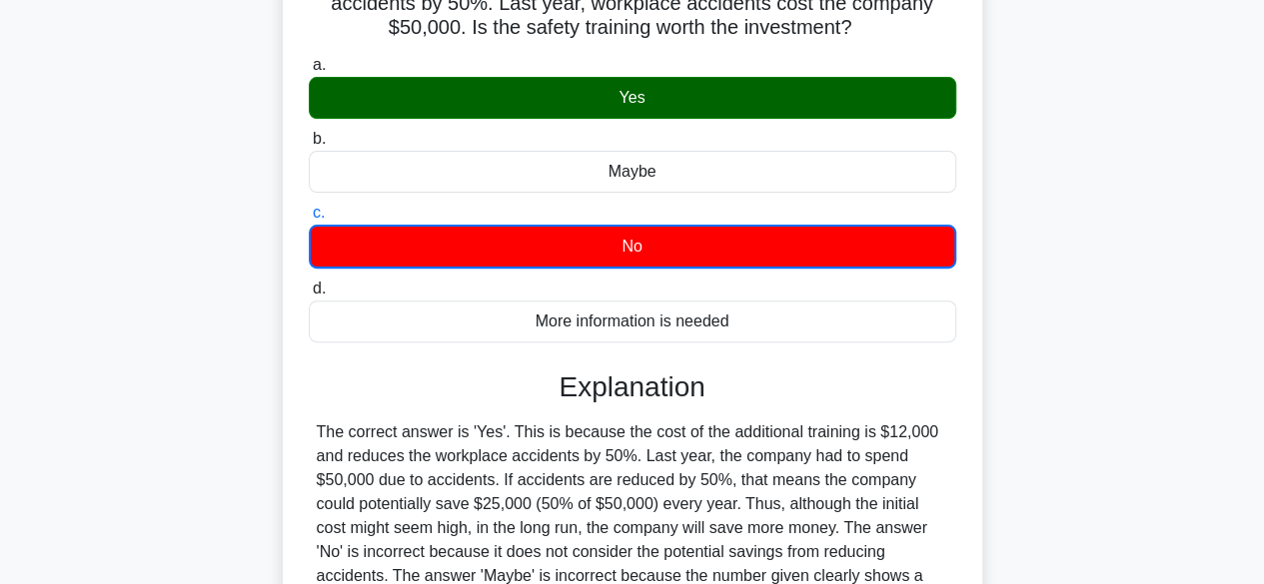
scroll to position [100, 0]
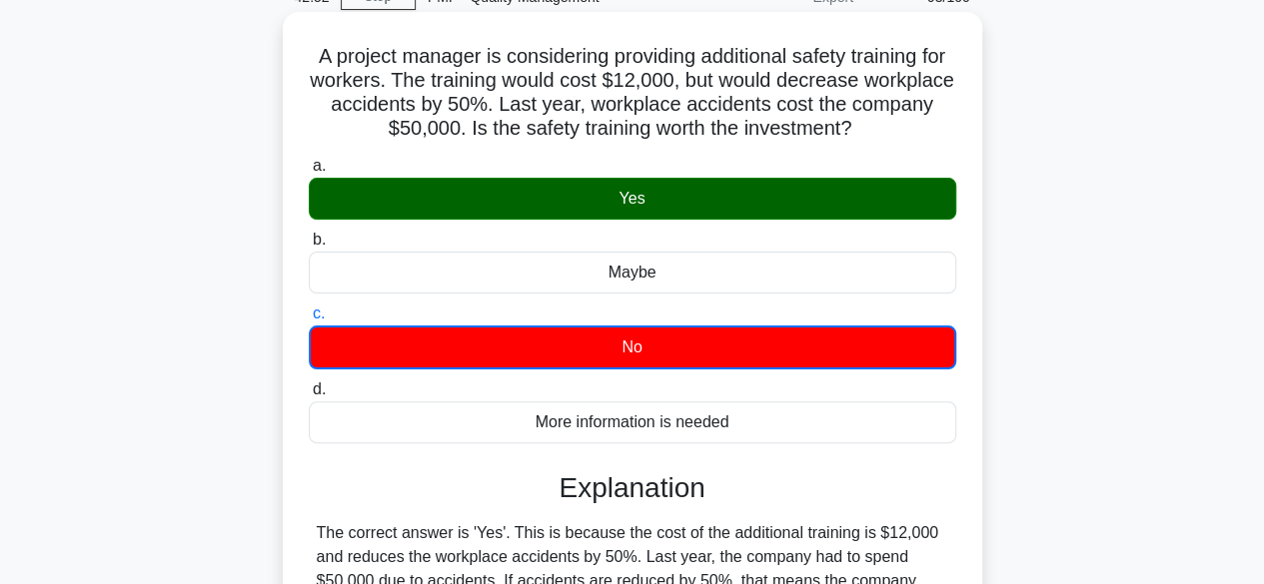
drag, startPoint x: 504, startPoint y: 127, endPoint x: 907, endPoint y: 134, distance: 403.7
click at [907, 134] on h5 "A project manager is considering providing additional safety training for worke…" at bounding box center [632, 93] width 651 height 98
copy h5 "Is the safety training worth the investment?"
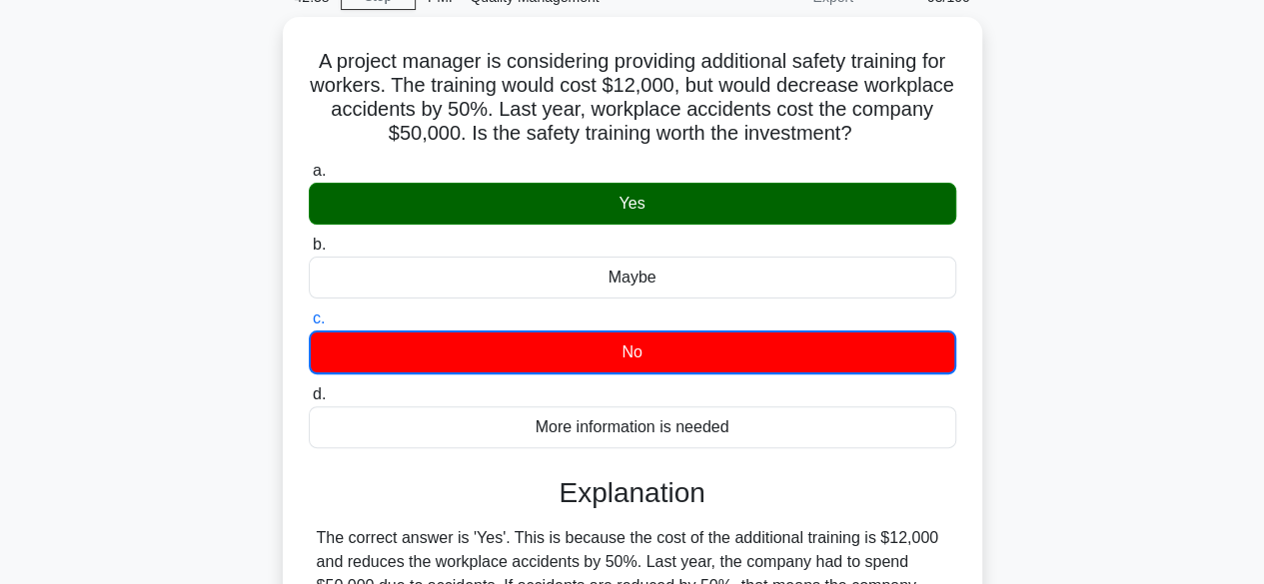
drag, startPoint x: 1079, startPoint y: 190, endPoint x: 1085, endPoint y: 175, distance: 16.1
click at [1085, 175] on div "A project manager is considering providing additional safety training for worke…" at bounding box center [632, 463] width 1139 height 892
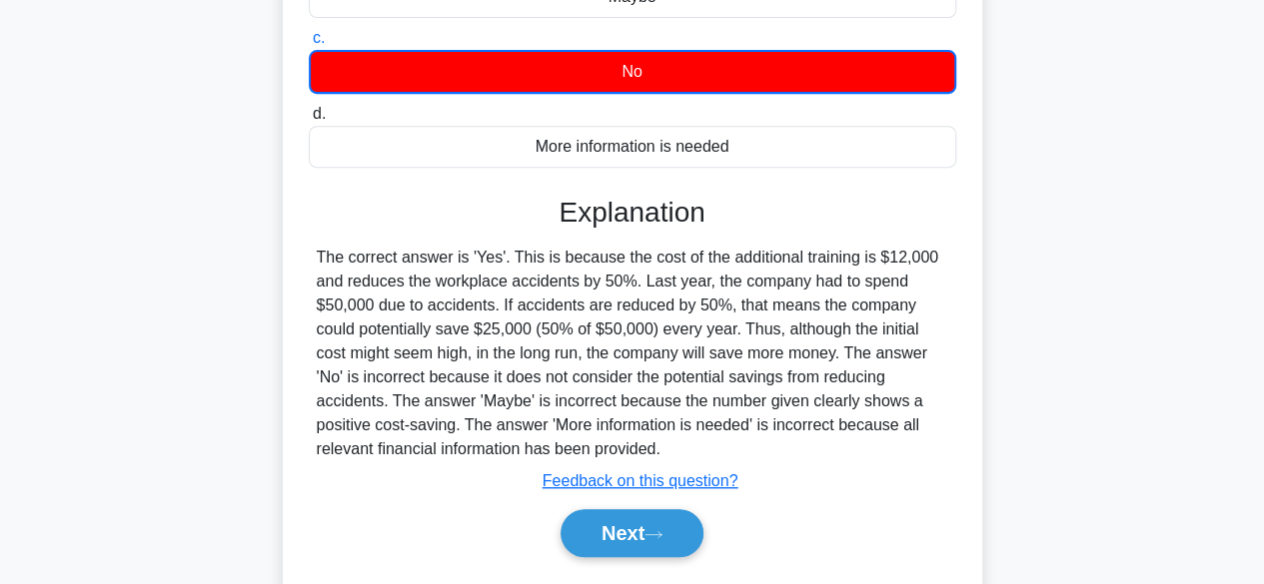
scroll to position [495, 0]
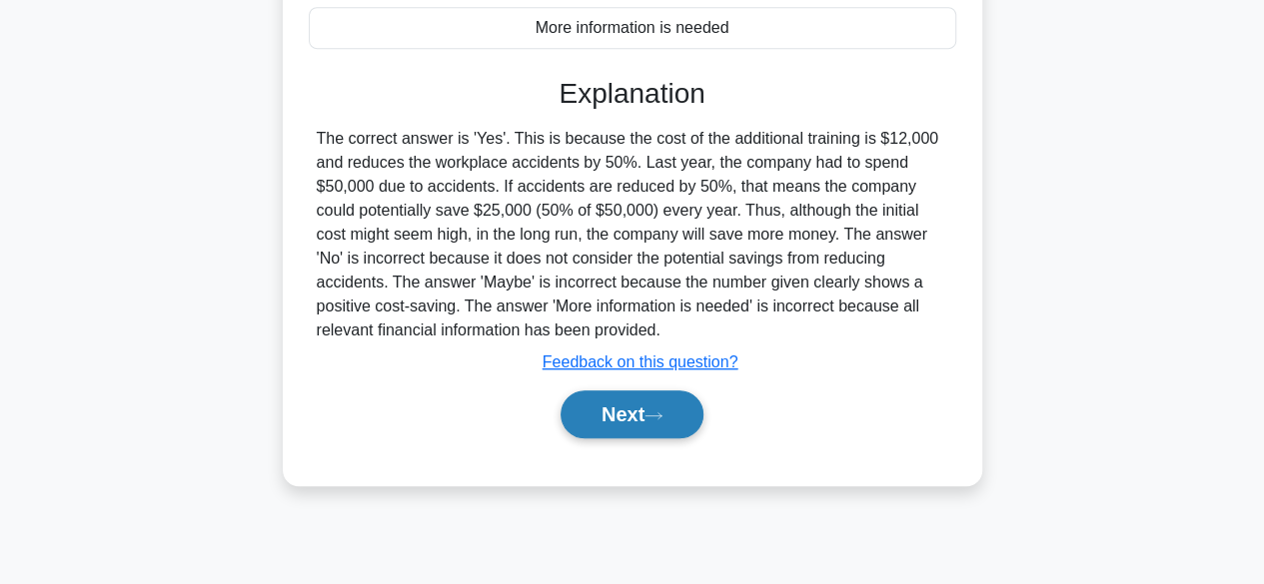
click at [641, 405] on button "Next" at bounding box center [631, 415] width 143 height 48
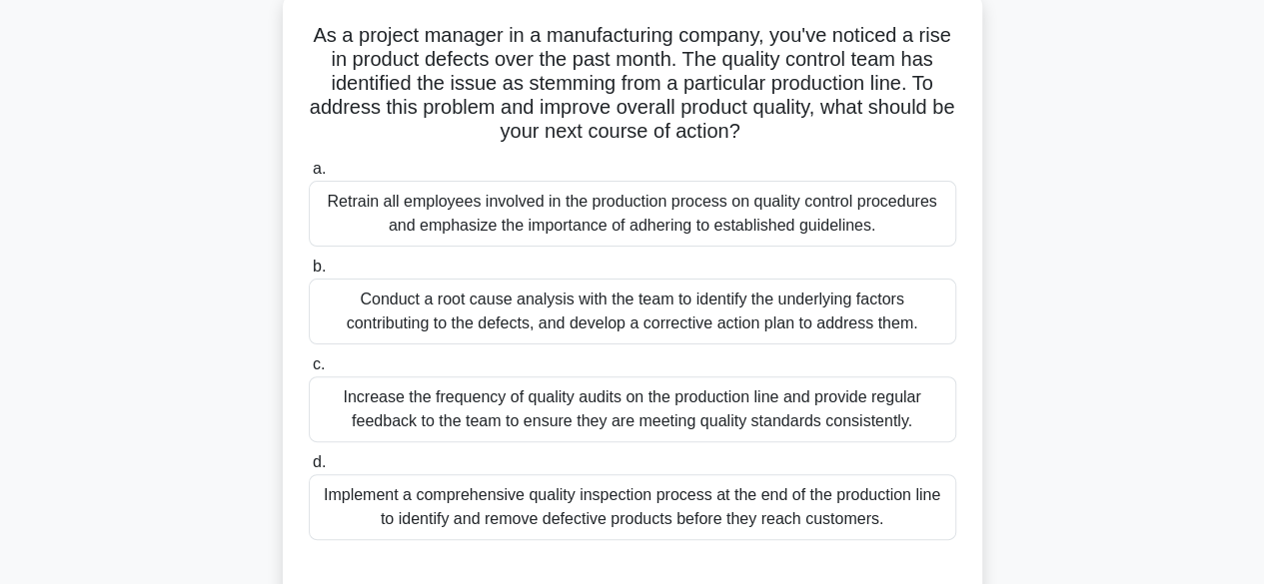
scroll to position [95, 0]
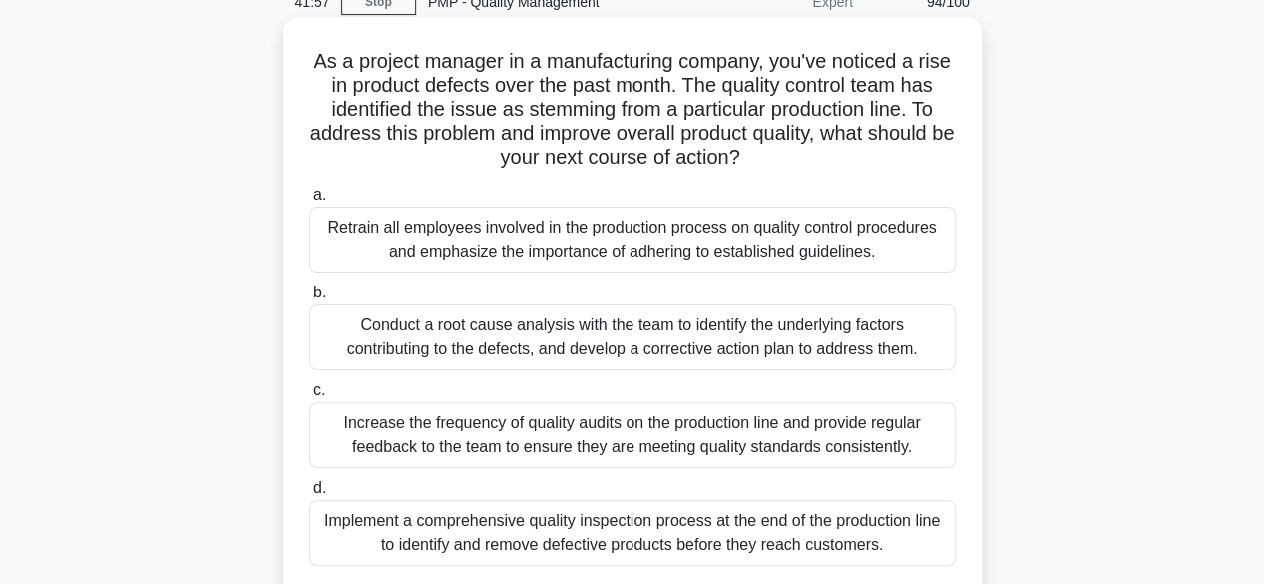
click at [688, 337] on div "Conduct a root cause analysis with the team to identify the underlying factors …" at bounding box center [632, 338] width 647 height 66
click at [309, 300] on input "b. Conduct a root cause analysis with the team to identify the underlying facto…" at bounding box center [309, 293] width 0 height 13
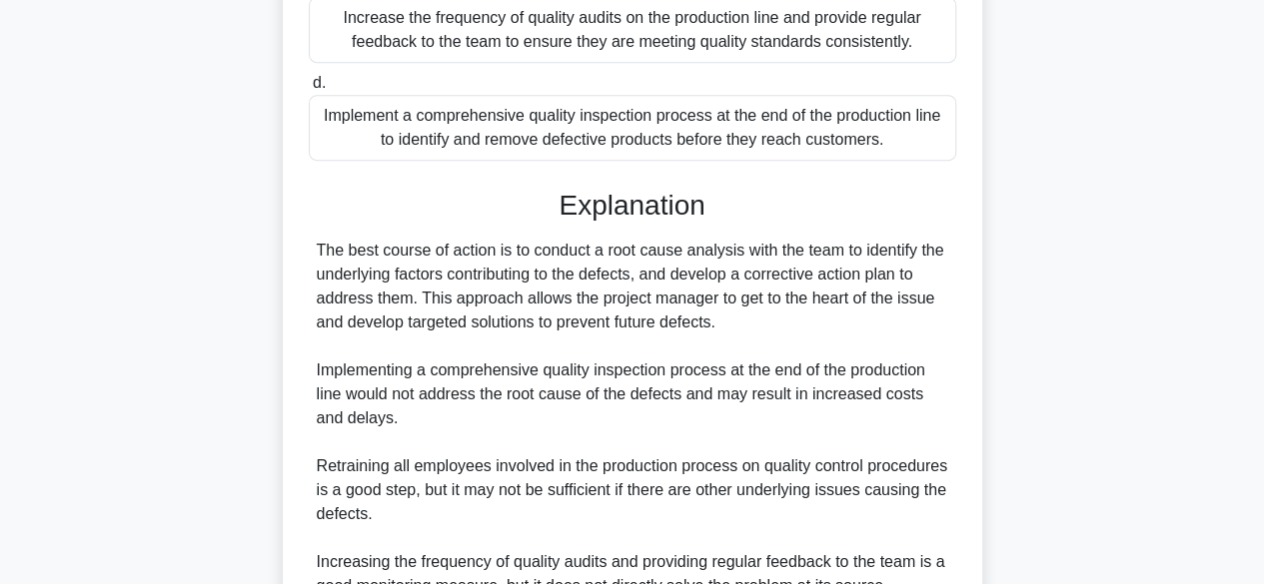
scroll to position [692, 0]
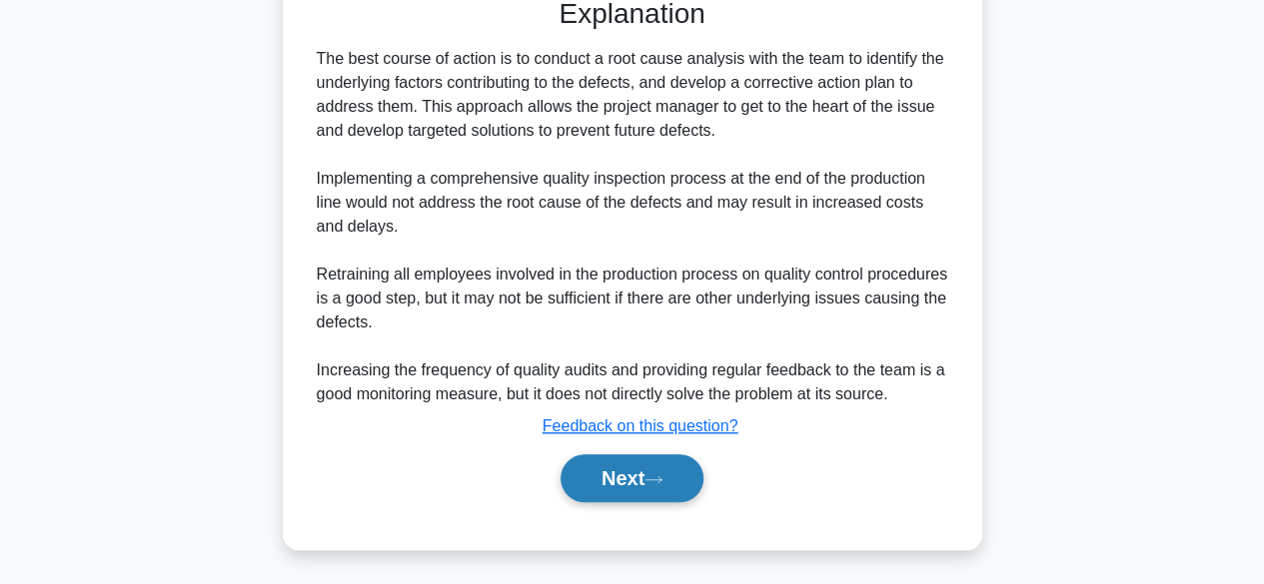
click at [617, 476] on button "Next" at bounding box center [631, 479] width 143 height 48
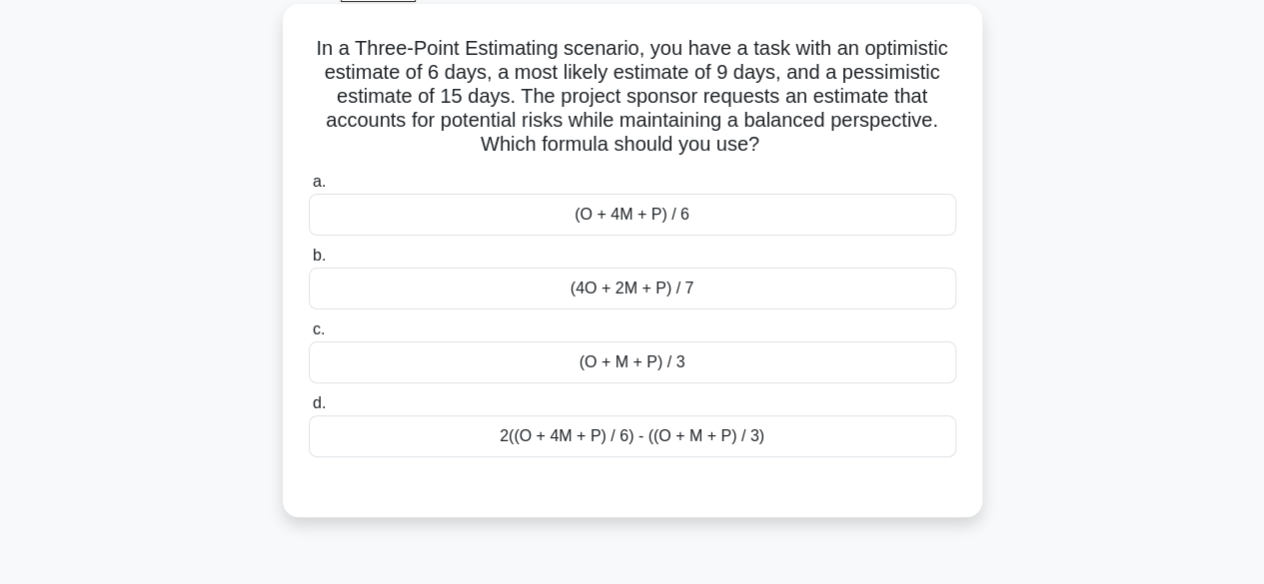
scroll to position [0, 0]
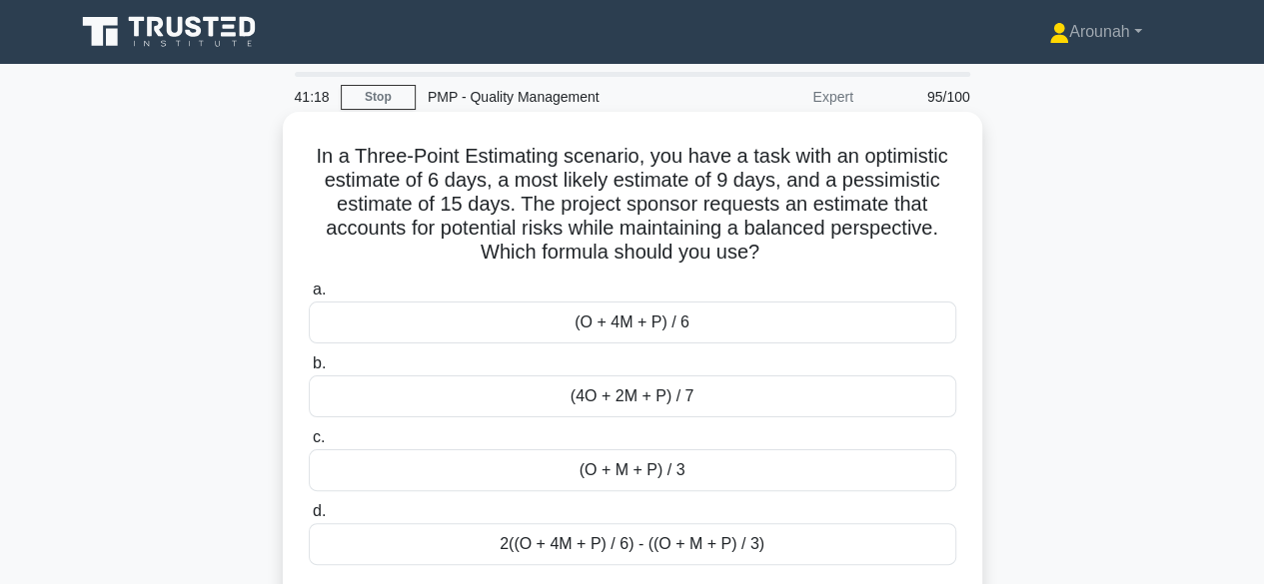
click at [633, 331] on div "(O + 4M + P) / 6" at bounding box center [632, 323] width 647 height 42
click at [309, 297] on input "a. (O + 4M + P) / 6" at bounding box center [309, 290] width 0 height 13
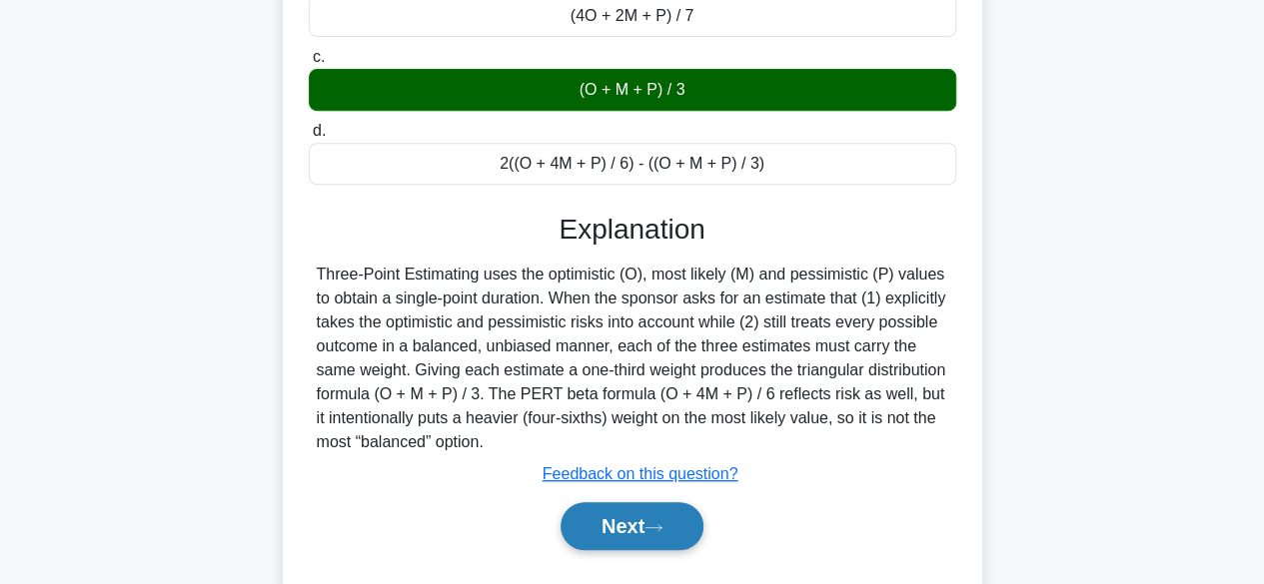
scroll to position [495, 0]
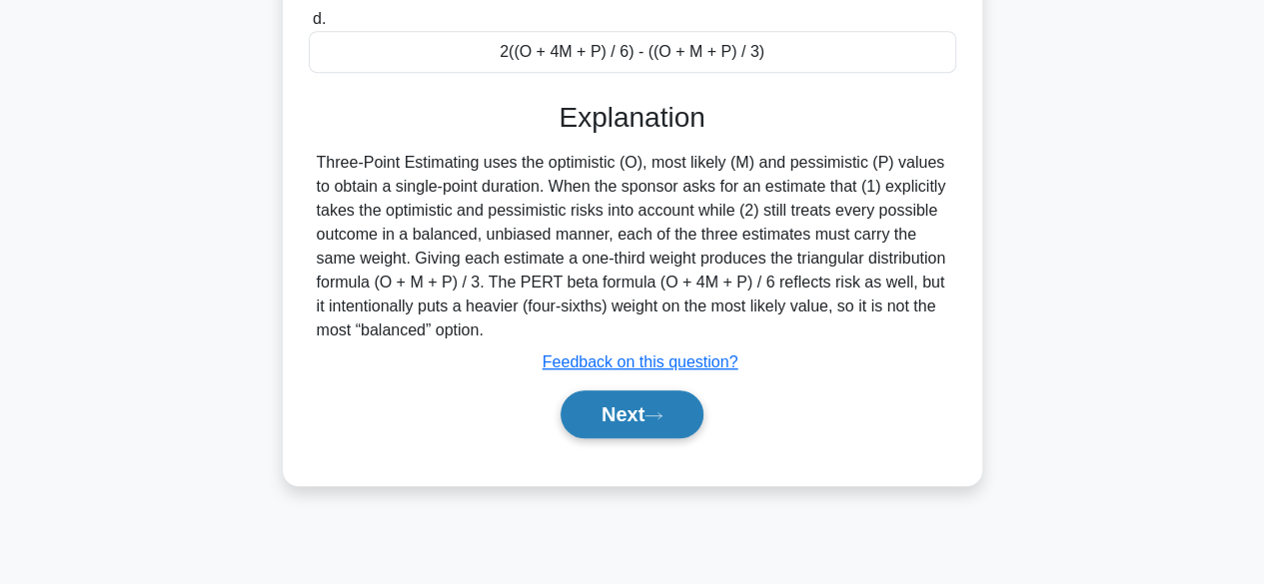
click at [619, 411] on button "Next" at bounding box center [631, 415] width 143 height 48
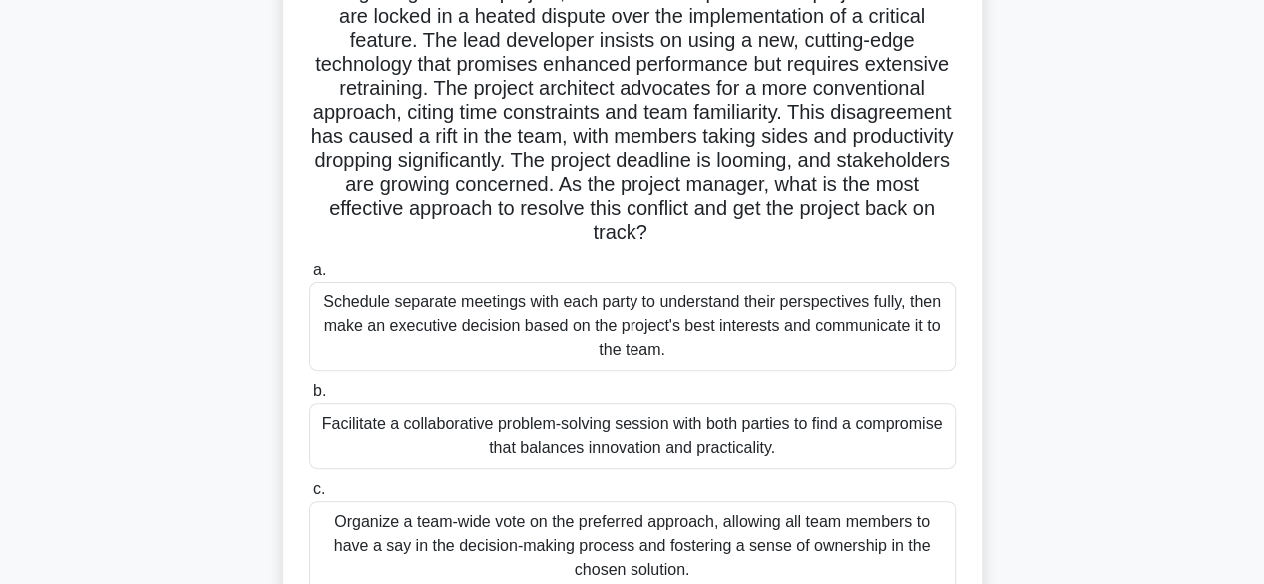
scroll to position [195, 0]
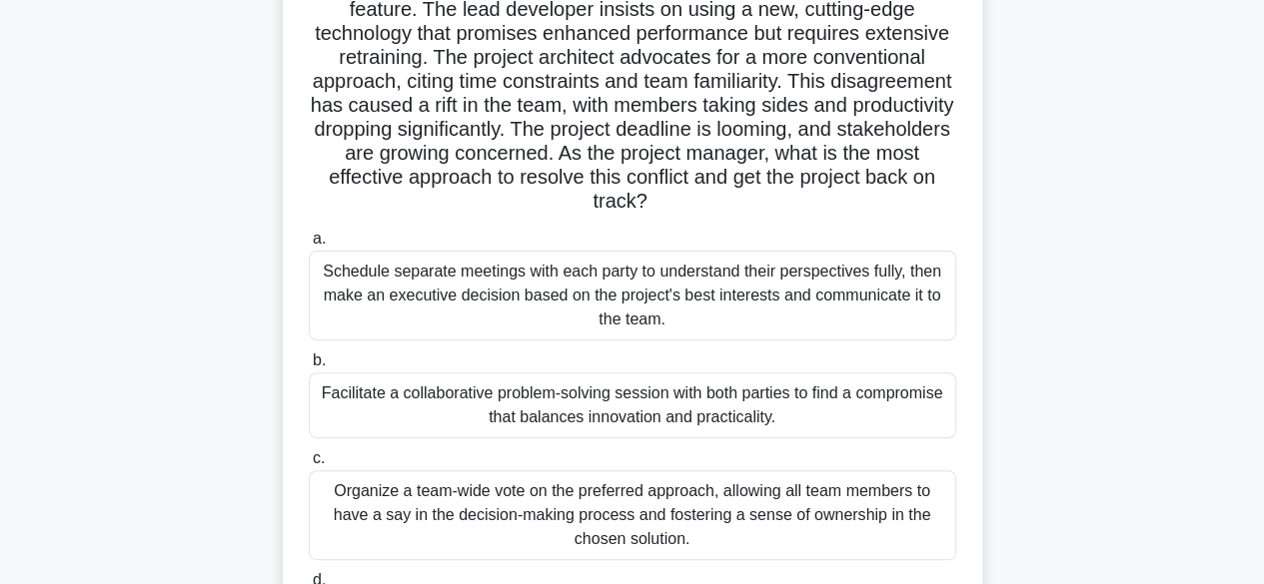
click at [751, 421] on div "Facilitate a collaborative problem-solving session with both parties to find a …" at bounding box center [632, 406] width 647 height 66
click at [309, 368] on input "b. Facilitate a collaborative problem-solving session with both parties to find…" at bounding box center [309, 361] width 0 height 13
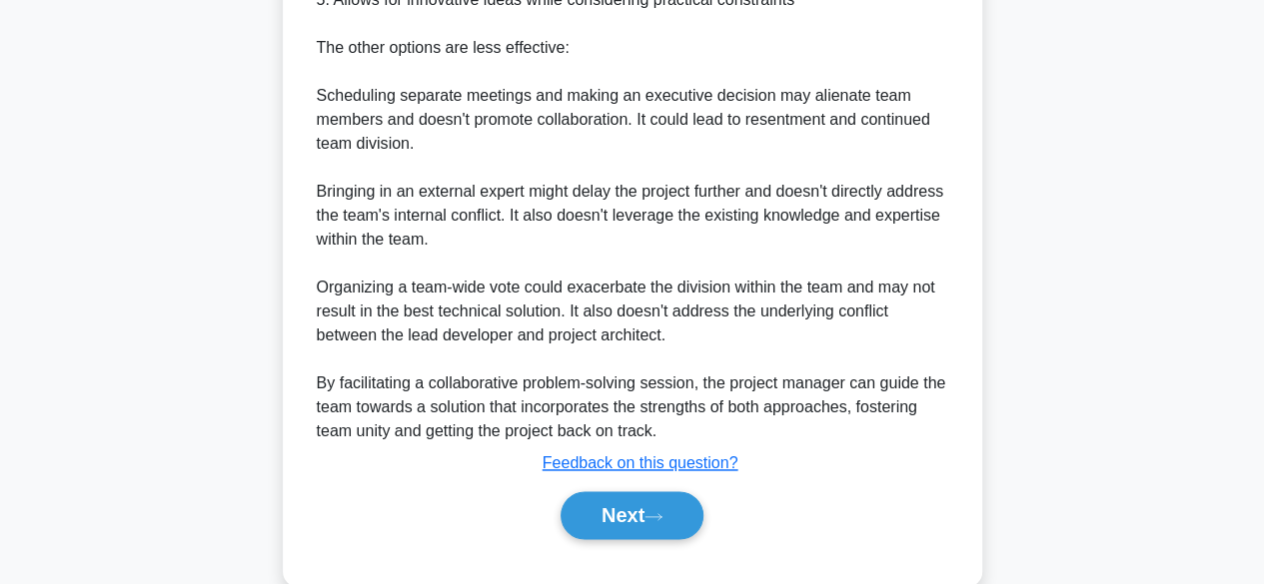
scroll to position [1220, 0]
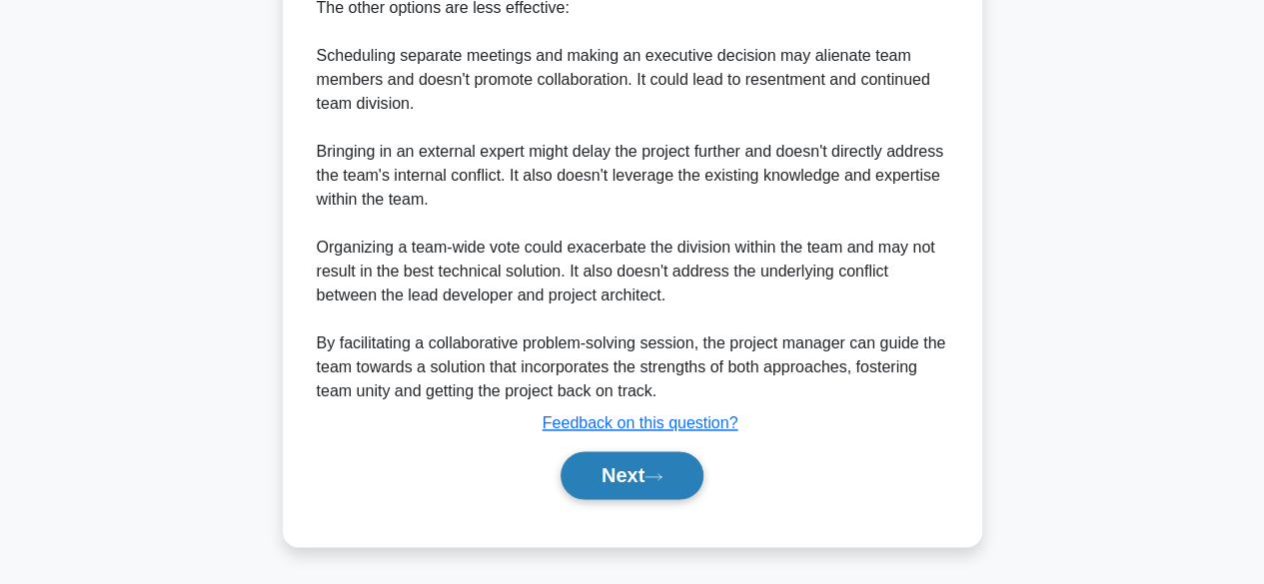
click at [618, 483] on button "Next" at bounding box center [631, 476] width 143 height 48
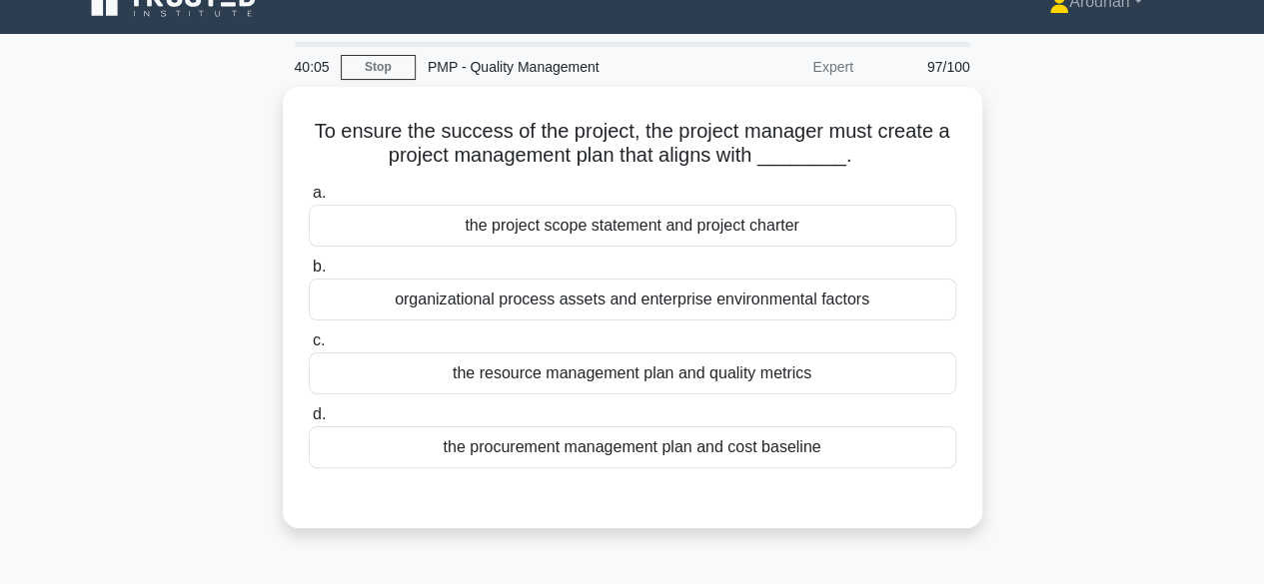
scroll to position [0, 0]
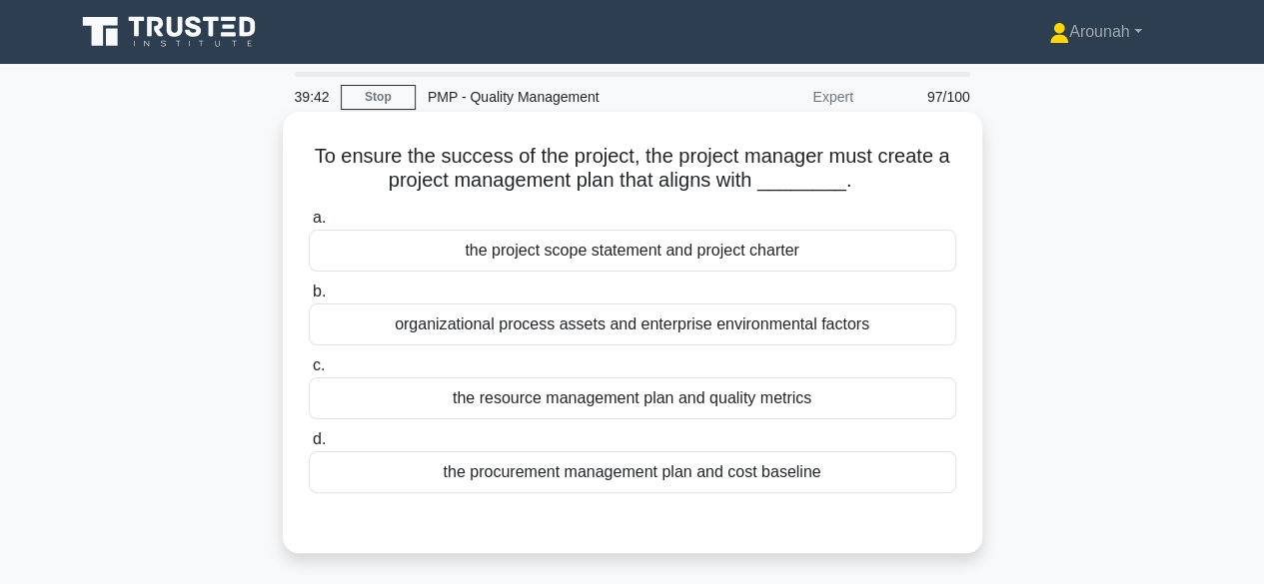
click at [667, 329] on div "organizational process assets and enterprise environmental factors" at bounding box center [632, 325] width 647 height 42
click at [309, 299] on input "b. organizational process assets and enterprise environmental factors" at bounding box center [309, 292] width 0 height 13
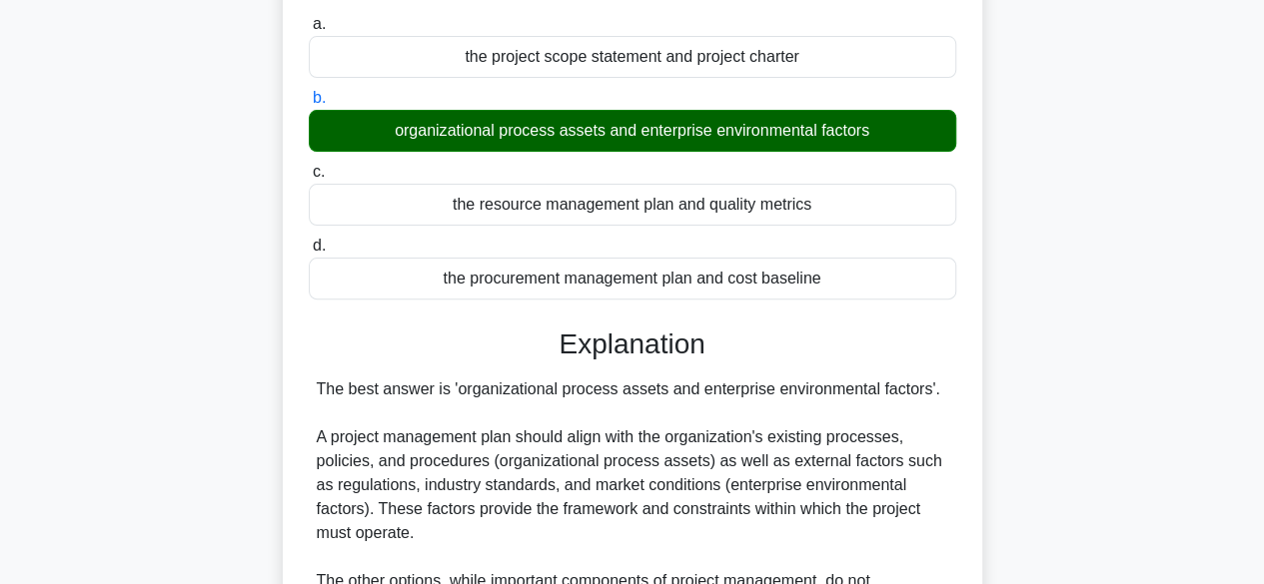
scroll to position [549, 0]
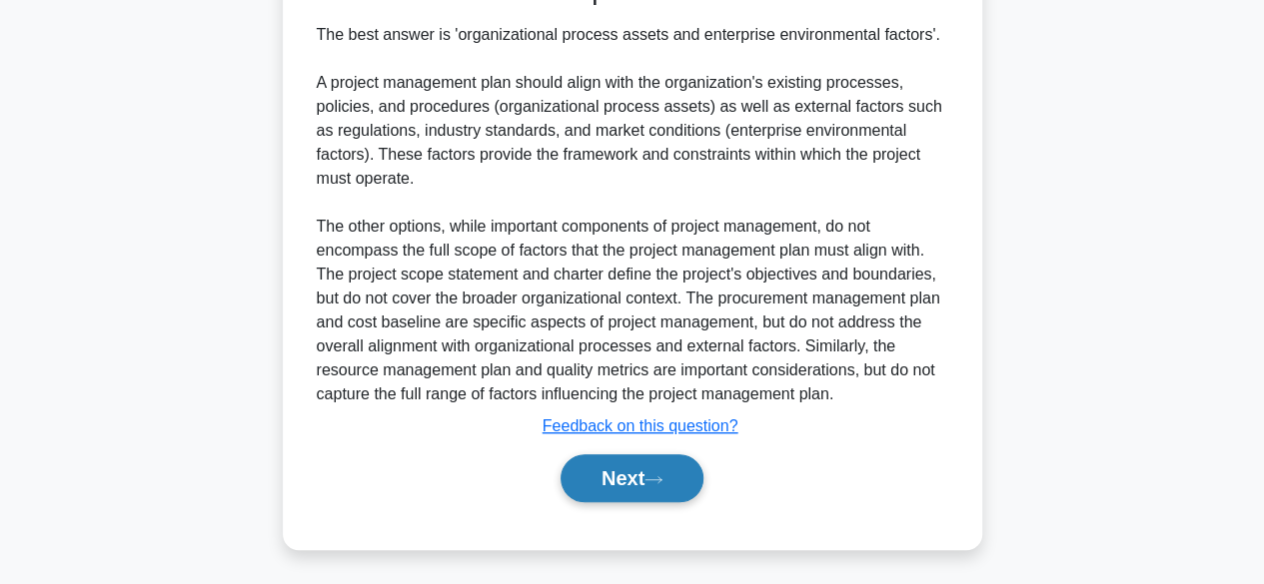
click at [652, 477] on button "Next" at bounding box center [631, 479] width 143 height 48
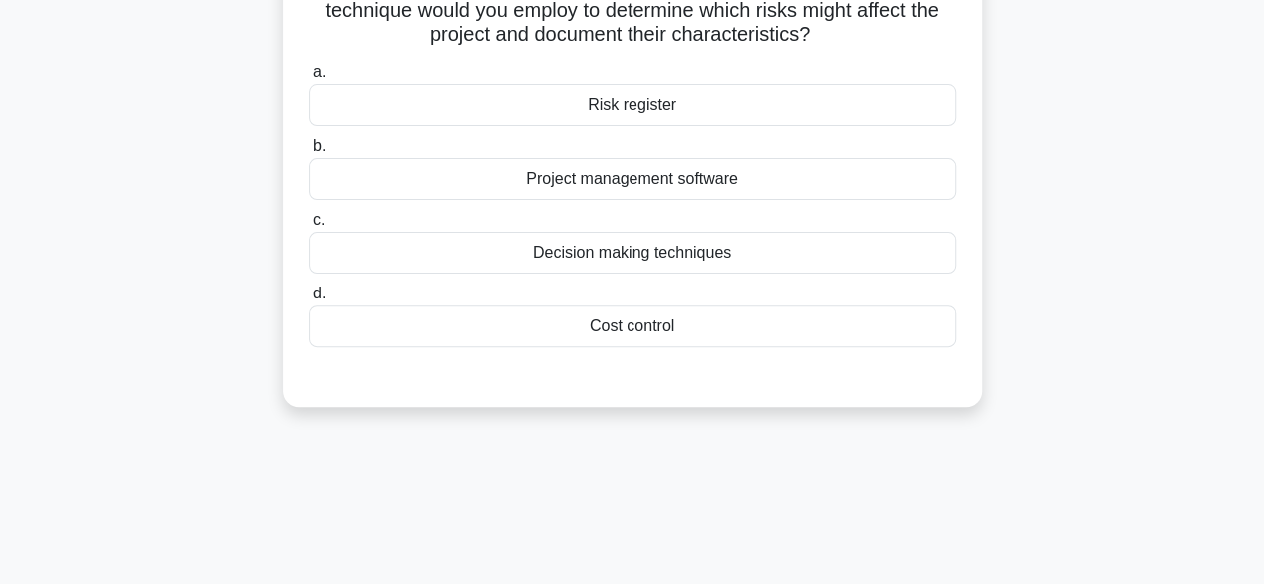
scroll to position [95, 0]
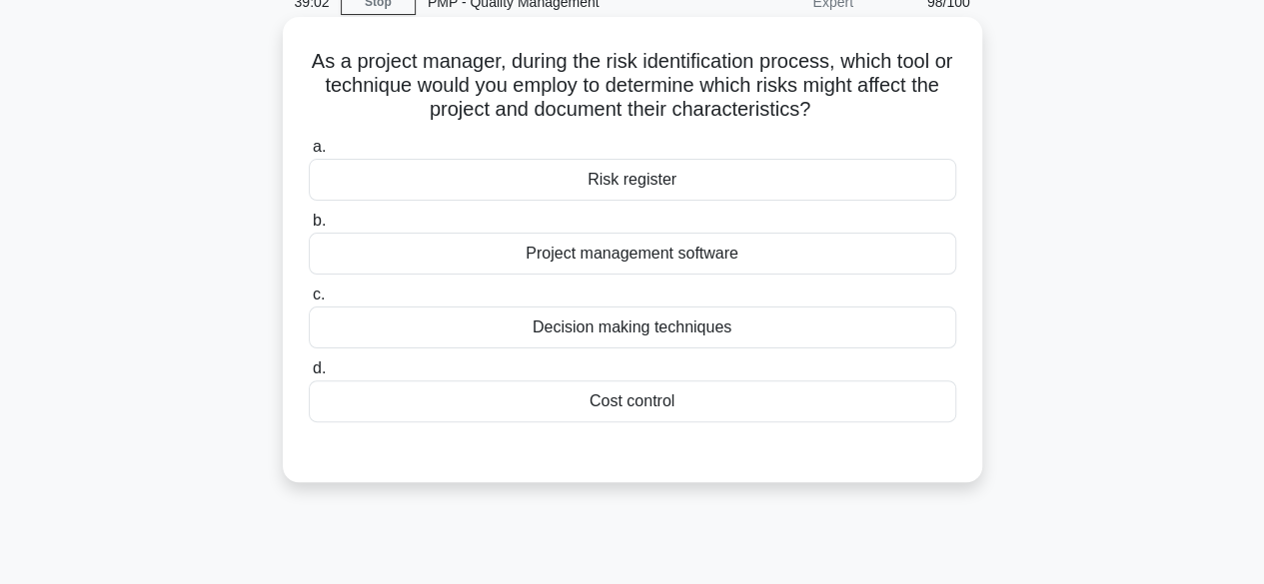
click at [713, 197] on div "Risk register" at bounding box center [632, 180] width 647 height 42
click at [309, 154] on input "a. Risk register" at bounding box center [309, 147] width 0 height 13
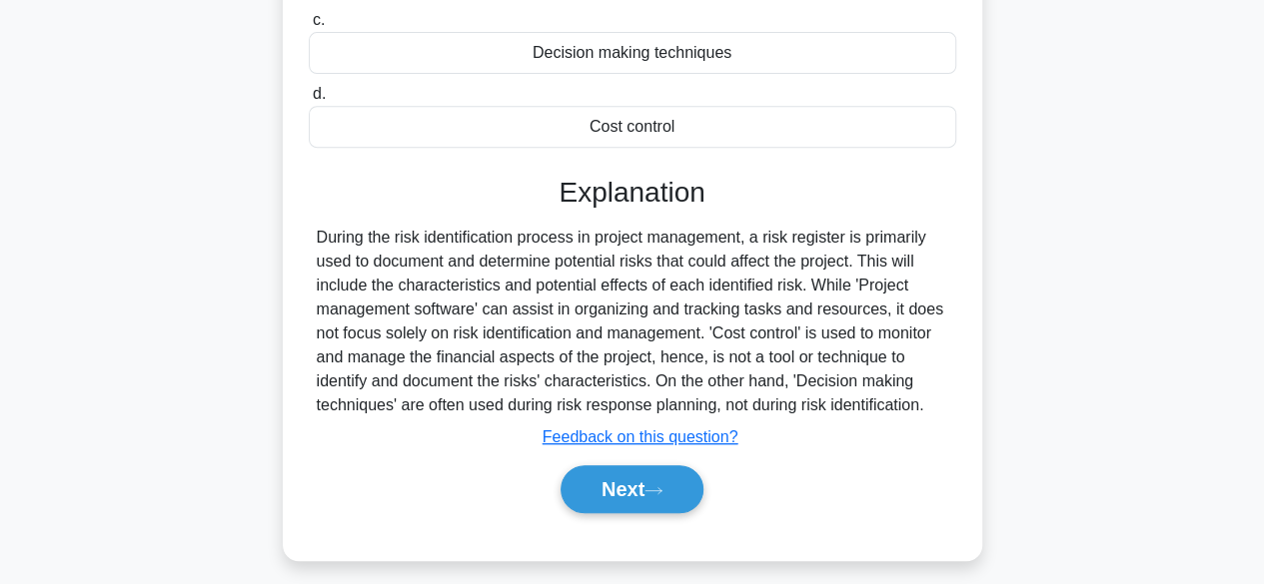
scroll to position [495, 0]
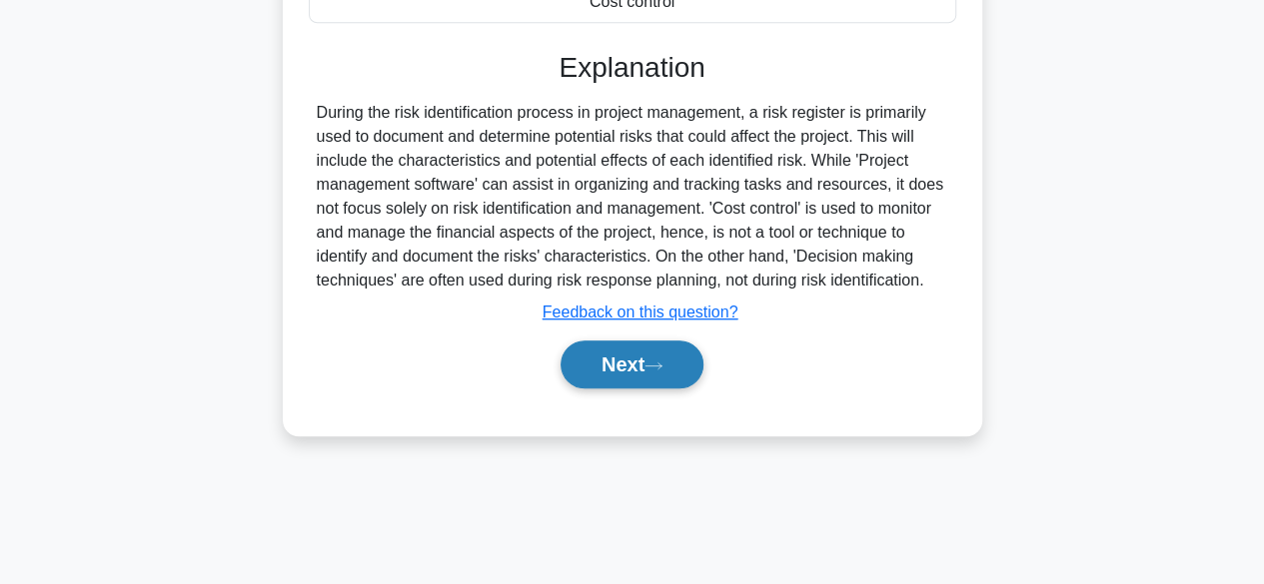
click at [641, 357] on button "Next" at bounding box center [631, 365] width 143 height 48
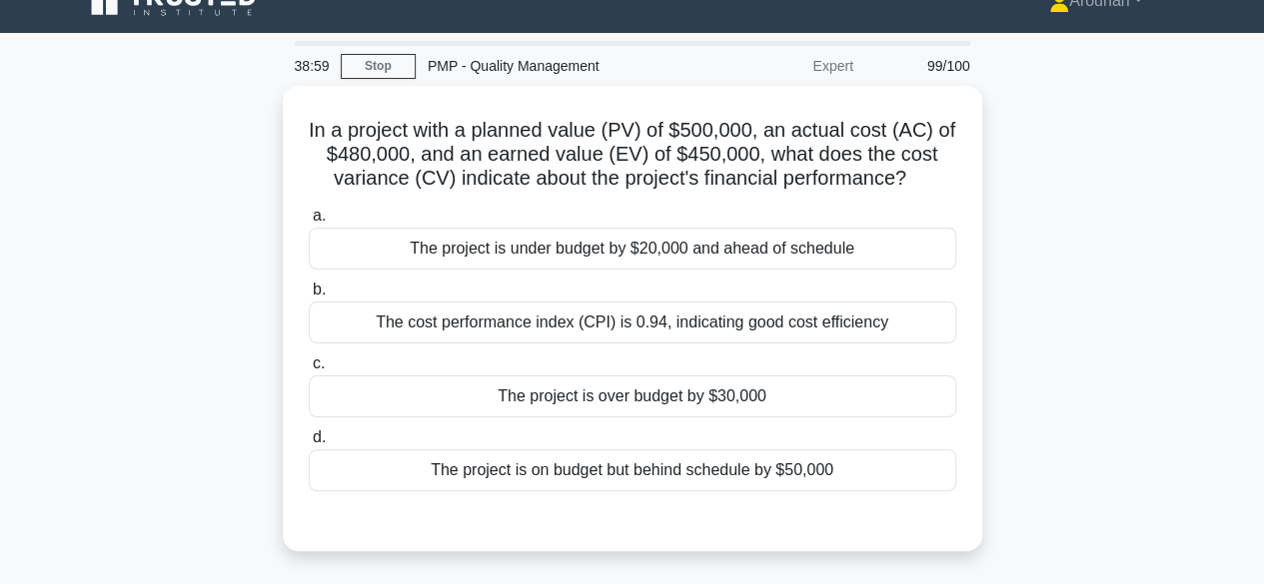
scroll to position [0, 0]
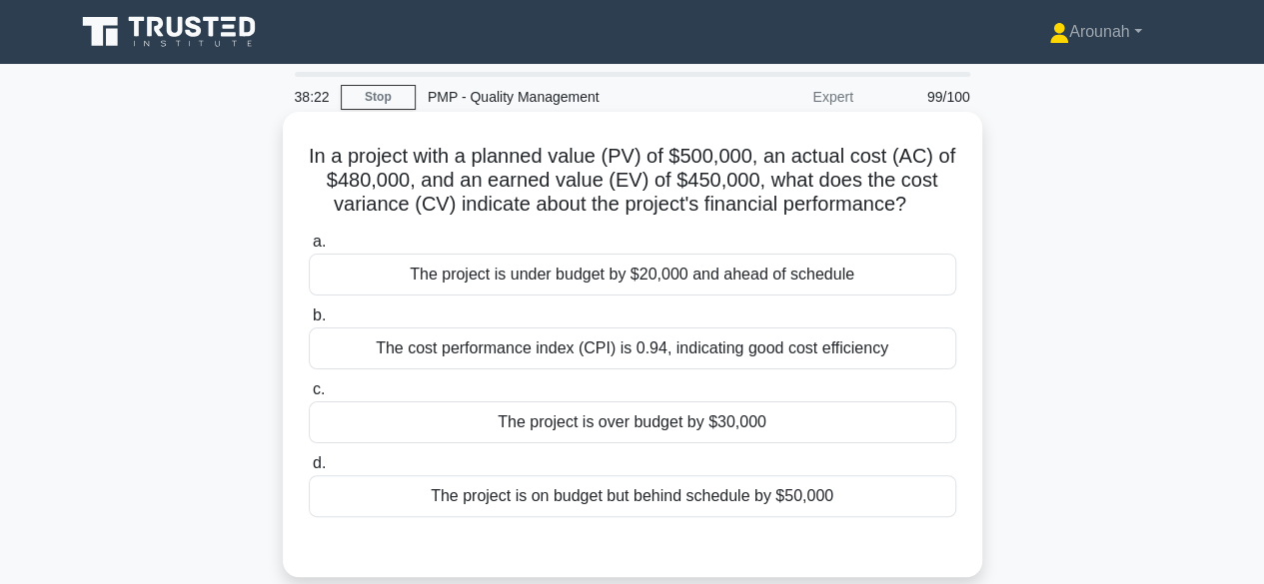
click at [717, 419] on div "The project is over budget by $30,000" at bounding box center [632, 423] width 647 height 42
click at [309, 397] on input "c. The project is over budget by $30,000" at bounding box center [309, 390] width 0 height 13
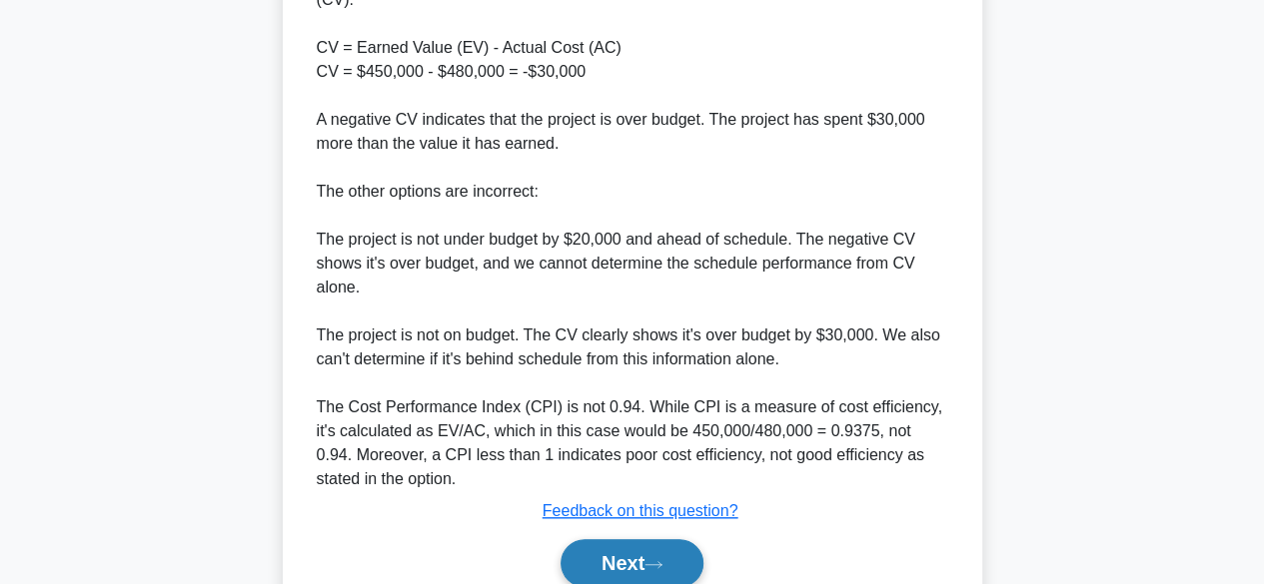
scroll to position [764, 0]
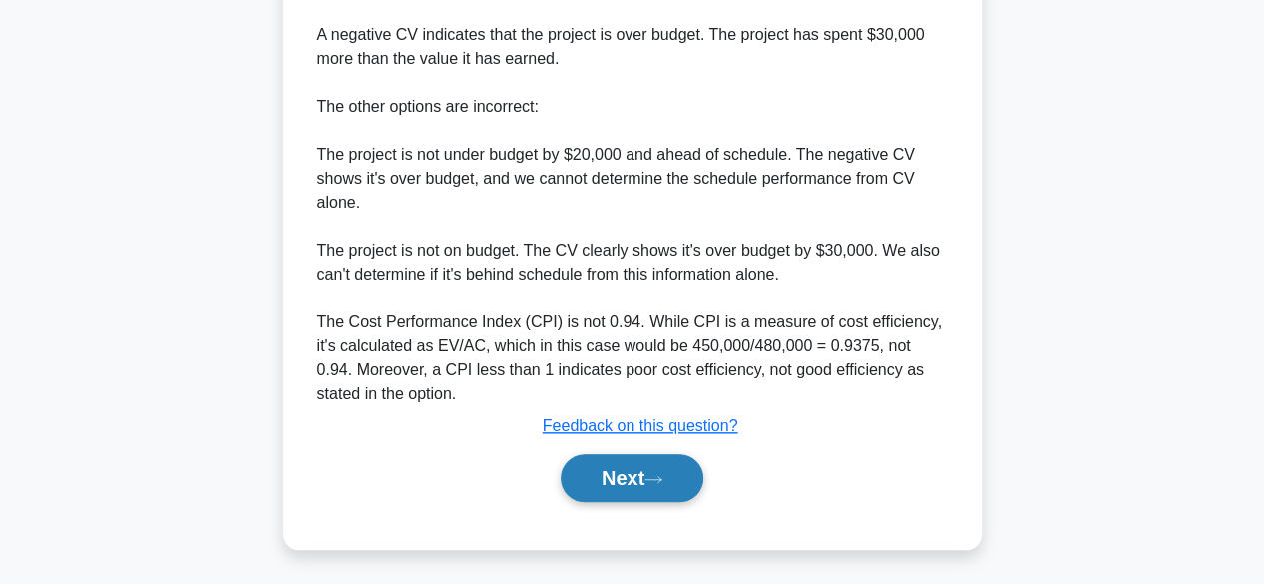
click at [642, 473] on button "Next" at bounding box center [631, 479] width 143 height 48
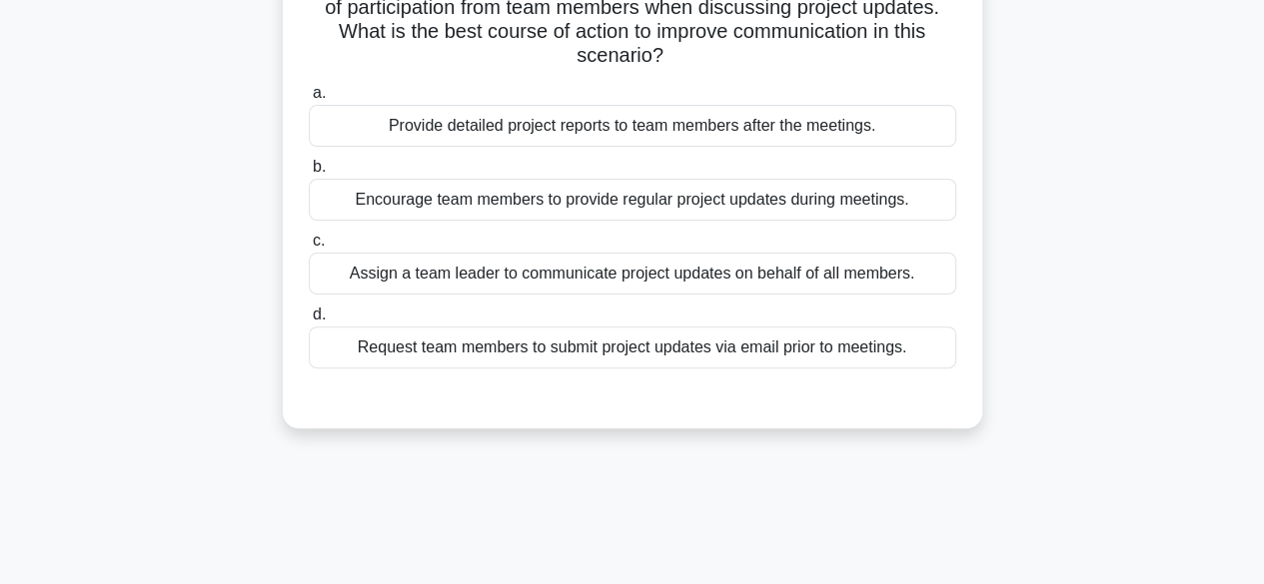
scroll to position [95, 0]
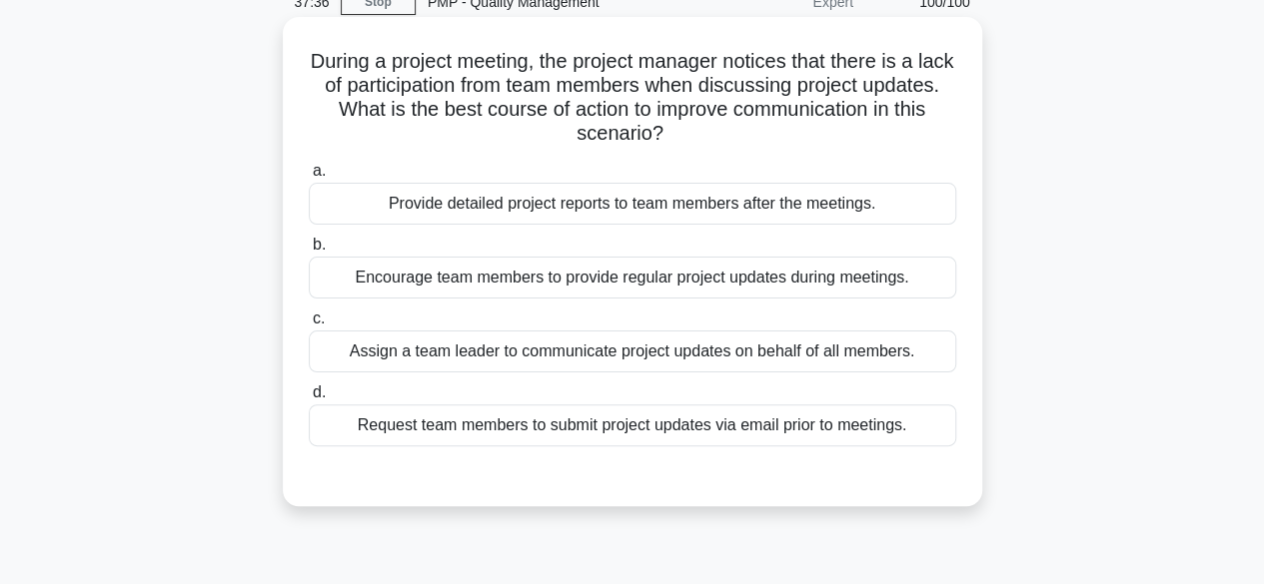
click at [815, 277] on div "Encourage team members to provide regular project updates during meetings." at bounding box center [632, 278] width 647 height 42
click at [309, 252] on input "b. Encourage team members to provide regular project updates during meetings." at bounding box center [309, 245] width 0 height 13
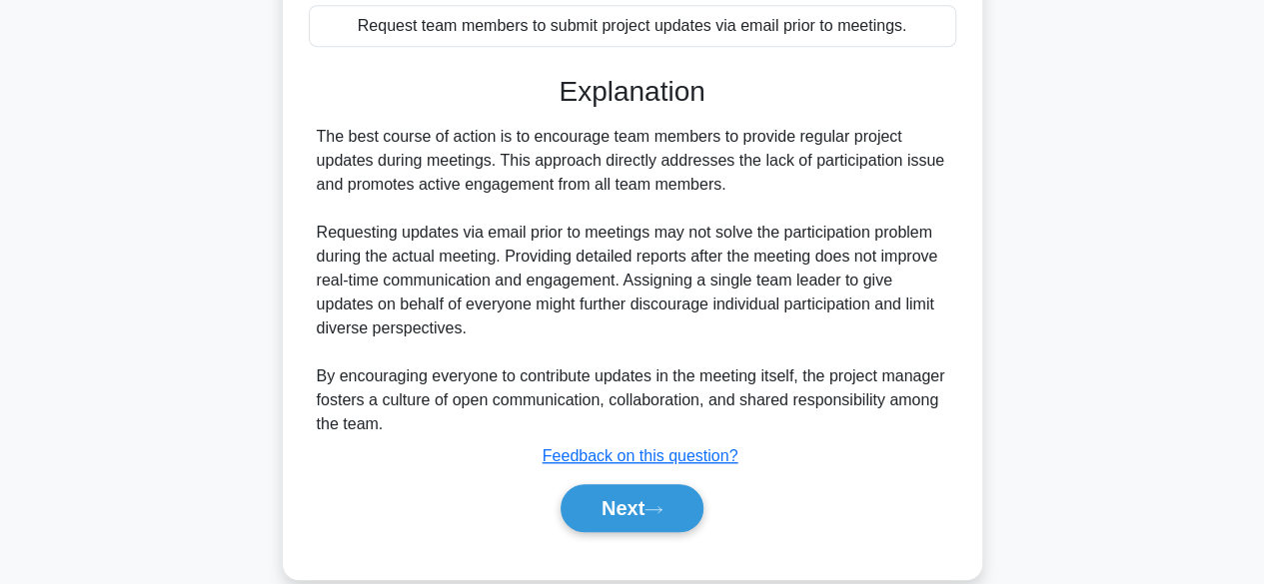
scroll to position [525, 0]
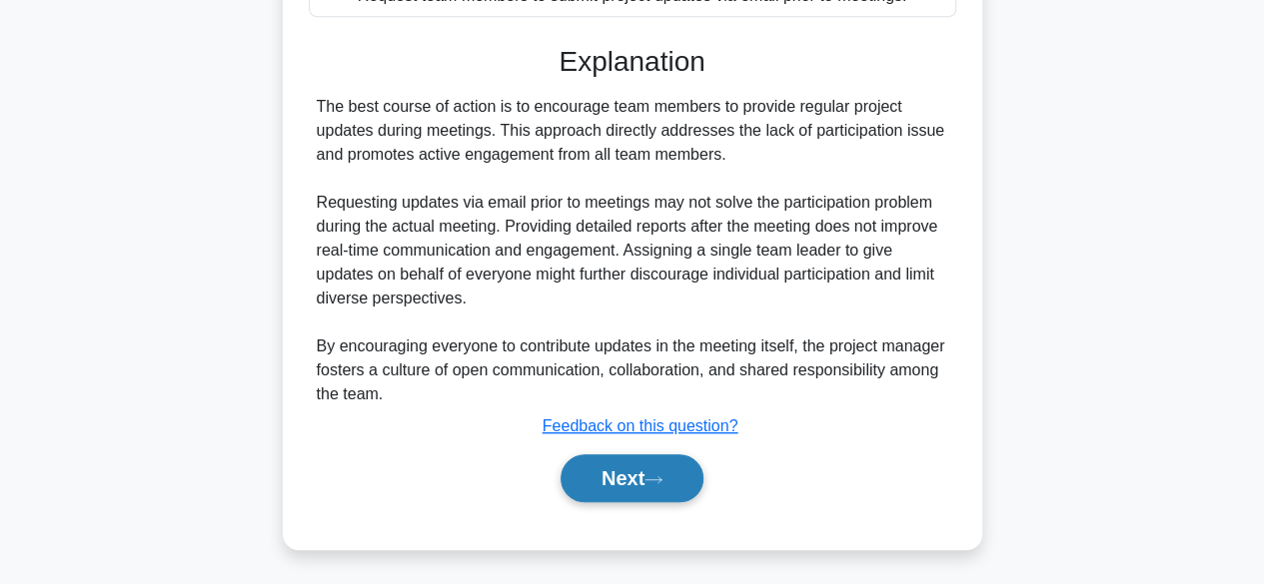
click at [603, 471] on button "Next" at bounding box center [631, 479] width 143 height 48
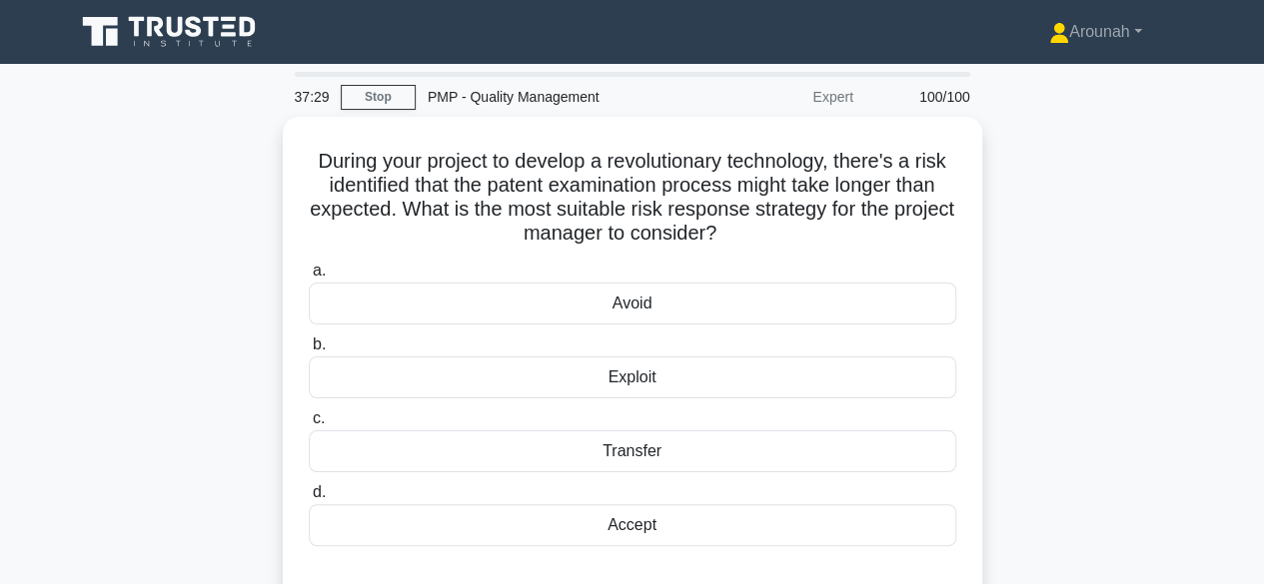
scroll to position [0, 0]
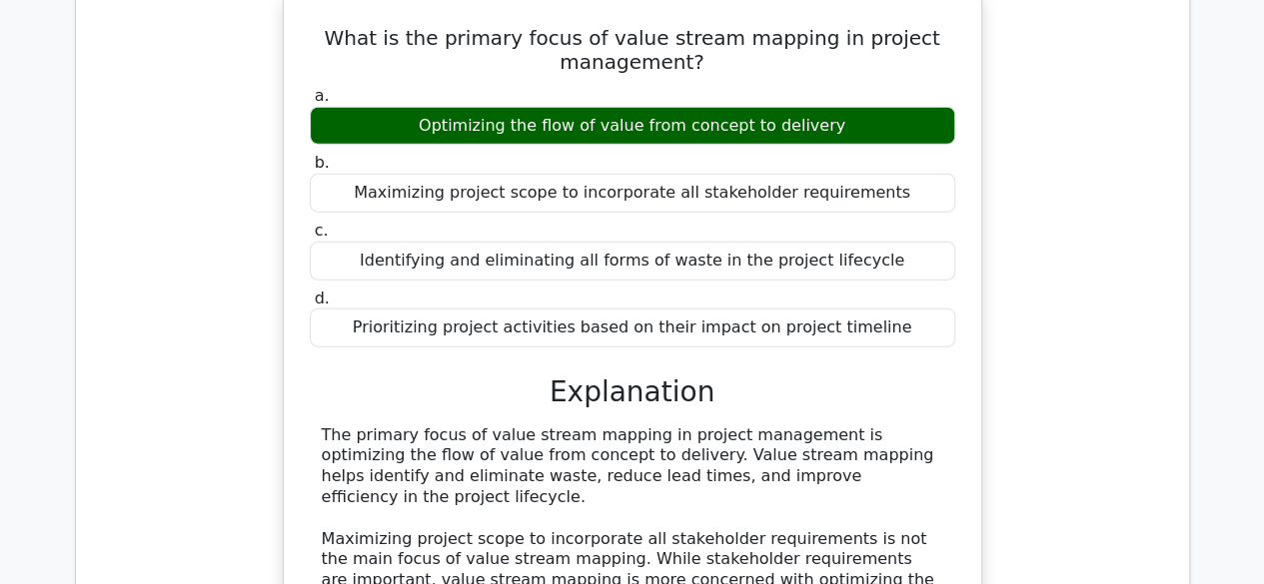
scroll to position [2398, 0]
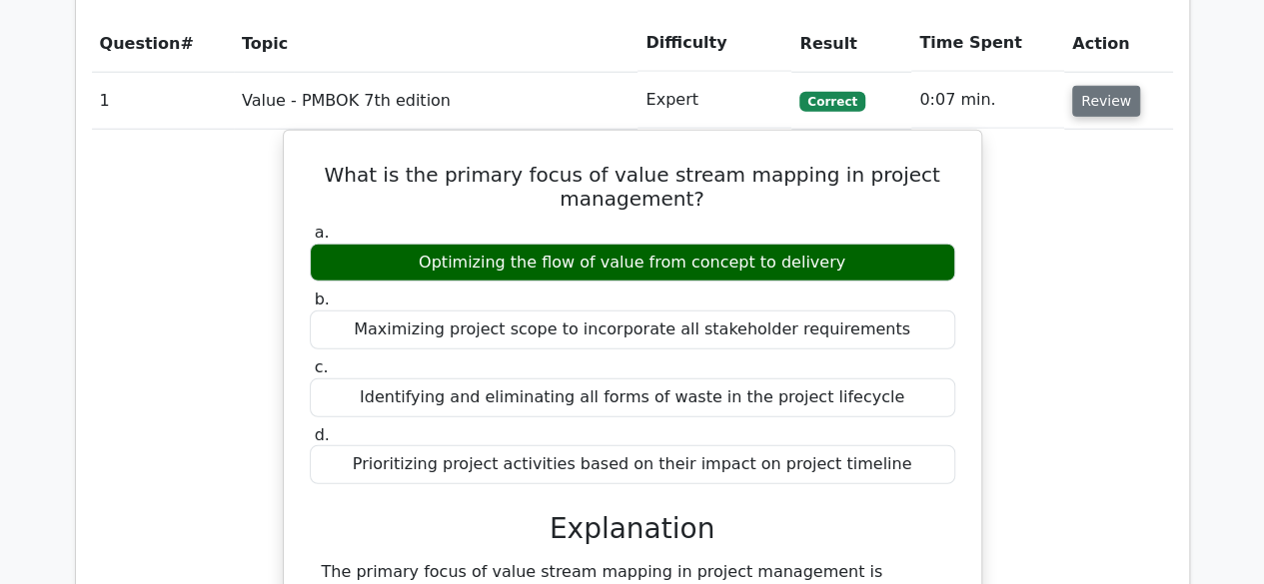
click at [1101, 109] on button "Review" at bounding box center [1106, 101] width 68 height 31
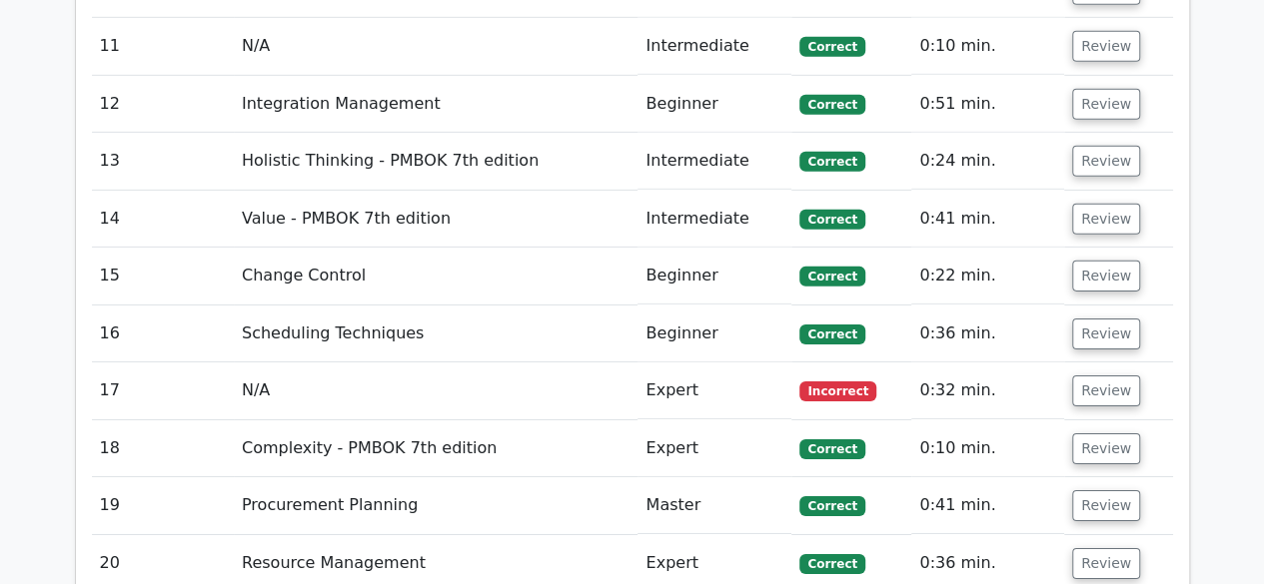
scroll to position [2997, 0]
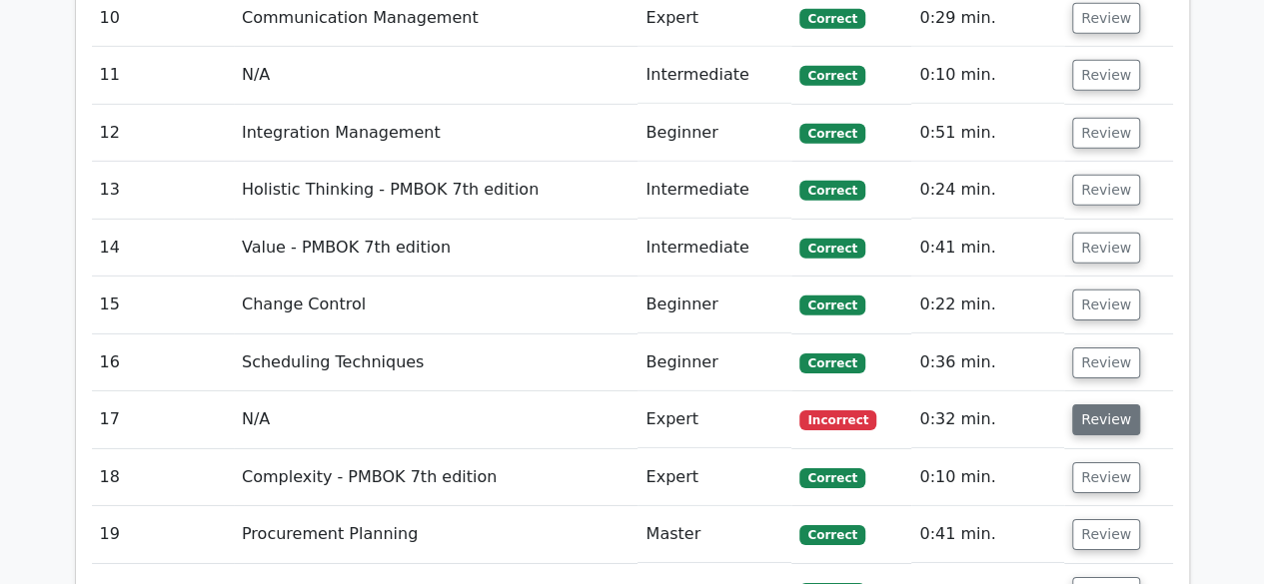
click at [1102, 411] on button "Review" at bounding box center [1106, 420] width 68 height 31
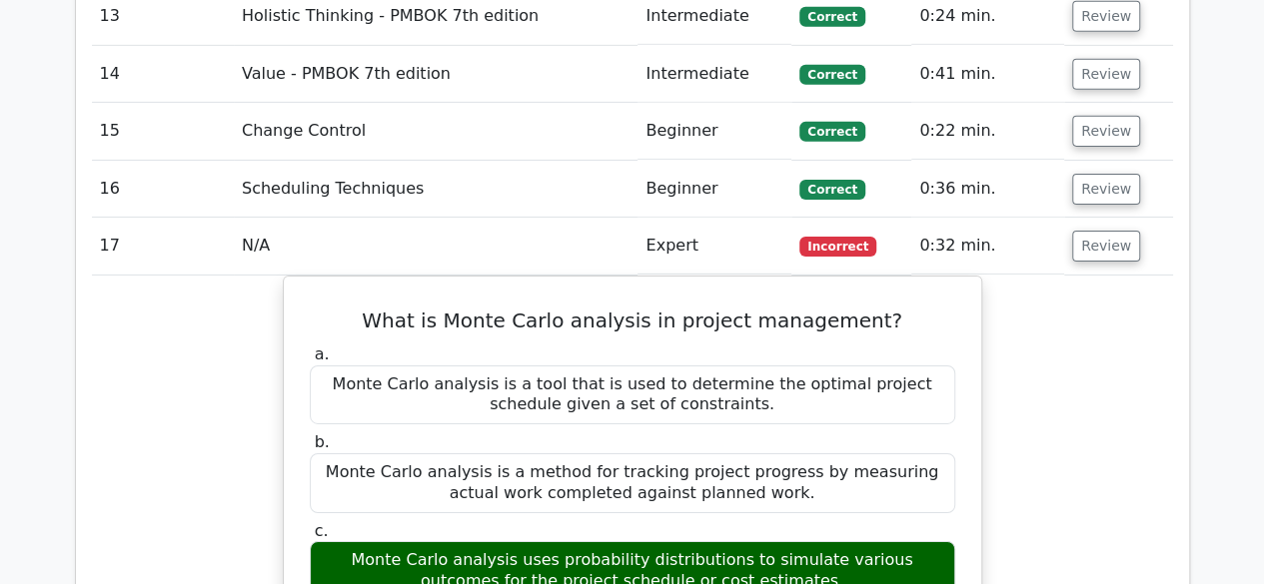
scroll to position [3297, 0]
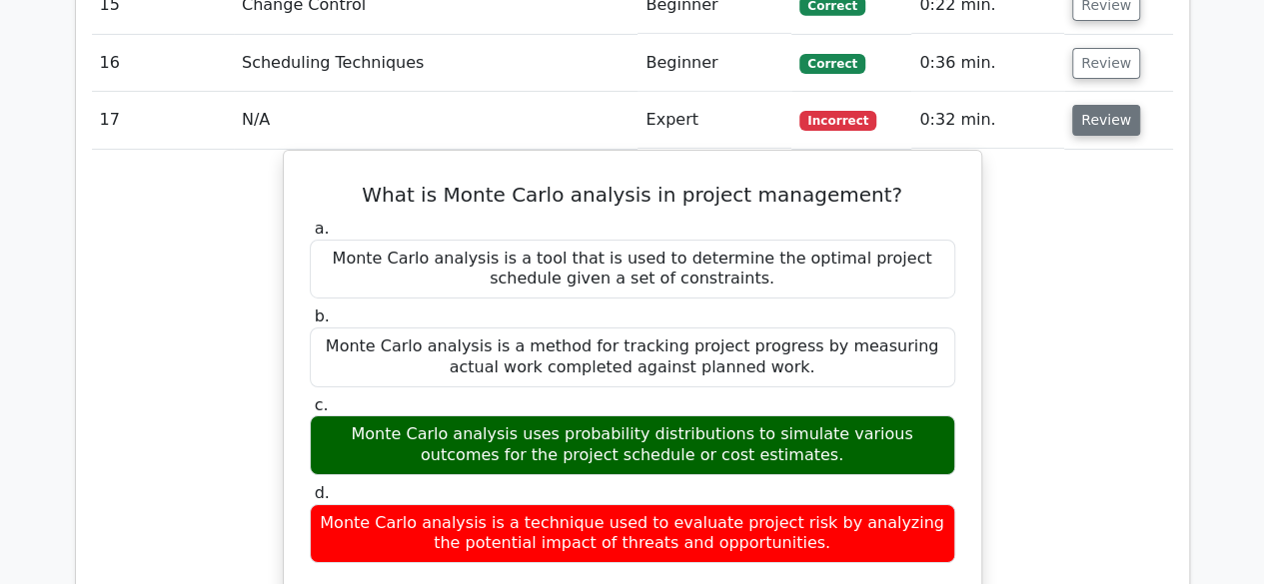
click at [1099, 110] on button "Review" at bounding box center [1106, 120] width 68 height 31
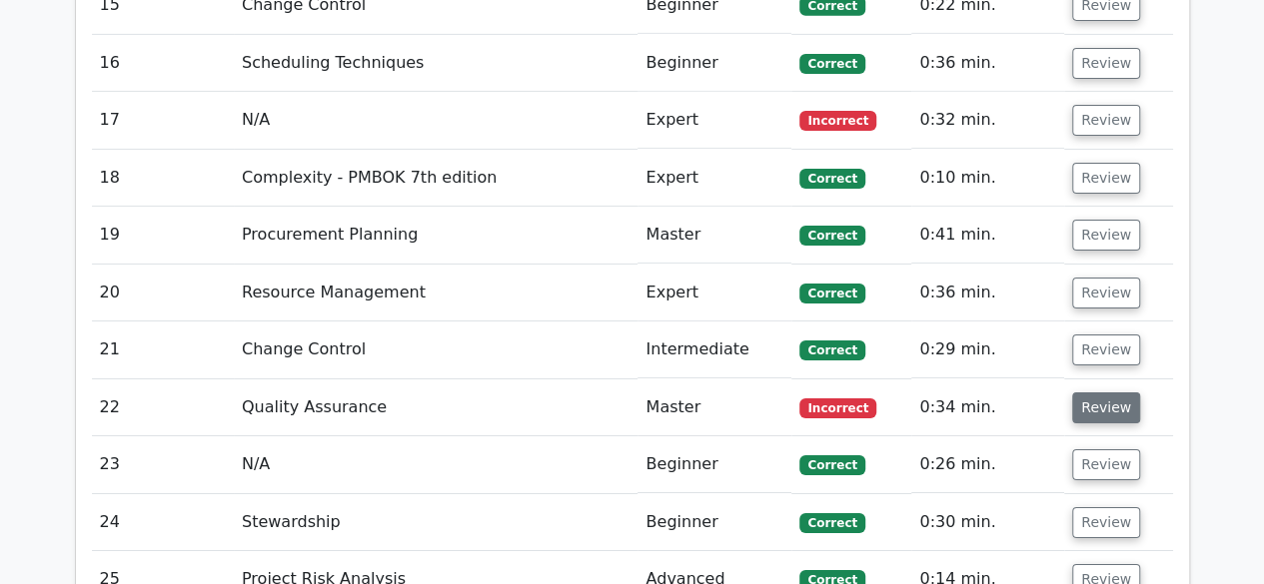
click at [1103, 393] on button "Review" at bounding box center [1106, 408] width 68 height 31
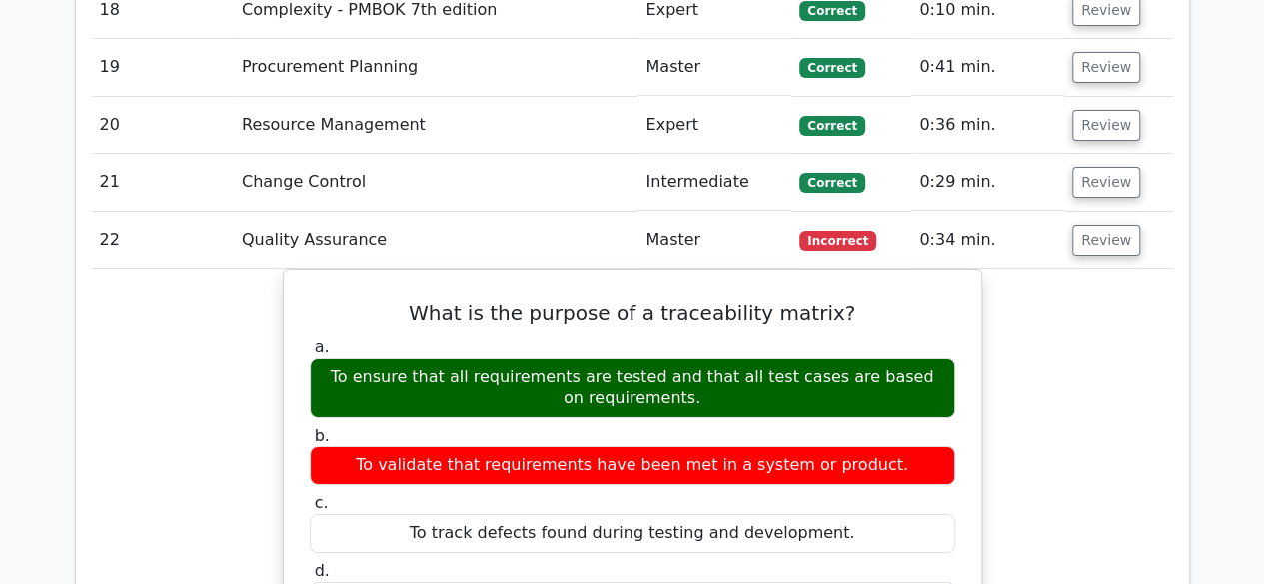
scroll to position [3497, 0]
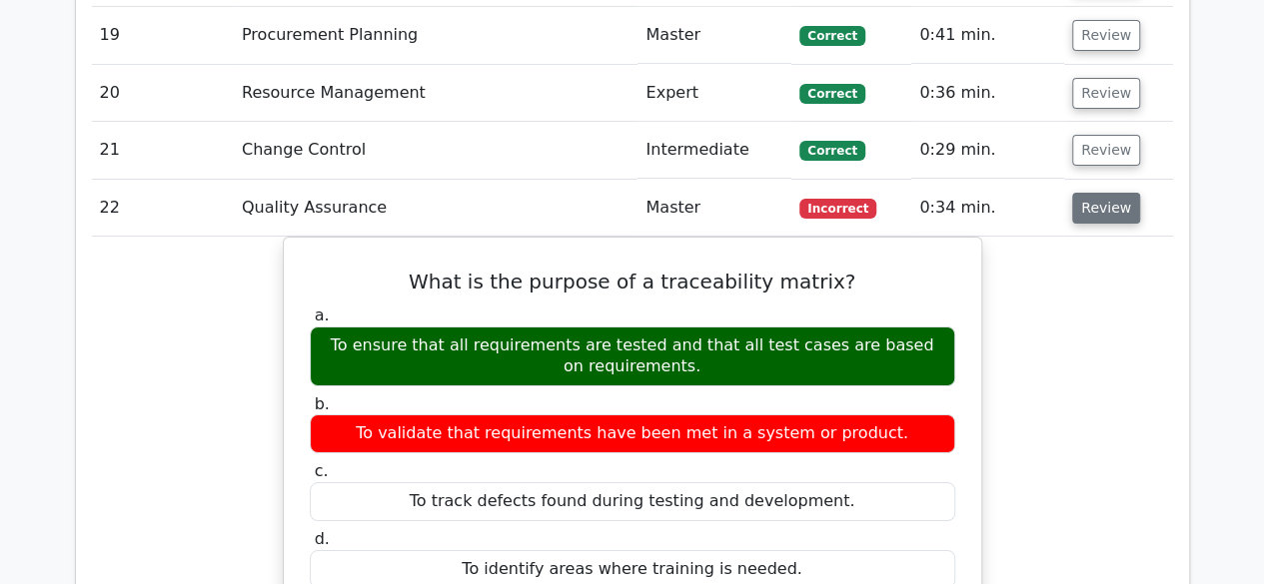
click at [1093, 197] on button "Review" at bounding box center [1106, 208] width 68 height 31
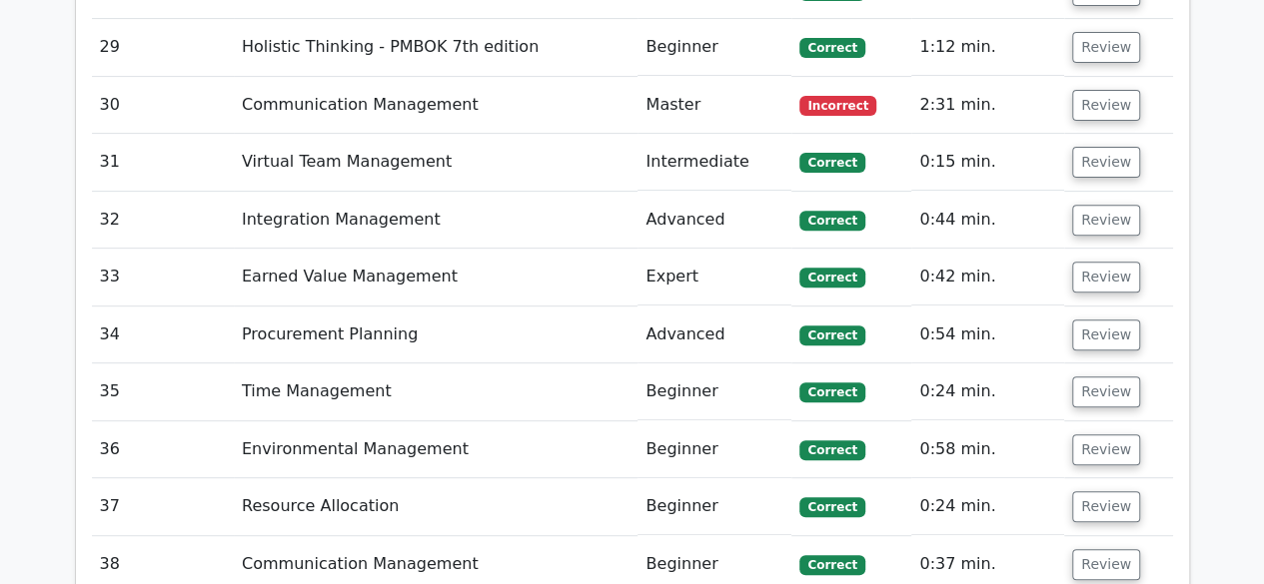
scroll to position [4096, 0]
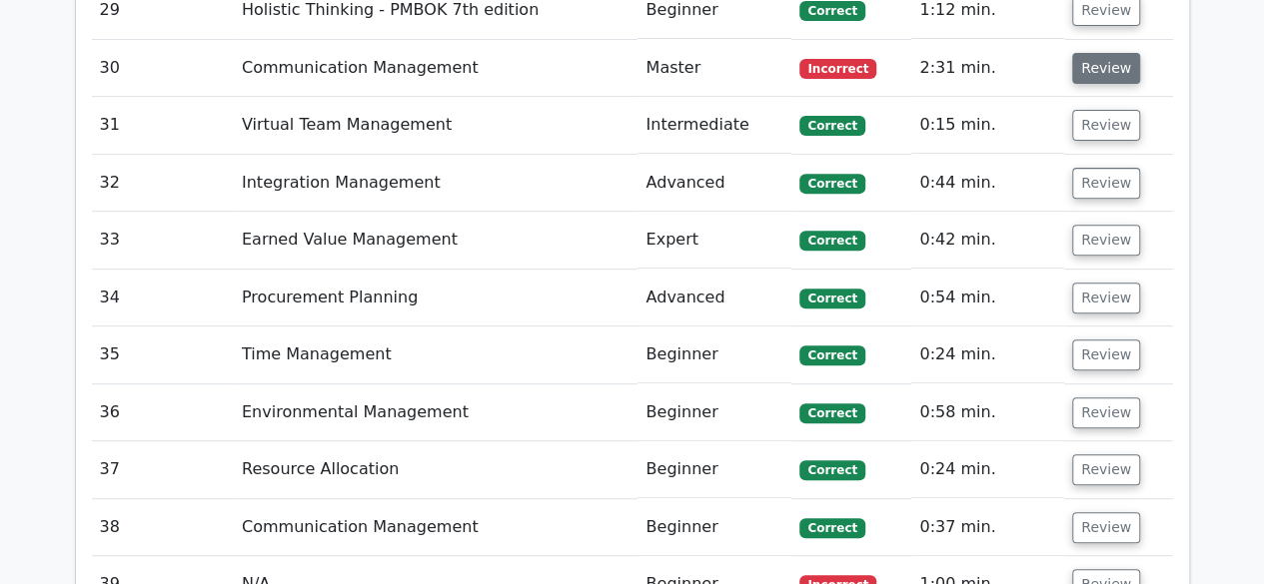
click at [1103, 57] on button "Review" at bounding box center [1106, 68] width 68 height 31
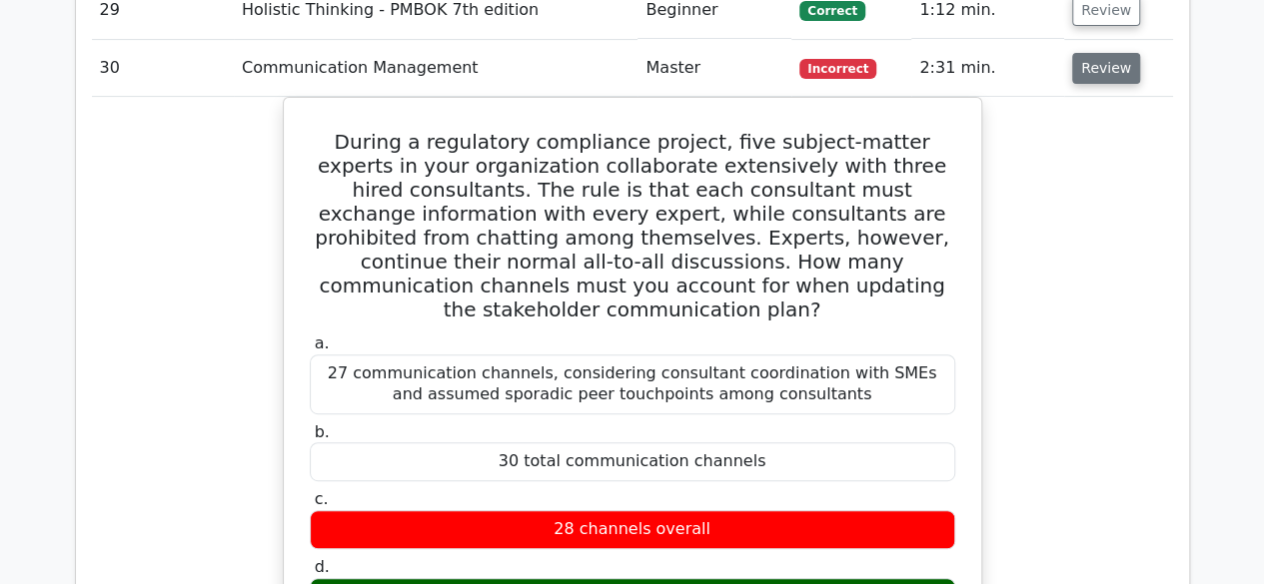
click at [1105, 57] on button "Review" at bounding box center [1106, 68] width 68 height 31
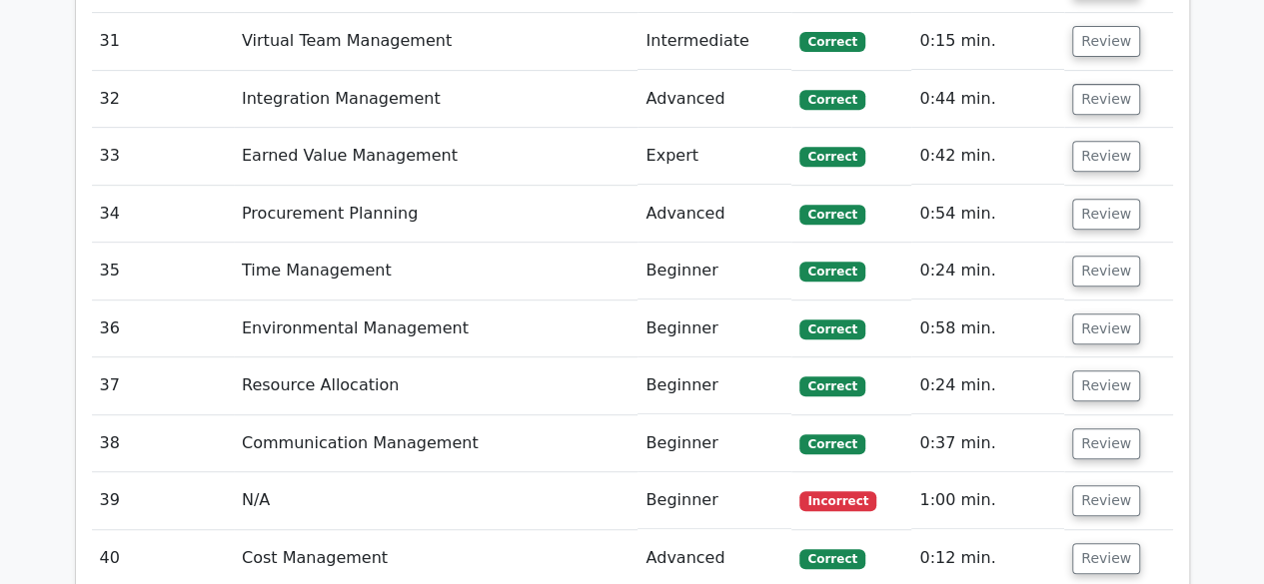
scroll to position [4296, 0]
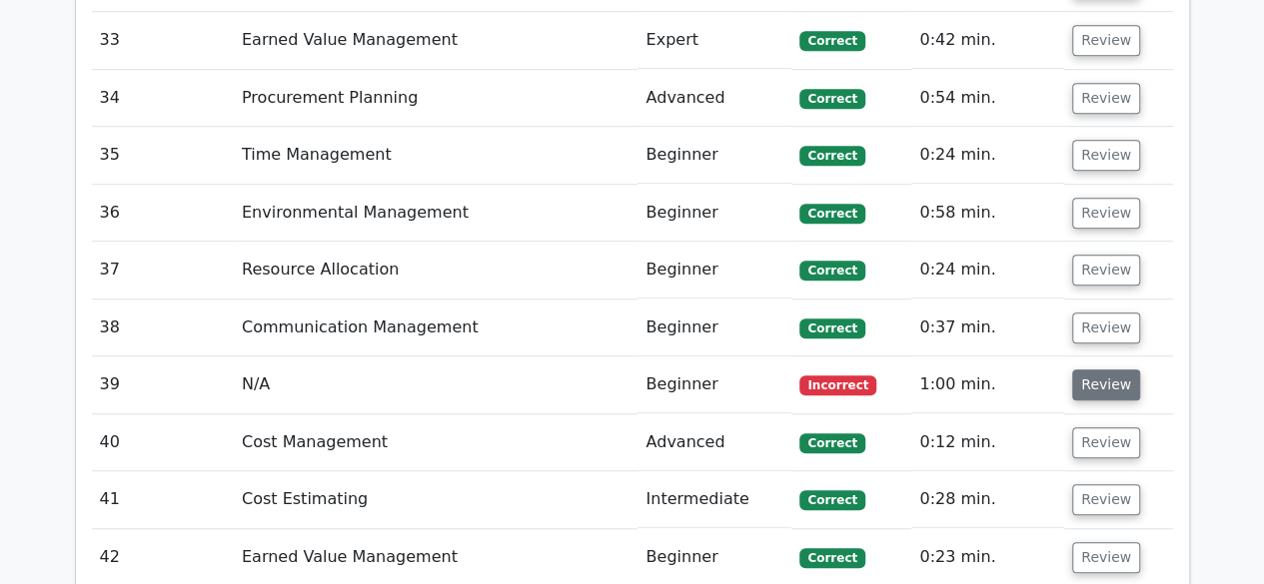
click at [1087, 370] on button "Review" at bounding box center [1106, 385] width 68 height 31
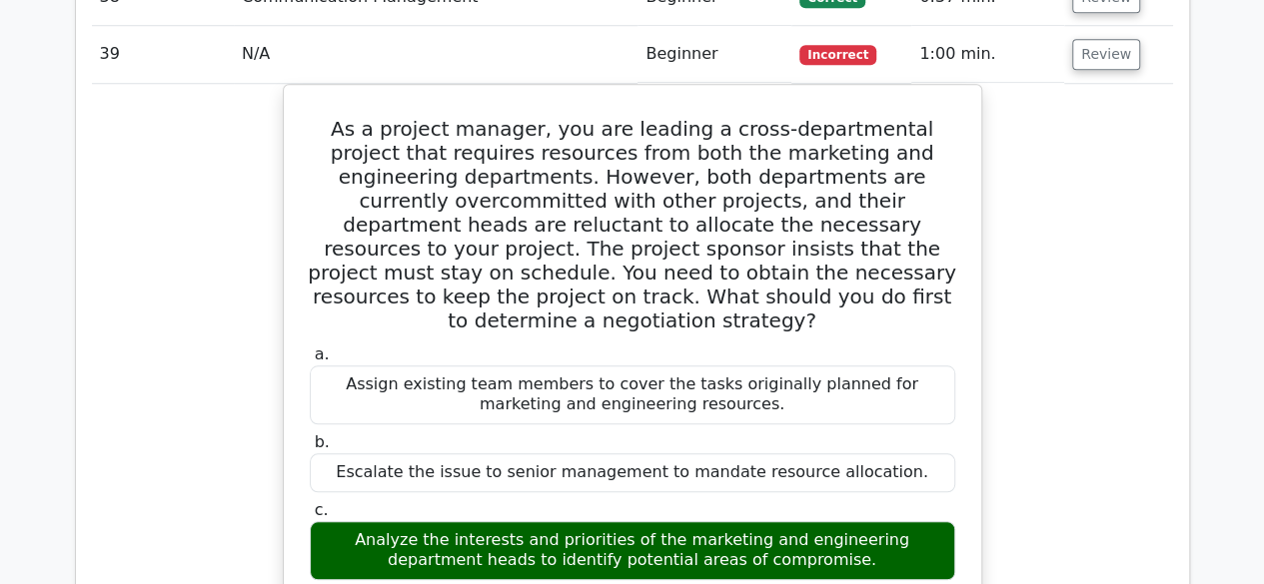
scroll to position [4596, 0]
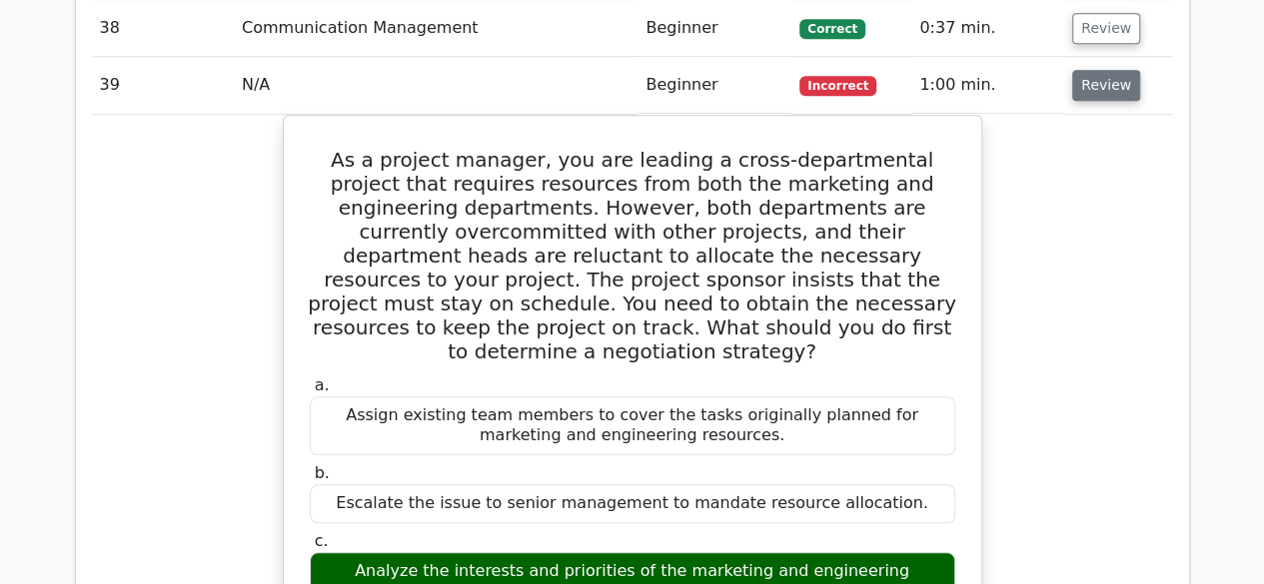
click at [1101, 74] on button "Review" at bounding box center [1106, 85] width 68 height 31
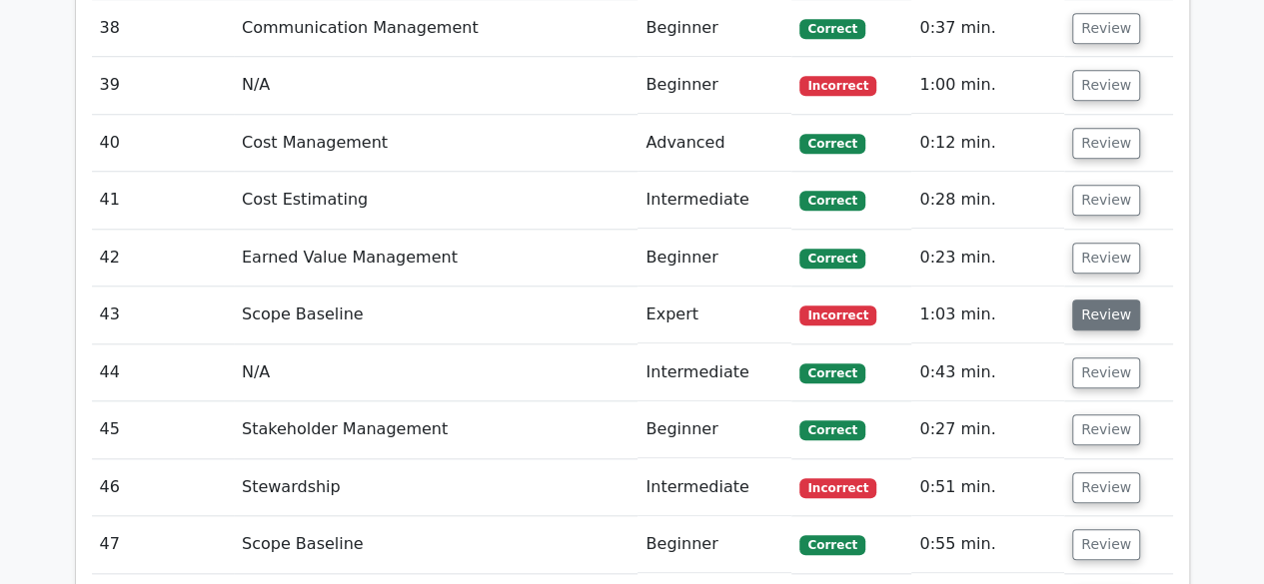
click at [1115, 302] on button "Review" at bounding box center [1106, 315] width 68 height 31
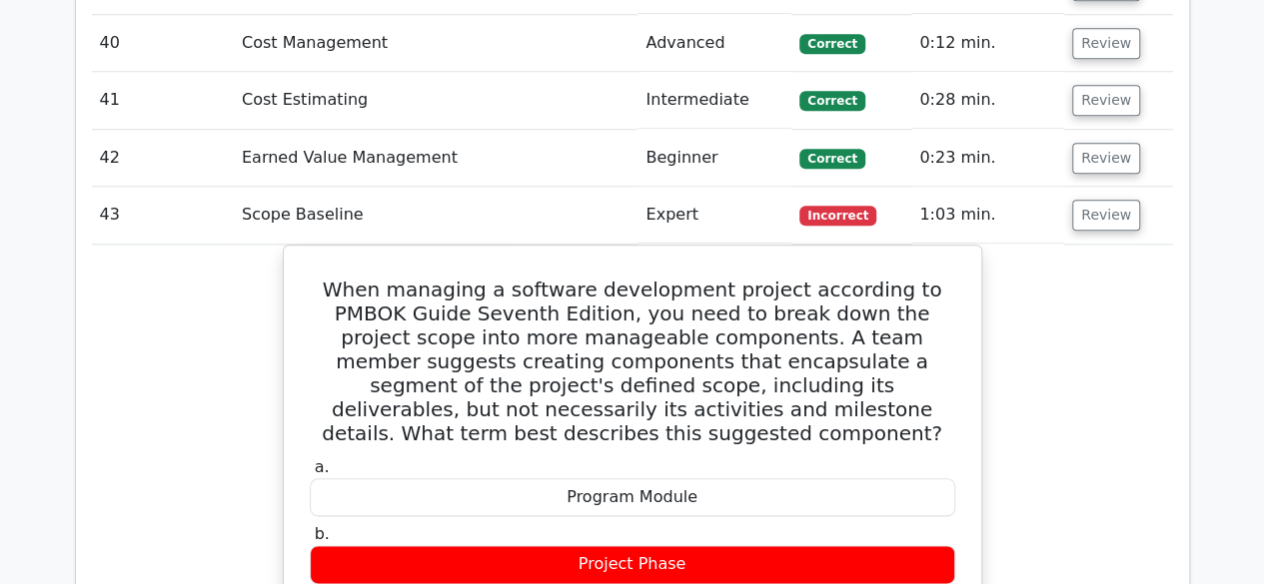
scroll to position [4796, 0]
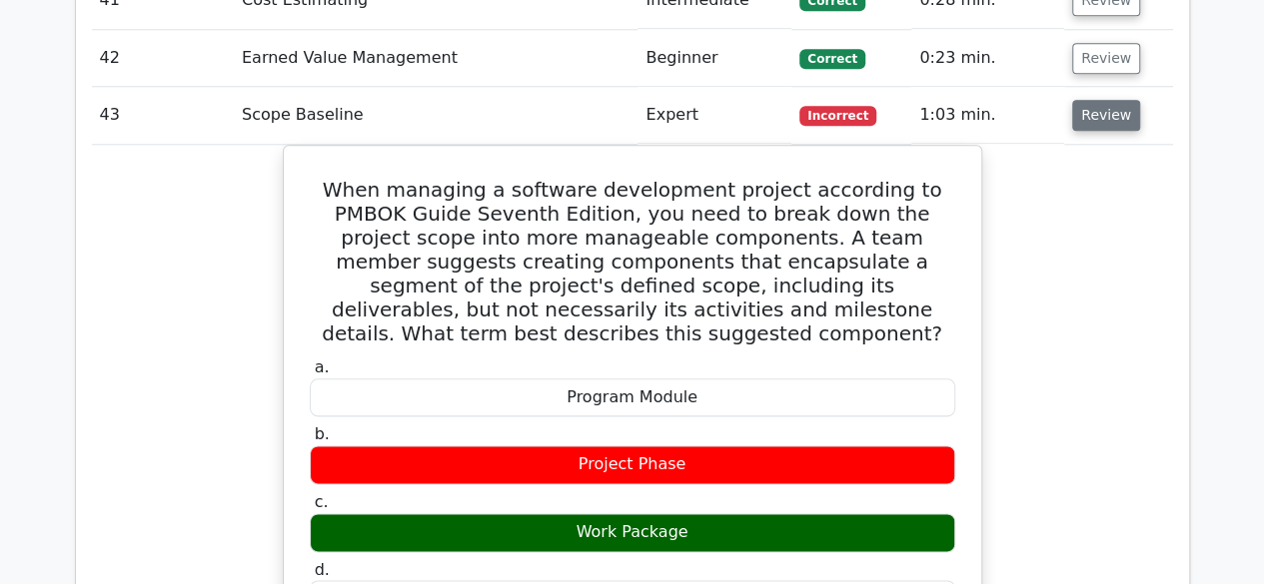
click at [1119, 100] on button "Review" at bounding box center [1106, 115] width 68 height 31
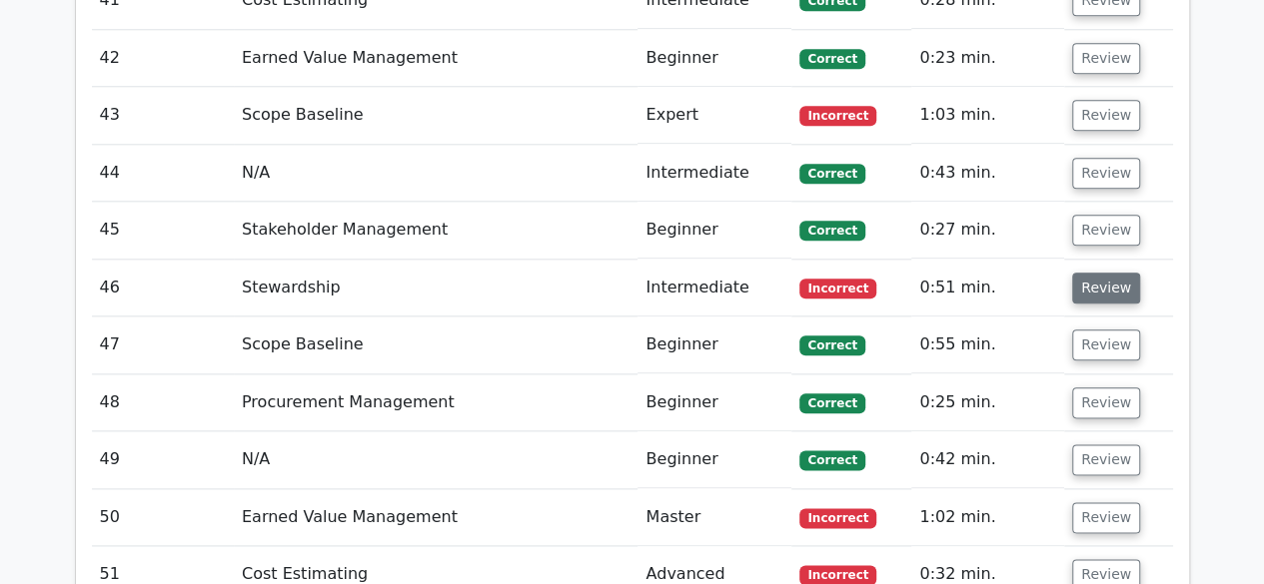
click at [1125, 273] on button "Review" at bounding box center [1106, 288] width 68 height 31
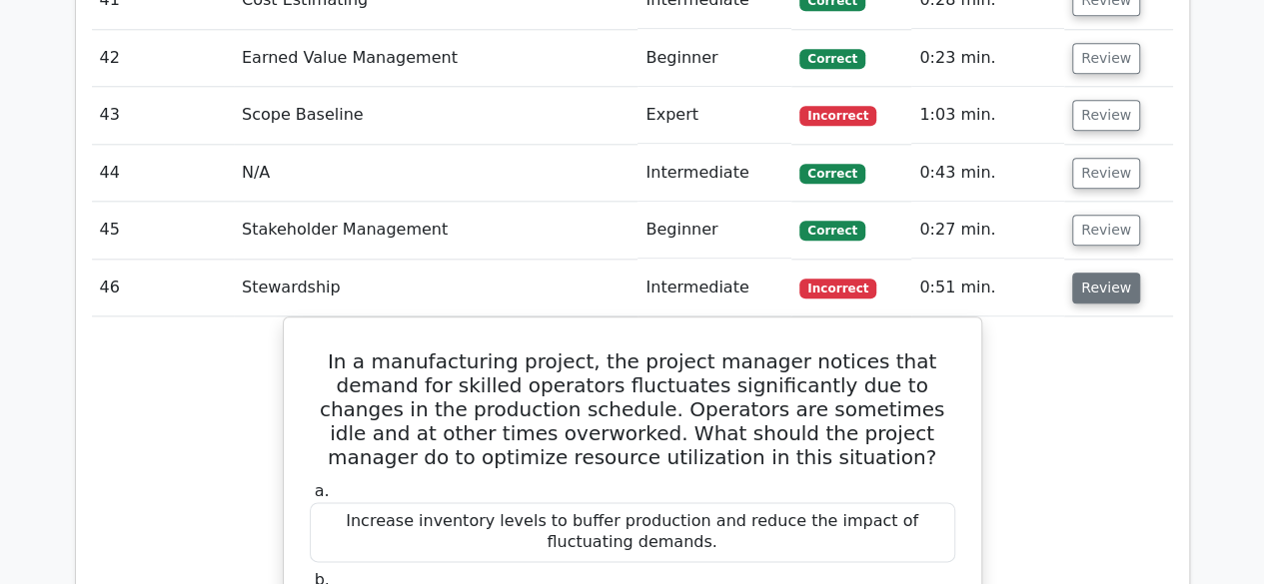
click at [1101, 273] on button "Review" at bounding box center [1106, 288] width 68 height 31
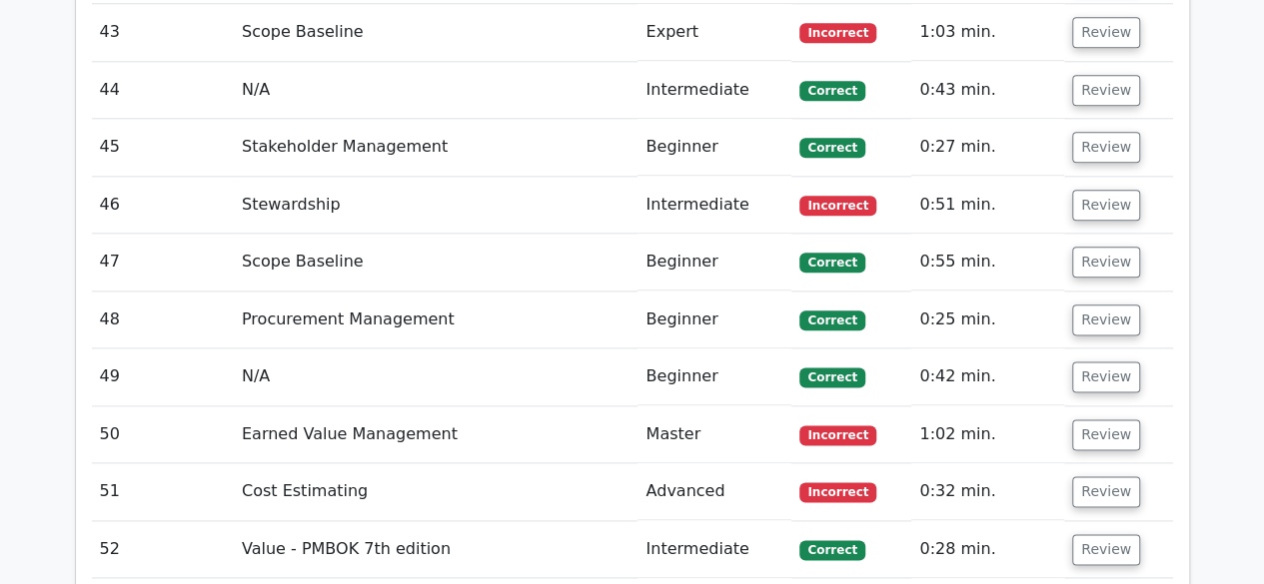
scroll to position [4995, 0]
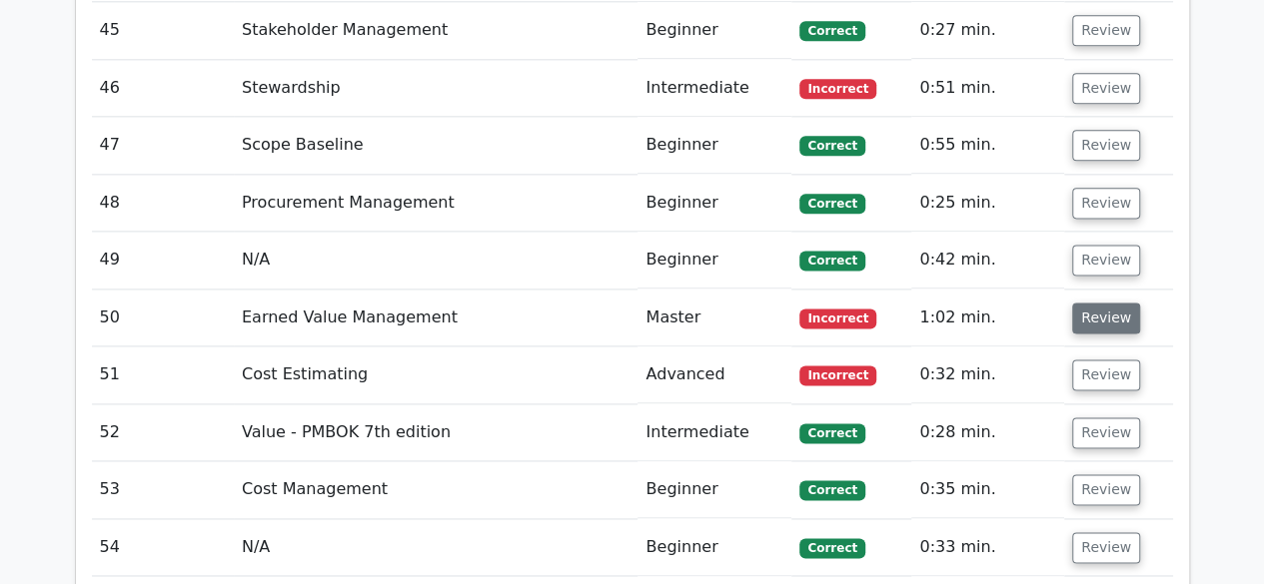
click at [1102, 303] on button "Review" at bounding box center [1106, 318] width 68 height 31
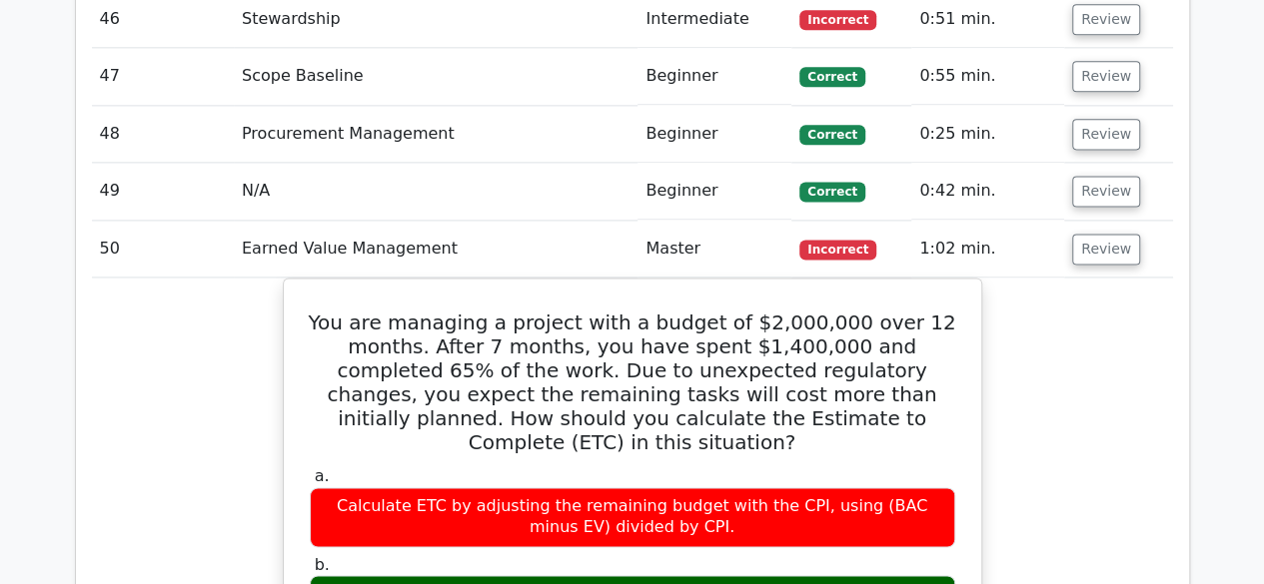
scroll to position [5095, 0]
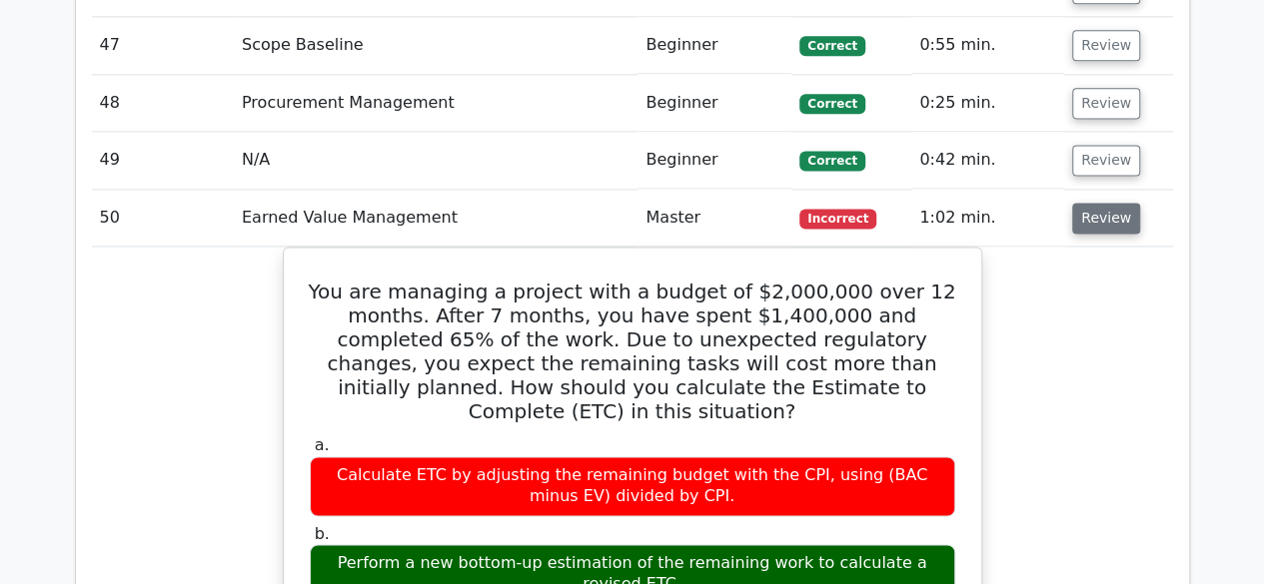
click at [1087, 203] on button "Review" at bounding box center [1106, 218] width 68 height 31
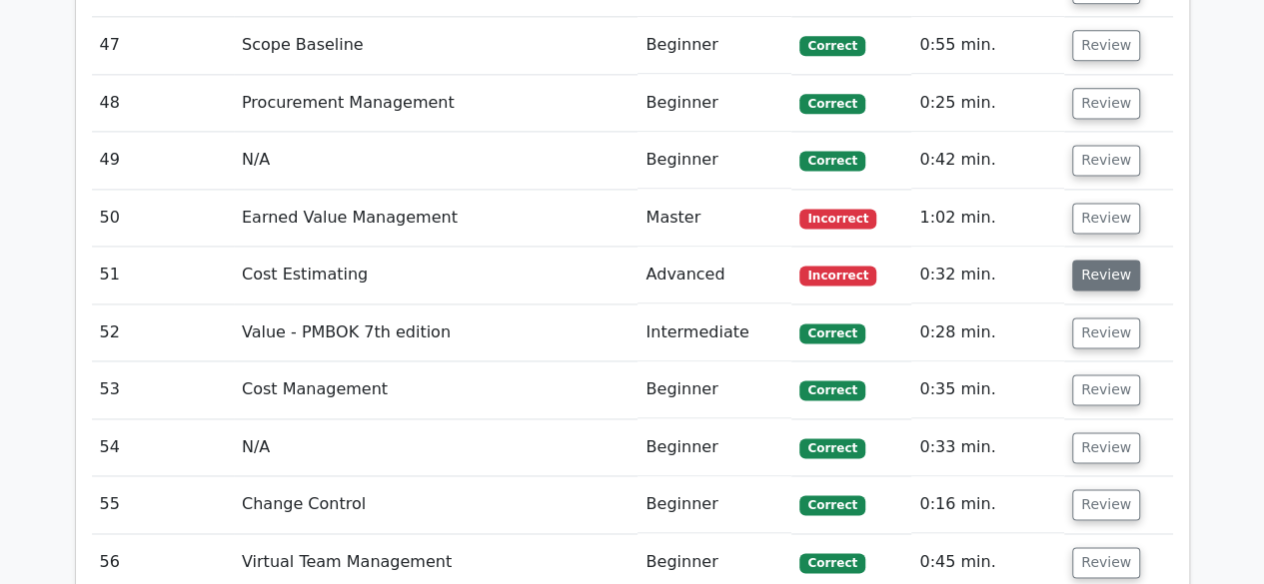
click at [1083, 260] on button "Review" at bounding box center [1106, 275] width 68 height 31
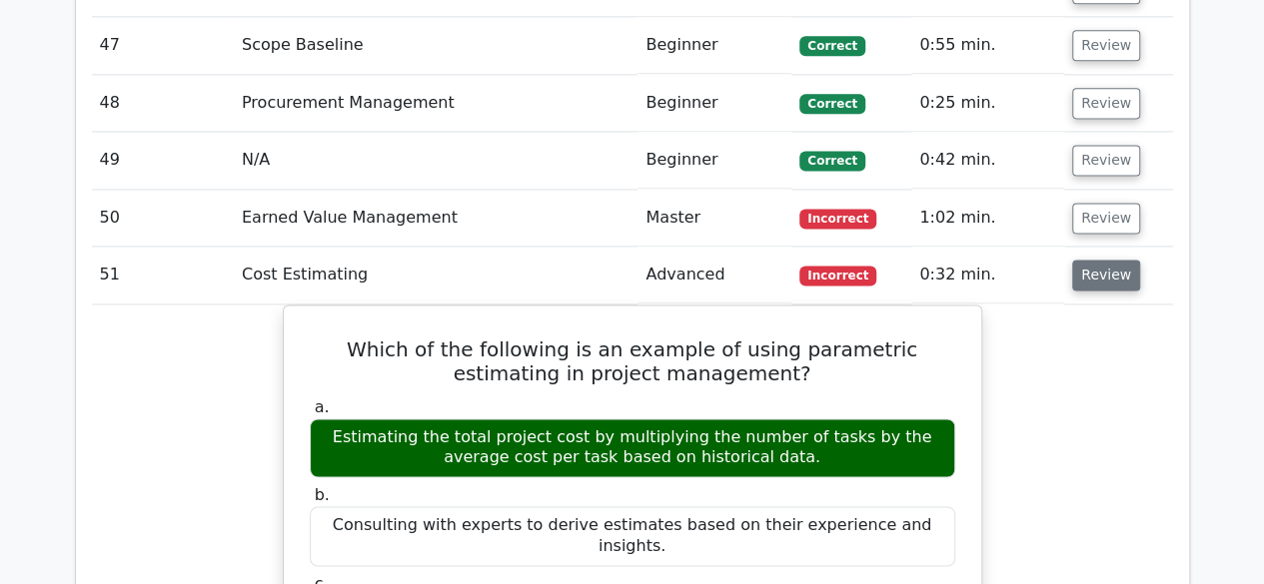
click at [1094, 260] on button "Review" at bounding box center [1106, 275] width 68 height 31
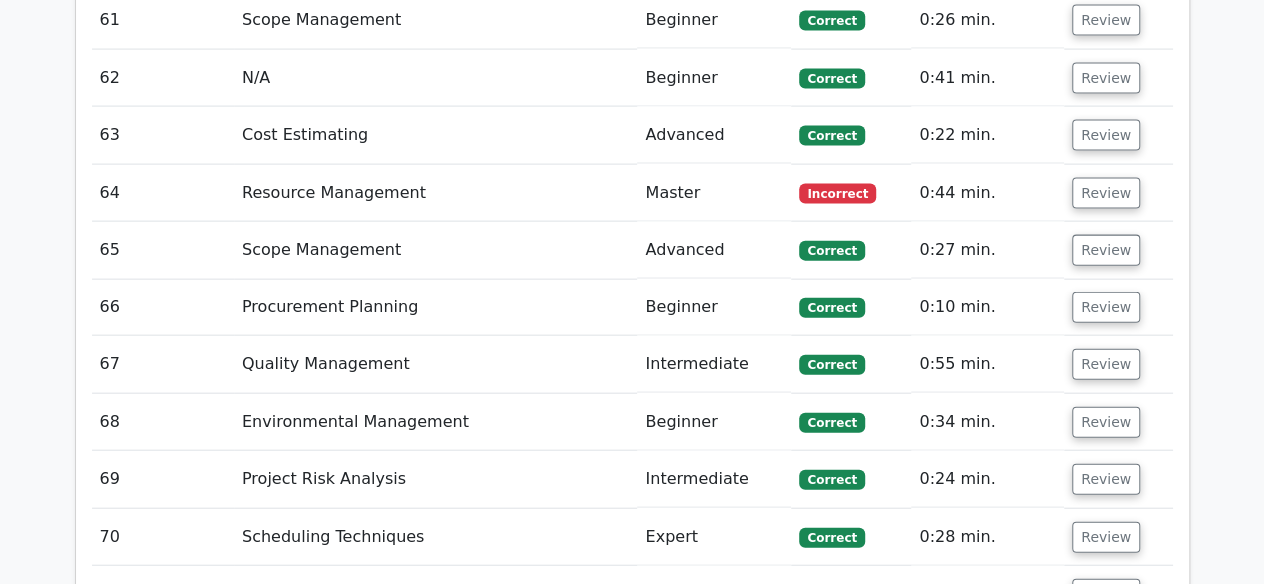
scroll to position [5895, 0]
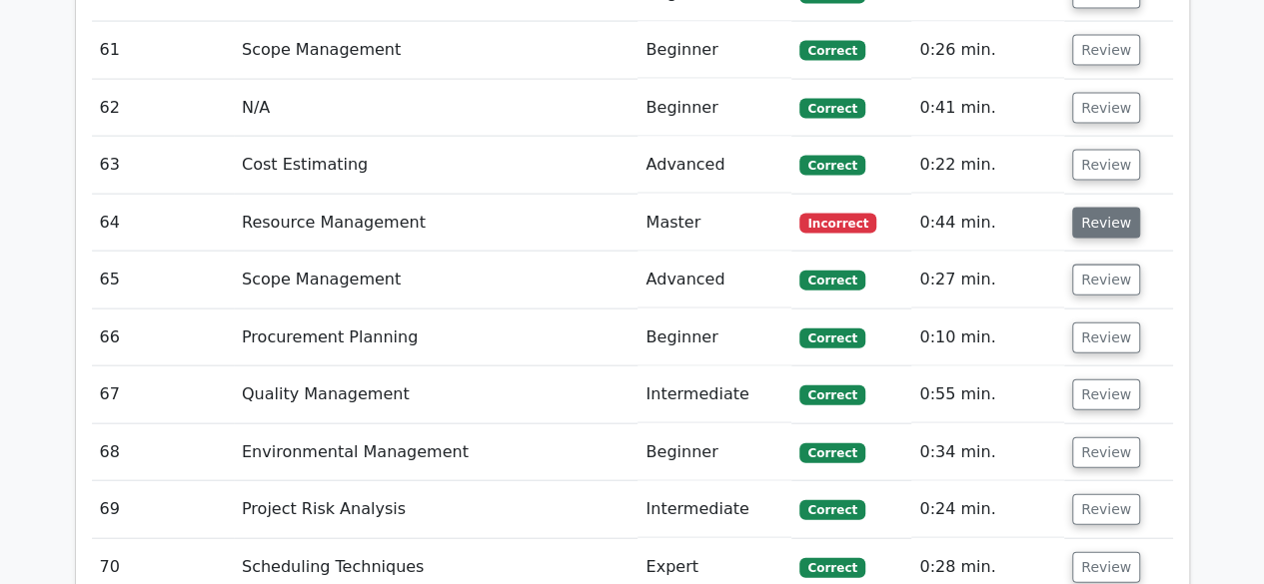
click at [1091, 208] on button "Review" at bounding box center [1106, 223] width 68 height 31
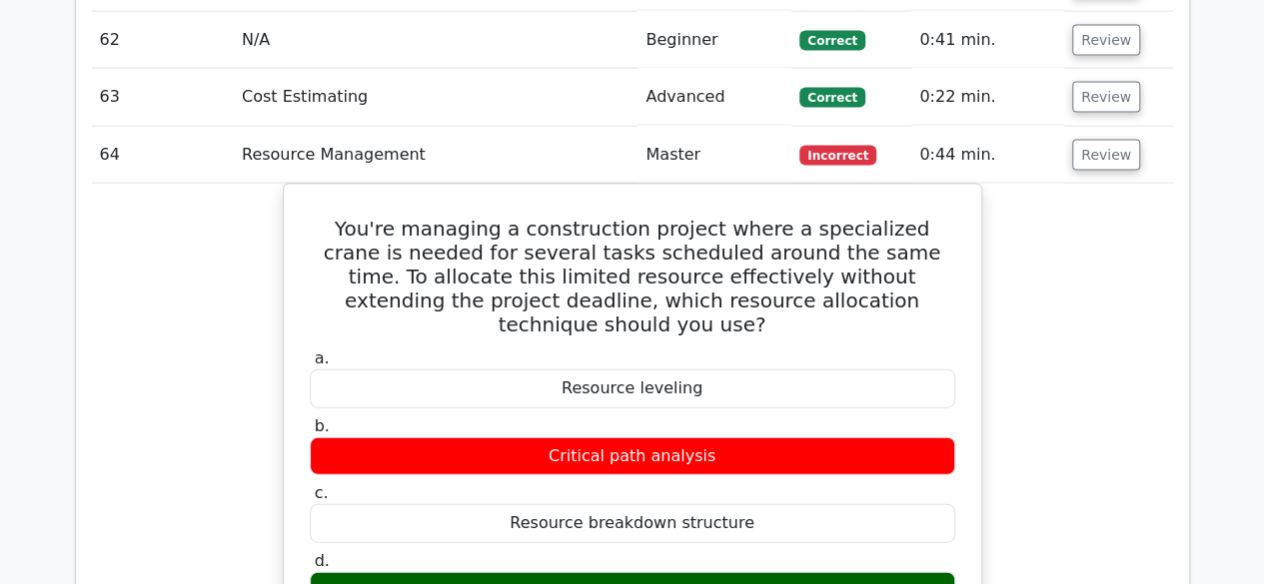
scroll to position [5995, 0]
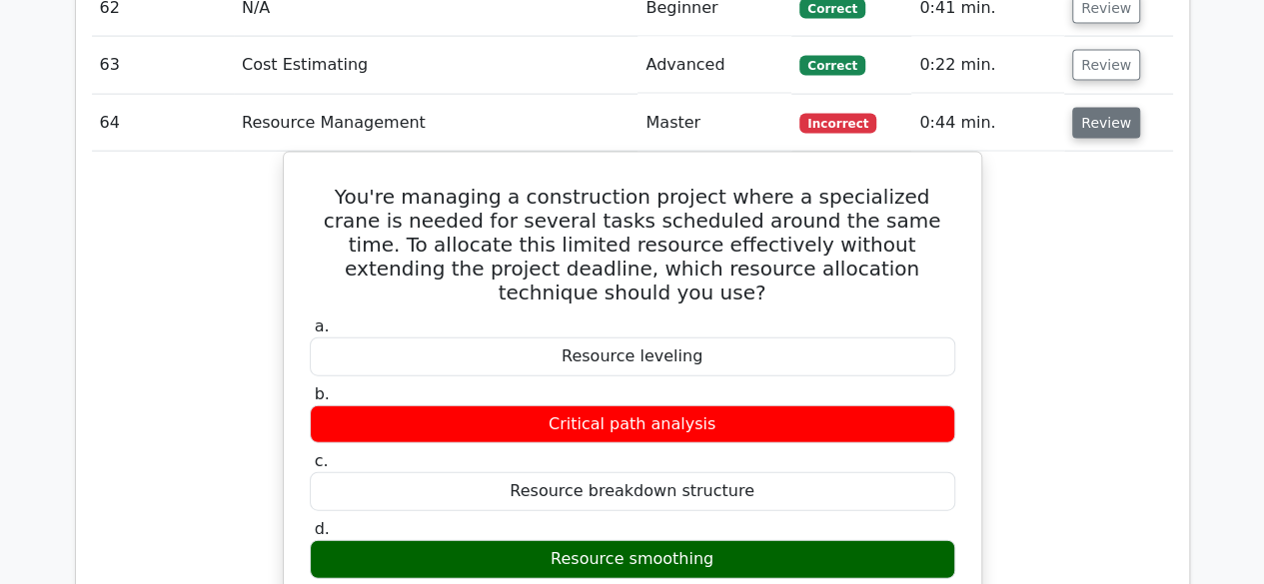
click at [1102, 108] on button "Review" at bounding box center [1106, 123] width 68 height 31
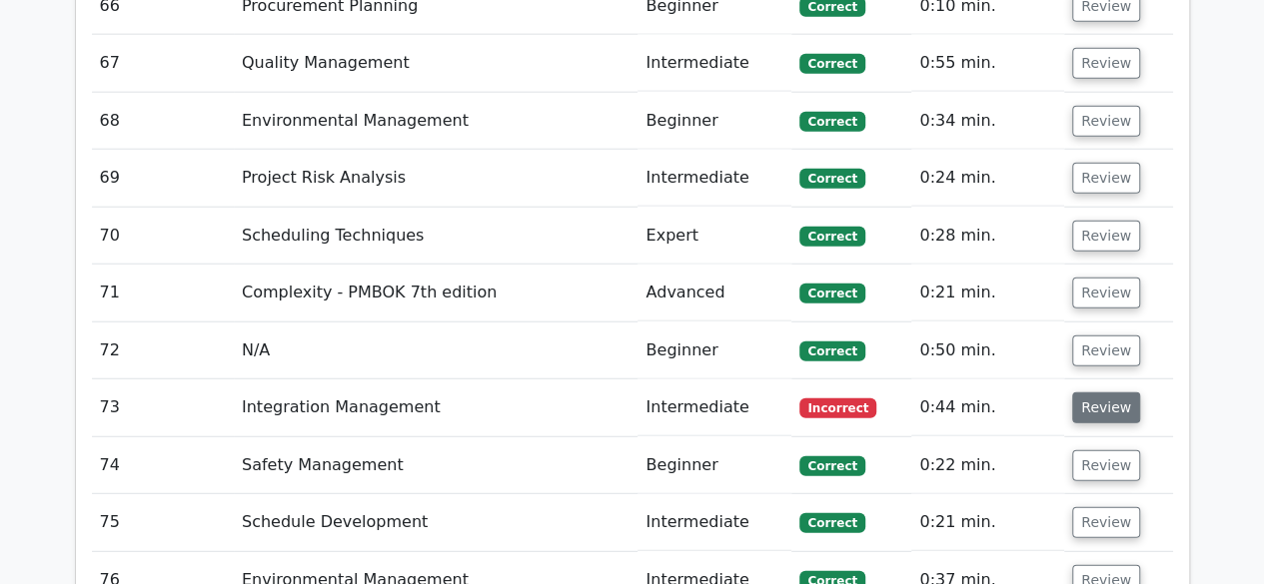
scroll to position [6294, 0]
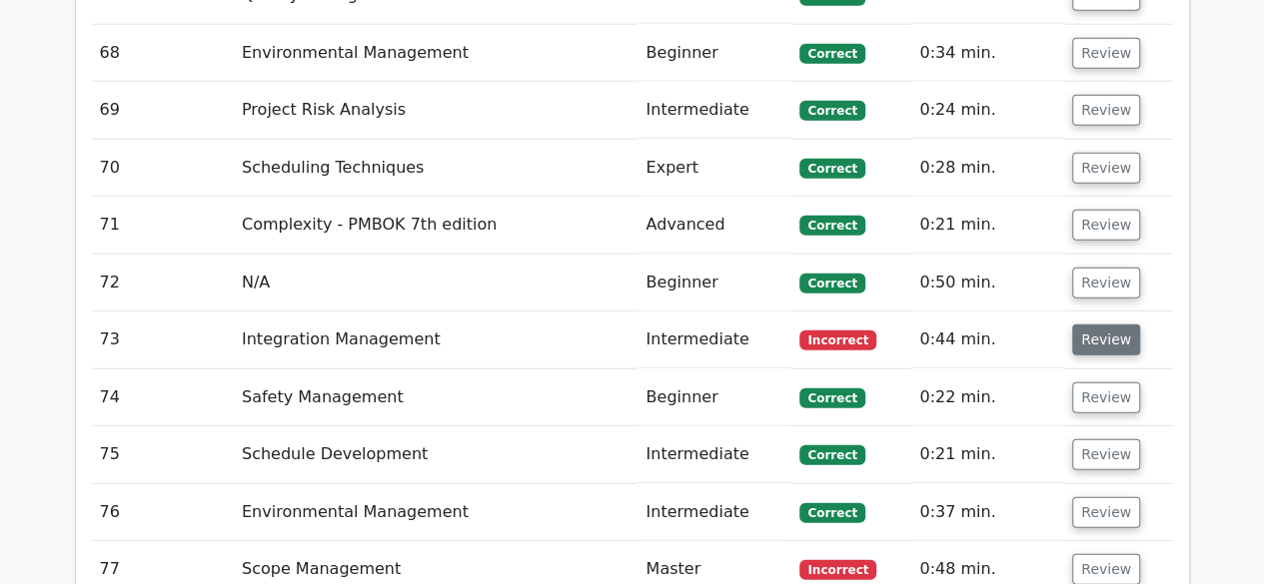
click at [1080, 325] on button "Review" at bounding box center [1106, 340] width 68 height 31
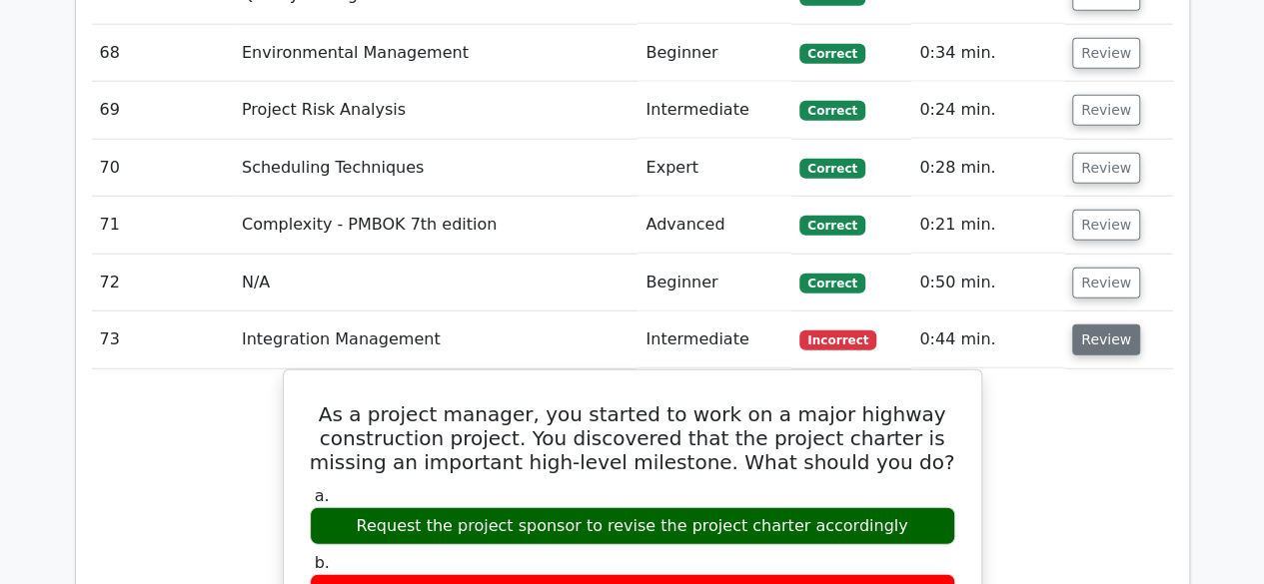
click at [1087, 325] on button "Review" at bounding box center [1106, 340] width 68 height 31
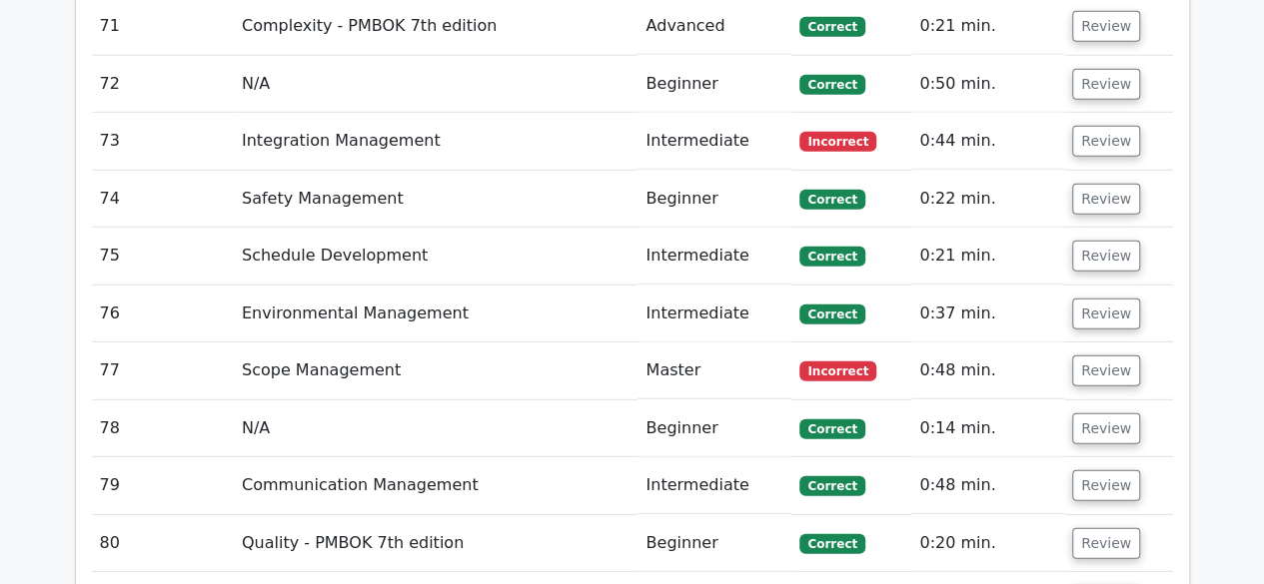
scroll to position [6494, 0]
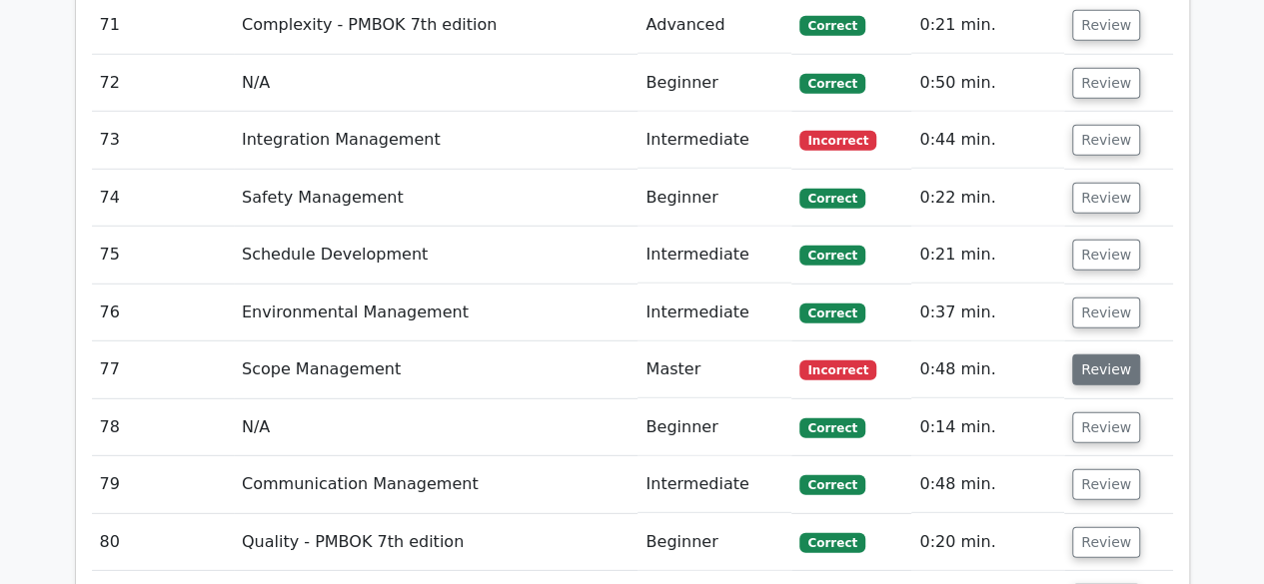
click at [1080, 355] on button "Review" at bounding box center [1106, 370] width 68 height 31
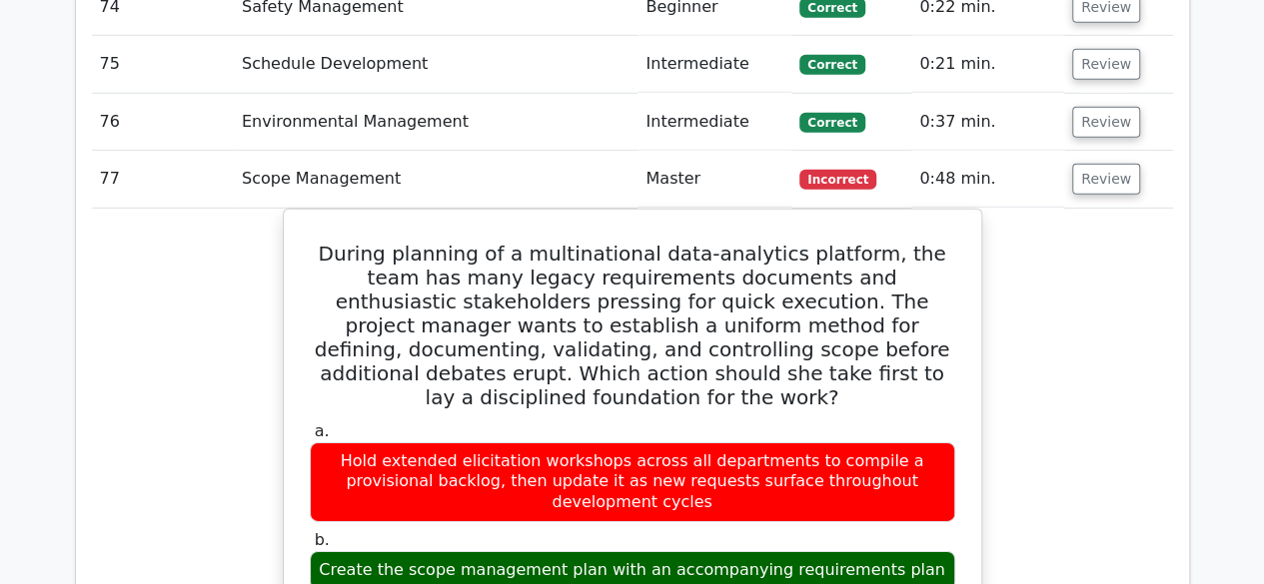
scroll to position [6694, 0]
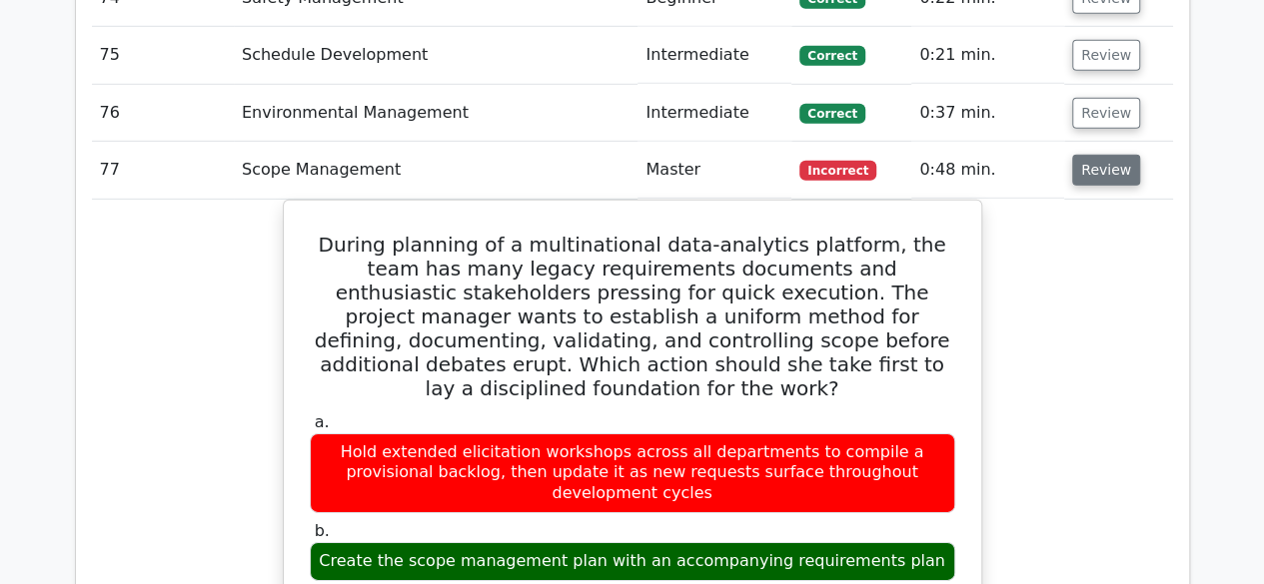
click at [1107, 155] on button "Review" at bounding box center [1106, 170] width 68 height 31
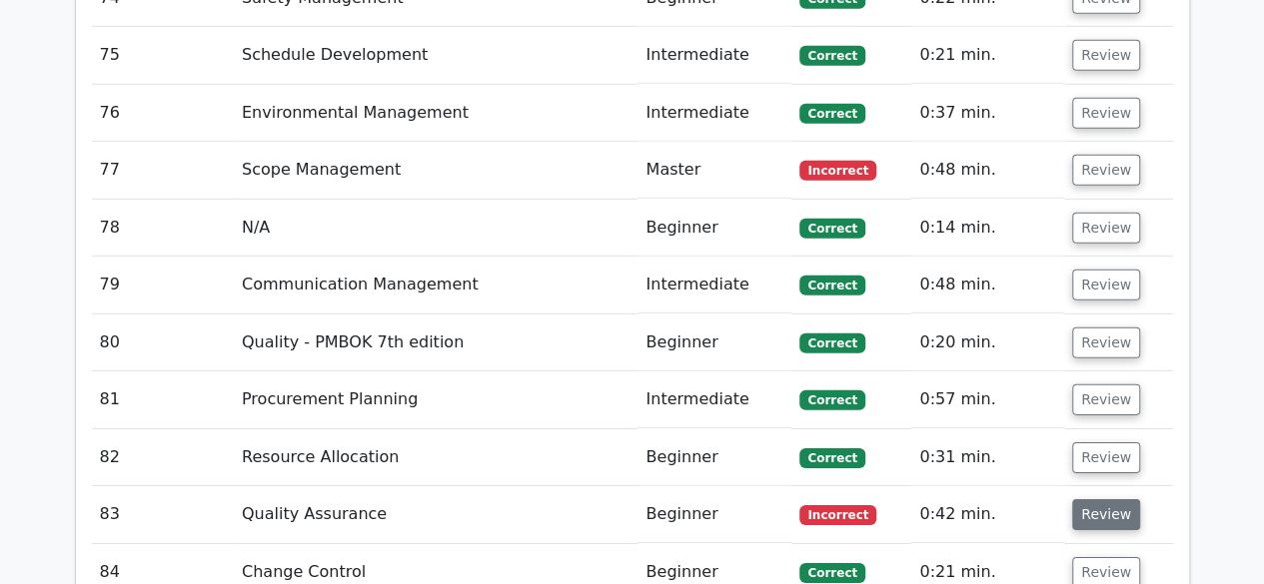
click at [1101, 500] on button "Review" at bounding box center [1106, 515] width 68 height 31
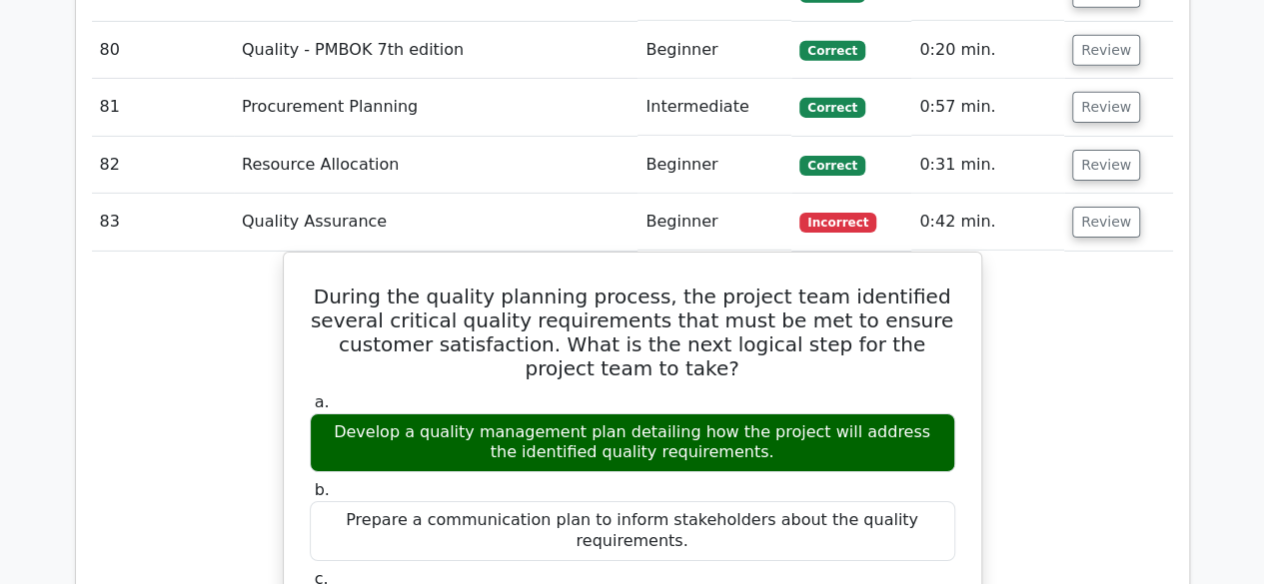
scroll to position [6994, 0]
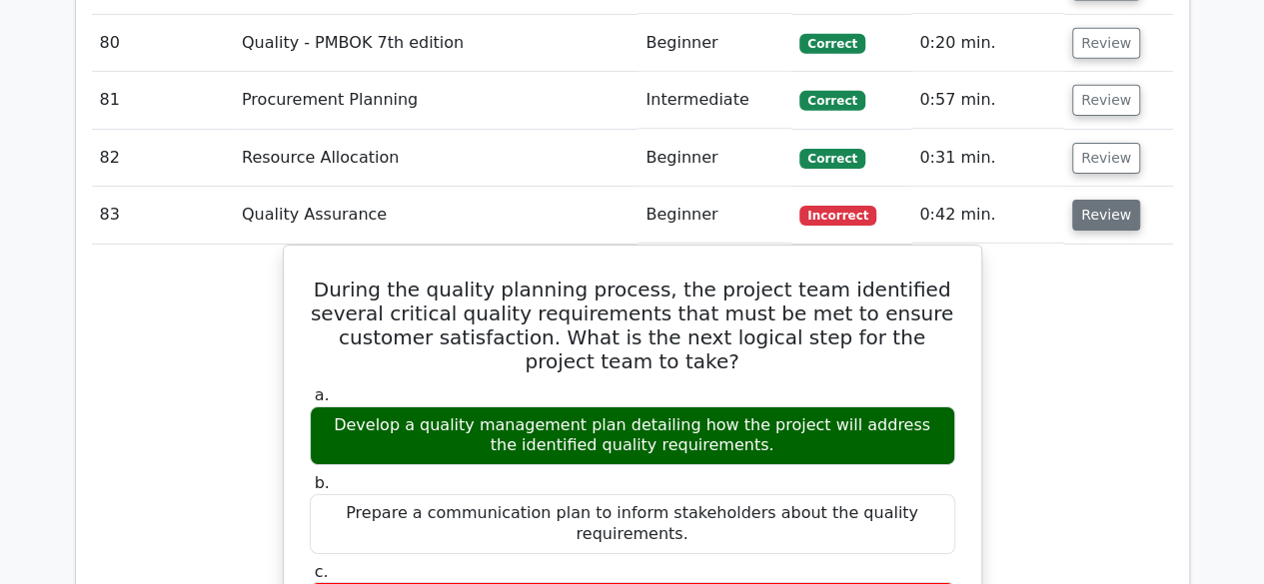
click at [1108, 200] on button "Review" at bounding box center [1106, 215] width 68 height 31
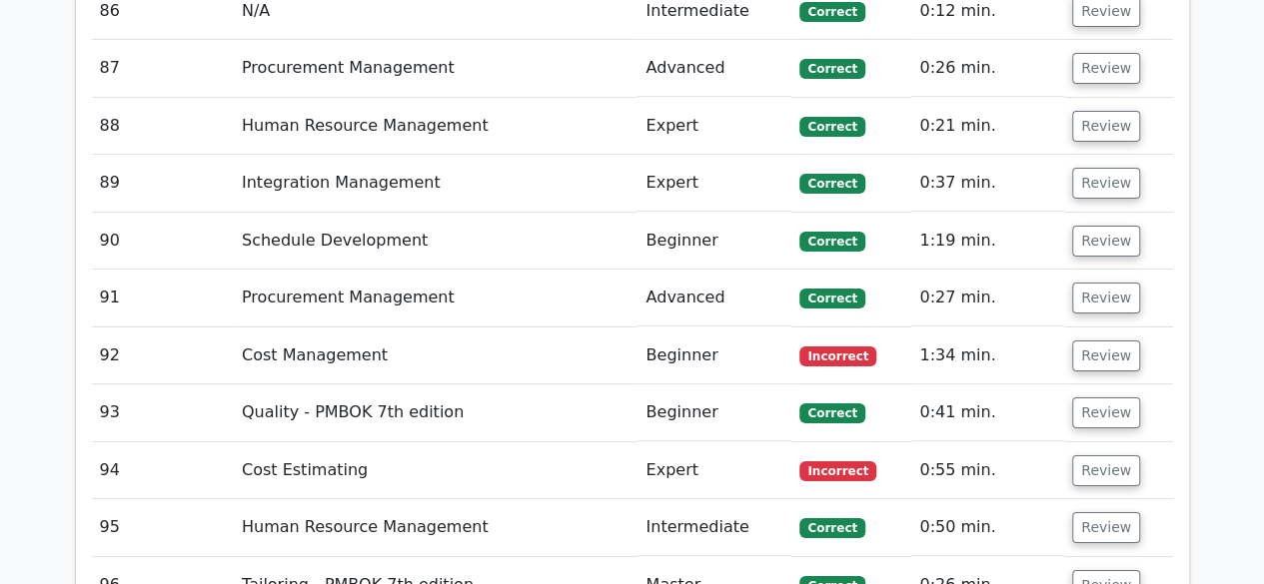
scroll to position [7393, 0]
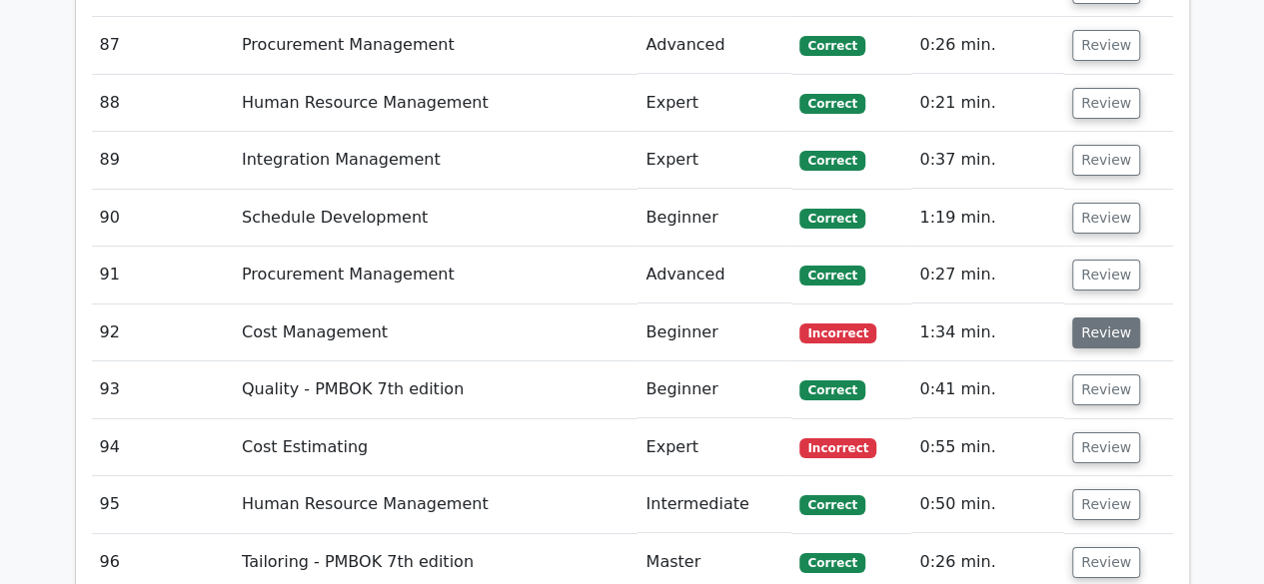
click at [1110, 318] on button "Review" at bounding box center [1106, 333] width 68 height 31
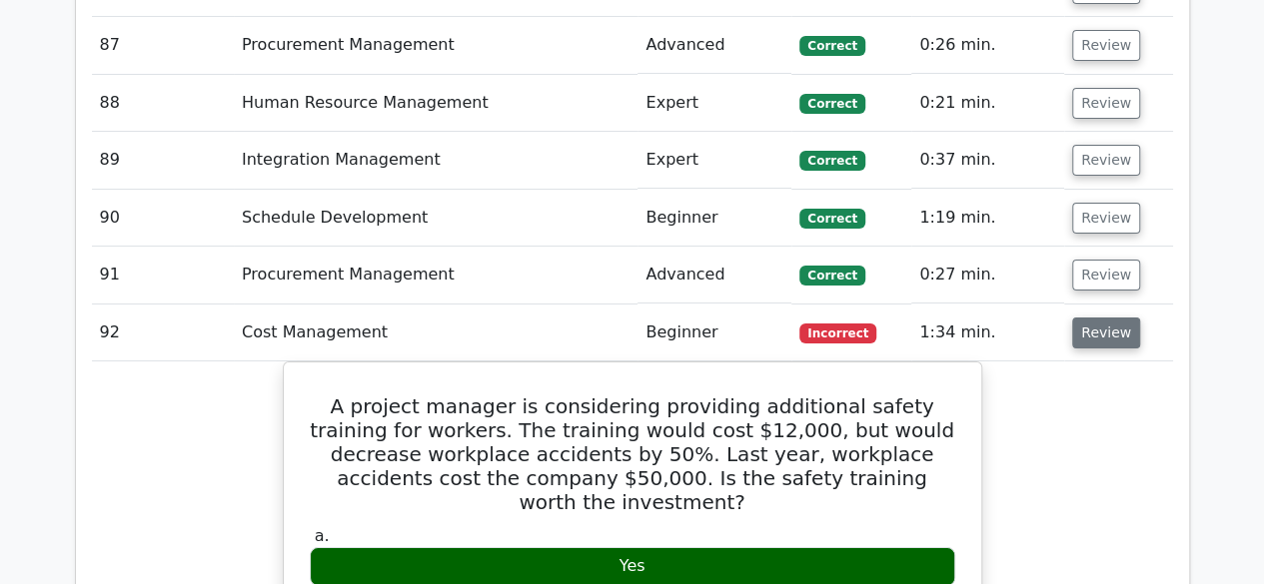
click at [1112, 318] on button "Review" at bounding box center [1106, 333] width 68 height 31
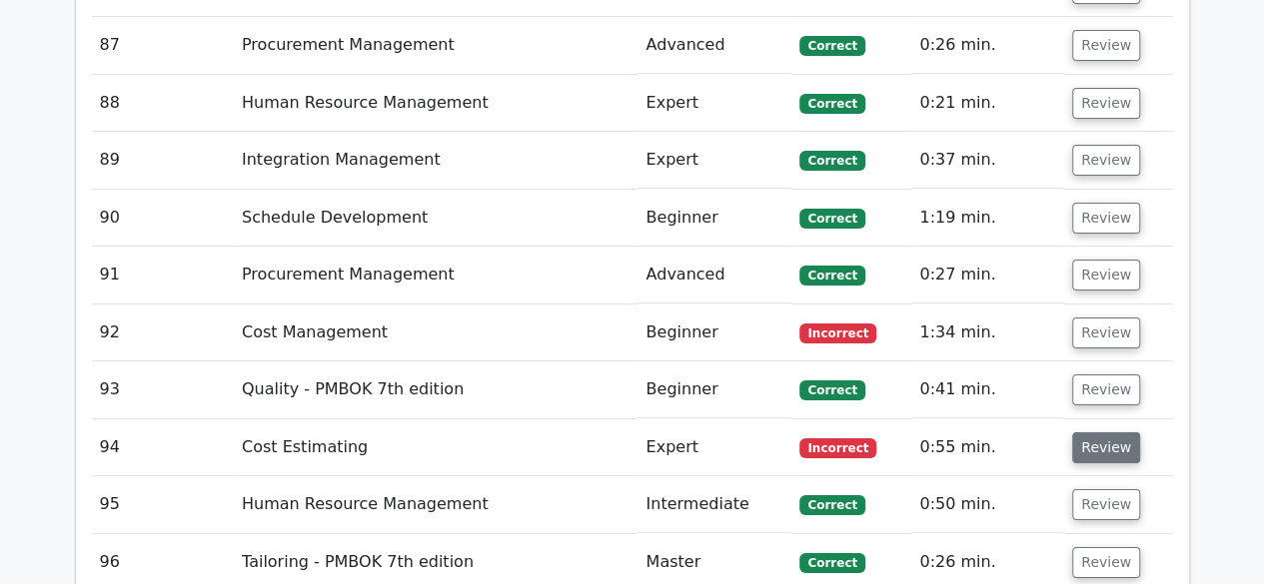
click at [1099, 433] on button "Review" at bounding box center [1106, 448] width 68 height 31
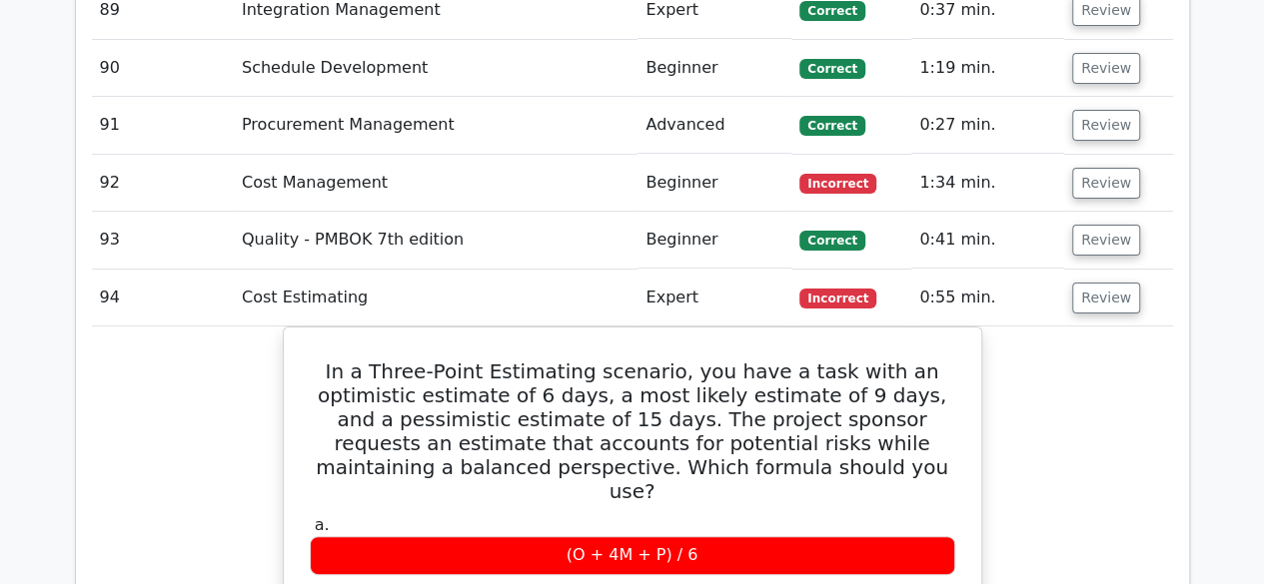
scroll to position [7593, 0]
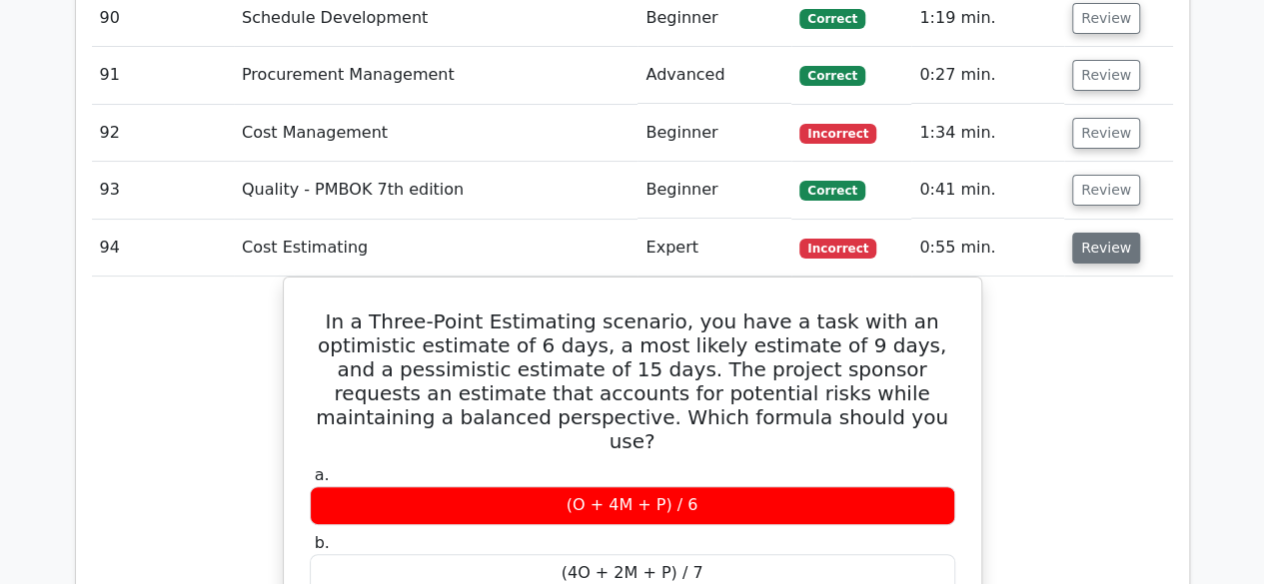
click at [1109, 233] on button "Review" at bounding box center [1106, 248] width 68 height 31
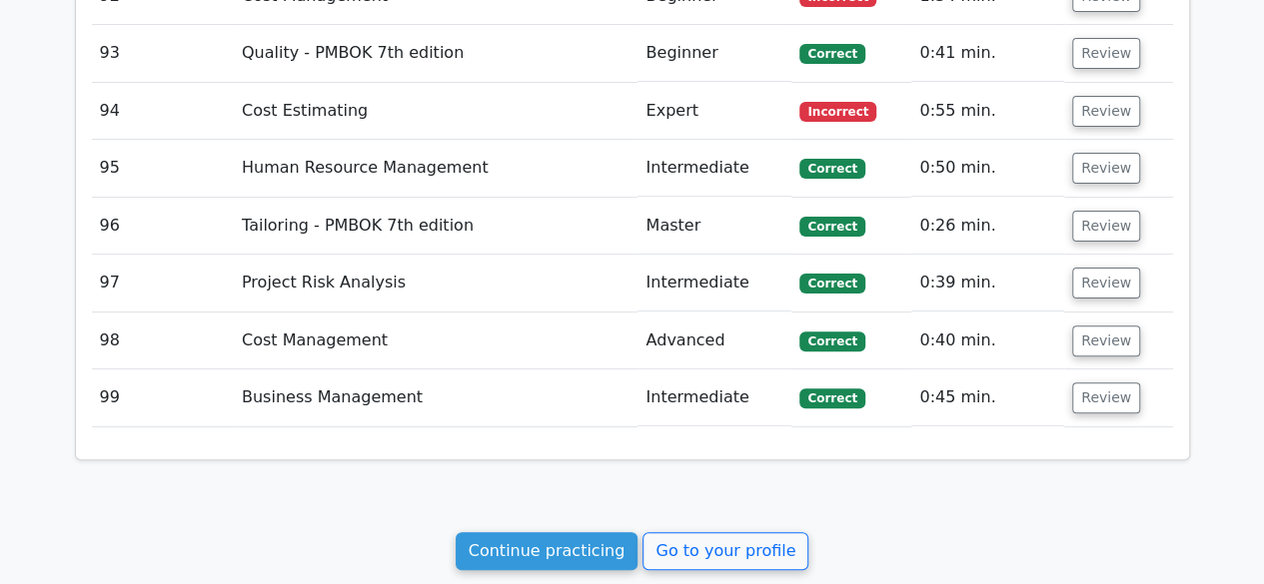
scroll to position [7852, 0]
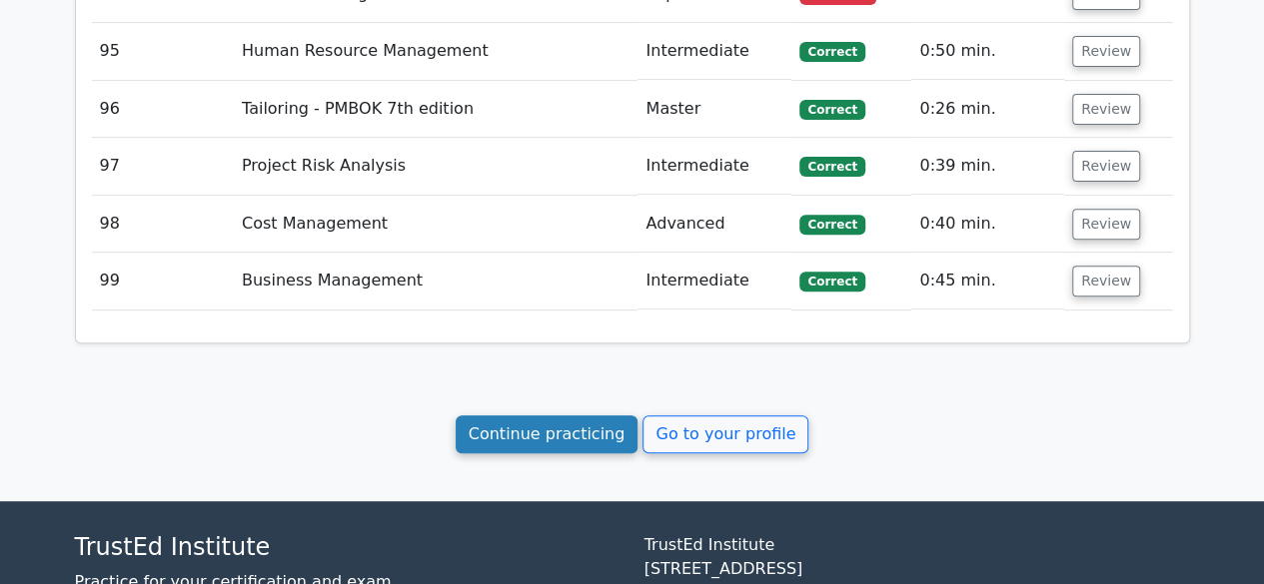
click at [571, 416] on link "Continue practicing" at bounding box center [547, 435] width 183 height 38
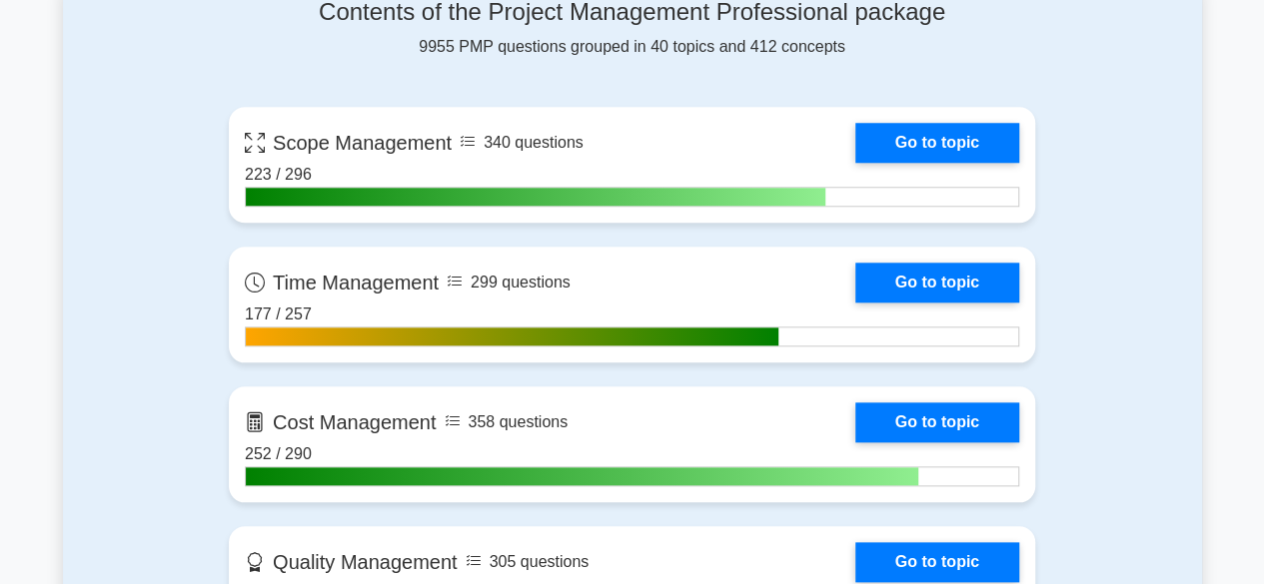
scroll to position [799, 0]
